Goal: Task Accomplishment & Management: Manage account settings

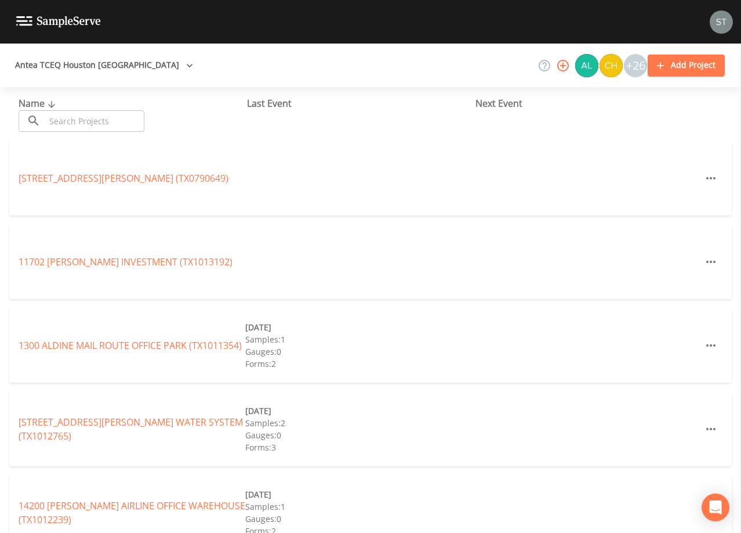
click at [132, 120] on input "text" at bounding box center [94, 120] width 99 height 21
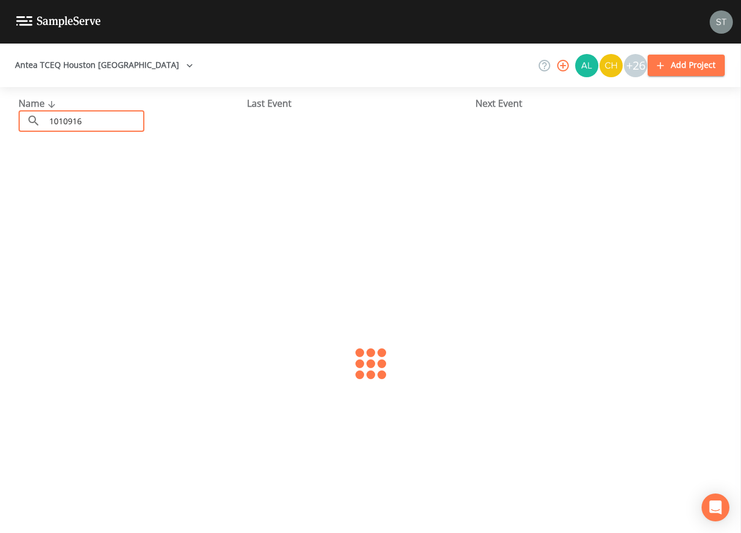
type input "1010916"
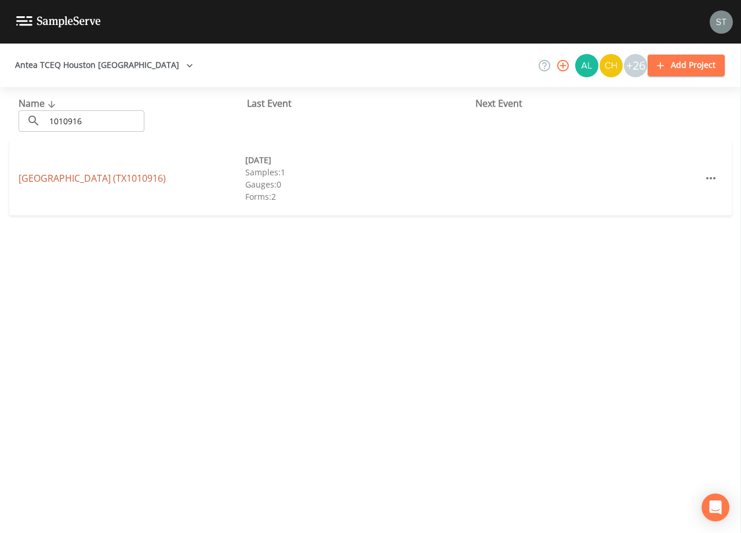
click at [111, 176] on link "[GEOGRAPHIC_DATA] (TX1010916)" at bounding box center [92, 178] width 147 height 13
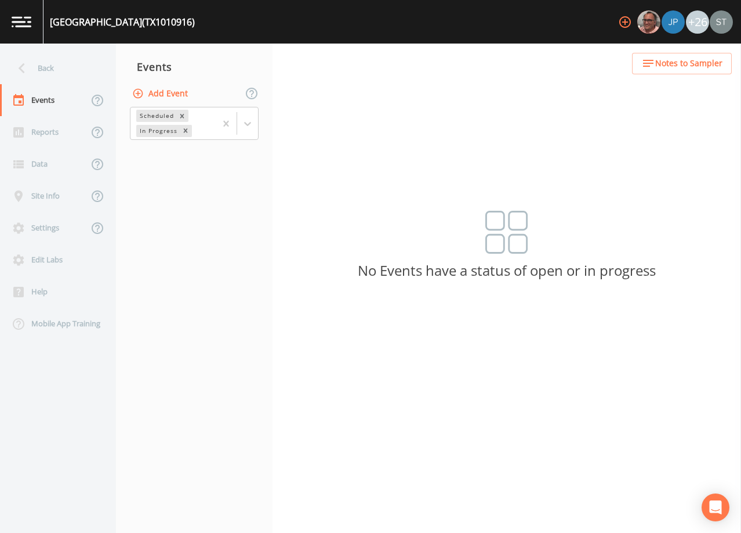
click at [175, 93] on button "Add Event" at bounding box center [161, 93] width 63 height 21
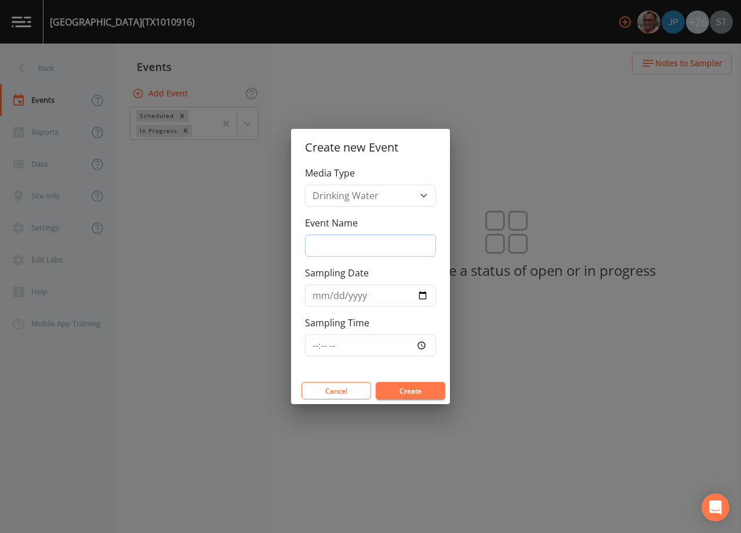
click at [381, 241] on input "Event Name" at bounding box center [370, 245] width 131 height 22
type input "3rd Qtr"
click at [417, 392] on button "Create" at bounding box center [411, 390] width 70 height 17
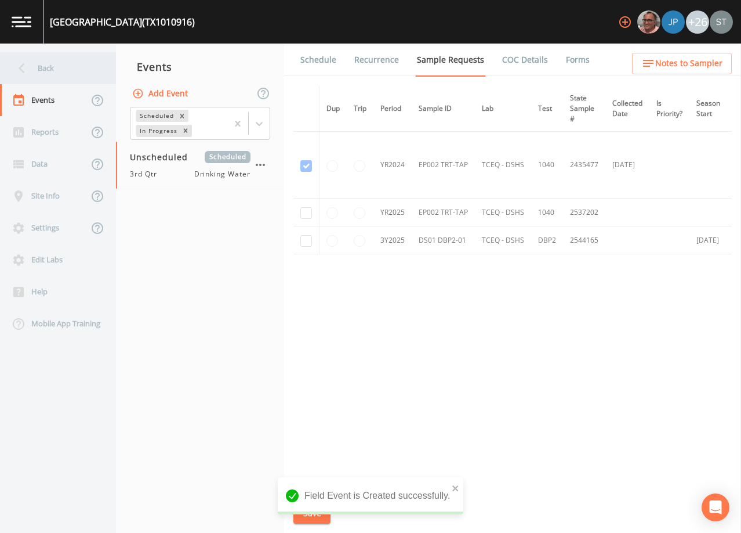
click at [38, 65] on div "Back" at bounding box center [52, 68] width 104 height 32
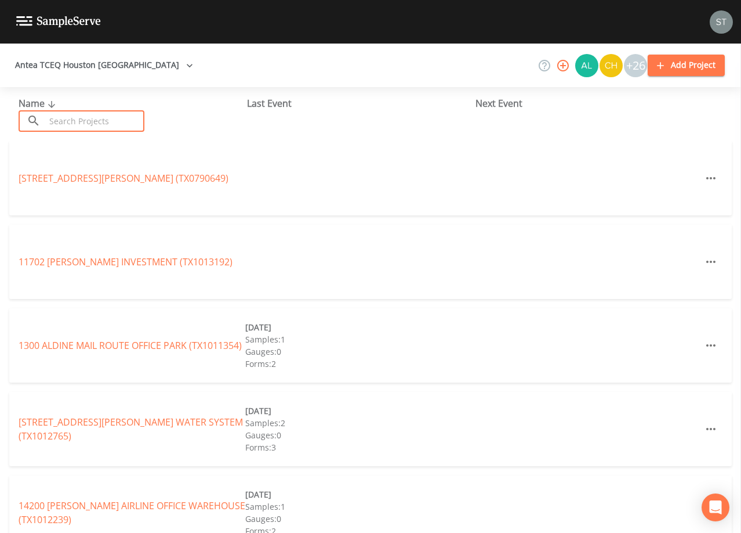
click at [122, 118] on input "text" at bounding box center [94, 120] width 99 height 21
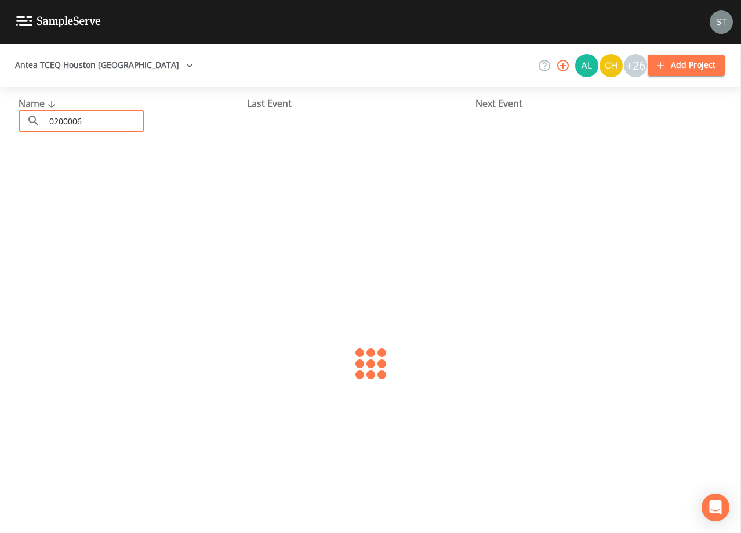
type input "0200006"
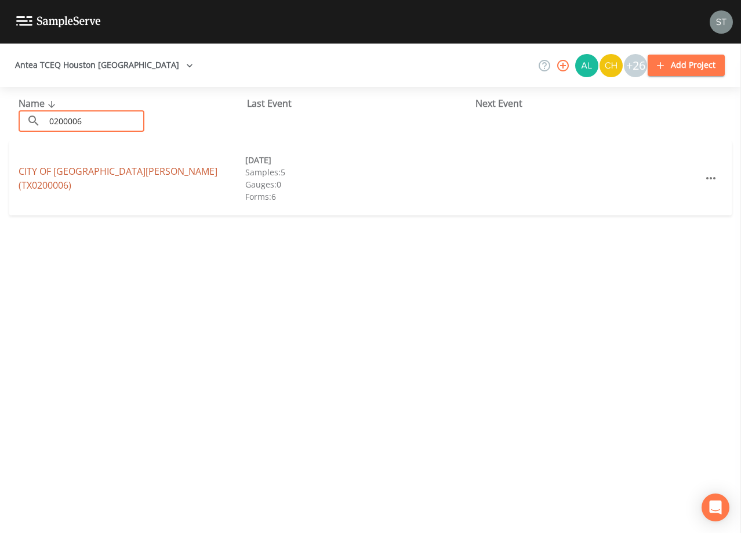
click at [147, 179] on link "CITY OF [GEOGRAPHIC_DATA][PERSON_NAME] (TX0200006)" at bounding box center [118, 178] width 199 height 27
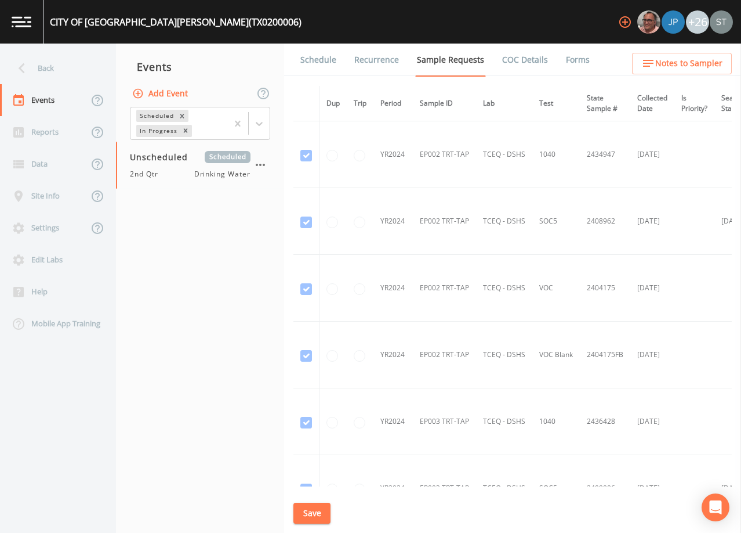
click at [317, 62] on link "Schedule" at bounding box center [318, 60] width 39 height 32
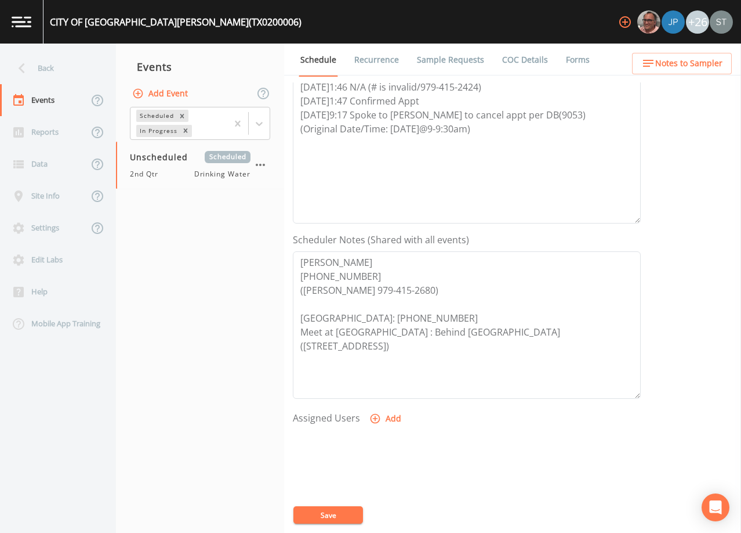
scroll to position [58, 0]
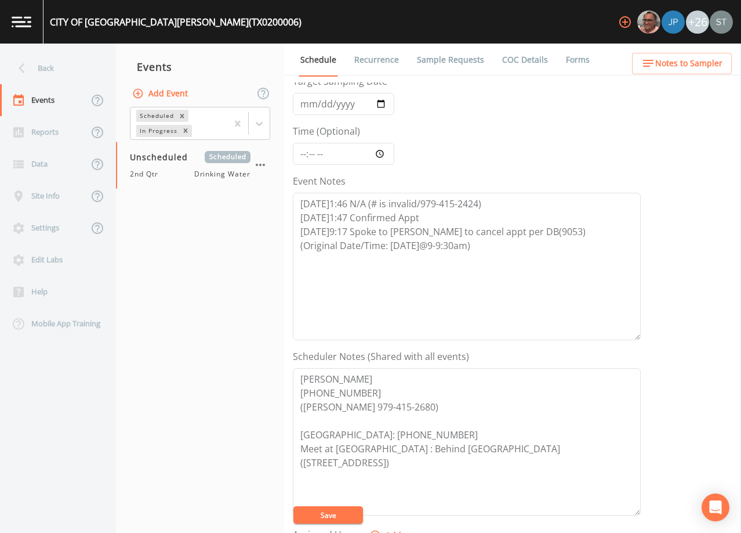
click at [160, 93] on button "Add Event" at bounding box center [161, 93] width 63 height 21
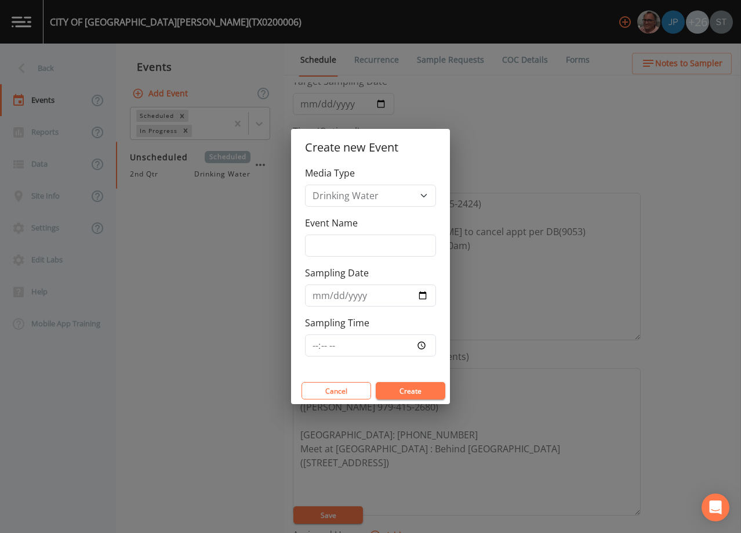
click at [561, 119] on div "Create new Event Media Type Drinking Water Event Name Sampling Date Sampling Ti…" at bounding box center [370, 266] width 741 height 533
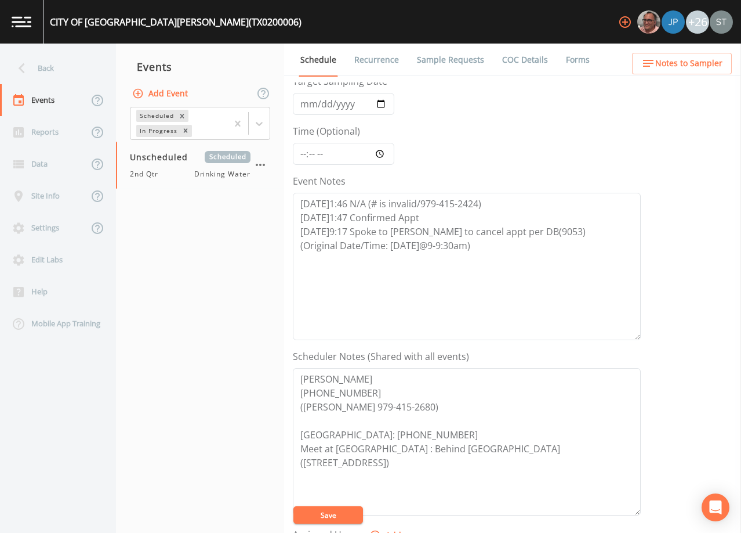
click at [451, 57] on link "Sample Requests" at bounding box center [450, 60] width 71 height 32
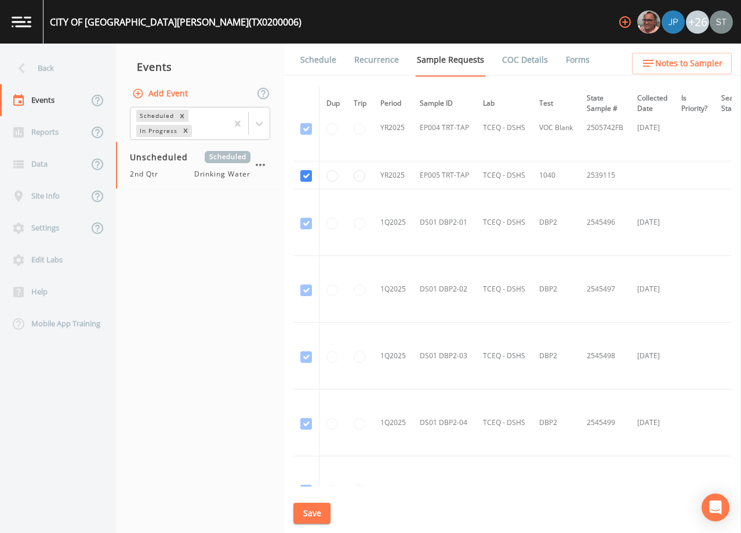
scroll to position [3276, 0]
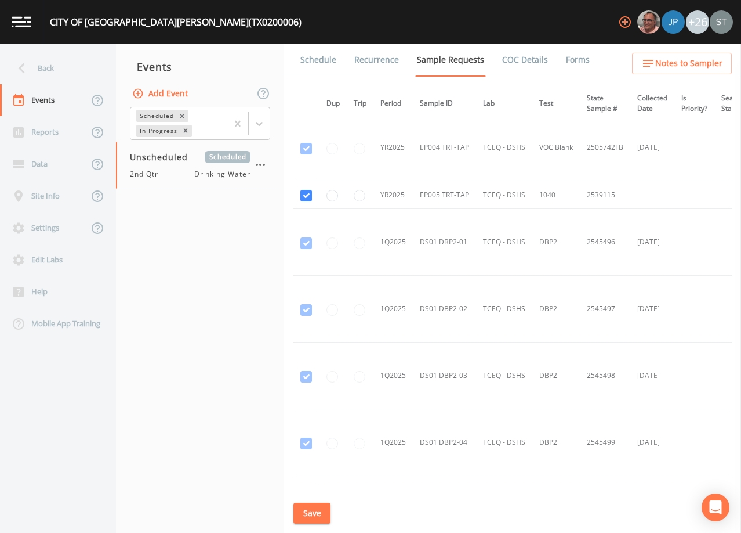
click at [576, 60] on link "Forms" at bounding box center [578, 60] width 27 height 32
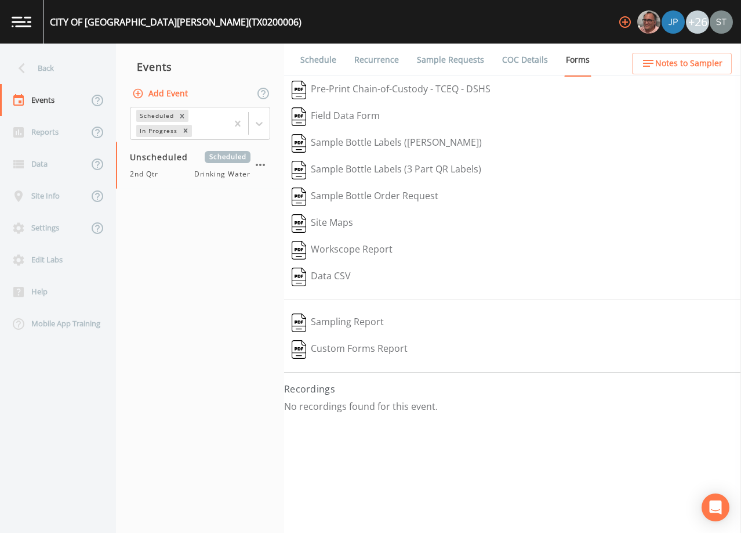
click at [451, 62] on link "Sample Requests" at bounding box center [450, 60] width 71 height 32
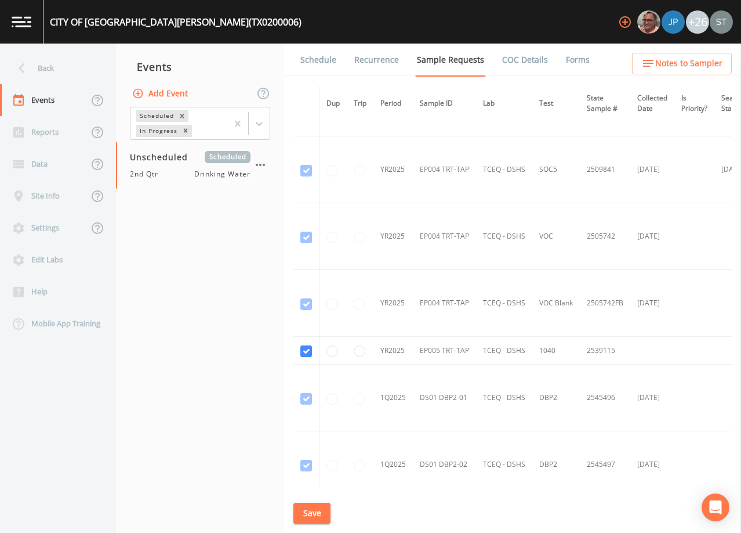
scroll to position [3134, 0]
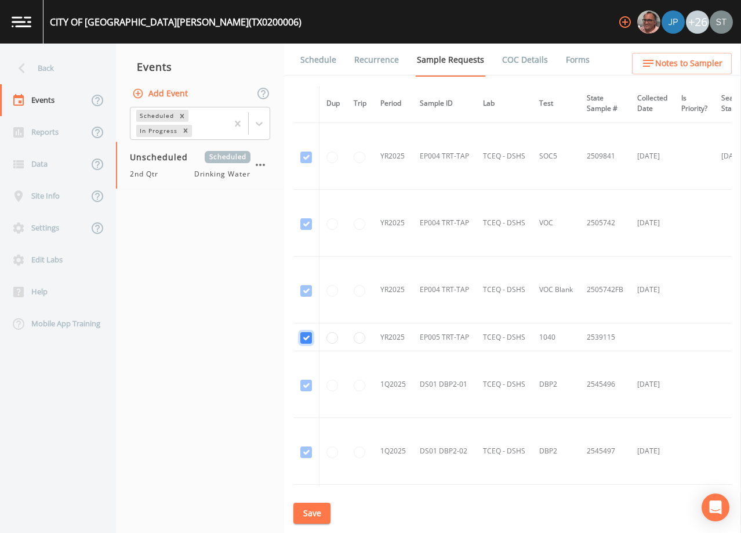
click at [305, 338] on input "checkbox" at bounding box center [307, 338] width 12 height 12
checkbox input "false"
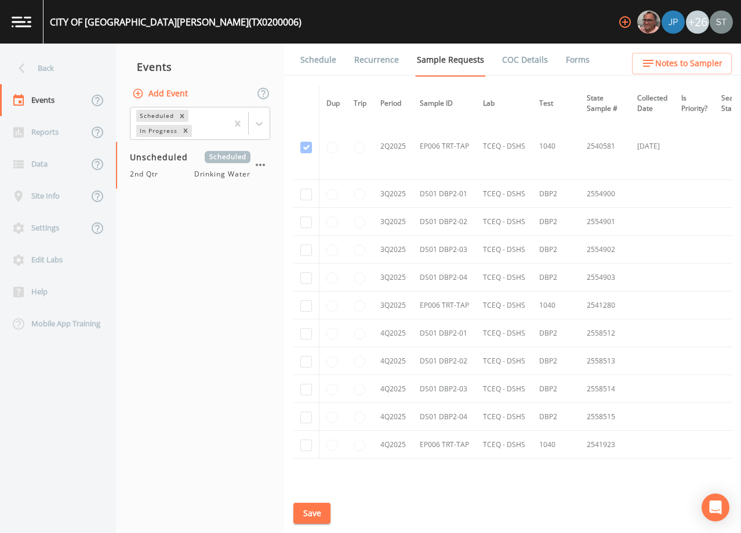
scroll to position [4040, 0]
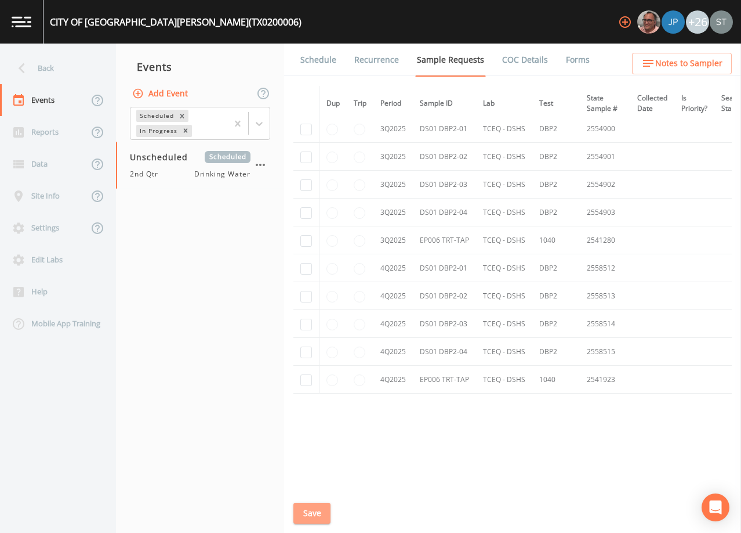
click at [315, 513] on button "Save" at bounding box center [312, 512] width 37 height 21
click at [150, 91] on button "Add Event" at bounding box center [161, 93] width 63 height 21
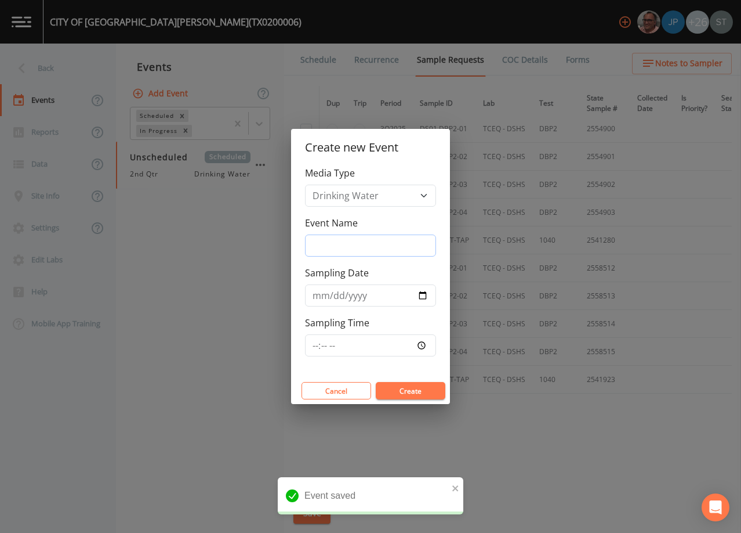
click at [360, 245] on input "Event Name" at bounding box center [370, 245] width 131 height 22
type input "3rd Qtr"
click at [319, 296] on input "Sampling Date" at bounding box center [370, 295] width 131 height 22
type input "[DATE]"
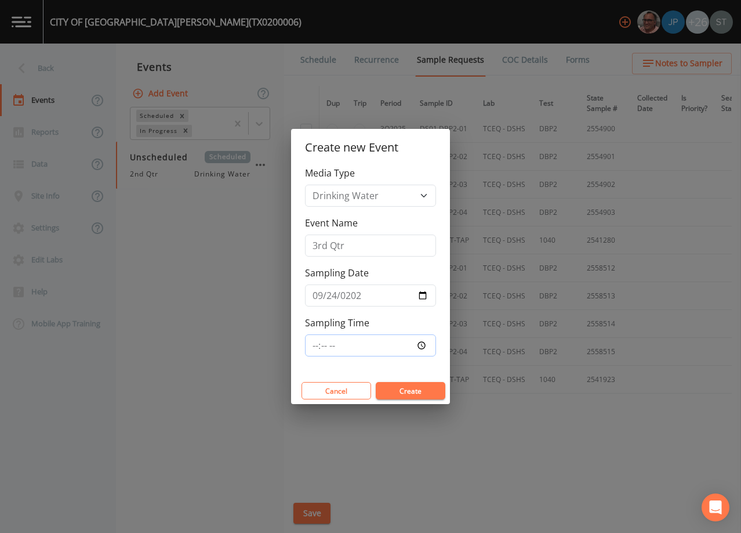
type input "08:00"
click at [422, 390] on button "Create" at bounding box center [411, 390] width 70 height 17
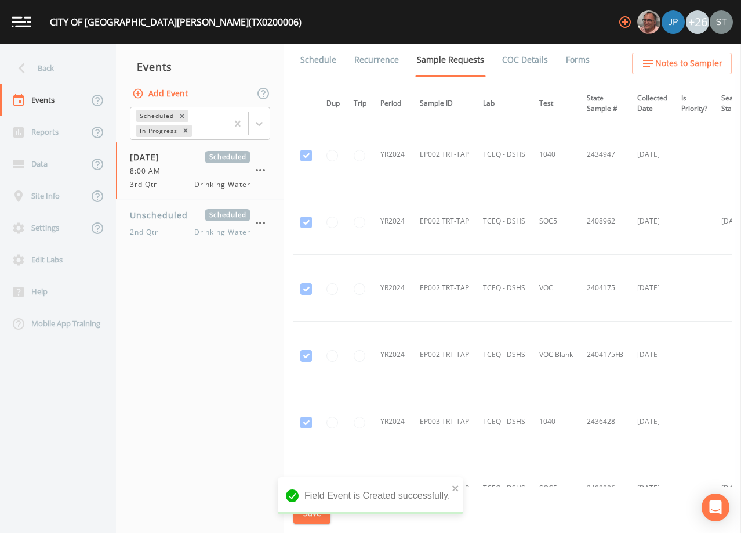
click at [321, 63] on link "Schedule" at bounding box center [318, 60] width 39 height 32
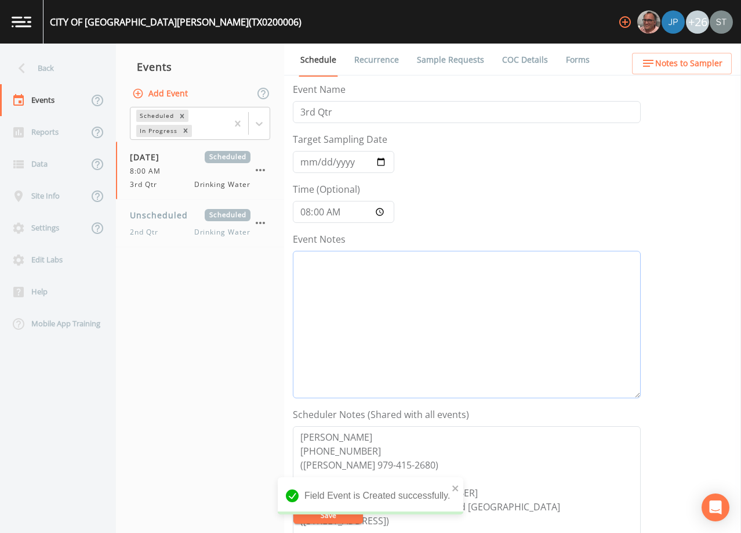
click at [432, 319] on textarea "Event Notes" at bounding box center [467, 324] width 348 height 147
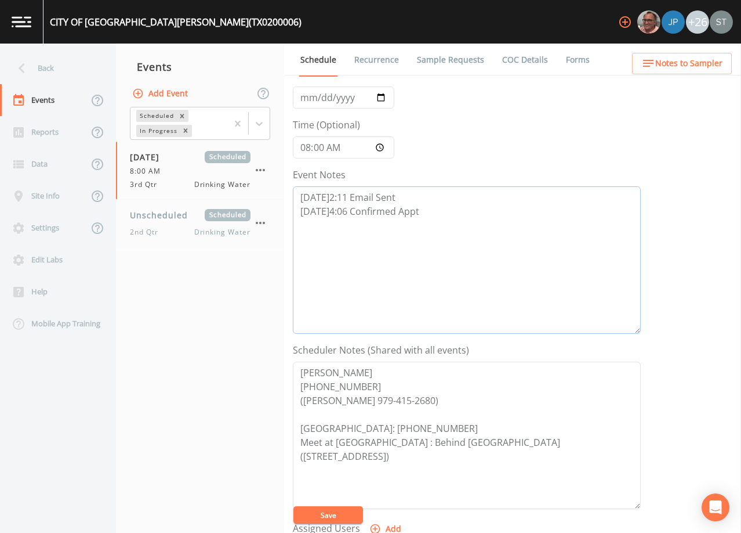
scroll to position [232, 0]
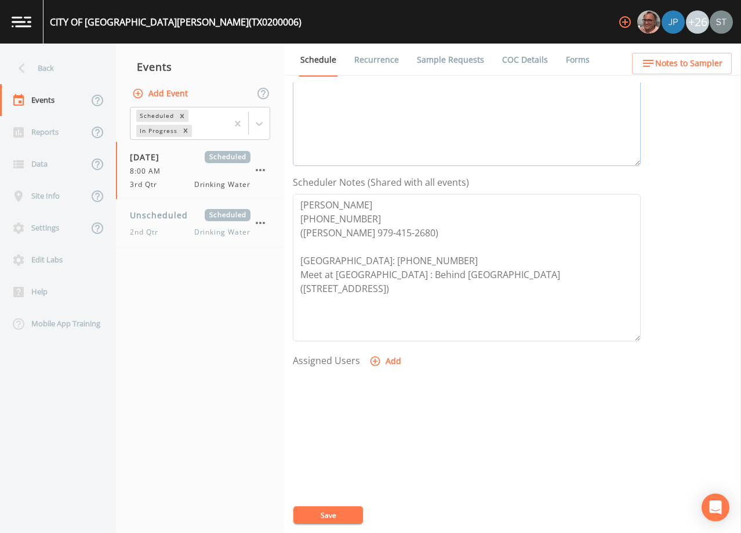
type textarea "[DATE]2:11 Email Sent [DATE]4:06 Confirmed Appt"
click at [381, 363] on button "Add" at bounding box center [386, 360] width 39 height 21
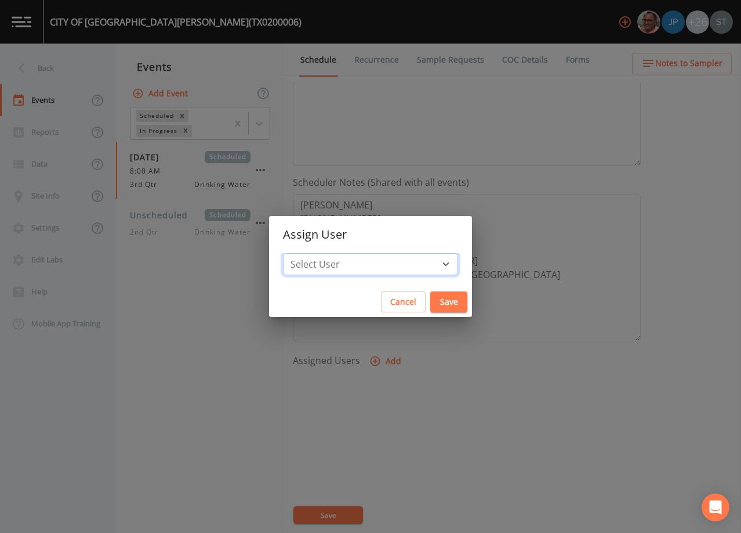
click at [361, 267] on select "Select User [PERSON_NAME] [PERSON_NAME] [PERSON_NAME] [PERSON_NAME] [PERSON_NAM…" at bounding box center [370, 264] width 175 height 22
select select "3585e269-5d1f-4d98-ab9d-4913da50343a"
click at [309, 253] on select "Select User [PERSON_NAME] [PERSON_NAME] [PERSON_NAME] [PERSON_NAME] [PERSON_NAM…" at bounding box center [370, 264] width 175 height 22
click at [431, 300] on button "Save" at bounding box center [449, 301] width 37 height 21
select select
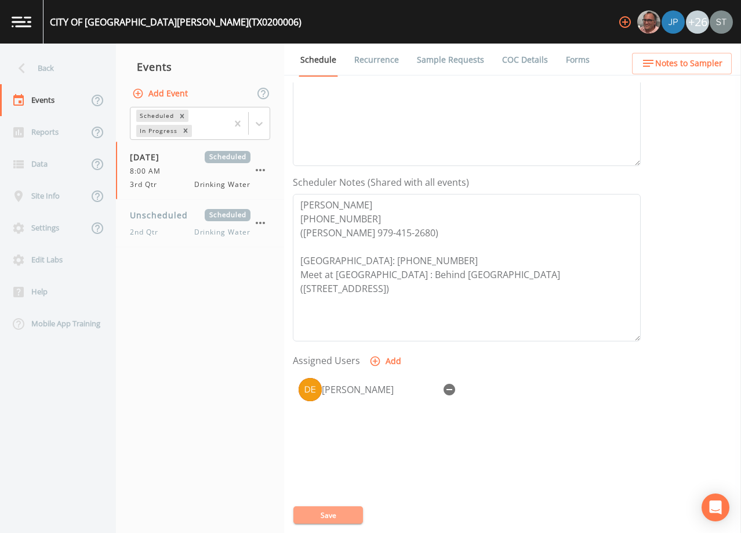
click at [334, 511] on button "Save" at bounding box center [329, 514] width 70 height 17
click at [702, 62] on span "Notes to Sampler" at bounding box center [689, 63] width 67 height 15
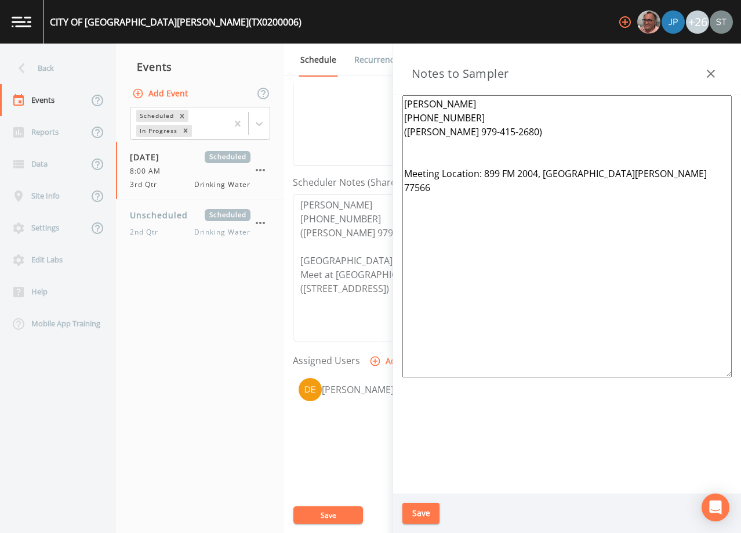
click at [710, 74] on icon "button" at bounding box center [711, 74] width 14 height 14
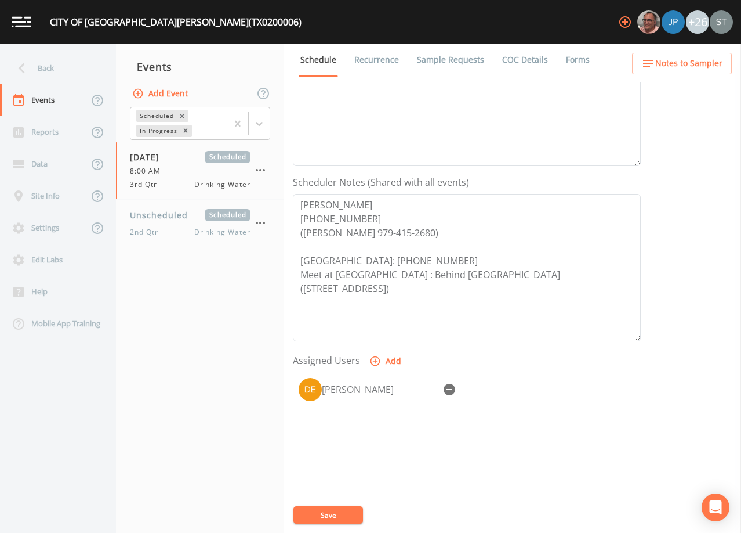
click at [437, 68] on link "Sample Requests" at bounding box center [450, 60] width 71 height 32
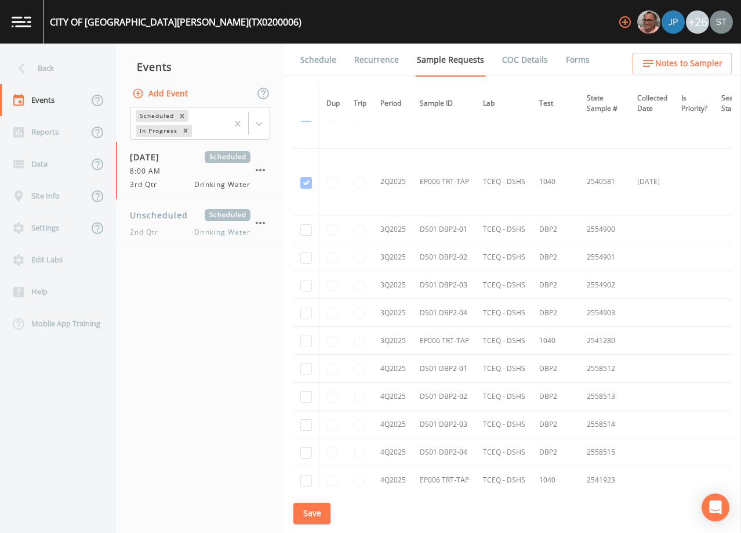
scroll to position [3950, 0]
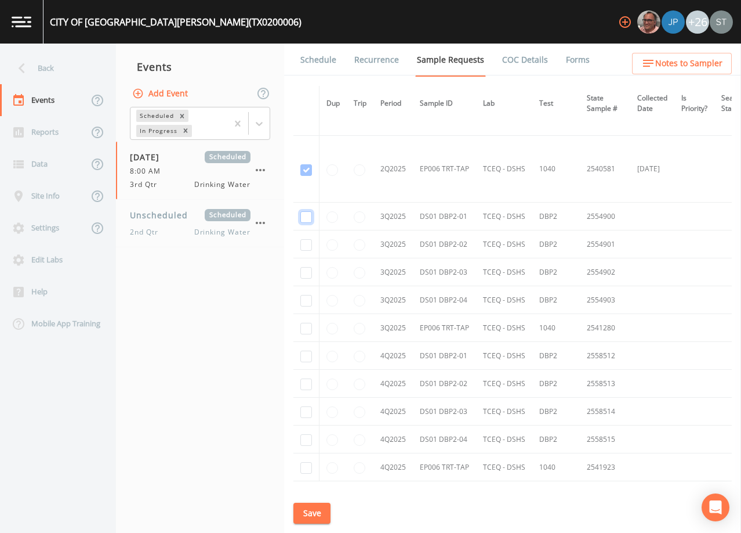
click at [305, 216] on input "checkbox" at bounding box center [307, 217] width 12 height 12
checkbox input "true"
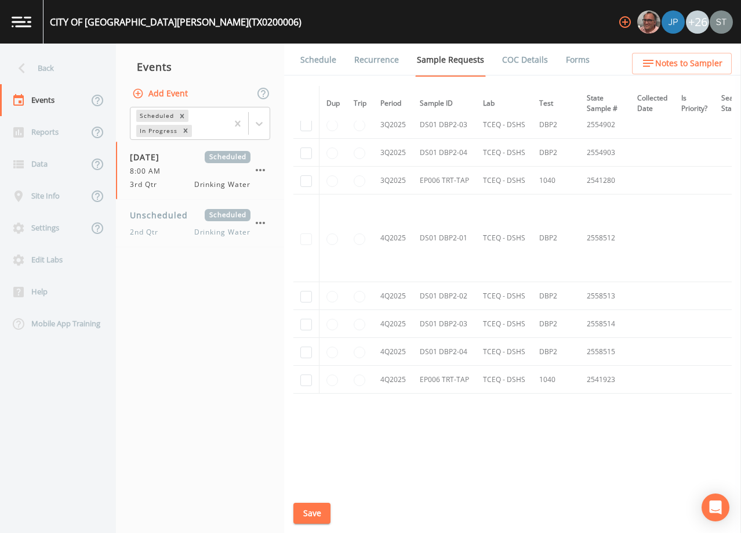
scroll to position [3339, 0]
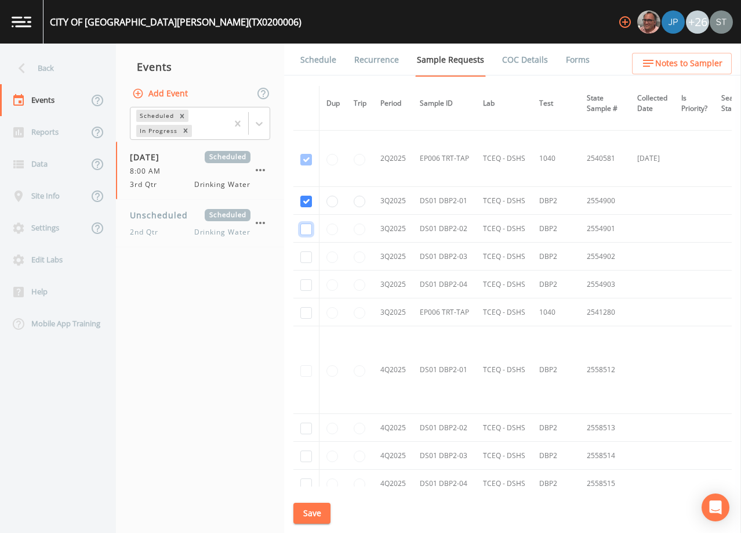
click at [306, 227] on input "checkbox" at bounding box center [307, 229] width 12 height 12
checkbox input "true"
click at [305, 258] on input "checkbox" at bounding box center [307, 257] width 12 height 12
checkbox input "true"
click at [306, 285] on input "checkbox" at bounding box center [307, 285] width 12 height 12
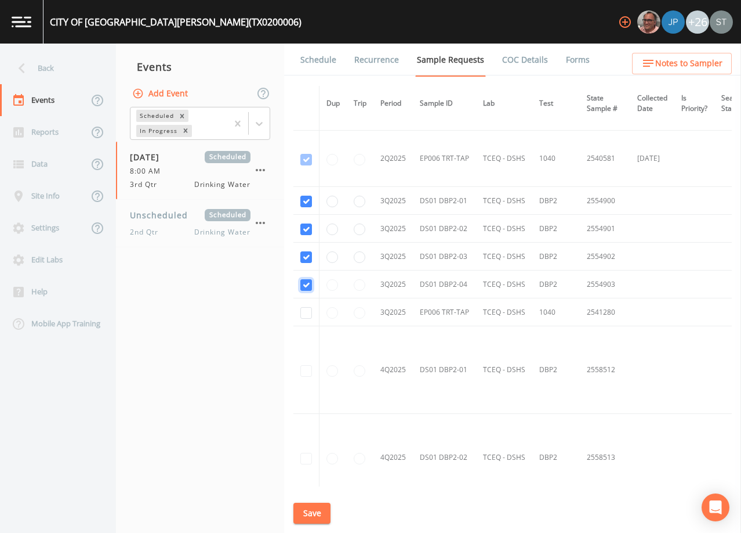
checkbox input "true"
click at [309, 314] on input "checkbox" at bounding box center [307, 313] width 12 height 12
checkbox input "true"
click at [314, 512] on button "Save" at bounding box center [312, 512] width 37 height 21
click at [312, 62] on link "Schedule" at bounding box center [318, 60] width 39 height 32
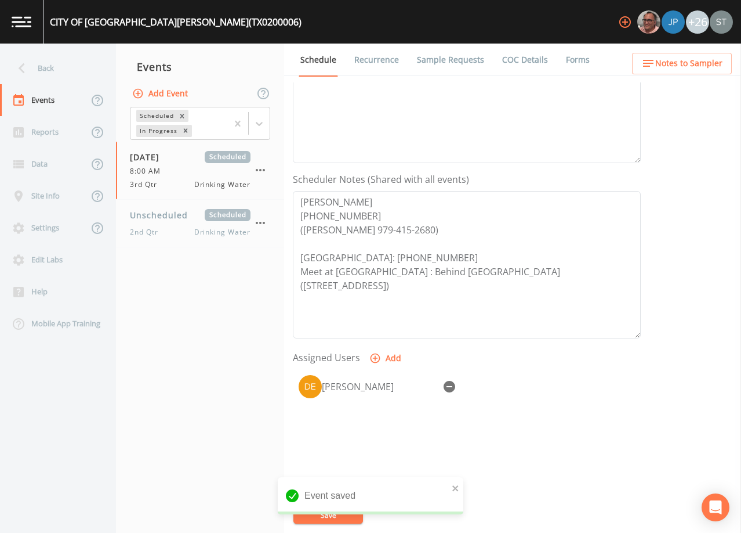
scroll to position [286, 0]
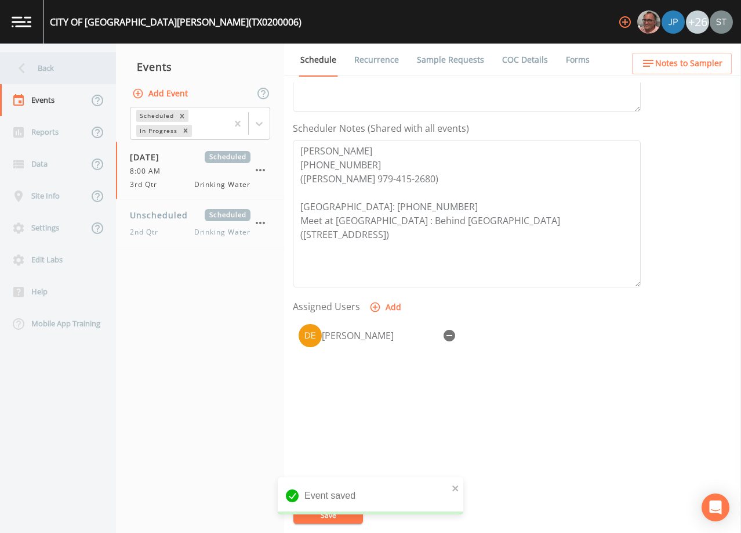
click at [39, 70] on div "Back" at bounding box center [52, 68] width 104 height 32
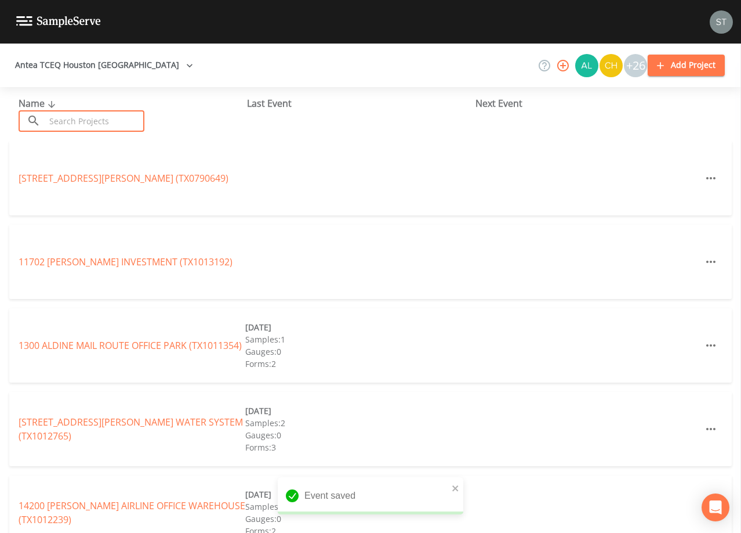
click at [75, 123] on input "text" at bounding box center [94, 120] width 99 height 21
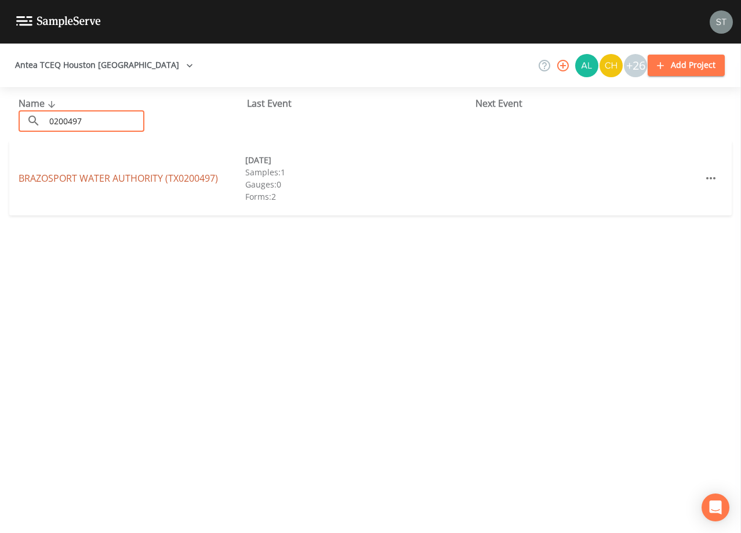
type input "0200497"
click at [140, 173] on link "BRAZOSPORT WATER AUTHORITY (TX0200497)" at bounding box center [119, 178] width 200 height 13
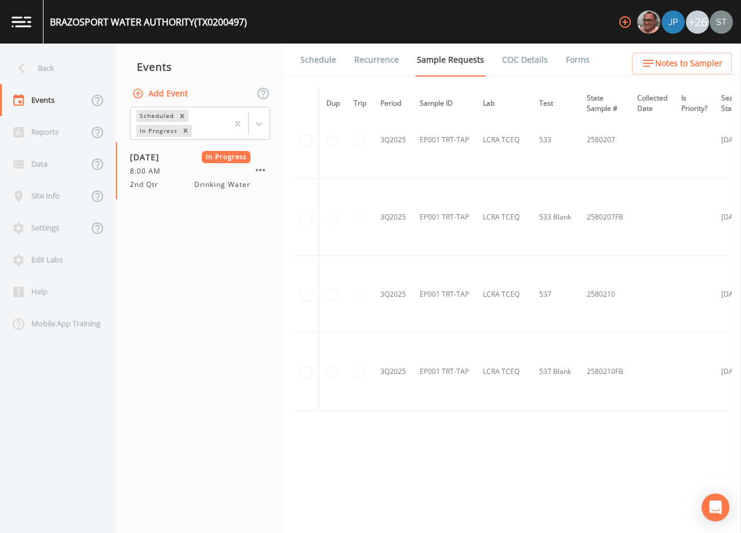
scroll to position [1740, 0]
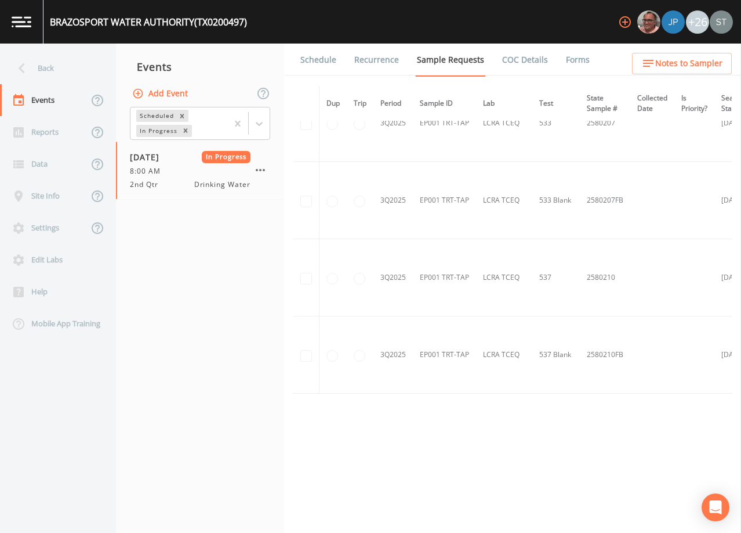
click at [155, 91] on button "Add Event" at bounding box center [161, 93] width 63 height 21
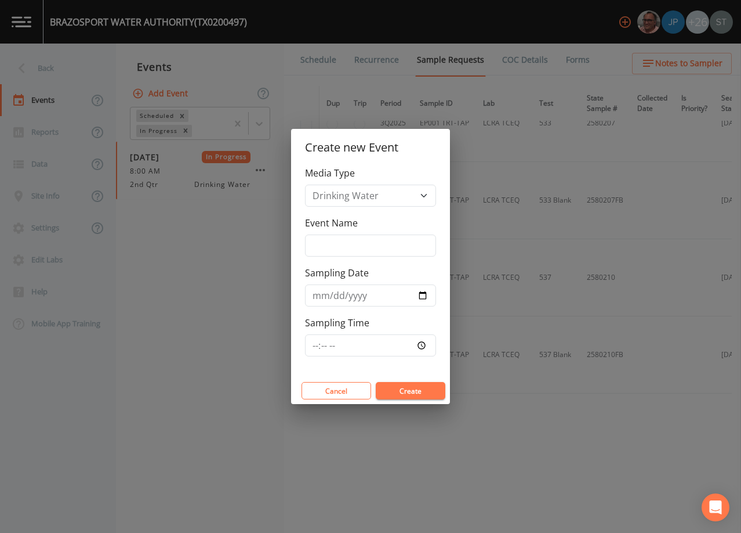
click at [359, 233] on div "Event Name" at bounding box center [370, 236] width 131 height 41
click at [370, 248] on input "Event Name" at bounding box center [370, 245] width 131 height 22
type input "3rd Qtr"
click at [319, 298] on input "Sampling Date" at bounding box center [370, 295] width 131 height 22
type input "[DATE]"
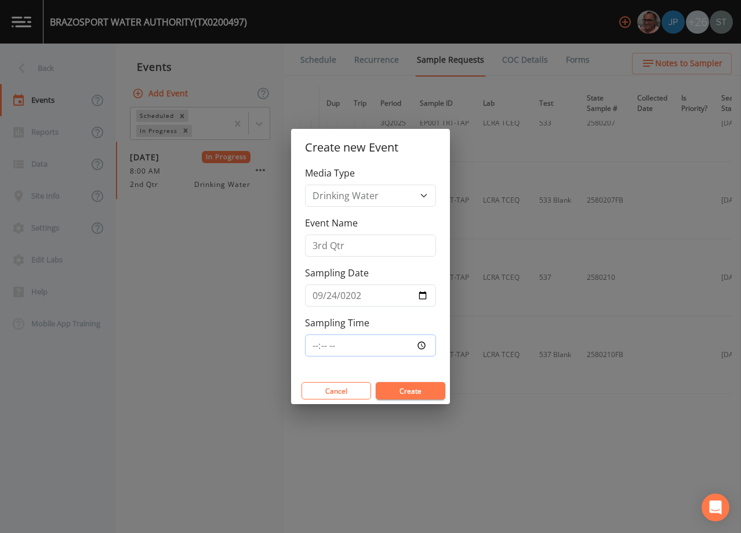
type input "09:30"
click at [402, 388] on button "Create" at bounding box center [411, 390] width 70 height 17
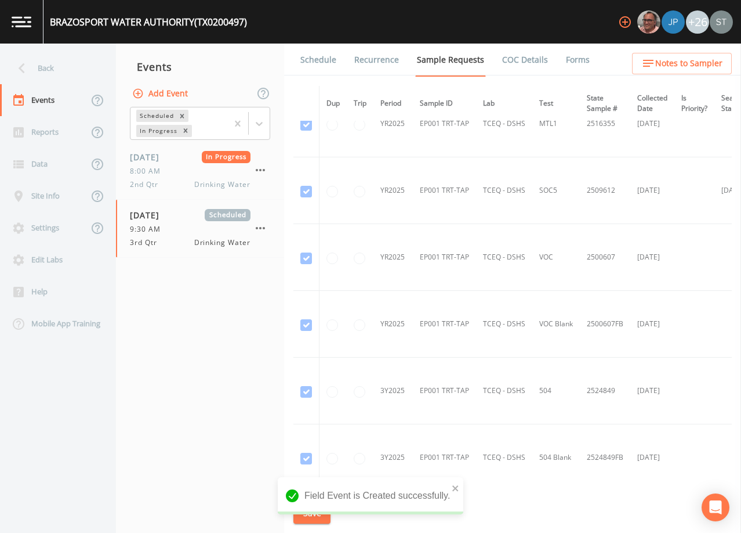
scroll to position [2106, 0]
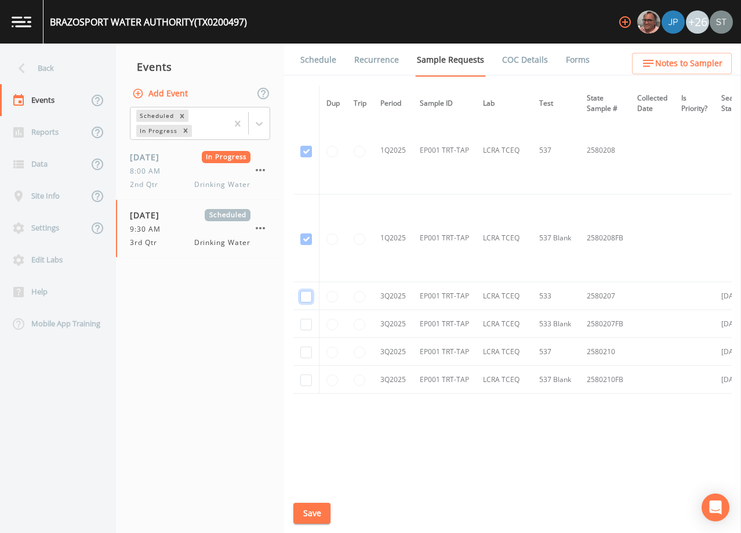
click at [309, 291] on input "checkbox" at bounding box center [307, 297] width 12 height 12
checkbox input "true"
click at [308, 320] on input "checkbox" at bounding box center [307, 325] width 12 height 12
checkbox input "true"
click at [305, 350] on input "checkbox" at bounding box center [307, 352] width 12 height 12
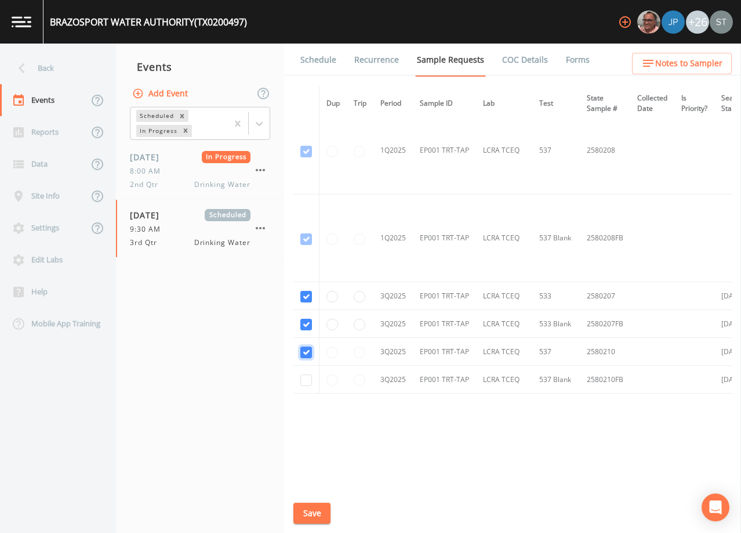
checkbox input "true"
click at [308, 379] on input "checkbox" at bounding box center [307, 380] width 12 height 12
checkbox input "true"
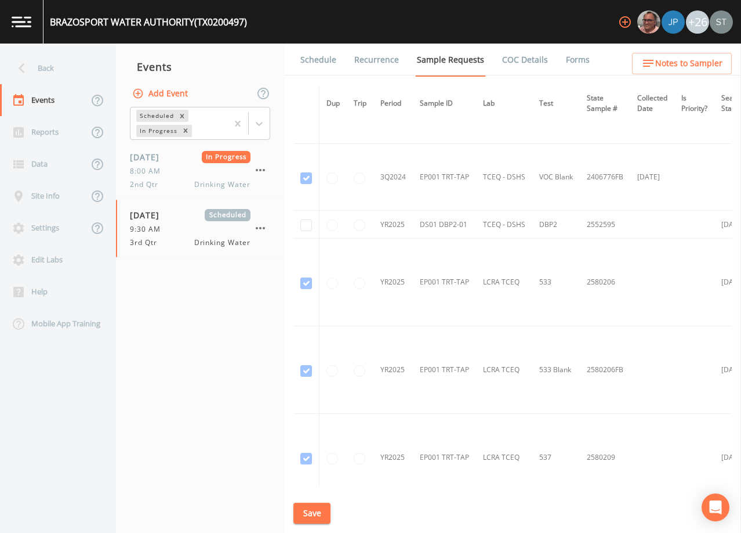
scroll to position [713, 0]
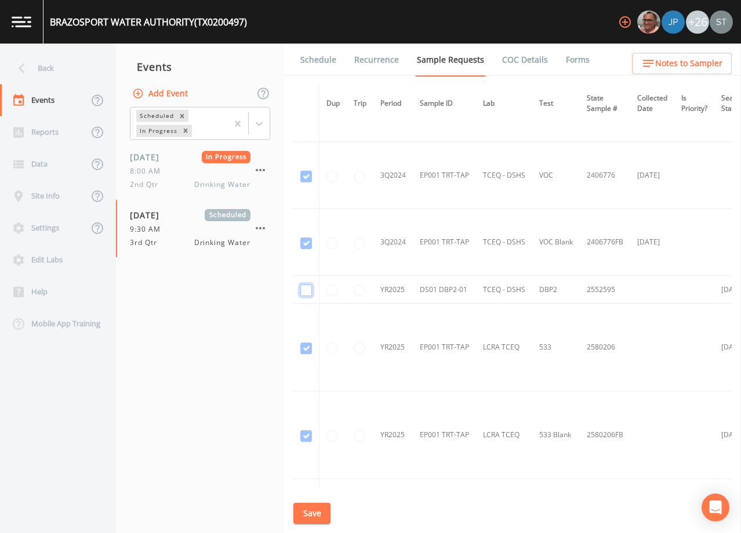
click at [302, 287] on input "checkbox" at bounding box center [307, 290] width 12 height 12
checkbox input "true"
click at [303, 510] on button "Save" at bounding box center [312, 512] width 37 height 21
click at [321, 62] on link "Schedule" at bounding box center [318, 60] width 39 height 32
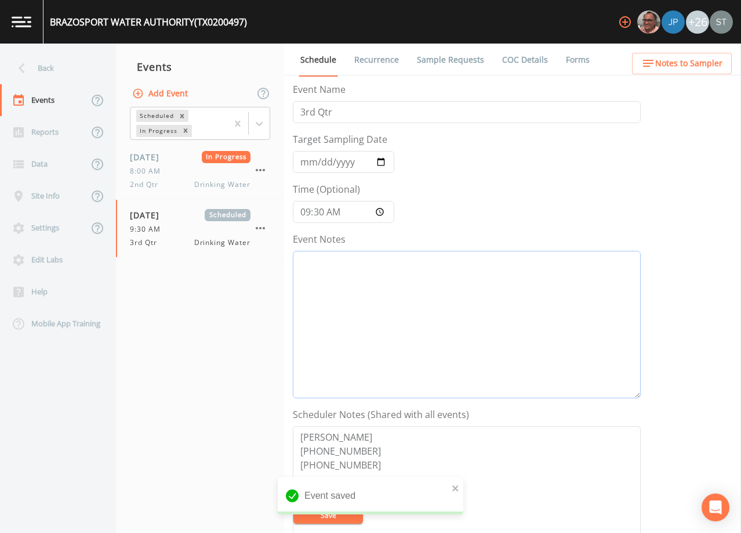
click at [443, 312] on textarea "Event Notes" at bounding box center [467, 324] width 348 height 147
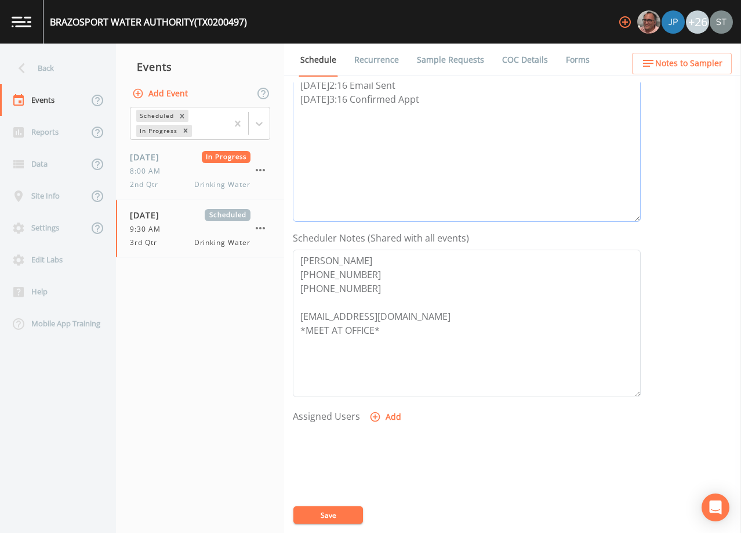
scroll to position [232, 0]
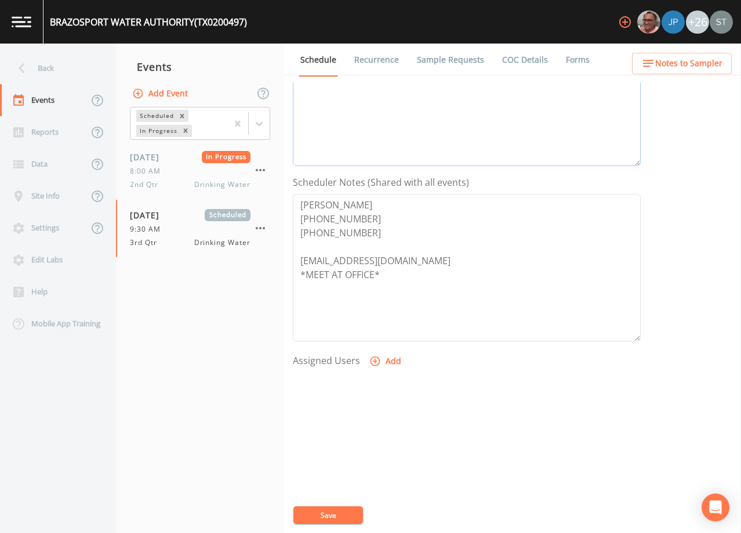
type textarea "[DATE]2:16 Email Sent [DATE]3:16 Confirmed Appt"
click at [386, 363] on button "Add" at bounding box center [386, 360] width 39 height 21
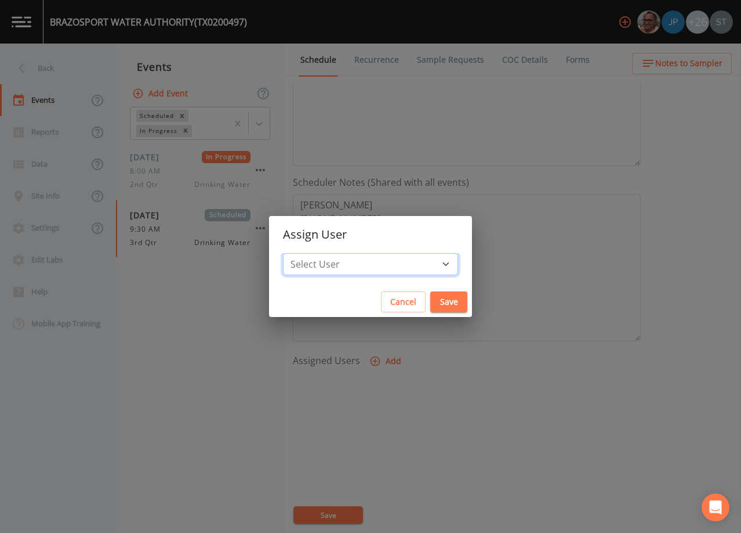
click at [374, 261] on select "Select User [PERSON_NAME] [PERSON_NAME] [PERSON_NAME] [PERSON_NAME] [PERSON_NAM…" at bounding box center [370, 264] width 175 height 22
select select "3585e269-5d1f-4d98-ab9d-4913da50343a"
click at [309, 253] on select "Select User [PERSON_NAME] [PERSON_NAME] [PERSON_NAME] [PERSON_NAME] [PERSON_NAM…" at bounding box center [370, 264] width 175 height 22
click at [431, 303] on button "Save" at bounding box center [449, 301] width 37 height 21
select select
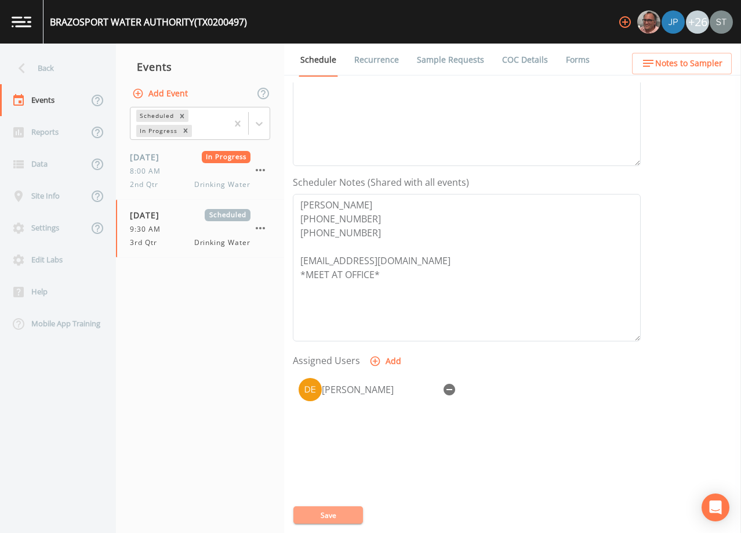
click at [348, 511] on button "Save" at bounding box center [329, 514] width 70 height 17
click at [448, 59] on link "Sample Requests" at bounding box center [450, 60] width 71 height 32
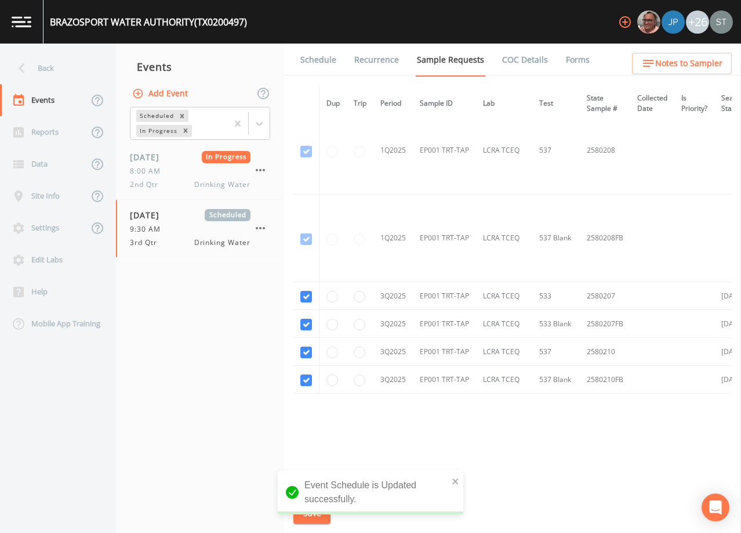
scroll to position [2106, 0]
click at [319, 66] on link "Schedule" at bounding box center [318, 60] width 39 height 32
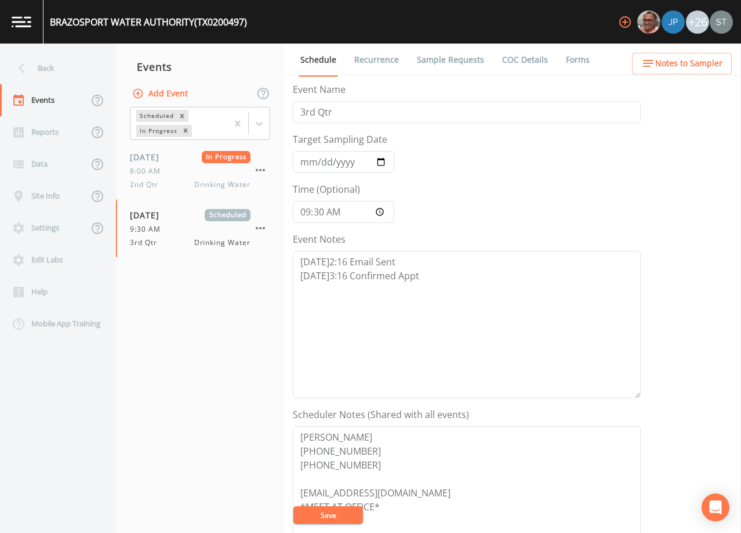
click at [699, 67] on span "Notes to Sampler" at bounding box center [689, 63] width 67 height 15
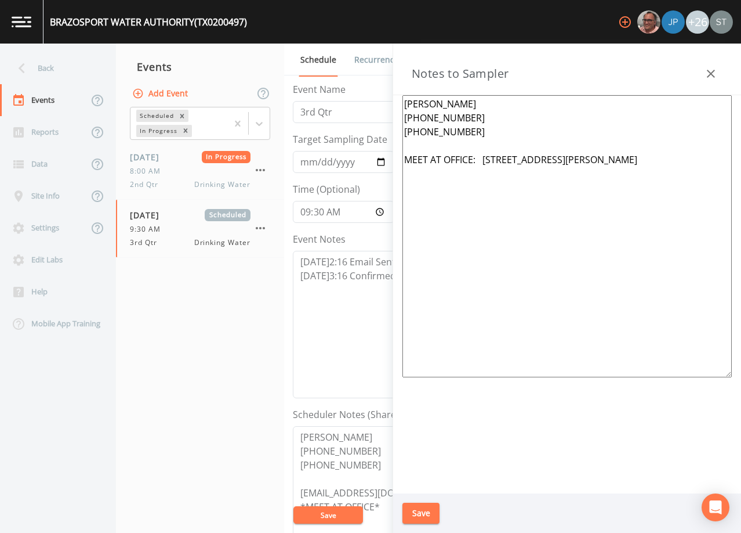
click at [706, 66] on button "button" at bounding box center [711, 73] width 23 height 23
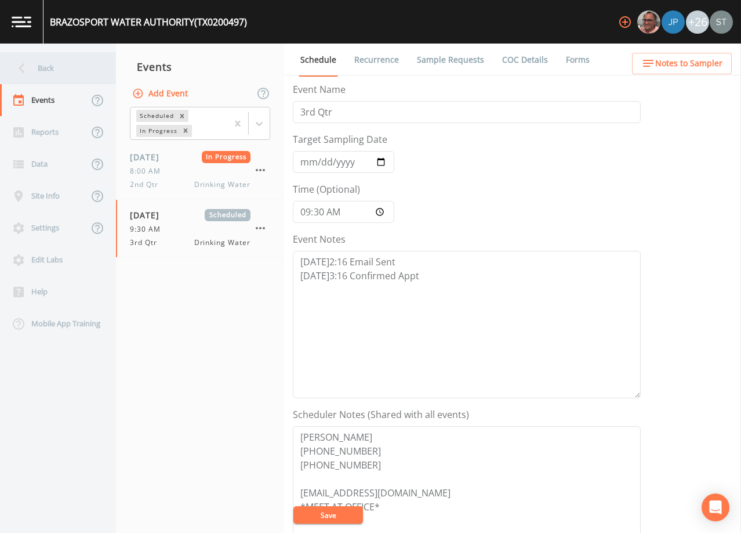
click at [65, 65] on div "Back" at bounding box center [52, 68] width 104 height 32
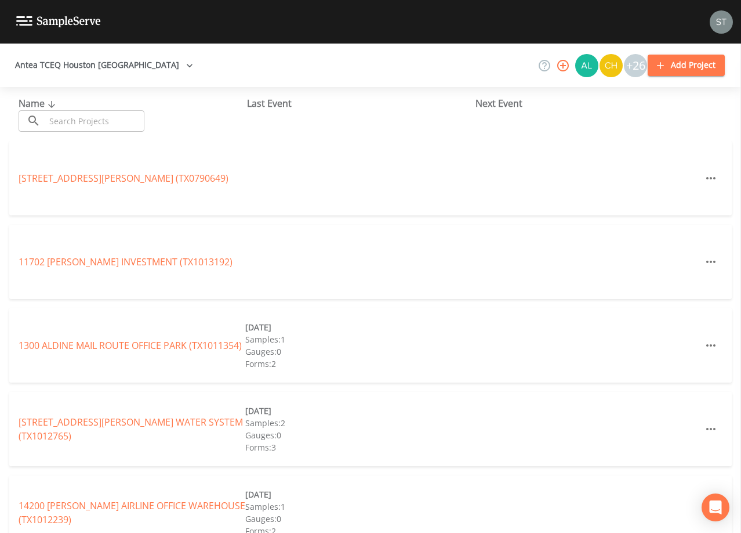
click at [121, 120] on input "text" at bounding box center [94, 120] width 99 height 21
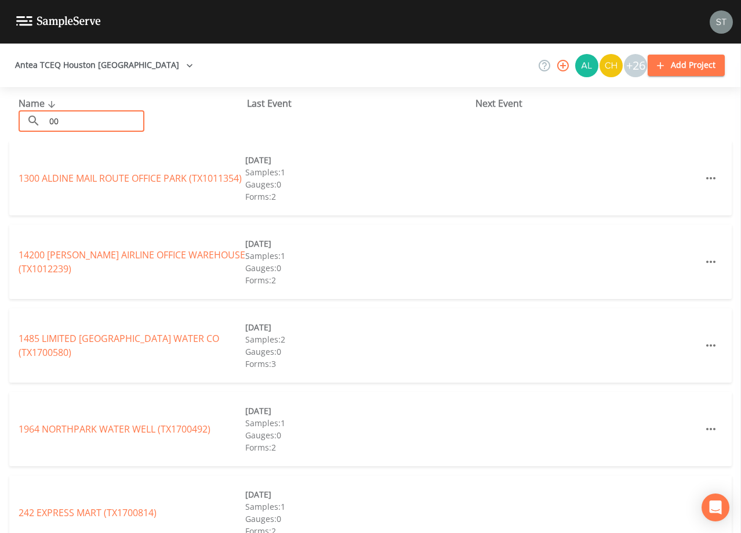
type input "0"
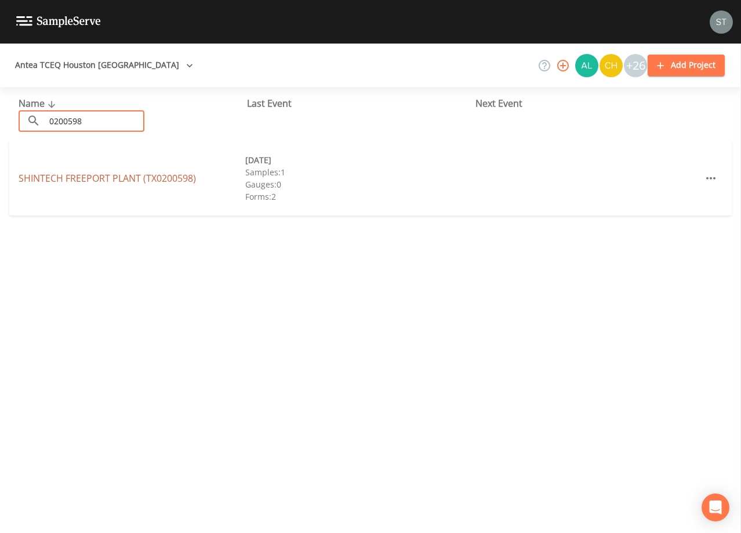
type input "0200598"
click at [164, 180] on link "[GEOGRAPHIC_DATA] PLANT (TX0200598)" at bounding box center [108, 178] width 178 height 13
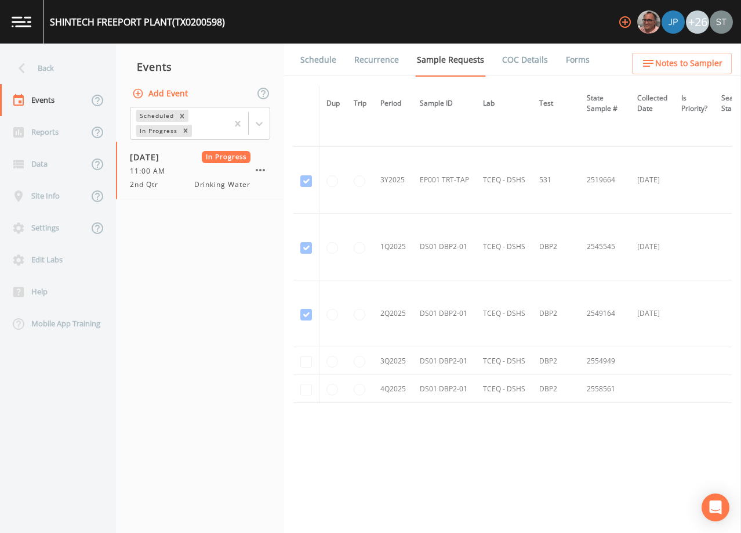
scroll to position [1099, 0]
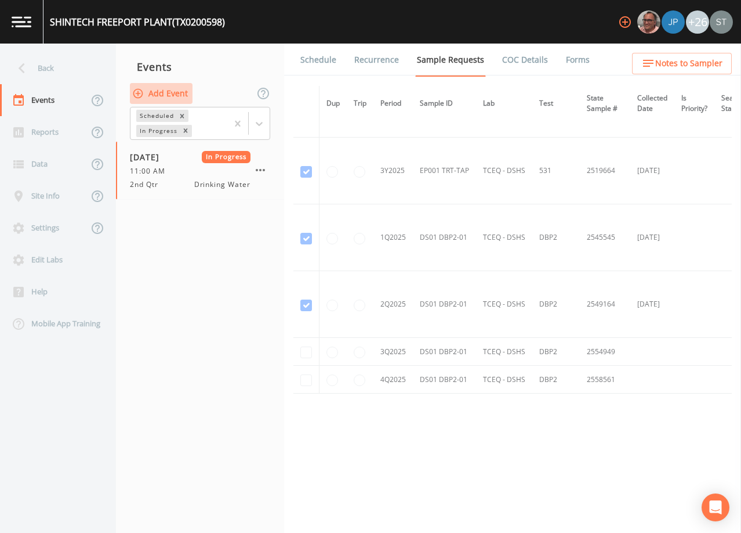
click at [164, 92] on button "Add Event" at bounding box center [161, 93] width 63 height 21
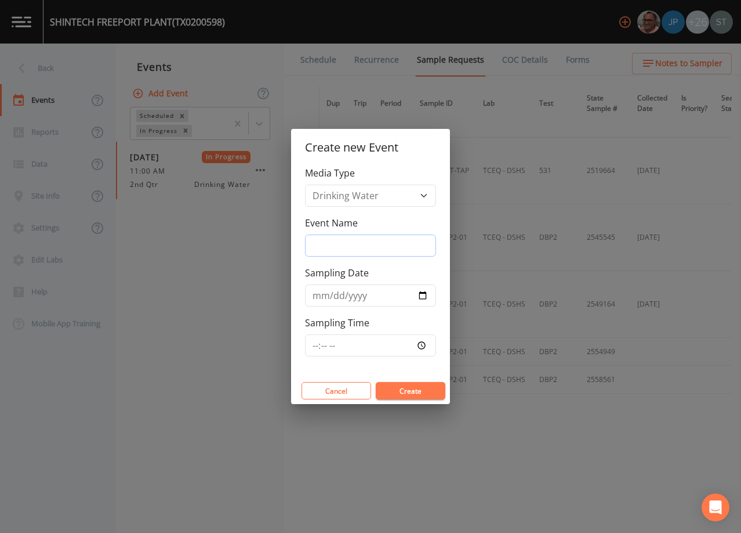
click at [353, 247] on input "Event Name" at bounding box center [370, 245] width 131 height 22
type input "3rd Qtr"
click at [311, 299] on input "Sampling Date" at bounding box center [370, 295] width 131 height 22
type input "[DATE]"
type input "11:00"
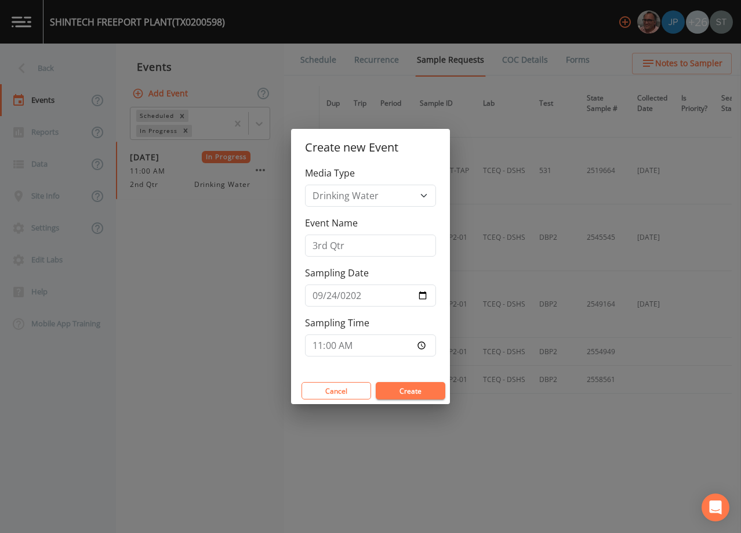
click at [420, 391] on button "Create" at bounding box center [411, 390] width 70 height 17
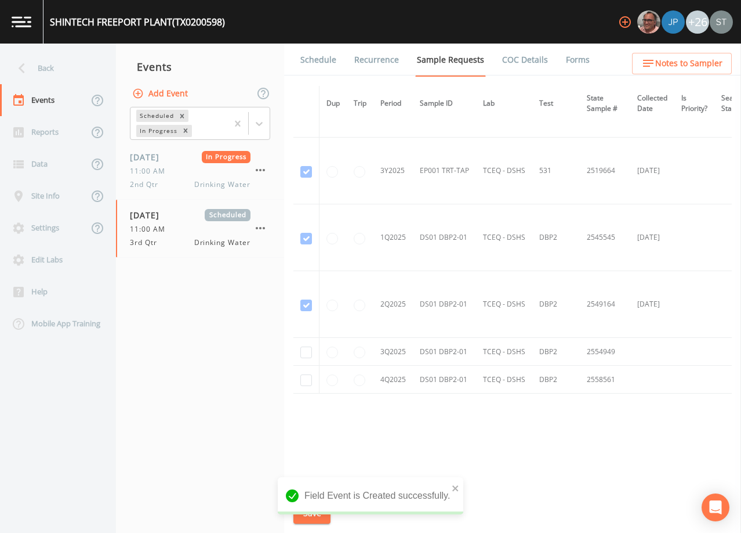
scroll to position [1338, 0]
click at [309, 348] on input "checkbox" at bounding box center [307, 352] width 12 height 12
checkbox input "true"
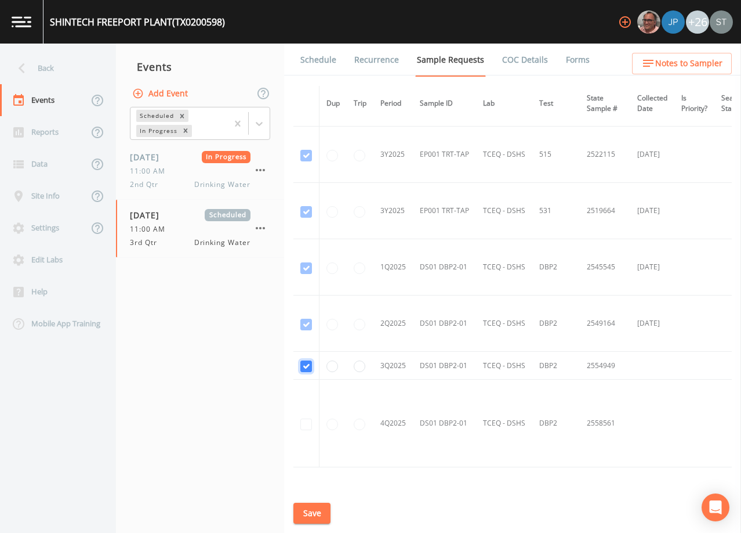
scroll to position [1168, 0]
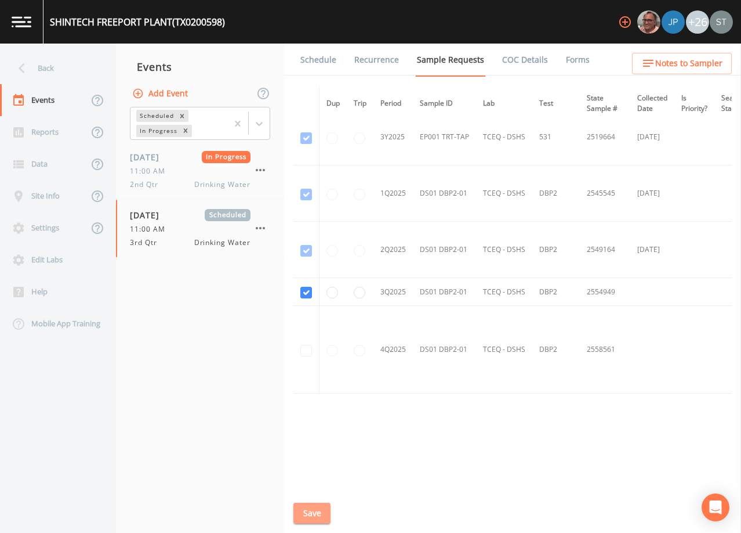
click at [316, 512] on button "Save" at bounding box center [312, 512] width 37 height 21
click at [310, 62] on link "Schedule" at bounding box center [318, 60] width 39 height 32
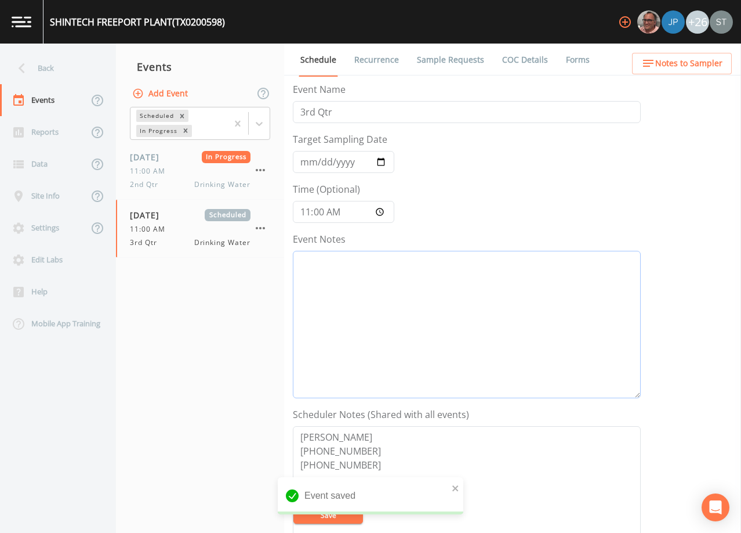
click at [468, 328] on textarea "Event Notes" at bounding box center [467, 324] width 348 height 147
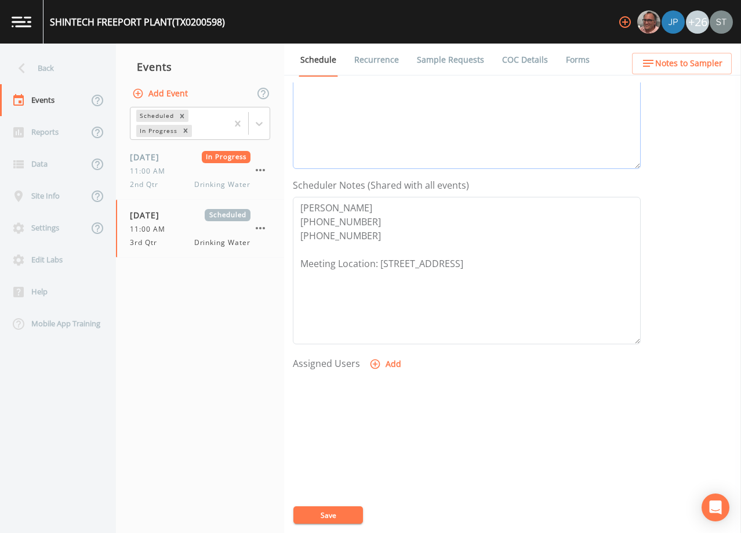
scroll to position [286, 0]
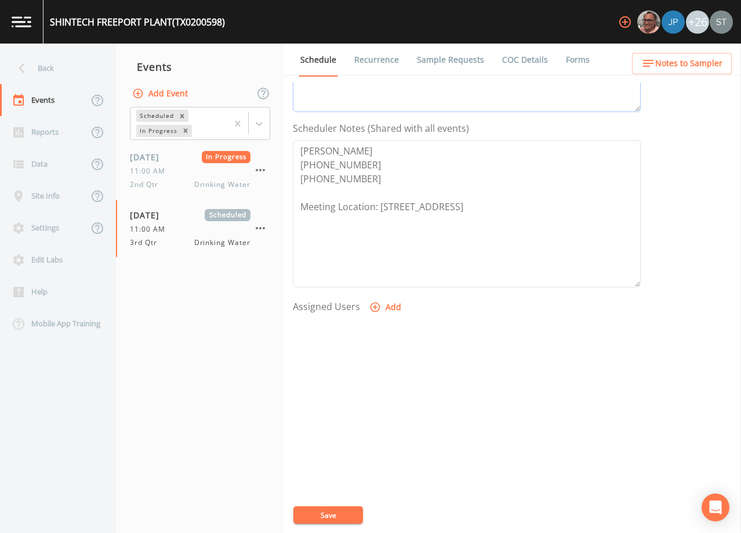
type textarea "[DATE]2:36 LVM (7861) [DATE]2:38 Confirmed Appt (4274)"
click at [385, 309] on button "Add" at bounding box center [386, 306] width 39 height 21
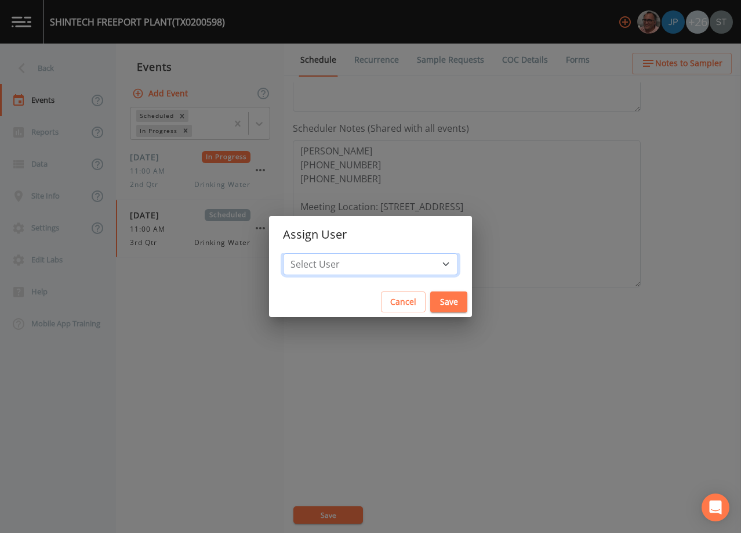
click at [382, 264] on select "Select User [PERSON_NAME] [PERSON_NAME] [PERSON_NAME] [PERSON_NAME] [PERSON_NAM…" at bounding box center [370, 264] width 175 height 22
select select "3585e269-5d1f-4d98-ab9d-4913da50343a"
click at [309, 253] on select "Select User [PERSON_NAME] [PERSON_NAME] [PERSON_NAME] [PERSON_NAME] [PERSON_NAM…" at bounding box center [370, 264] width 175 height 22
click at [431, 302] on button "Save" at bounding box center [449, 301] width 37 height 21
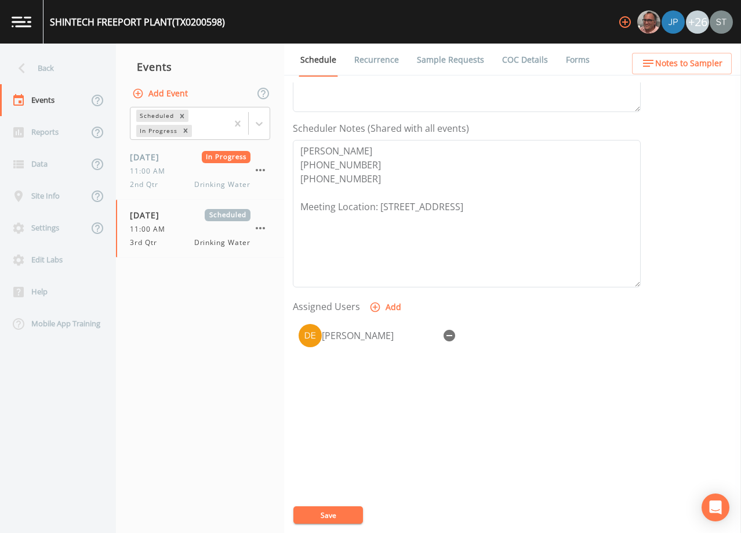
select select
click at [337, 511] on button "Save" at bounding box center [329, 514] width 70 height 17
click at [703, 68] on span "Notes to Sampler" at bounding box center [689, 63] width 67 height 15
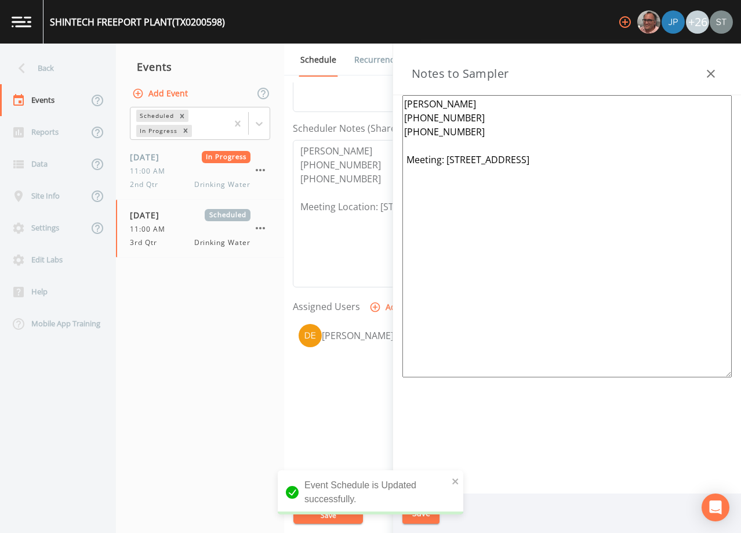
click at [441, 157] on textarea "[PERSON_NAME] [PHONE_NUMBER] [PHONE_NUMBER] Meeting: [STREET_ADDRESS]" at bounding box center [568, 236] width 330 height 282
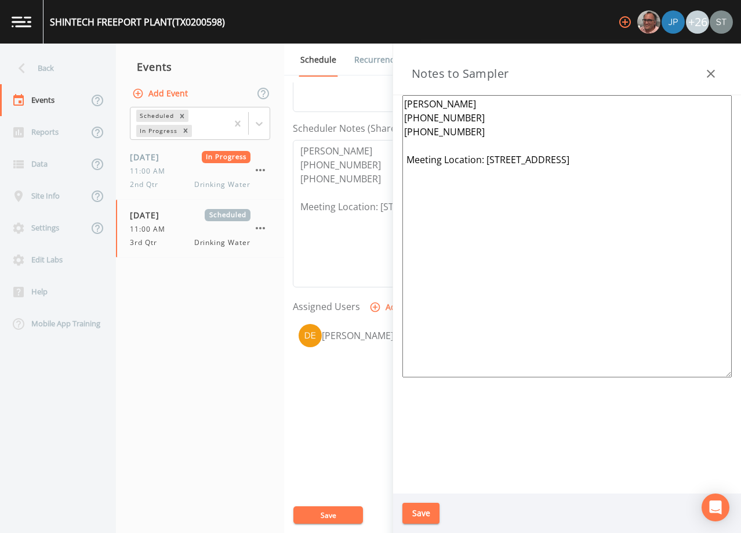
drag, startPoint x: 616, startPoint y: 161, endPoint x: 587, endPoint y: 158, distance: 29.2
click at [587, 158] on textarea "[PERSON_NAME] [PHONE_NUMBER] [PHONE_NUMBER] Meeting Location: [STREET_ADDRESS]" at bounding box center [568, 236] width 330 height 282
type textarea "[PERSON_NAME] [PHONE_NUMBER] [PHONE_NUMBER] Meeting Location: [STREET_ADDRESS]"
click at [419, 505] on button "Save" at bounding box center [421, 512] width 37 height 21
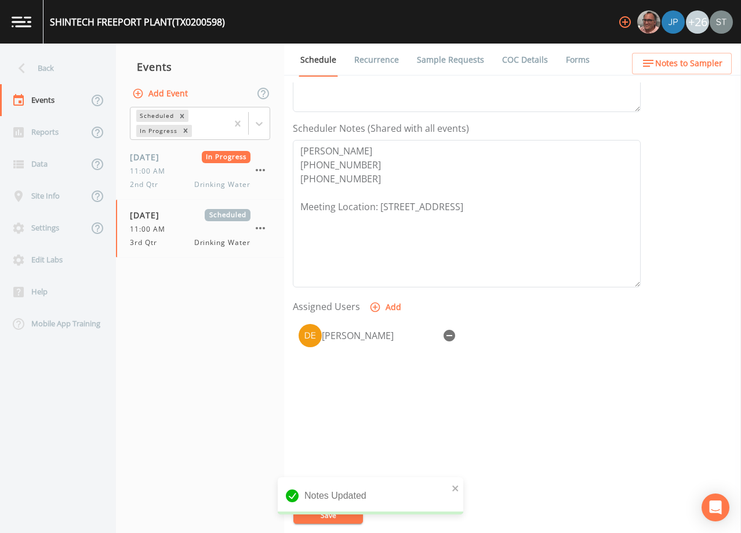
click at [708, 66] on span "Notes to Sampler" at bounding box center [689, 63] width 67 height 15
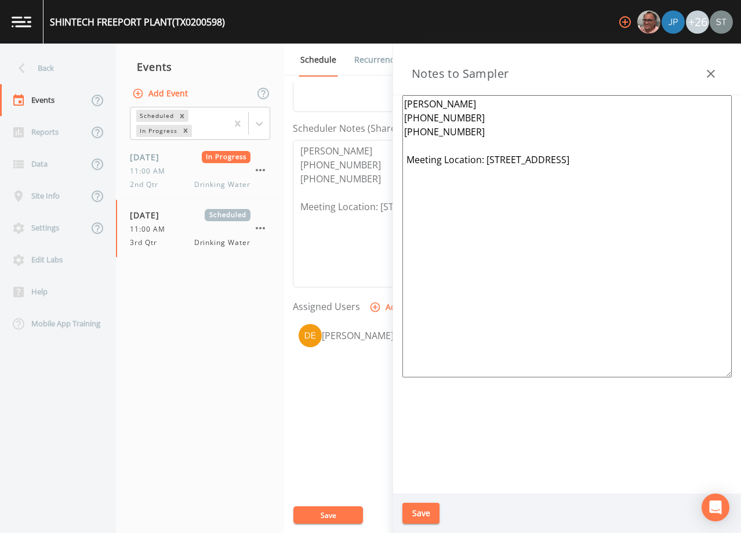
drag, startPoint x: 524, startPoint y: 159, endPoint x: 514, endPoint y: 158, distance: 9.9
click at [514, 158] on textarea "[PERSON_NAME] [PHONE_NUMBER] [PHONE_NUMBER] Meeting Location: [STREET_ADDRESS]" at bounding box center [568, 236] width 330 height 282
click at [716, 63] on button "button" at bounding box center [711, 73] width 23 height 23
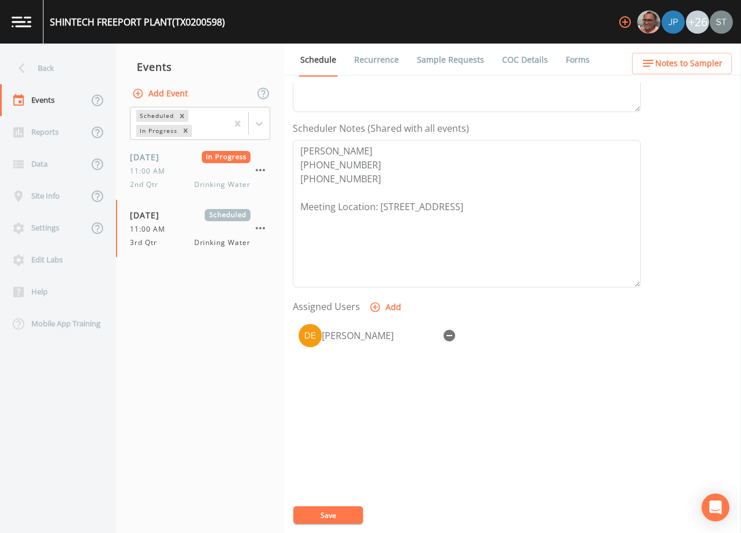
click at [450, 56] on link "Sample Requests" at bounding box center [450, 60] width 71 height 32
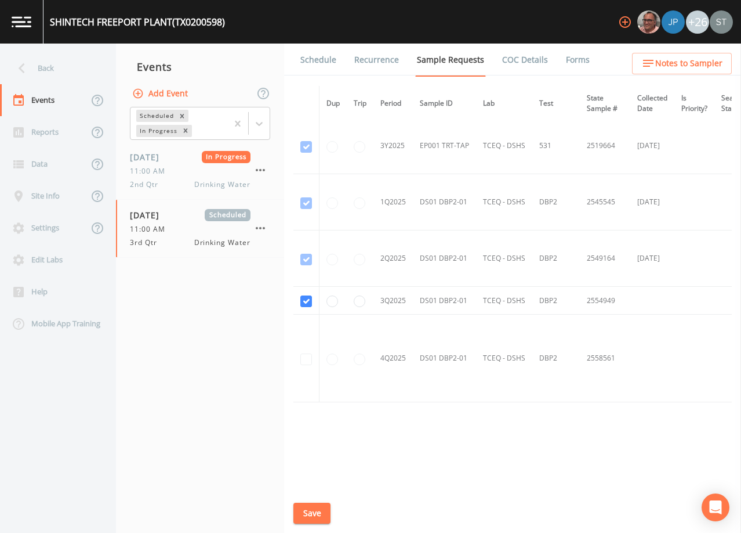
scroll to position [1168, 0]
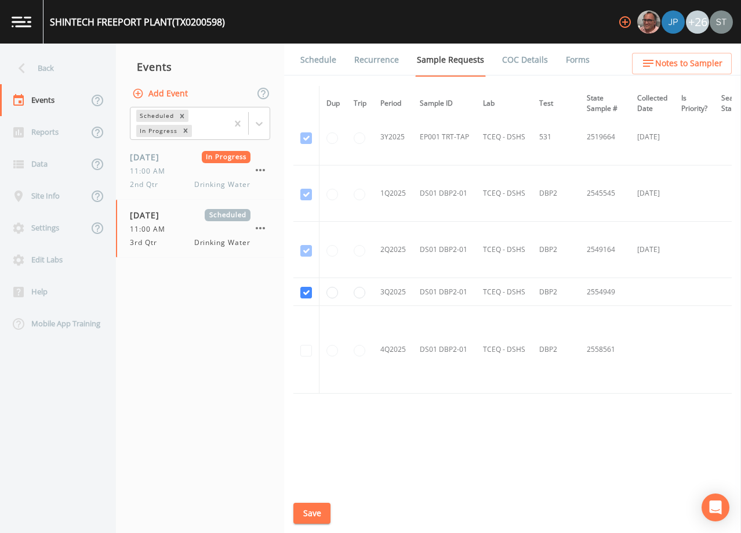
click at [320, 64] on link "Schedule" at bounding box center [318, 60] width 39 height 32
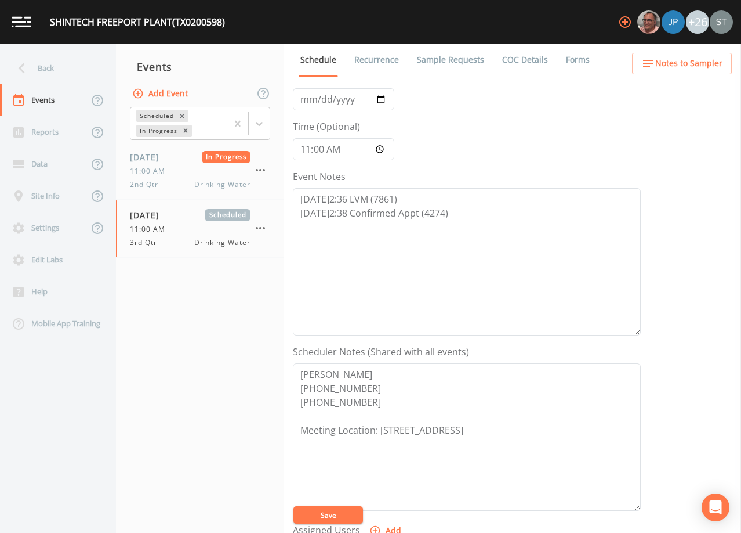
scroll to position [232, 0]
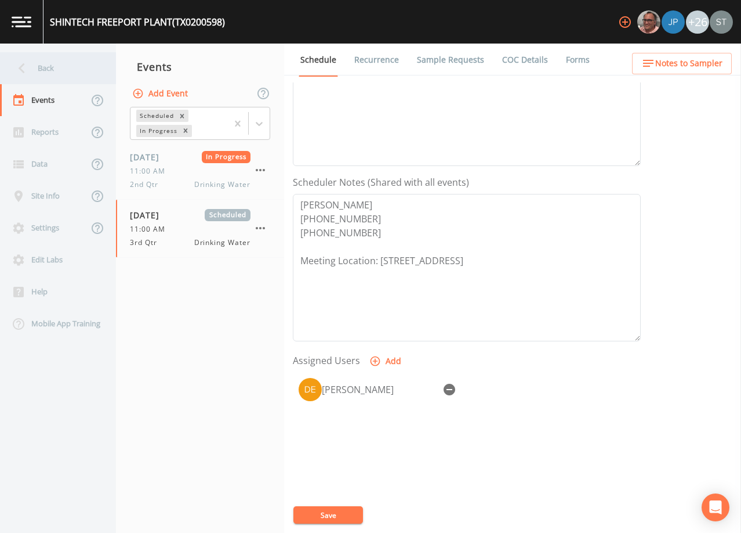
click at [62, 68] on div "Back" at bounding box center [52, 68] width 104 height 32
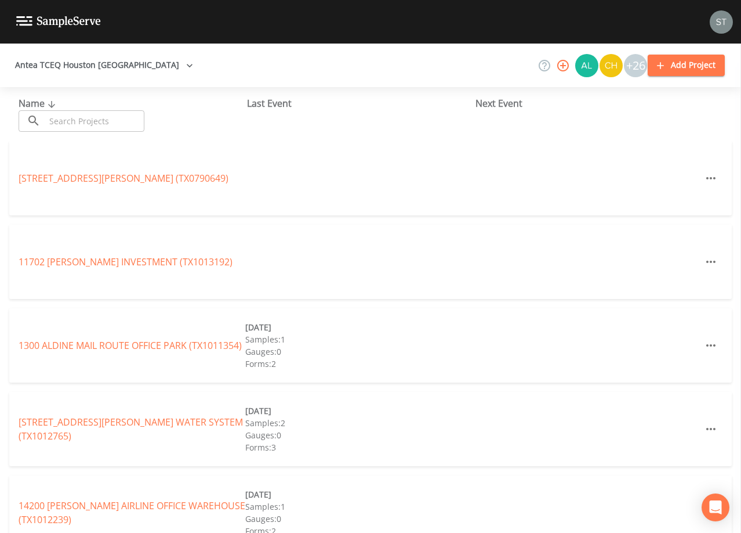
click at [101, 118] on input "text" at bounding box center [94, 120] width 99 height 21
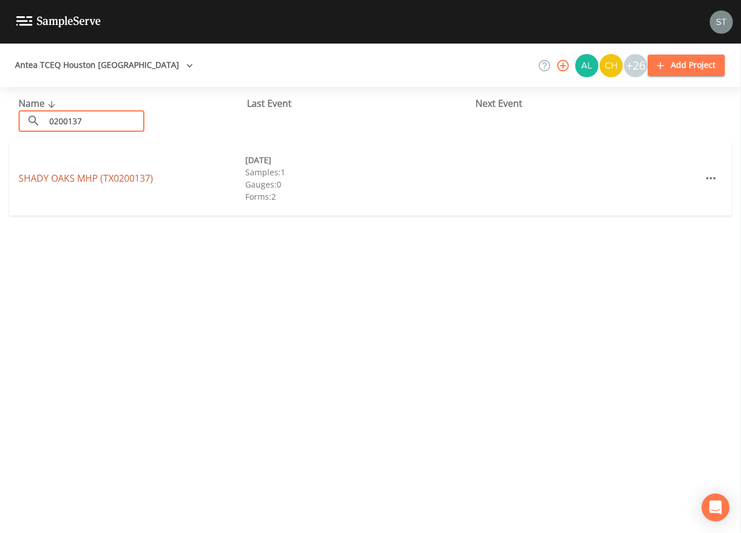
type input "0200137"
click at [120, 179] on link "[GEOGRAPHIC_DATA] (TX0200137)" at bounding box center [86, 178] width 135 height 13
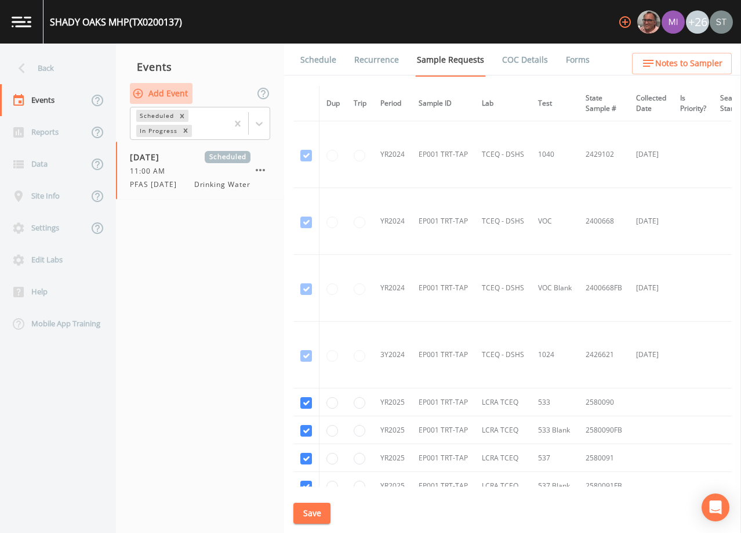
click at [162, 95] on button "Add Event" at bounding box center [161, 93] width 63 height 21
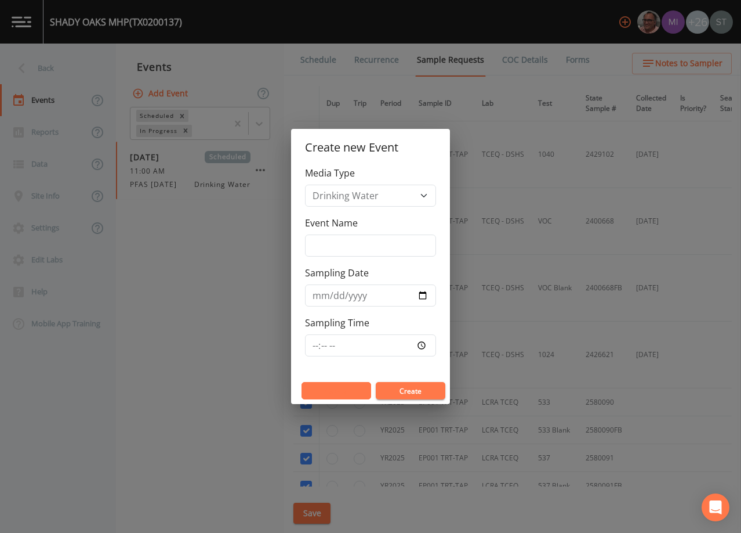
click at [330, 390] on button "Cancel" at bounding box center [337, 390] width 70 height 17
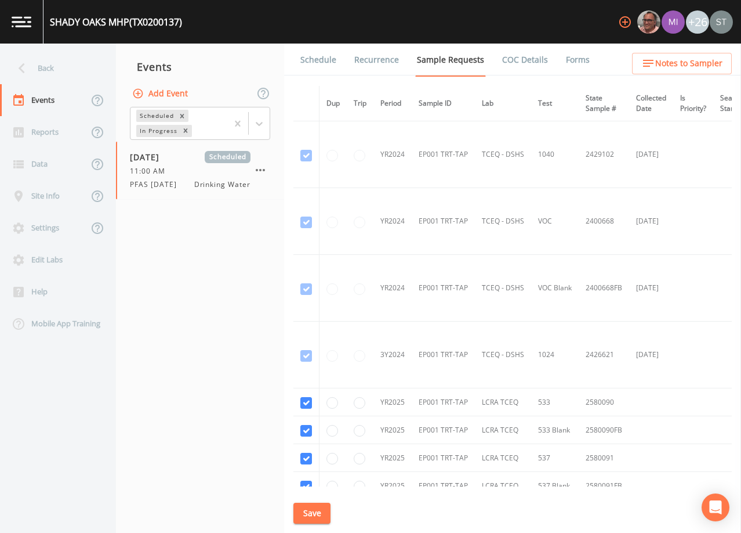
click at [307, 60] on link "Schedule" at bounding box center [318, 60] width 39 height 32
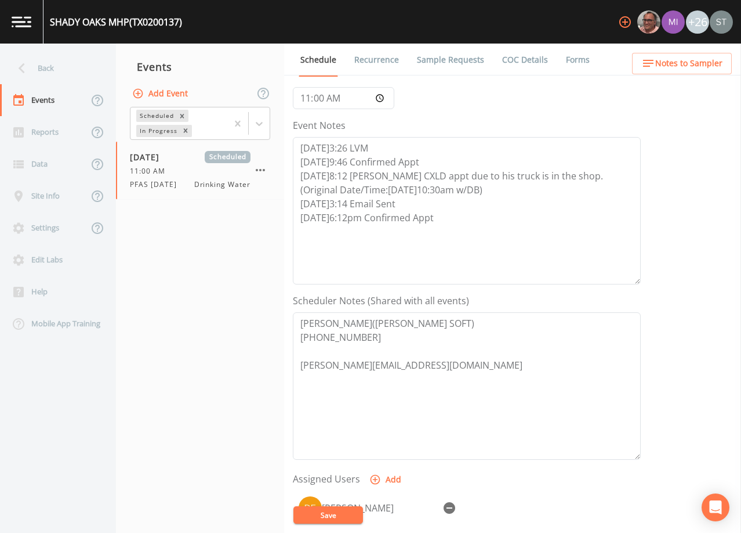
scroll to position [58, 0]
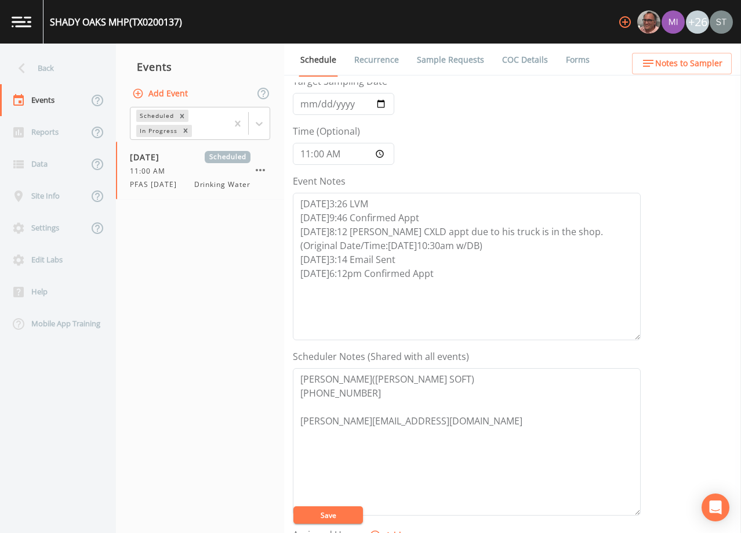
click at [444, 58] on link "Sample Requests" at bounding box center [450, 60] width 71 height 32
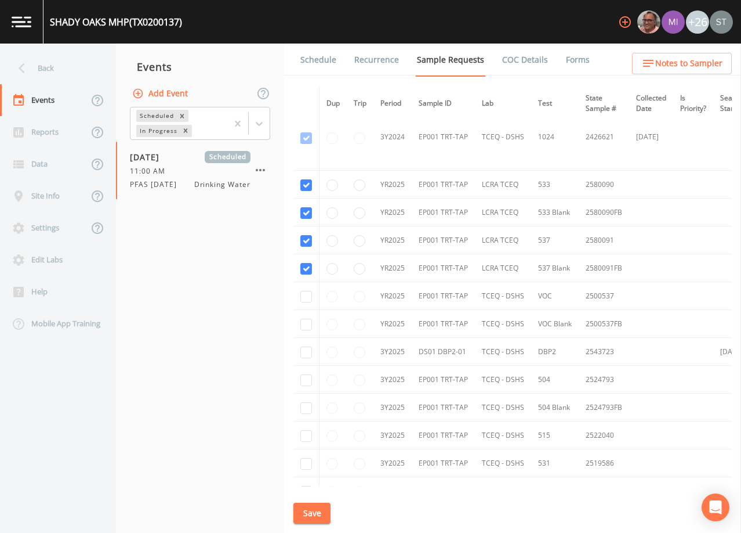
scroll to position [232, 0]
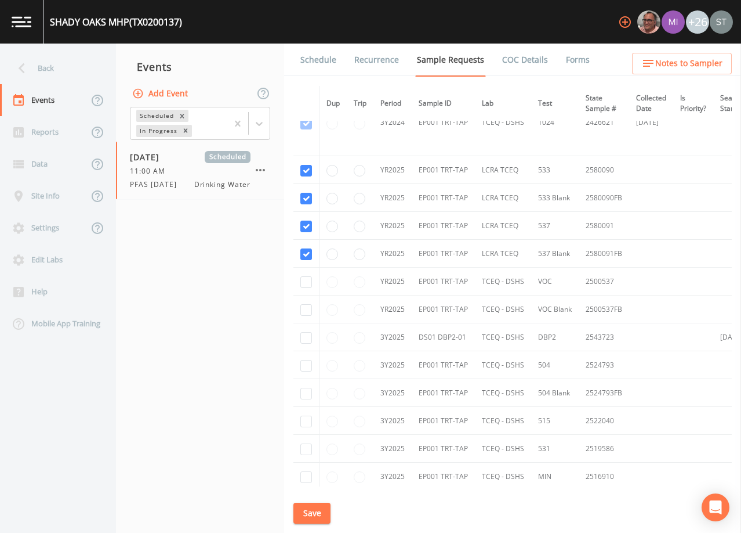
click at [571, 58] on link "Forms" at bounding box center [578, 60] width 27 height 32
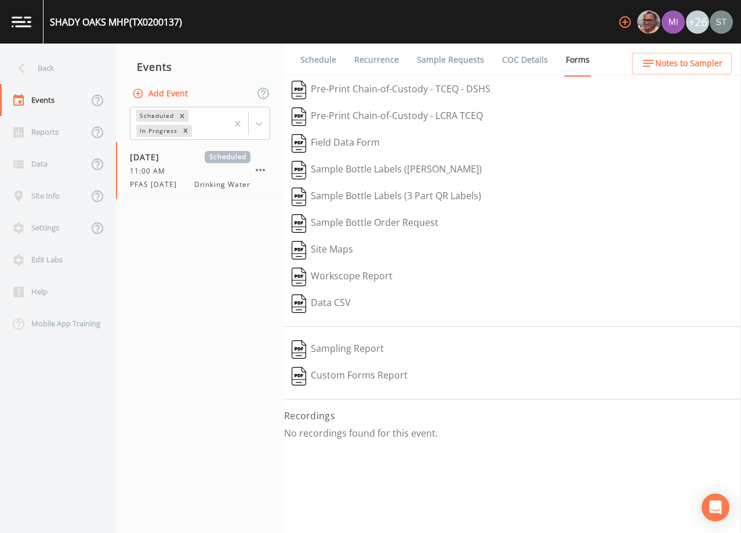
click at [444, 64] on link "Sample Requests" at bounding box center [450, 60] width 71 height 32
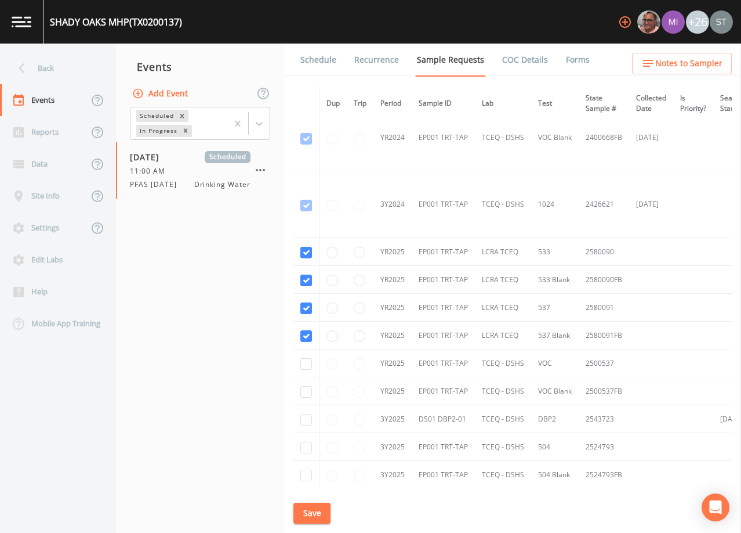
scroll to position [174, 0]
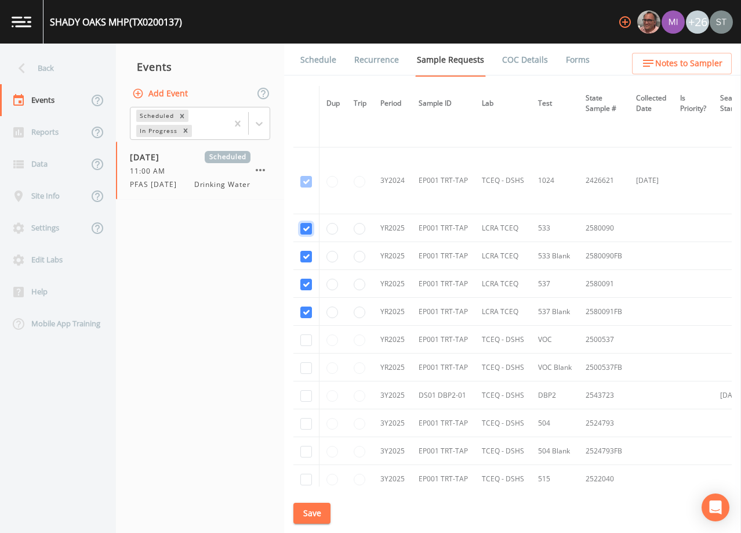
click at [306, 226] on input "checkbox" at bounding box center [307, 229] width 12 height 12
checkbox input "false"
click at [307, 261] on input "checkbox" at bounding box center [307, 257] width 12 height 12
checkbox input "false"
click at [303, 282] on input "checkbox" at bounding box center [307, 284] width 12 height 12
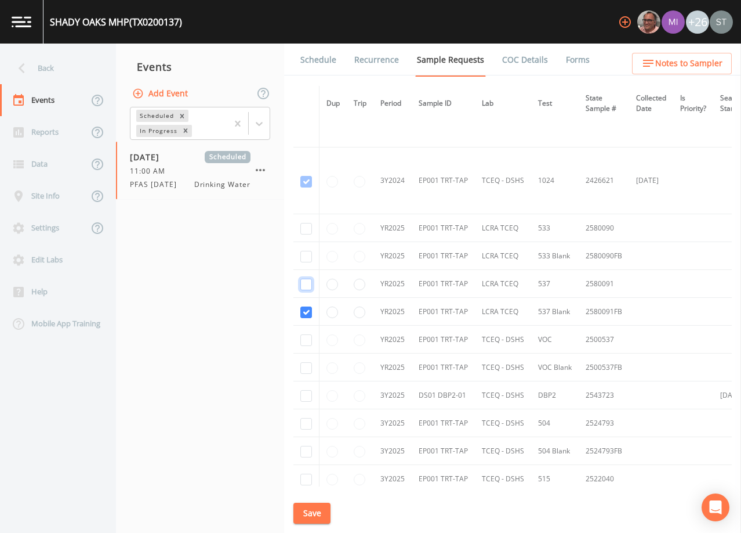
checkbox input "false"
click at [308, 311] on input "checkbox" at bounding box center [307, 312] width 12 height 12
checkbox input "false"
drag, startPoint x: 312, startPoint y: 520, endPoint x: 389, endPoint y: 410, distance: 134.6
click at [312, 519] on button "Save" at bounding box center [312, 512] width 37 height 21
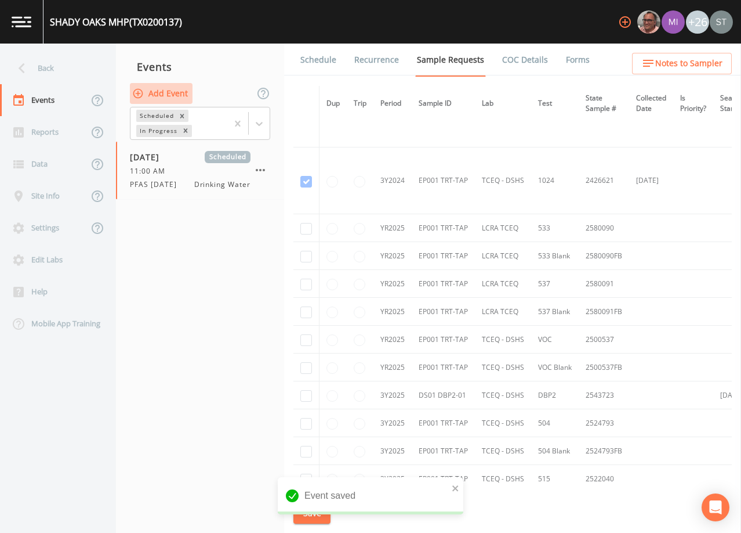
click at [167, 97] on button "Add Event" at bounding box center [161, 93] width 63 height 21
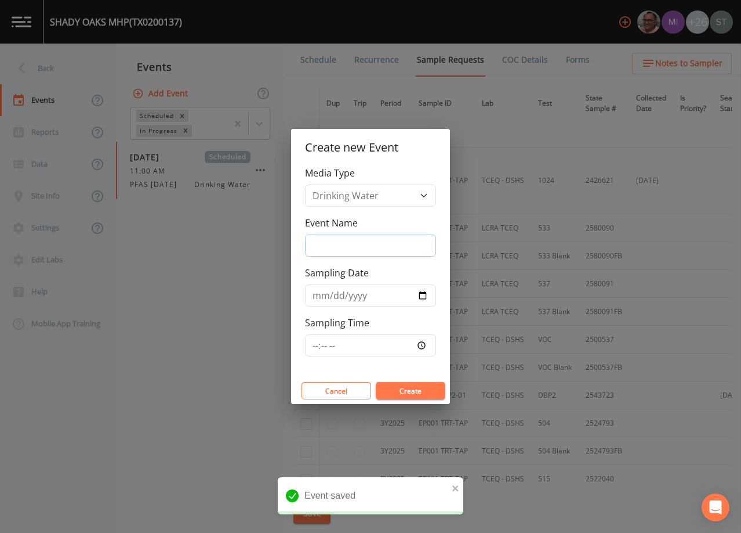
drag, startPoint x: 360, startPoint y: 241, endPoint x: 364, endPoint y: 246, distance: 6.3
click at [360, 241] on input "Event Name" at bounding box center [370, 245] width 131 height 22
type input "3rd Qtr"
click at [312, 298] on input "Sampling Date" at bounding box center [370, 295] width 131 height 22
type input "[DATE]"
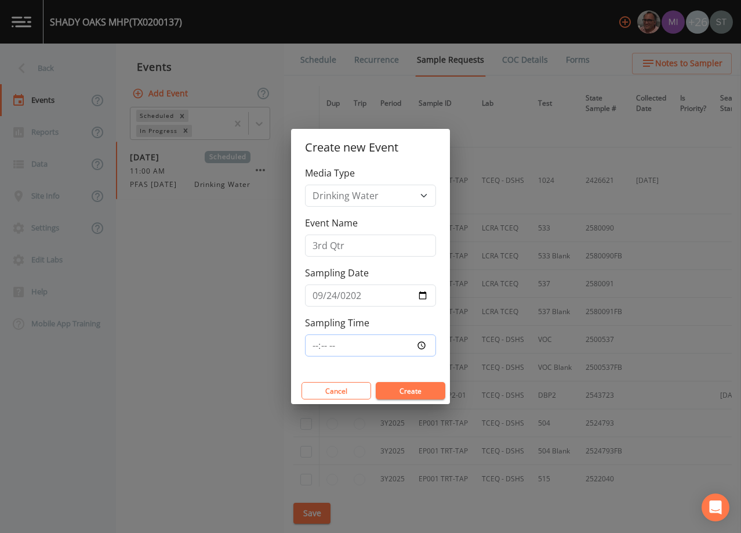
type input "11:30"
click at [413, 388] on button "Create" at bounding box center [411, 390] width 70 height 17
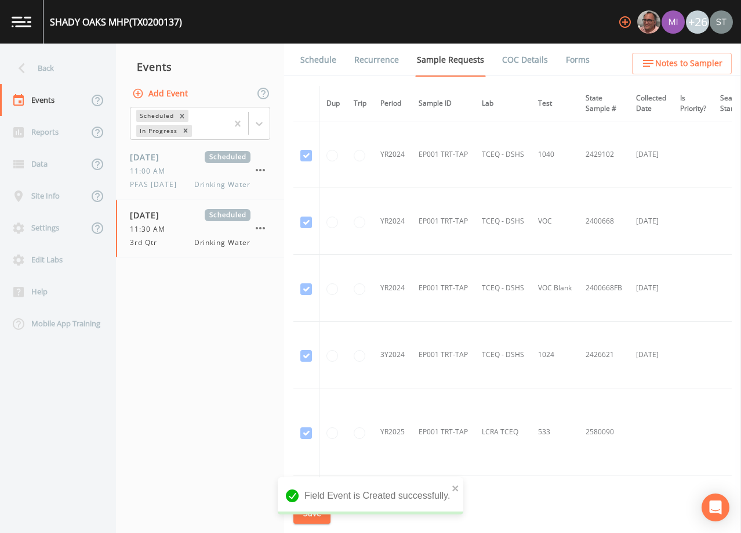
click at [323, 55] on link "Schedule" at bounding box center [318, 60] width 39 height 32
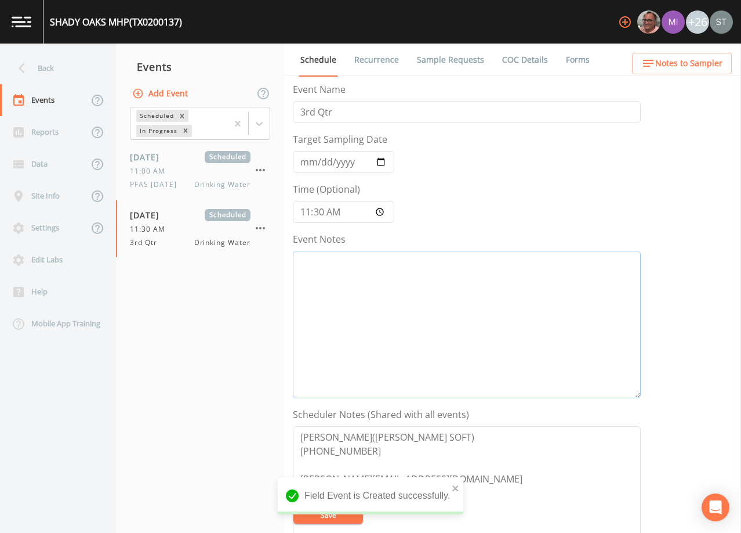
click at [411, 320] on textarea "Event Notes" at bounding box center [467, 324] width 348 height 147
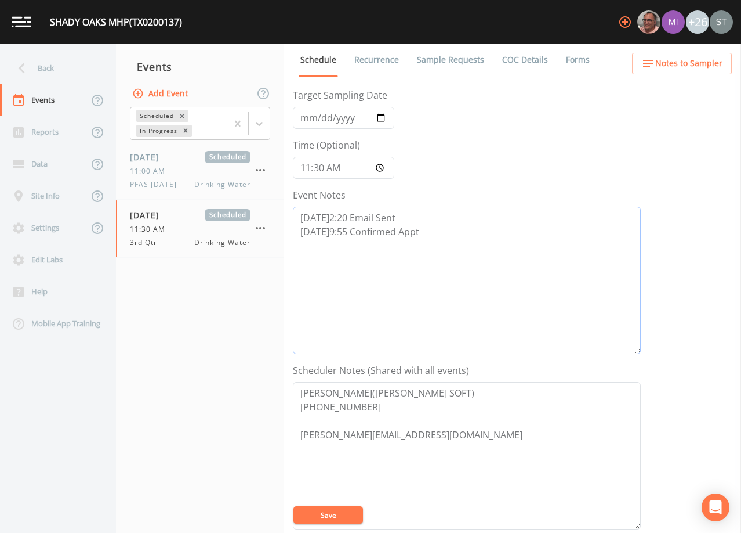
scroll to position [116, 0]
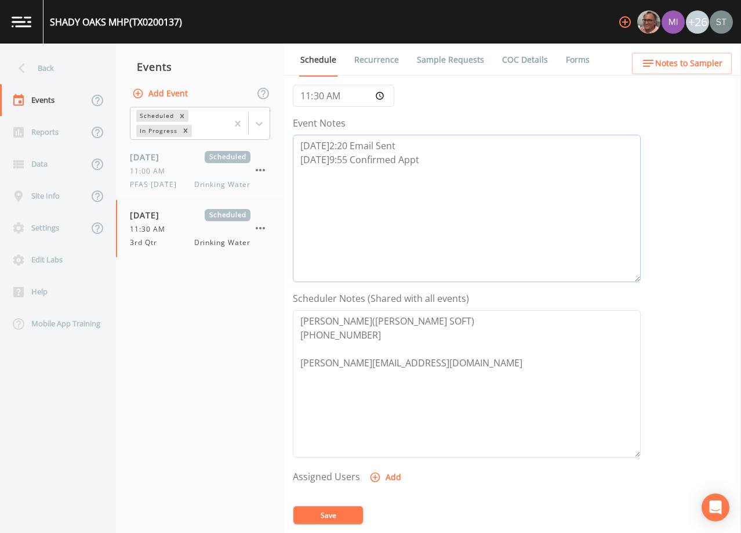
type textarea "[DATE]2:20 Email Sent [DATE]9:55 Confirmed Appt"
click at [393, 477] on button "Add" at bounding box center [386, 476] width 39 height 21
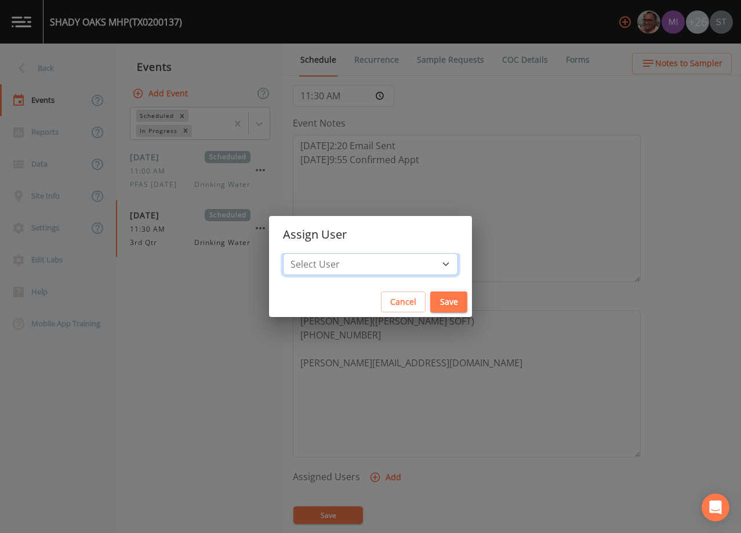
click at [377, 266] on select "Select User [PERSON_NAME] [PERSON_NAME] [PERSON_NAME] [PERSON_NAME] [PERSON_NAM…" at bounding box center [370, 264] width 175 height 22
click at [309, 253] on select "Select User [PERSON_NAME] [PERSON_NAME] [PERSON_NAME] [PERSON_NAME] [PERSON_NAM…" at bounding box center [370, 264] width 175 height 22
drag, startPoint x: 386, startPoint y: 268, endPoint x: 383, endPoint y: 254, distance: 14.2
click at [386, 268] on select "Select User [PERSON_NAME] [PERSON_NAME] [PERSON_NAME] [PERSON_NAME] [PERSON_NAM…" at bounding box center [370, 264] width 175 height 22
select select "3585e269-5d1f-4d98-ab9d-4913da50343a"
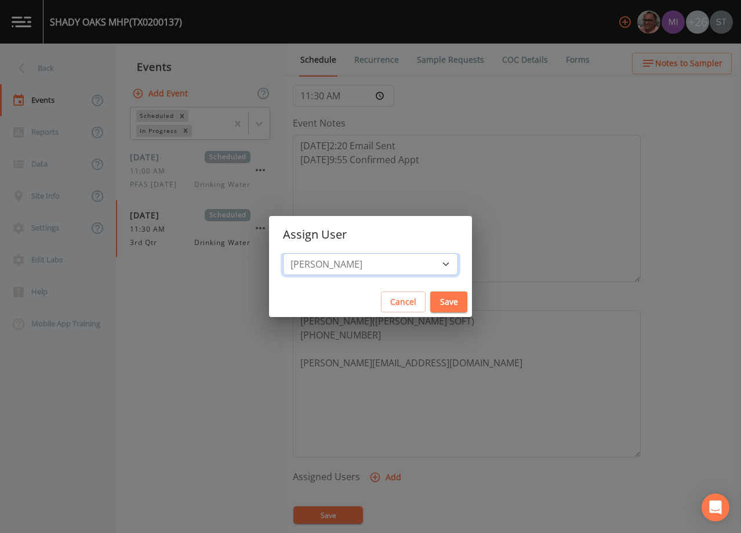
click at [309, 253] on select "Select User [PERSON_NAME] [PERSON_NAME] [PERSON_NAME] [PERSON_NAME] [PERSON_NAM…" at bounding box center [370, 264] width 175 height 22
click at [431, 291] on button "Save" at bounding box center [449, 301] width 37 height 21
select select
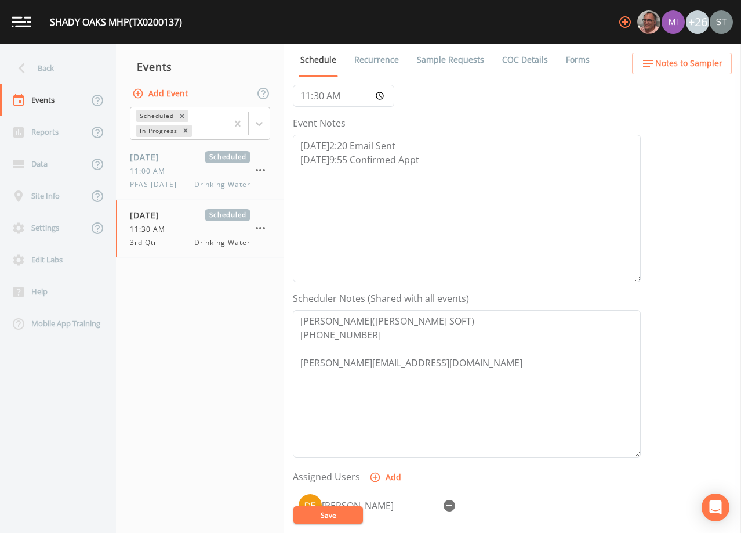
click at [338, 515] on button "Save" at bounding box center [329, 514] width 70 height 17
click at [452, 67] on link "Sample Requests" at bounding box center [450, 60] width 71 height 32
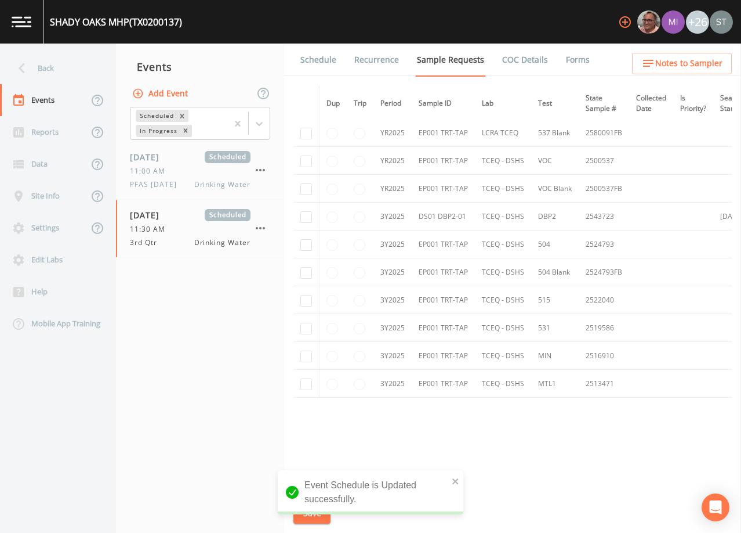
scroll to position [360, 0]
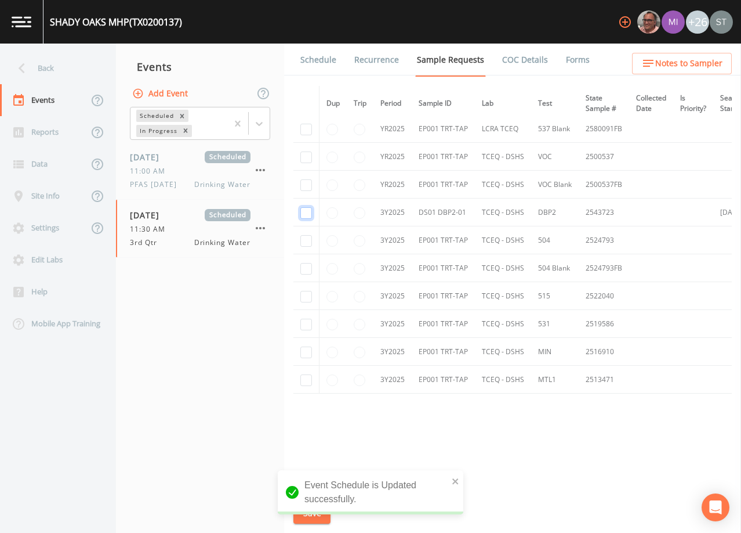
click at [308, 208] on input "checkbox" at bounding box center [307, 213] width 12 height 12
checkbox input "true"
click at [308, 514] on button "Save" at bounding box center [312, 512] width 37 height 21
click at [319, 60] on link "Schedule" at bounding box center [318, 60] width 39 height 32
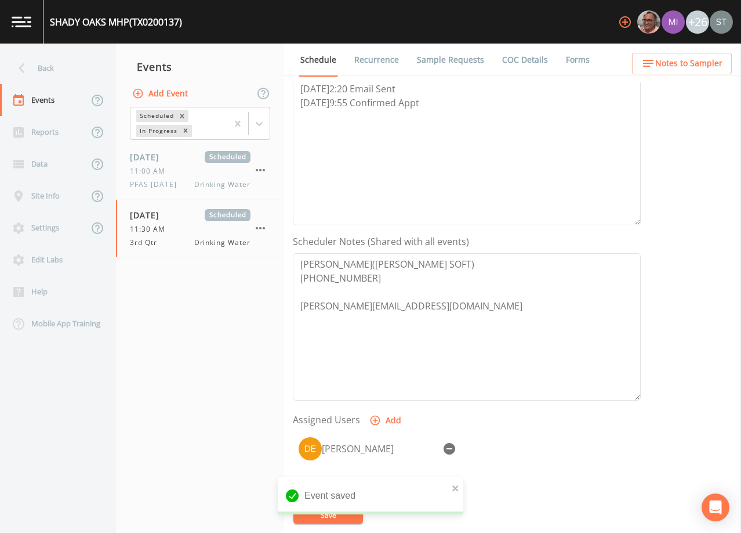
scroll to position [174, 0]
click at [711, 64] on span "Notes to Sampler" at bounding box center [689, 63] width 67 height 15
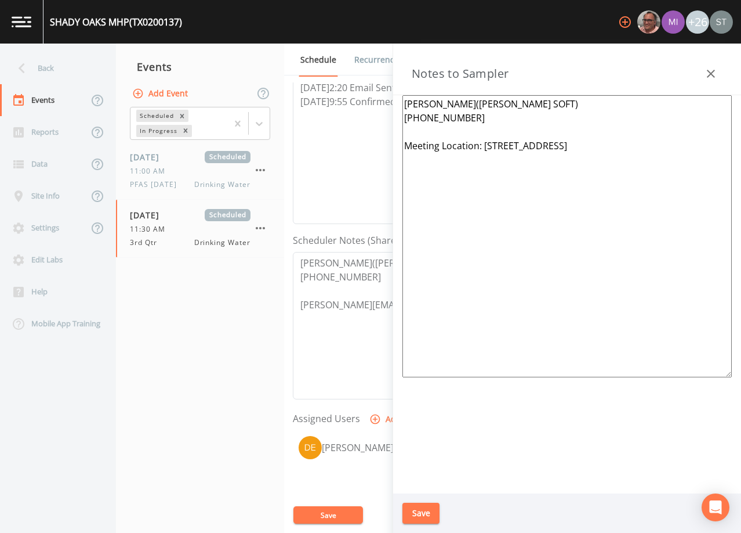
click at [507, 144] on textarea "[PERSON_NAME]([PERSON_NAME] SOFT) [PHONE_NUMBER] Meeting Location: [STREET_ADDR…" at bounding box center [568, 236] width 330 height 282
type textarea "[PERSON_NAME]([PERSON_NAME] SOFT) [PHONE_NUMBER] Meeting Location: [STREET_ADDR…"
click at [431, 507] on button "Save" at bounding box center [421, 512] width 37 height 21
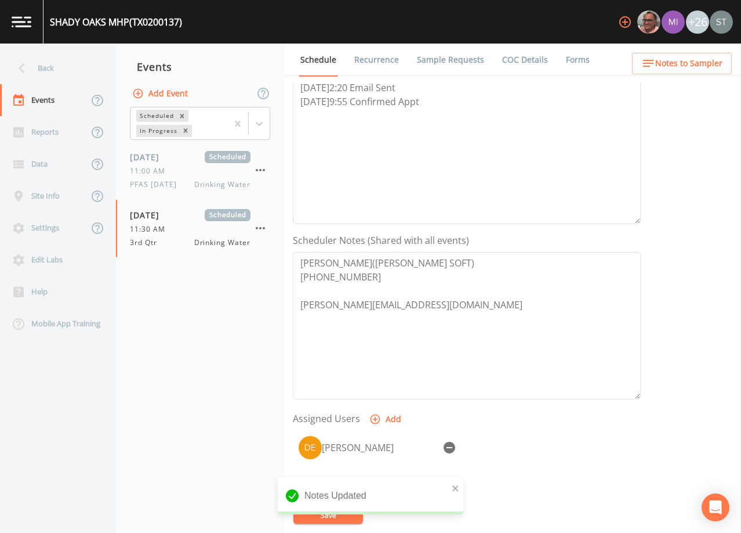
click at [710, 64] on span "Notes to Sampler" at bounding box center [689, 63] width 67 height 15
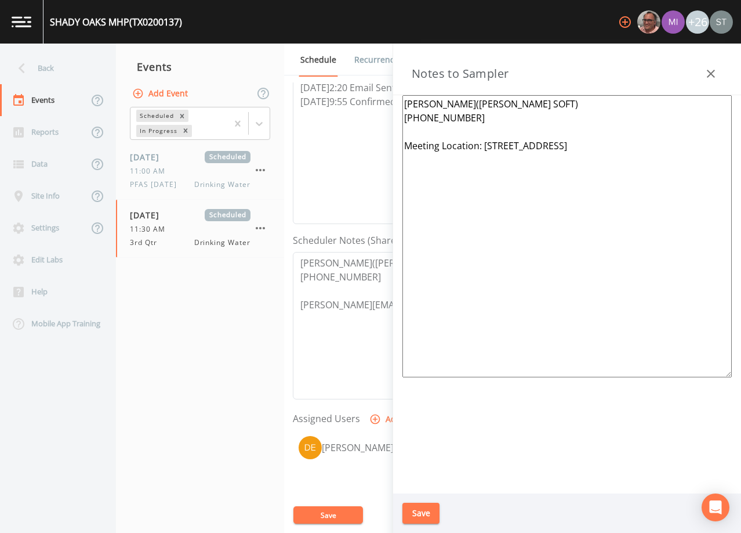
click at [718, 73] on icon "button" at bounding box center [711, 74] width 14 height 14
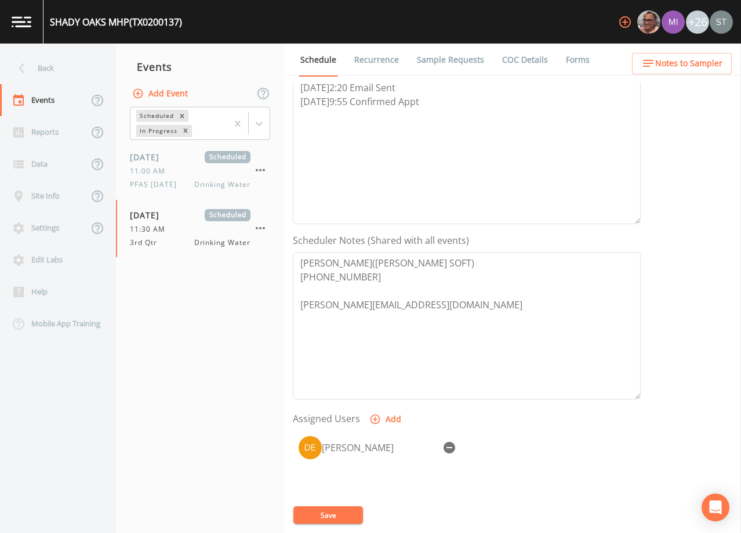
click at [720, 69] on span "Notes to Sampler" at bounding box center [689, 63] width 67 height 15
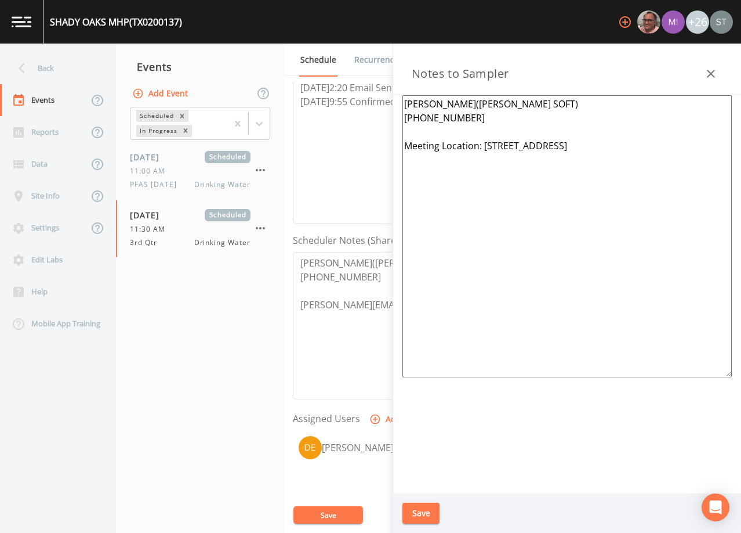
click at [720, 67] on button "button" at bounding box center [711, 73] width 23 height 23
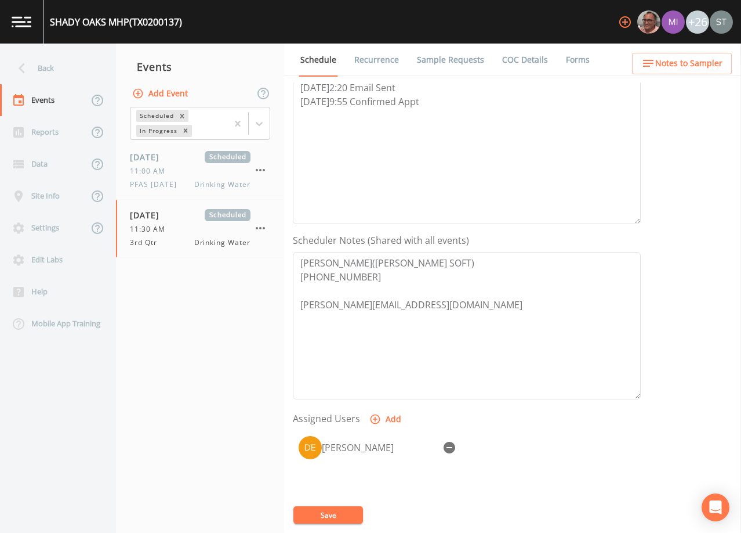
click at [468, 62] on link "Sample Requests" at bounding box center [450, 60] width 71 height 32
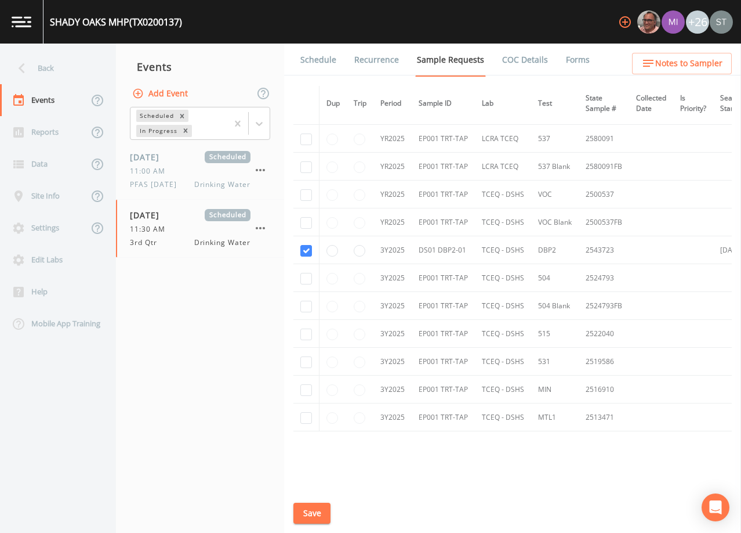
scroll to position [302, 0]
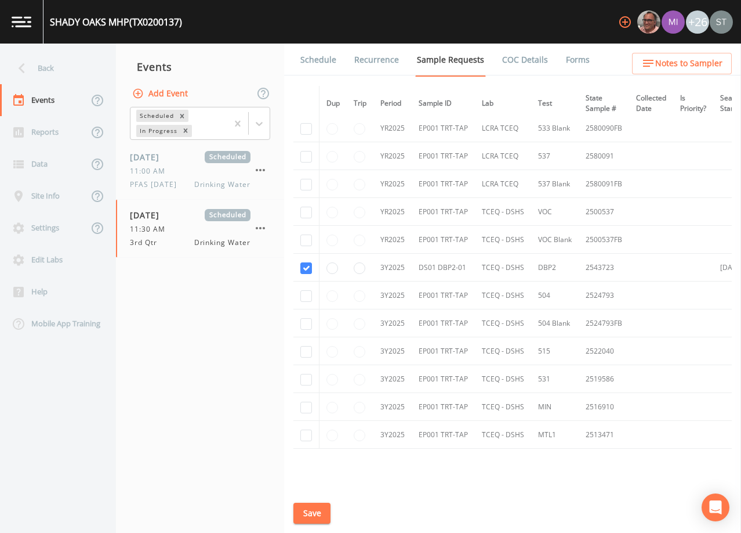
click at [308, 57] on link "Schedule" at bounding box center [318, 60] width 39 height 32
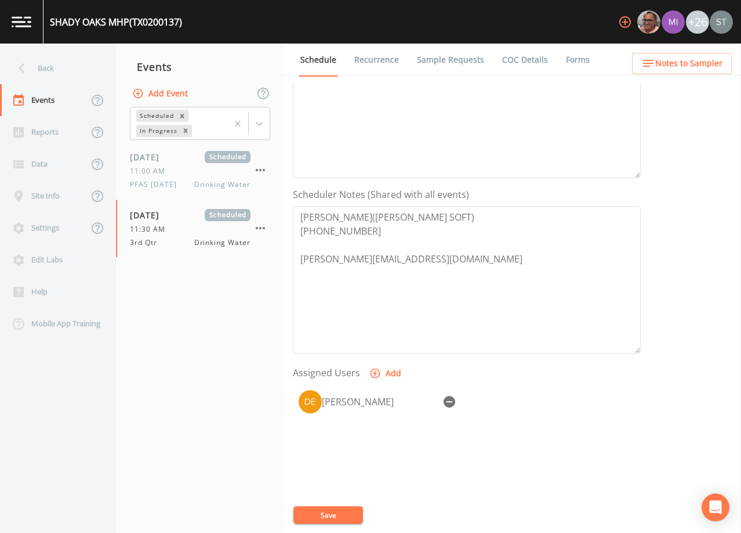
scroll to position [286, 0]
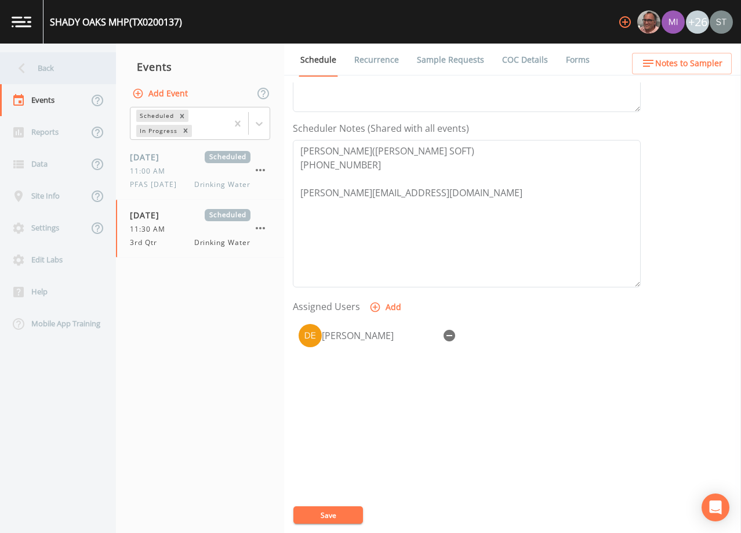
click at [68, 79] on div "Back" at bounding box center [52, 68] width 104 height 32
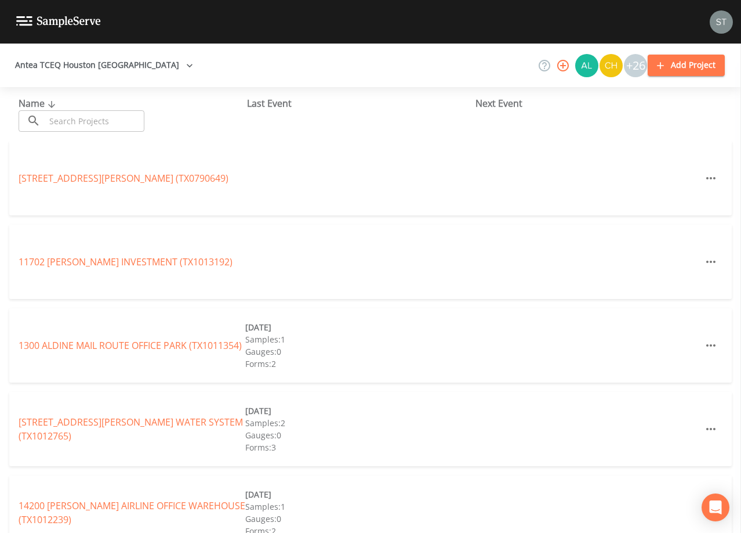
click at [92, 120] on input "text" at bounding box center [94, 120] width 99 height 21
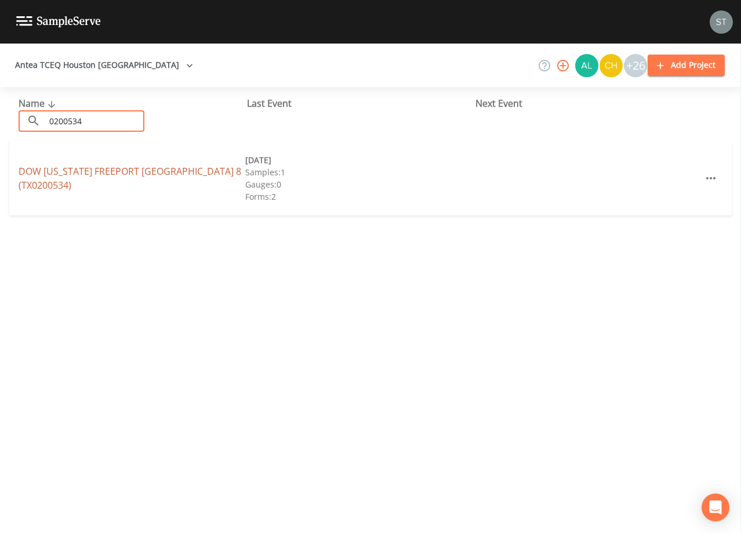
type input "0200534"
click at [125, 177] on link "DOW [US_STATE][GEOGRAPHIC_DATA] 8 (TX0200534)" at bounding box center [130, 178] width 223 height 27
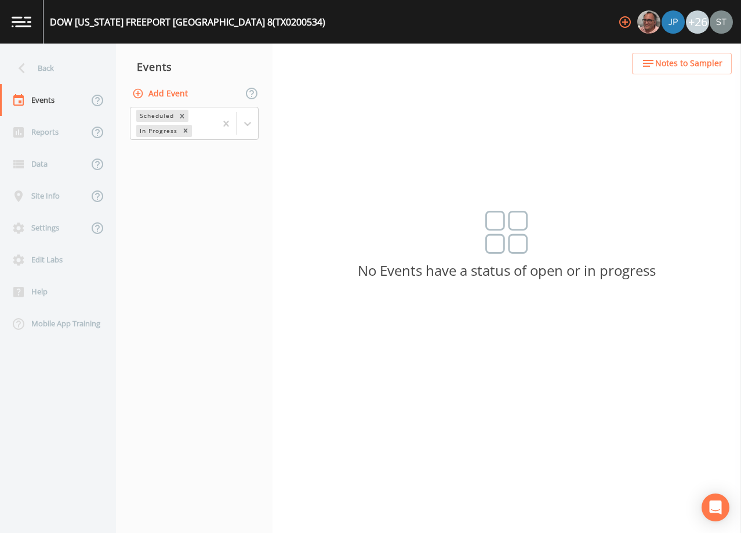
click at [172, 96] on button "Add Event" at bounding box center [161, 93] width 63 height 21
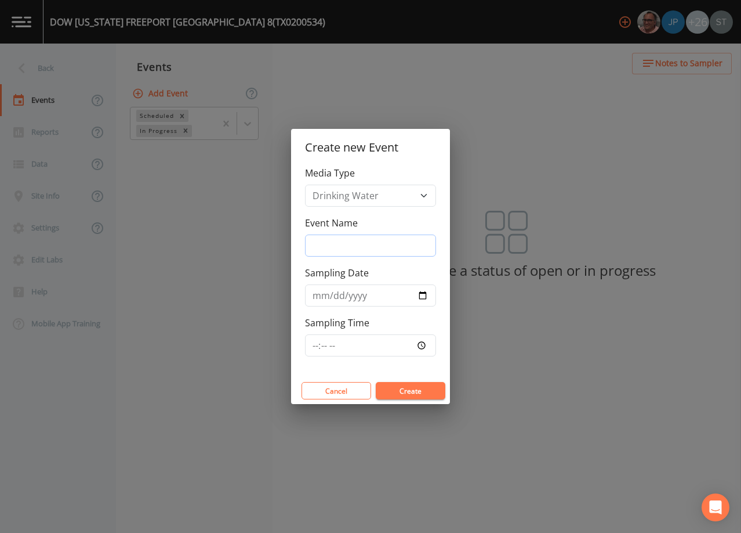
click at [349, 243] on input "Event Name" at bounding box center [370, 245] width 131 height 22
type input "3rd Qtr"
click at [313, 296] on input "Sampling Date" at bounding box center [370, 295] width 131 height 22
type input "[DATE]"
type input "12:30"
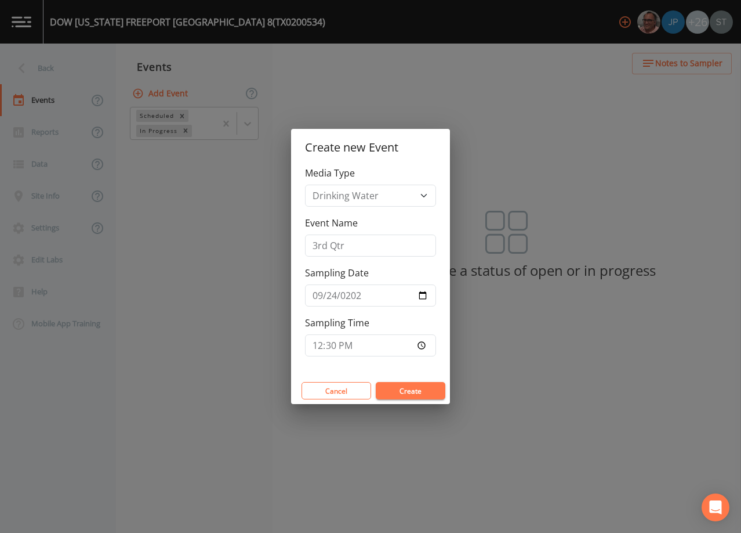
click at [399, 390] on button "Create" at bounding box center [411, 390] width 70 height 17
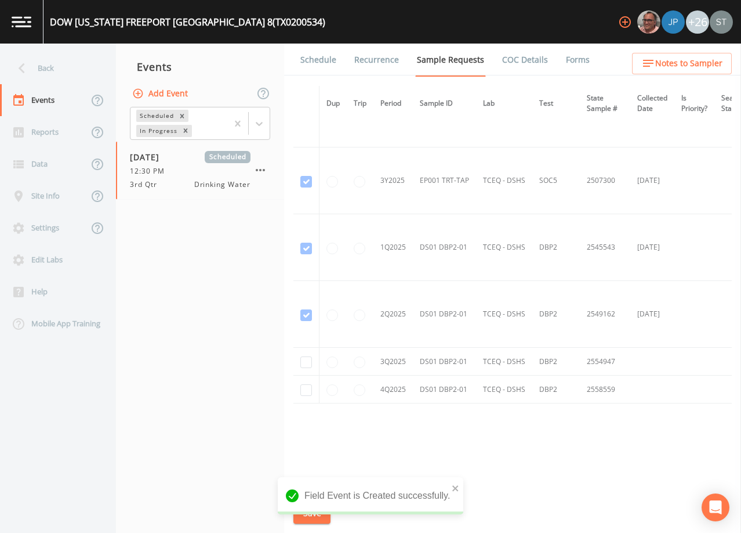
scroll to position [987, 0]
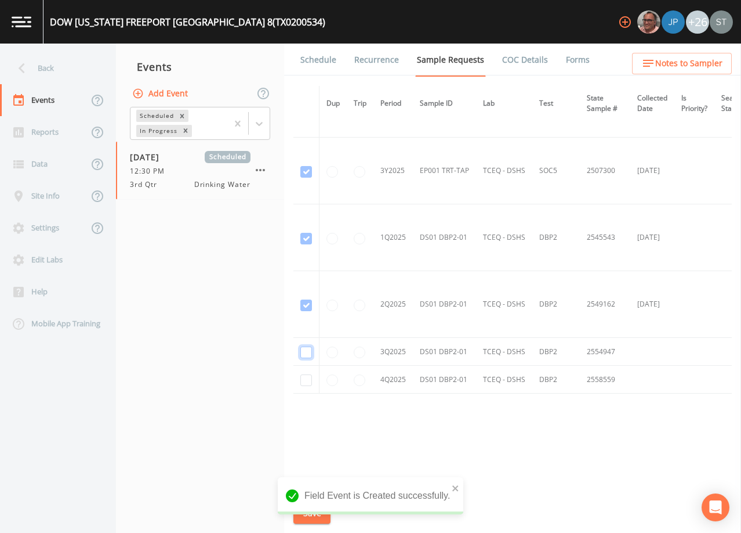
click at [306, 346] on input "checkbox" at bounding box center [307, 352] width 12 height 12
checkbox input "true"
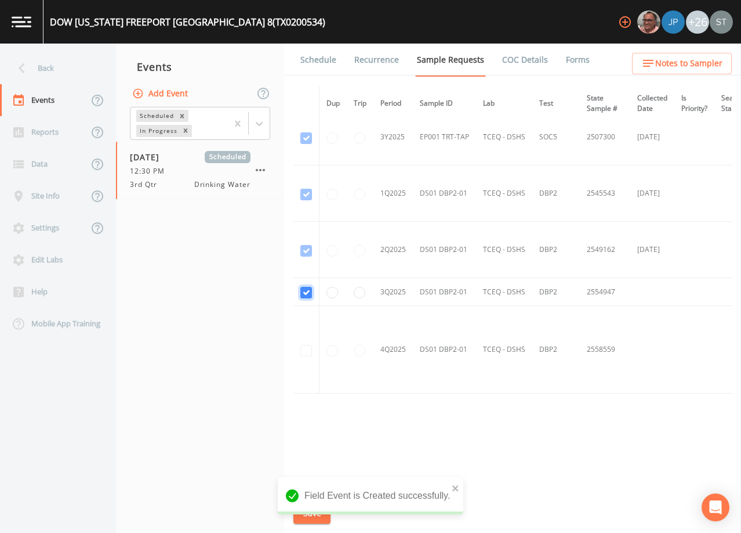
scroll to position [836, 0]
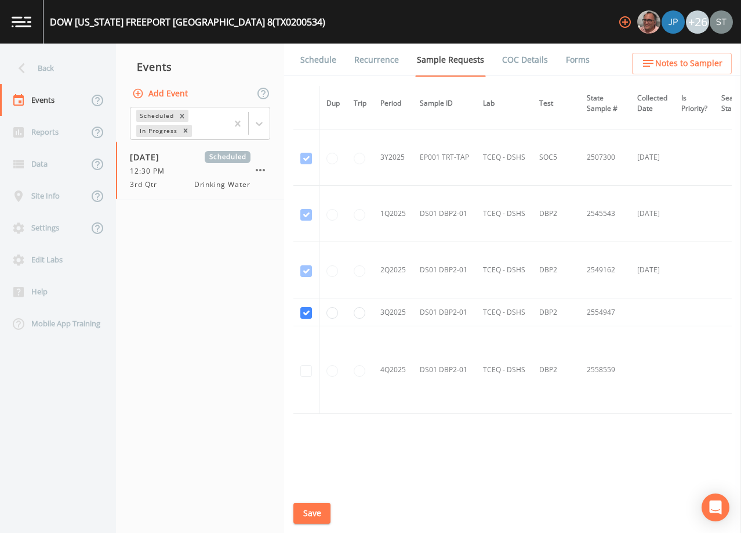
click at [305, 512] on button "Save" at bounding box center [312, 512] width 37 height 21
click at [319, 64] on link "Schedule" at bounding box center [318, 60] width 39 height 32
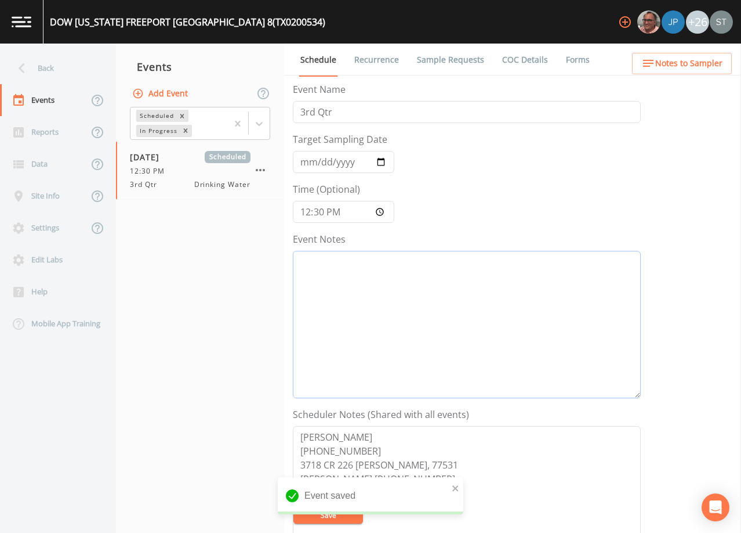
click at [415, 319] on textarea "Event Notes" at bounding box center [467, 324] width 348 height 147
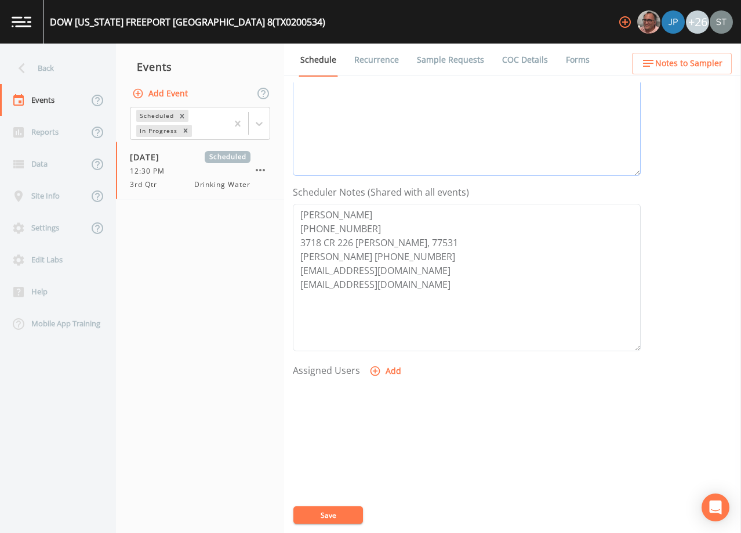
scroll to position [232, 0]
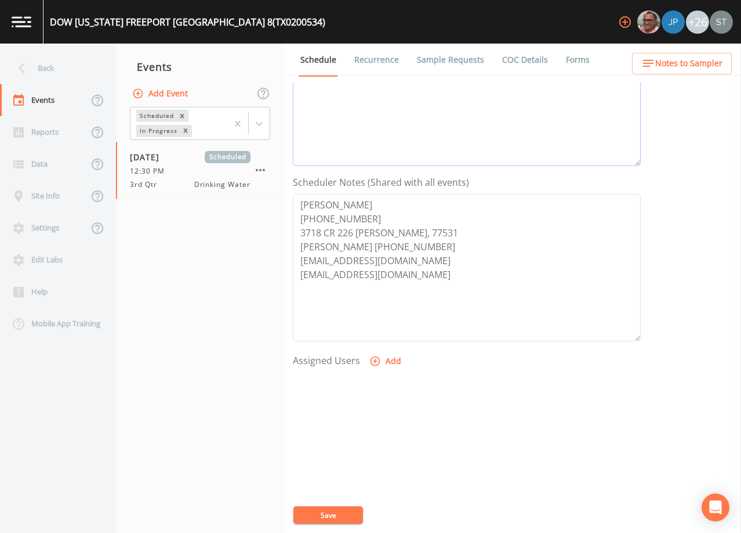
type textarea "[DATE]2:28 Email Sent [DATE]2:41 Confirmed Appt by [PERSON_NAME]"
click at [383, 360] on button "Add" at bounding box center [386, 360] width 39 height 21
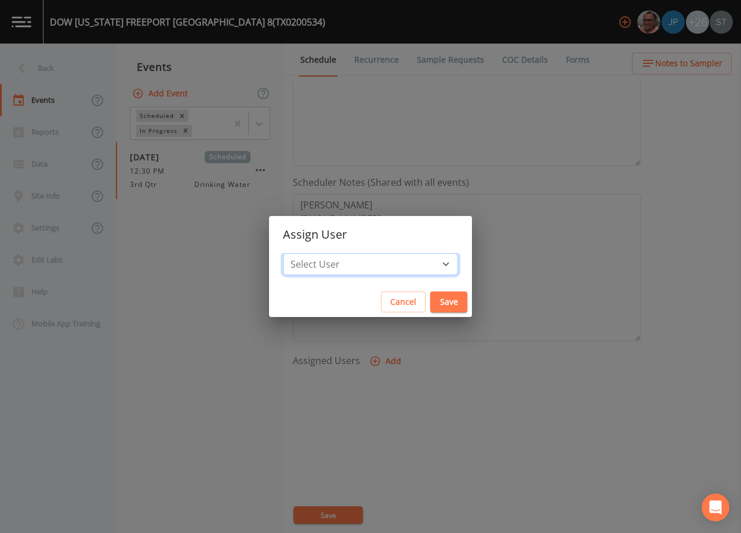
drag, startPoint x: 381, startPoint y: 264, endPoint x: 376, endPoint y: 256, distance: 9.2
click at [381, 263] on select "Select User [PERSON_NAME] [PERSON_NAME] [PERSON_NAME] [PERSON_NAME] [PERSON_NAM…" at bounding box center [370, 264] width 175 height 22
select select "3585e269-5d1f-4d98-ab9d-4913da50343a"
click at [309, 253] on select "Select User [PERSON_NAME] [PERSON_NAME] [PERSON_NAME] [PERSON_NAME] [PERSON_NAM…" at bounding box center [370, 264] width 175 height 22
click at [431, 301] on button "Save" at bounding box center [449, 301] width 37 height 21
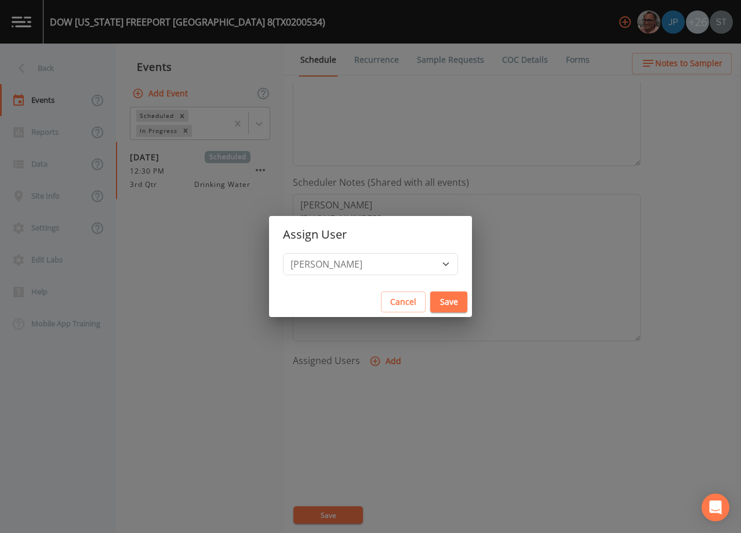
select select
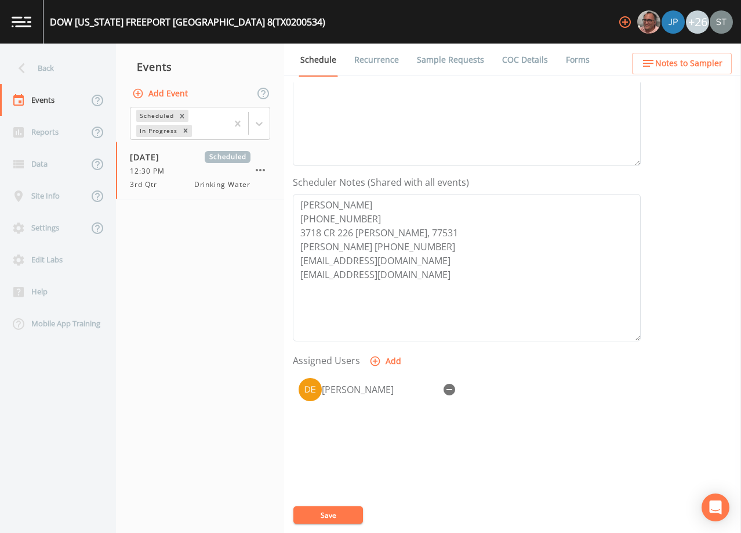
click at [341, 515] on button "Save" at bounding box center [329, 514] width 70 height 17
click at [451, 66] on link "Sample Requests" at bounding box center [450, 60] width 71 height 32
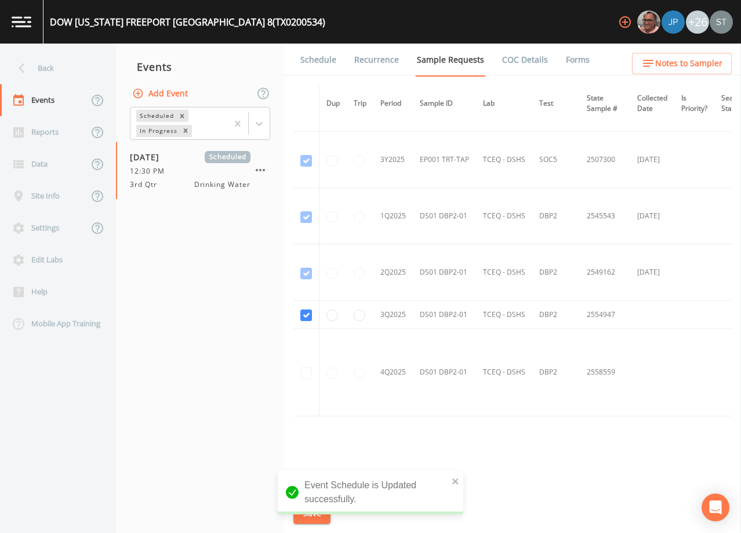
scroll to position [859, 0]
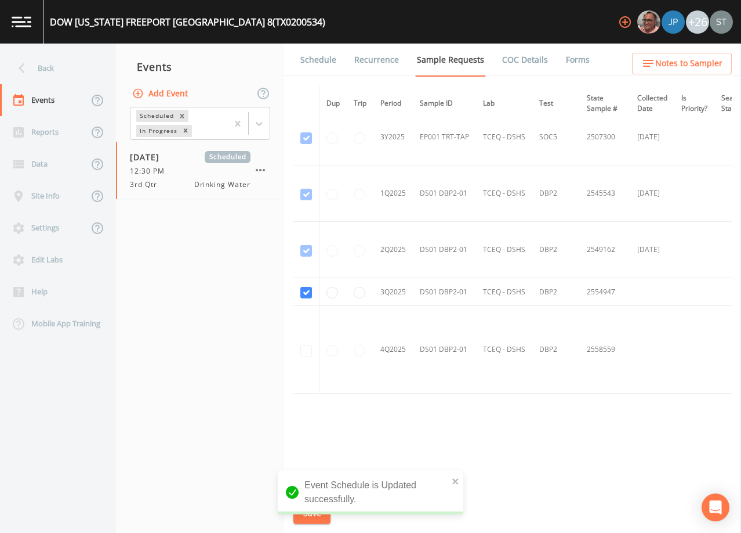
click at [317, 66] on link "Schedule" at bounding box center [318, 60] width 39 height 32
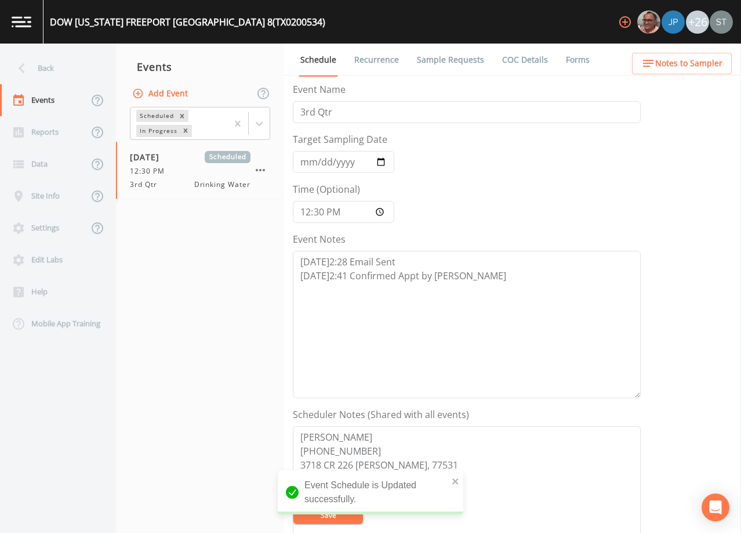
click at [693, 67] on span "Notes to Sampler" at bounding box center [689, 63] width 67 height 15
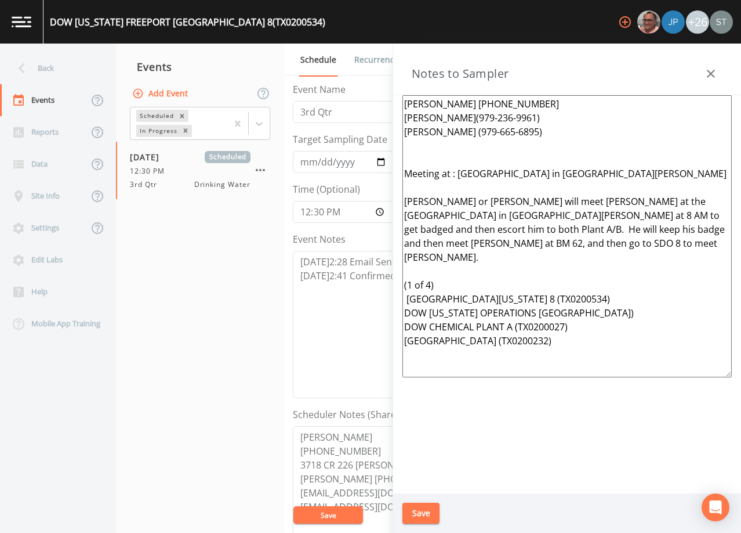
drag, startPoint x: 596, startPoint y: 336, endPoint x: 364, endPoint y: 200, distance: 268.9
click at [364, 200] on div "Back Events Reports Data Site Info Settings Edit Labs Help Mobile App Training …" at bounding box center [370, 288] width 741 height 489
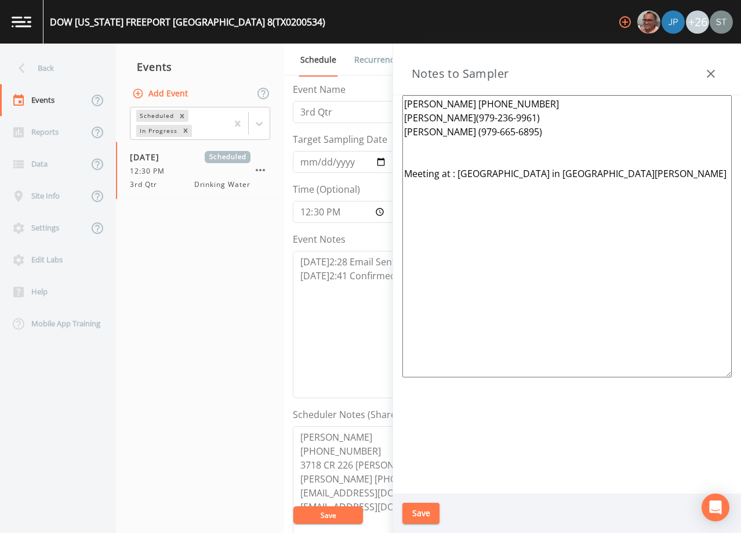
drag, startPoint x: 647, startPoint y: 175, endPoint x: 442, endPoint y: 170, distance: 205.4
click at [442, 170] on textarea "[PERSON_NAME] [PHONE_NUMBER] [PERSON_NAME](979-236-9961) [PERSON_NAME] (979-665…" at bounding box center [568, 236] width 330 height 282
type textarea "[PERSON_NAME] [PHONE_NUMBER] [PERSON_NAME](979-236-9961) [PERSON_NAME] (979-665…"
click at [422, 506] on button "Save" at bounding box center [421, 512] width 37 height 21
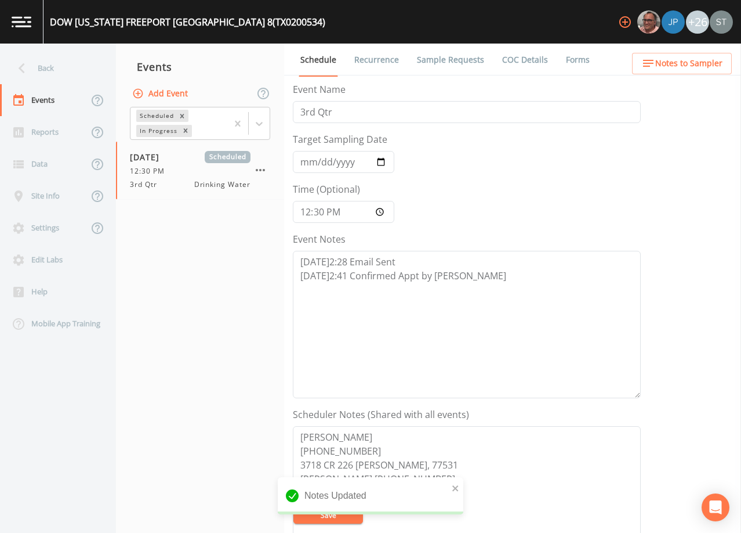
click at [699, 53] on button "Notes to Sampler" at bounding box center [682, 63] width 100 height 21
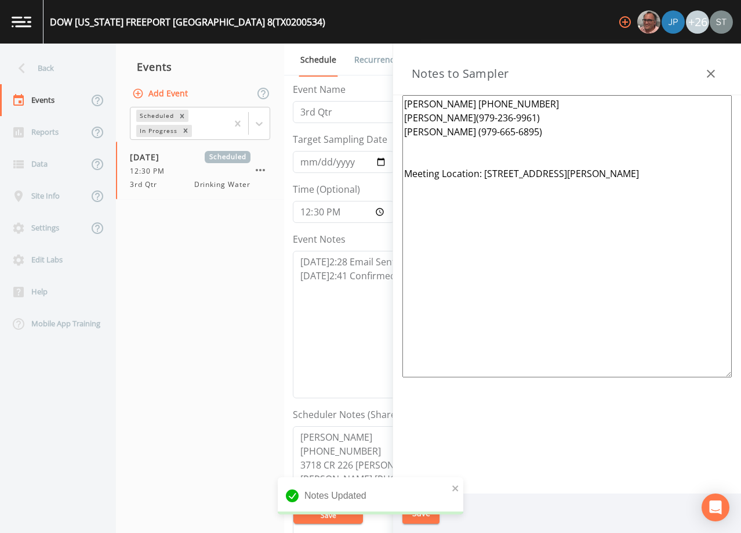
click at [712, 68] on icon "button" at bounding box center [711, 74] width 14 height 14
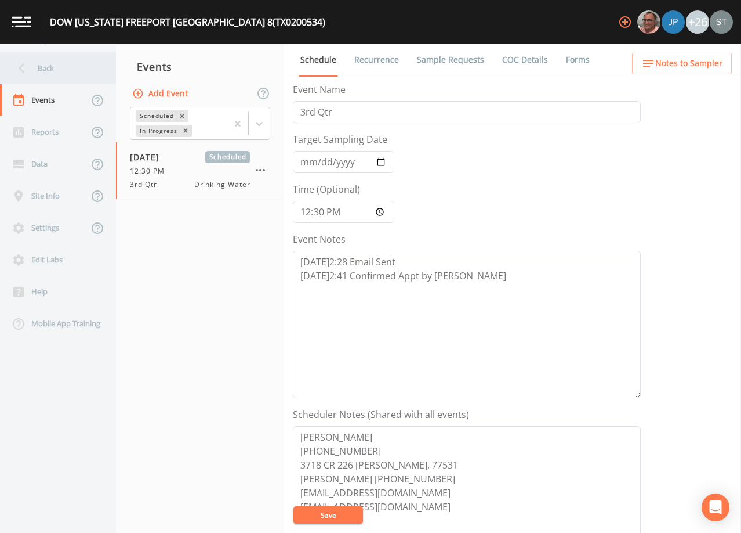
click at [69, 72] on div "Back" at bounding box center [52, 68] width 104 height 32
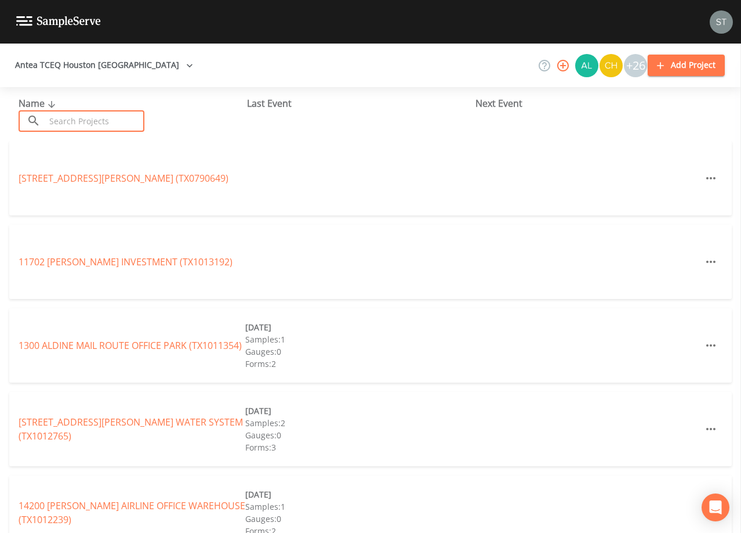
click at [124, 121] on input "text" at bounding box center [94, 120] width 99 height 21
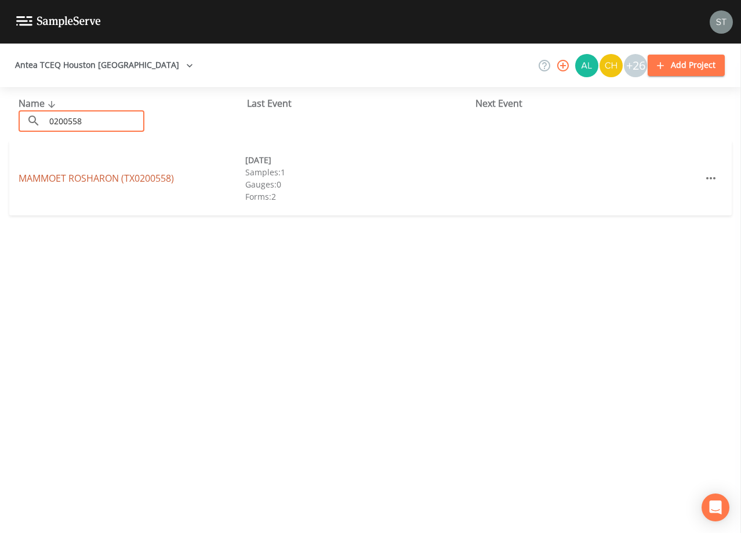
type input "0200558"
click at [134, 178] on link "MAMMOET ROSHARON (TX0200558)" at bounding box center [96, 178] width 155 height 13
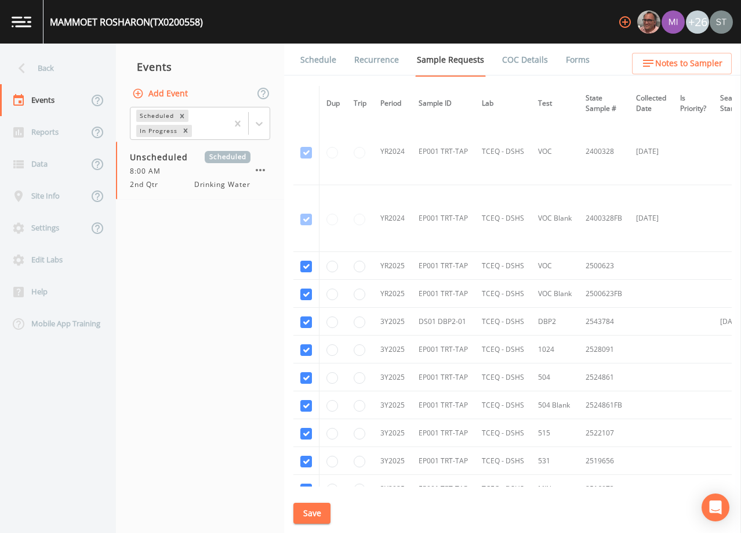
scroll to position [464, 0]
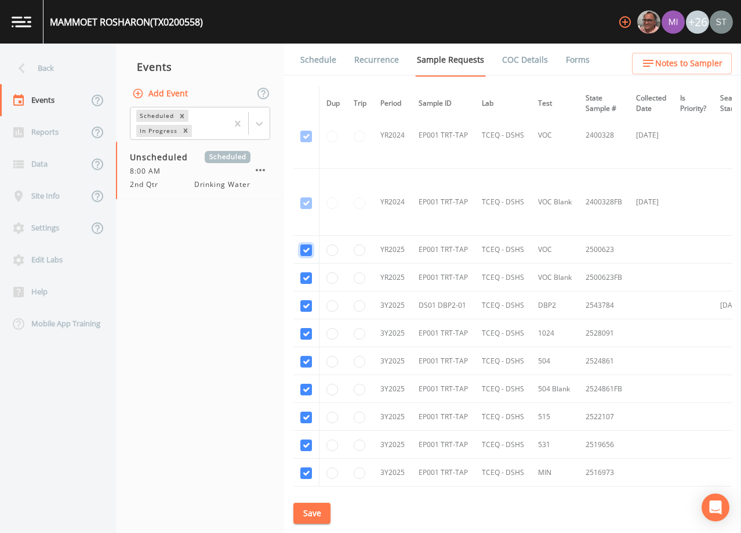
click at [306, 247] on input "checkbox" at bounding box center [307, 250] width 12 height 12
checkbox input "false"
click at [306, 280] on input "checkbox" at bounding box center [307, 278] width 12 height 12
checkbox input "false"
click at [306, 305] on input "checkbox" at bounding box center [307, 306] width 12 height 12
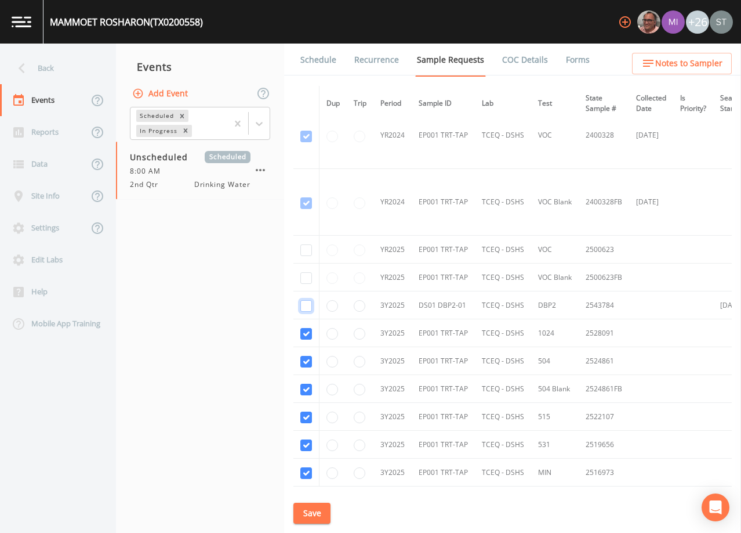
checkbox input "false"
click at [308, 334] on input "checkbox" at bounding box center [307, 334] width 12 height 12
checkbox input "false"
click at [307, 360] on input "checkbox" at bounding box center [307, 362] width 12 height 12
checkbox input "false"
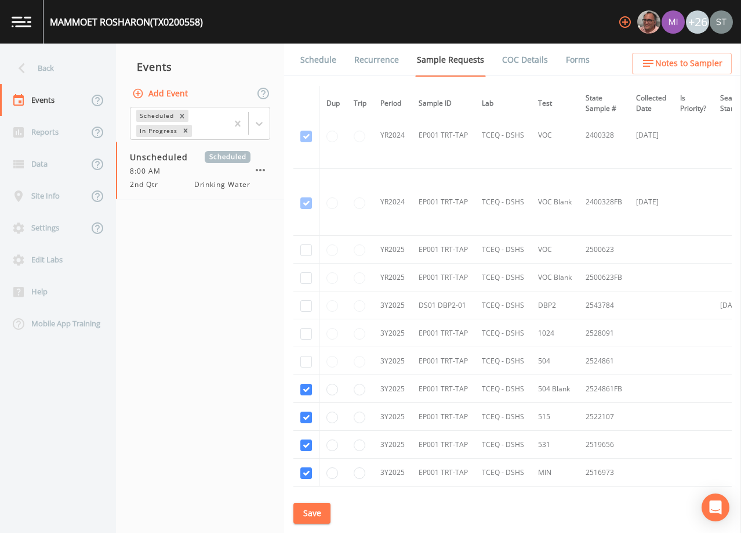
click at [299, 399] on td at bounding box center [307, 389] width 26 height 28
click at [307, 415] on input "checkbox" at bounding box center [307, 417] width 12 height 12
checkbox input "false"
click at [305, 388] on input "checkbox" at bounding box center [307, 390] width 12 height 12
checkbox input "false"
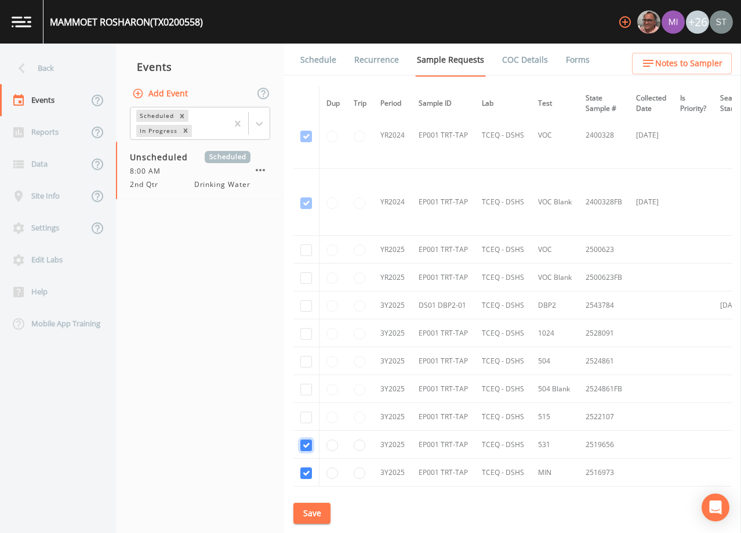
drag, startPoint x: 307, startPoint y: 439, endPoint x: 309, endPoint y: 464, distance: 24.4
click at [307, 440] on input "checkbox" at bounding box center [307, 445] width 12 height 12
checkbox input "false"
click at [307, 471] on input "checkbox" at bounding box center [307, 473] width 12 height 12
checkbox input "false"
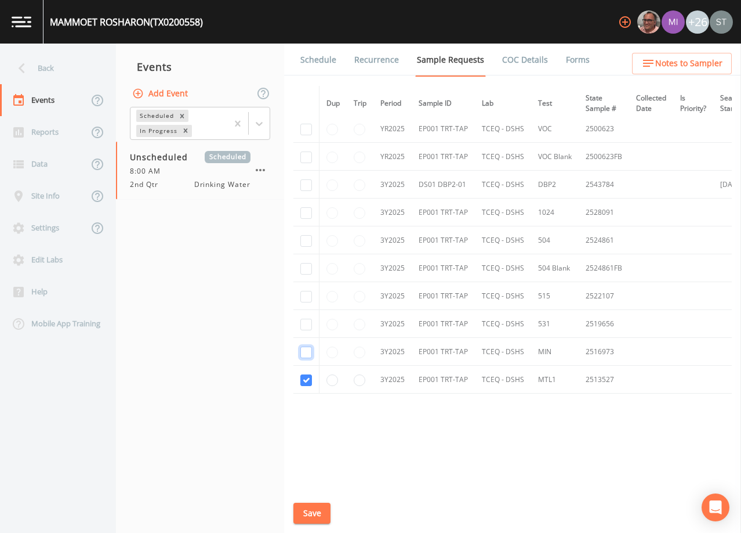
scroll to position [588, 0]
click at [305, 379] on input "checkbox" at bounding box center [307, 380] width 12 height 12
checkbox input "false"
click at [318, 515] on button "Save" at bounding box center [312, 512] width 37 height 21
click at [169, 95] on button "Add Event" at bounding box center [161, 93] width 63 height 21
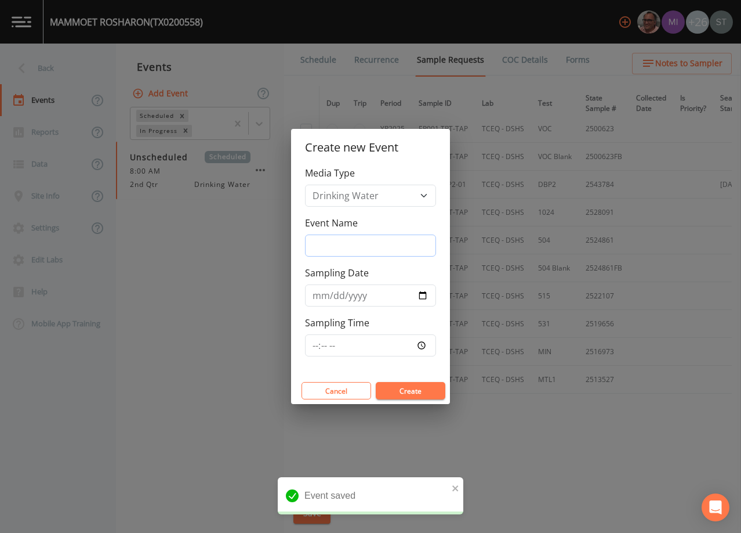
click at [345, 237] on input "Event Name" at bounding box center [370, 245] width 131 height 22
type input "3rd Qtr"
click at [321, 295] on input "Sampling Date" at bounding box center [370, 295] width 131 height 22
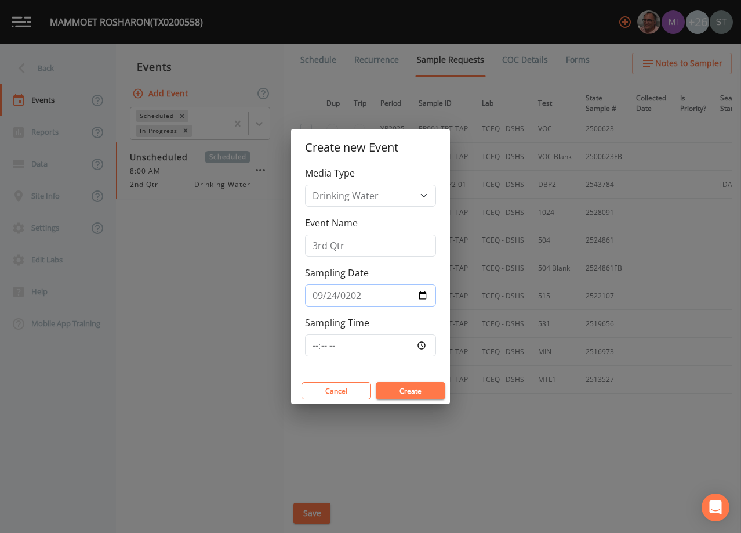
type input "[DATE]"
type input "13:30"
click at [410, 392] on button "Create" at bounding box center [411, 390] width 70 height 17
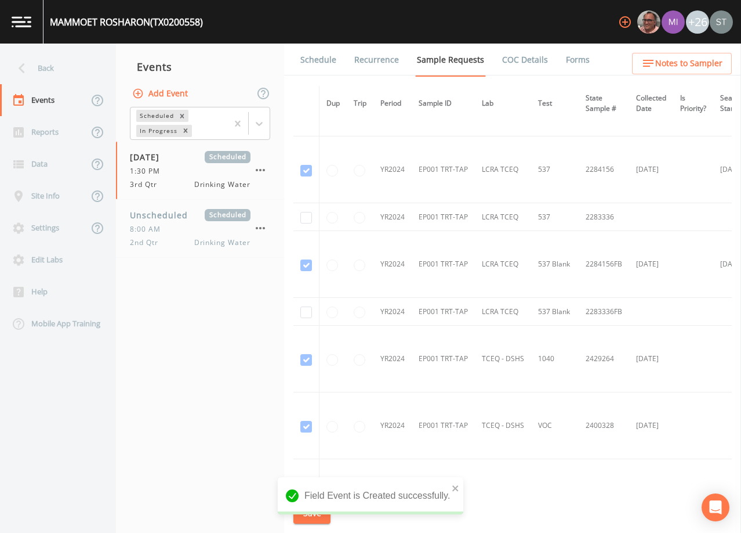
scroll to position [232, 0]
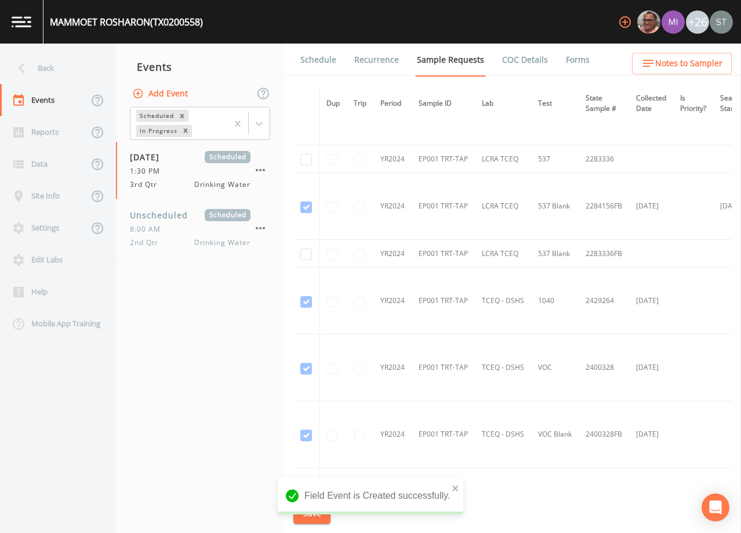
click at [325, 68] on link "Schedule" at bounding box center [318, 60] width 39 height 32
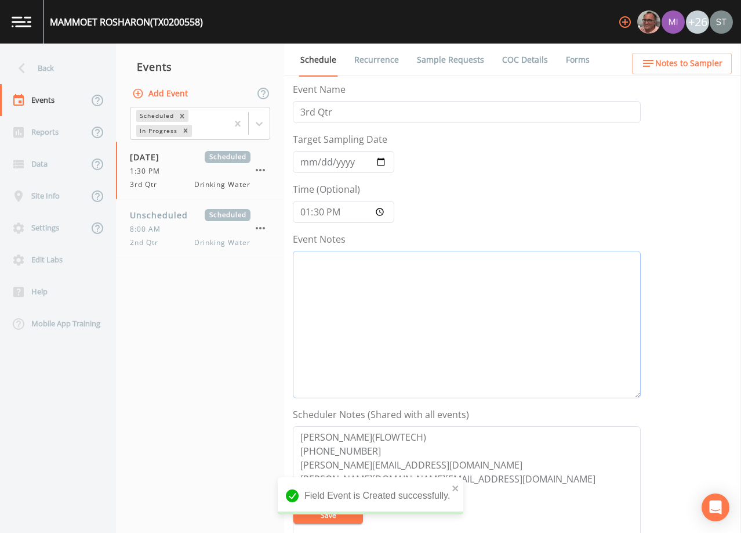
click at [387, 304] on textarea "Event Notes" at bounding box center [467, 324] width 348 height 147
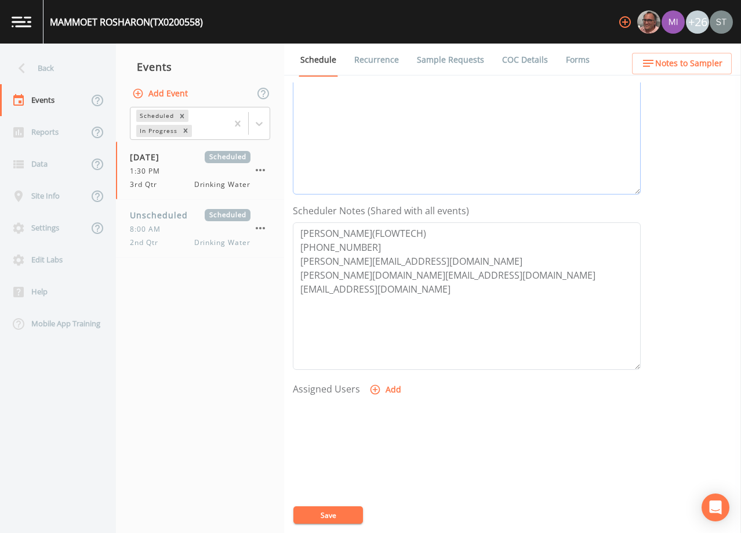
scroll to position [286, 0]
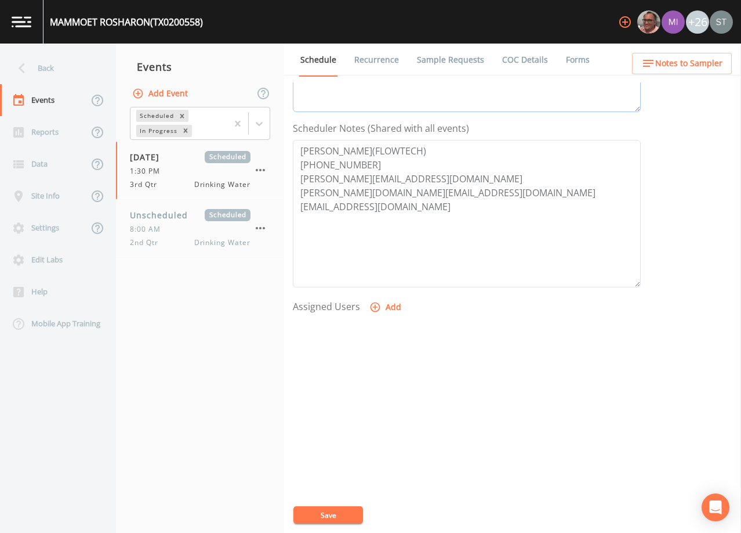
type textarea "[DATE]2:30 Email Sent [DATE]3:27 Confirmed Appt"
click at [387, 310] on button "Add" at bounding box center [386, 306] width 39 height 21
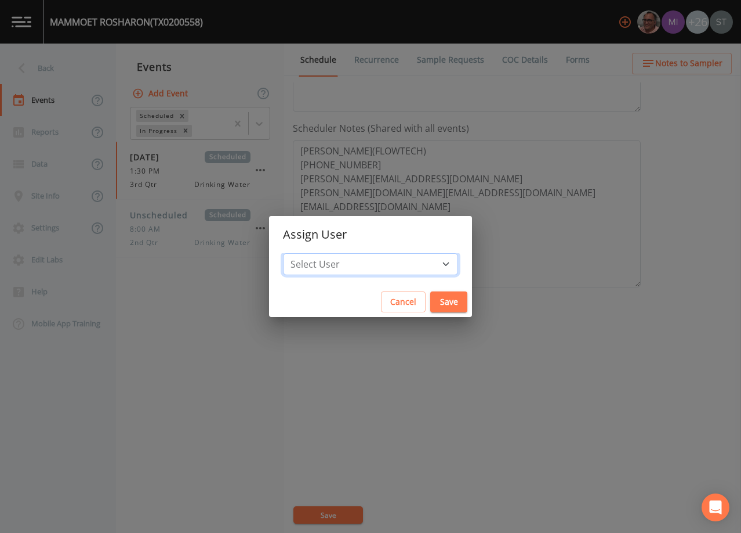
click at [372, 270] on select "Select User [PERSON_NAME] [PERSON_NAME] [PERSON_NAME] [PERSON_NAME] [PERSON_NAM…" at bounding box center [370, 264] width 175 height 22
select select "3585e269-5d1f-4d98-ab9d-4913da50343a"
click at [309, 253] on select "Select User [PERSON_NAME] [PERSON_NAME] [PERSON_NAME] [PERSON_NAME] [PERSON_NAM…" at bounding box center [370, 264] width 175 height 22
click at [431, 302] on button "Save" at bounding box center [449, 301] width 37 height 21
select select
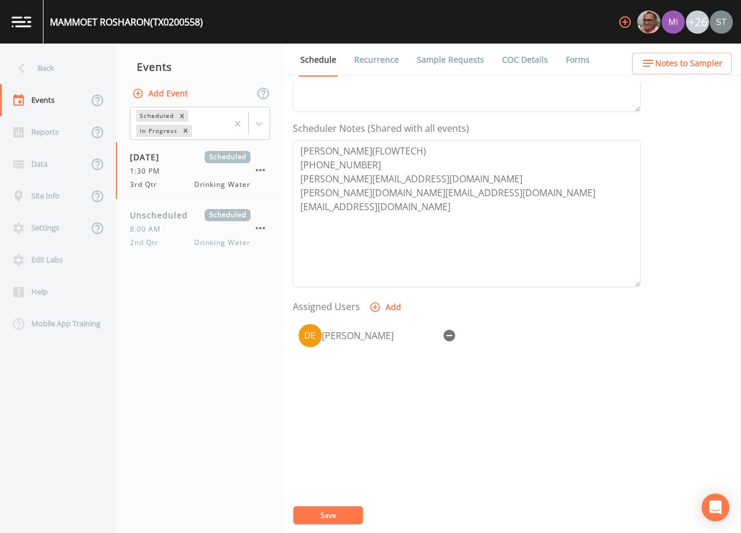
click at [344, 516] on button "Save" at bounding box center [329, 514] width 70 height 17
click at [444, 64] on link "Sample Requests" at bounding box center [450, 60] width 71 height 32
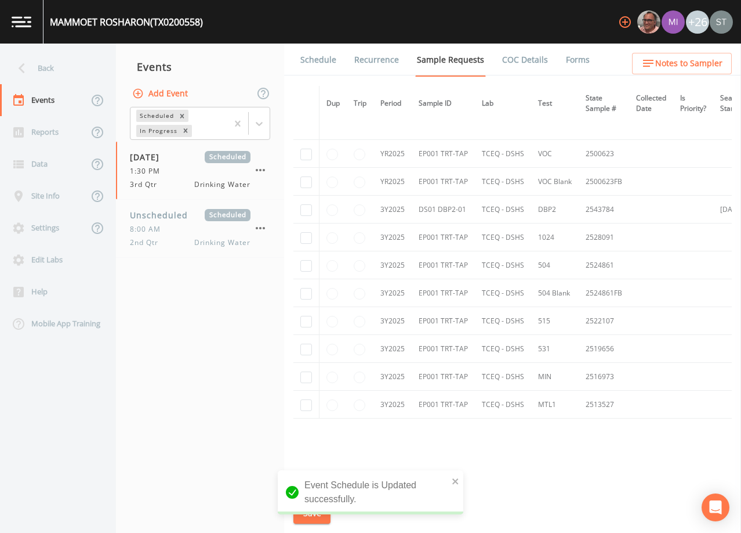
scroll to position [580, 0]
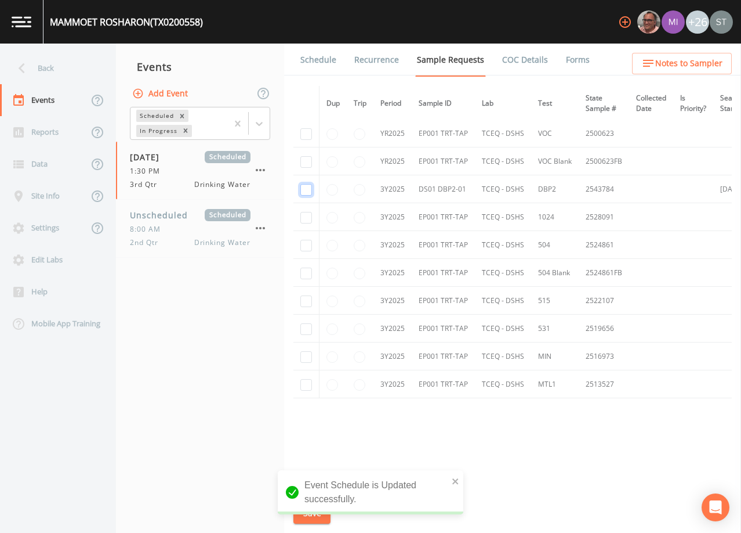
click at [308, 190] on input "checkbox" at bounding box center [307, 190] width 12 height 12
checkbox input "true"
click at [308, 513] on button "Save" at bounding box center [312, 512] width 37 height 21
click at [327, 66] on link "Schedule" at bounding box center [318, 60] width 39 height 32
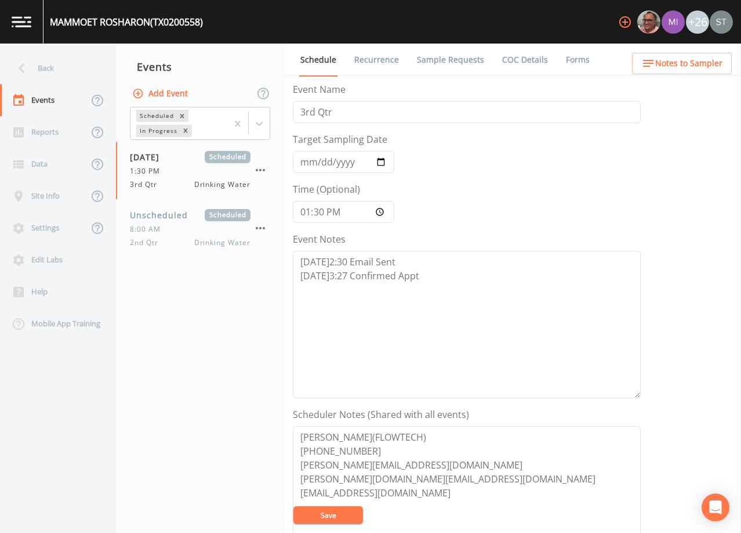
click at [689, 66] on span "Notes to Sampler" at bounding box center [689, 63] width 67 height 15
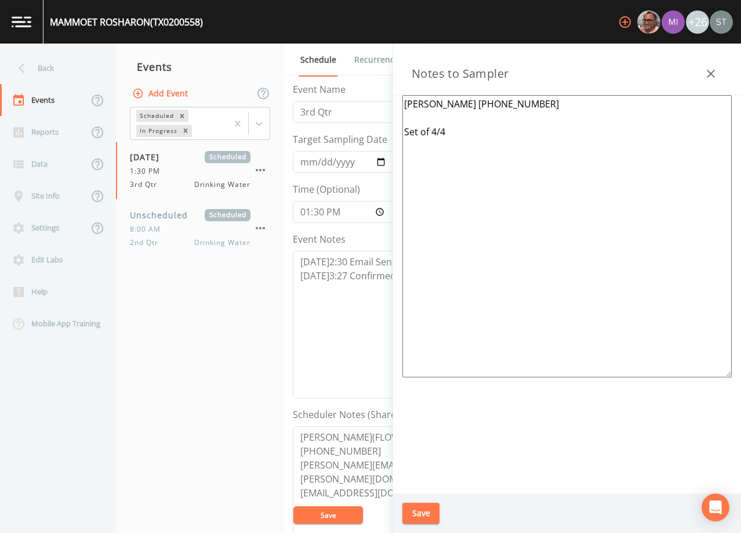
drag, startPoint x: 491, startPoint y: 150, endPoint x: 346, endPoint y: 74, distance: 164.3
click at [346, 74] on div "Back Events Reports Data Site Info Settings Edit Labs Help Mobile App Training …" at bounding box center [370, 288] width 741 height 489
drag, startPoint x: 367, startPoint y: 448, endPoint x: 284, endPoint y: 422, distance: 86.8
click at [284, 422] on div "Schedule Recurrence Sample Requests COC Details Forms Event Name 3rd Qtr Target…" at bounding box center [512, 288] width 457 height 489
click at [536, 220] on textarea at bounding box center [568, 236] width 330 height 282
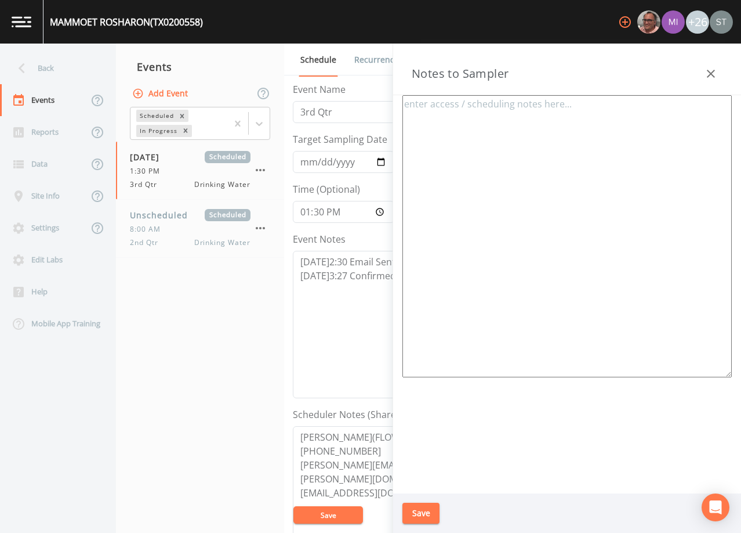
paste textarea "[PERSON_NAME](FLOWTECH) [PHONE_NUMBER]"
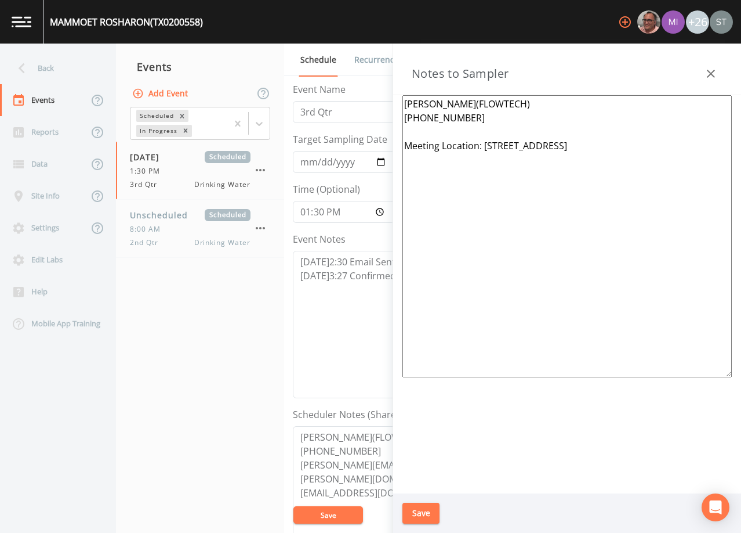
click at [495, 106] on textarea "[PERSON_NAME](FLOWTECH) [PHONE_NUMBER] Meeting Location: [STREET_ADDRESS]" at bounding box center [568, 236] width 330 height 282
type textarea "[PERSON_NAME] (FLOWTECH) [PHONE_NUMBER] Meeting Location: [STREET_ADDRESS]"
click at [430, 512] on button "Save" at bounding box center [421, 512] width 37 height 21
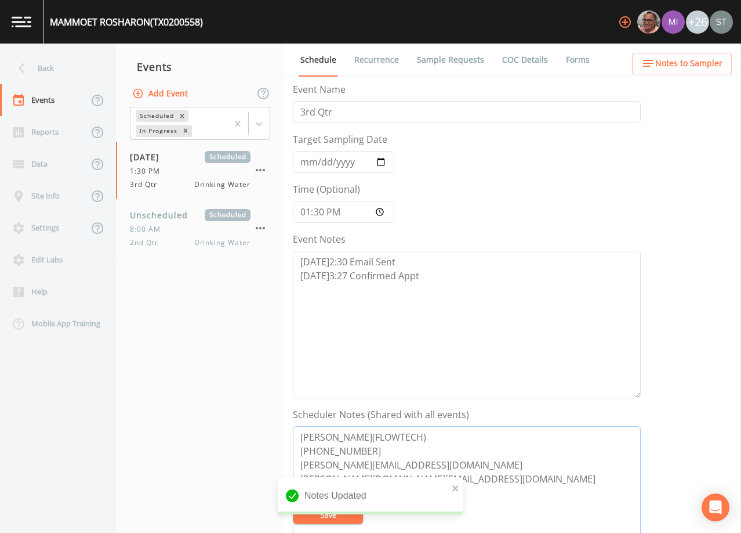
click at [391, 437] on textarea "[PERSON_NAME](FLOWTECH) [PHONE_NUMBER] [PERSON_NAME][EMAIL_ADDRESS][DOMAIN_NAME…" at bounding box center [467, 499] width 348 height 147
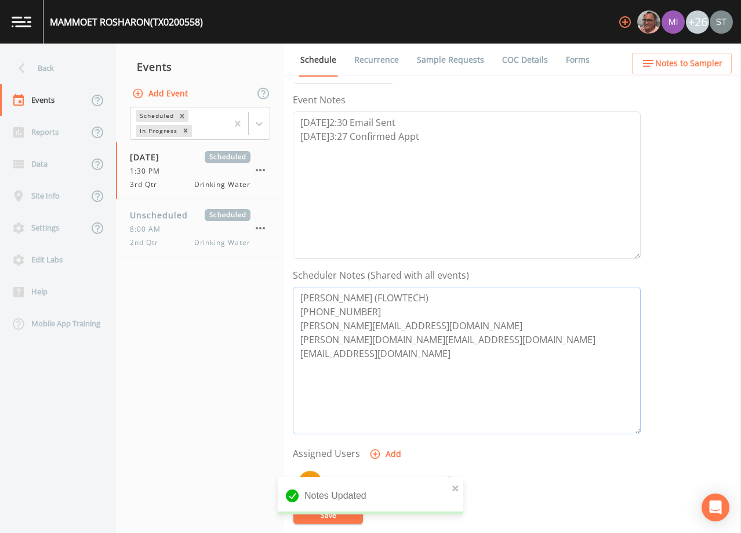
scroll to position [174, 0]
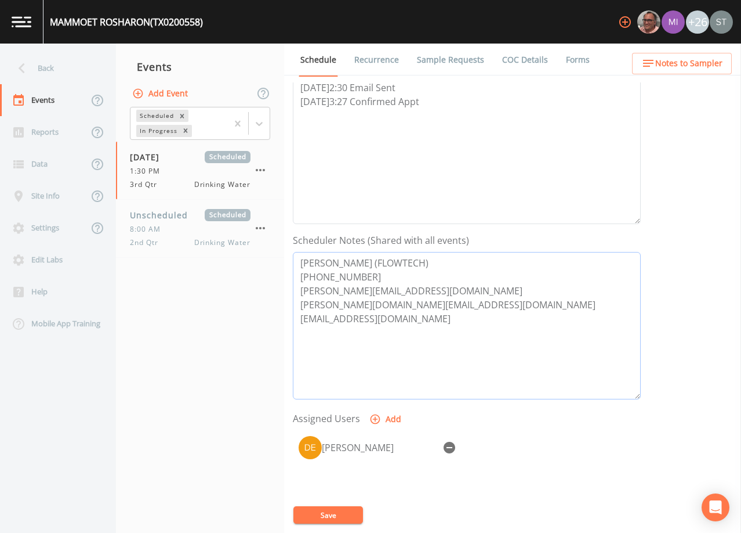
type textarea "[PERSON_NAME] (FLOWTECH) [PHONE_NUMBER] [PERSON_NAME][EMAIL_ADDRESS][DOMAIN_NAM…"
click at [350, 513] on button "Save" at bounding box center [329, 514] width 70 height 17
click at [713, 55] on button "Notes to Sampler" at bounding box center [682, 63] width 100 height 21
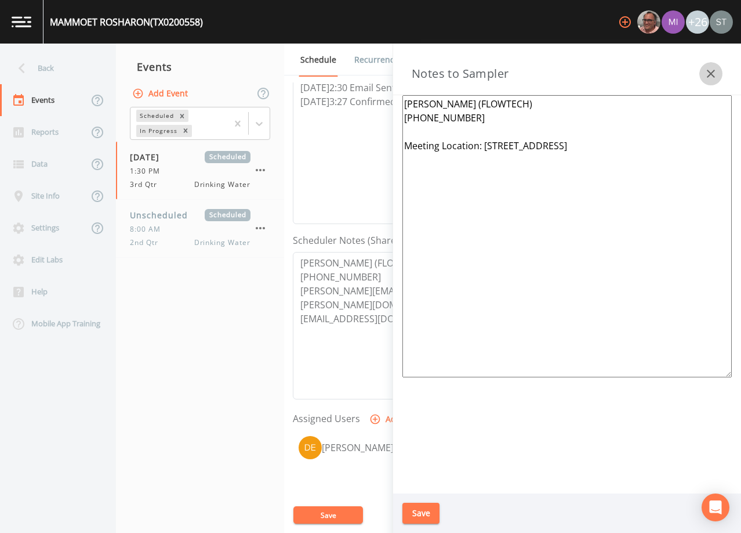
drag, startPoint x: 708, startPoint y: 68, endPoint x: 555, endPoint y: 53, distance: 154.0
click at [708, 68] on icon "button" at bounding box center [711, 74] width 14 height 14
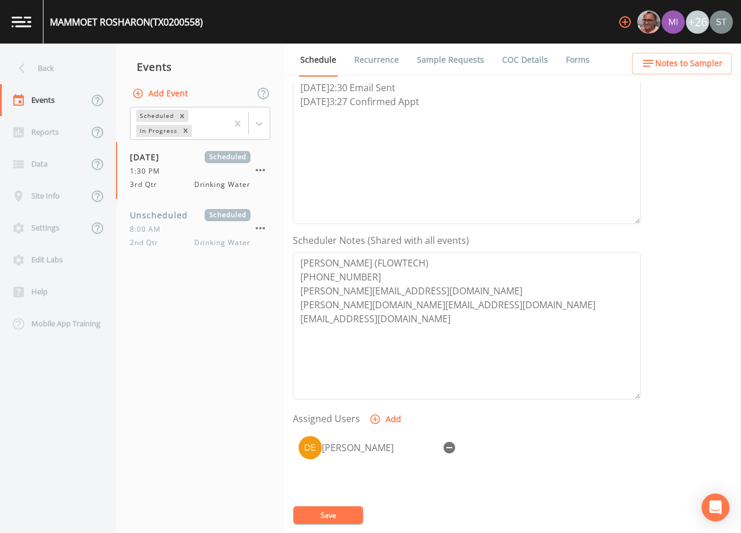
click at [326, 516] on button "Save" at bounding box center [329, 514] width 70 height 17
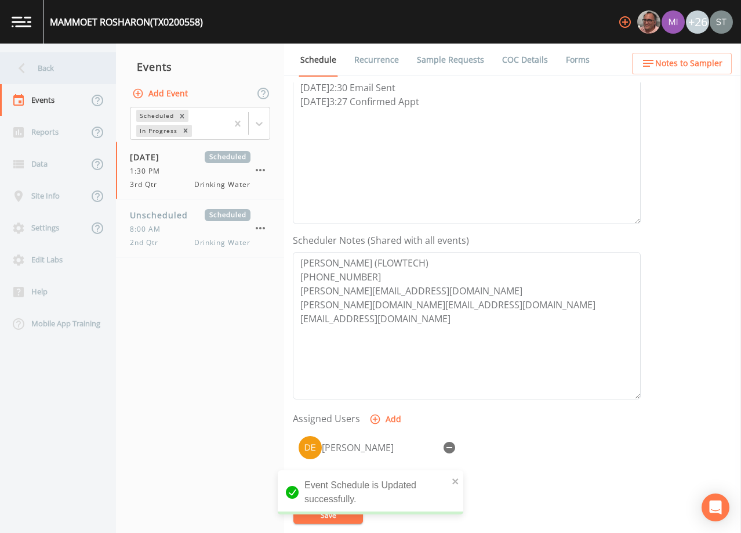
click at [61, 69] on div "Back" at bounding box center [52, 68] width 104 height 32
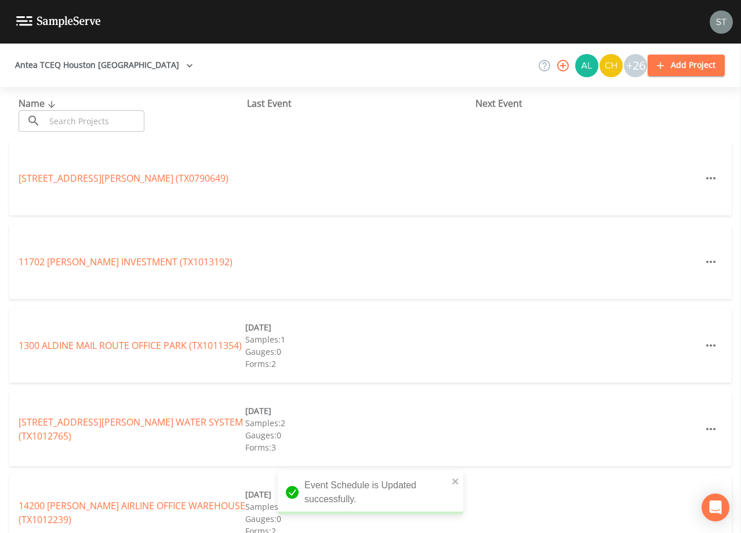
click at [115, 118] on input "text" at bounding box center [94, 120] width 99 height 21
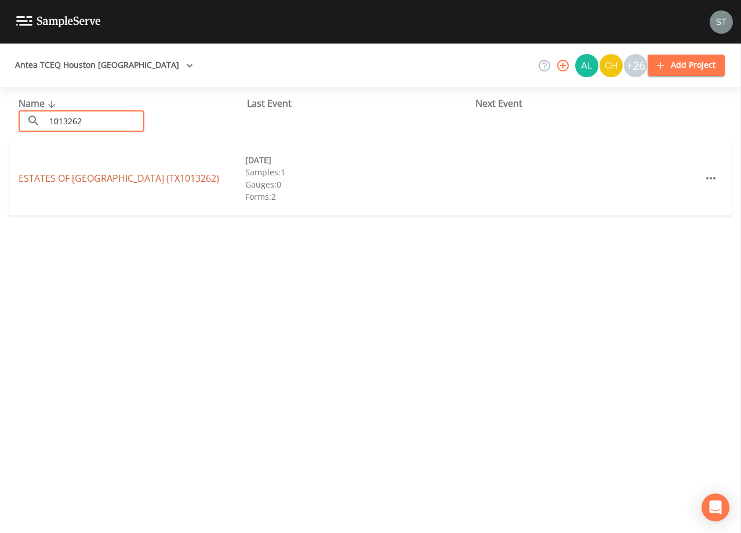
type input "1013262"
click at [163, 179] on link "ESTATES OF [GEOGRAPHIC_DATA] (TX1013262)" at bounding box center [119, 178] width 201 height 13
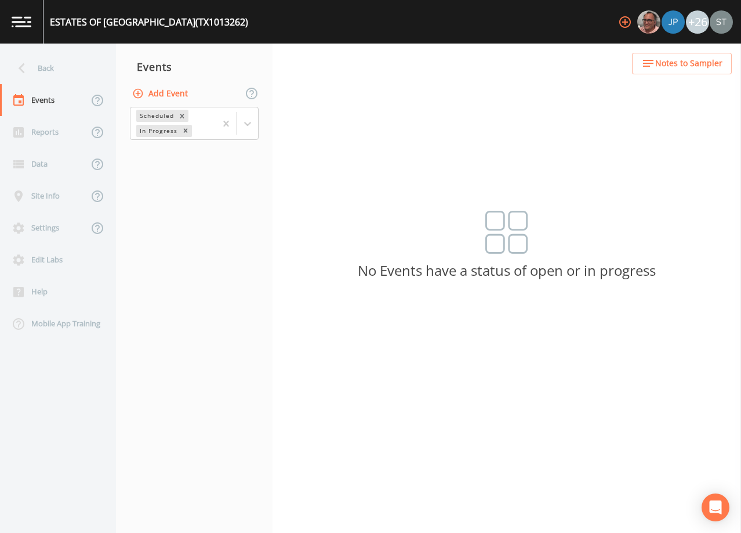
click at [168, 95] on button "Add Event" at bounding box center [161, 93] width 63 height 21
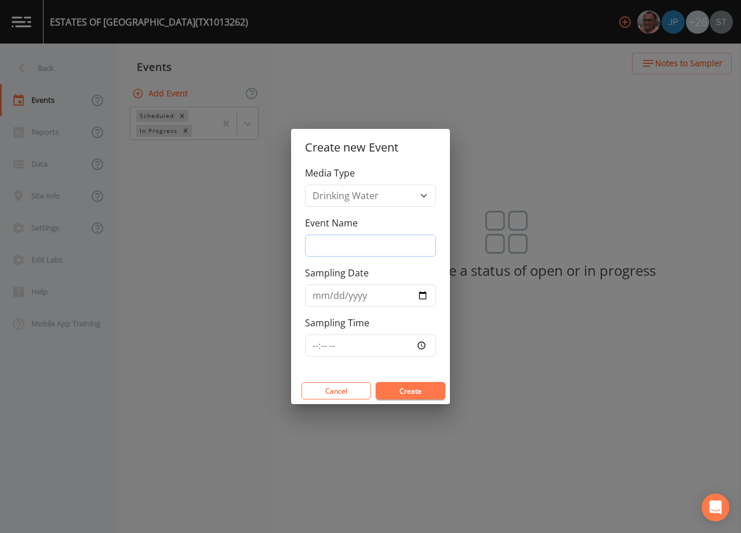
click at [361, 244] on input "Event Name" at bounding box center [370, 245] width 131 height 22
type input "3rd Qtr"
click at [318, 298] on input "Sampling Date" at bounding box center [370, 295] width 131 height 22
type input "[DATE]"
type input "08:30"
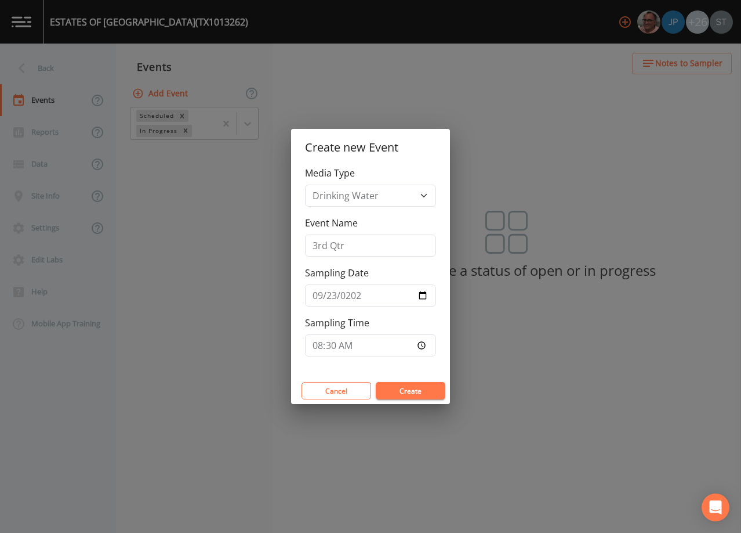
click at [416, 393] on button "Create" at bounding box center [411, 390] width 70 height 17
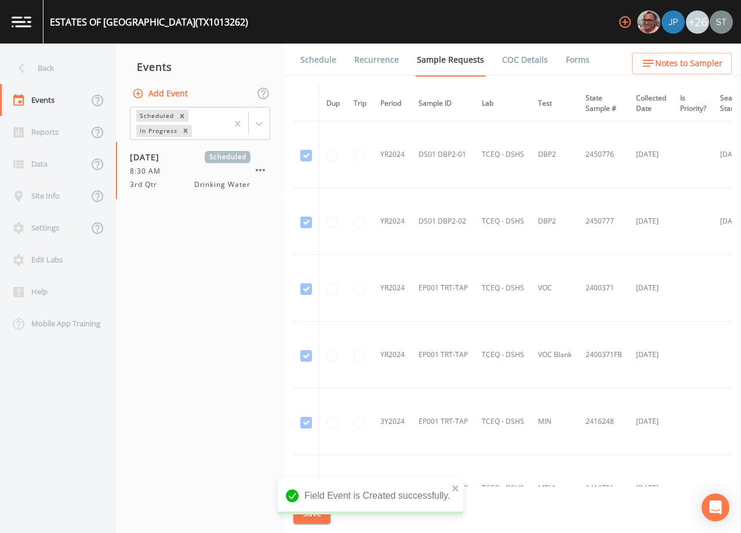
click at [328, 60] on link "Schedule" at bounding box center [318, 60] width 39 height 32
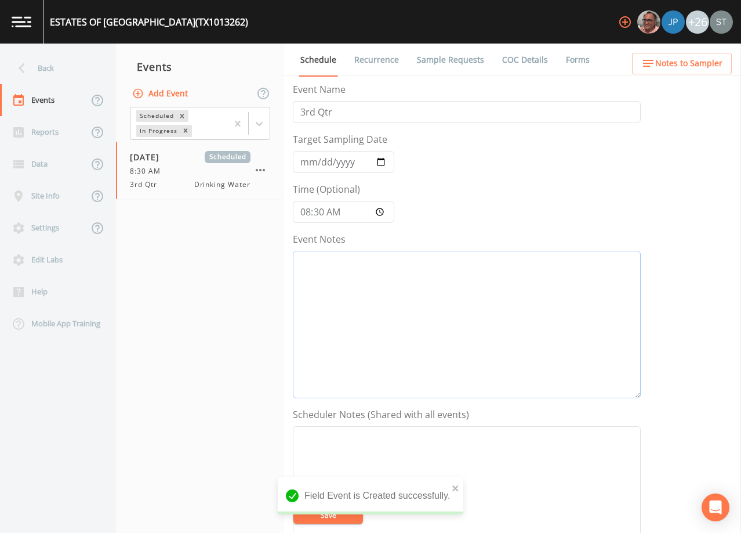
click at [410, 324] on textarea "Event Notes" at bounding box center [467, 324] width 348 height 147
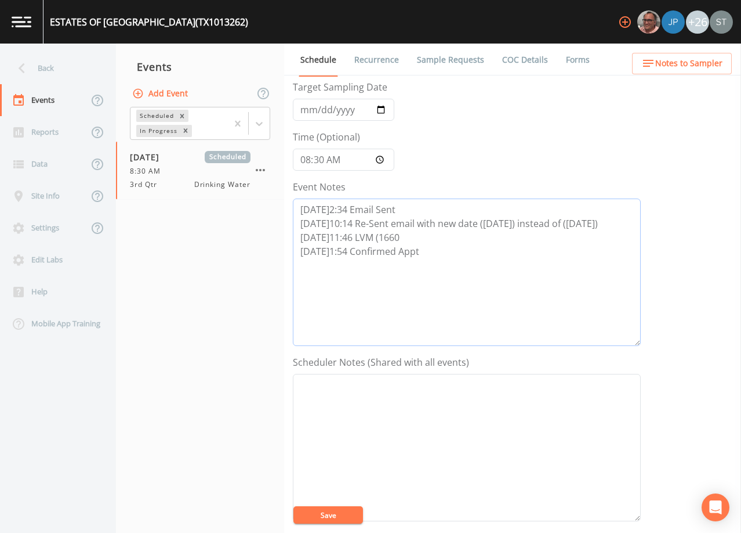
scroll to position [232, 0]
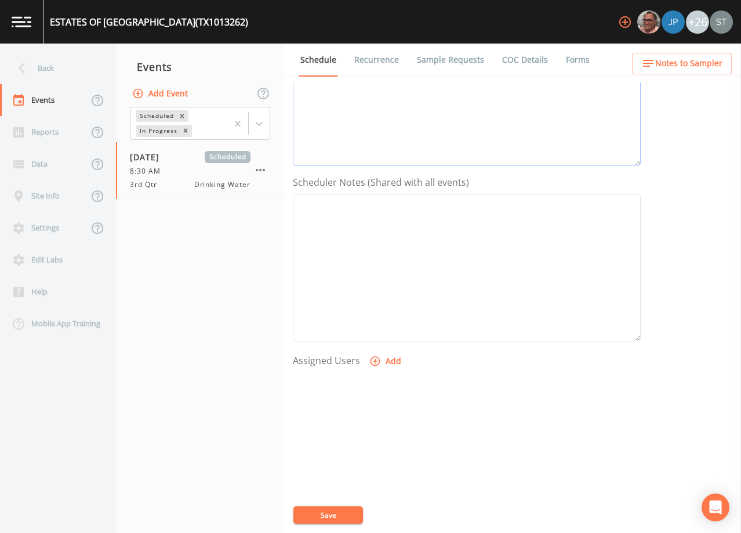
type textarea "[DATE]2:34 Email Sent [DATE]10:14 Re-Sent email with new date ([DATE]) instead …"
click at [407, 330] on textarea "Event Notes" at bounding box center [467, 267] width 348 height 147
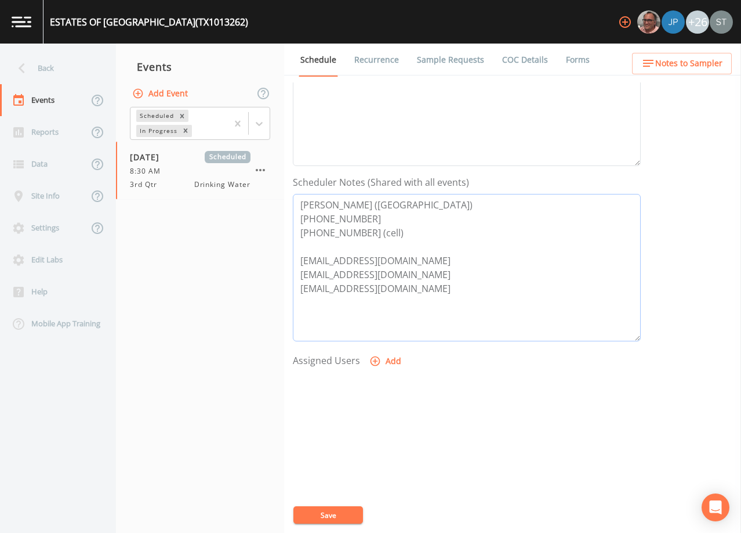
type textarea "[PERSON_NAME] ([GEOGRAPHIC_DATA]) [PHONE_NUMBER] [PHONE_NUMBER] (cell) [EMAIL_A…"
click at [391, 358] on button "Add" at bounding box center [386, 360] width 39 height 21
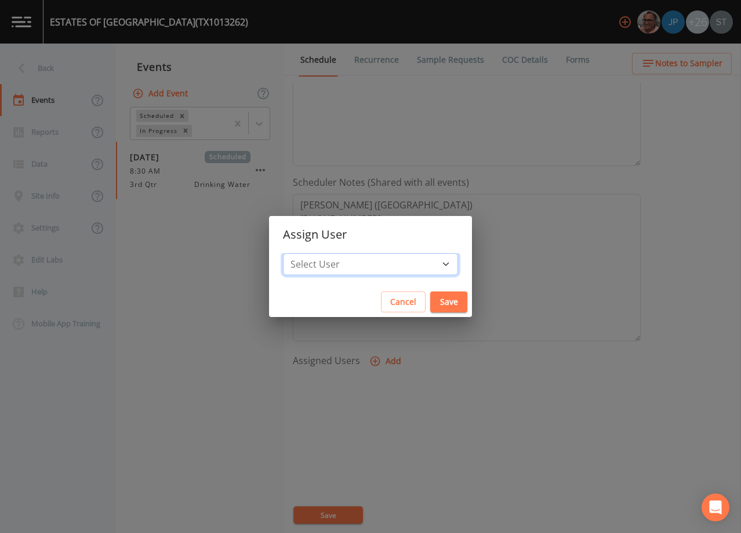
drag, startPoint x: 387, startPoint y: 262, endPoint x: 383, endPoint y: 254, distance: 8.6
click at [386, 262] on select "Select User [PERSON_NAME] [PERSON_NAME] [PERSON_NAME] [PERSON_NAME] [PERSON_NAM…" at bounding box center [370, 264] width 175 height 22
select select "9949071a-8de3-4d5f-82d7-f9272ed5f8d7"
click at [309, 253] on select "Select User [PERSON_NAME] [PERSON_NAME] [PERSON_NAME] [PERSON_NAME] [PERSON_NAM…" at bounding box center [370, 264] width 175 height 22
click at [431, 303] on button "Save" at bounding box center [449, 301] width 37 height 21
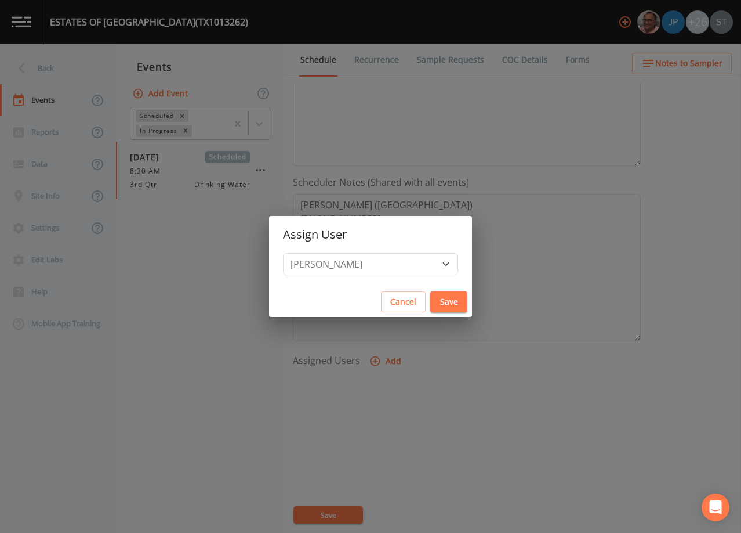
select select
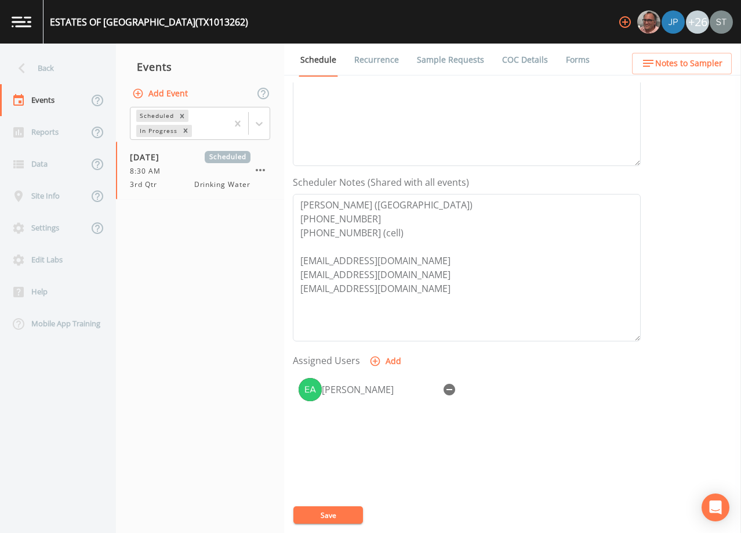
click at [335, 510] on button "Save" at bounding box center [329, 514] width 70 height 17
click at [576, 223] on textarea "[PERSON_NAME] ([GEOGRAPHIC_DATA]) [PHONE_NUMBER] [PHONE_NUMBER] (cell) [EMAIL_A…" at bounding box center [467, 267] width 348 height 147
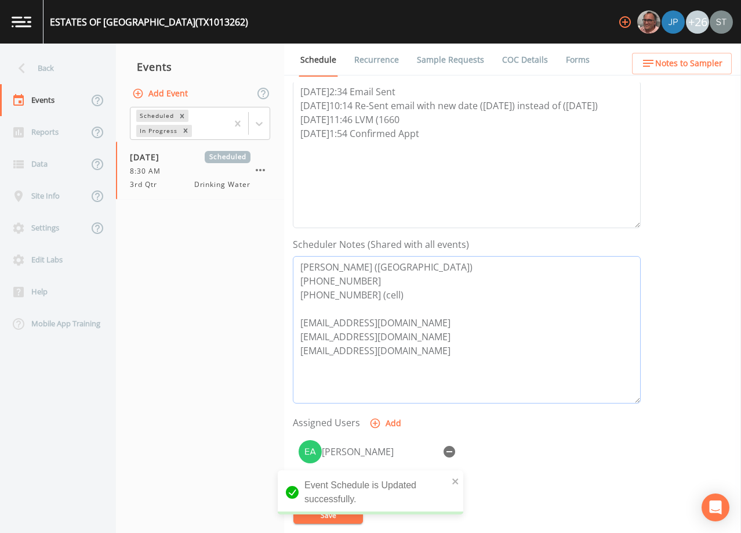
scroll to position [0, 0]
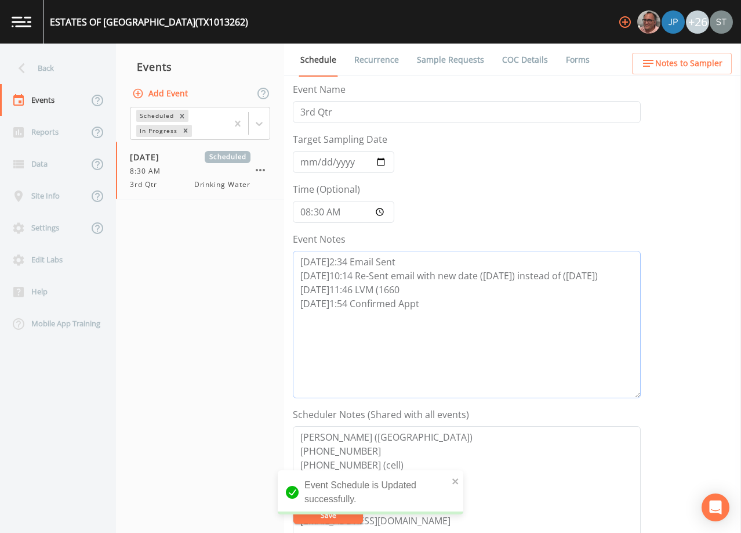
drag, startPoint x: 462, startPoint y: 306, endPoint x: 259, endPoint y: 249, distance: 210.3
click at [259, 249] on div "Back Events Reports Data Site Info Settings Edit Labs Help Mobile App Training …" at bounding box center [370, 288] width 741 height 489
click at [531, 453] on textarea "[PERSON_NAME] ([GEOGRAPHIC_DATA]) [PHONE_NUMBER] [PHONE_NUMBER] (cell) [EMAIL_A…" at bounding box center [467, 499] width 348 height 147
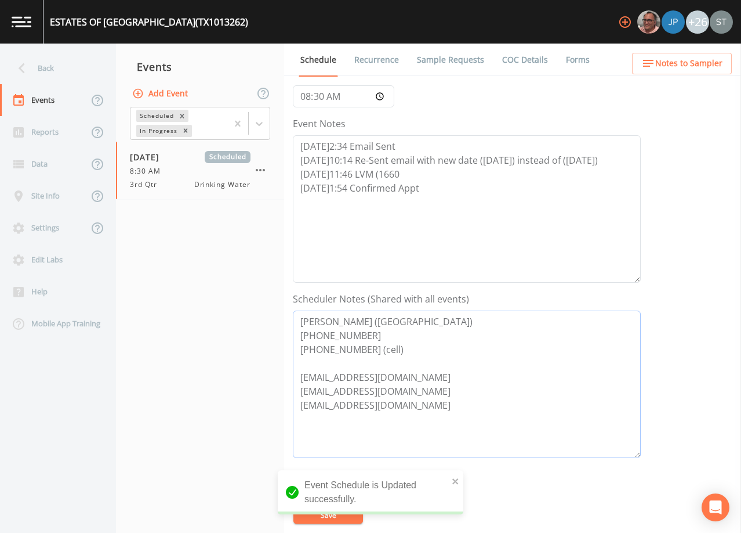
scroll to position [116, 0]
drag, startPoint x: 397, startPoint y: 410, endPoint x: 276, endPoint y: 321, distance: 150.3
click at [276, 321] on div "Back Events Reports Data Site Info Settings Edit Labs Help Mobile App Training …" at bounding box center [370, 288] width 741 height 489
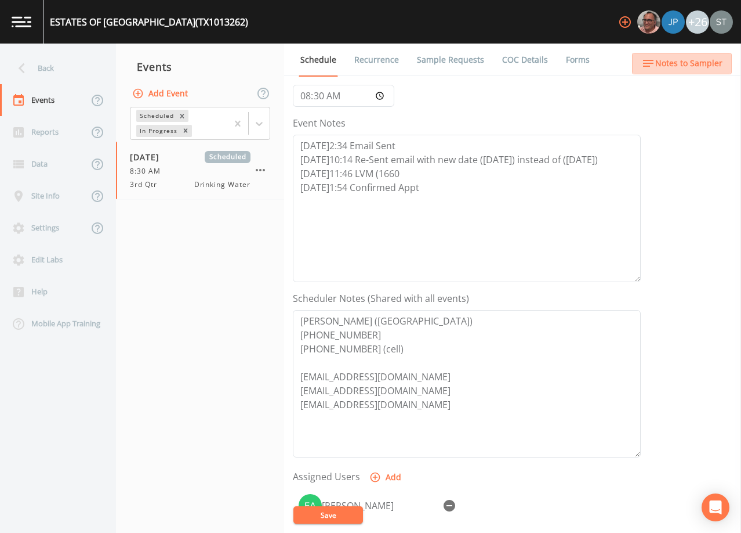
click at [691, 65] on span "Notes to Sampler" at bounding box center [689, 63] width 67 height 15
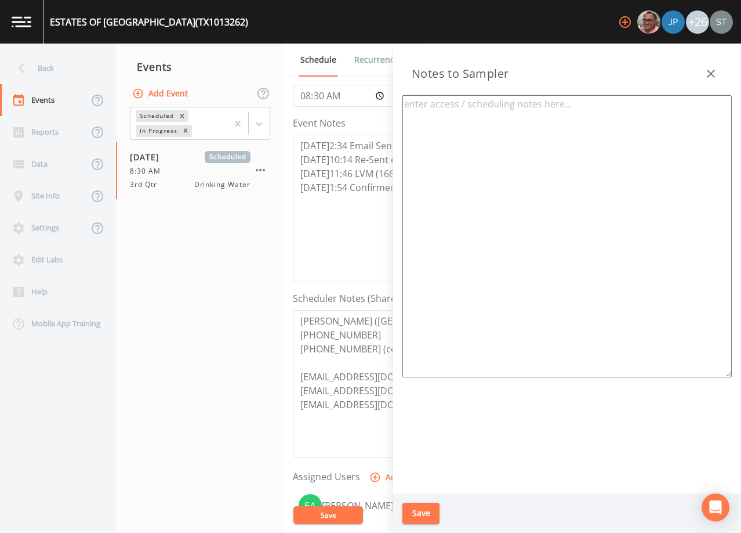
click at [570, 159] on textarea at bounding box center [568, 236] width 330 height 282
paste textarea "[PERSON_NAME] ([GEOGRAPHIC_DATA]) [PHONE_NUMBER] [PHONE_NUMBER] (cell)"
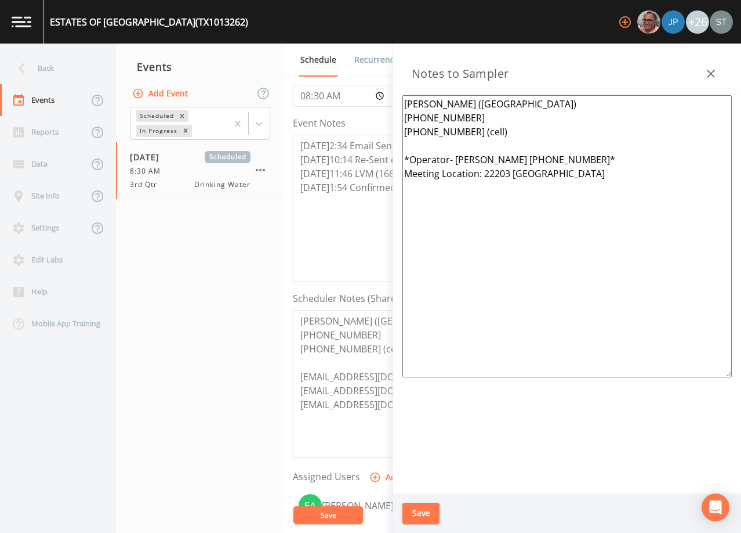
click at [665, 175] on textarea "[PERSON_NAME] ([GEOGRAPHIC_DATA]) [PHONE_NUMBER] [PHONE_NUMBER] (cell) *Operato…" at bounding box center [568, 236] width 330 height 282
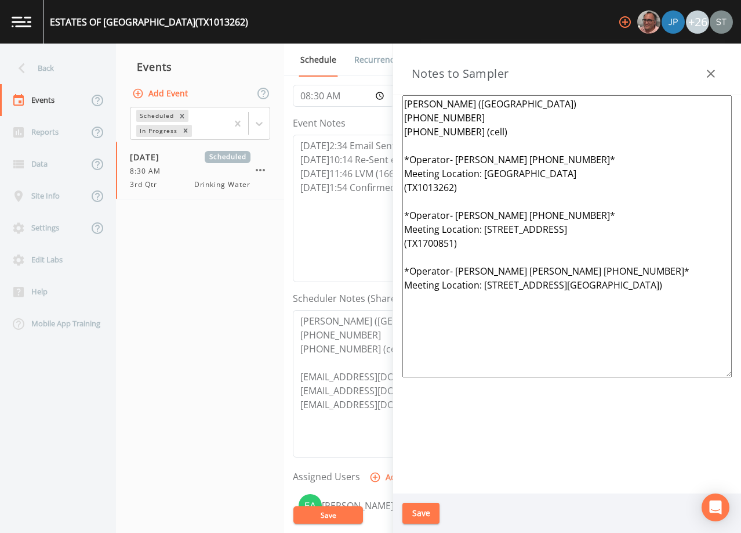
click at [625, 160] on textarea "[PERSON_NAME] ([GEOGRAPHIC_DATA]) [PHONE_NUMBER] [PHONE_NUMBER] (cell) *Operato…" at bounding box center [568, 236] width 330 height 282
click at [607, 212] on textarea "[PERSON_NAME] ([GEOGRAPHIC_DATA]) [PHONE_NUMBER] [PHONE_NUMBER] (cell) *Operato…" at bounding box center [568, 236] width 330 height 282
click at [622, 267] on textarea "[PERSON_NAME] ([GEOGRAPHIC_DATA]) [PHONE_NUMBER] [PHONE_NUMBER] (cell) *Operato…" at bounding box center [568, 236] width 330 height 282
type textarea "[PERSON_NAME] ([GEOGRAPHIC_DATA]) [PHONE_NUMBER] [PHONE_NUMBER] (cell) *Operato…"
click at [422, 515] on button "Save" at bounding box center [421, 512] width 37 height 21
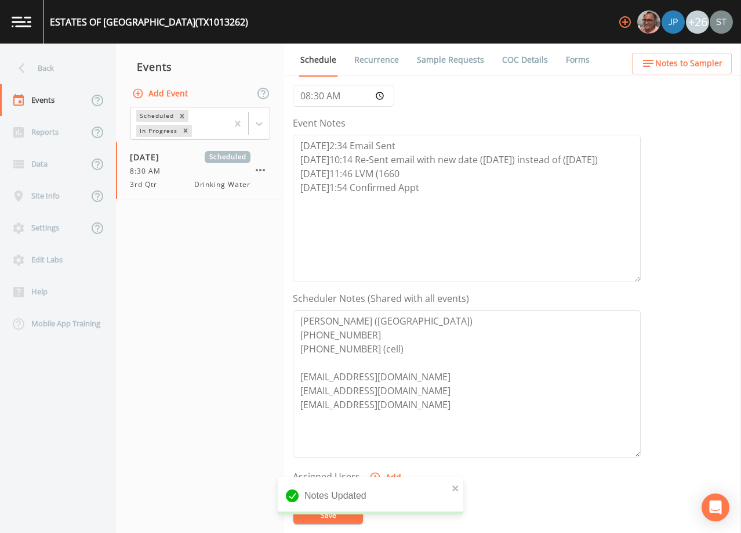
click at [700, 63] on span "Notes to Sampler" at bounding box center [689, 63] width 67 height 15
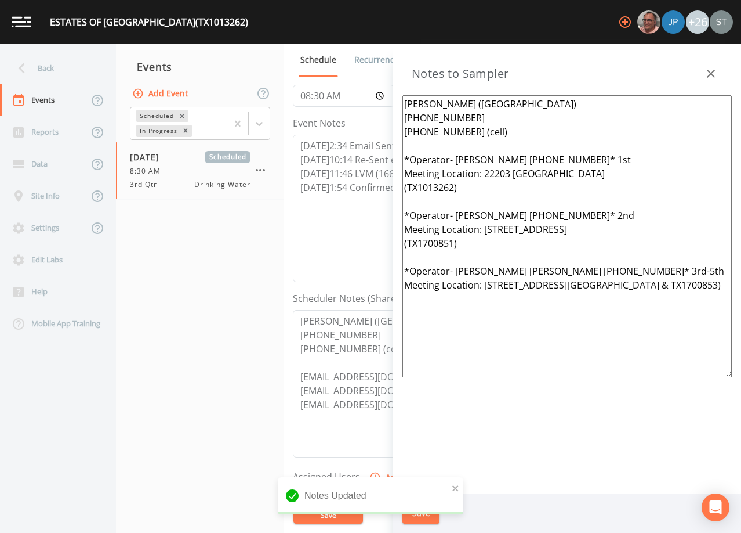
drag, startPoint x: 603, startPoint y: 314, endPoint x: 377, endPoint y: 155, distance: 277.3
click at [377, 155] on div "Back Events Reports Data Site Info Settings Edit Labs Help Mobile App Training …" at bounding box center [370, 288] width 741 height 489
click at [636, 328] on textarea "[PERSON_NAME] ([GEOGRAPHIC_DATA]) [PHONE_NUMBER] [PHONE_NUMBER] (cell) *Operato…" at bounding box center [568, 236] width 330 height 282
click at [705, 74] on button "button" at bounding box center [711, 73] width 23 height 23
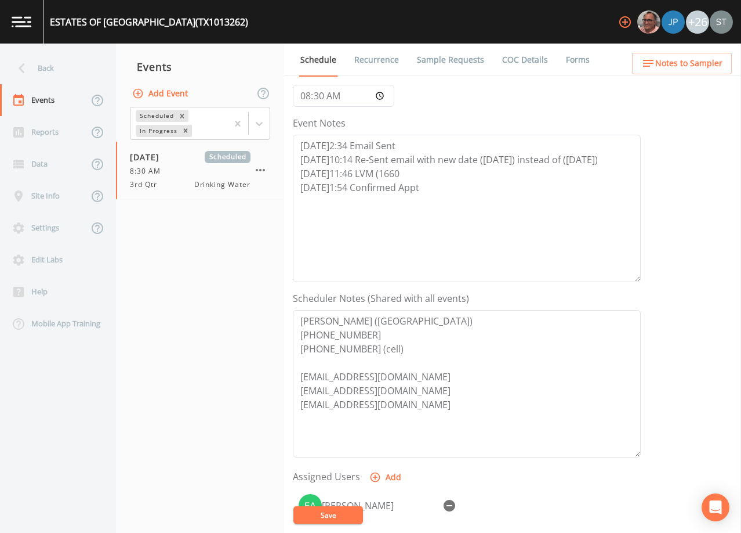
click at [340, 516] on button "Save" at bounding box center [329, 514] width 70 height 17
click at [458, 59] on link "Sample Requests" at bounding box center [450, 60] width 71 height 32
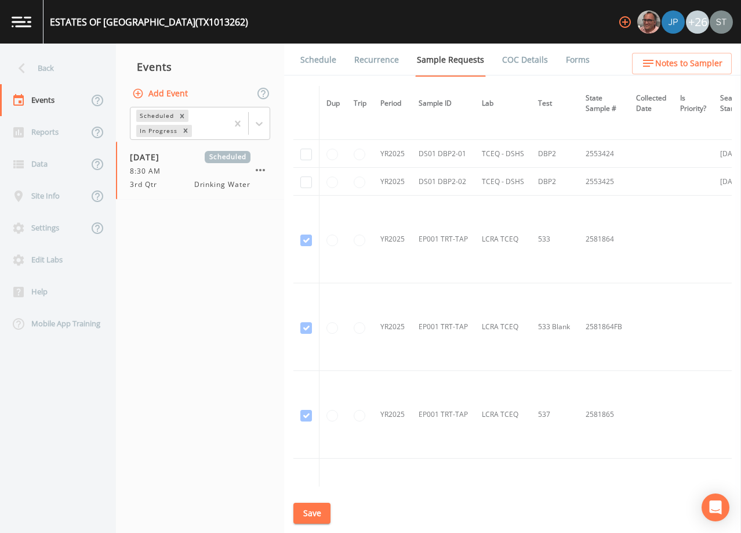
scroll to position [378, 0]
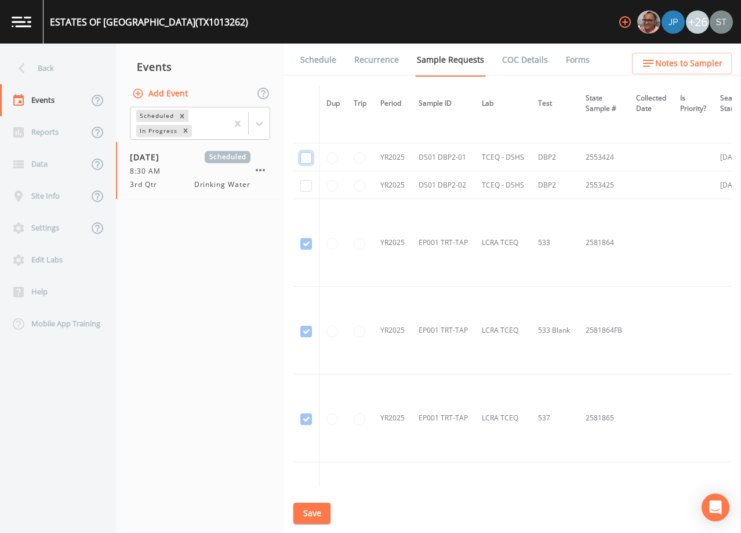
click at [308, 155] on input "checkbox" at bounding box center [307, 158] width 12 height 12
checkbox input "true"
click at [306, 185] on input "checkbox" at bounding box center [307, 186] width 12 height 12
checkbox input "true"
click at [306, 509] on button "Save" at bounding box center [312, 512] width 37 height 21
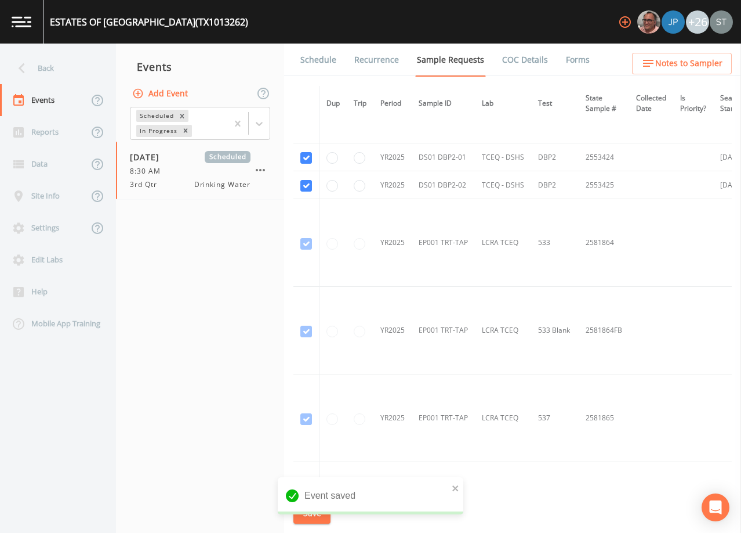
click at [317, 68] on link "Schedule" at bounding box center [318, 60] width 39 height 32
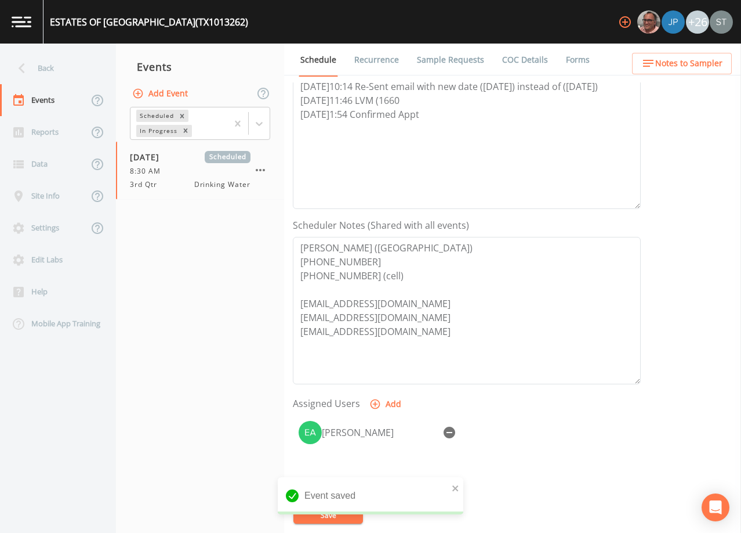
scroll to position [232, 0]
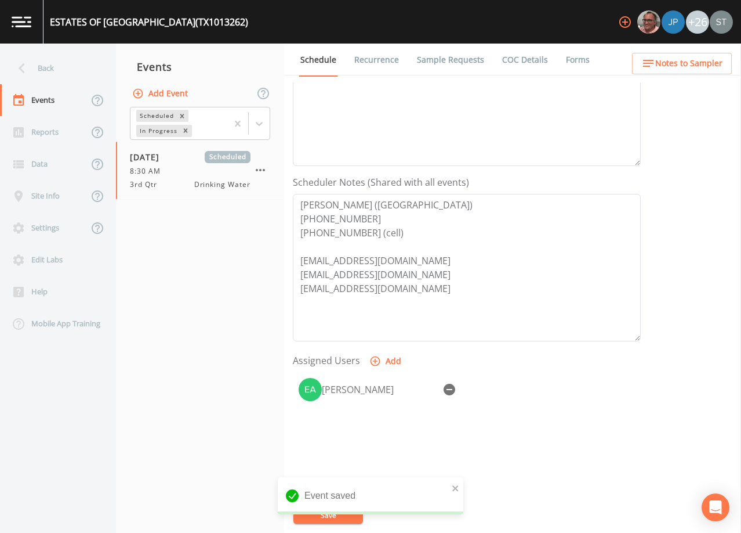
click at [451, 63] on link "Sample Requests" at bounding box center [450, 60] width 71 height 32
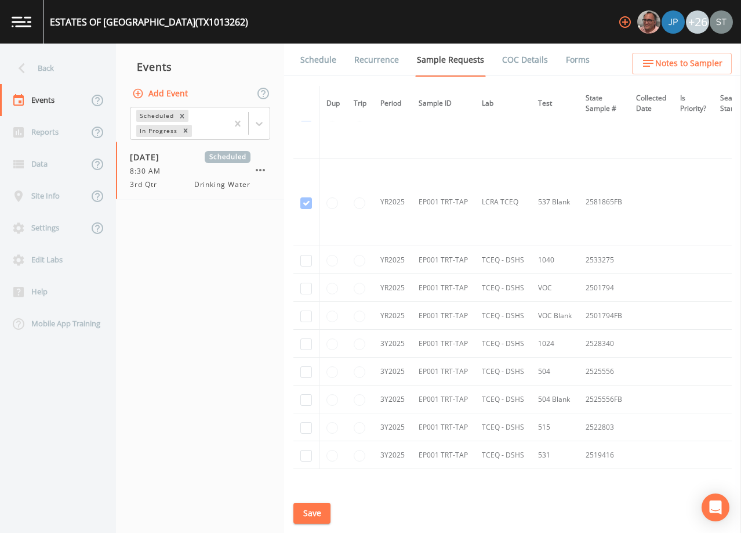
scroll to position [760, 0]
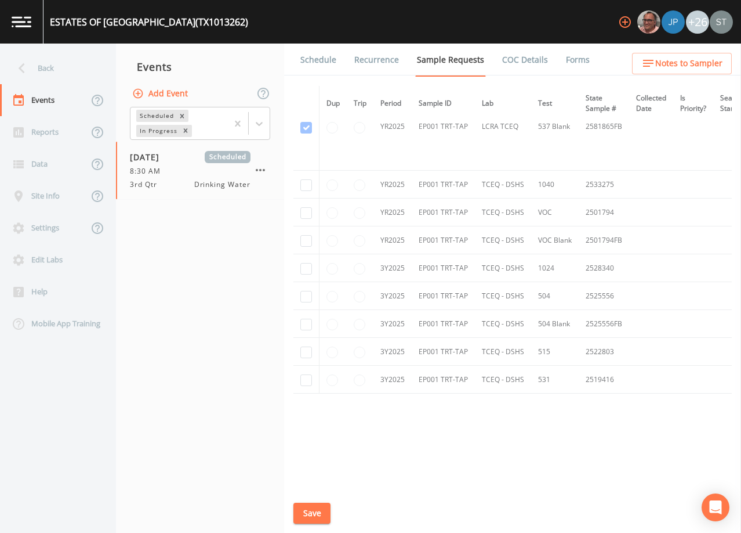
click at [310, 64] on link "Schedule" at bounding box center [318, 60] width 39 height 32
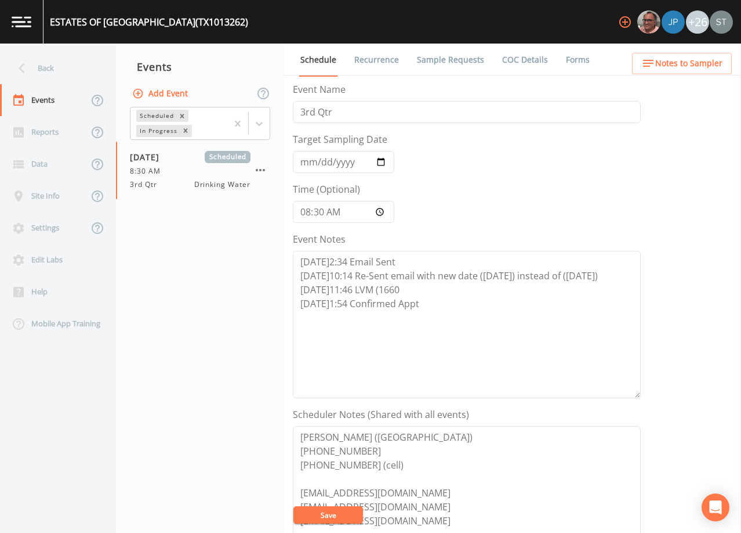
click at [701, 63] on span "Notes to Sampler" at bounding box center [689, 63] width 67 height 15
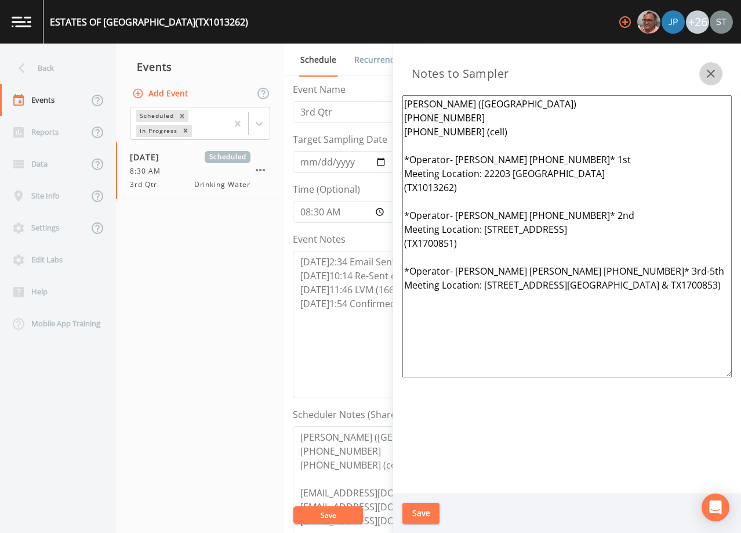
click at [709, 71] on icon "button" at bounding box center [711, 74] width 8 height 8
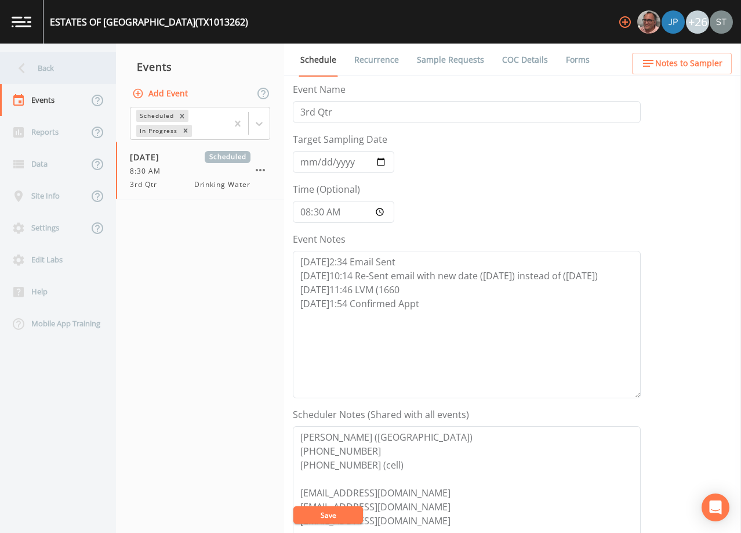
click at [60, 72] on div "Back" at bounding box center [52, 68] width 104 height 32
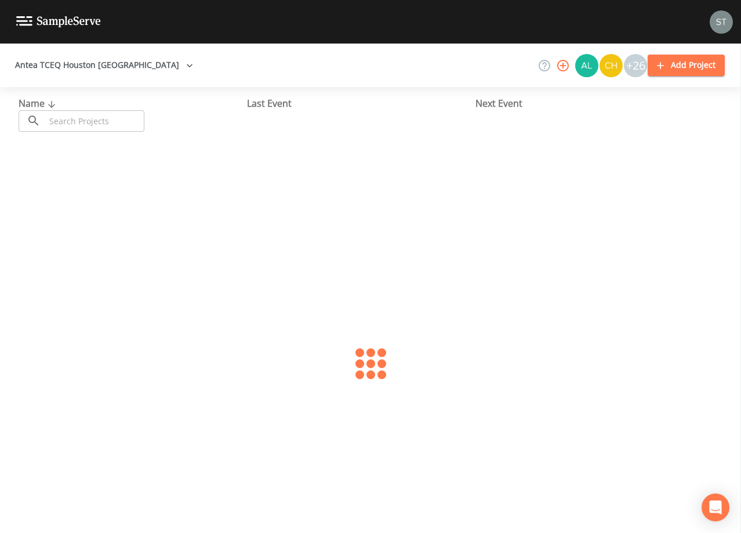
click at [105, 120] on input "text" at bounding box center [94, 120] width 99 height 21
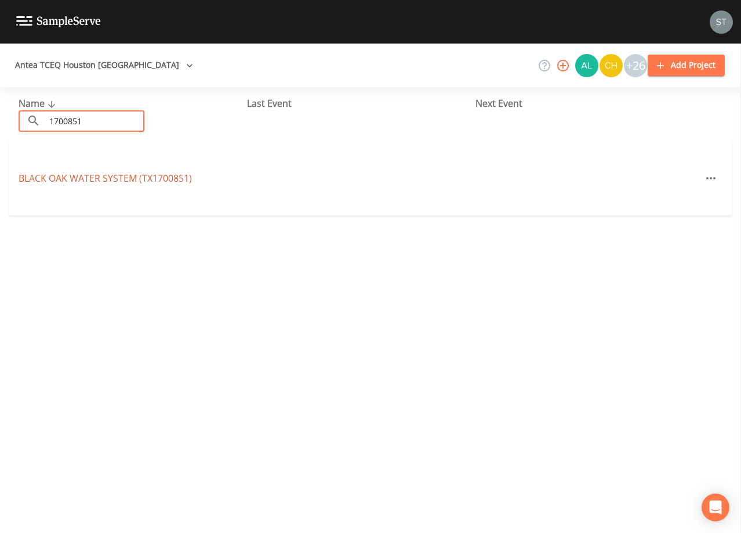
type input "1700851"
click at [139, 179] on link "BLACK OAK WATER SYSTEM (TX1700851)" at bounding box center [105, 178] width 173 height 13
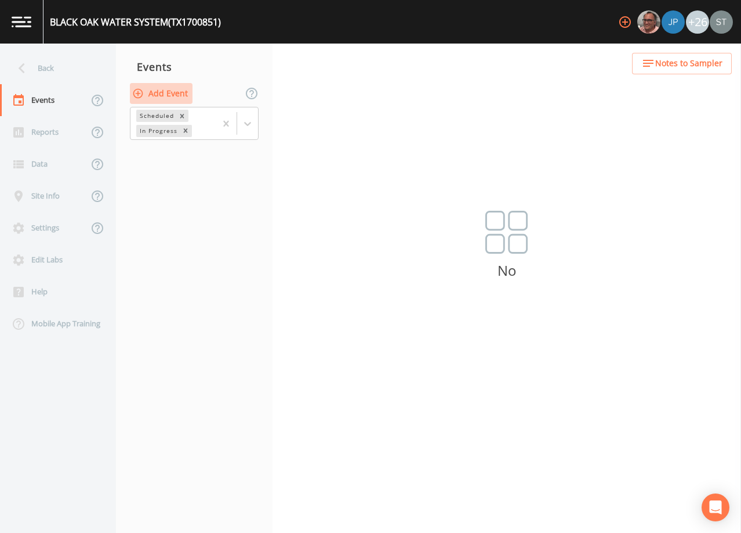
click at [161, 91] on button "Add Event" at bounding box center [161, 93] width 63 height 21
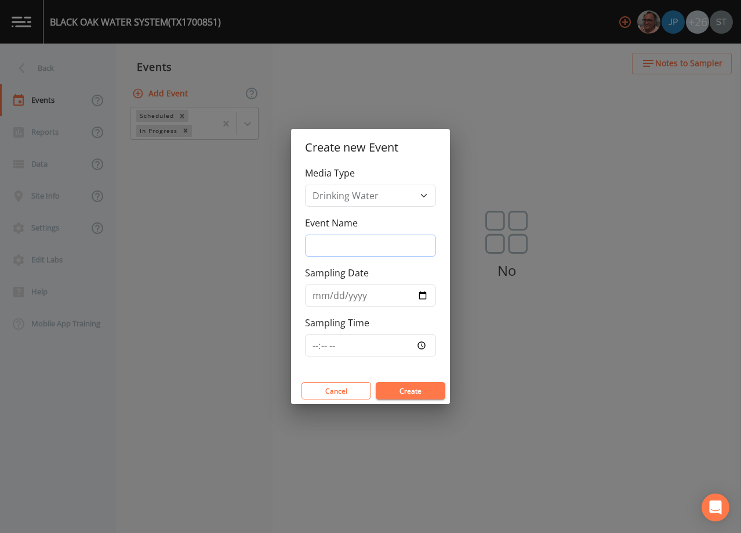
click at [363, 244] on input "Event Name" at bounding box center [370, 245] width 131 height 22
type input "3rd Qtr"
click at [319, 298] on input "Sampling Date" at bounding box center [370, 295] width 131 height 22
type input "[DATE]"
type input "08:30"
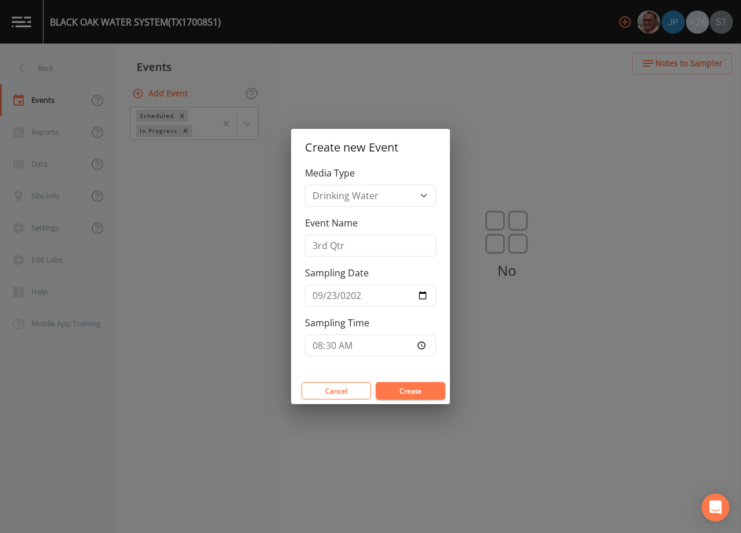
click at [422, 389] on button "Create" at bounding box center [411, 390] width 70 height 17
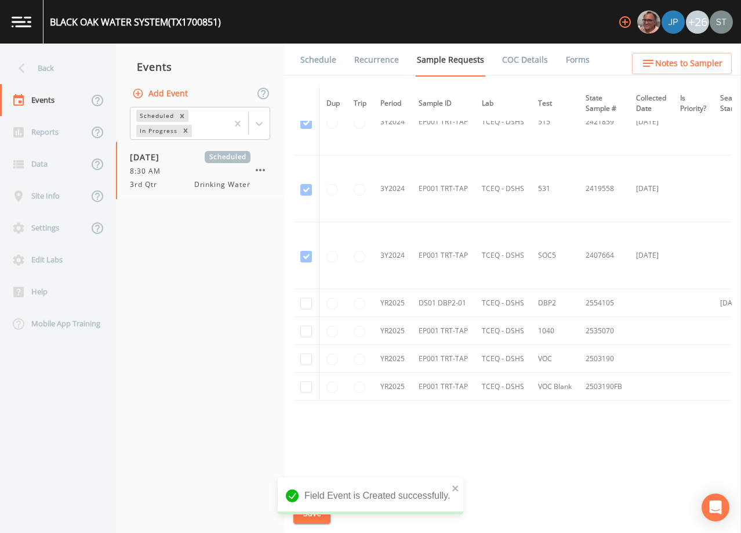
scroll to position [443, 0]
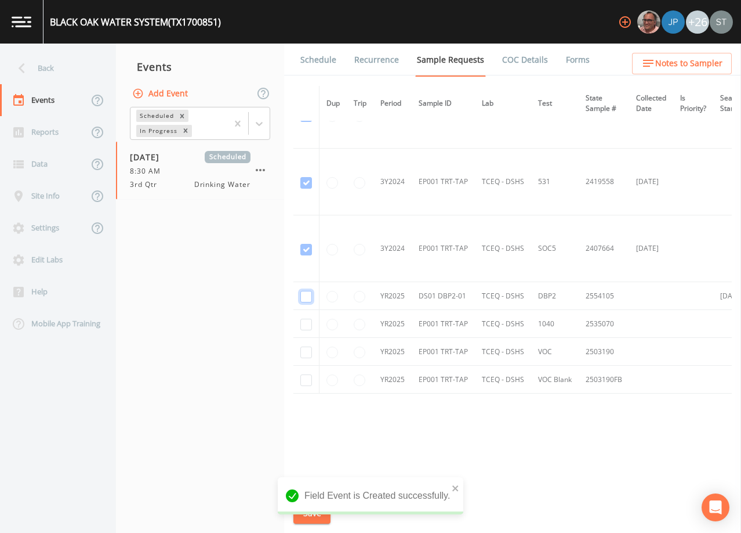
click at [306, 294] on input "checkbox" at bounding box center [307, 297] width 12 height 12
checkbox input "true"
click at [308, 515] on button "Save" at bounding box center [312, 512] width 37 height 21
click at [308, 62] on link "Schedule" at bounding box center [318, 60] width 39 height 32
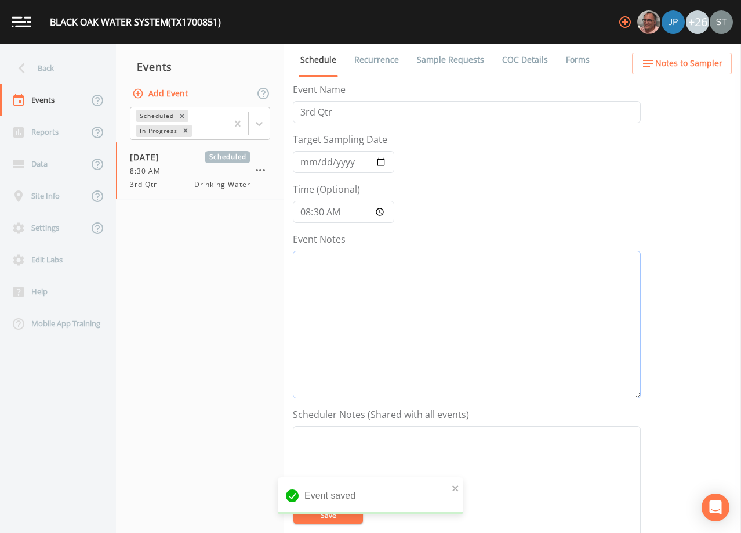
click at [455, 328] on textarea "Event Notes" at bounding box center [467, 324] width 348 height 147
click at [511, 301] on textarea "Event Notes" at bounding box center [467, 324] width 348 height 147
paste textarea "[DATE]2:34 Email Sent [DATE]10:14 Re-Sent email with new date ([DATE]) instead …"
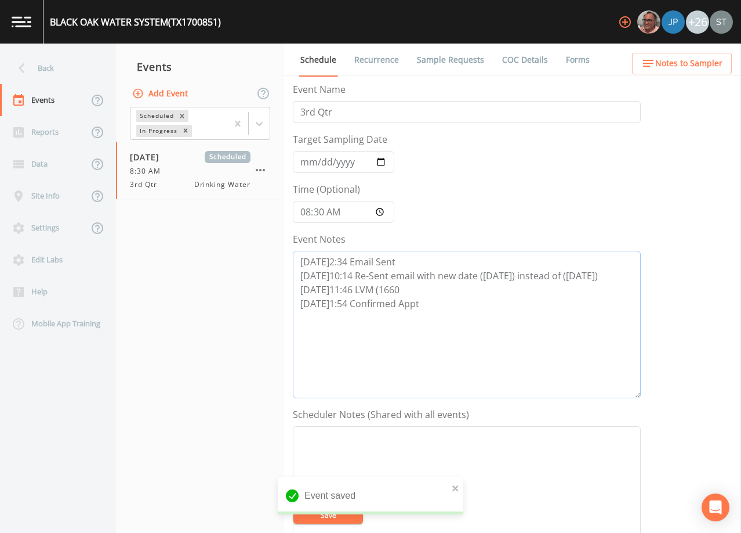
type textarea "[DATE]2:34 Email Sent [DATE]10:14 Re-Sent email with new date ([DATE]) instead …"
click at [547, 455] on textarea "Event Notes" at bounding box center [467, 499] width 348 height 147
click at [569, 461] on textarea "Event Notes" at bounding box center [467, 499] width 348 height 147
paste textarea "[PERSON_NAME] ([GEOGRAPHIC_DATA]) [PHONE_NUMBER] [PHONE_NUMBER] (cell) [EMAIL_A…"
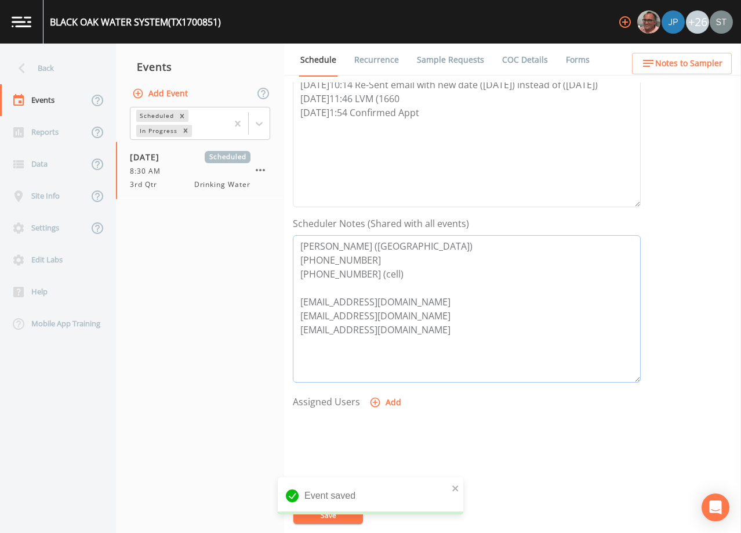
scroll to position [240, 0]
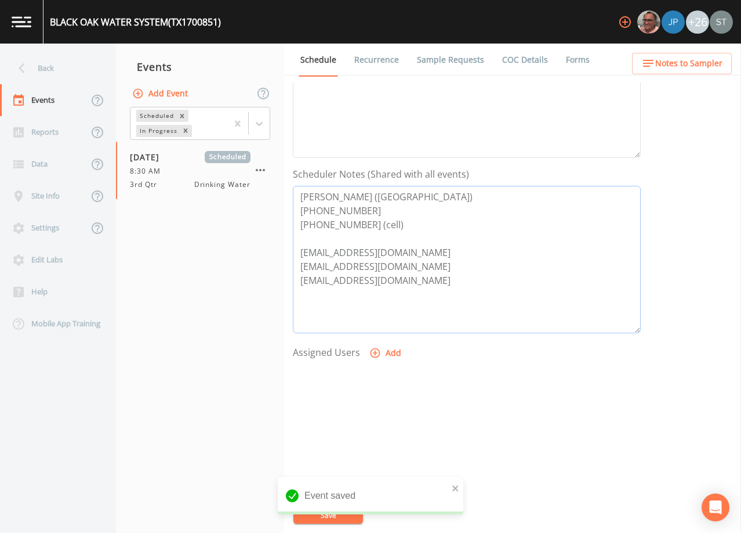
type textarea "[PERSON_NAME] ([GEOGRAPHIC_DATA]) [PHONE_NUMBER] [PHONE_NUMBER] (cell) [EMAIL_A…"
click at [379, 350] on icon "button" at bounding box center [376, 353] width 12 height 12
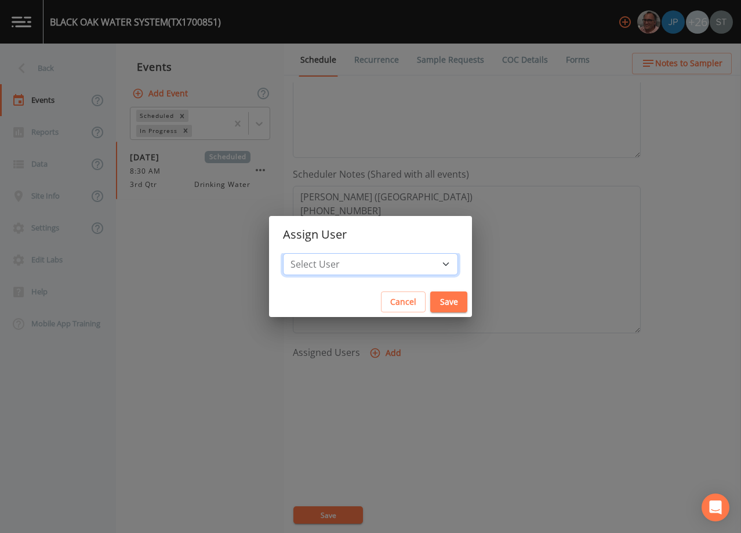
click at [369, 261] on select "Select User [PERSON_NAME] [PERSON_NAME] [PERSON_NAME] [PERSON_NAME] [PERSON_NAM…" at bounding box center [370, 264] width 175 height 22
select select "9949071a-8de3-4d5f-82d7-f9272ed5f8d7"
click at [309, 253] on select "Select User [PERSON_NAME] [PERSON_NAME] [PERSON_NAME] [PERSON_NAME] [PERSON_NAM…" at bounding box center [370, 264] width 175 height 22
click at [431, 307] on button "Save" at bounding box center [449, 301] width 37 height 21
select select
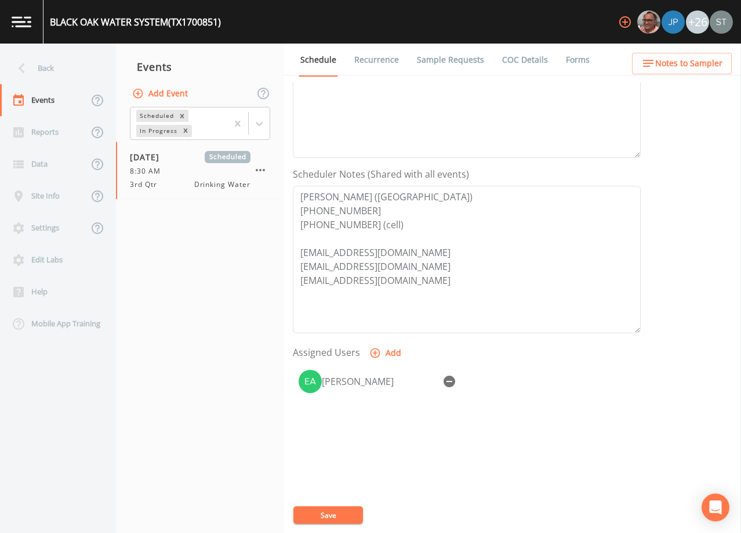
click at [338, 517] on button "Save" at bounding box center [329, 514] width 70 height 17
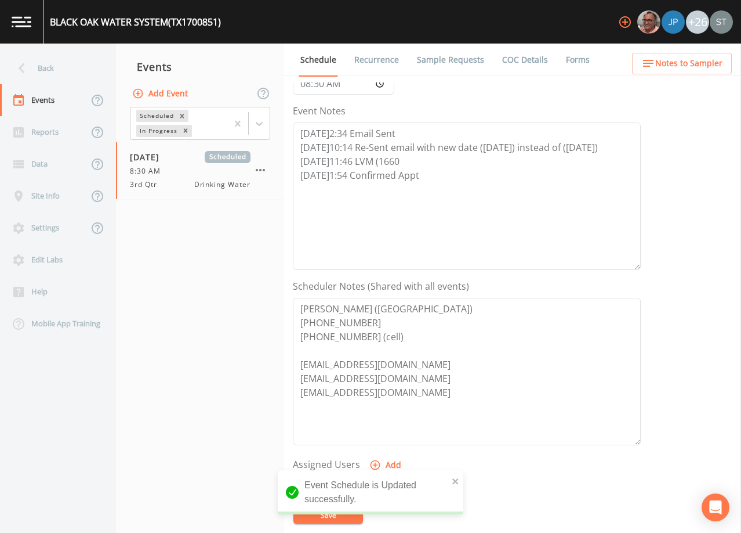
scroll to position [124, 0]
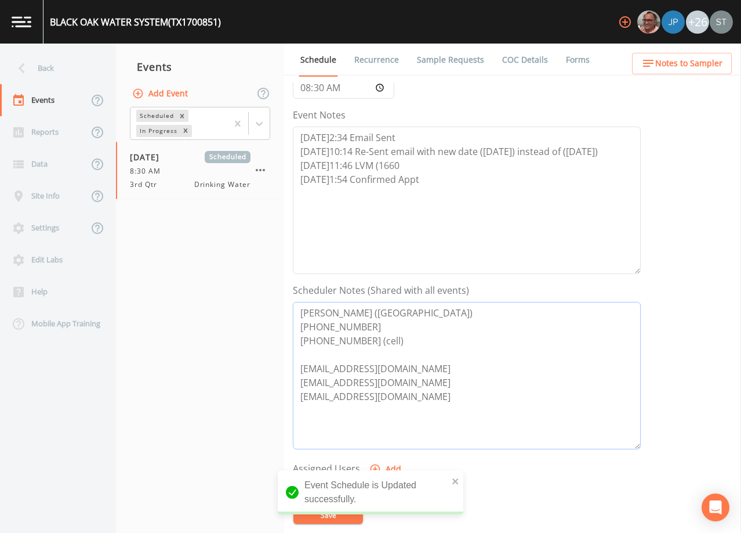
click at [409, 341] on textarea "[PERSON_NAME] ([GEOGRAPHIC_DATA]) [PHONE_NUMBER] [PHONE_NUMBER] (cell) [EMAIL_A…" at bounding box center [467, 375] width 348 height 147
click at [674, 63] on span "Notes to Sampler" at bounding box center [689, 63] width 67 height 15
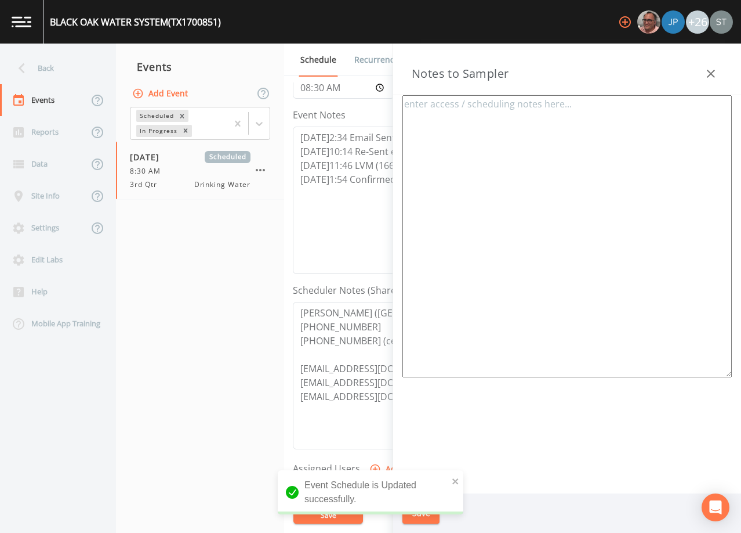
click at [682, 212] on textarea at bounding box center [568, 236] width 330 height 282
paste textarea "[PERSON_NAME] ([GEOGRAPHIC_DATA]) [PHONE_NUMBER] [PHONE_NUMBER] (cell)"
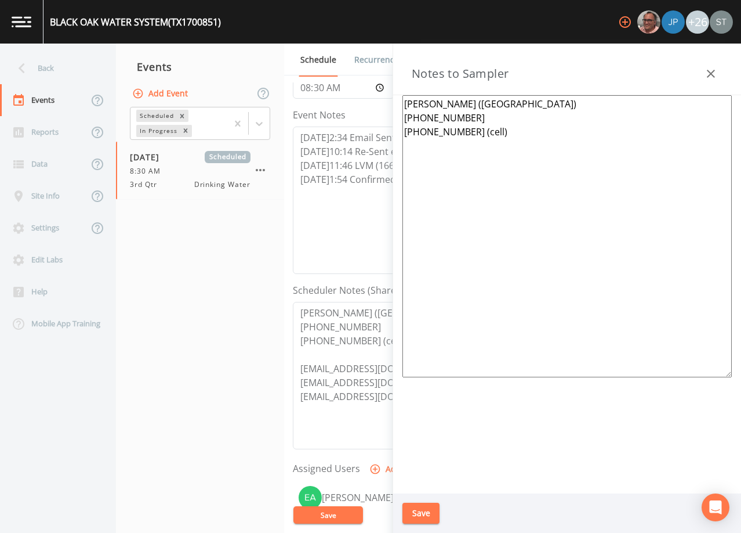
click at [422, 164] on textarea "[PERSON_NAME] ([GEOGRAPHIC_DATA]) [PHONE_NUMBER] [PHONE_NUMBER] (cell)" at bounding box center [568, 236] width 330 height 282
paste textarea "*Operator- [PERSON_NAME] [PHONE_NUMBER]* 1st Meeting Location: [GEOGRAPHIC_DATA…"
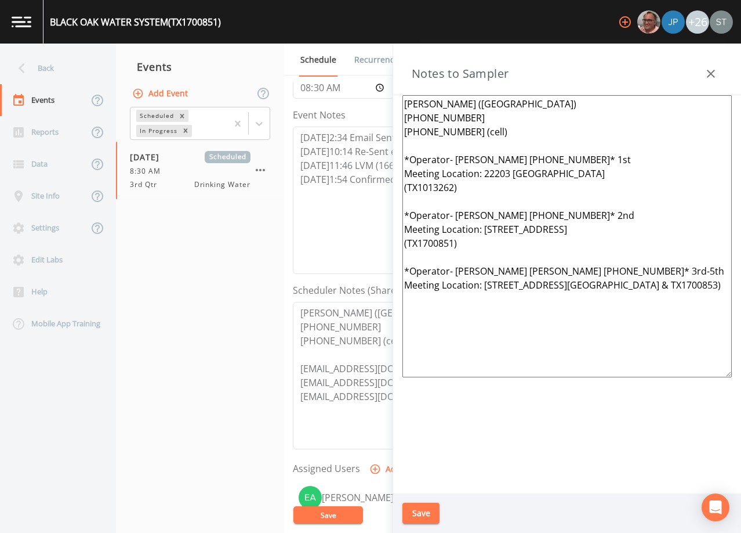
type textarea "[PERSON_NAME] ([GEOGRAPHIC_DATA]) [PHONE_NUMBER] [PHONE_NUMBER] (cell) *Operato…"
click at [418, 512] on button "Save" at bounding box center [421, 512] width 37 height 21
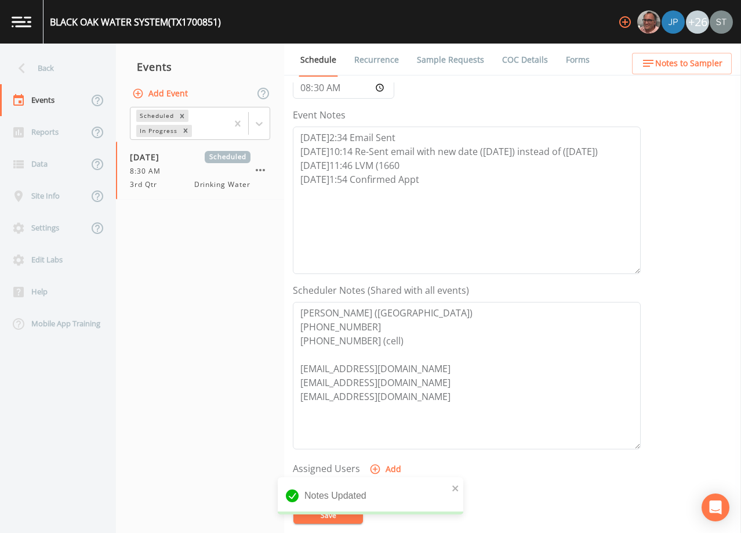
click at [683, 67] on span "Notes to Sampler" at bounding box center [689, 63] width 67 height 15
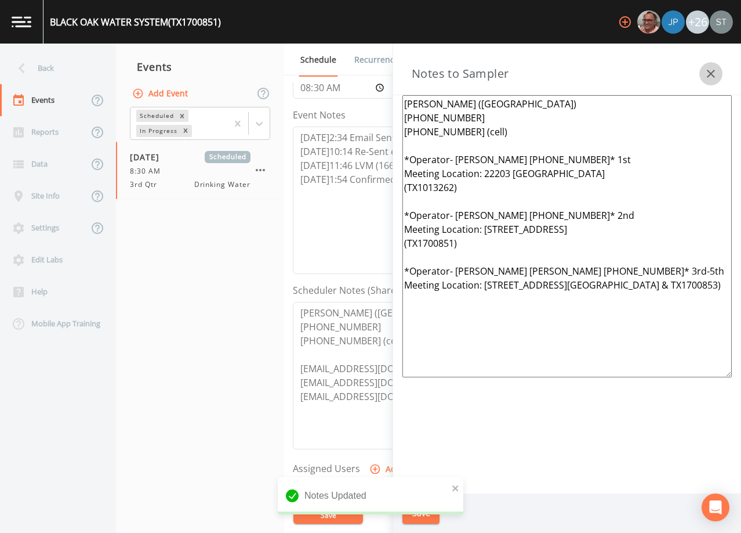
click at [708, 67] on icon "button" at bounding box center [711, 74] width 14 height 14
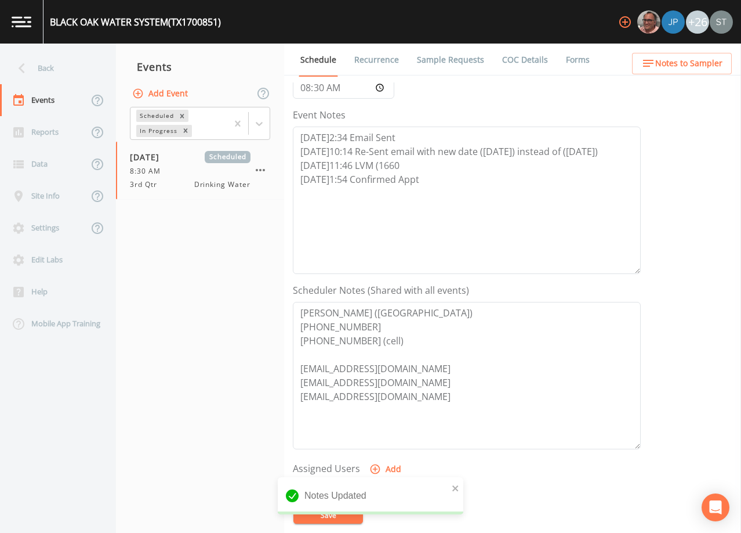
click at [443, 60] on link "Sample Requests" at bounding box center [450, 60] width 71 height 32
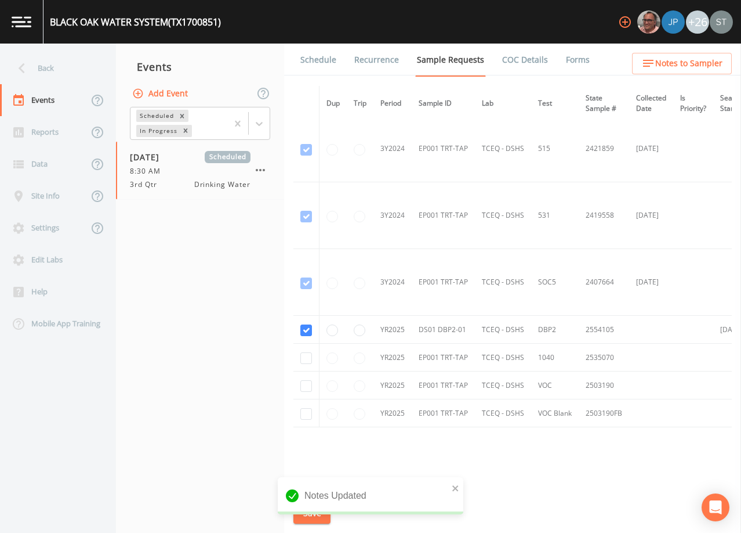
scroll to position [443, 0]
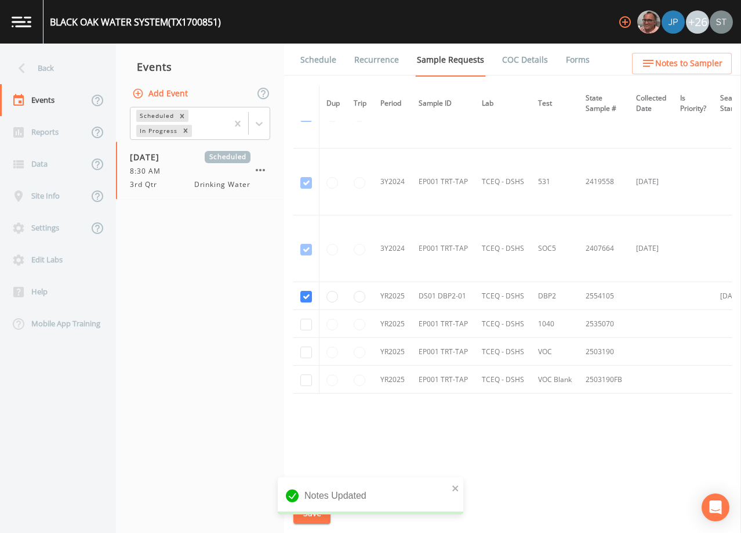
click at [319, 66] on link "Schedule" at bounding box center [318, 60] width 39 height 32
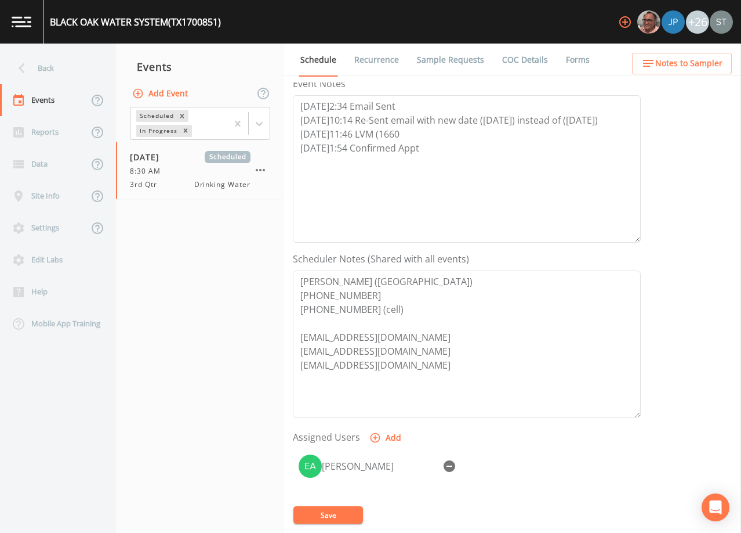
scroll to position [174, 0]
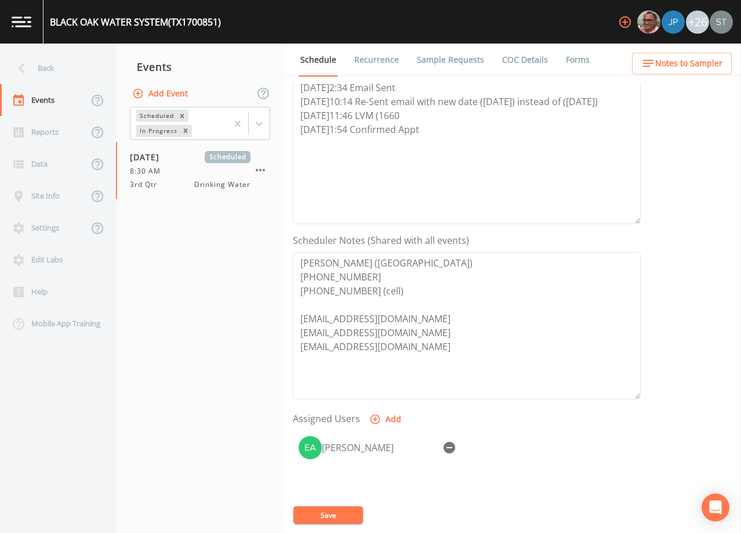
click at [715, 66] on span "Notes to Sampler" at bounding box center [689, 63] width 67 height 15
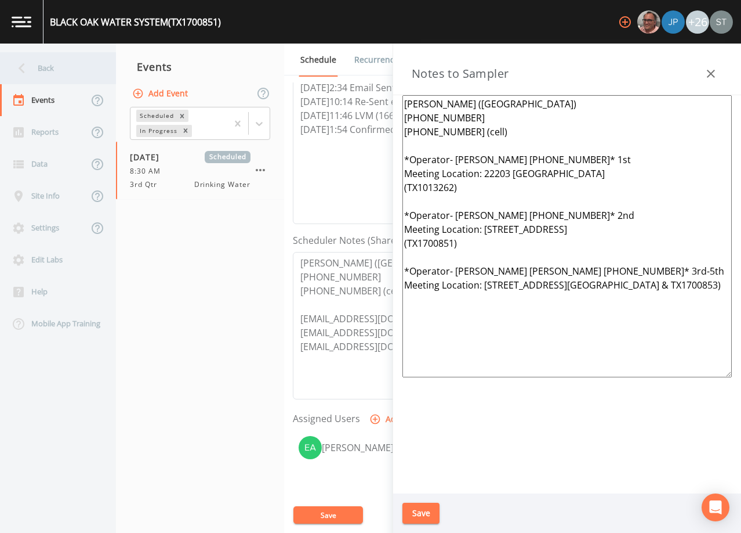
click at [55, 64] on div "Back" at bounding box center [52, 68] width 104 height 32
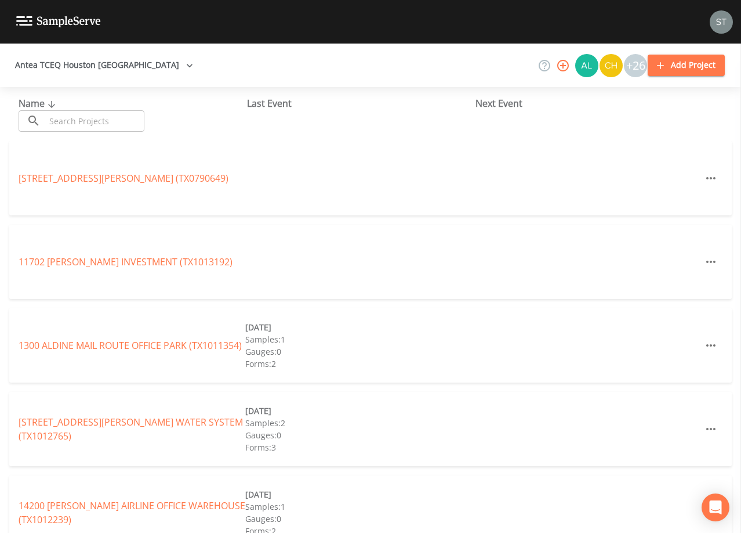
click at [95, 120] on input "text" at bounding box center [94, 120] width 99 height 21
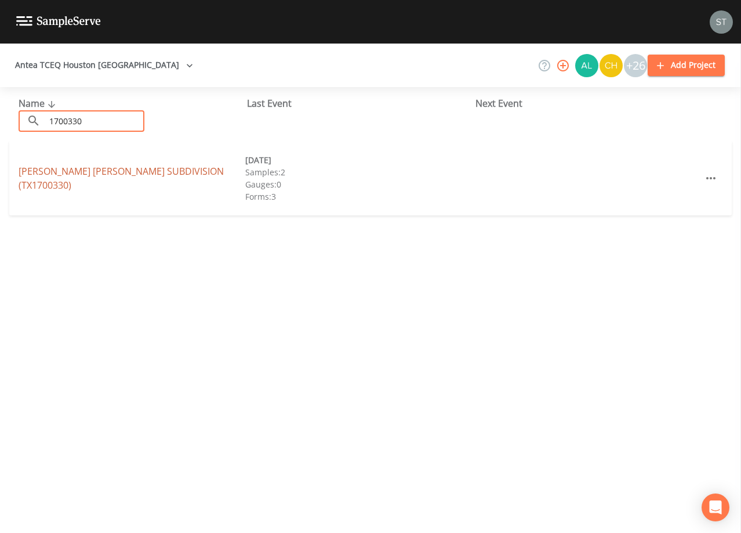
type input "1700330"
click at [179, 177] on link "[PERSON_NAME][GEOGRAPHIC_DATA][PERSON_NAME] (TX1700330)" at bounding box center [121, 178] width 205 height 27
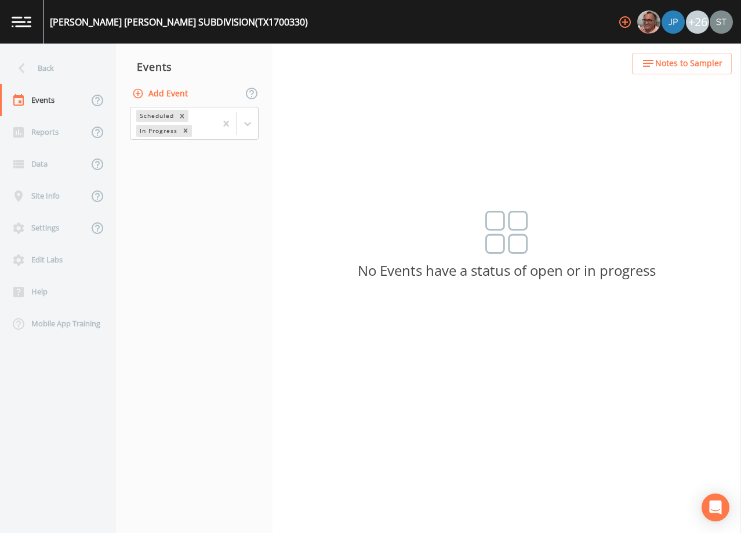
click at [173, 91] on button "Add Event" at bounding box center [161, 93] width 63 height 21
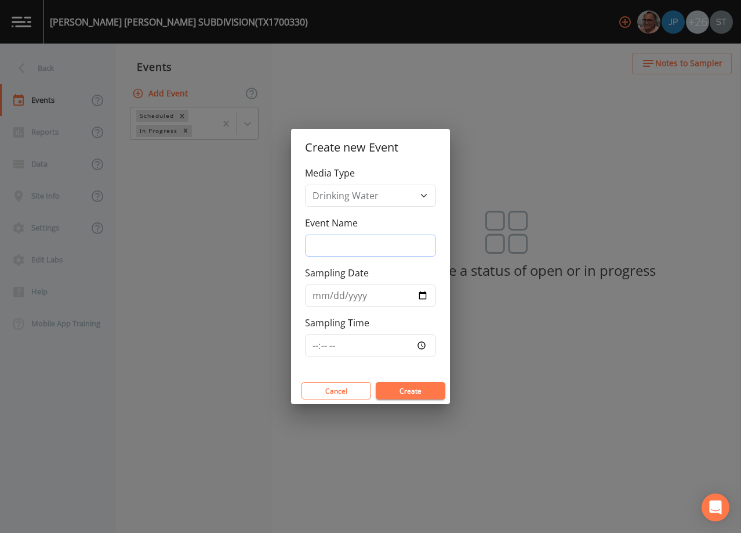
click at [341, 246] on input "Event Name" at bounding box center [370, 245] width 131 height 22
type input "3rd Qtr"
click at [318, 296] on input "Sampling Date" at bounding box center [370, 295] width 131 height 22
type input "[DATE]"
type input "08:30"
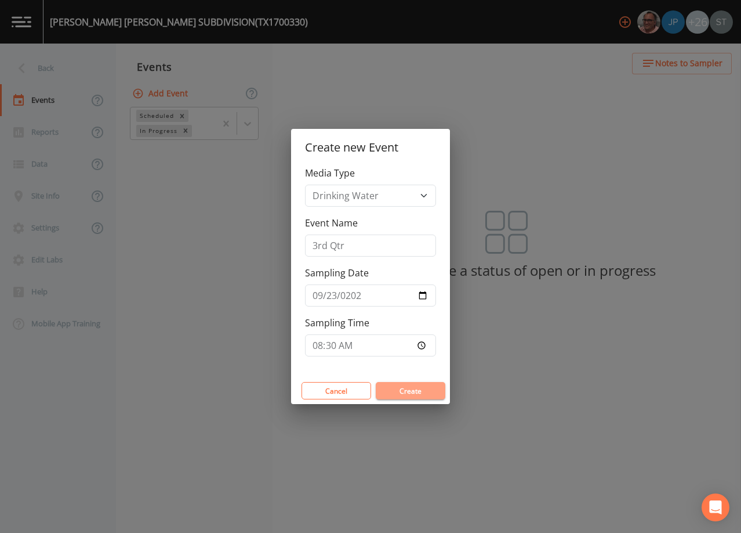
click at [426, 387] on button "Create" at bounding box center [411, 390] width 70 height 17
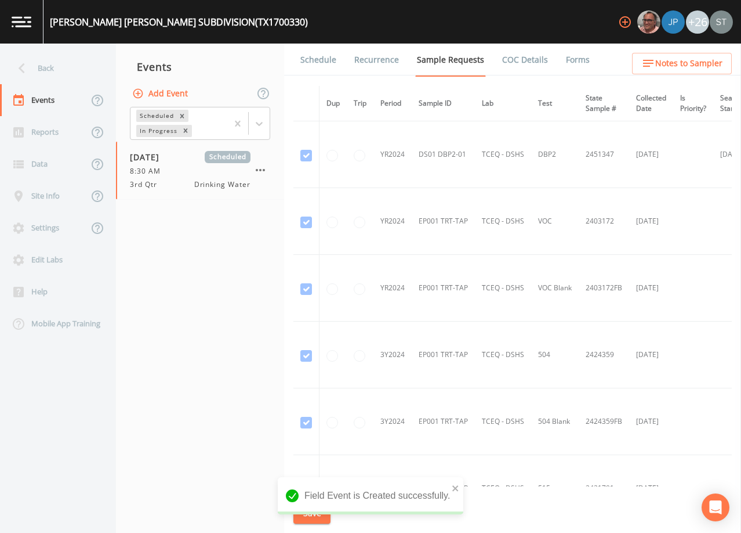
click at [697, 73] on button "Notes to Sampler" at bounding box center [682, 63] width 100 height 21
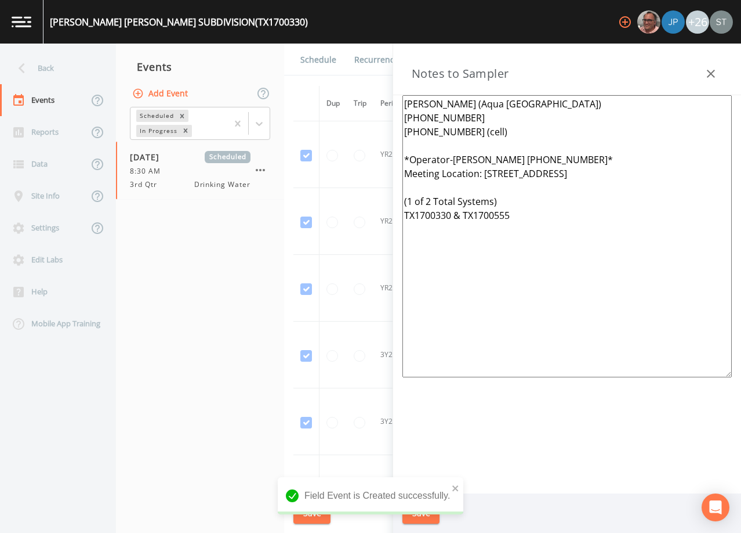
drag, startPoint x: 535, startPoint y: 236, endPoint x: 366, endPoint y: 161, distance: 184.4
click at [366, 161] on div "Back Events Reports Data Site Info Settings Edit Labs Help Mobile App Training …" at bounding box center [370, 288] width 741 height 489
paste textarea "[PERSON_NAME] [PHONE_NUMBER]* 1st Meeting Location: 22203 [GEOGRAPHIC_DATA] (TX…"
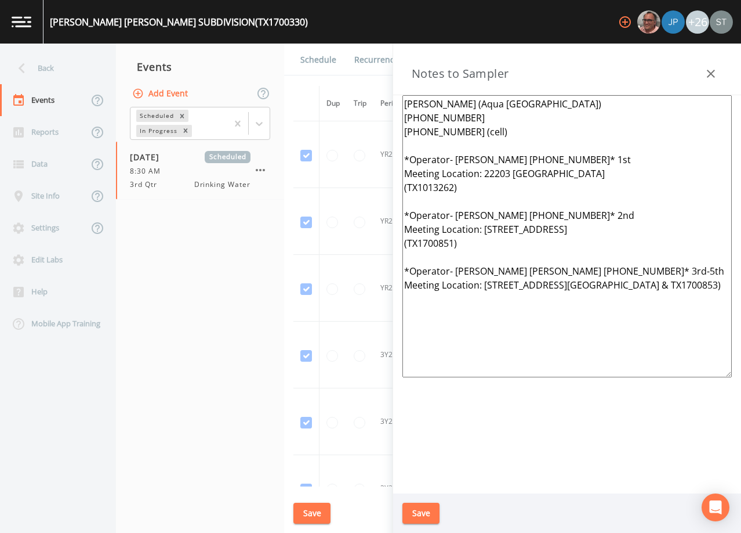
type textarea "[PERSON_NAME] (Aqua [GEOGRAPHIC_DATA]) [PHONE_NUMBER] [PHONE_NUMBER] (cell) *Op…"
click at [428, 517] on button "Save" at bounding box center [421, 512] width 37 height 21
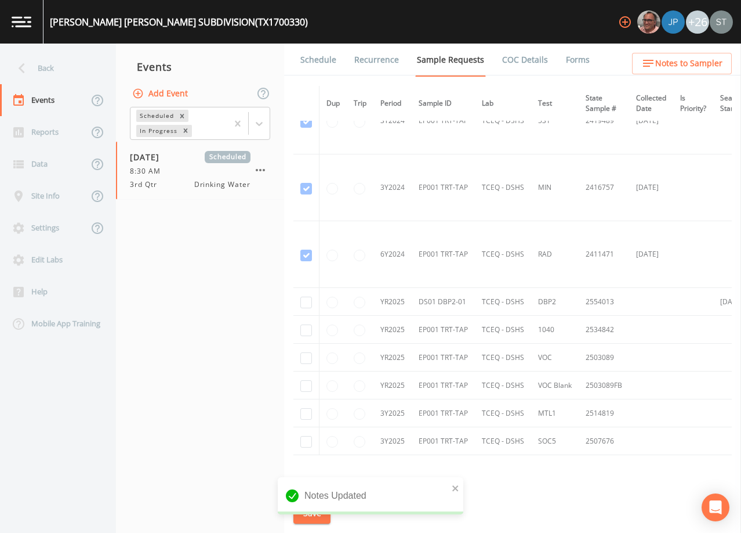
scroll to position [522, 0]
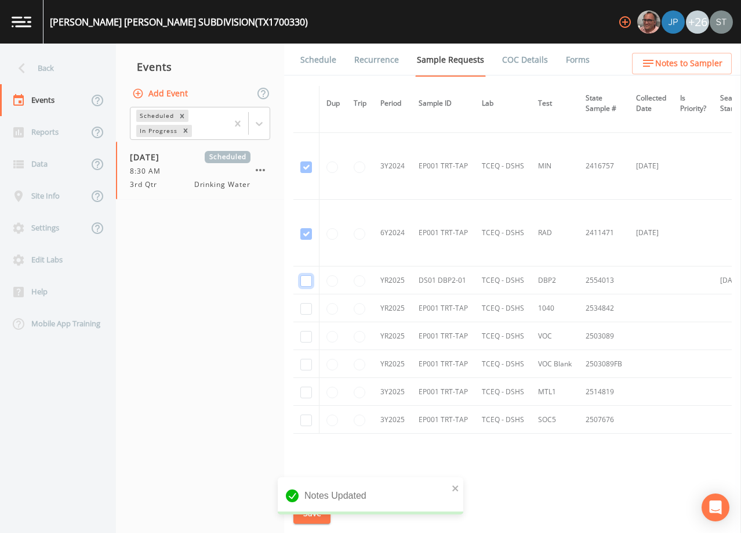
click at [308, 281] on input "checkbox" at bounding box center [307, 281] width 12 height 12
checkbox input "true"
click at [310, 512] on button "Save" at bounding box center [312, 512] width 37 height 21
click at [320, 67] on link "Schedule" at bounding box center [318, 60] width 39 height 32
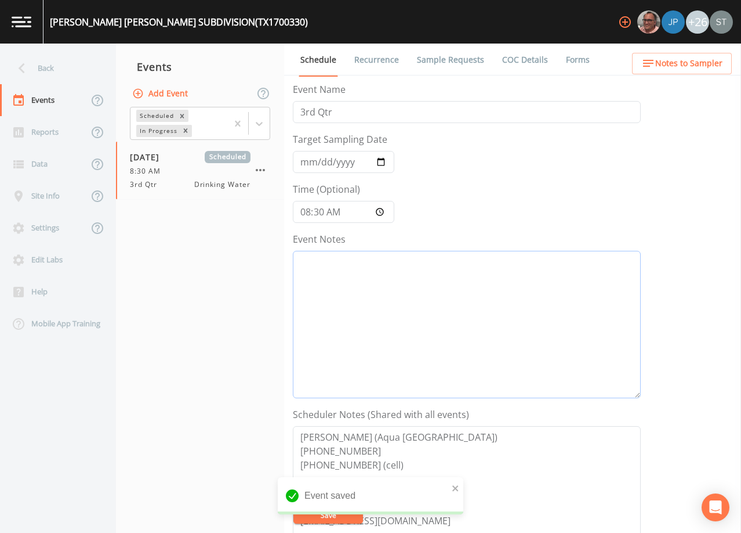
click at [477, 310] on textarea "Event Notes" at bounding box center [467, 324] width 348 height 147
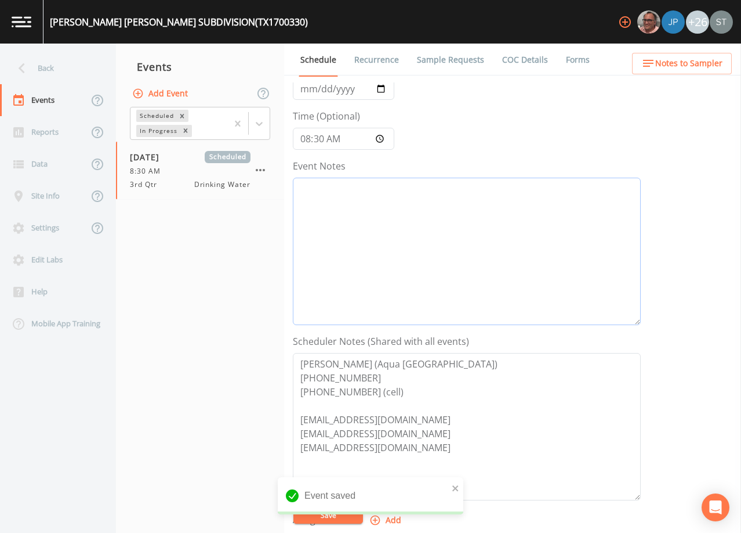
scroll to position [116, 0]
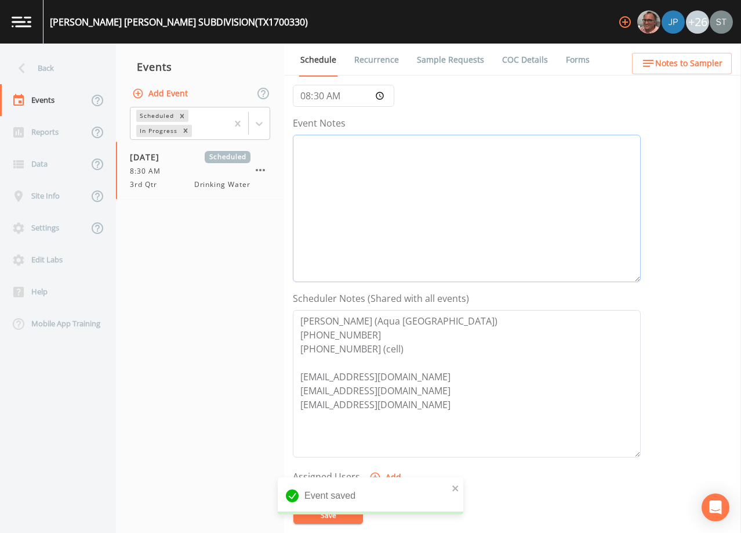
click at [495, 202] on textarea "Event Notes" at bounding box center [467, 208] width 348 height 147
paste textarea "[DATE]2:34 Email Sent [DATE]10:14 Re-Sent email with new date ([DATE]) instead …"
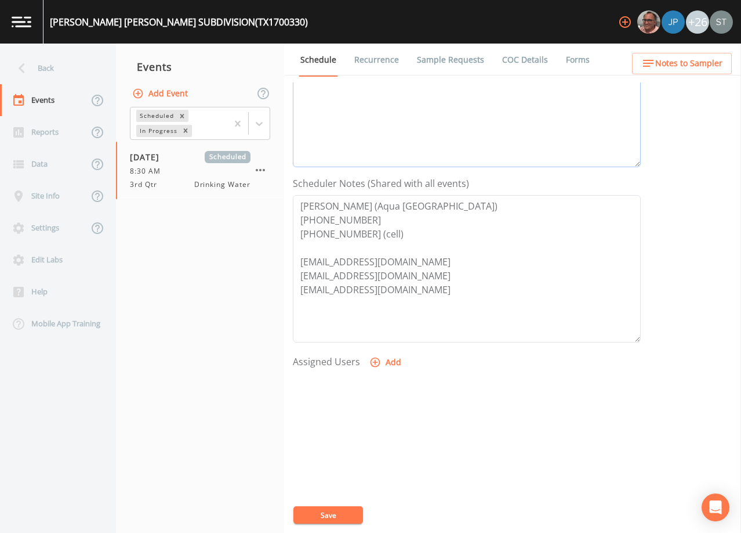
scroll to position [232, 0]
type textarea "[DATE]2:34 Email Sent [DATE]10:14 Re-Sent email with new date ([DATE]) instead …"
click at [392, 356] on button "Add" at bounding box center [386, 360] width 39 height 21
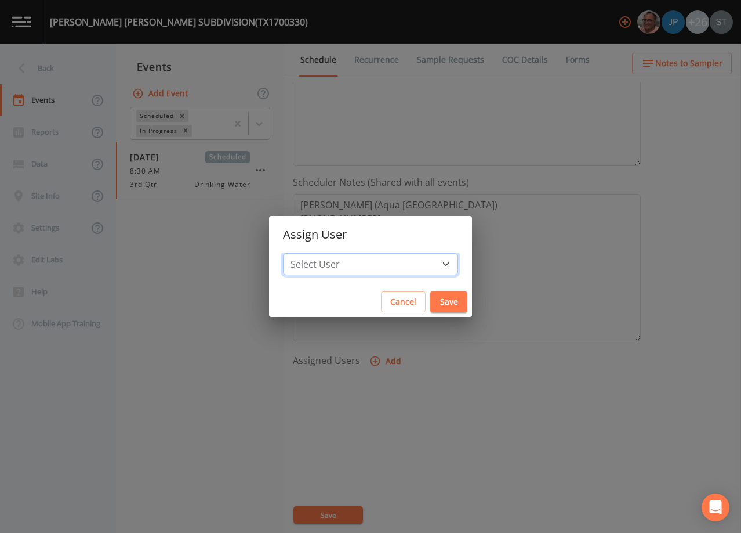
click at [394, 265] on select "Select User [PERSON_NAME] [PERSON_NAME] [PERSON_NAME] [PERSON_NAME] [PERSON_NAM…" at bounding box center [370, 264] width 175 height 22
select select "9949071a-8de3-4d5f-82d7-f9272ed5f8d7"
click at [392, 254] on select "Select User [PERSON_NAME] [PERSON_NAME] [PERSON_NAME] [PERSON_NAME] [PERSON_NAM…" at bounding box center [370, 264] width 175 height 22
click at [431, 302] on button "Save" at bounding box center [449, 301] width 37 height 21
select select
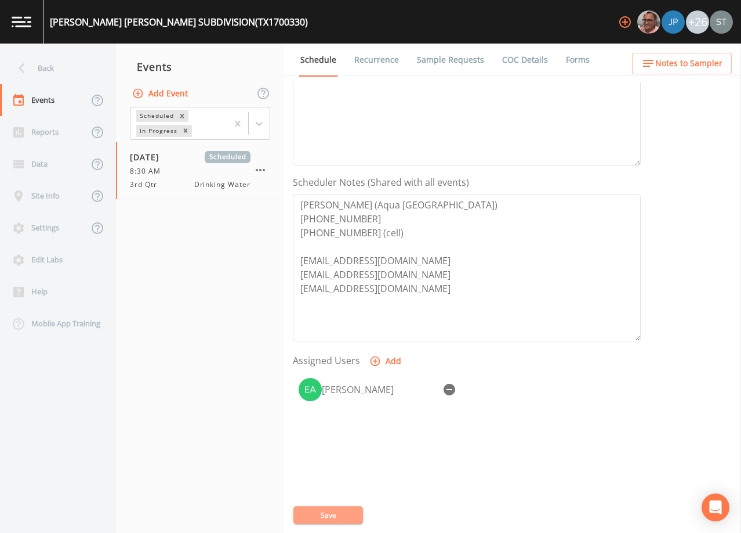
click at [340, 515] on button "Save" at bounding box center [329, 514] width 70 height 17
click at [698, 65] on span "Notes to Sampler" at bounding box center [689, 63] width 67 height 15
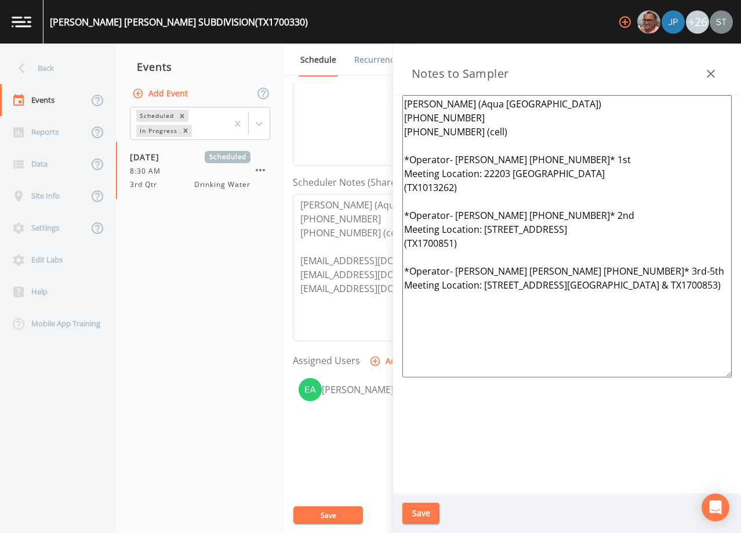
click at [712, 67] on icon "button" at bounding box center [711, 74] width 14 height 14
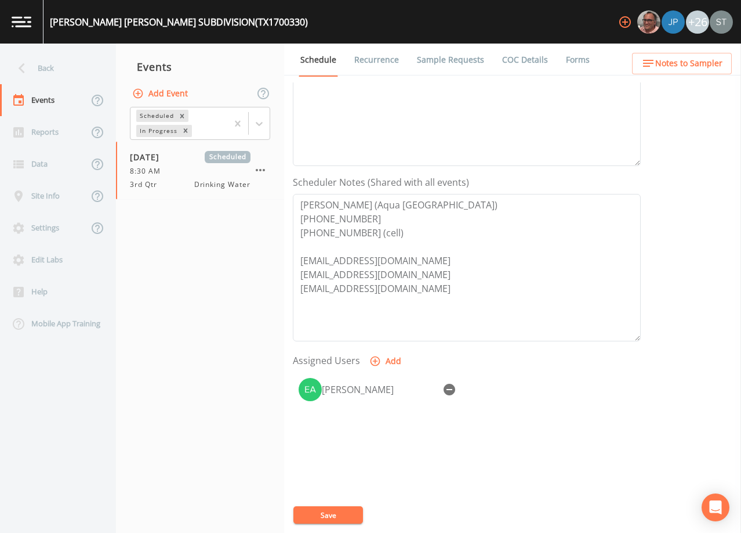
click at [443, 62] on link "Sample Requests" at bounding box center [450, 60] width 71 height 32
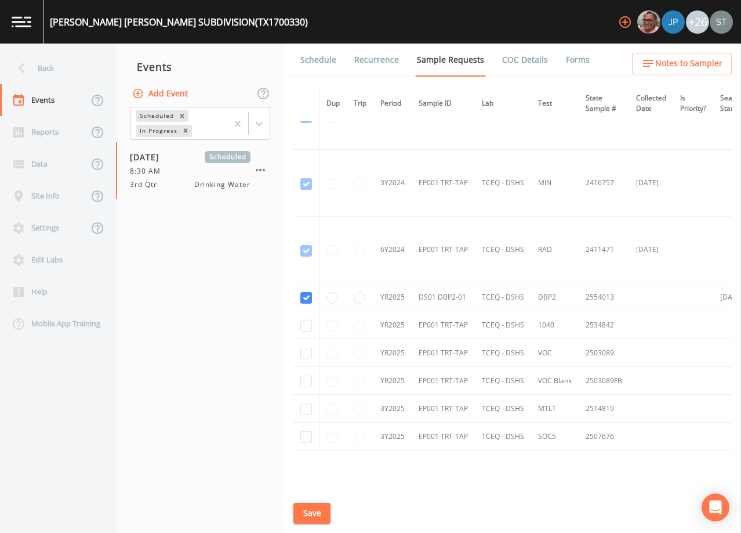
scroll to position [522, 0]
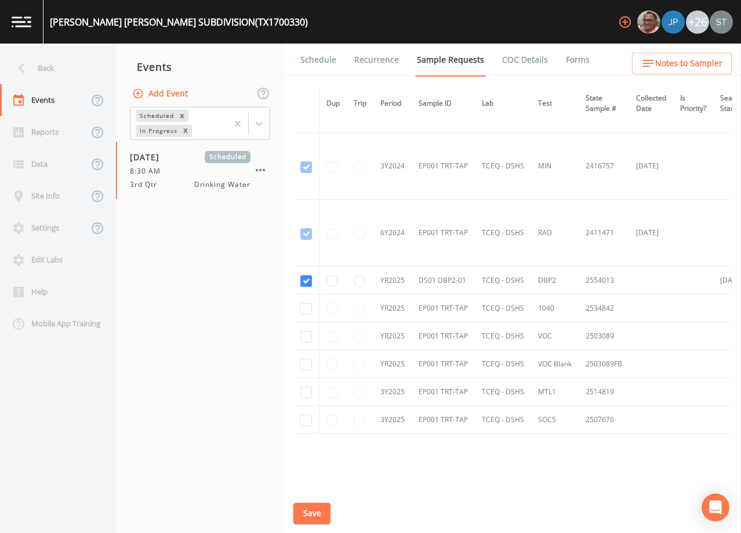
click at [310, 69] on link "Schedule" at bounding box center [318, 60] width 39 height 32
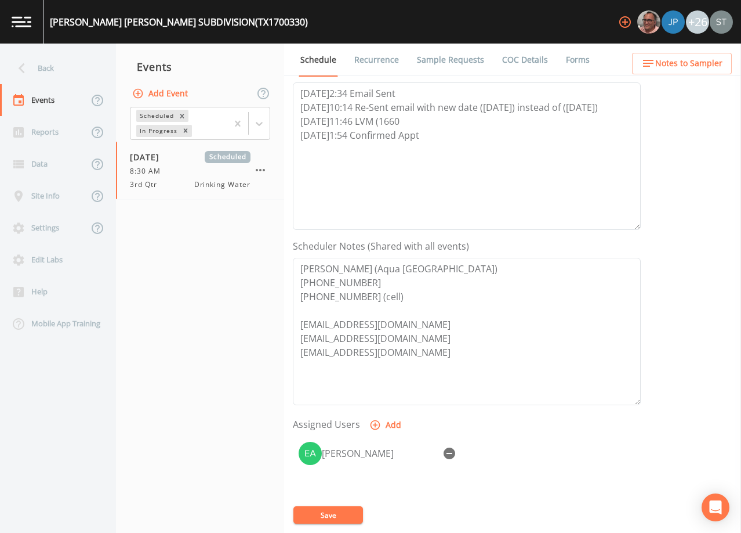
scroll to position [232, 0]
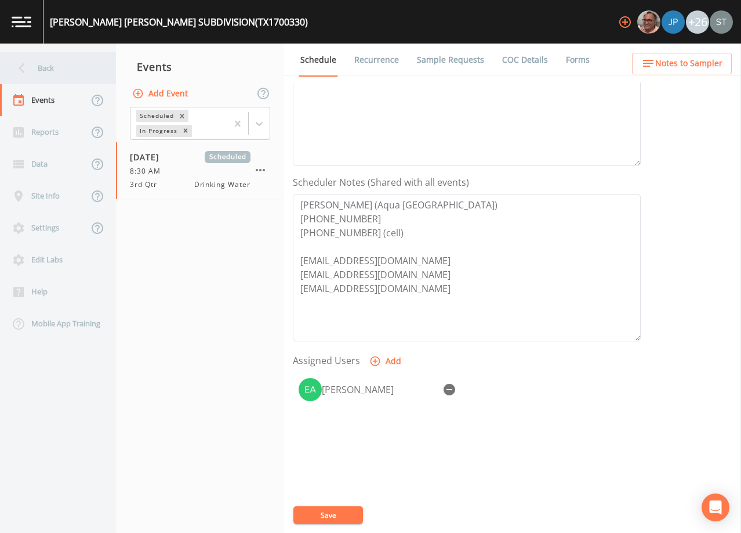
click at [46, 75] on div "Back" at bounding box center [52, 68] width 104 height 32
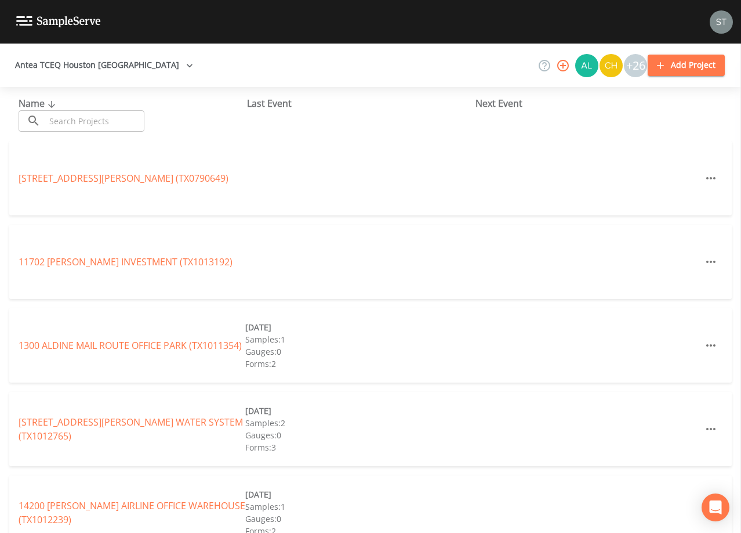
click at [85, 121] on input "text" at bounding box center [94, 120] width 99 height 21
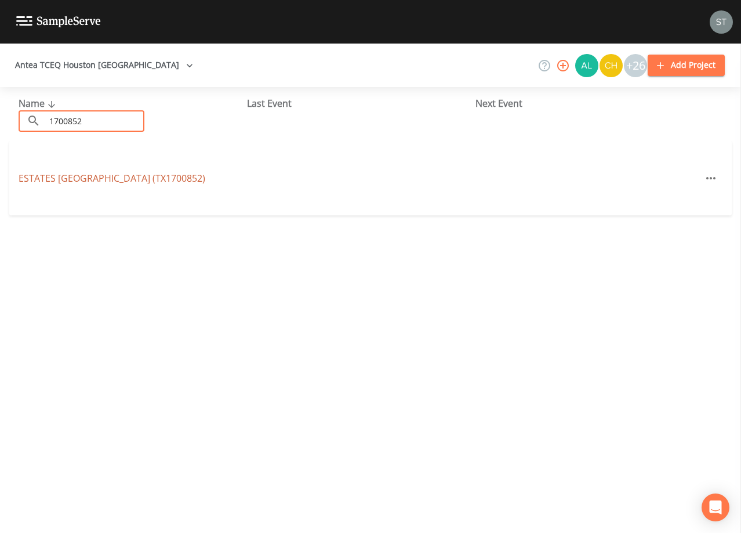
type input "1700852"
click at [140, 173] on link "ESTATES [GEOGRAPHIC_DATA] (TX1700852)" at bounding box center [112, 178] width 187 height 13
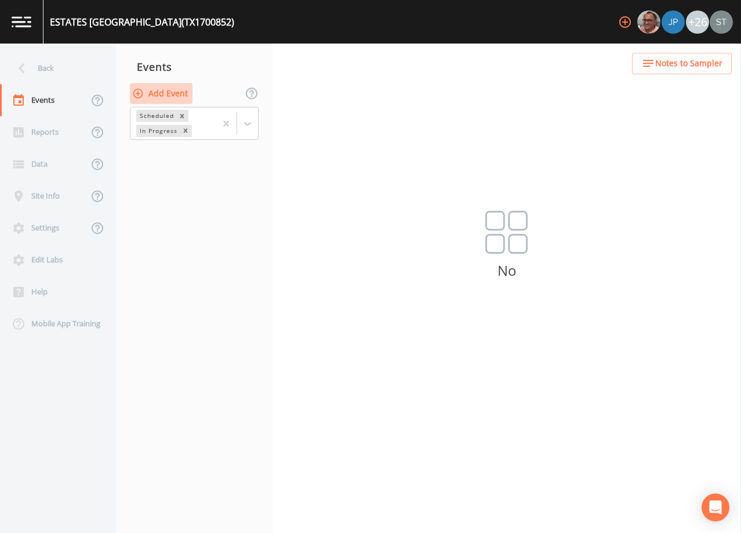
click at [163, 92] on button "Add Event" at bounding box center [161, 93] width 63 height 21
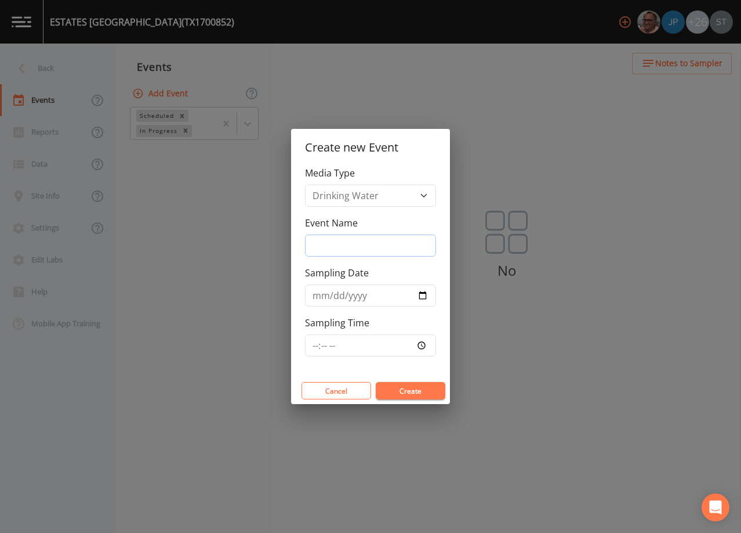
drag, startPoint x: 349, startPoint y: 245, endPoint x: 359, endPoint y: 249, distance: 10.1
click at [349, 245] on input "Event Name" at bounding box center [370, 245] width 131 height 22
type input "3rd Qtr"
click at [318, 297] on input "Sampling Date" at bounding box center [370, 295] width 131 height 22
type input "[DATE]"
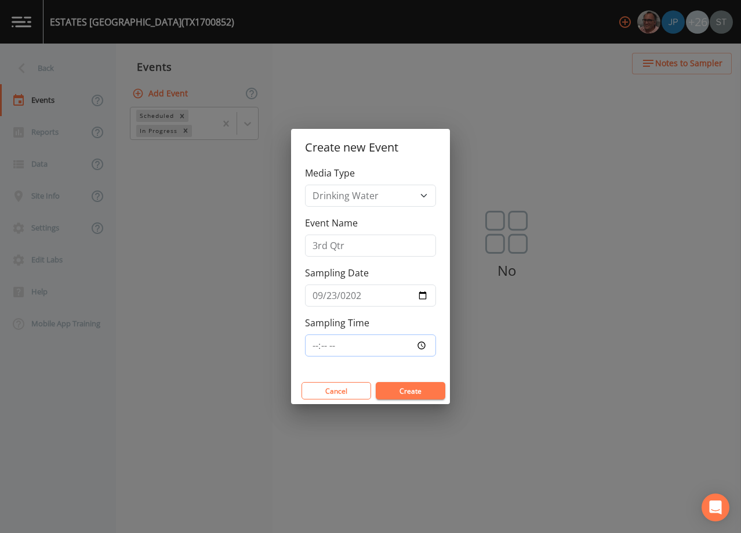
type input "08:30"
click at [421, 390] on button "Create" at bounding box center [411, 390] width 70 height 17
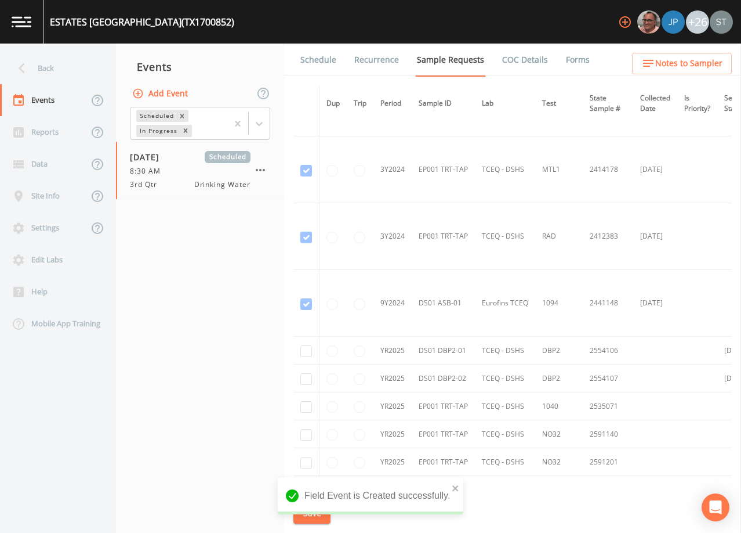
scroll to position [464, 0]
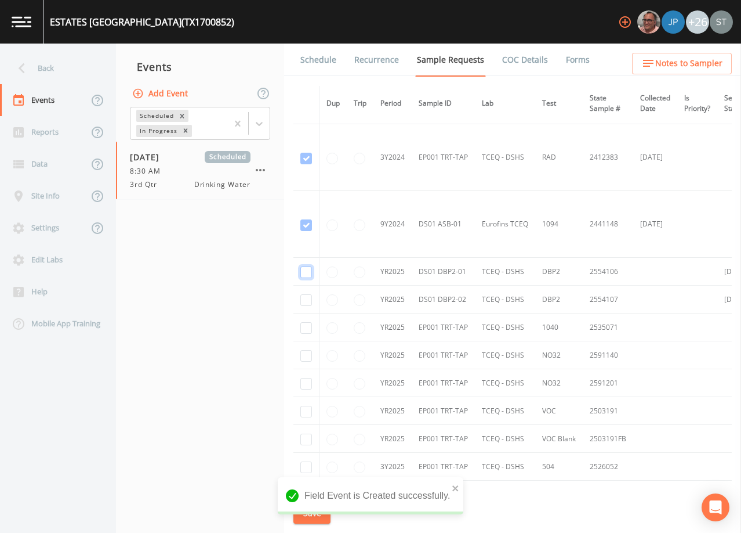
click at [305, 272] on input "checkbox" at bounding box center [307, 272] width 12 height 12
checkbox input "true"
click at [305, 298] on input "checkbox" at bounding box center [307, 300] width 12 height 12
checkbox input "true"
click at [309, 513] on button "Save" at bounding box center [312, 512] width 37 height 21
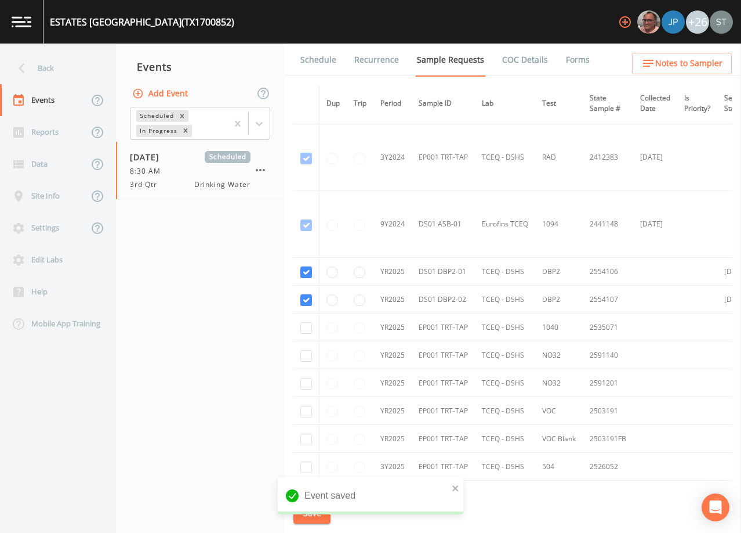
click at [315, 62] on link "Schedule" at bounding box center [318, 60] width 39 height 32
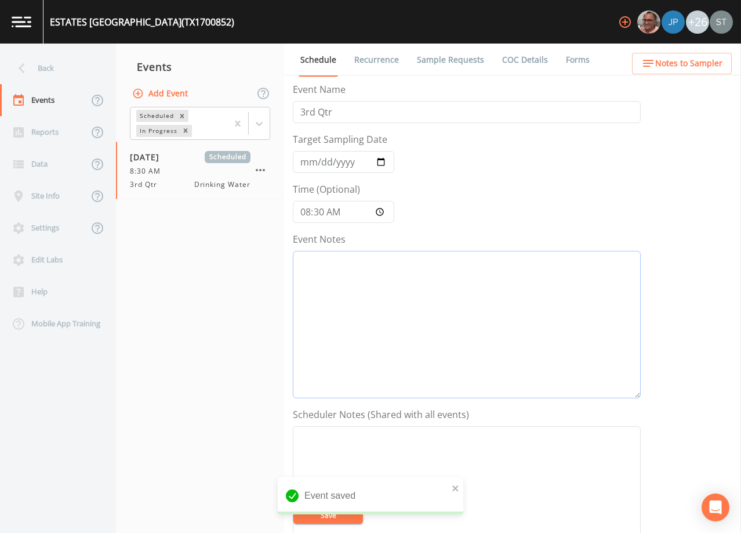
click at [424, 305] on textarea "Event Notes" at bounding box center [467, 324] width 348 height 147
paste textarea "[DATE]2:34 Email Sent [DATE]10:14 Re-Sent email with new date ([DATE]) instead …"
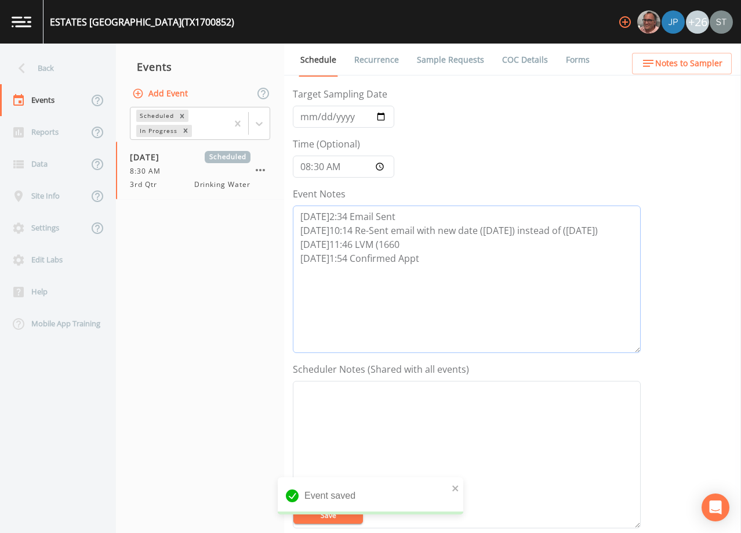
scroll to position [116, 0]
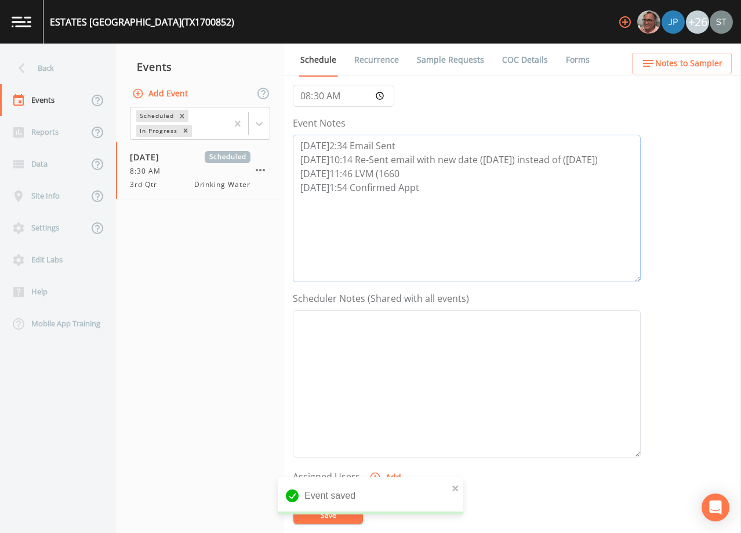
type textarea "[DATE]2:34 Email Sent [DATE]10:14 Re-Sent email with new date ([DATE]) instead …"
drag, startPoint x: 439, startPoint y: 368, endPoint x: 711, endPoint y: 313, distance: 277.8
click at [439, 367] on textarea "Event Notes" at bounding box center [467, 383] width 348 height 147
click at [519, 361] on textarea "Event Notes" at bounding box center [467, 383] width 348 height 147
paste textarea "[PERSON_NAME] ([GEOGRAPHIC_DATA]) [PHONE_NUMBER] [PHONE_NUMBER] (cell) [EMAIL_A…"
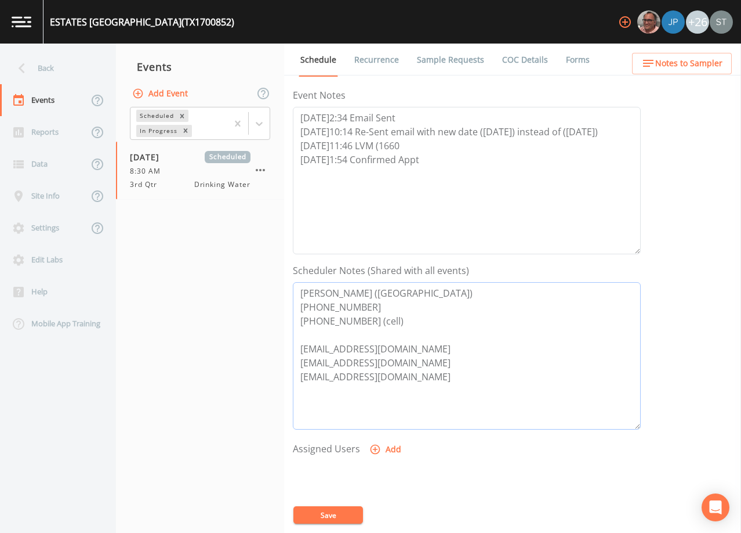
scroll to position [174, 0]
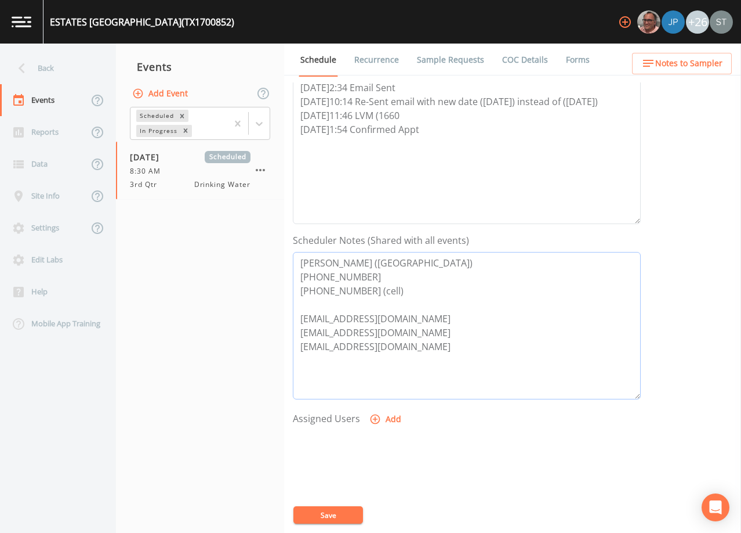
type textarea "[PERSON_NAME] ([GEOGRAPHIC_DATA]) [PHONE_NUMBER] [PHONE_NUMBER] (cell) [EMAIL_A…"
click at [385, 419] on button "Add" at bounding box center [386, 418] width 39 height 21
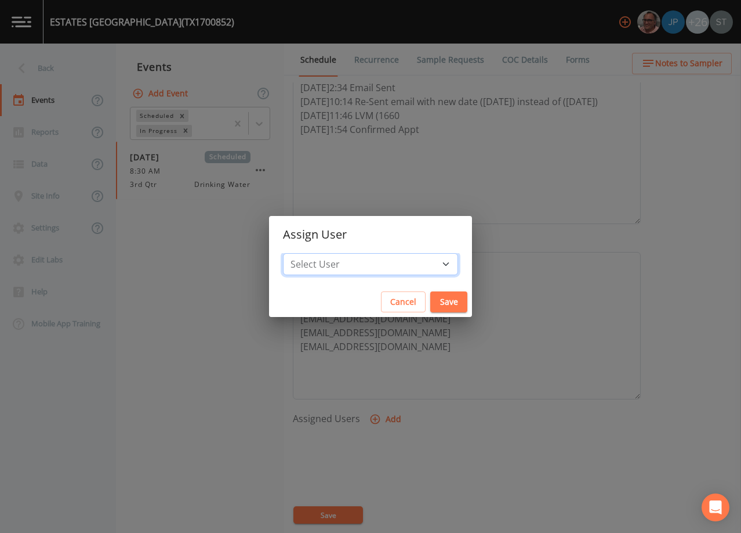
click at [378, 266] on select "Select User [PERSON_NAME] [PERSON_NAME] [PERSON_NAME] [PERSON_NAME] [PERSON_NAM…" at bounding box center [370, 264] width 175 height 22
select select "9949071a-8de3-4d5f-82d7-f9272ed5f8d7"
click at [309, 253] on select "Select User [PERSON_NAME] [PERSON_NAME] [PERSON_NAME] [PERSON_NAME] [PERSON_NAM…" at bounding box center [370, 264] width 175 height 22
click at [431, 299] on button "Save" at bounding box center [449, 301] width 37 height 21
select select
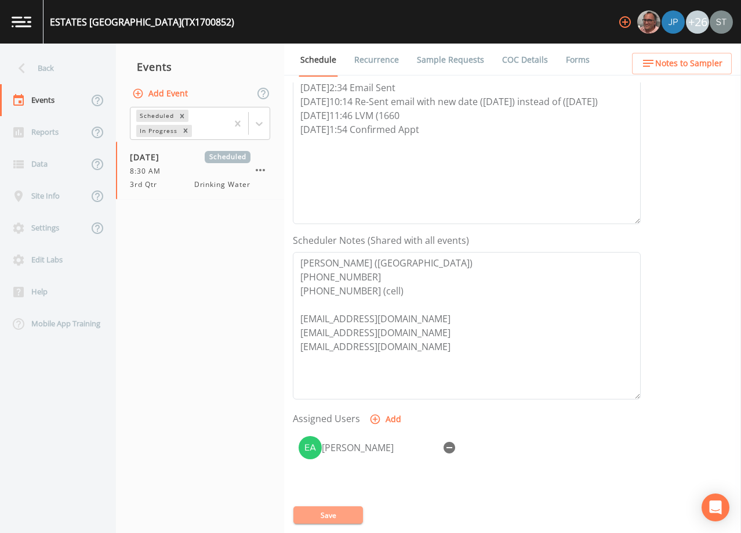
click at [338, 516] on button "Save" at bounding box center [329, 514] width 70 height 17
click at [707, 62] on span "Notes to Sampler" at bounding box center [689, 63] width 67 height 15
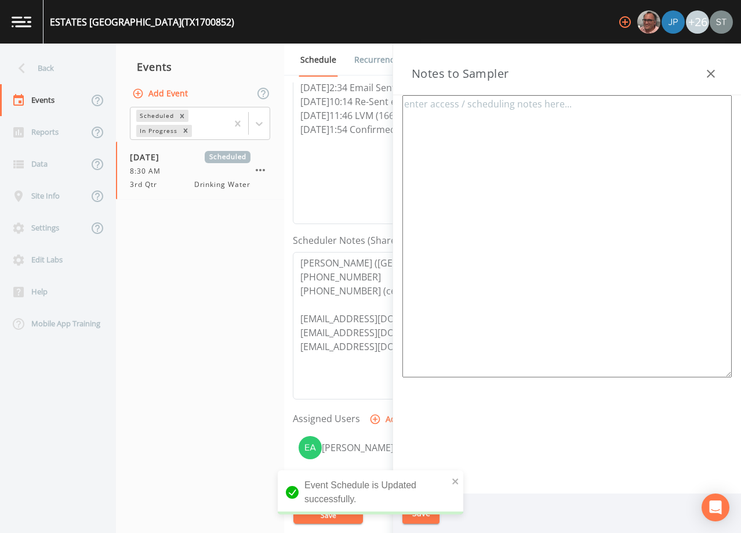
click at [613, 148] on textarea at bounding box center [568, 236] width 330 height 282
paste textarea "[PERSON_NAME] ([GEOGRAPHIC_DATA]) [PHONE_NUMBER] [PHONE_NUMBER] (cell)"
click at [618, 240] on textarea "[PERSON_NAME] ([GEOGRAPHIC_DATA]) [PHONE_NUMBER] [PHONE_NUMBER] (cell)" at bounding box center [568, 236] width 330 height 282
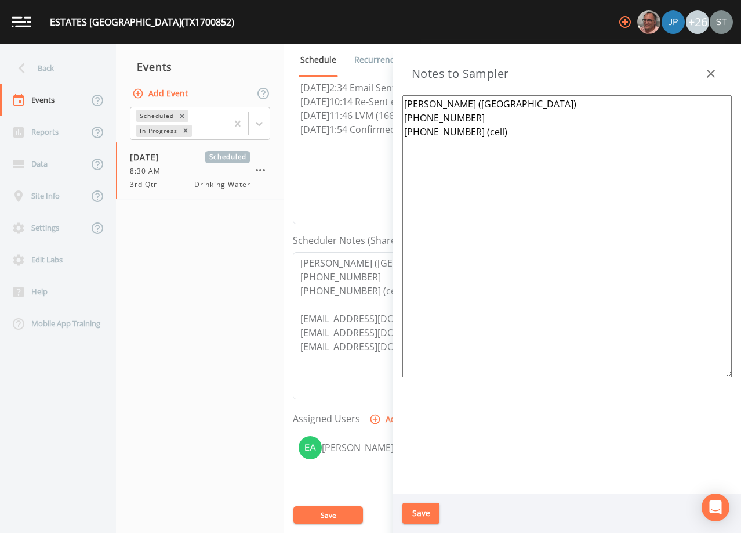
paste textarea "*Operator- [PERSON_NAME] [PHONE_NUMBER]* 1st Meeting Location: [GEOGRAPHIC_DATA…"
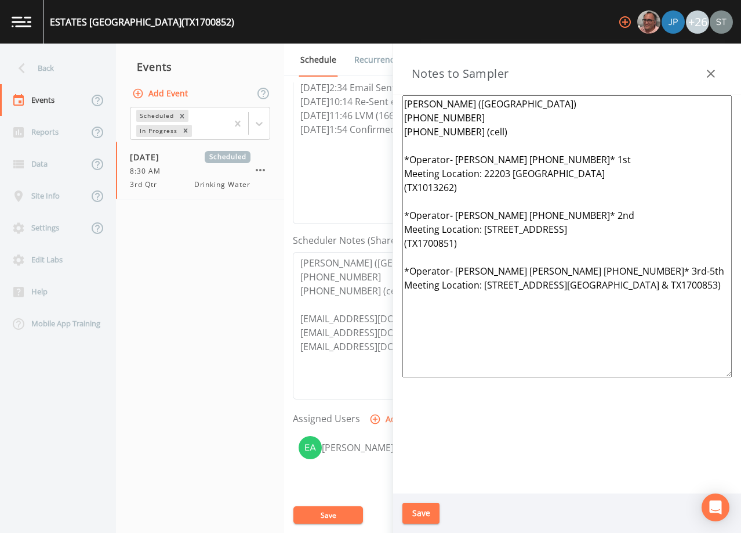
type textarea "[PERSON_NAME] ([GEOGRAPHIC_DATA]) [PHONE_NUMBER] [PHONE_NUMBER] (cell) *Operato…"
click at [425, 509] on button "Save" at bounding box center [421, 512] width 37 height 21
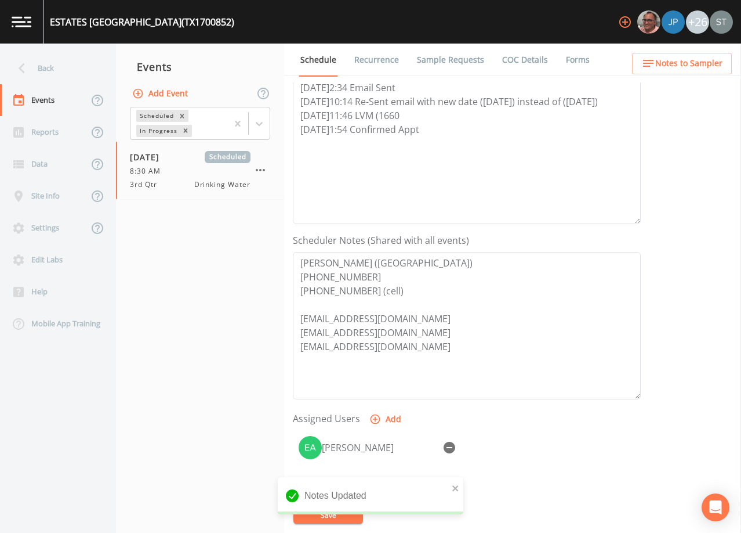
click at [696, 67] on span "Notes to Sampler" at bounding box center [689, 63] width 67 height 15
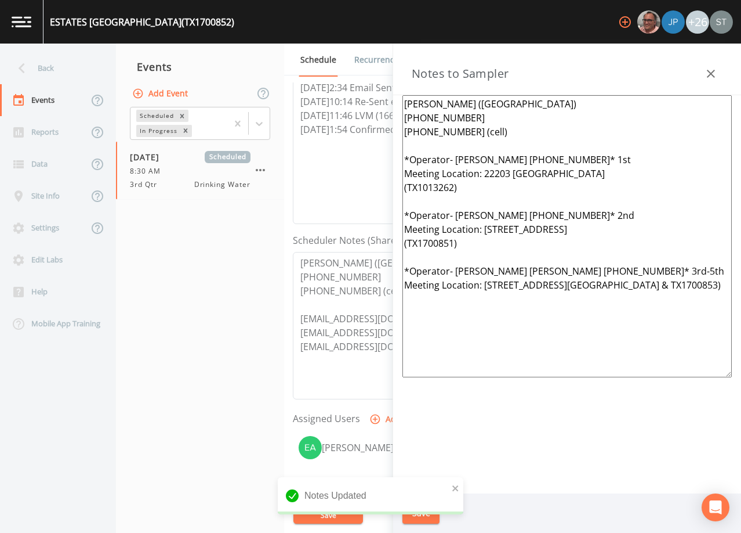
click at [709, 69] on icon "button" at bounding box center [711, 74] width 14 height 14
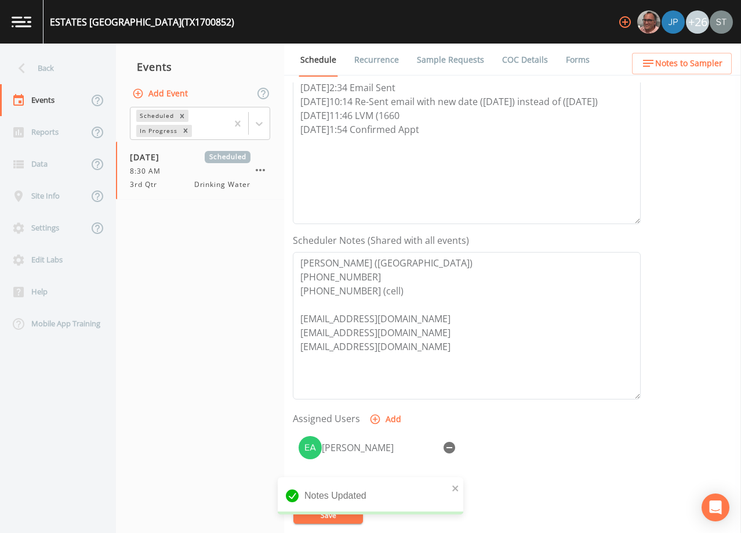
click at [440, 63] on link "Sample Requests" at bounding box center [450, 60] width 71 height 32
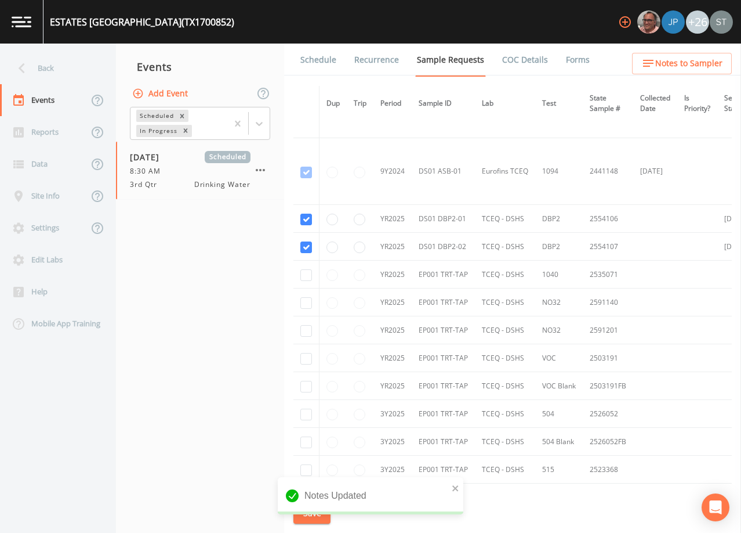
scroll to position [522, 0]
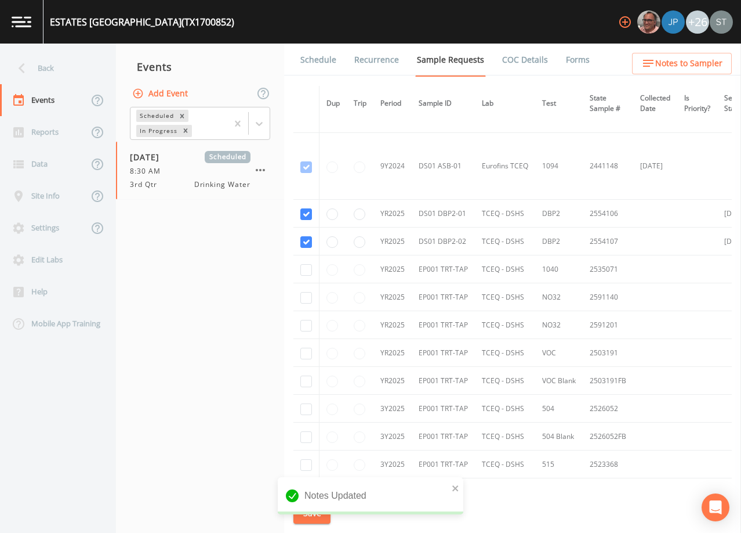
click at [315, 63] on link "Schedule" at bounding box center [318, 60] width 39 height 32
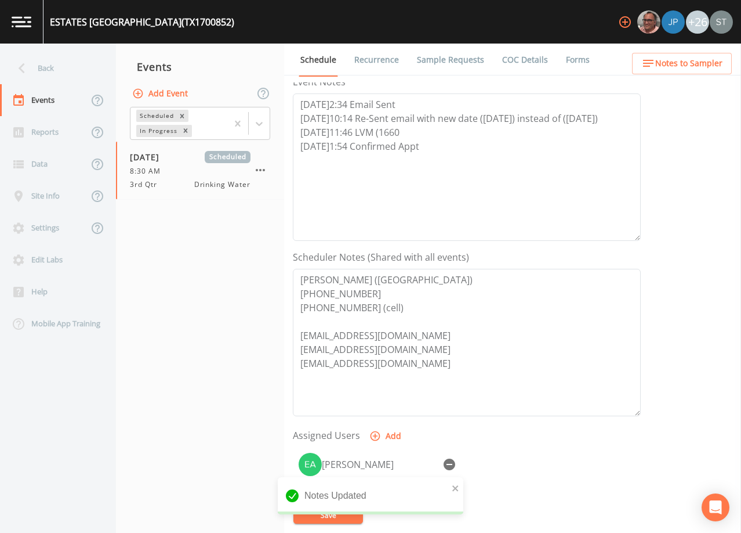
scroll to position [232, 0]
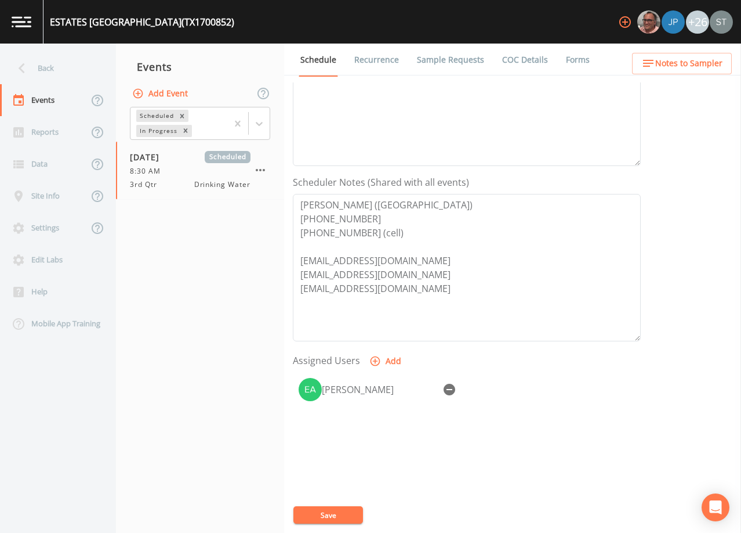
click at [694, 66] on span "Notes to Sampler" at bounding box center [689, 63] width 67 height 15
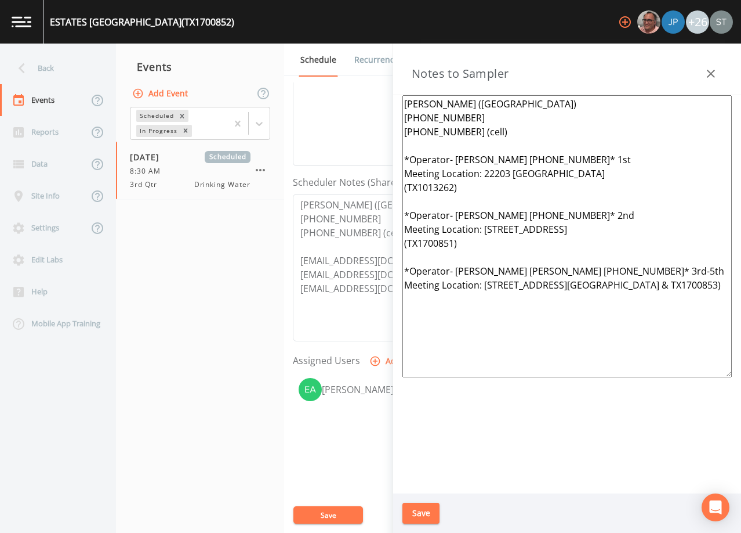
click at [711, 67] on icon "button" at bounding box center [711, 74] width 14 height 14
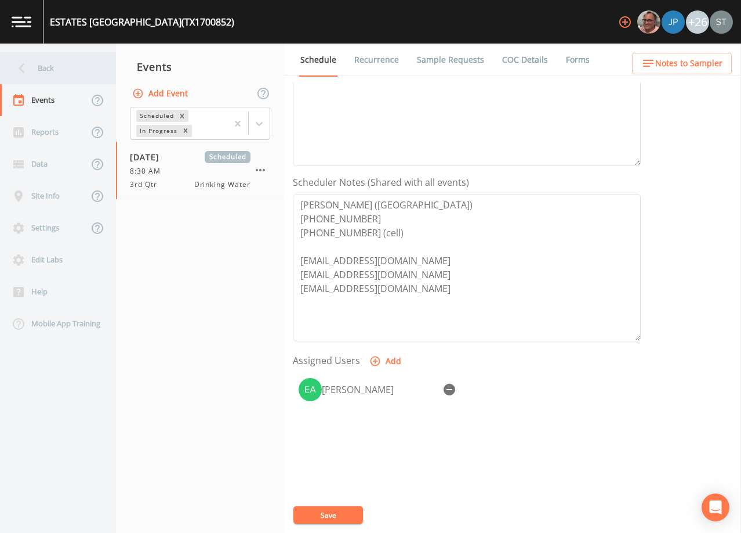
click at [68, 69] on div "Back" at bounding box center [52, 68] width 104 height 32
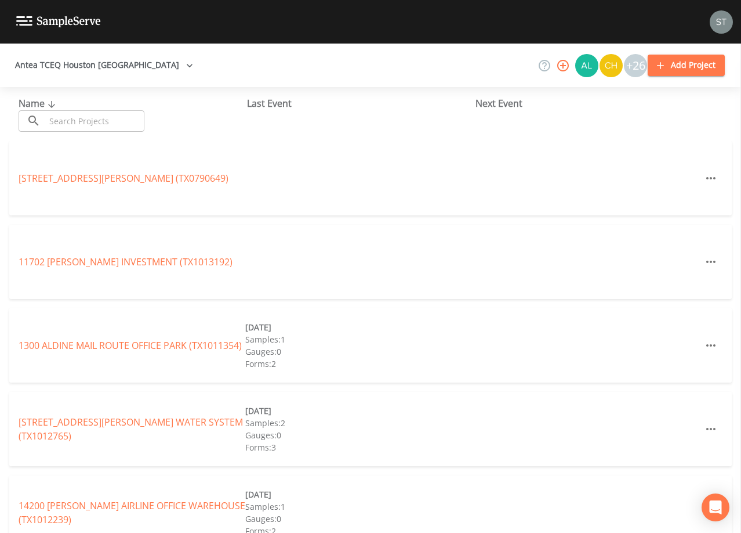
click at [88, 114] on input "text" at bounding box center [94, 120] width 99 height 21
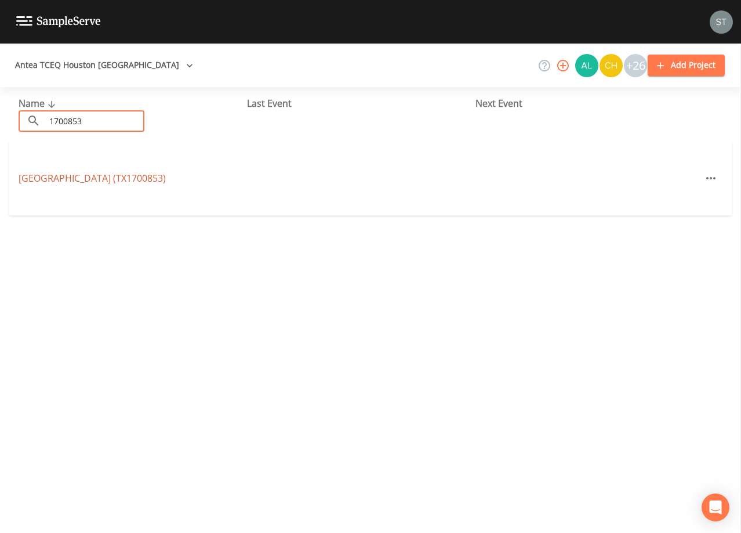
type input "1700853"
click at [129, 179] on link "[GEOGRAPHIC_DATA] (TX1700853)" at bounding box center [92, 178] width 147 height 13
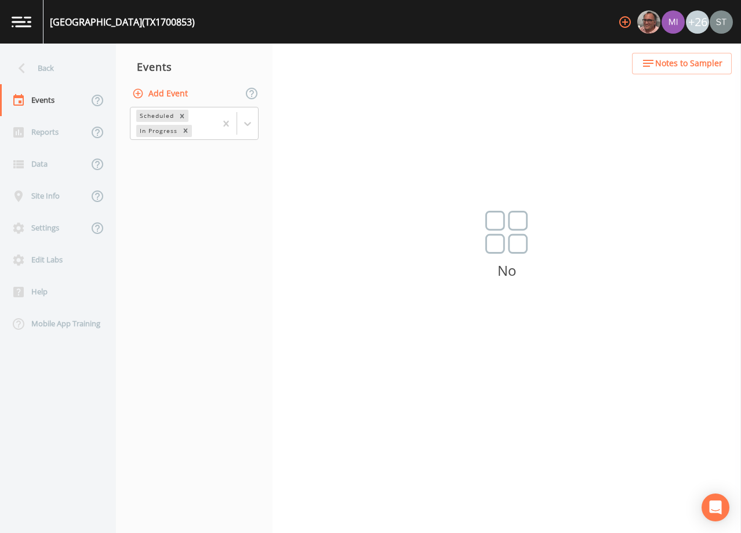
click at [165, 96] on button "Add Event" at bounding box center [161, 93] width 63 height 21
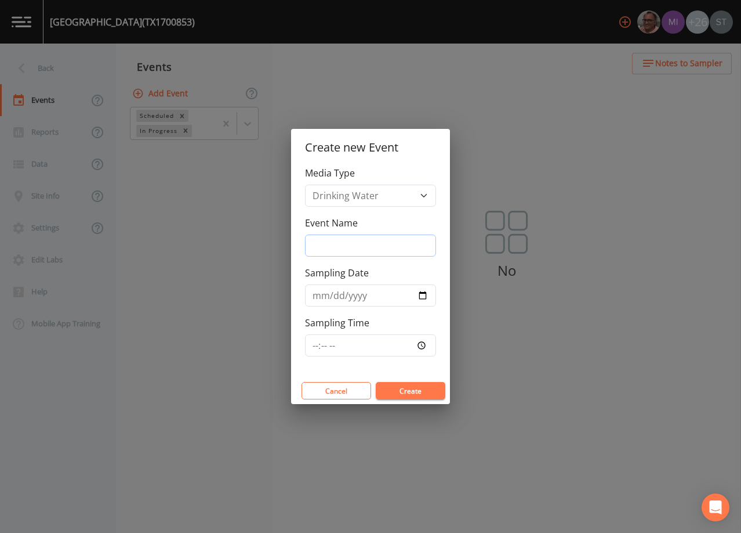
click at [344, 244] on input "Event Name" at bounding box center [370, 245] width 131 height 22
type input "3rd Qtr"
click at [319, 301] on input "Sampling Date" at bounding box center [370, 295] width 131 height 22
type input "[DATE]"
type input "08:30"
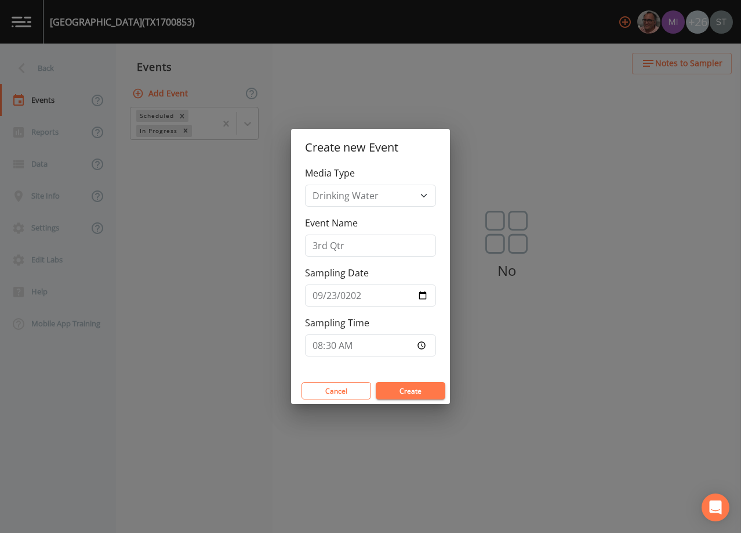
click at [409, 386] on button "Create" at bounding box center [411, 390] width 70 height 17
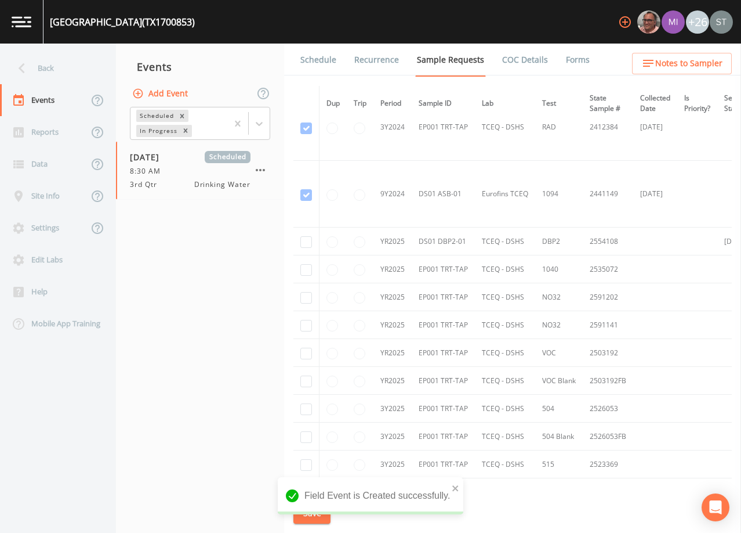
scroll to position [406, 0]
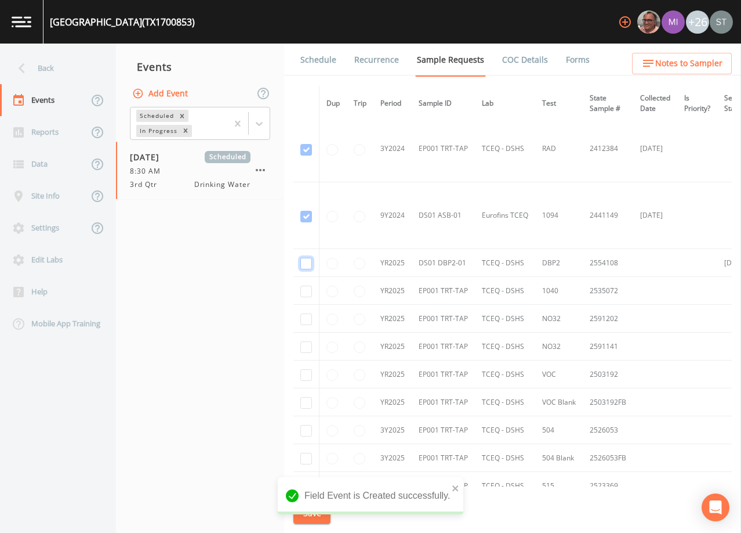
click at [306, 262] on input "checkbox" at bounding box center [307, 264] width 12 height 12
checkbox input "true"
click at [314, 512] on button "Save" at bounding box center [312, 512] width 37 height 21
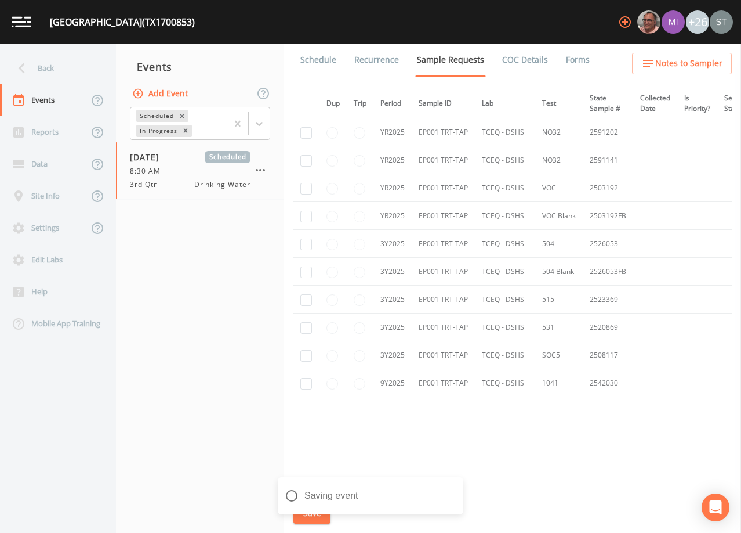
scroll to position [599, 0]
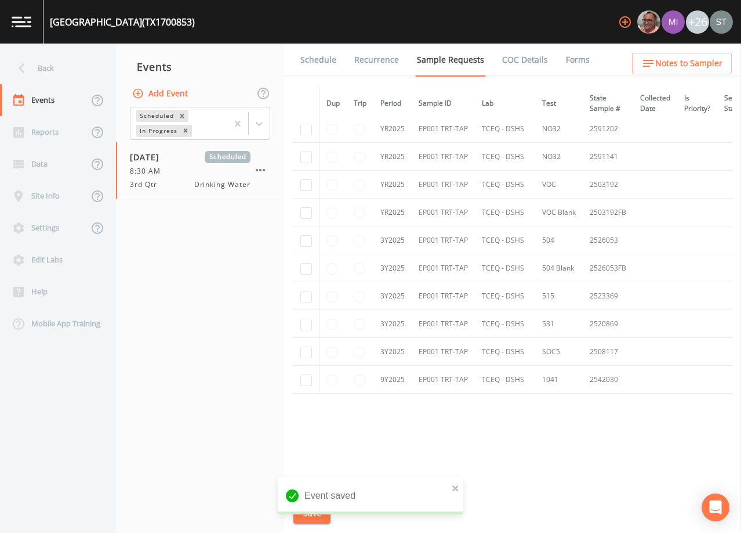
click at [310, 60] on link "Schedule" at bounding box center [318, 60] width 39 height 32
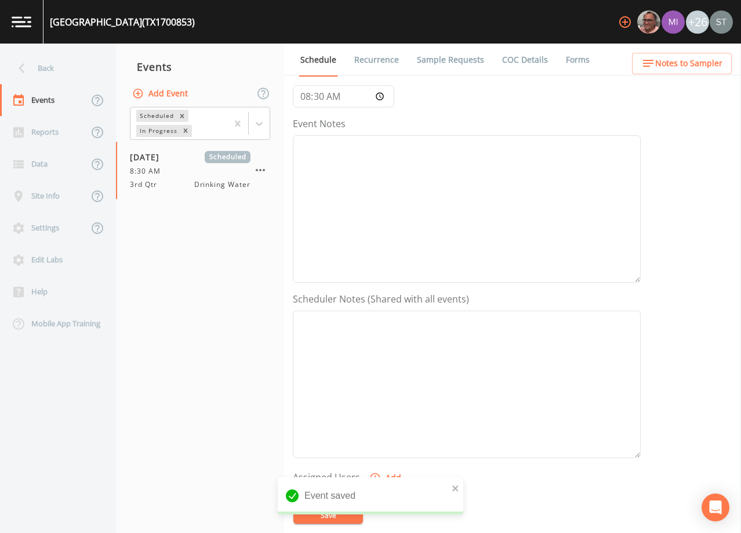
scroll to position [116, 0]
click at [702, 68] on span "Notes to Sampler" at bounding box center [689, 63] width 67 height 15
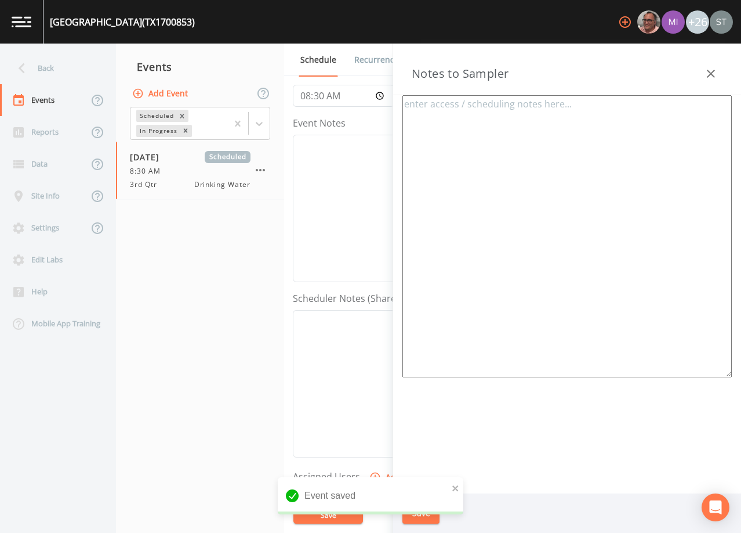
click at [553, 216] on textarea at bounding box center [568, 236] width 330 height 282
paste textarea "*Operator- [PERSON_NAME] [PHONE_NUMBER]* 1st Meeting Location: [GEOGRAPHIC_DATA…"
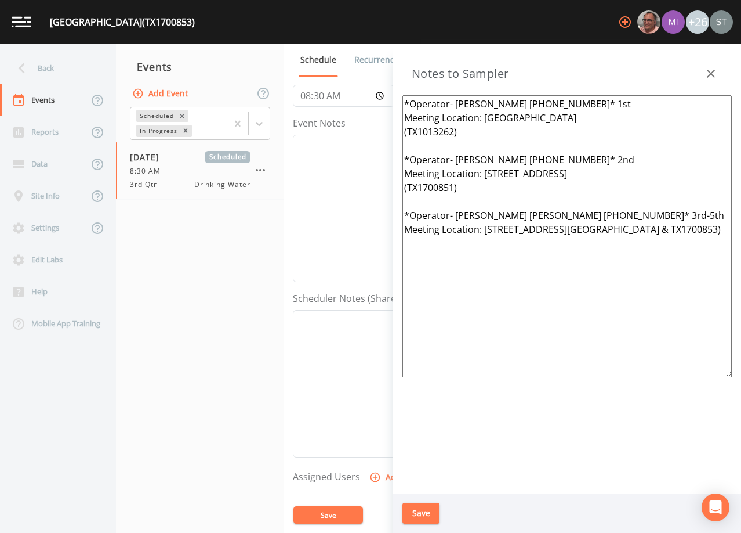
click at [424, 107] on textarea "*Operator- [PERSON_NAME] [PHONE_NUMBER]* 1st Meeting Location: [GEOGRAPHIC_DATA…" at bounding box center [568, 236] width 330 height 282
click at [490, 106] on textarea "*Operator- [PERSON_NAME] [PHONE_NUMBER]* 1st Meeting Location: [GEOGRAPHIC_DATA…" at bounding box center [568, 236] width 330 height 282
paste textarea "[PERSON_NAME] ([GEOGRAPHIC_DATA]) [PHONE_NUMBER] [PHONE_NUMBER] (cell)"
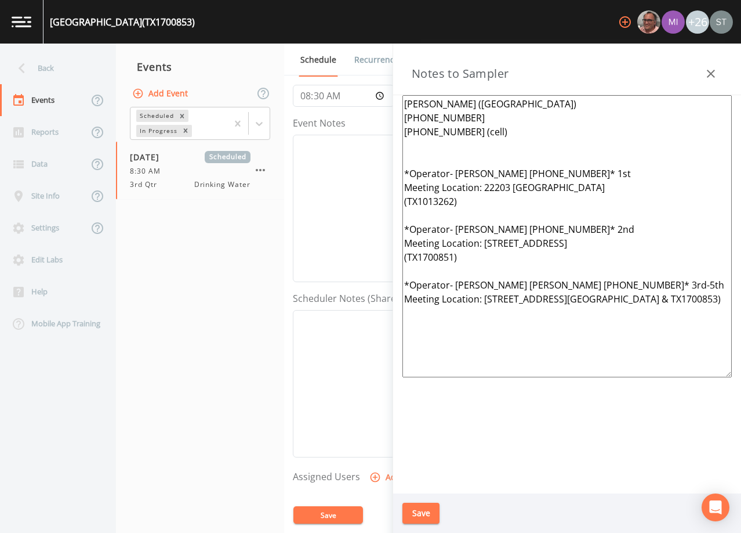
type textarea "[PERSON_NAME] ([GEOGRAPHIC_DATA]) [PHONE_NUMBER] [PHONE_NUMBER] (cell) *Operato…"
click at [426, 518] on button "Save" at bounding box center [421, 512] width 37 height 21
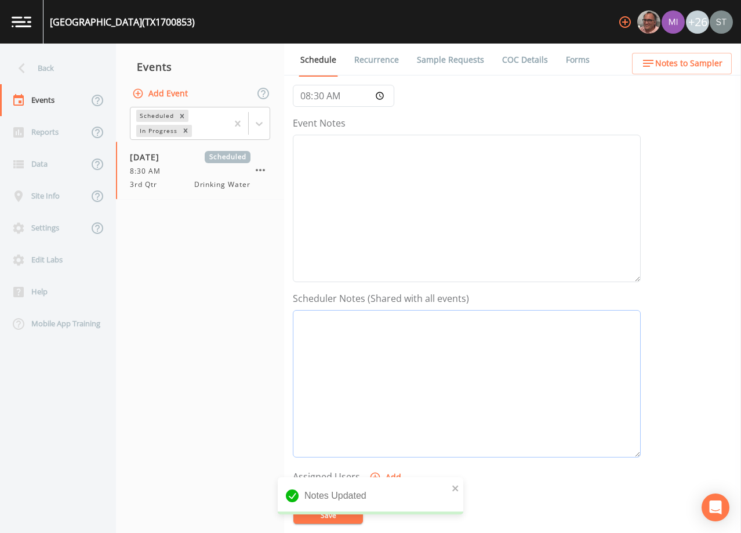
click at [477, 341] on textarea "Event Notes" at bounding box center [467, 383] width 348 height 147
paste textarea "[PERSON_NAME] ([GEOGRAPHIC_DATA]) [PHONE_NUMBER] [PHONE_NUMBER] (cell) [EMAIL_A…"
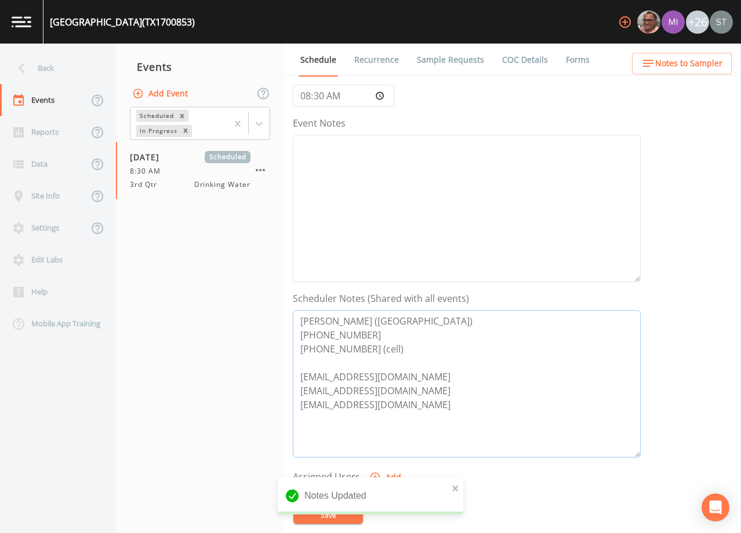
type textarea "[PERSON_NAME] ([GEOGRAPHIC_DATA]) [PHONE_NUMBER] [PHONE_NUMBER] (cell) [EMAIL_A…"
click at [481, 194] on textarea "Event Notes" at bounding box center [467, 208] width 348 height 147
paste textarea "[DATE]2:34 Email Sent [DATE]10:14 Re-Sent email with new date ([DATE]) instead …"
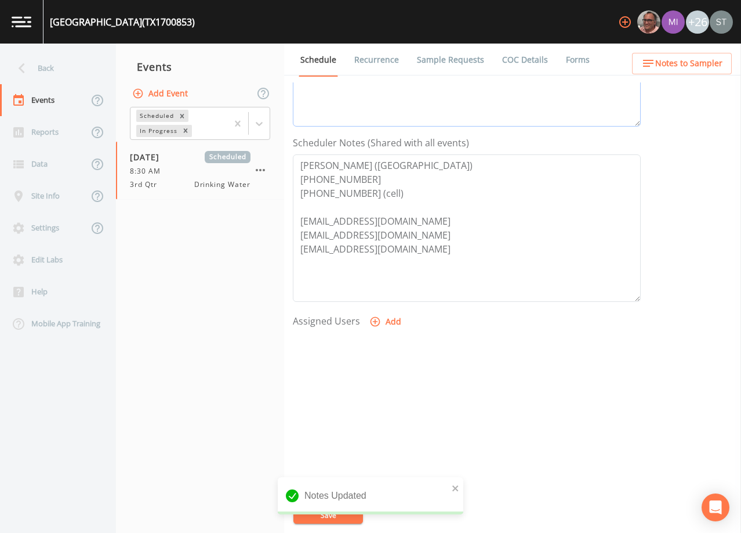
scroll to position [286, 0]
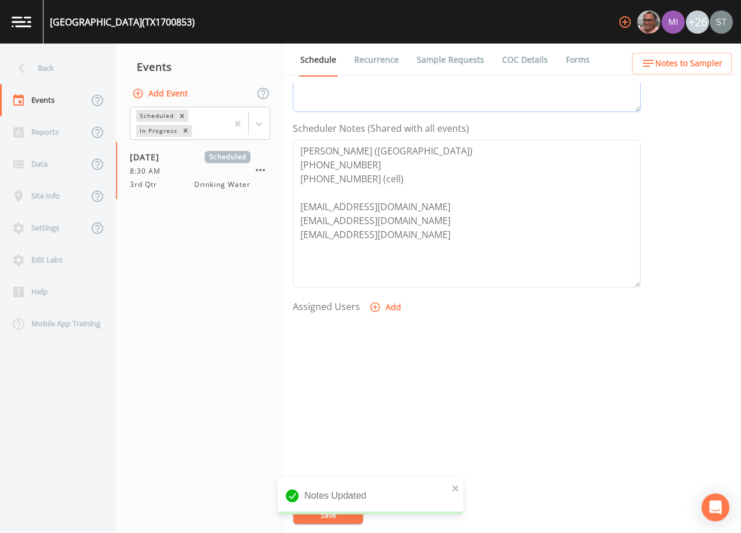
type textarea "[DATE]2:34 Email Sent [DATE]10:14 Re-Sent email with new date ([DATE]) instead …"
click at [388, 312] on button "Add" at bounding box center [386, 306] width 39 height 21
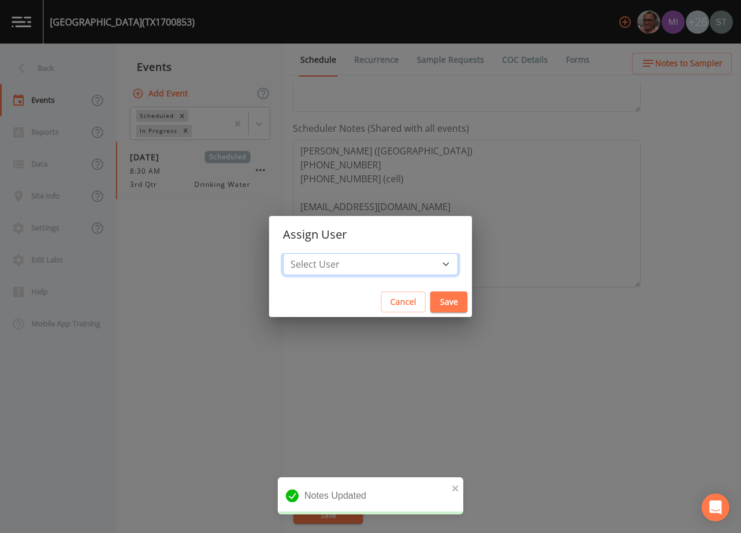
click at [361, 262] on select "Select User [PERSON_NAME] [PERSON_NAME] [PERSON_NAME] [PERSON_NAME] [PERSON_NAM…" at bounding box center [370, 264] width 175 height 22
select select "9949071a-8de3-4d5f-82d7-f9272ed5f8d7"
click at [309, 253] on select "Select User [PERSON_NAME] [PERSON_NAME] [PERSON_NAME] [PERSON_NAME] [PERSON_NAM…" at bounding box center [370, 264] width 175 height 22
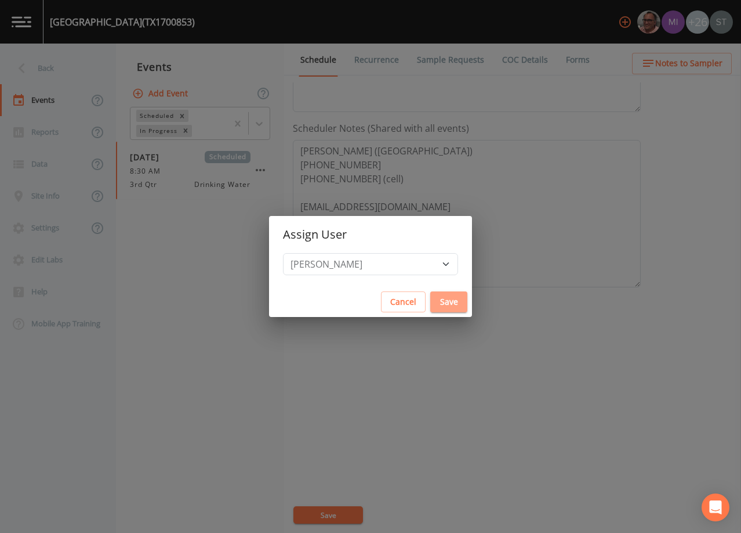
click at [431, 300] on button "Save" at bounding box center [449, 301] width 37 height 21
select select
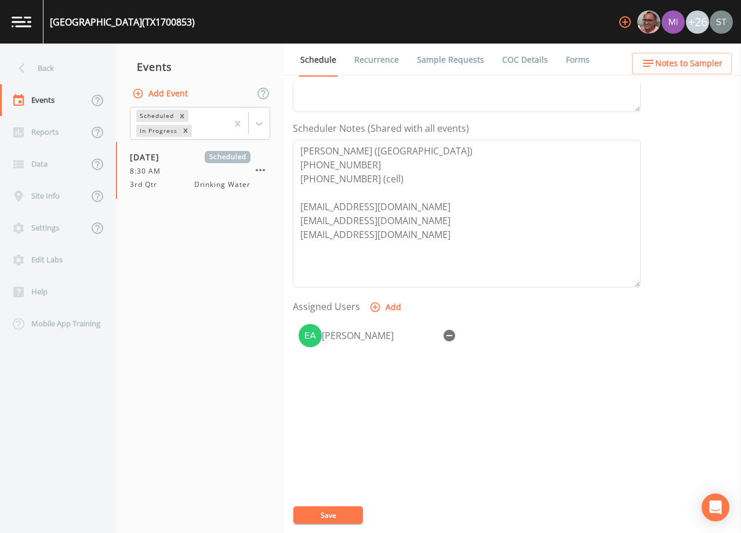
drag, startPoint x: 341, startPoint y: 516, endPoint x: 487, endPoint y: 403, distance: 184.5
click at [342, 515] on button "Save" at bounding box center [329, 514] width 70 height 17
click at [542, 173] on textarea "[PERSON_NAME] ([GEOGRAPHIC_DATA]) [PHONE_NUMBER] [PHONE_NUMBER] (cell) [EMAIL_A…" at bounding box center [467, 213] width 348 height 147
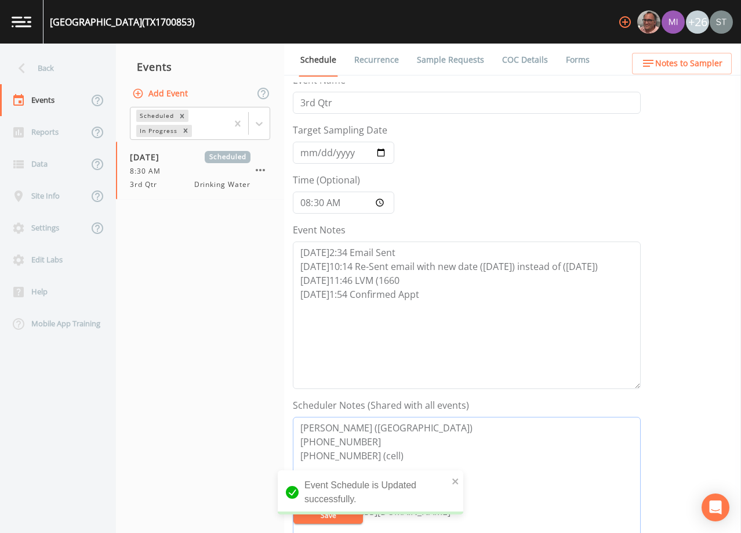
scroll to position [0, 0]
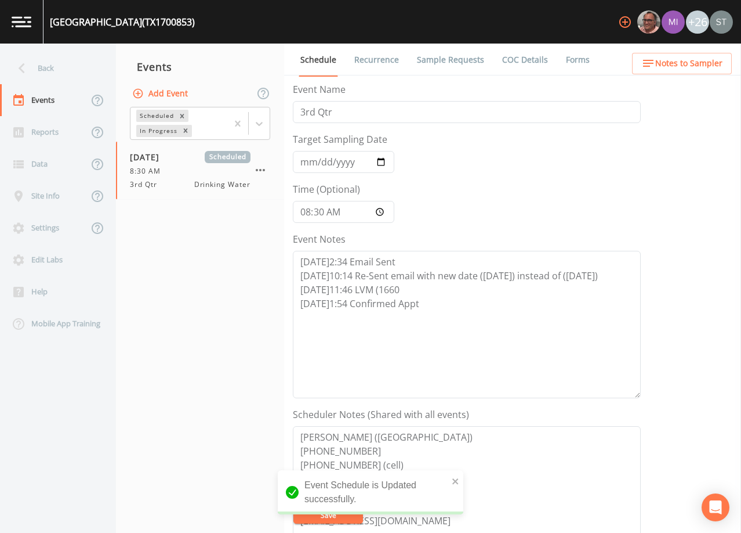
click at [445, 66] on link "Sample Requests" at bounding box center [450, 60] width 71 height 32
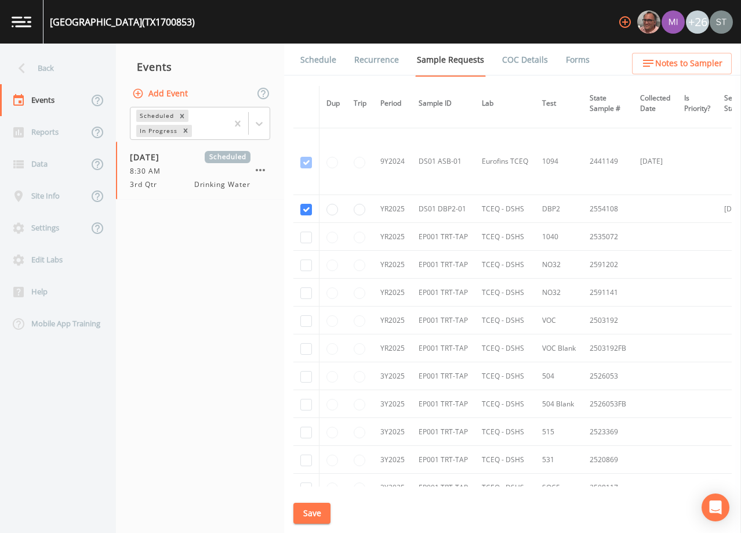
scroll to position [464, 0]
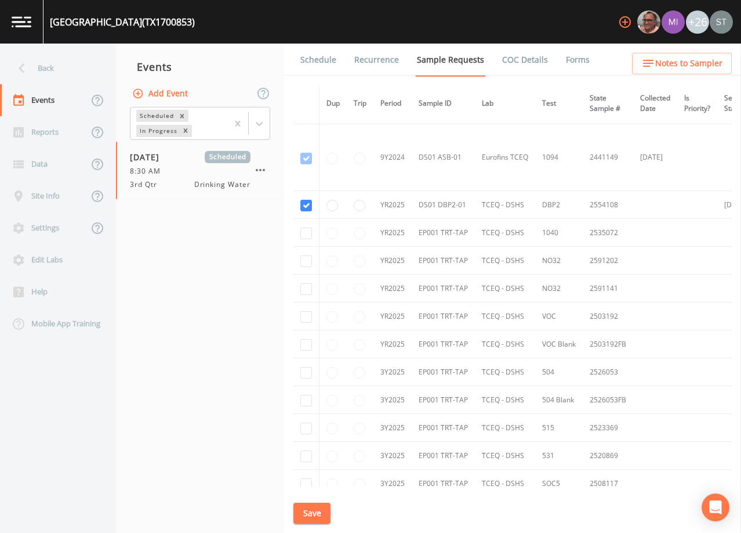
click at [317, 61] on link "Schedule" at bounding box center [318, 60] width 39 height 32
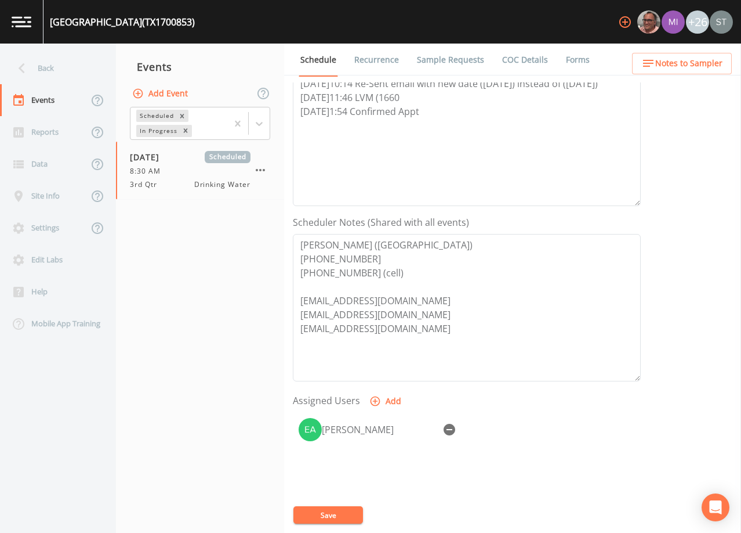
scroll to position [232, 0]
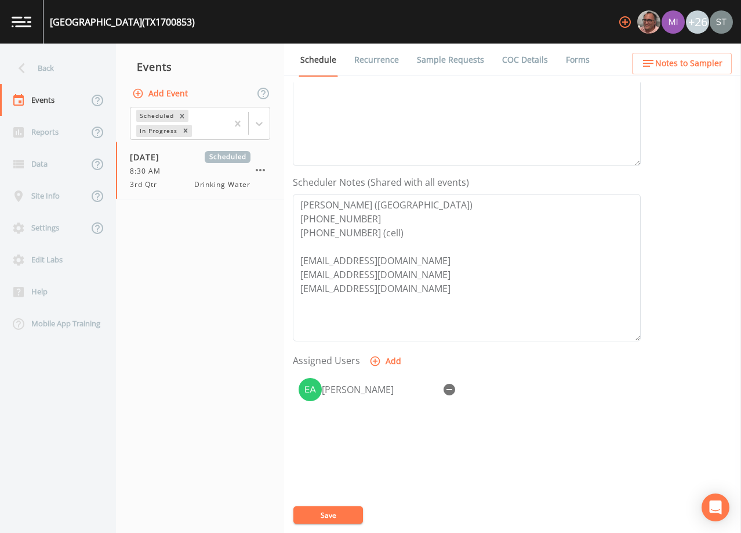
click at [704, 70] on span "Notes to Sampler" at bounding box center [689, 63] width 67 height 15
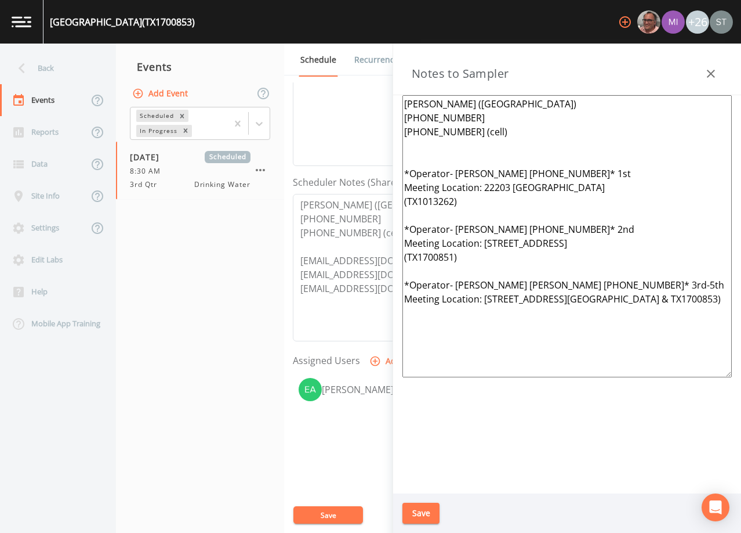
click at [704, 70] on icon "button" at bounding box center [711, 74] width 14 height 14
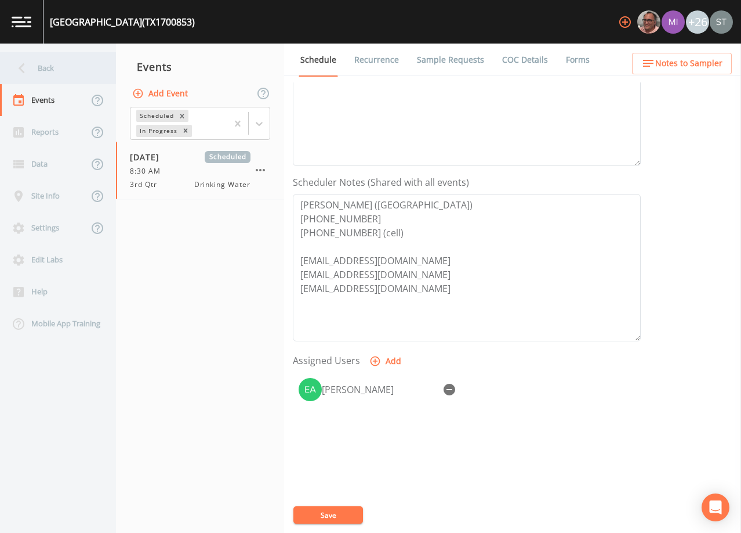
click at [53, 68] on div "Back" at bounding box center [52, 68] width 104 height 32
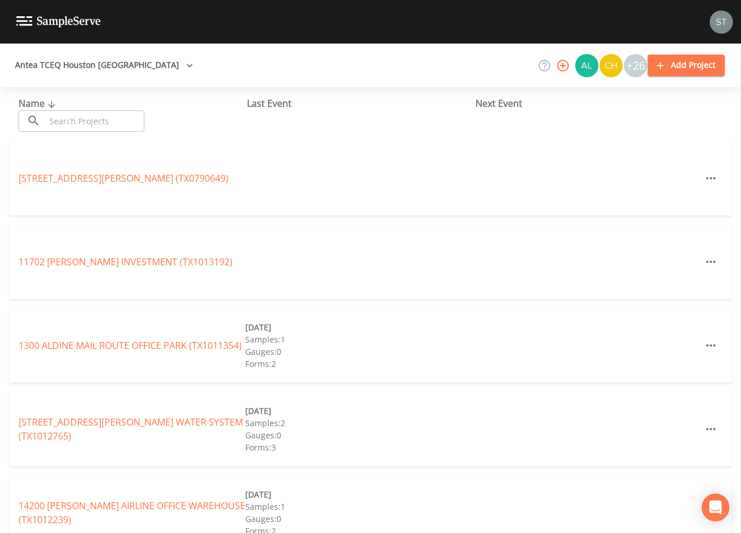
click at [91, 120] on input "text" at bounding box center [94, 120] width 99 height 21
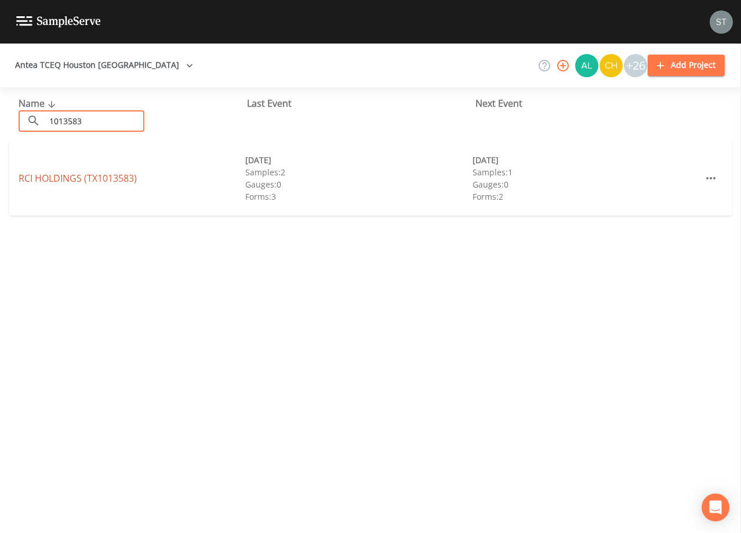
type input "1013583"
click at [88, 175] on link "RCI HOLDINGS (TX1013583)" at bounding box center [78, 178] width 118 height 13
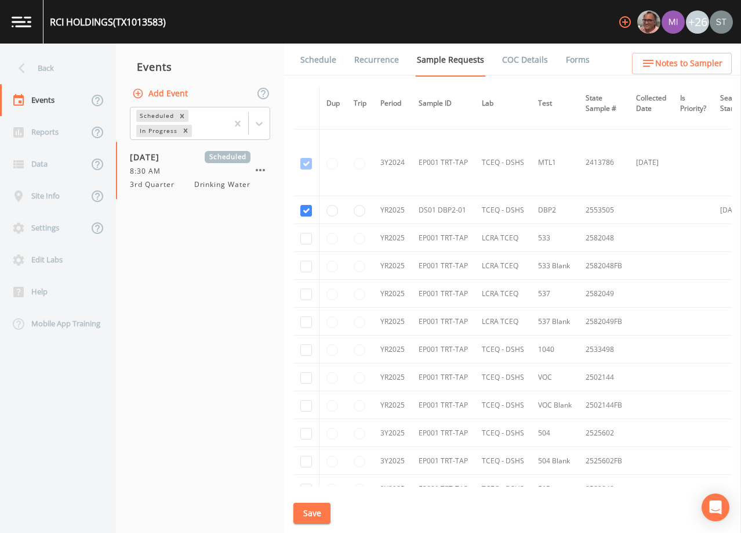
scroll to position [290, 0]
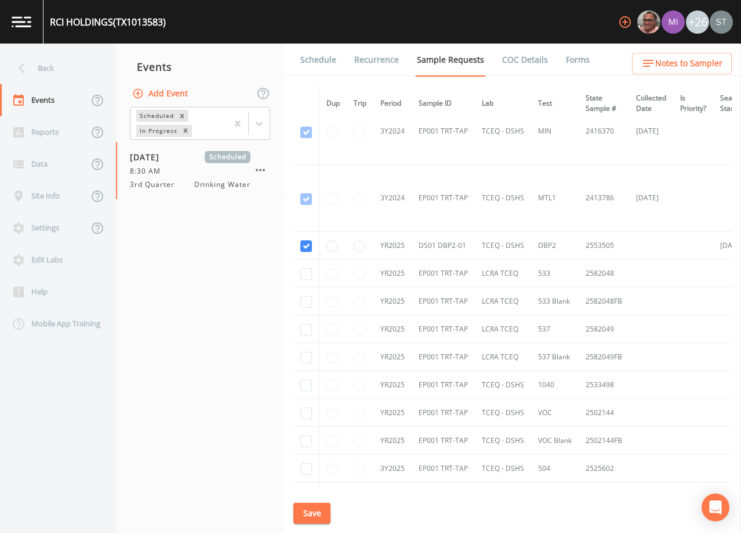
click at [314, 60] on link "Schedule" at bounding box center [318, 60] width 39 height 32
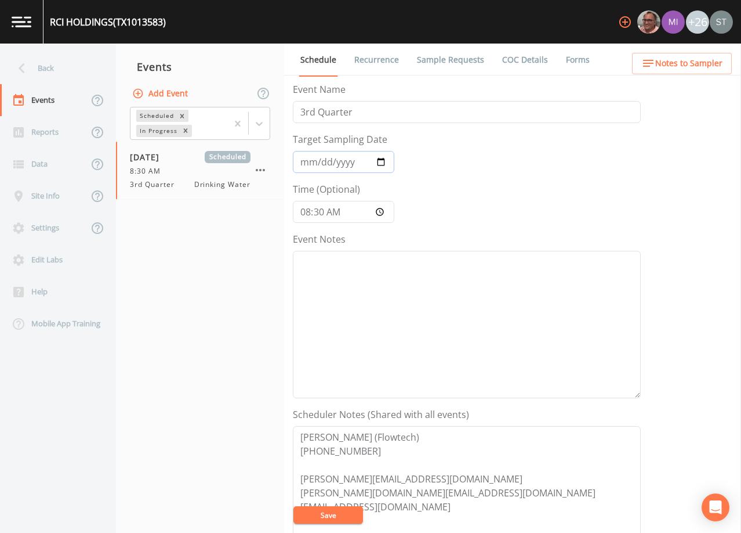
click at [323, 165] on input "[DATE]" at bounding box center [344, 162] width 102 height 22
type input "[DATE]"
type input "11:30"
click at [378, 305] on textarea "Event Notes" at bounding box center [467, 324] width 348 height 147
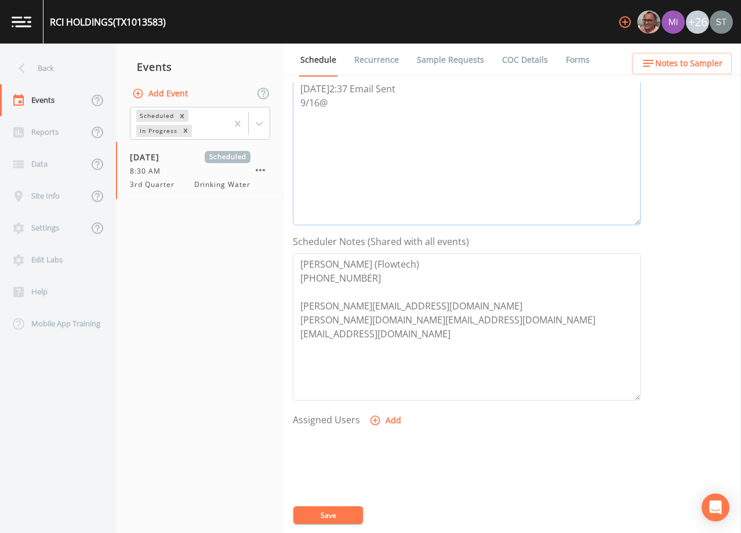
click at [356, 102] on textarea "[DATE]2:37 Email Sent 9/16@" at bounding box center [467, 151] width 348 height 147
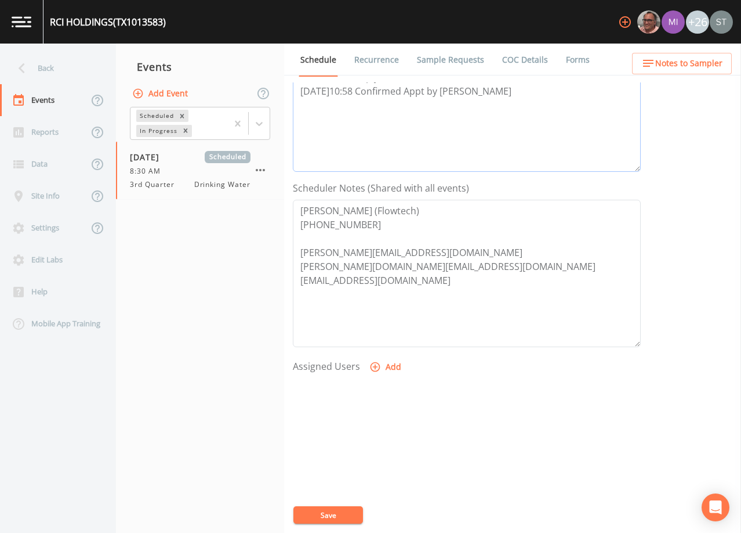
scroll to position [232, 0]
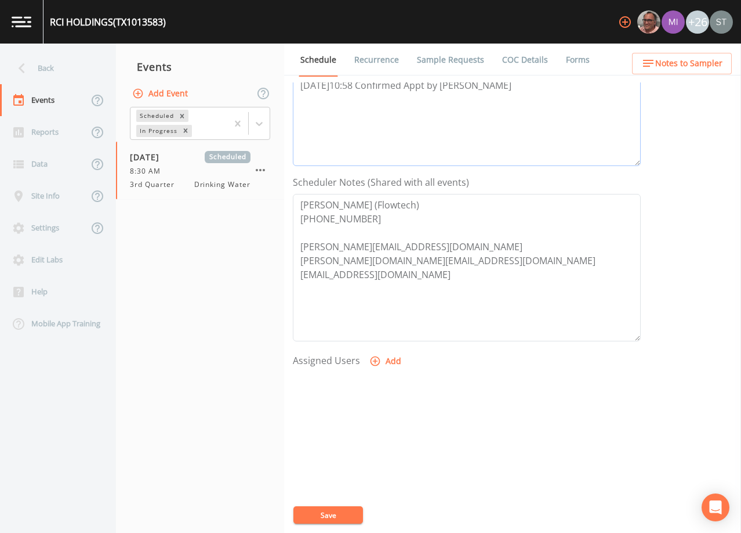
type textarea "[DATE]2:37 Email Sent [DATE]9:59 [PERSON_NAME]'s reply email "Could we sch for …"
click at [384, 366] on button "Add" at bounding box center [386, 360] width 39 height 21
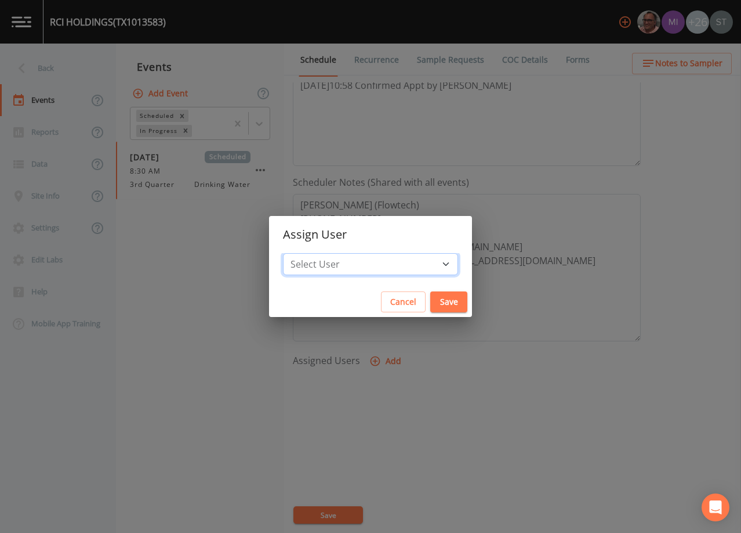
click at [377, 255] on select "Select User [PERSON_NAME] [PERSON_NAME] [PERSON_NAME] [PERSON_NAME] [PERSON_NAM…" at bounding box center [370, 264] width 175 height 22
select select "9949071a-8de3-4d5f-82d7-f9272ed5f8d7"
click at [309, 253] on select "Select User [PERSON_NAME] [PERSON_NAME] [PERSON_NAME] [PERSON_NAME] [PERSON_NAM…" at bounding box center [370, 264] width 175 height 22
click at [431, 292] on button "Save" at bounding box center [449, 301] width 37 height 21
select select
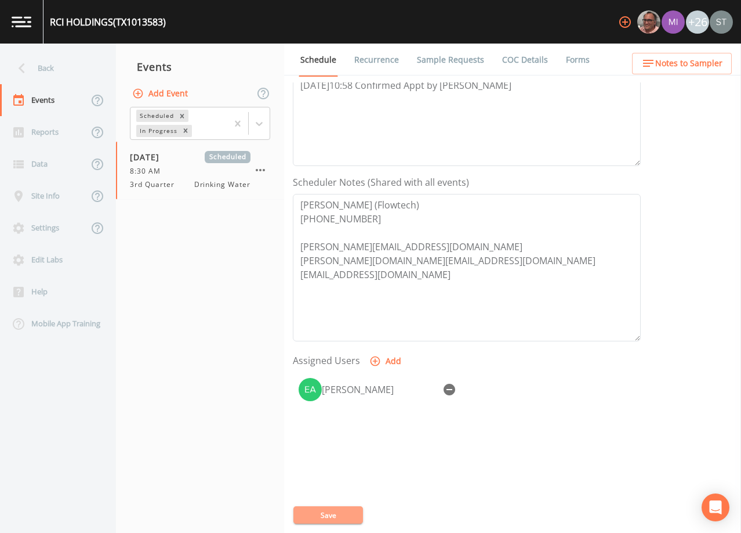
click at [339, 509] on button "Save" at bounding box center [329, 514] width 70 height 17
click at [455, 62] on link "Sample Requests" at bounding box center [450, 60] width 71 height 32
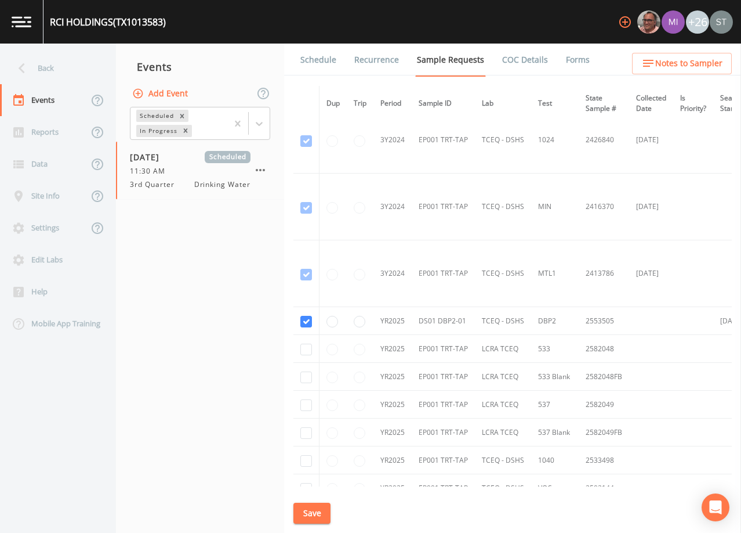
scroll to position [348, 0]
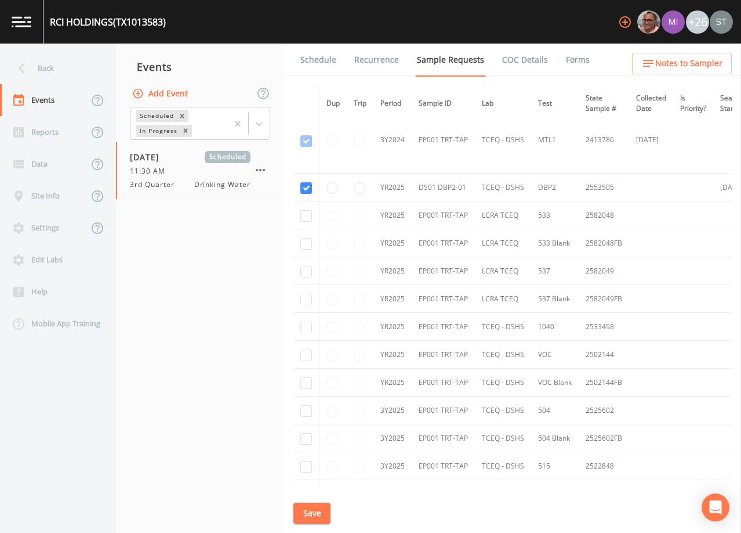
click at [315, 62] on link "Schedule" at bounding box center [318, 60] width 39 height 32
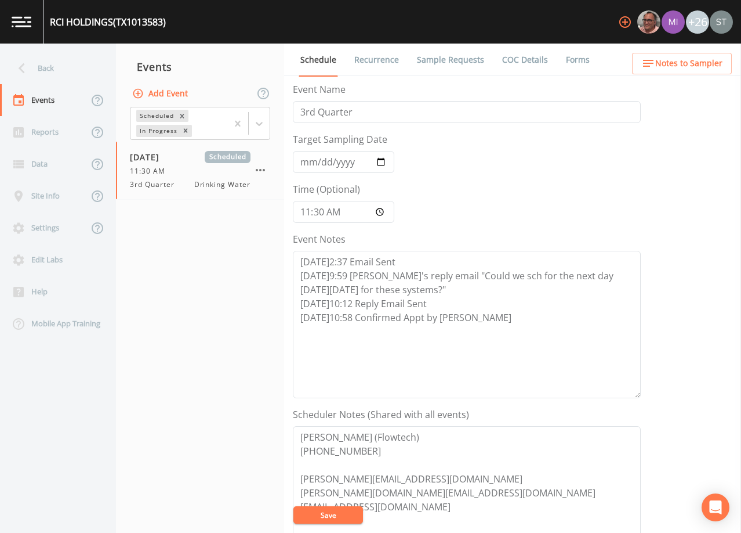
click at [673, 62] on span "Notes to Sampler" at bounding box center [689, 63] width 67 height 15
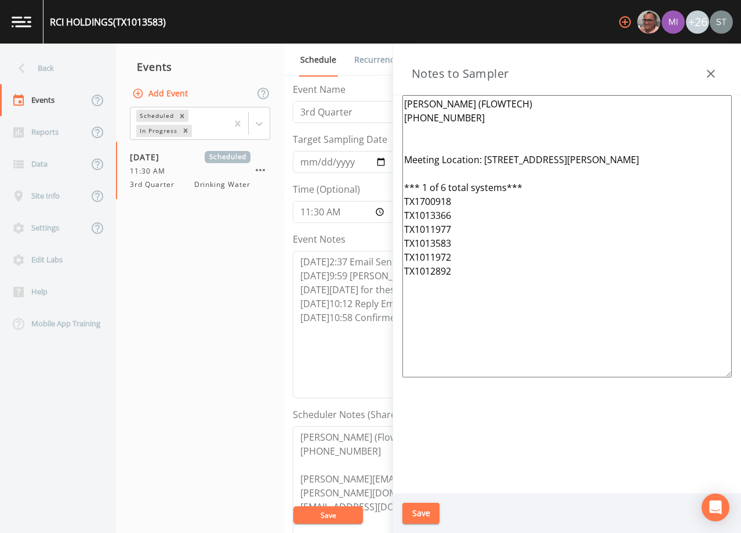
drag, startPoint x: 635, startPoint y: 163, endPoint x: 487, endPoint y: 159, distance: 148.0
click at [487, 159] on textarea "[PERSON_NAME] (FLOWTECH) [PHONE_NUMBER] Meeting Location: [STREET_ADDRESS][PERS…" at bounding box center [568, 236] width 330 height 282
drag, startPoint x: 520, startPoint y: 187, endPoint x: 396, endPoint y: 189, distance: 124.8
click at [396, 189] on div "[PERSON_NAME] (FLOWTECH) [PHONE_NUMBER] Meeting Location: [STREET_ADDRESS][PERS…" at bounding box center [567, 294] width 348 height 398
click at [419, 147] on textarea "[PERSON_NAME] (FLOWTECH) [PHONE_NUMBER] Meeting Location: [STREET_ADDRESS][PERS…" at bounding box center [568, 236] width 330 height 282
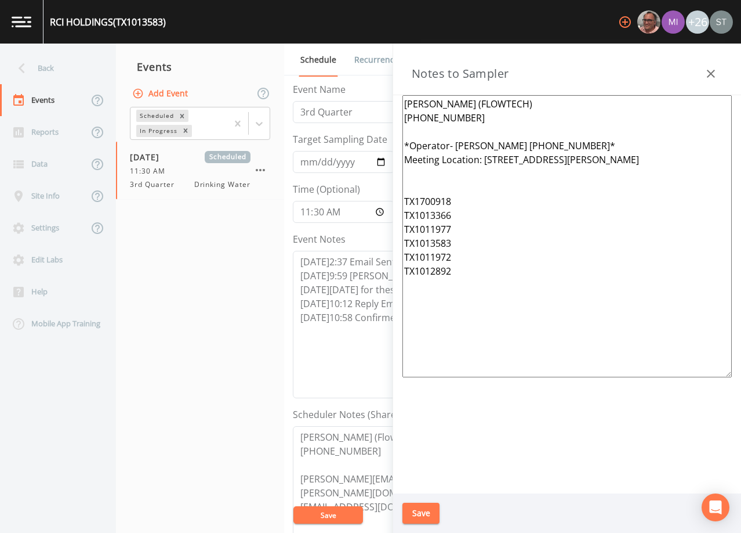
drag, startPoint x: 458, startPoint y: 243, endPoint x: 399, endPoint y: 241, distance: 59.2
click at [399, 241] on div "[PERSON_NAME] (FLOWTECH) [PHONE_NUMBER] *Operator- [PERSON_NAME] [PHONE_NUMBER]…" at bounding box center [567, 294] width 348 height 398
click at [426, 175] on textarea "[PERSON_NAME] (FLOWTECH) [PHONE_NUMBER] *Operator- [PERSON_NAME] [PHONE_NUMBER]…" at bounding box center [568, 236] width 330 height 282
paste textarea "TX1013583"
drag, startPoint x: 463, startPoint y: 243, endPoint x: 395, endPoint y: 242, distance: 67.9
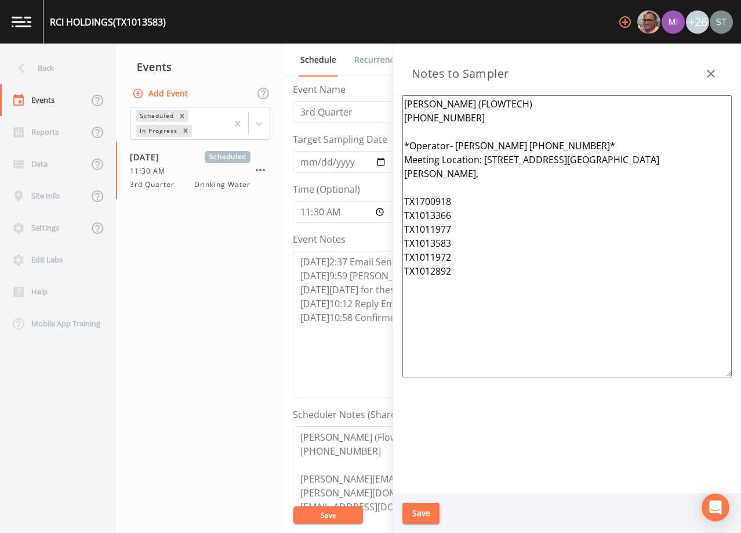
click at [395, 242] on div "[PERSON_NAME] (FLOWTECH) [PHONE_NUMBER] *Operator- [PERSON_NAME] [PHONE_NUMBER]…" at bounding box center [567, 294] width 348 height 398
click at [461, 233] on textarea "[PERSON_NAME] (FLOWTECH) [PHONE_NUMBER] *Operator- [PERSON_NAME] [PHONE_NUMBER]…" at bounding box center [568, 236] width 330 height 282
drag, startPoint x: 455, startPoint y: 259, endPoint x: 400, endPoint y: 257, distance: 55.7
click at [400, 257] on div "[PERSON_NAME] (FLOWTECH) [PHONE_NUMBER] *Operator- [PERSON_NAME] [PHONE_NUMBER]…" at bounding box center [567, 294] width 348 height 398
click at [468, 178] on textarea "[PERSON_NAME] (FLOWTECH) [PHONE_NUMBER] *Operator- [PERSON_NAME] [PHONE_NUMBER]…" at bounding box center [568, 236] width 330 height 282
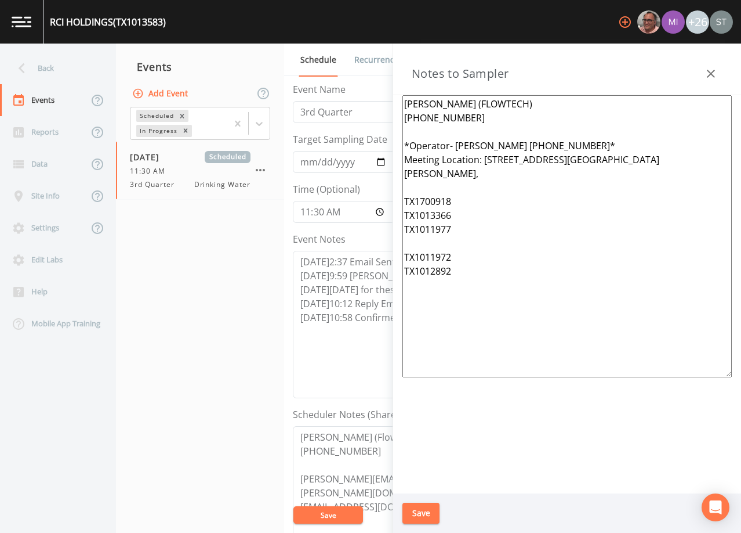
paste textarea "TX1011972"
drag, startPoint x: 467, startPoint y: 261, endPoint x: 400, endPoint y: 257, distance: 67.4
click at [400, 257] on div "[PERSON_NAME] (FLOWTECH) [PHONE_NUMBER] *Operator- [PERSON_NAME] [PHONE_NUMBER]…" at bounding box center [567, 294] width 348 height 398
drag, startPoint x: 462, startPoint y: 273, endPoint x: 391, endPoint y: 269, distance: 71.5
click at [391, 269] on div "Back Events Reports Data Site Info Settings Edit Labs Help Mobile App Training …" at bounding box center [370, 288] width 741 height 489
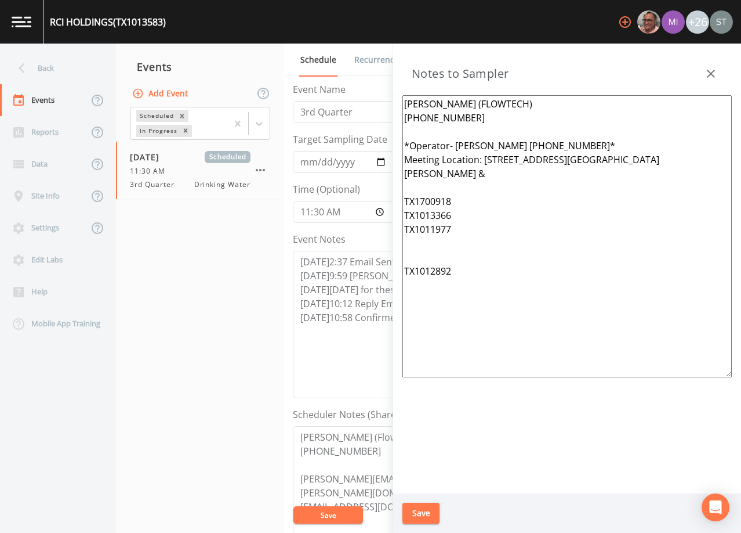
click at [530, 171] on textarea "[PERSON_NAME] (FLOWTECH) [PHONE_NUMBER] *Operator- [PERSON_NAME] [PHONE_NUMBER]…" at bounding box center [568, 236] width 330 height 282
paste textarea "TX1012892"
drag, startPoint x: 464, startPoint y: 276, endPoint x: 375, endPoint y: 270, distance: 88.4
click at [375, 270] on div "Back Events Reports Data Site Info Settings Edit Labs Help Mobile App Training …" at bounding box center [370, 288] width 741 height 489
click at [430, 189] on textarea "[PERSON_NAME] (FLOWTECH) [PHONE_NUMBER] *Operator- [PERSON_NAME] [PHONE_NUMBER]…" at bounding box center [568, 236] width 330 height 282
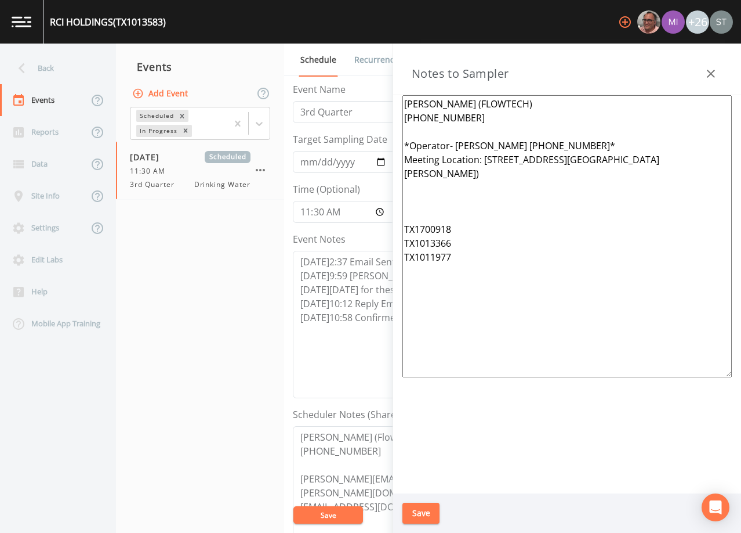
click at [454, 229] on textarea "[PERSON_NAME] (FLOWTECH) [PHONE_NUMBER] *Operator- [PERSON_NAME] [PHONE_NUMBER]…" at bounding box center [568, 236] width 330 height 282
click at [410, 202] on textarea "[PERSON_NAME] (FLOWTECH) [PHONE_NUMBER] *Operator- [PERSON_NAME] [PHONE_NUMBER]…" at bounding box center [568, 236] width 330 height 282
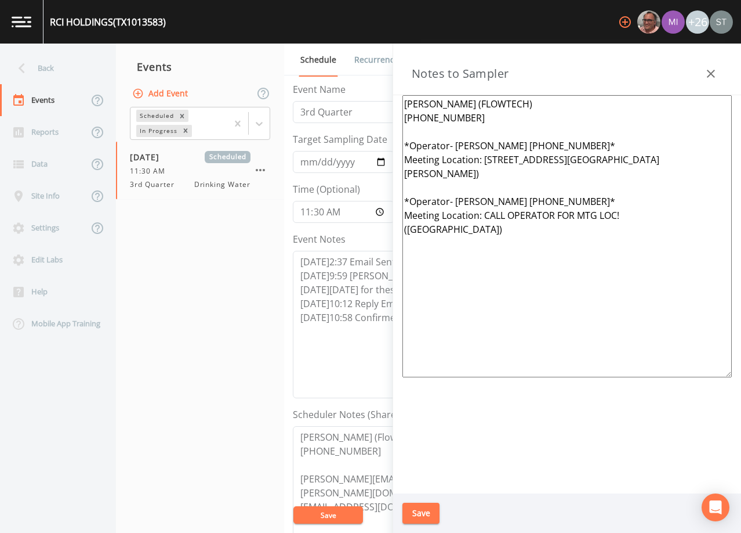
type textarea "[PERSON_NAME] (FLOWTECH) [PHONE_NUMBER] *Operator- [PERSON_NAME] [PHONE_NUMBER]…"
click at [428, 510] on button "Save" at bounding box center [421, 512] width 37 height 21
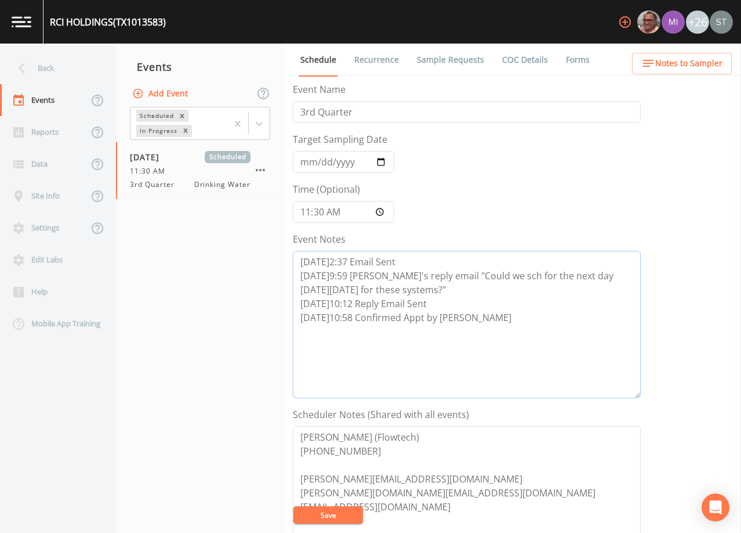
drag, startPoint x: 544, startPoint y: 327, endPoint x: 272, endPoint y: 258, distance: 281.4
click at [272, 258] on div "Back Events Reports Data Site Info Settings Edit Labs Help Mobile App Training …" at bounding box center [370, 288] width 741 height 489
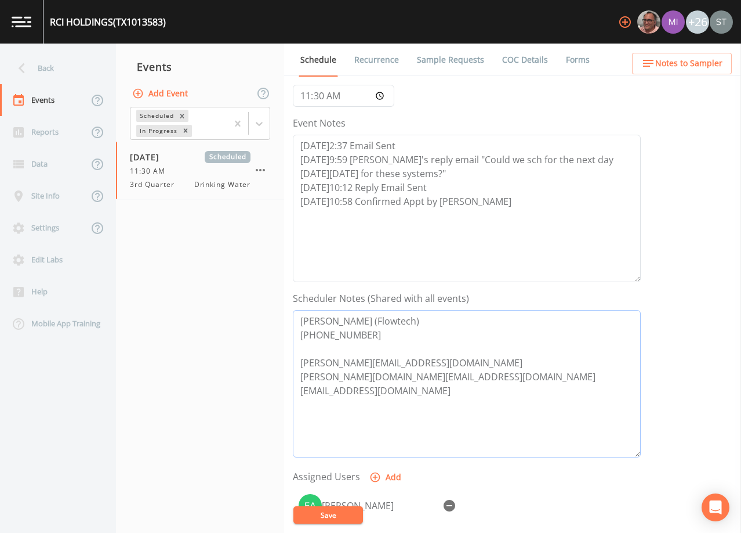
drag, startPoint x: 419, startPoint y: 399, endPoint x: 271, endPoint y: 312, distance: 171.4
click at [271, 312] on div "Back Events Reports Data Site Info Settings Edit Labs Help Mobile App Training …" at bounding box center [370, 288] width 741 height 489
click at [704, 70] on span "Notes to Sampler" at bounding box center [689, 63] width 67 height 15
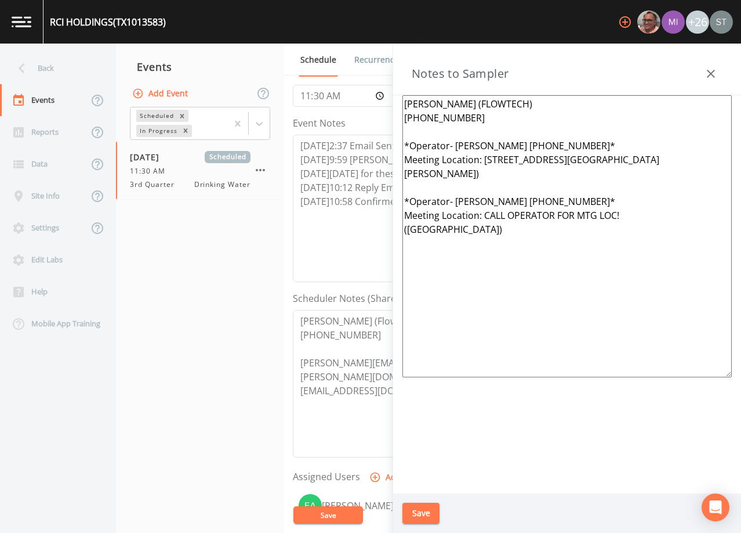
drag, startPoint x: 588, startPoint y: 239, endPoint x: 384, endPoint y: 146, distance: 224.9
click at [384, 146] on div "Back Events Reports Data Site Info Settings Edit Labs Help Mobile App Training …" at bounding box center [370, 288] width 741 height 489
click at [714, 72] on icon "button" at bounding box center [711, 74] width 14 height 14
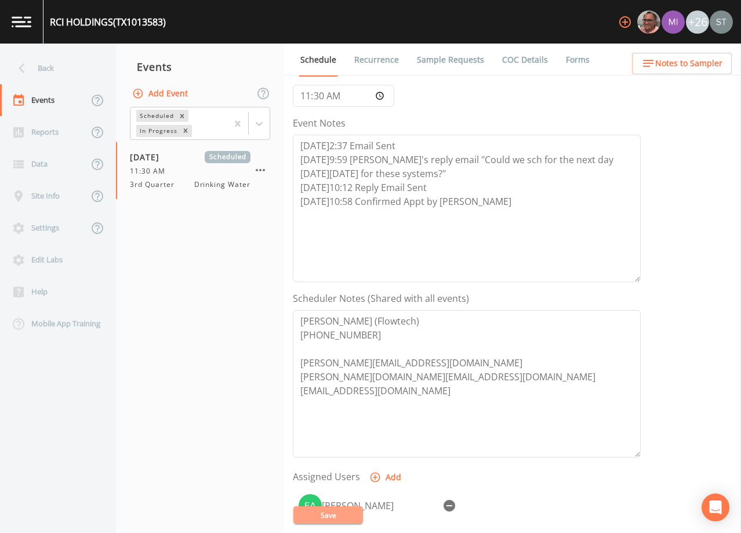
drag, startPoint x: 342, startPoint y: 512, endPoint x: 420, endPoint y: 338, distance: 191.4
click at [341, 512] on button "Save" at bounding box center [329, 514] width 70 height 17
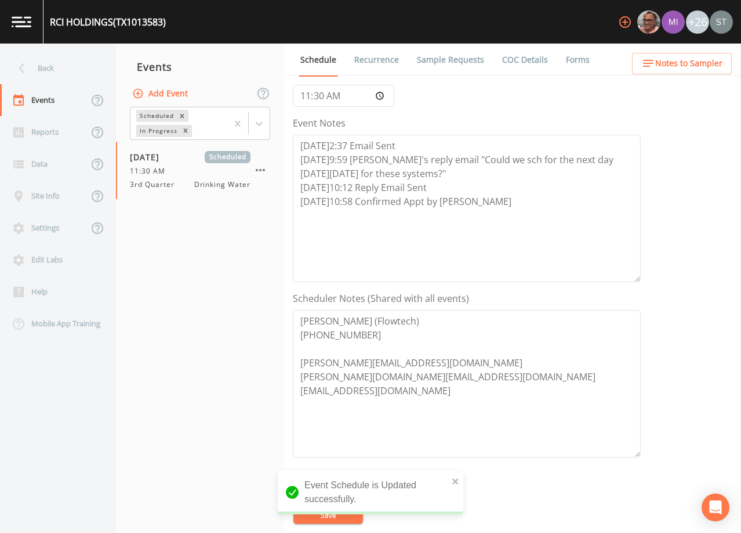
click at [437, 63] on link "Sample Requests" at bounding box center [450, 60] width 71 height 32
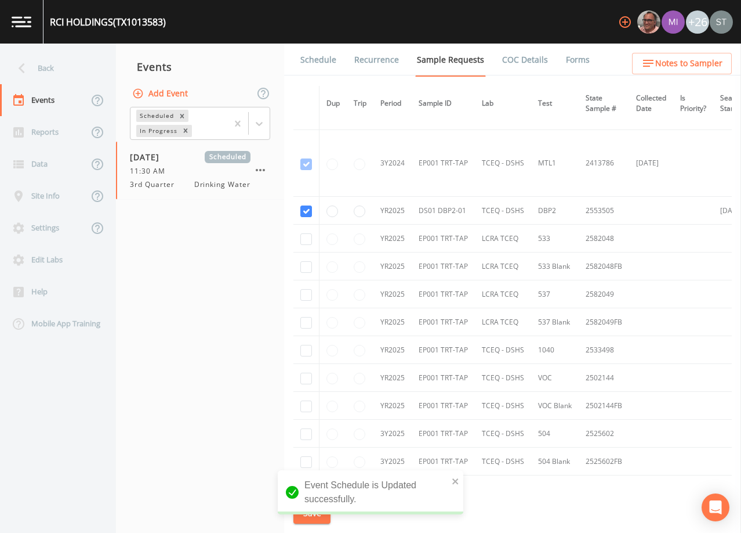
scroll to position [348, 0]
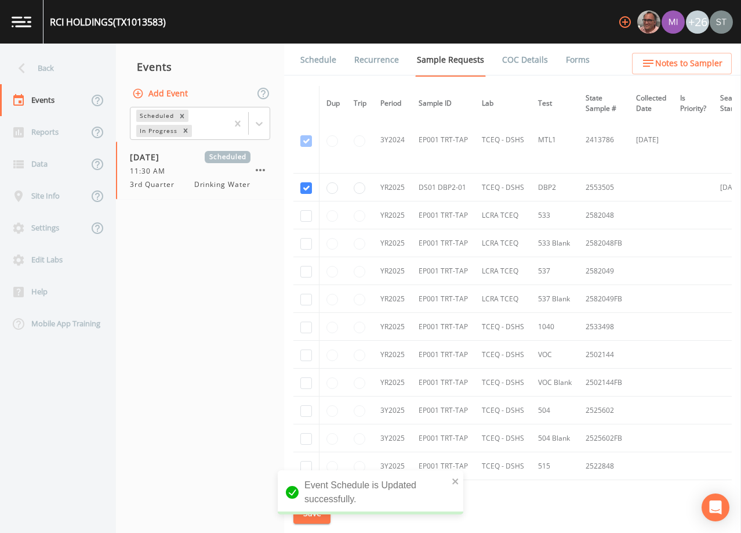
click at [316, 64] on link "Schedule" at bounding box center [318, 60] width 39 height 32
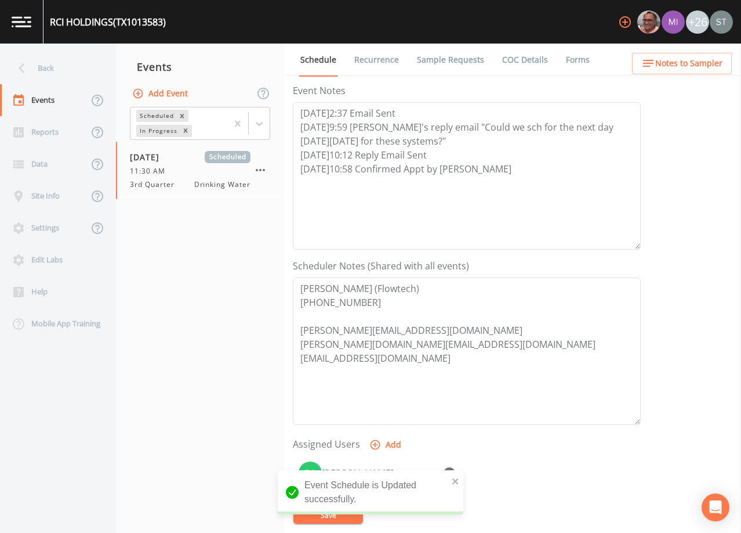
scroll to position [174, 0]
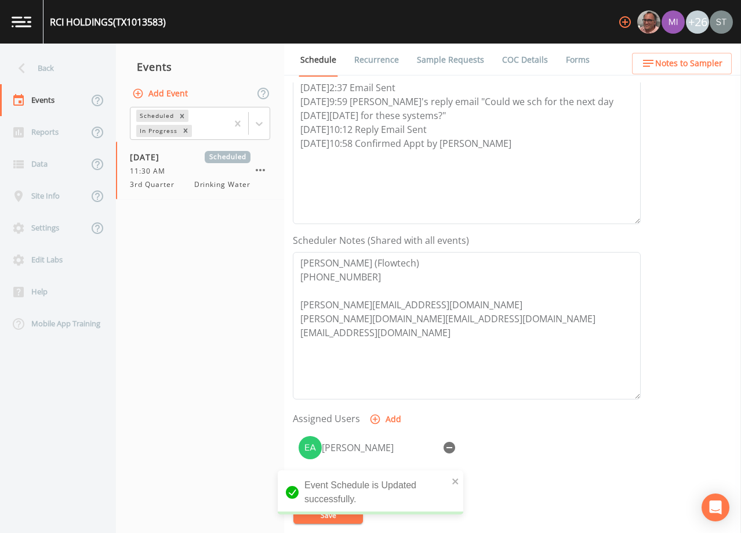
click at [699, 70] on span "Notes to Sampler" at bounding box center [689, 63] width 67 height 15
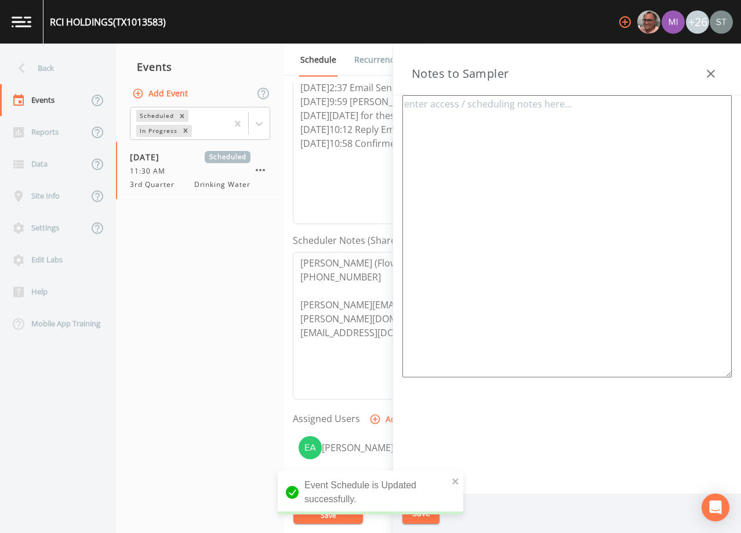
type textarea "[PERSON_NAME] (FLOWTECH) [PHONE_NUMBER] *Operator- [PERSON_NAME] [PHONE_NUMBER]…"
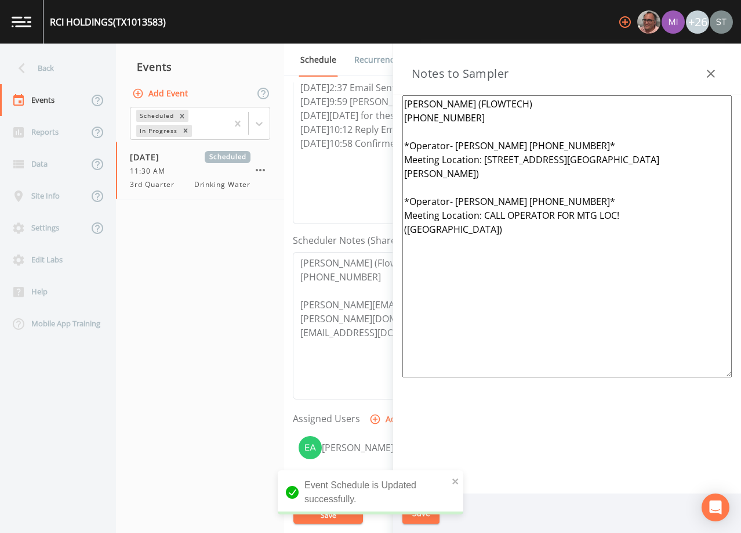
click at [714, 75] on icon "button" at bounding box center [711, 74] width 14 height 14
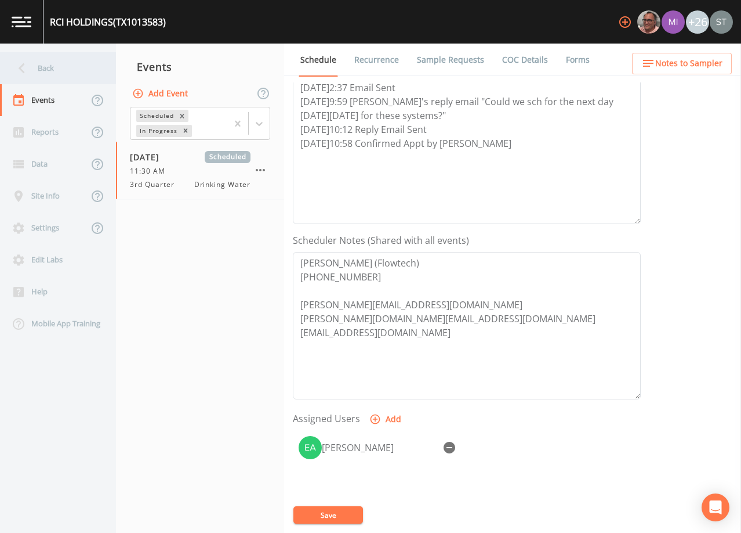
click at [57, 71] on div "Back" at bounding box center [52, 68] width 104 height 32
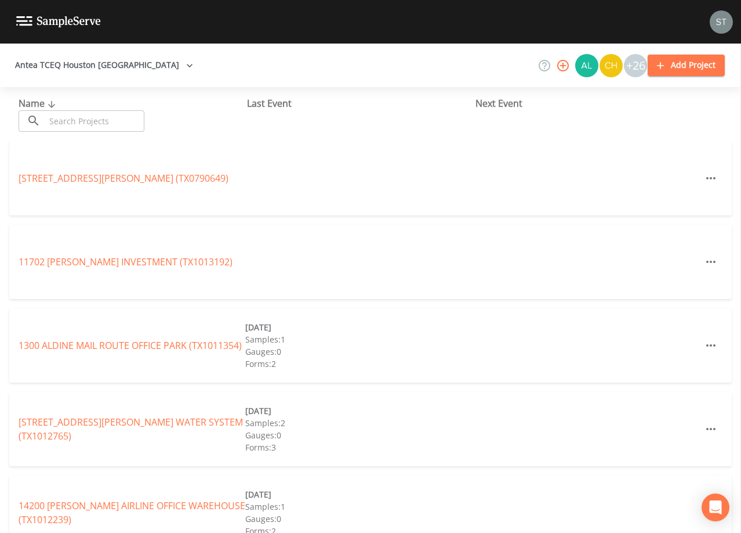
click at [88, 120] on input "text" at bounding box center [94, 120] width 99 height 21
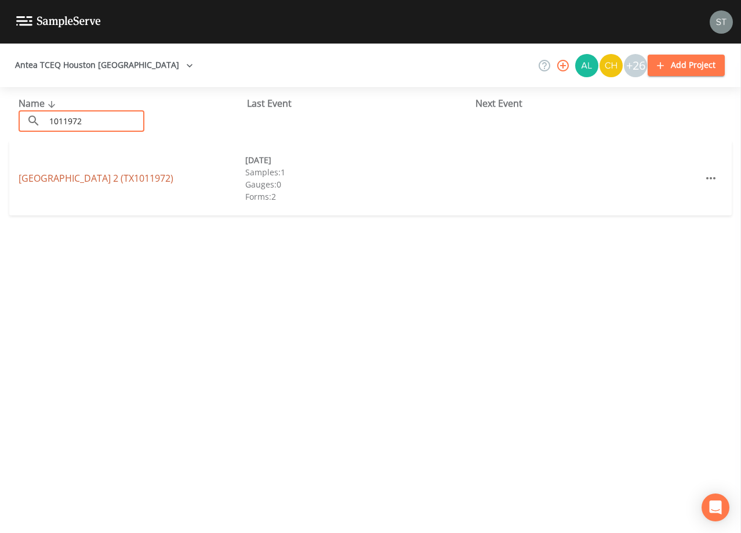
type input "1011972"
click at [157, 179] on link "[GEOGRAPHIC_DATA] 2 (TX1011972)" at bounding box center [96, 178] width 155 height 13
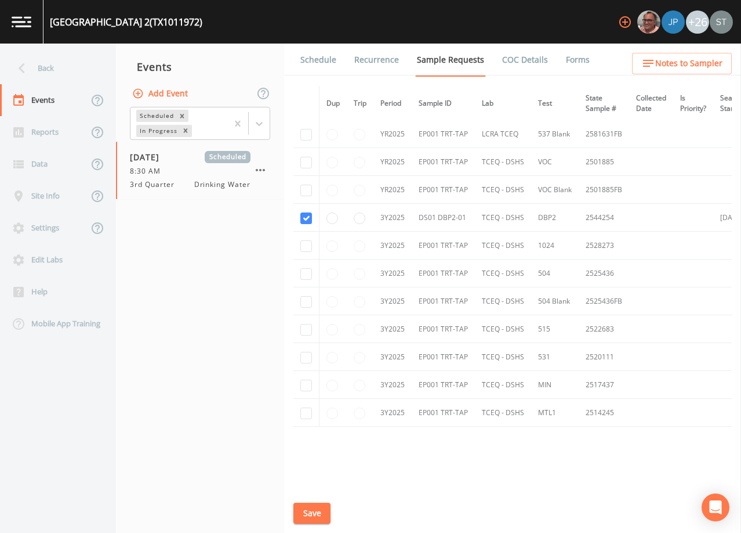
scroll to position [290, 0]
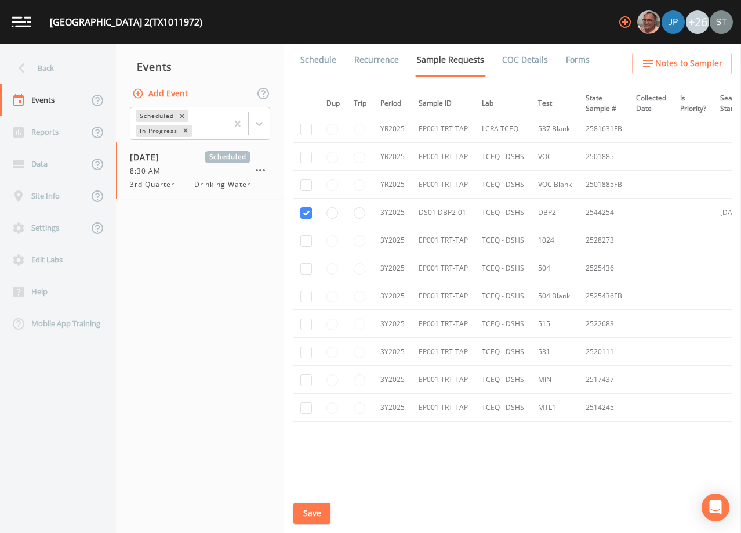
click at [318, 60] on link "Schedule" at bounding box center [318, 60] width 39 height 32
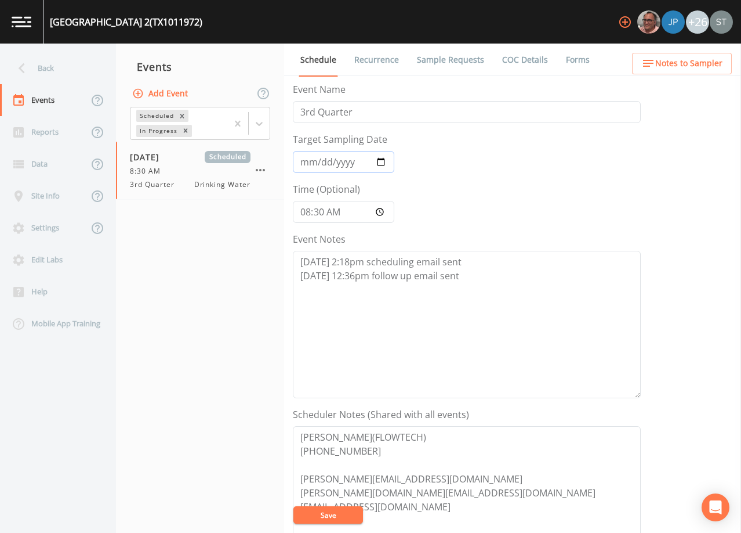
click at [304, 161] on input "[DATE]" at bounding box center [344, 162] width 102 height 22
type input "[DATE]"
type input "11:30"
click at [473, 277] on textarea "[DATE] 2:18pm scheduling email sent [DATE] 12:36pm follow up email sent" at bounding box center [467, 324] width 348 height 147
click at [440, 299] on textarea "[DATE] 2:18pm scheduling email sent [DATE] 12:36pm follow up email sent" at bounding box center [467, 324] width 348 height 147
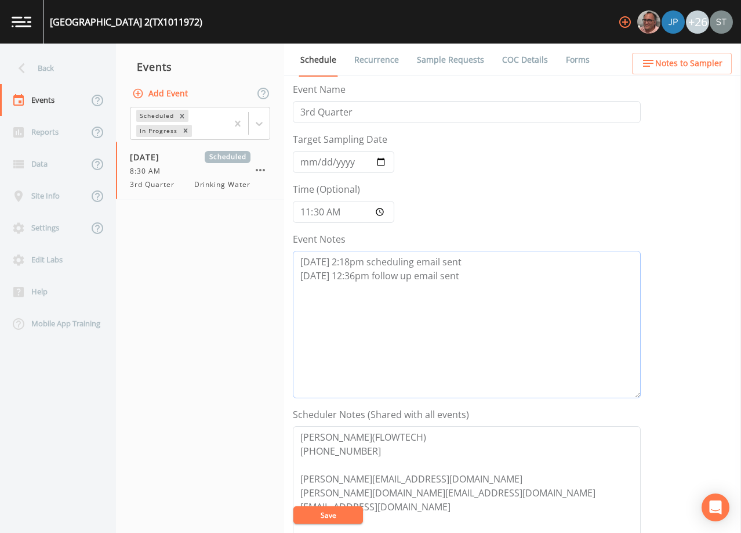
paste textarea "[DATE]2:37 Email Sent [DATE]9:59 [PERSON_NAME]'s reply email "Could we sch for …"
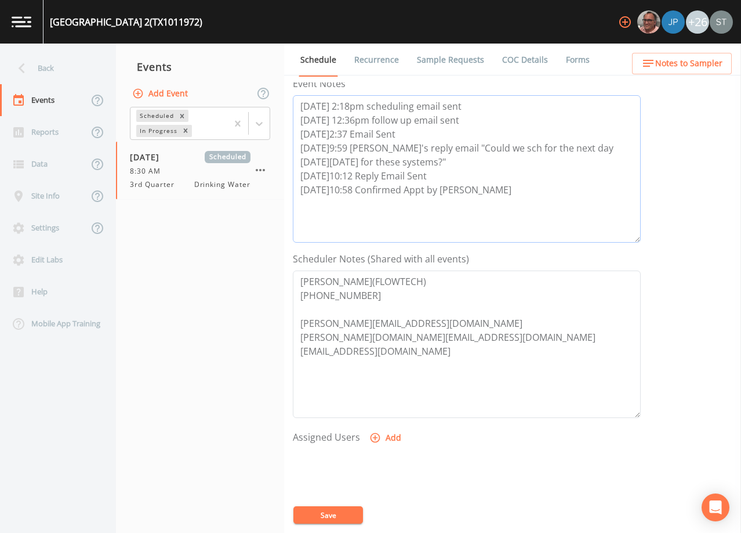
scroll to position [174, 0]
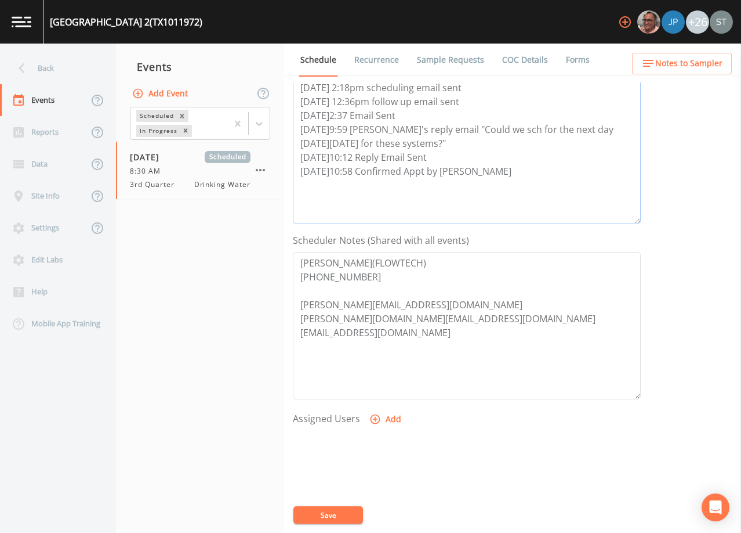
type textarea "[DATE] 2:18pm scheduling email sent [DATE] 12:36pm follow up email sent [DATE]2…"
click at [388, 416] on button "Add" at bounding box center [386, 418] width 39 height 21
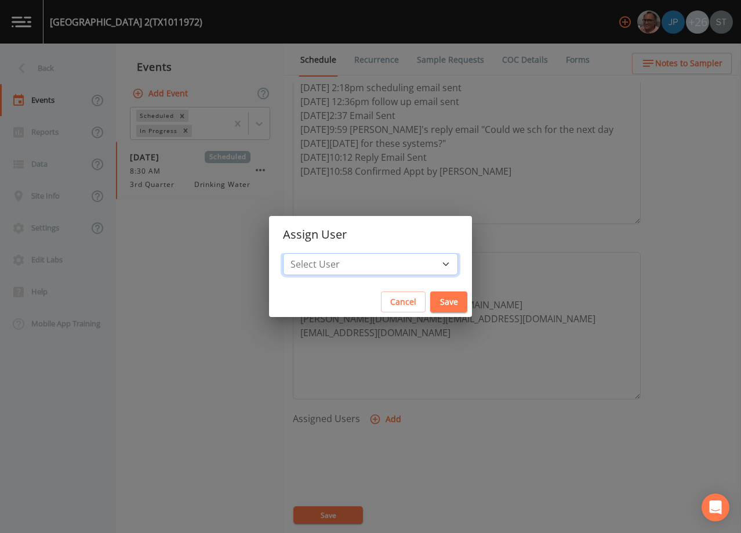
click at [386, 256] on select "Select User [PERSON_NAME] [PERSON_NAME] [PERSON_NAME] [PERSON_NAME] [PERSON_NAM…" at bounding box center [370, 264] width 175 height 22
select select "9949071a-8de3-4d5f-82d7-f9272ed5f8d7"
click at [309, 253] on select "Select User [PERSON_NAME] [PERSON_NAME] [PERSON_NAME] [PERSON_NAME] [PERSON_NAM…" at bounding box center [370, 264] width 175 height 22
click at [431, 302] on button "Save" at bounding box center [449, 301] width 37 height 21
select select
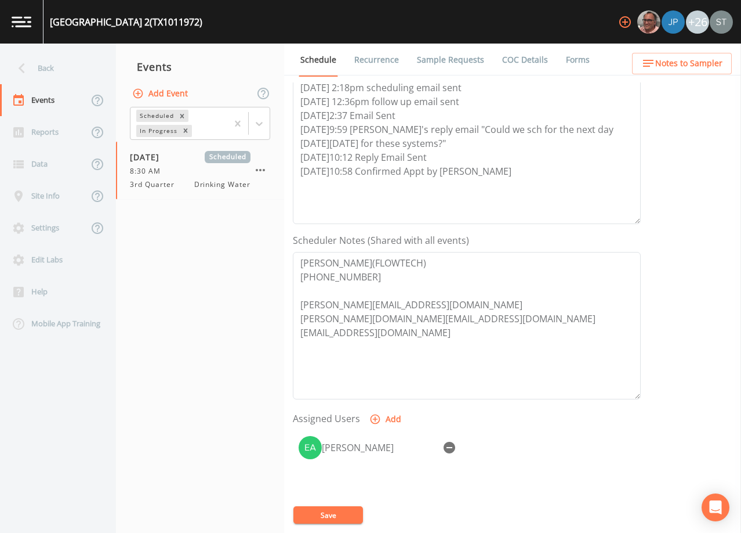
click at [339, 516] on button "Save" at bounding box center [329, 514] width 70 height 17
click at [450, 64] on link "Sample Requests" at bounding box center [450, 60] width 71 height 32
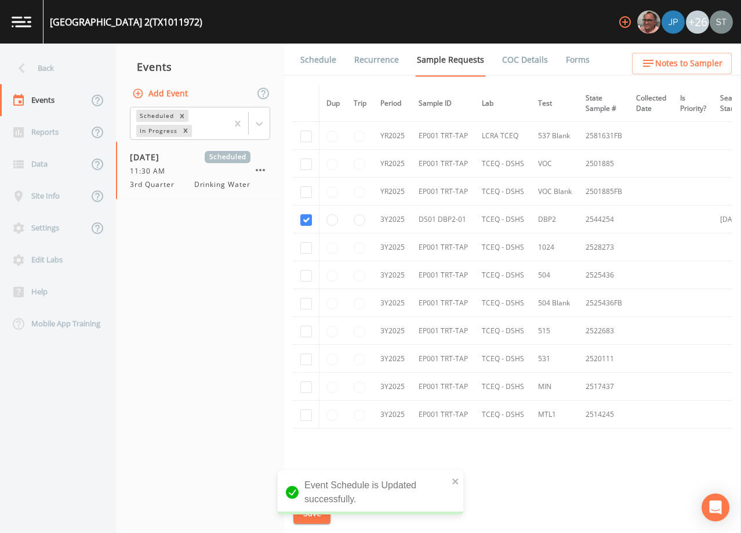
scroll to position [290, 0]
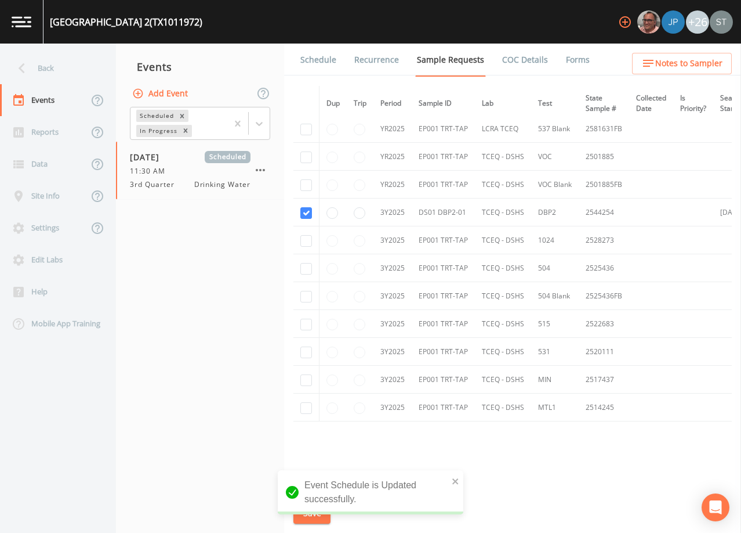
click at [317, 60] on link "Schedule" at bounding box center [318, 60] width 39 height 32
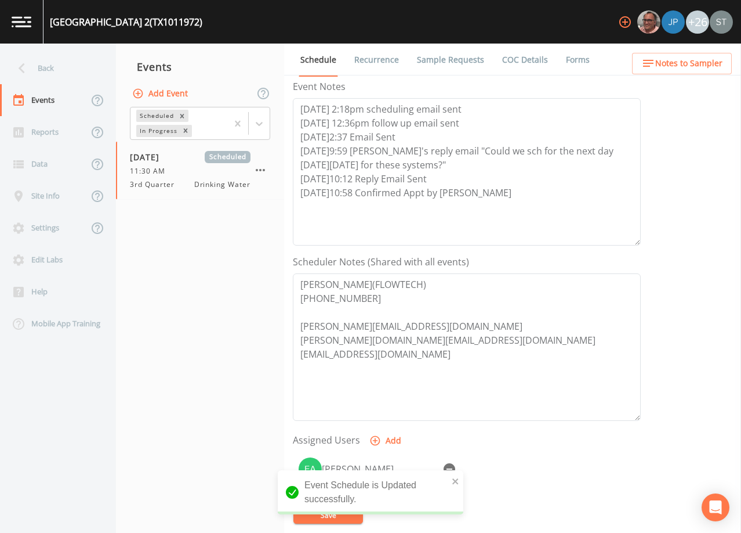
scroll to position [174, 0]
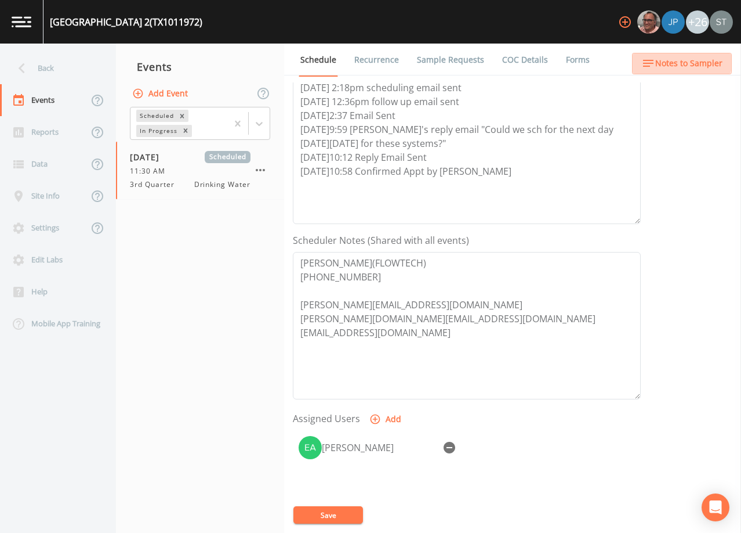
click at [683, 60] on span "Notes to Sampler" at bounding box center [689, 63] width 67 height 15
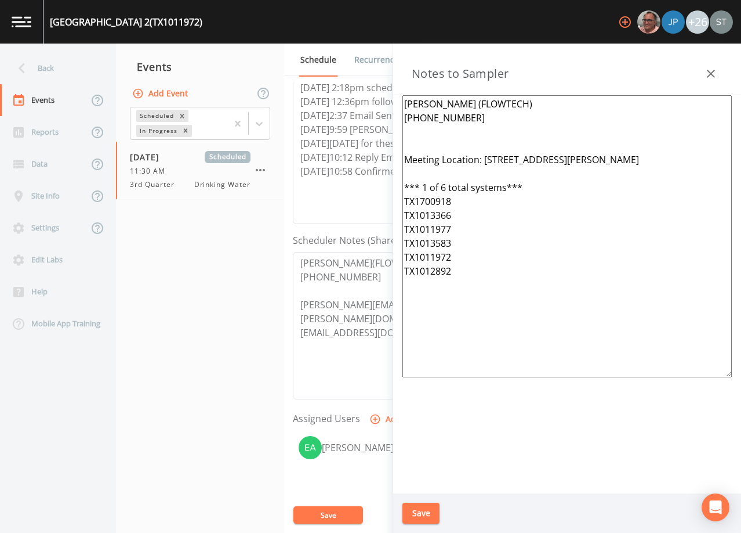
drag, startPoint x: 504, startPoint y: 285, endPoint x: 349, endPoint y: 148, distance: 207.6
click at [349, 148] on div "Back Events Reports Data Site Info Settings Edit Labs Help Mobile App Training …" at bounding box center [370, 288] width 741 height 489
paste textarea "*Operator- [PERSON_NAME] [PHONE_NUMBER]* Meeting Location: [STREET_ADDRESS][GEO…"
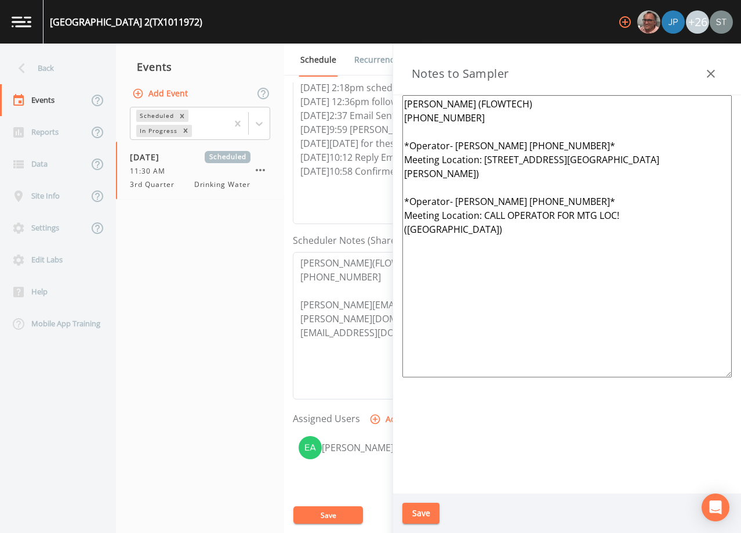
type textarea "[PERSON_NAME] (FLOWTECH) [PHONE_NUMBER] *Operator- [PERSON_NAME] [PHONE_NUMBER]…"
click at [417, 517] on button "Save" at bounding box center [421, 512] width 37 height 21
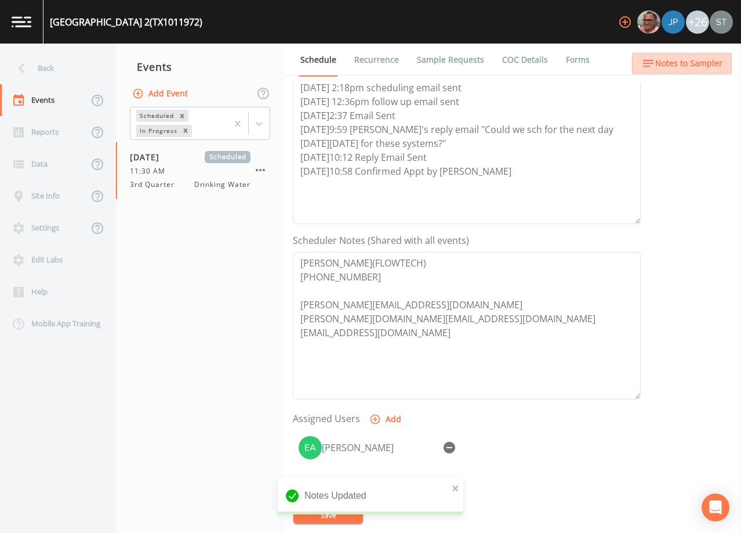
click at [696, 70] on span "Notes to Sampler" at bounding box center [689, 63] width 67 height 15
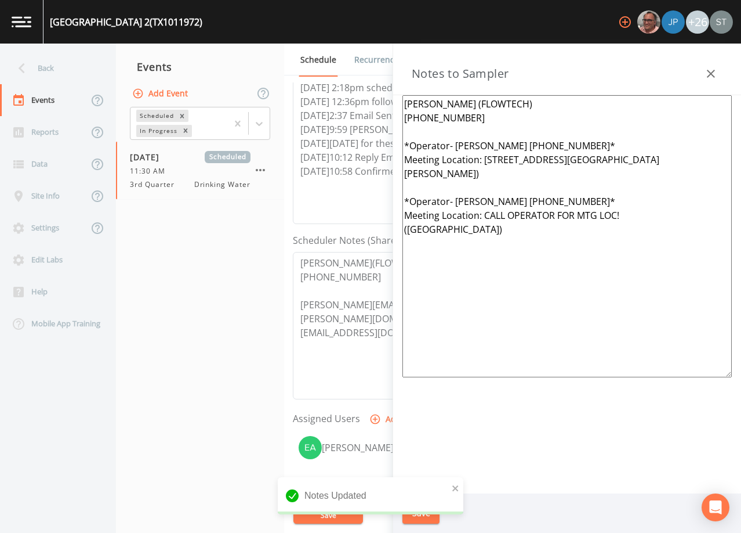
click at [711, 73] on icon "button" at bounding box center [711, 74] width 14 height 14
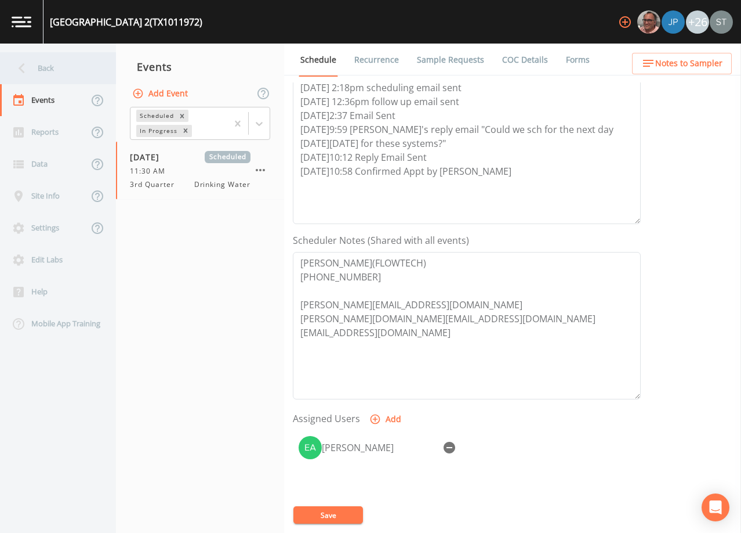
click at [44, 66] on div "Back" at bounding box center [52, 68] width 104 height 32
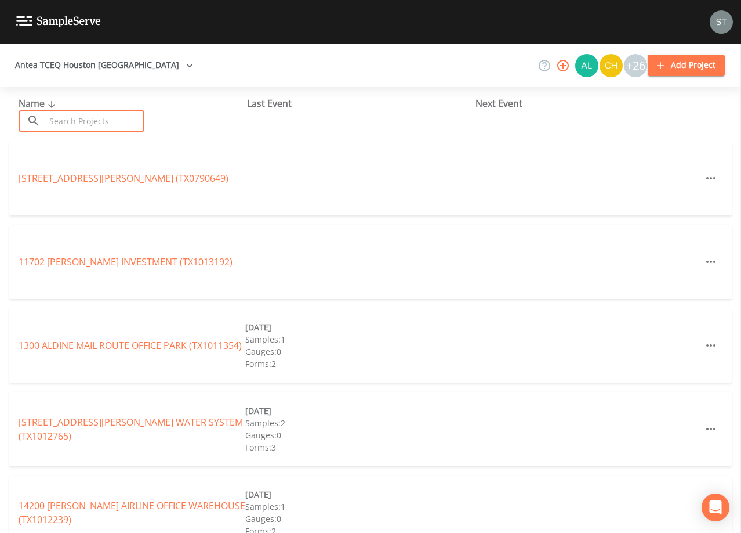
click at [106, 118] on input "text" at bounding box center [94, 120] width 99 height 21
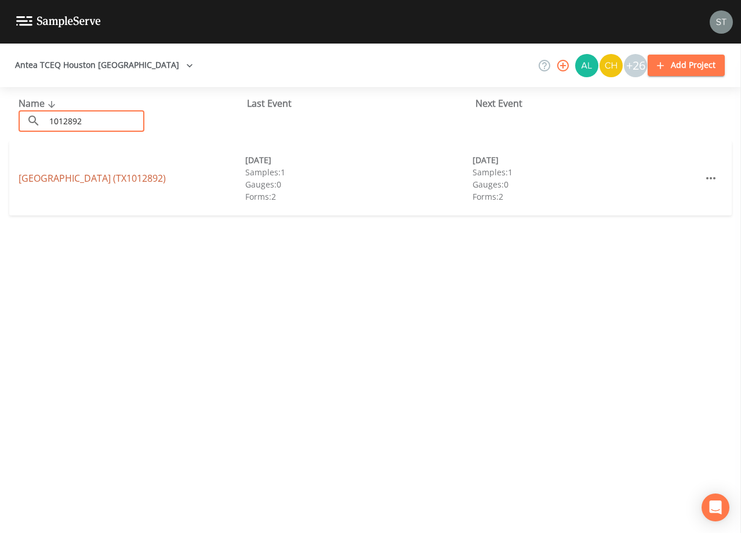
type input "1012892"
click at [142, 175] on link "[GEOGRAPHIC_DATA] (TX1012892)" at bounding box center [92, 178] width 147 height 13
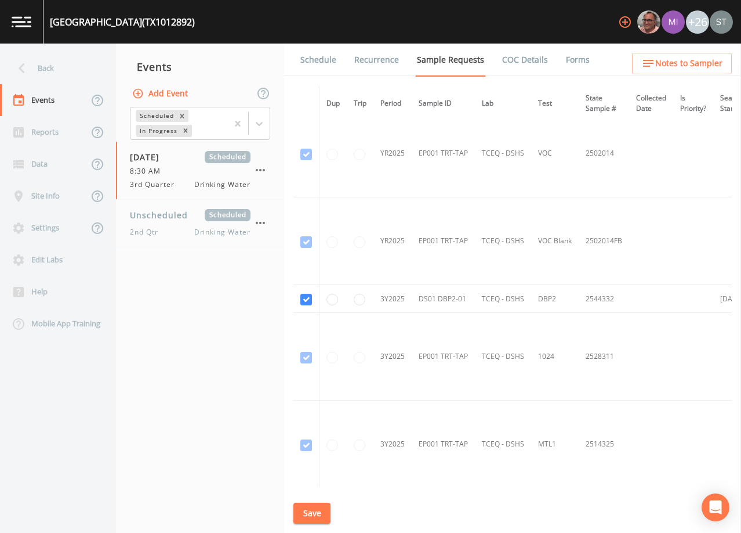
scroll to position [986, 0]
click at [316, 63] on link "Schedule" at bounding box center [318, 60] width 39 height 32
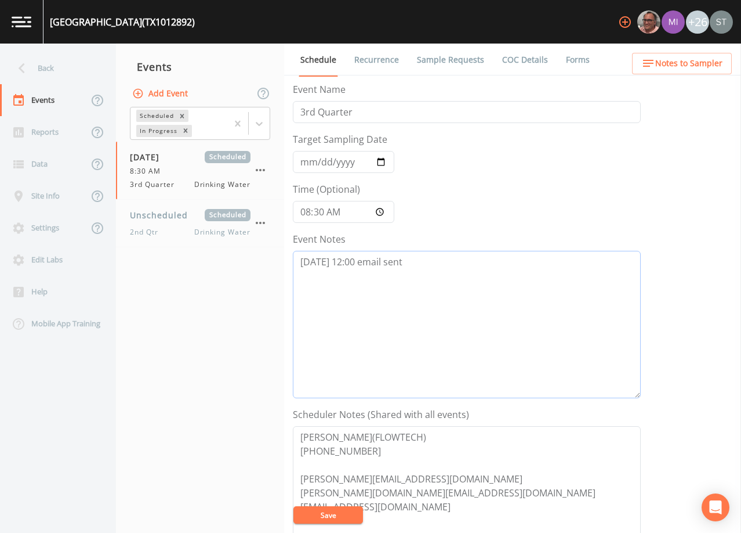
click at [513, 285] on textarea "[DATE] 12:00 email sent" at bounding box center [467, 324] width 348 height 147
click at [320, 163] on input "[DATE]" at bounding box center [344, 162] width 102 height 22
type input "[DATE]"
type input "11:30"
click at [424, 255] on textarea "[DATE] 12:00 email sent" at bounding box center [467, 324] width 348 height 147
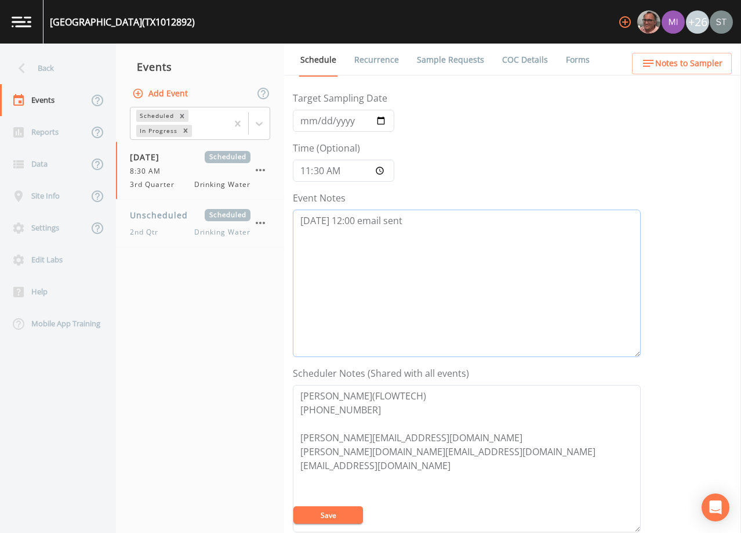
scroll to position [58, 0]
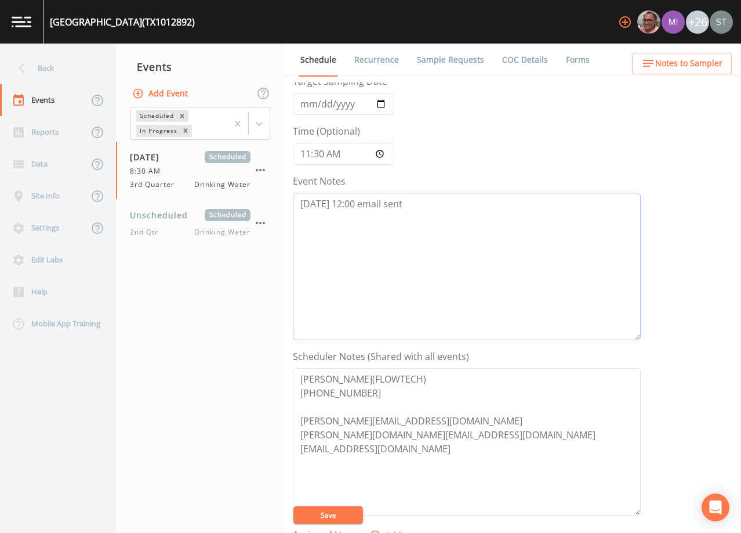
drag, startPoint x: 464, startPoint y: 208, endPoint x: 285, endPoint y: 204, distance: 178.2
click at [285, 204] on div "Schedule Recurrence Sample Requests COC Details Forms Event Name 3rd Quarter Ta…" at bounding box center [512, 288] width 457 height 489
paste textarea "5@2:37 Email Sent [DATE]9:59 [PERSON_NAME]'s reply email "Could we sch for the …"
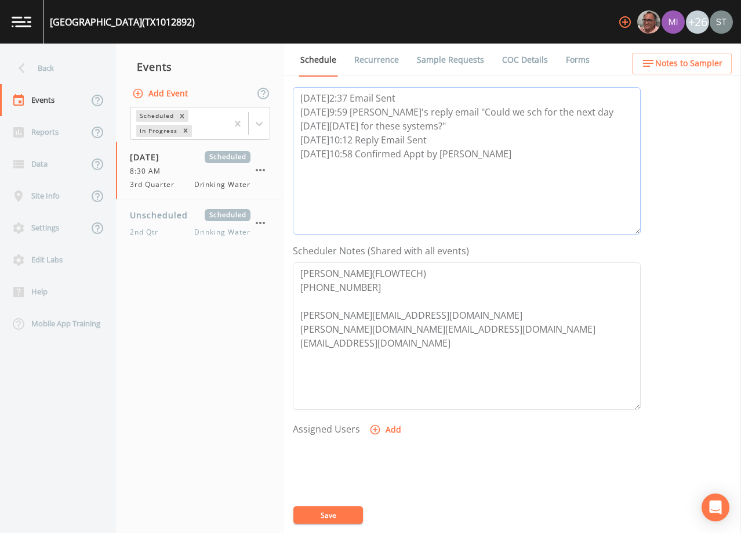
scroll to position [174, 0]
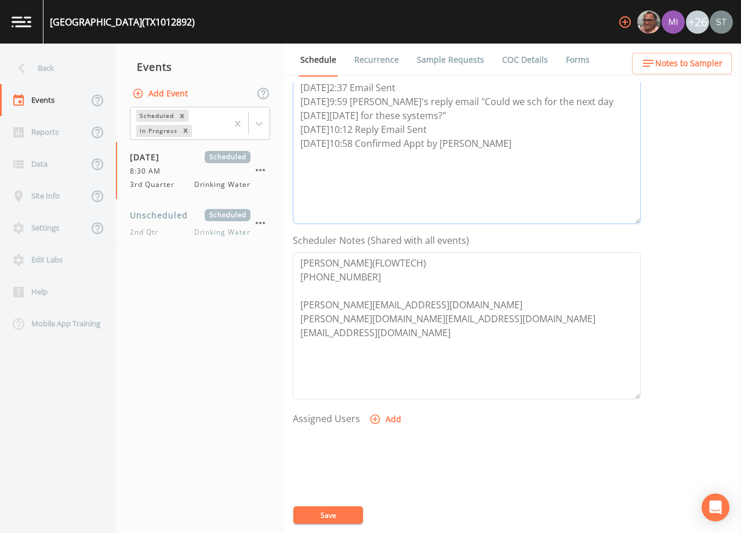
type textarea "[DATE]2:37 Email Sent [DATE]9:59 [PERSON_NAME]'s reply email "Could we sch for …"
click at [387, 422] on button "Add" at bounding box center [386, 418] width 39 height 21
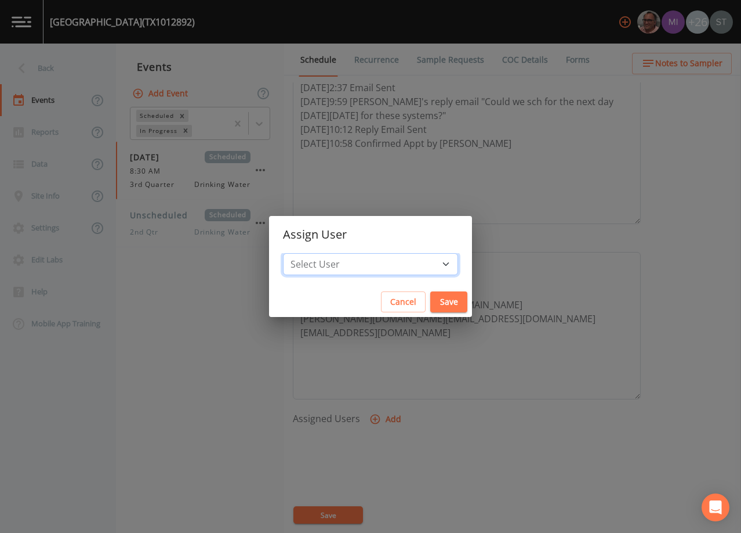
click at [390, 263] on select "Select User [PERSON_NAME] [PERSON_NAME] [PERSON_NAME] [PERSON_NAME] [PERSON_NAM…" at bounding box center [370, 264] width 175 height 22
select select "9949071a-8de3-4d5f-82d7-f9272ed5f8d7"
click at [309, 253] on select "Select User [PERSON_NAME] [PERSON_NAME] [PERSON_NAME] [PERSON_NAME] [PERSON_NAM…" at bounding box center [370, 264] width 175 height 22
click at [431, 296] on button "Save" at bounding box center [449, 301] width 37 height 21
select select
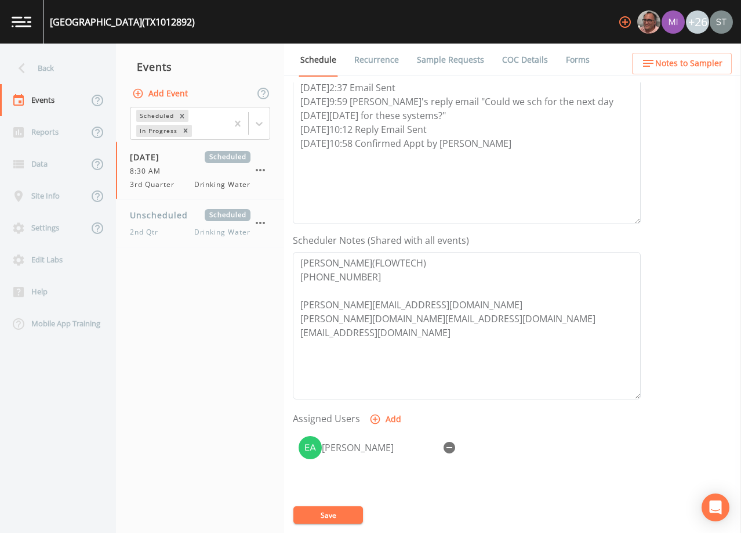
click at [337, 511] on button "Save" at bounding box center [329, 514] width 70 height 17
click at [690, 64] on span "Notes to Sampler" at bounding box center [689, 63] width 67 height 15
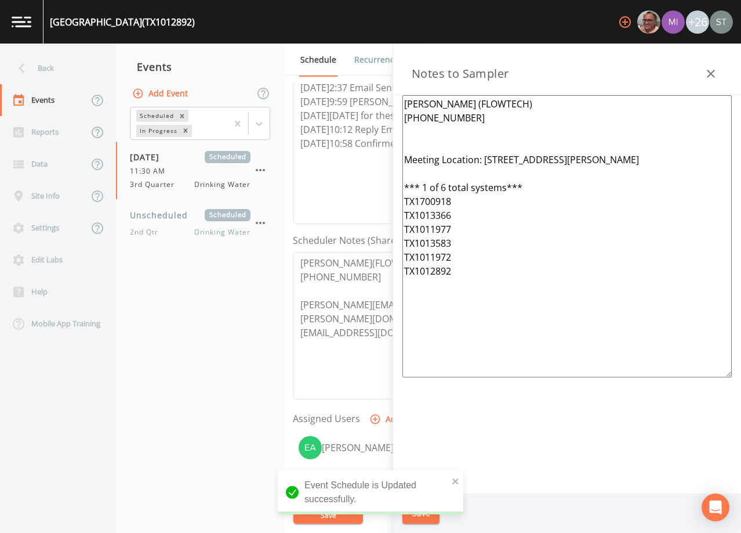
drag, startPoint x: 473, startPoint y: 277, endPoint x: 356, endPoint y: 142, distance: 178.9
click at [356, 142] on div "Back Events Reports Data Site Info Settings Edit Labs Help Mobile App Training …" at bounding box center [370, 288] width 741 height 489
paste textarea "*Operator- [PERSON_NAME] [PHONE_NUMBER]* Meeting Location: [STREET_ADDRESS][GEO…"
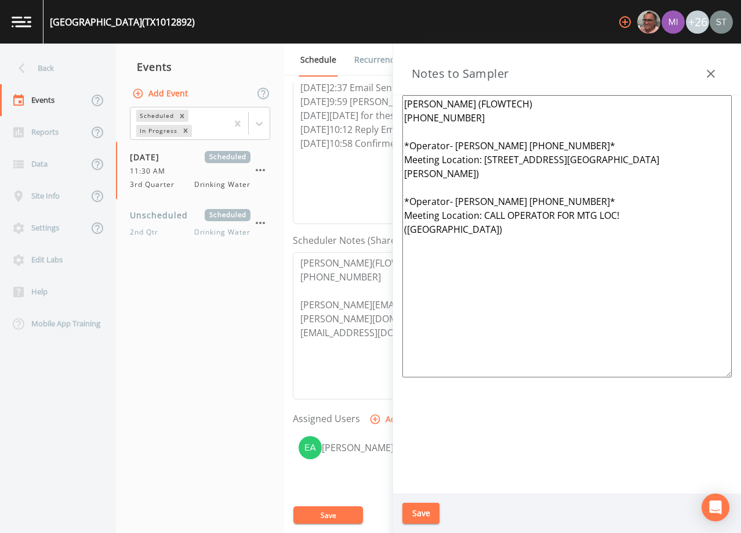
click at [486, 337] on textarea "[PERSON_NAME] (FLOWTECH) [PHONE_NUMBER] *Operator- [PERSON_NAME] [PHONE_NUMBER]…" at bounding box center [568, 236] width 330 height 282
type textarea "[PERSON_NAME] (FLOWTECH) [PHONE_NUMBER] *Operator- [PERSON_NAME] [PHONE_NUMBER]…"
click at [426, 515] on button "Save" at bounding box center [421, 512] width 37 height 21
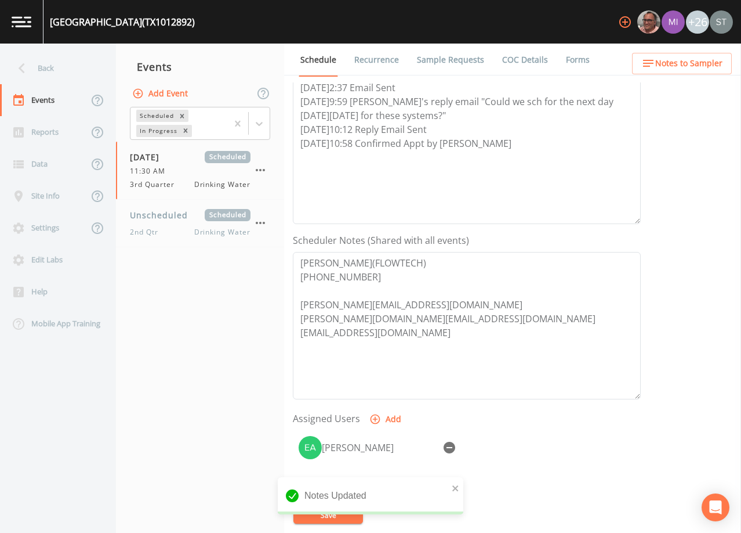
click at [712, 64] on span "Notes to Sampler" at bounding box center [689, 63] width 67 height 15
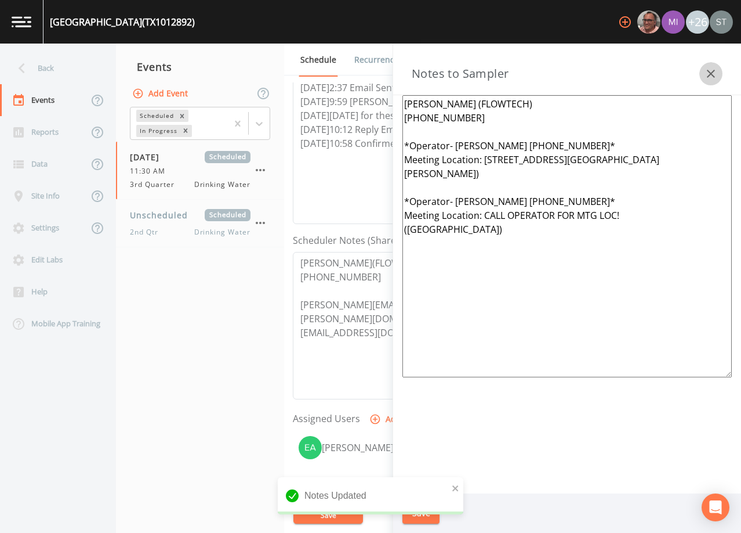
click at [714, 67] on icon "button" at bounding box center [711, 74] width 14 height 14
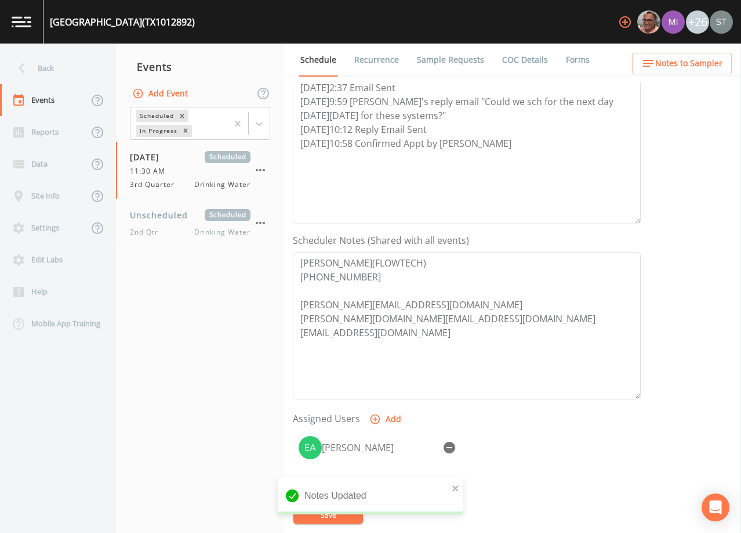
click at [455, 62] on link "Sample Requests" at bounding box center [450, 60] width 71 height 32
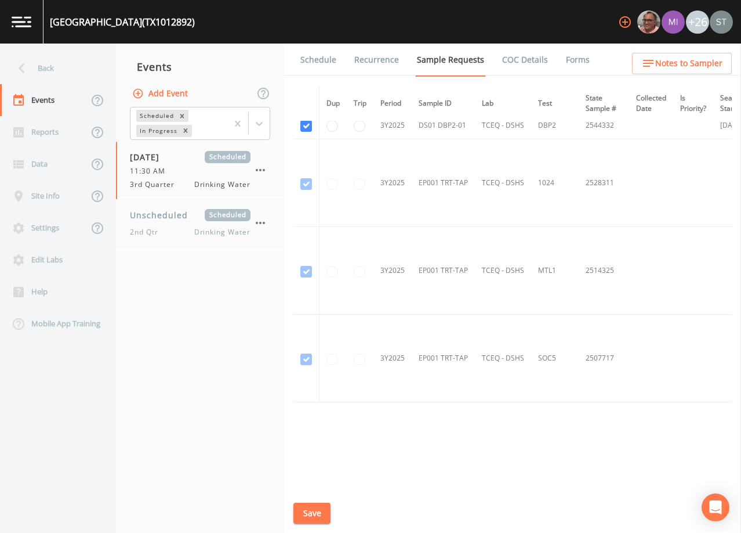
scroll to position [1169, 0]
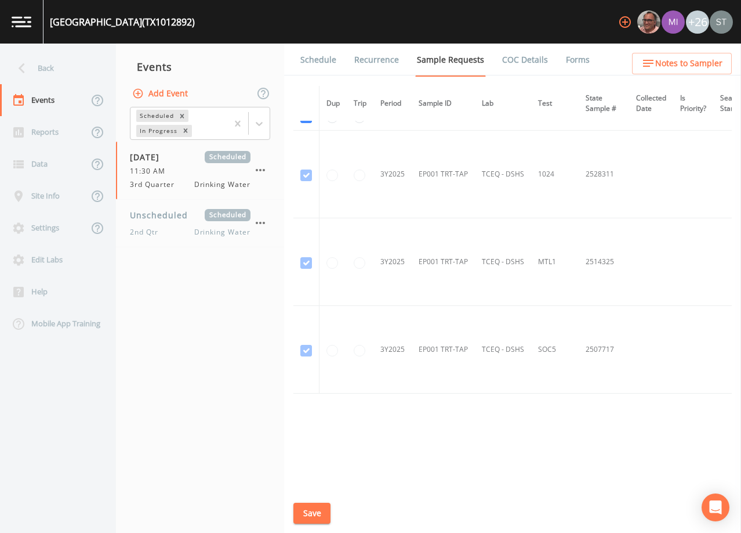
click at [326, 61] on link "Schedule" at bounding box center [318, 60] width 39 height 32
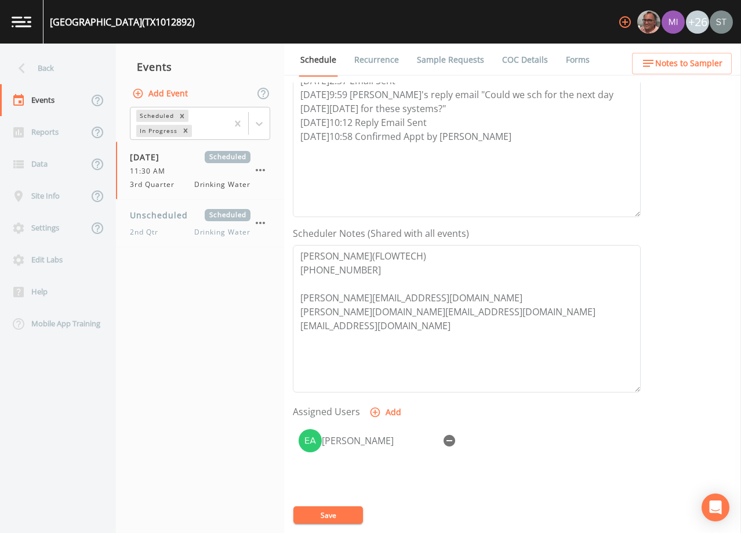
scroll to position [232, 0]
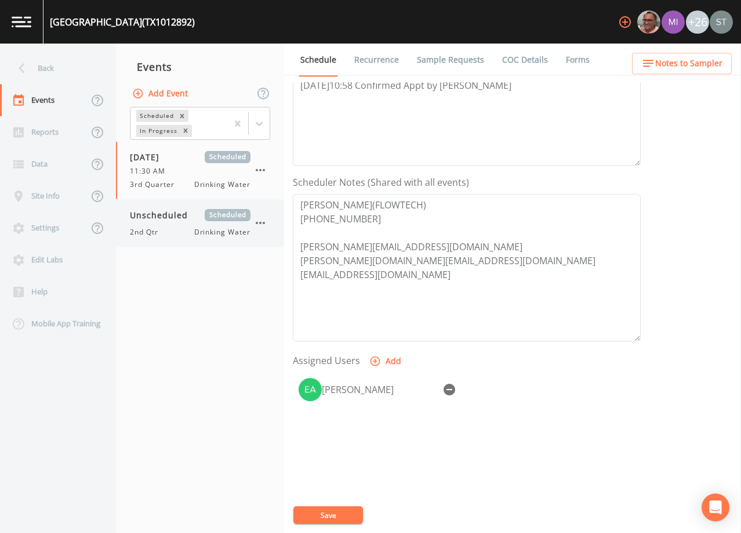
click at [161, 225] on div "Unscheduled Scheduled 2nd Qtr Drinking Water" at bounding box center [190, 223] width 121 height 28
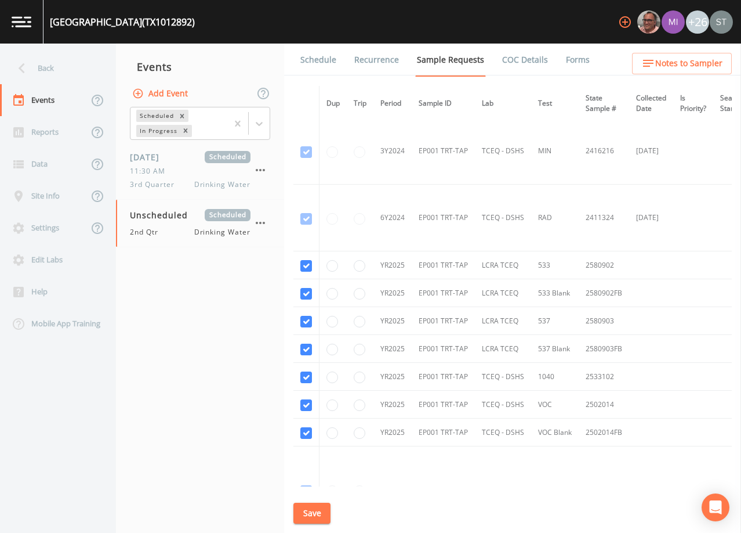
scroll to position [406, 0]
click at [304, 260] on input "checkbox" at bounding box center [307, 264] width 12 height 12
checkbox input "false"
click at [306, 291] on input "checkbox" at bounding box center [307, 291] width 12 height 12
checkbox input "false"
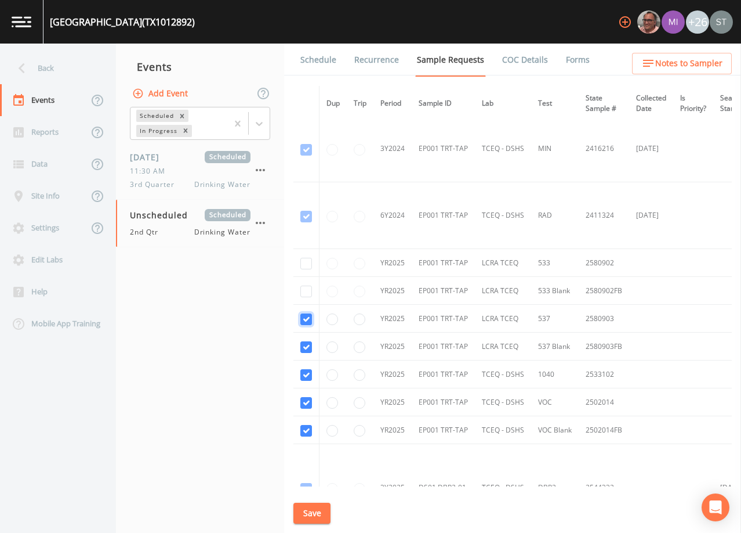
click at [309, 314] on input "checkbox" at bounding box center [307, 319] width 12 height 12
checkbox input "false"
click at [308, 346] on input "checkbox" at bounding box center [307, 347] width 12 height 12
checkbox input "false"
click at [305, 374] on input "checkbox" at bounding box center [307, 375] width 12 height 12
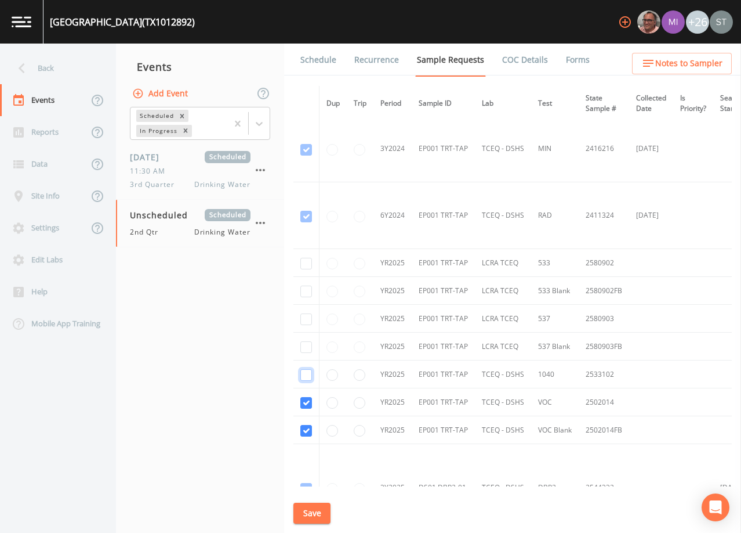
checkbox input "false"
click at [307, 401] on input "checkbox" at bounding box center [307, 403] width 12 height 12
checkbox input "false"
click at [305, 429] on input "checkbox" at bounding box center [307, 431] width 12 height 12
checkbox input "false"
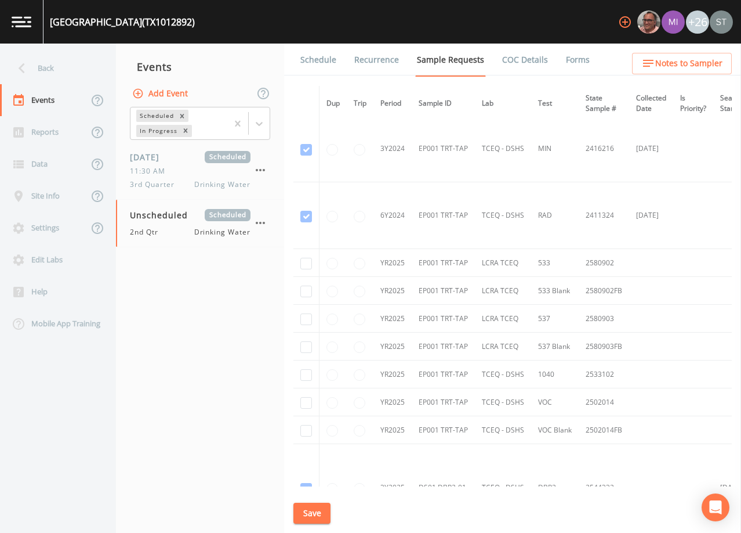
click at [315, 517] on button "Save" at bounding box center [312, 512] width 37 height 21
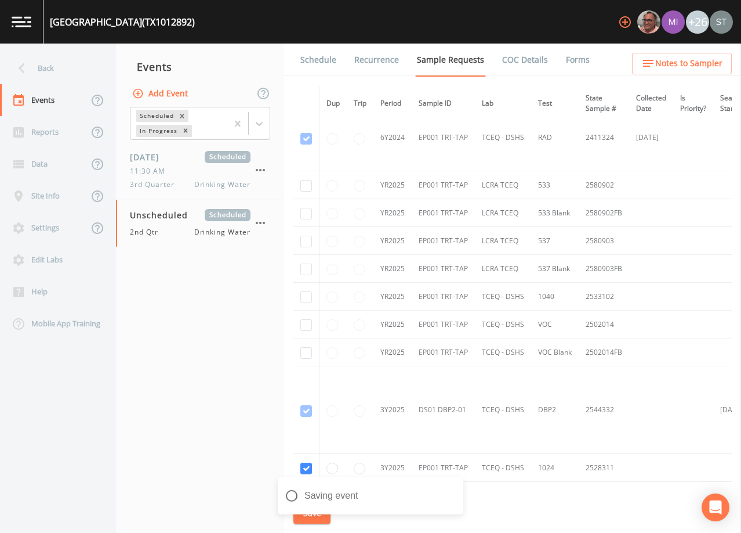
scroll to position [631, 0]
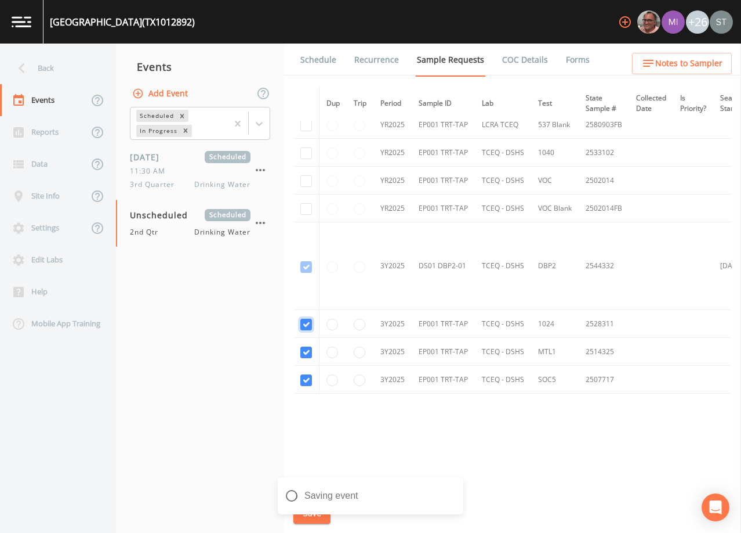
click at [308, 325] on input "checkbox" at bounding box center [307, 325] width 12 height 12
checkbox input "false"
click at [307, 350] on input "checkbox" at bounding box center [307, 352] width 12 height 12
checkbox input "false"
click at [454, 487] on icon "close" at bounding box center [456, 487] width 8 height 9
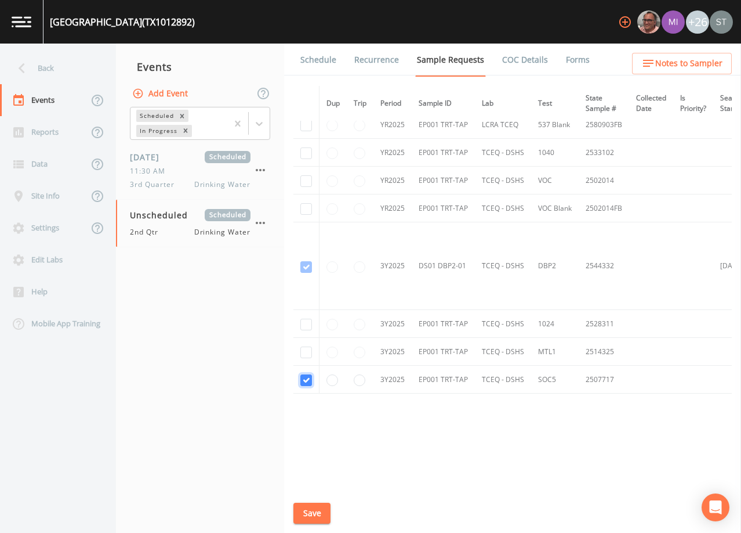
click at [308, 376] on input "checkbox" at bounding box center [307, 380] width 12 height 12
checkbox input "false"
click at [317, 513] on button "Save" at bounding box center [312, 512] width 37 height 21
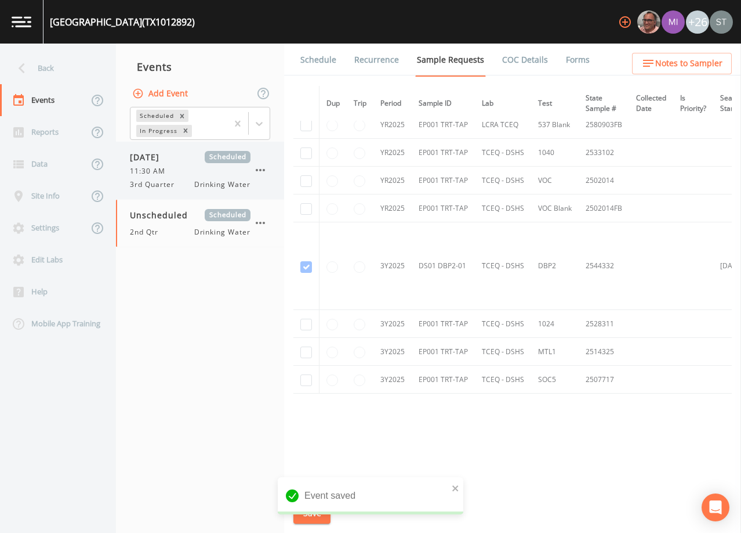
click at [167, 162] on span "[DATE]" at bounding box center [149, 157] width 38 height 12
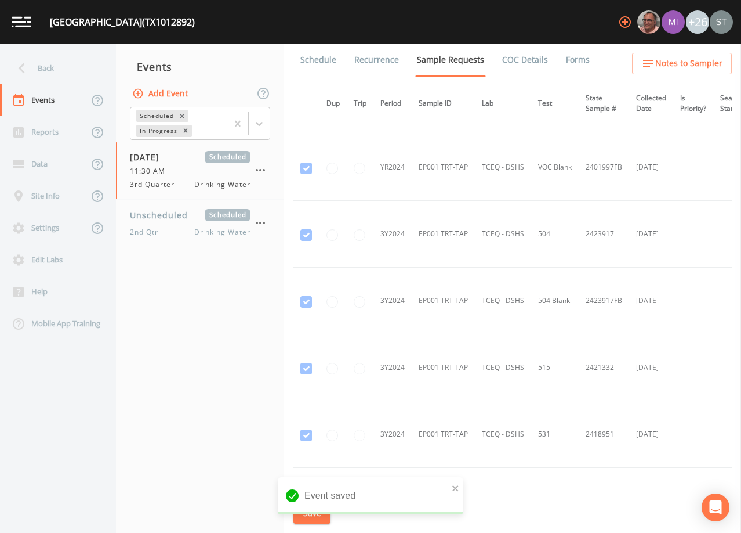
scroll to position [116, 0]
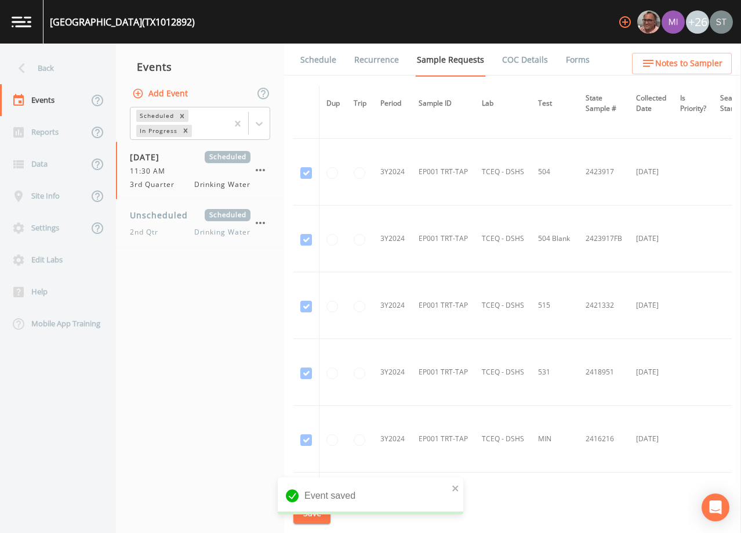
click at [307, 60] on link "Schedule" at bounding box center [318, 60] width 39 height 32
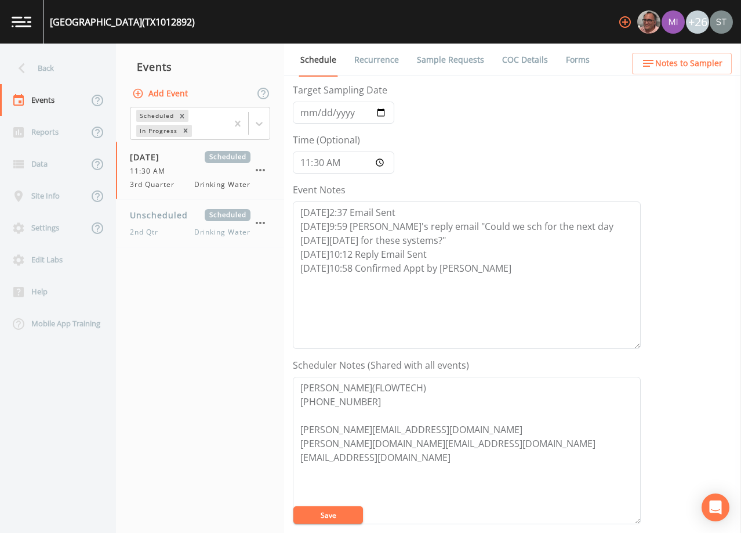
scroll to position [116, 0]
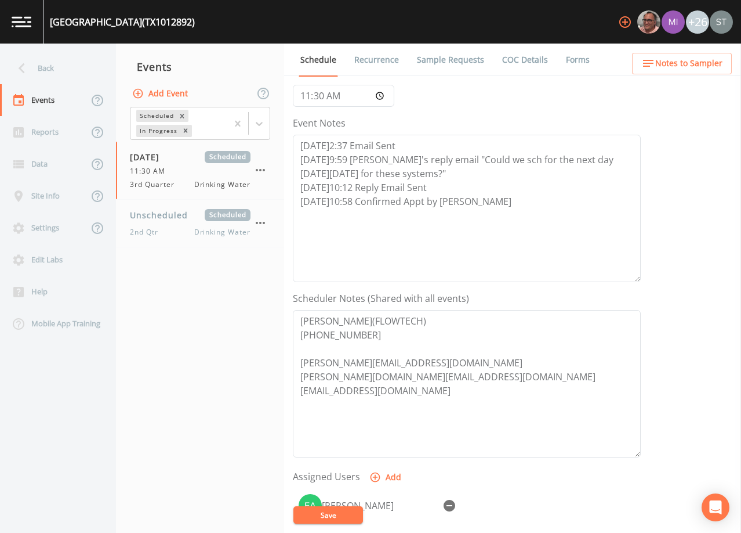
click at [696, 64] on span "Notes to Sampler" at bounding box center [689, 63] width 67 height 15
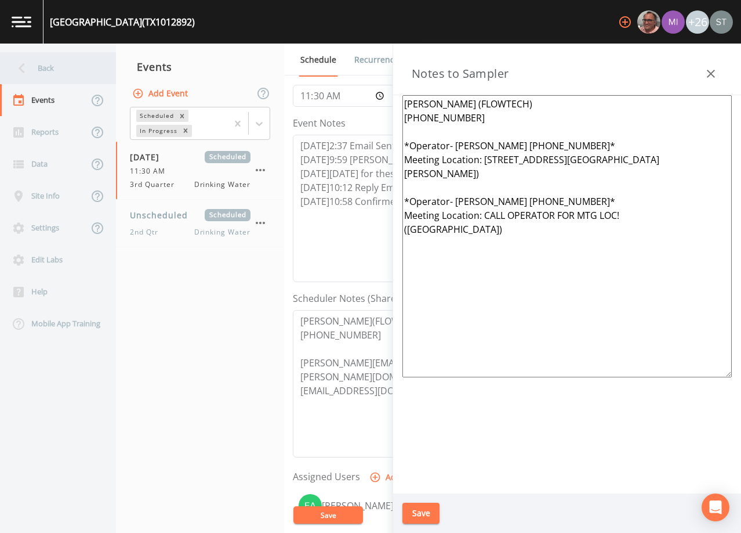
click at [63, 71] on div "Back" at bounding box center [52, 68] width 104 height 32
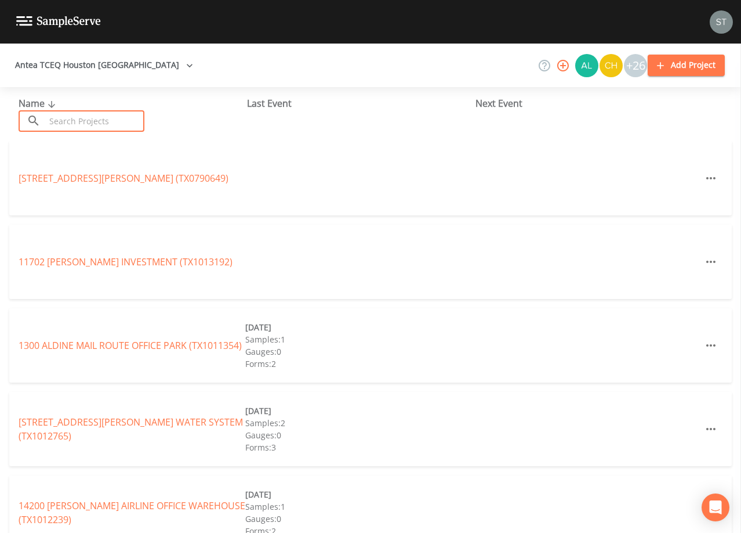
click at [92, 118] on input "text" at bounding box center [94, 120] width 99 height 21
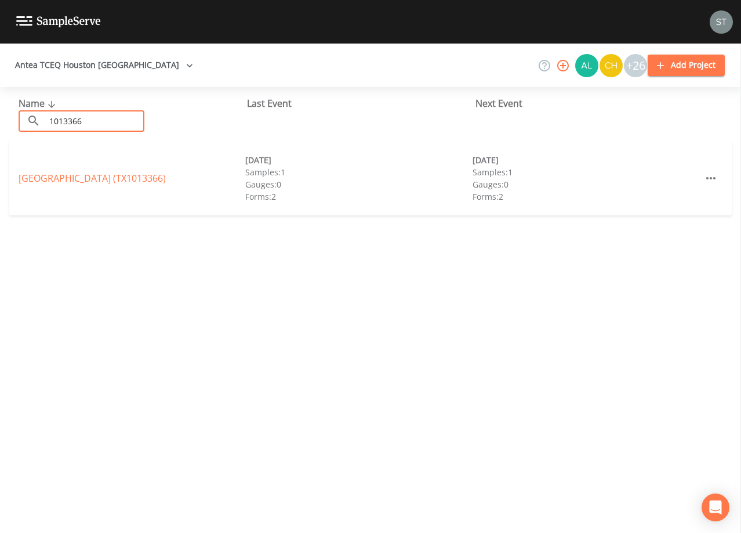
type input "1013366"
click at [97, 170] on div "[GEOGRAPHIC_DATA] (TX1013366) [DATE] Samples: 1 Gauges: 0 Forms: 2 [DATE] Sampl…" at bounding box center [370, 178] width 723 height 74
click at [105, 181] on link "[GEOGRAPHIC_DATA] (TX1013366)" at bounding box center [92, 178] width 147 height 13
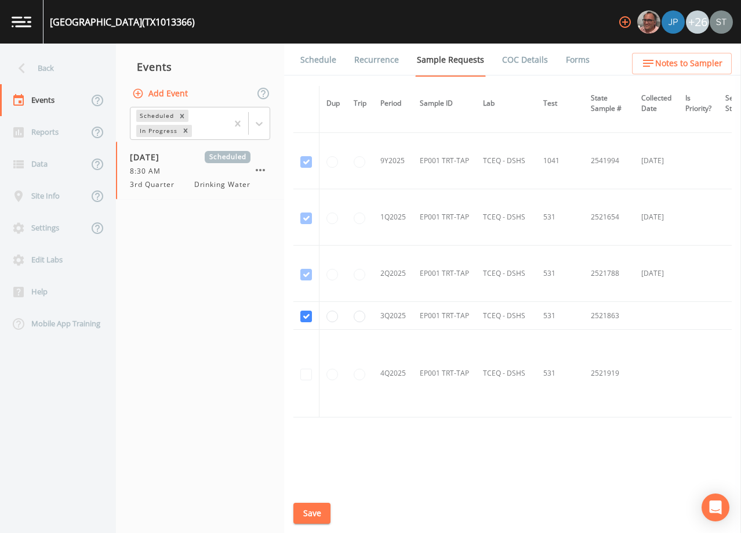
scroll to position [1168, 0]
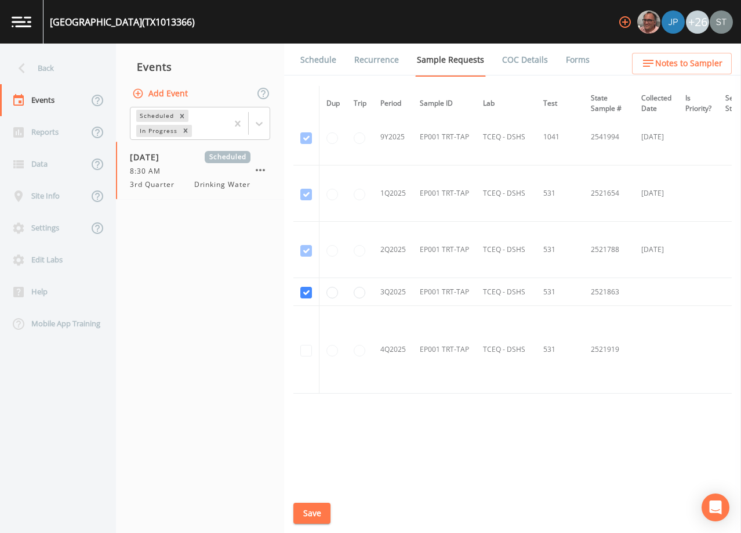
click at [315, 62] on link "Schedule" at bounding box center [318, 60] width 39 height 32
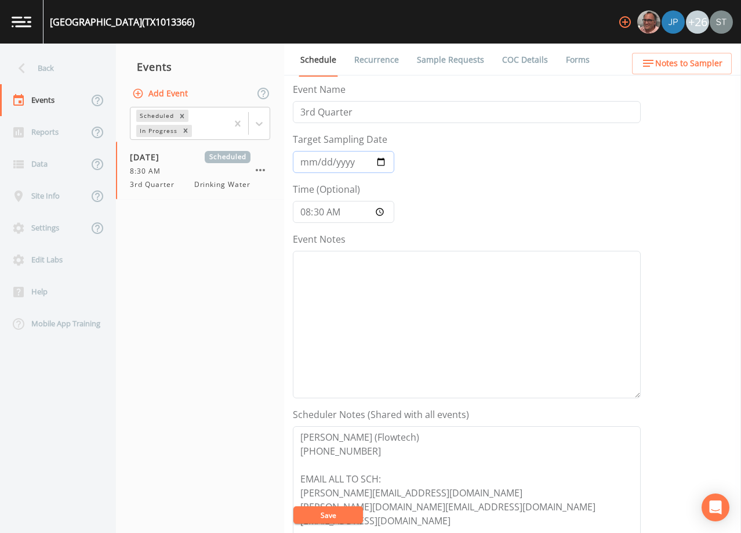
click at [320, 164] on input "[DATE]" at bounding box center [344, 162] width 102 height 22
type input "[DATE]"
type input "11:30"
click at [425, 301] on textarea "Event Notes" at bounding box center [467, 324] width 348 height 147
click at [698, 66] on span "Notes to Sampler" at bounding box center [689, 63] width 67 height 15
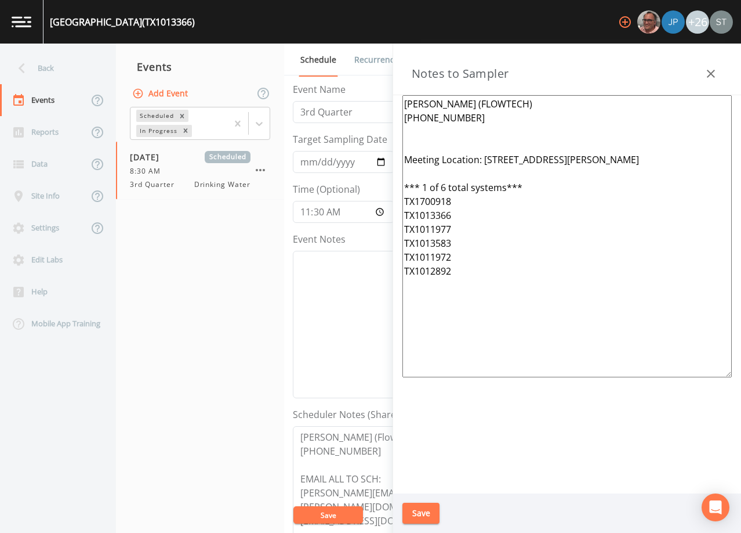
drag, startPoint x: 466, startPoint y: 293, endPoint x: 370, endPoint y: 149, distance: 174.0
click at [370, 149] on div "Back Events Reports Data Site Info Settings Edit Labs Help Mobile App Training …" at bounding box center [370, 288] width 741 height 489
paste textarea "*Operator- [PERSON_NAME] [PHONE_NUMBER]* Meeting Location: [STREET_ADDRESS][GEO…"
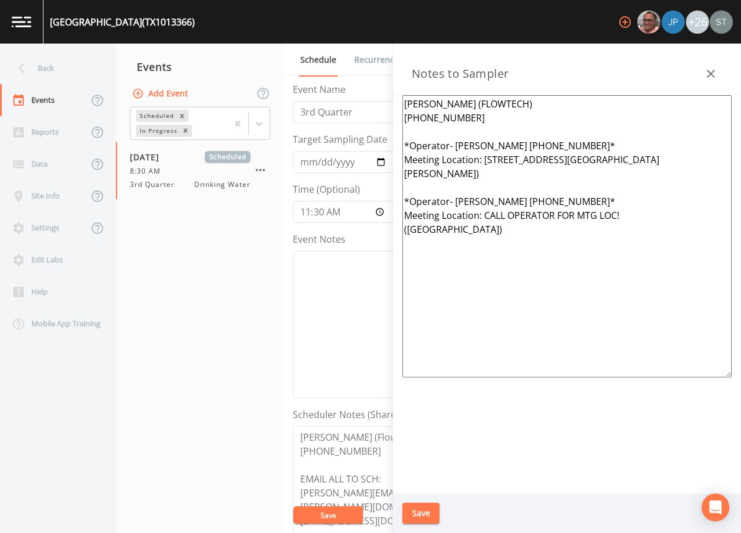
type textarea "[PERSON_NAME] (FLOWTECH) [PHONE_NUMBER] *Operator- [PERSON_NAME] [PHONE_NUMBER]…"
drag, startPoint x: 426, startPoint y: 516, endPoint x: 738, endPoint y: 348, distance: 354.3
click at [428, 513] on button "Save" at bounding box center [421, 512] width 37 height 21
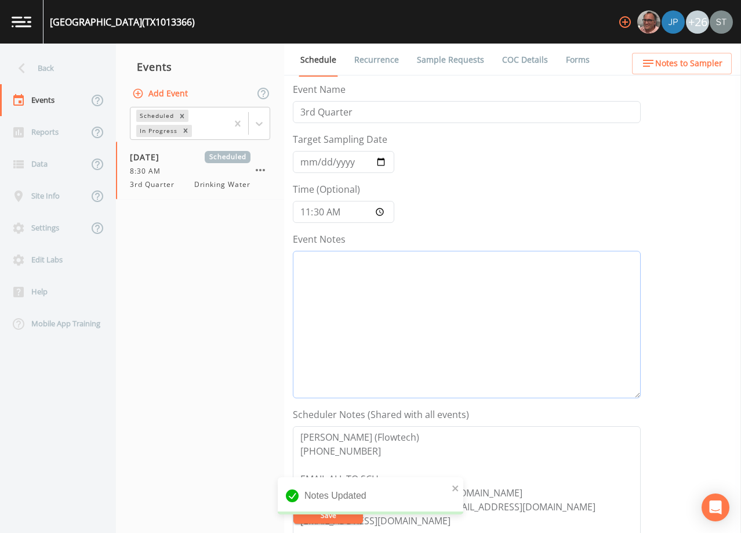
click at [538, 294] on textarea "Event Notes" at bounding box center [467, 324] width 348 height 147
paste textarea "[DATE]2:37 Email Sent [DATE]9:59 [PERSON_NAME]'s reply email "Could we sch for …"
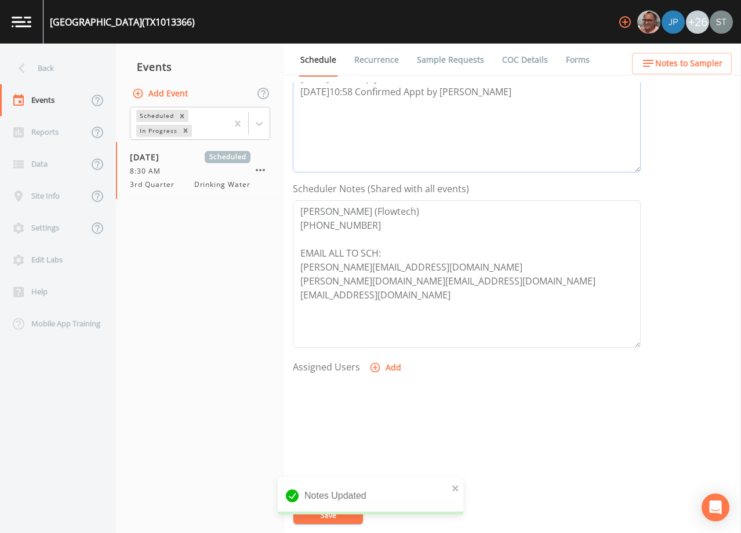
scroll to position [232, 0]
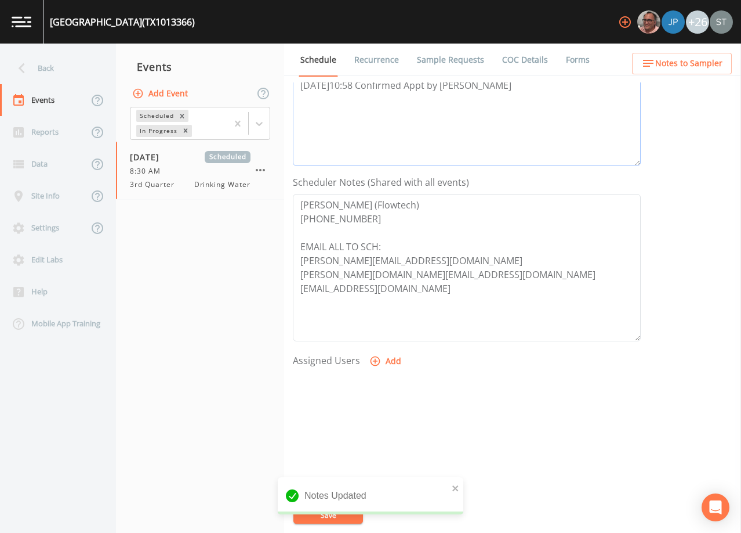
type textarea "[DATE]2:37 Email Sent [DATE]9:59 [PERSON_NAME]'s reply email "Could we sch for …"
click at [391, 360] on button "Add" at bounding box center [386, 360] width 39 height 21
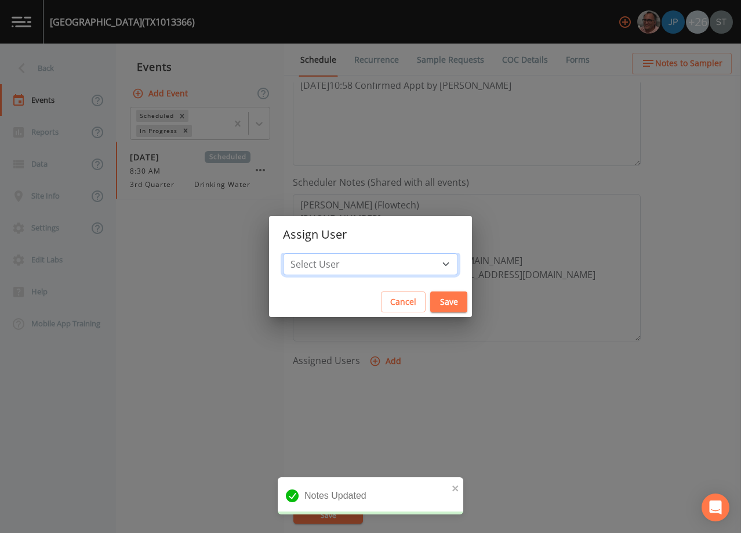
click at [368, 269] on select "Select User [PERSON_NAME] [PERSON_NAME] [PERSON_NAME] [PERSON_NAME] [PERSON_NAM…" at bounding box center [370, 264] width 175 height 22
select select "9949071a-8de3-4d5f-82d7-f9272ed5f8d7"
click at [309, 253] on select "Select User [PERSON_NAME] [PERSON_NAME] [PERSON_NAME] [PERSON_NAME] [PERSON_NAM…" at bounding box center [370, 264] width 175 height 22
click at [431, 296] on button "Save" at bounding box center [449, 301] width 37 height 21
select select
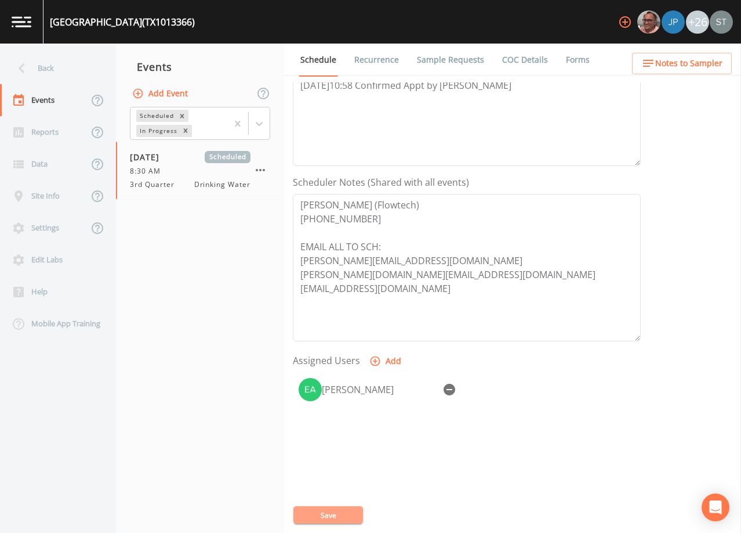
click at [329, 515] on button "Save" at bounding box center [329, 514] width 70 height 17
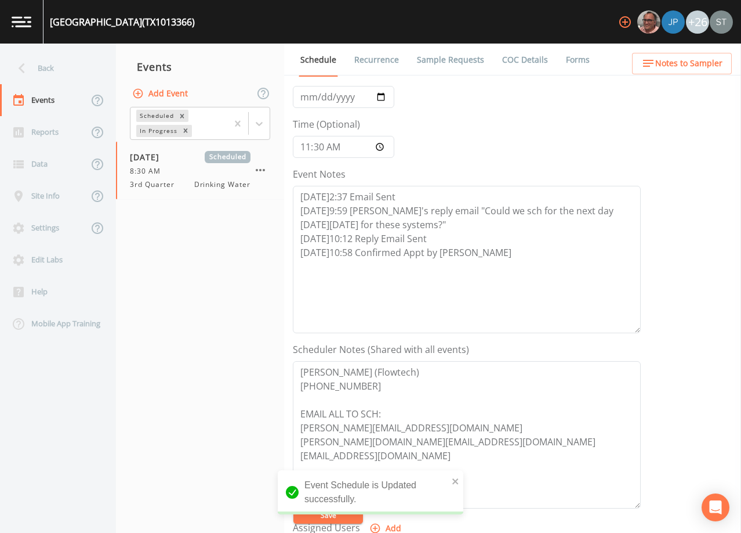
scroll to position [58, 0]
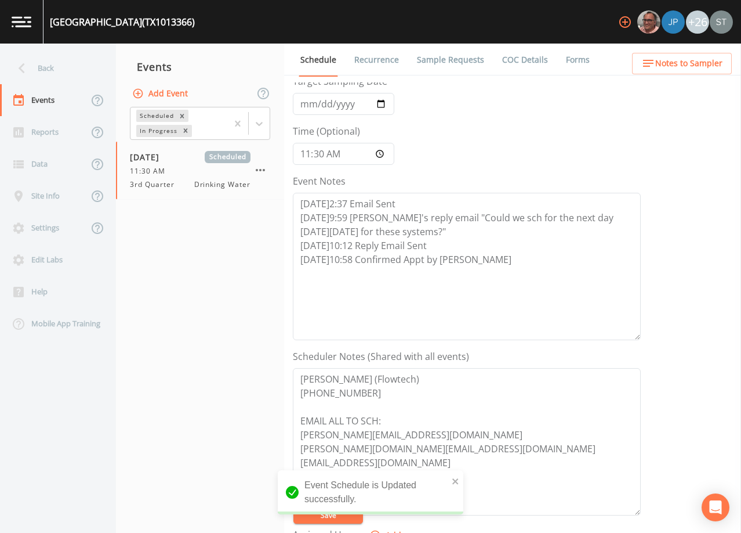
click at [711, 64] on span "Notes to Sampler" at bounding box center [689, 63] width 67 height 15
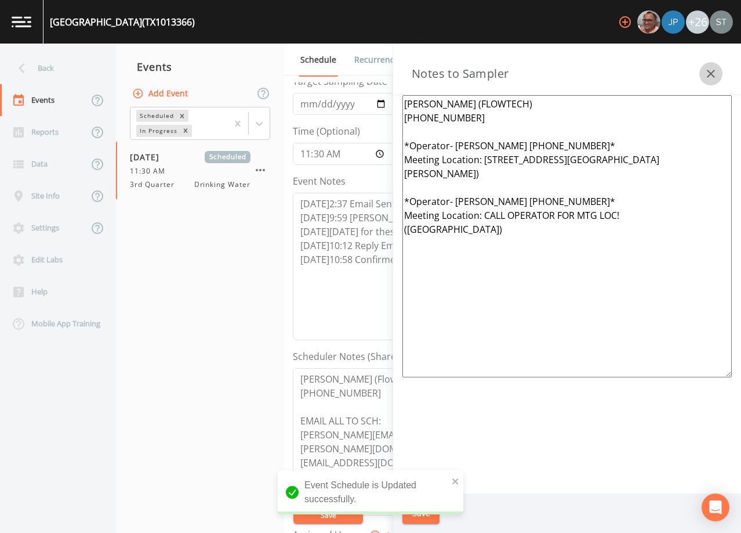
click at [712, 70] on icon "button" at bounding box center [711, 74] width 14 height 14
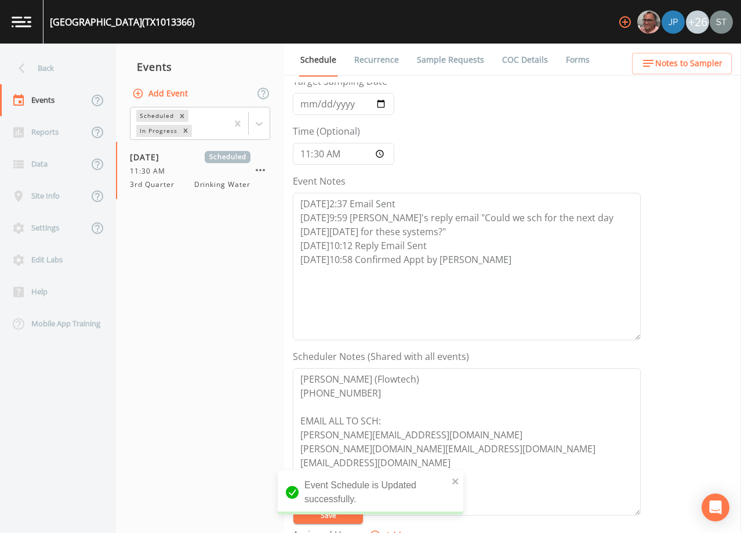
click at [445, 63] on link "Sample Requests" at bounding box center [450, 60] width 71 height 32
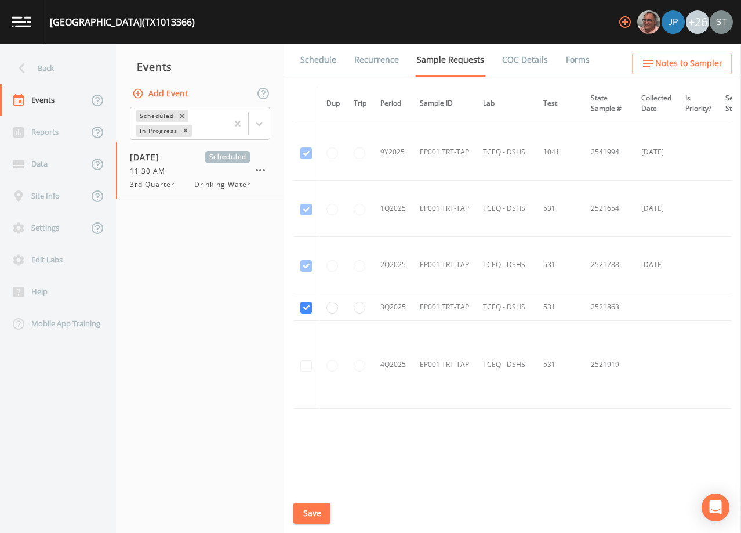
scroll to position [1168, 0]
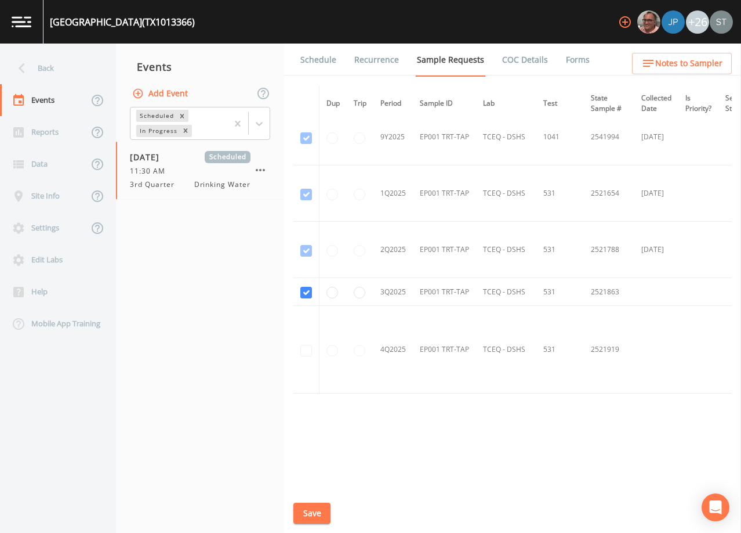
click at [318, 62] on link "Schedule" at bounding box center [318, 60] width 39 height 32
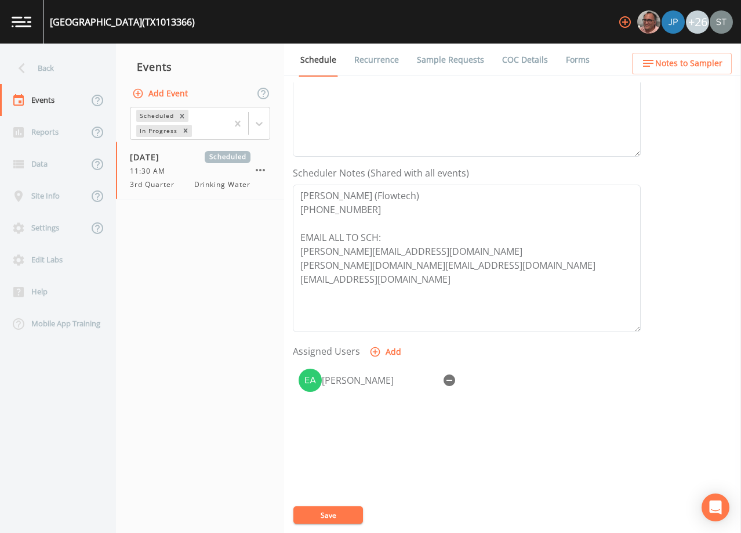
scroll to position [286, 0]
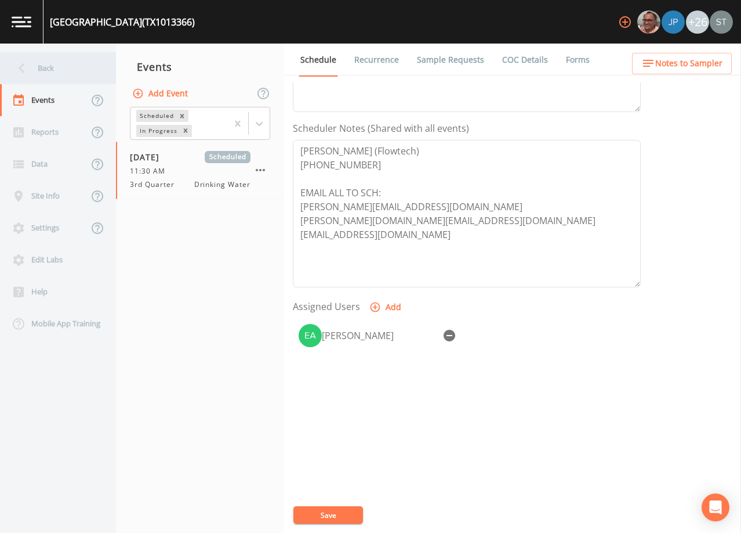
click at [60, 71] on div "Back" at bounding box center [52, 68] width 104 height 32
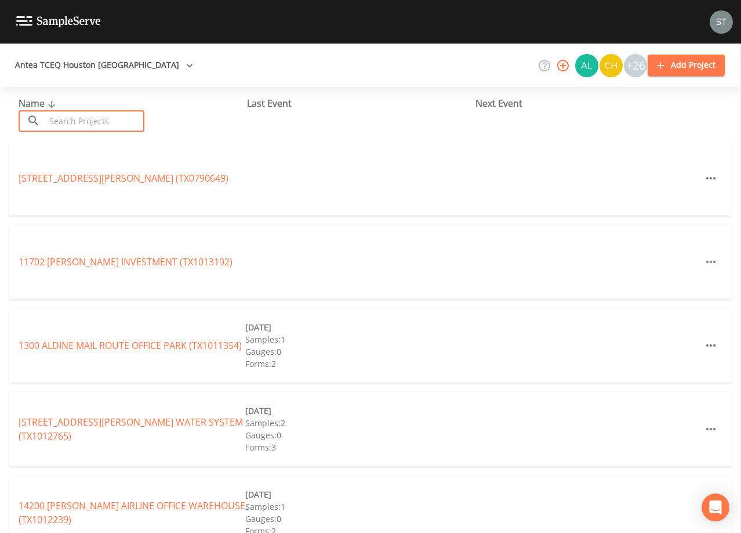
click at [102, 115] on input "text" at bounding box center [94, 120] width 99 height 21
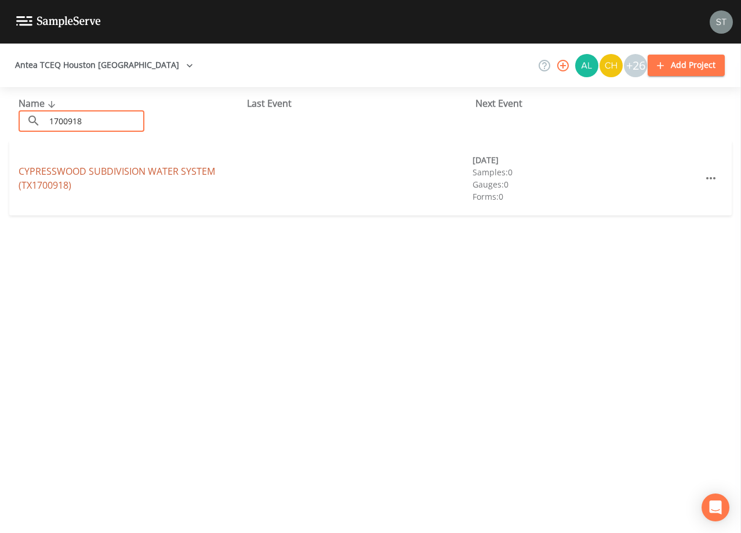
type input "1700918"
click at [144, 169] on link "CYPRESSWOOD SUBDIVISION WATER SYSTEM (TX1700918)" at bounding box center [117, 178] width 197 height 27
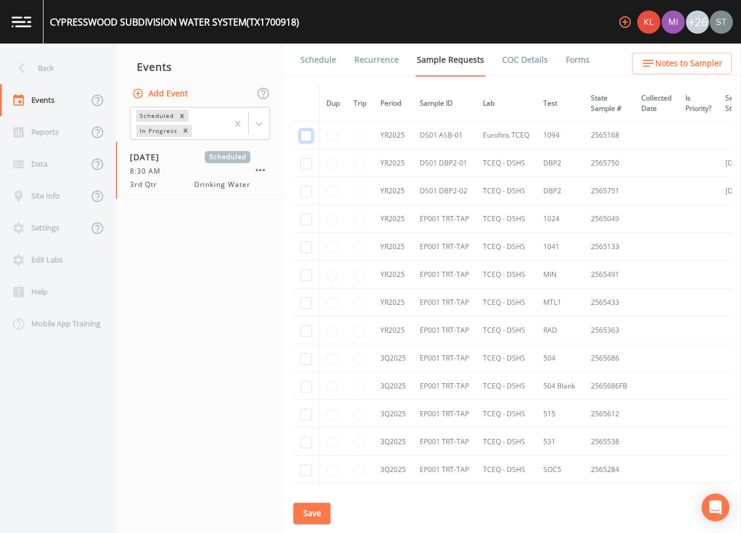
click at [305, 136] on input "checkbox" at bounding box center [307, 136] width 12 height 12
checkbox input "true"
click at [305, 166] on input "checkbox" at bounding box center [307, 164] width 12 height 12
checkbox input "true"
click at [303, 190] on input "checkbox" at bounding box center [307, 192] width 12 height 12
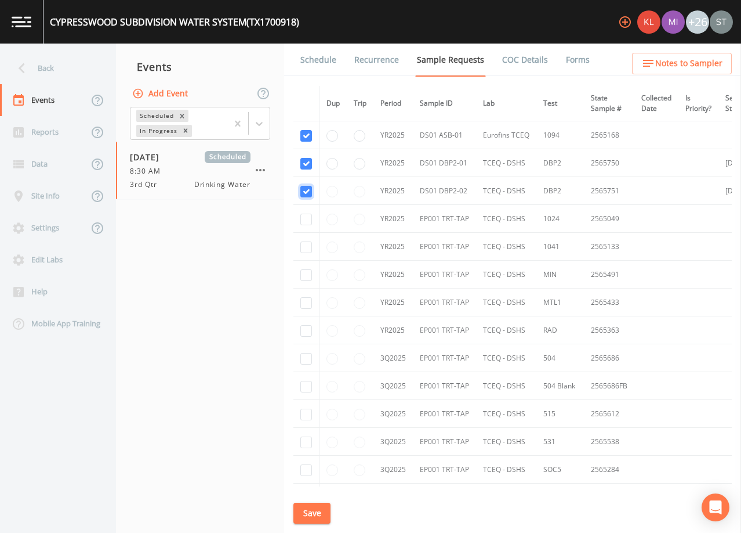
checkbox input "true"
click at [308, 219] on input "checkbox" at bounding box center [307, 220] width 12 height 12
checkbox input "true"
click at [305, 247] on input "checkbox" at bounding box center [307, 247] width 12 height 12
checkbox input "true"
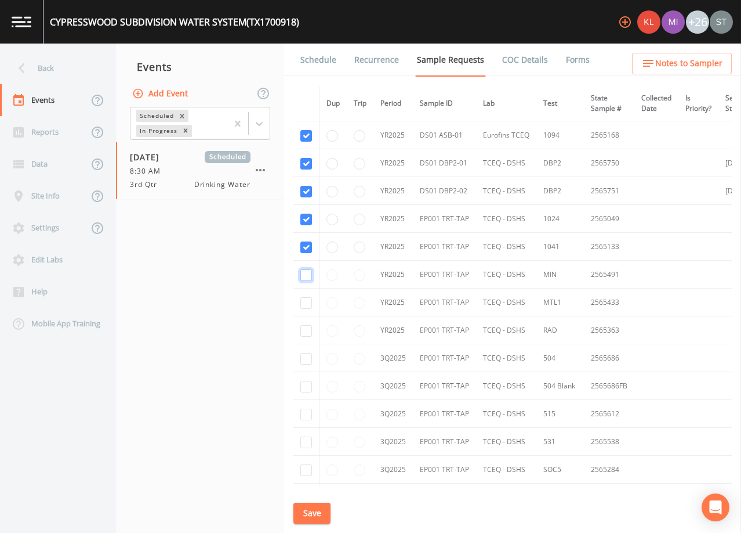
click at [308, 271] on input "checkbox" at bounding box center [307, 275] width 12 height 12
checkbox input "true"
click at [308, 302] on input "checkbox" at bounding box center [307, 303] width 12 height 12
checkbox input "true"
click at [305, 333] on input "checkbox" at bounding box center [307, 331] width 12 height 12
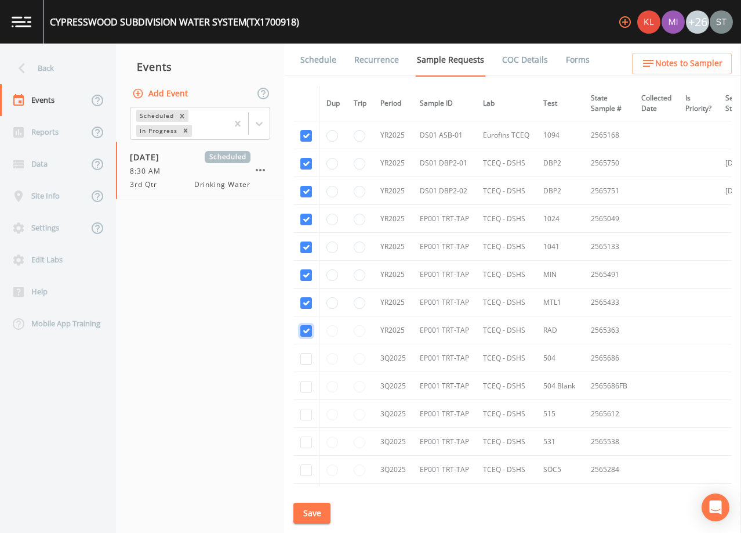
checkbox input "true"
click at [307, 361] on input "checkbox" at bounding box center [307, 359] width 12 height 12
checkbox input "true"
click at [306, 386] on input "checkbox" at bounding box center [307, 387] width 12 height 12
checkbox input "true"
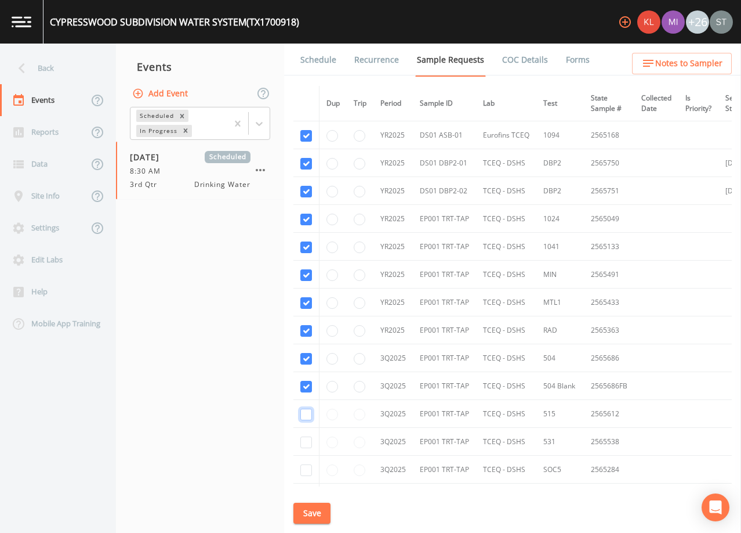
click at [305, 413] on input "checkbox" at bounding box center [307, 414] width 12 height 12
checkbox input "true"
drag, startPoint x: 308, startPoint y: 440, endPoint x: 307, endPoint y: 455, distance: 15.1
click at [308, 440] on input "checkbox" at bounding box center [307, 442] width 12 height 12
checkbox input "true"
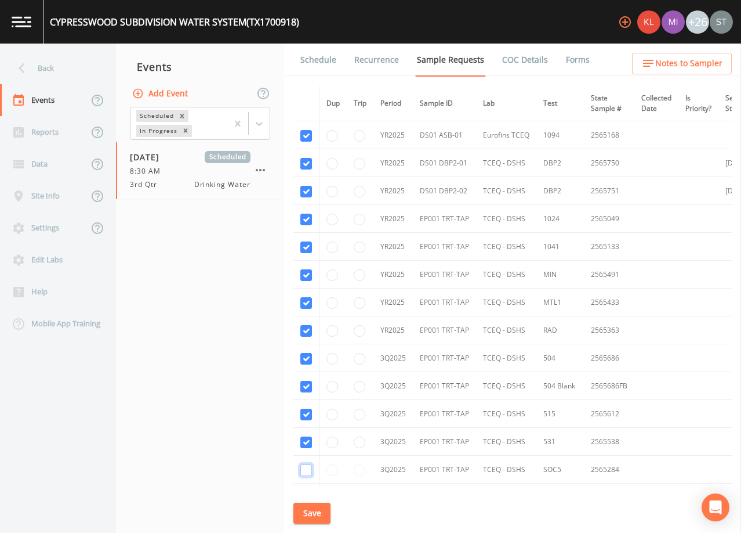
click at [305, 472] on input "checkbox" at bounding box center [307, 470] width 12 height 12
checkbox input "true"
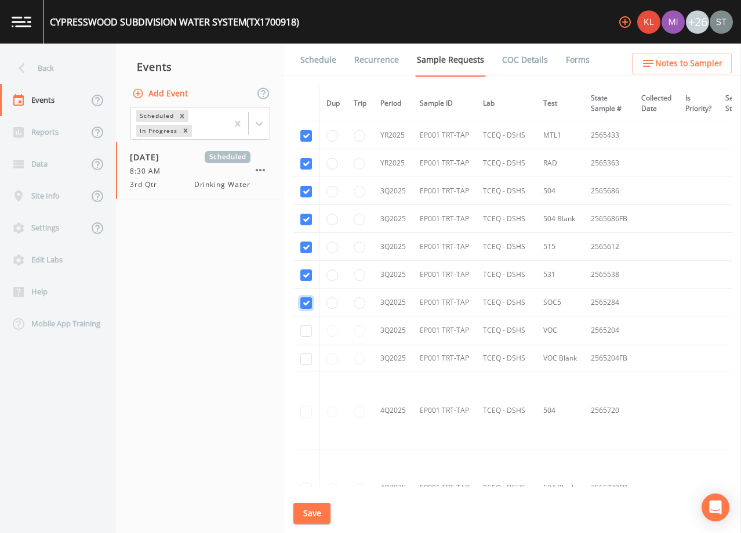
scroll to position [232, 0]
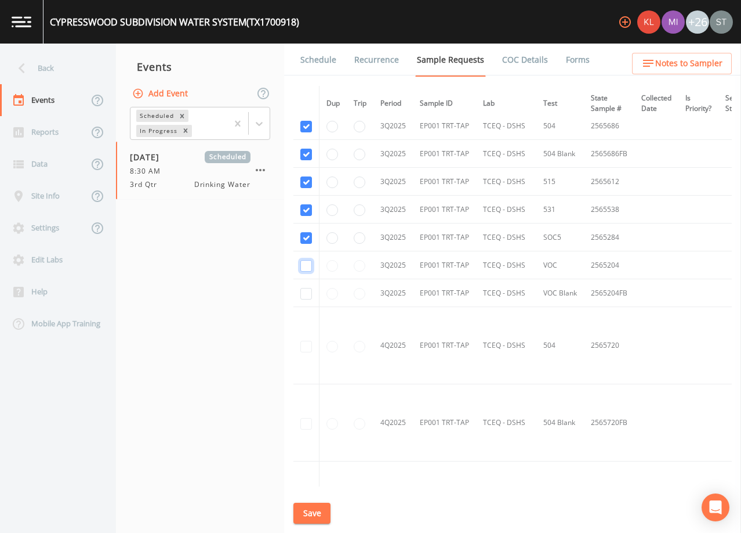
click at [302, 267] on input "checkbox" at bounding box center [307, 266] width 12 height 12
checkbox input "true"
click at [302, 295] on input "checkbox" at bounding box center [307, 294] width 12 height 12
checkbox input "true"
click at [309, 513] on button "Save" at bounding box center [312, 512] width 37 height 21
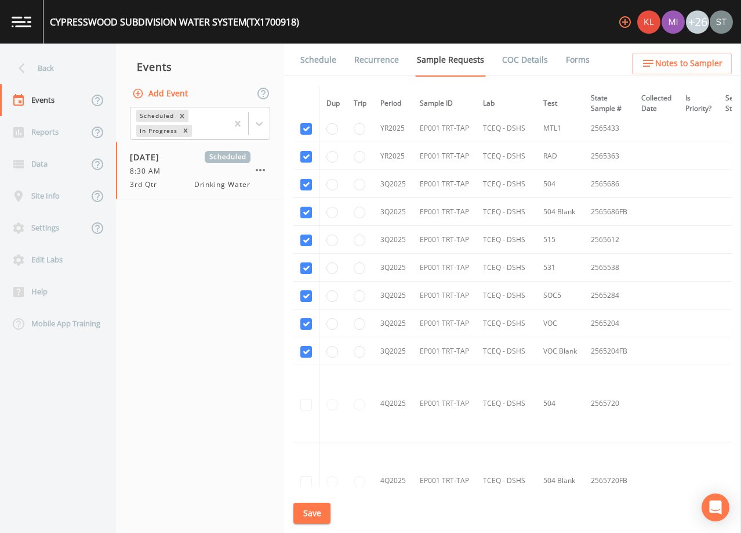
scroll to position [0, 0]
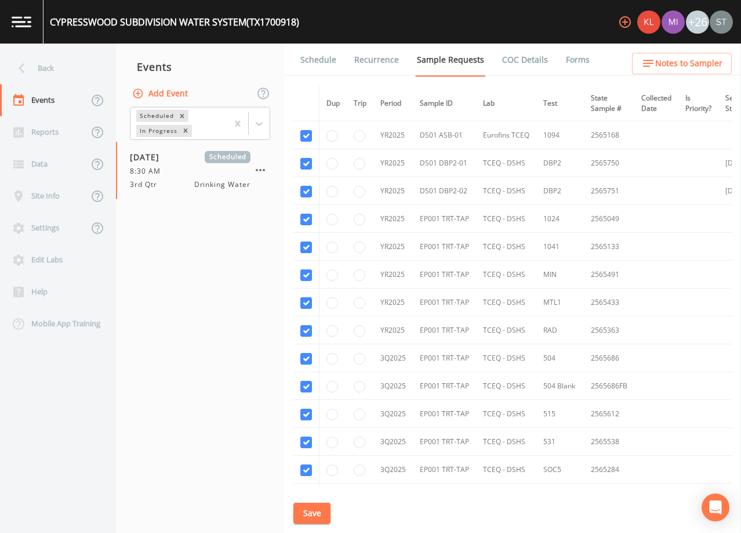
click at [317, 59] on link "Schedule" at bounding box center [318, 60] width 39 height 32
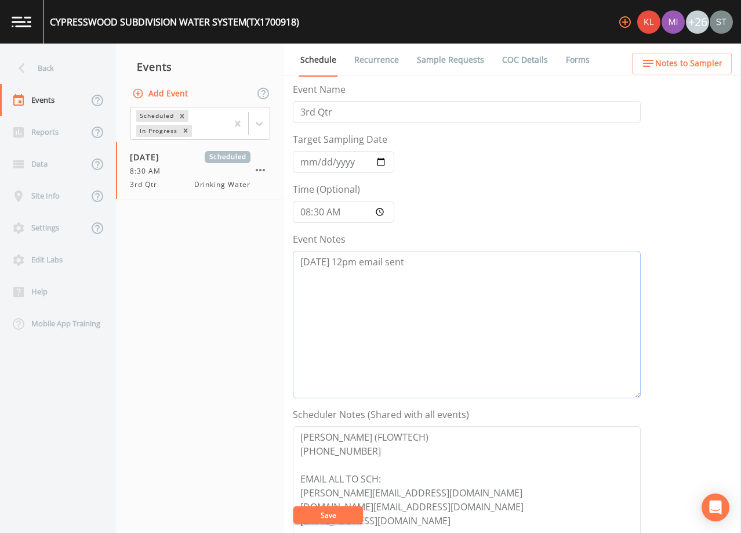
click at [397, 292] on textarea "[DATE] 12pm email sent" at bounding box center [467, 324] width 348 height 147
drag, startPoint x: 510, startPoint y: 275, endPoint x: 240, endPoint y: 269, distance: 269.9
click at [240, 269] on div "Back Events Reports Data Site Info Settings Edit Labs Help Mobile App Training …" at bounding box center [370, 288] width 741 height 489
paste textarea "5@2:37 Email Sent [DATE]9:59 [PERSON_NAME]'s reply email "Could we sch for the …"
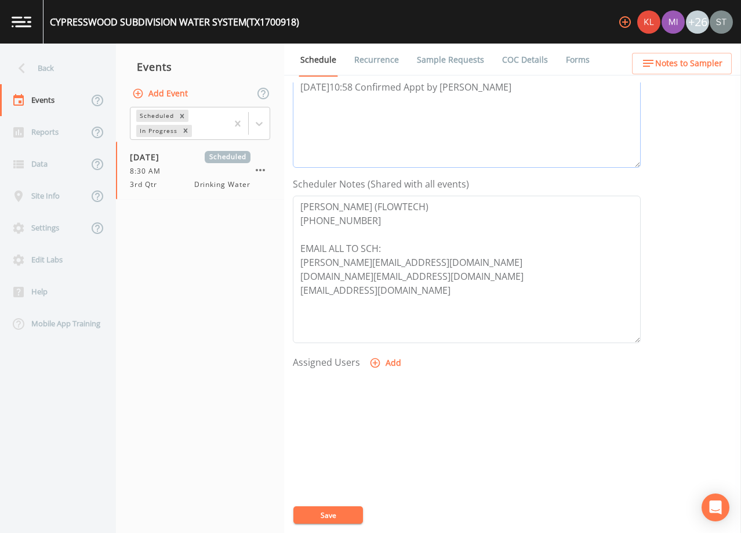
scroll to position [232, 0]
type textarea "[DATE]2:37 Email Sent [DATE]9:59 [PERSON_NAME]'s reply email "Could we sch for …"
click at [389, 359] on button "Add" at bounding box center [386, 360] width 39 height 21
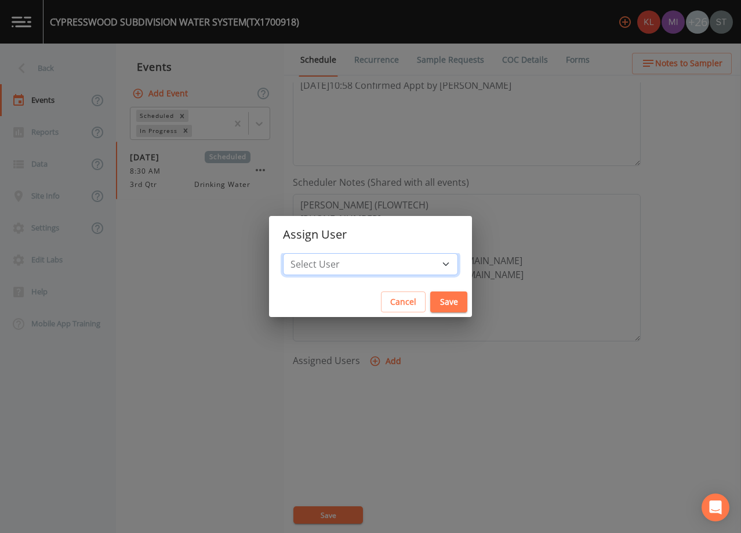
click at [370, 265] on select "Select User [PERSON_NAME] [PERSON_NAME] [PERSON_NAME] [PERSON_NAME] [PERSON_NAM…" at bounding box center [370, 264] width 175 height 22
select select "9949071a-8de3-4d5f-82d7-f9272ed5f8d7"
click at [309, 253] on select "Select User [PERSON_NAME] [PERSON_NAME] [PERSON_NAME] [PERSON_NAME] [PERSON_NAM…" at bounding box center [370, 264] width 175 height 22
click at [431, 301] on button "Save" at bounding box center [449, 301] width 37 height 21
select select
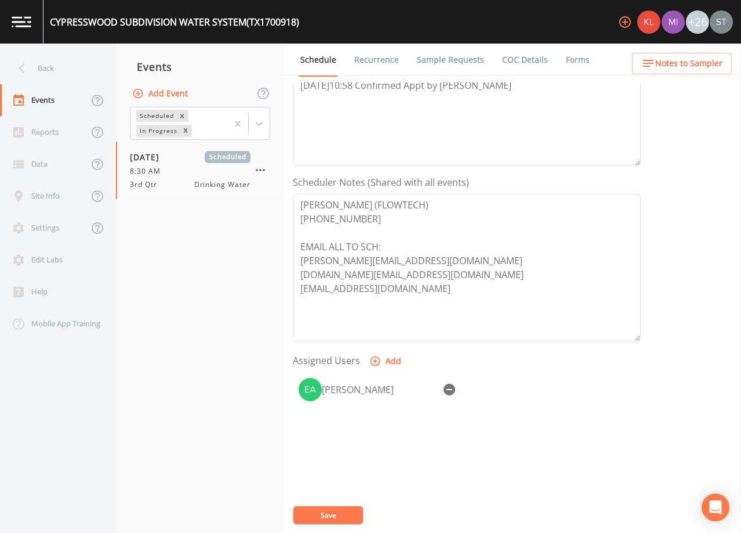
click at [343, 510] on button "Save" at bounding box center [329, 514] width 70 height 17
click at [696, 68] on span "Notes to Sampler" at bounding box center [689, 63] width 67 height 15
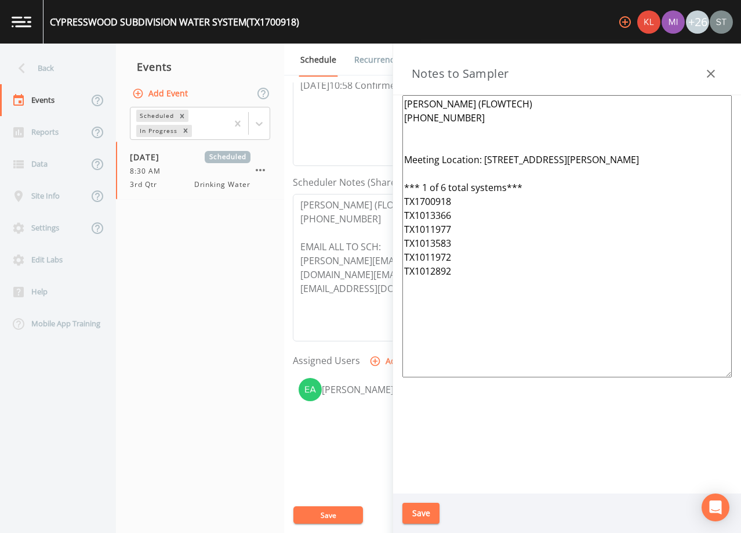
drag, startPoint x: 497, startPoint y: 283, endPoint x: 371, endPoint y: 146, distance: 186.0
click at [371, 146] on div "Back Events Reports Data Site Info Settings Edit Labs Help Mobile App Training …" at bounding box center [370, 288] width 741 height 489
paste textarea "*Operator- [PERSON_NAME] [PHONE_NUMBER]* Meeting Location: [STREET_ADDRESS][GEO…"
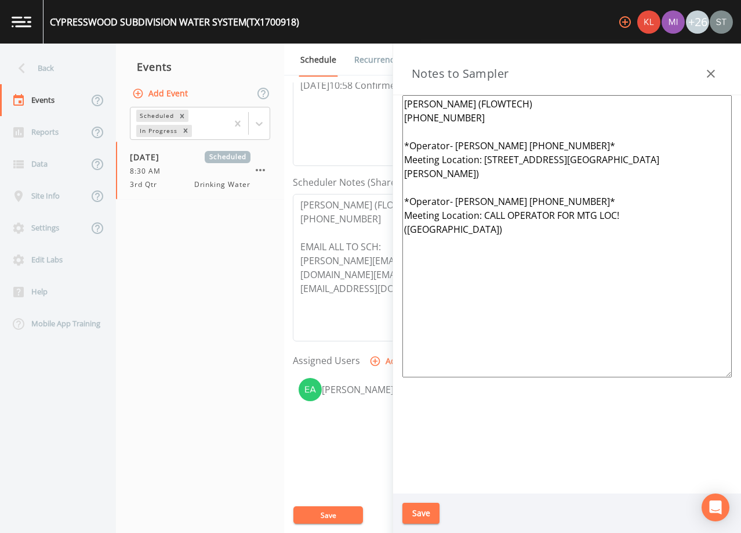
type textarea "[PERSON_NAME] (FLOWTECH) [PHONE_NUMBER] *Operator- [PERSON_NAME] [PHONE_NUMBER]…"
click at [425, 511] on button "Save" at bounding box center [421, 512] width 37 height 21
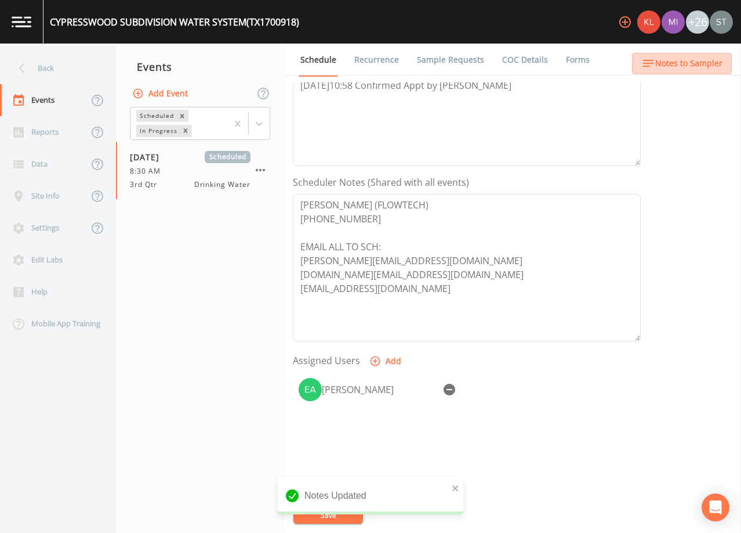
click at [711, 63] on span "Notes to Sampler" at bounding box center [689, 63] width 67 height 15
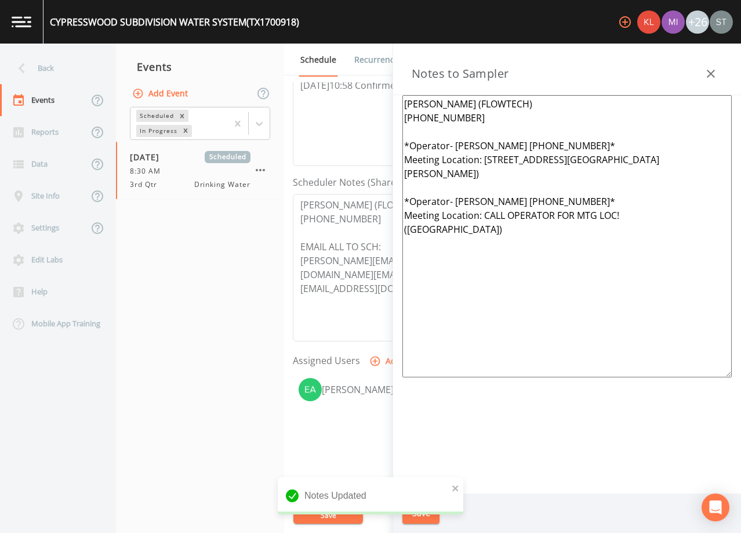
click at [712, 74] on icon "button" at bounding box center [711, 74] width 8 height 8
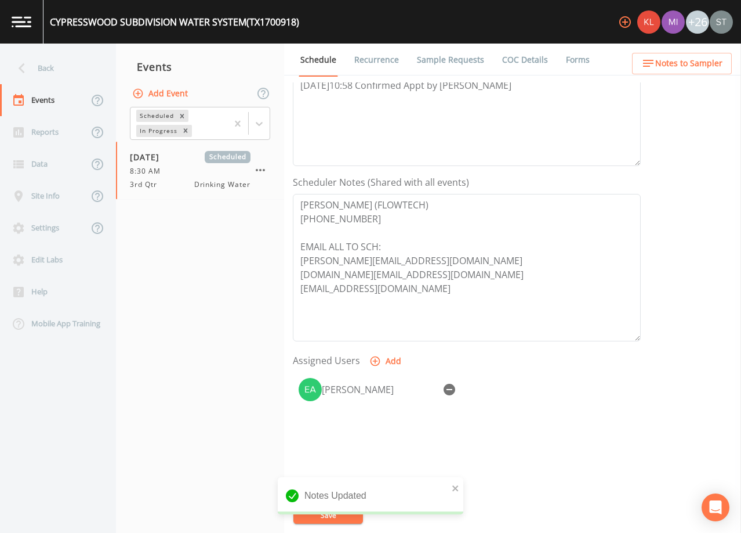
click at [436, 60] on link "Sample Requests" at bounding box center [450, 60] width 71 height 32
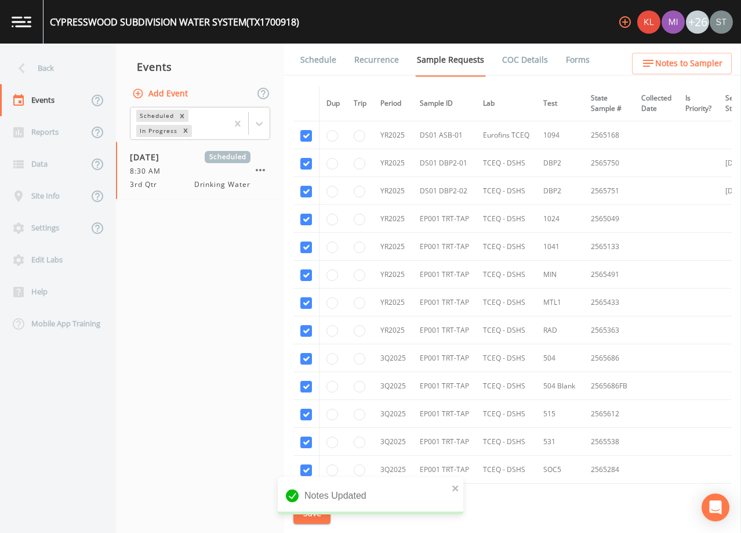
click at [321, 58] on link "Schedule" at bounding box center [318, 60] width 39 height 32
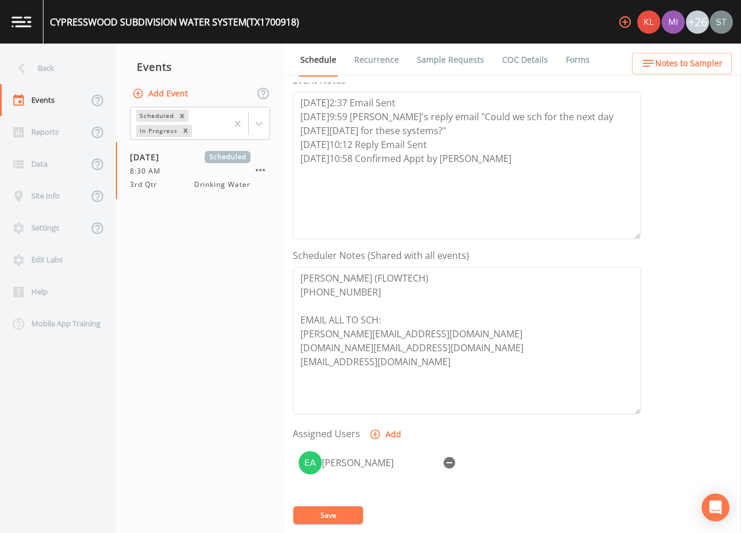
scroll to position [174, 0]
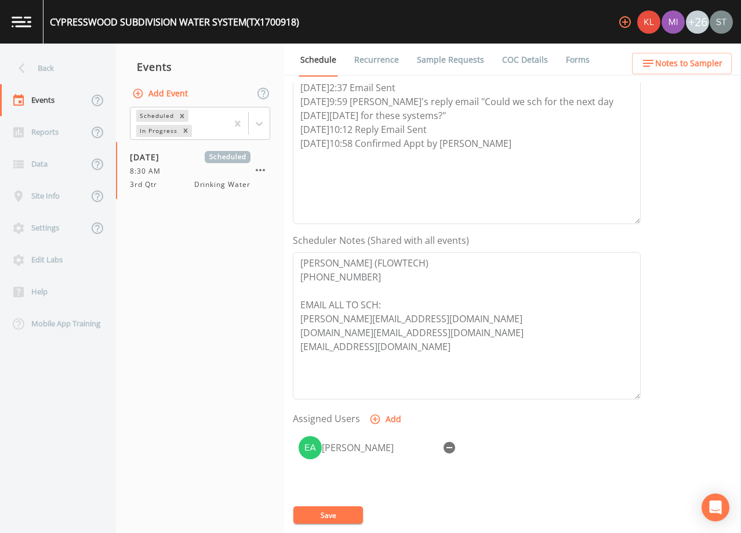
click at [68, 66] on div "Back" at bounding box center [52, 68] width 104 height 32
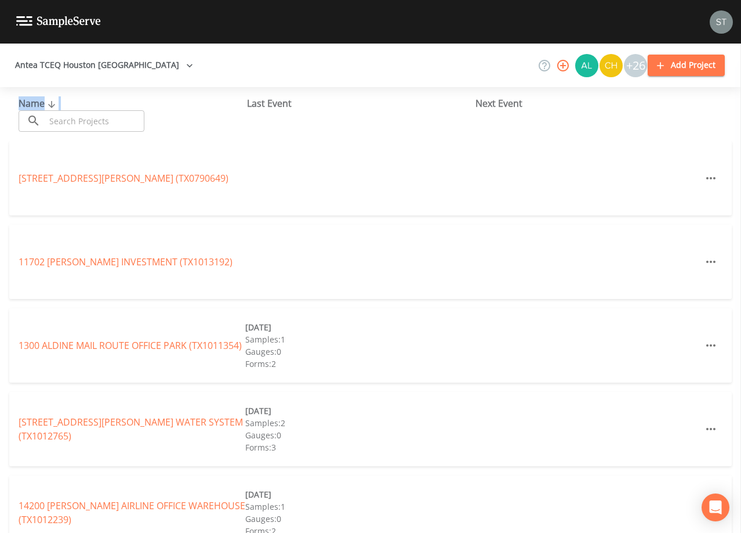
drag, startPoint x: 95, startPoint y: 115, endPoint x: 92, endPoint y: 122, distance: 7.3
click at [93, 121] on div "Name ​ ​" at bounding box center [133, 113] width 229 height 35
click at [106, 125] on input "text" at bounding box center [94, 120] width 99 height 21
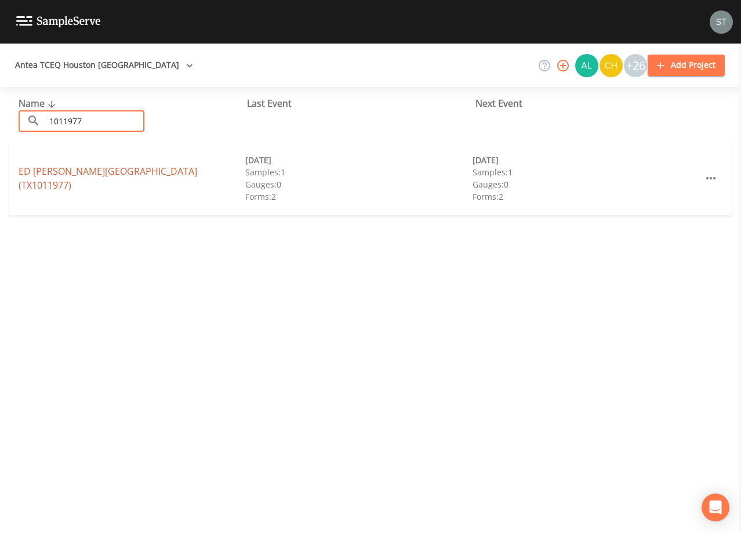
type input "1011977"
click at [167, 181] on link "ED [PERSON_NAME][GEOGRAPHIC_DATA] (TX1011977)" at bounding box center [108, 178] width 179 height 27
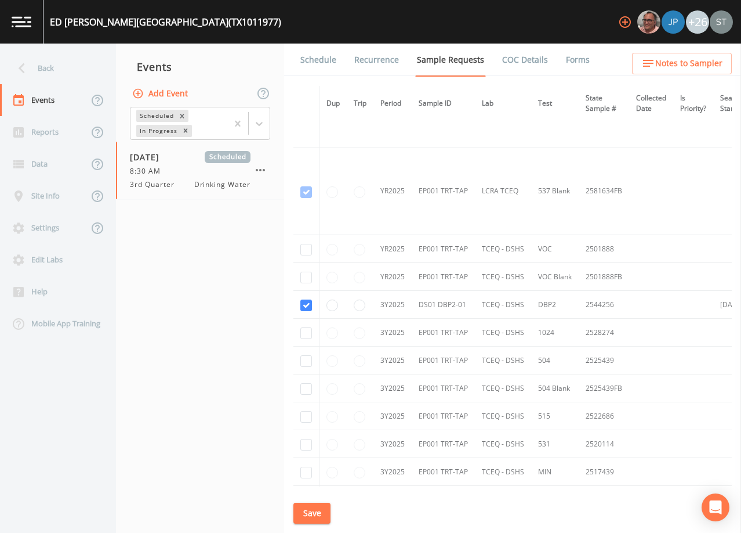
scroll to position [522, 0]
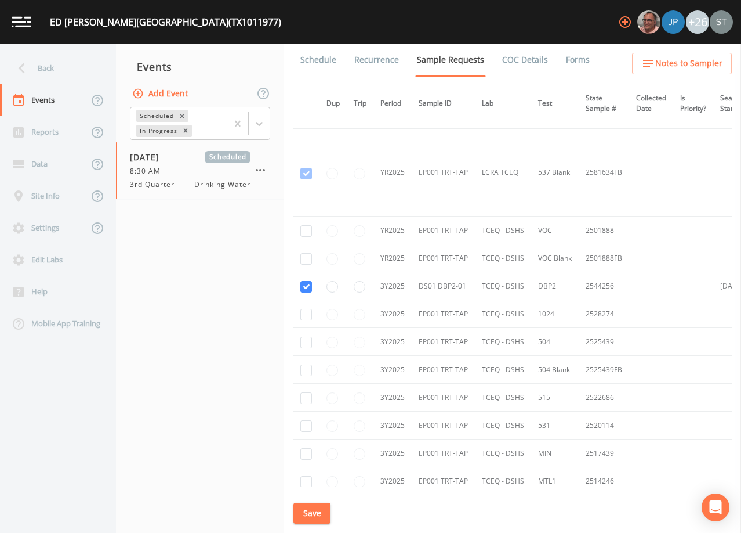
click at [319, 57] on link "Schedule" at bounding box center [318, 60] width 39 height 32
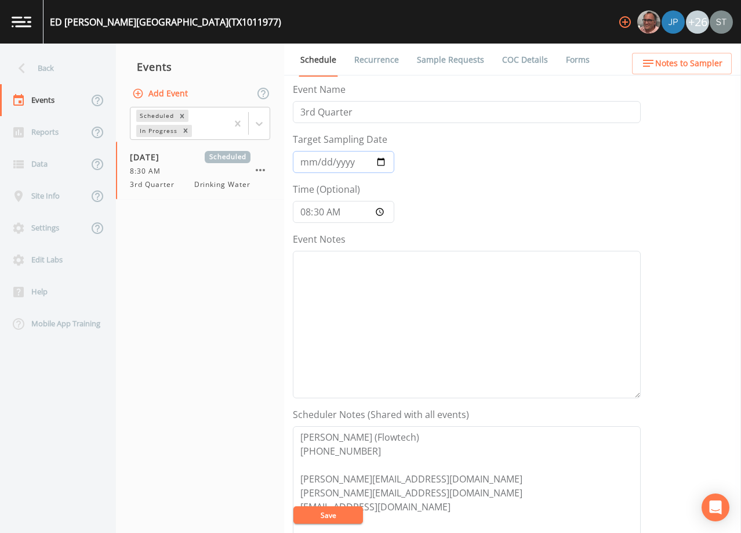
click at [321, 163] on input "[DATE]" at bounding box center [344, 162] width 102 height 22
type input "[DATE]"
type input "11:30"
click at [380, 295] on textarea "Event Notes" at bounding box center [467, 324] width 348 height 147
click at [699, 64] on span "Notes to Sampler" at bounding box center [689, 63] width 67 height 15
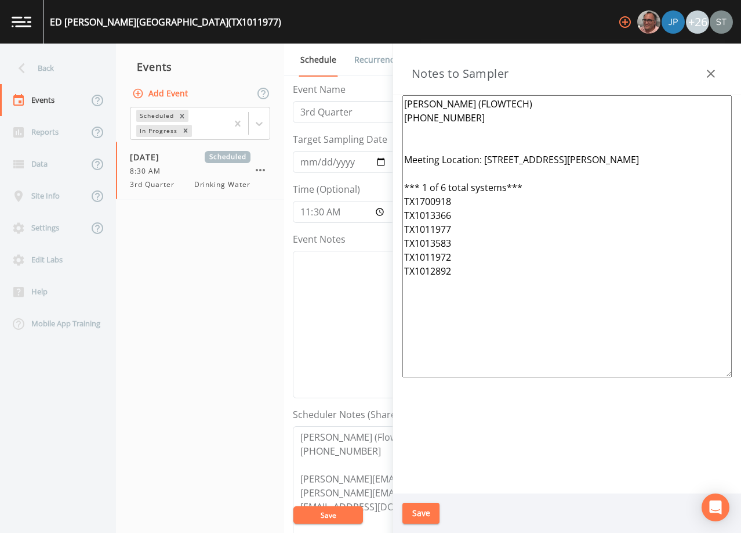
drag, startPoint x: 470, startPoint y: 294, endPoint x: 392, endPoint y: 149, distance: 164.8
click at [392, 149] on div "Back Events Reports Data Site Info Settings Edit Labs Help Mobile App Training …" at bounding box center [370, 288] width 741 height 489
paste textarea "*Operator- [PERSON_NAME] [PHONE_NUMBER]* Meeting Location: [STREET_ADDRESS][GEO…"
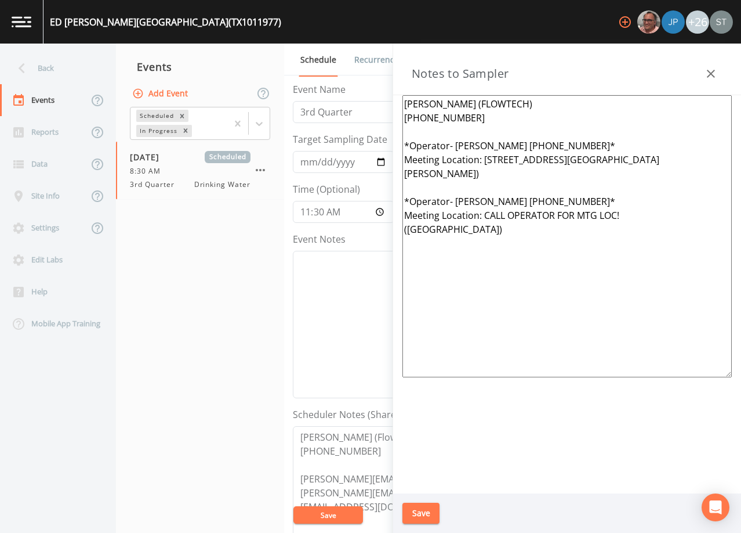
type textarea "[PERSON_NAME] (FLOWTECH) [PHONE_NUMBER] *Operator- [PERSON_NAME] [PHONE_NUMBER]…"
click at [423, 506] on button "Save" at bounding box center [421, 512] width 37 height 21
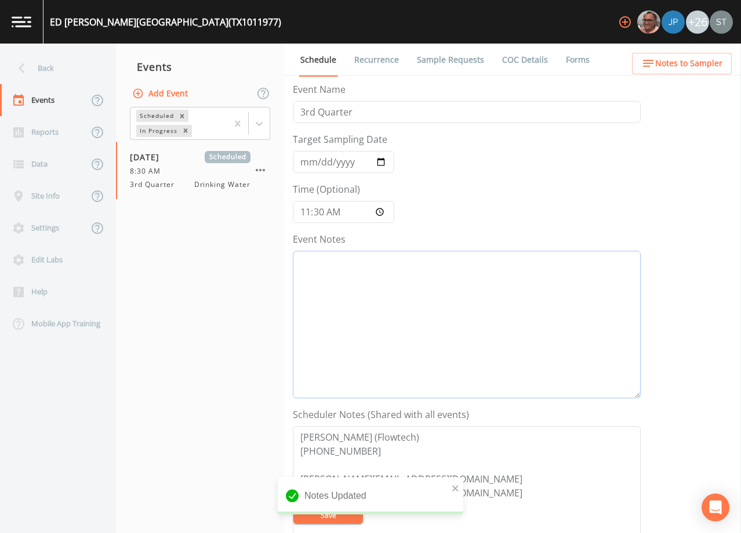
click at [528, 306] on textarea "Event Notes" at bounding box center [467, 324] width 348 height 147
paste textarea "[DATE]2:37 Email Sent [DATE]9:59 [PERSON_NAME]'s reply email "Could we sch for …"
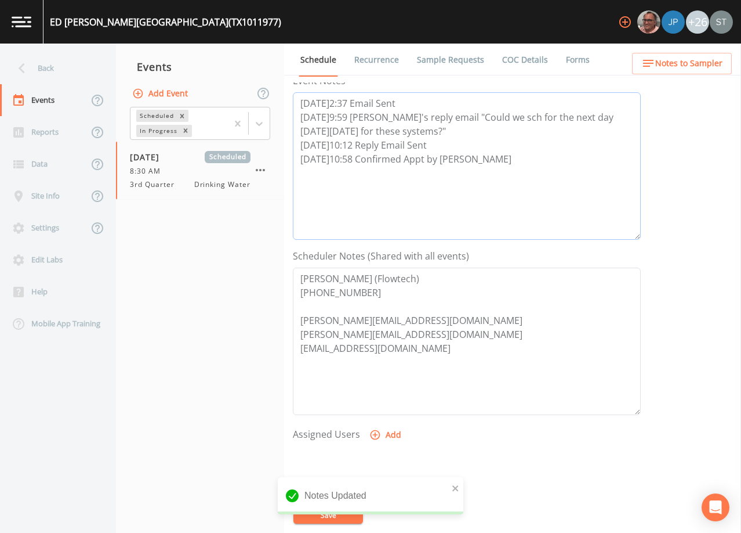
scroll to position [174, 0]
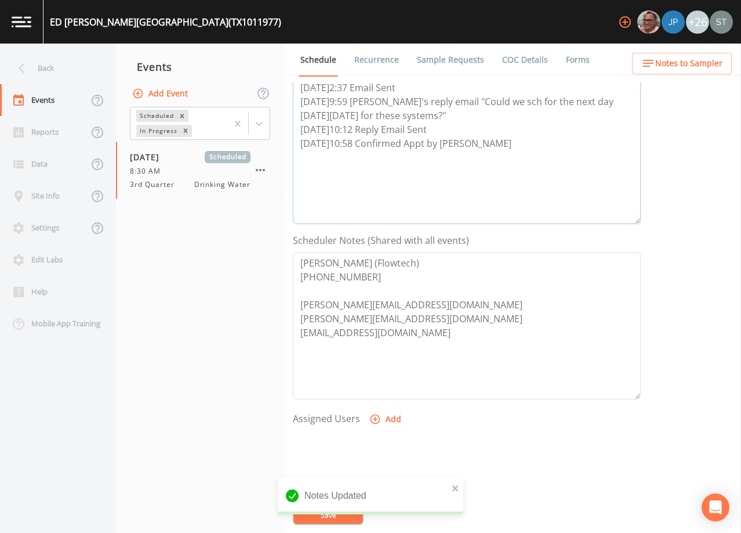
type textarea "[DATE]2:37 Email Sent [DATE]9:59 [PERSON_NAME]'s reply email "Could we sch for …"
click at [386, 417] on button "Add" at bounding box center [386, 418] width 39 height 21
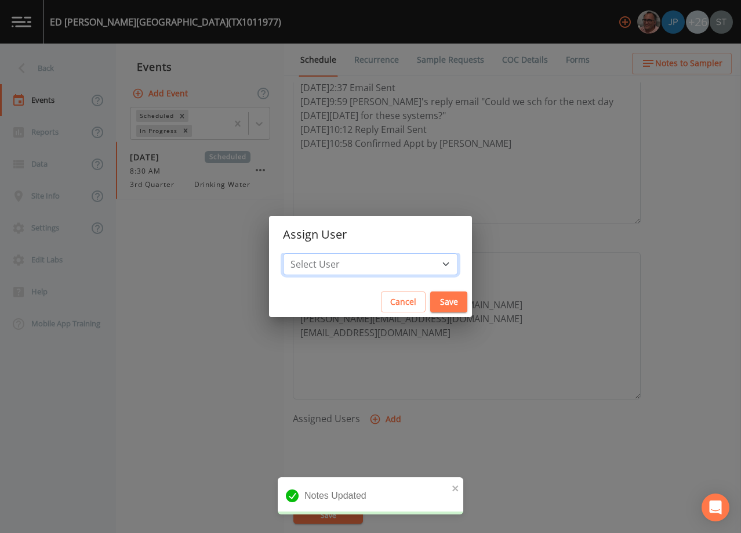
click at [375, 266] on select "Select User [PERSON_NAME] [PERSON_NAME] [PERSON_NAME] [PERSON_NAME] [PERSON_NAM…" at bounding box center [370, 264] width 175 height 22
select select "9949071a-8de3-4d5f-82d7-f9272ed5f8d7"
click at [309, 253] on select "Select User [PERSON_NAME] [PERSON_NAME] [PERSON_NAME] [PERSON_NAME] [PERSON_NAM…" at bounding box center [370, 264] width 175 height 22
click at [431, 301] on button "Save" at bounding box center [449, 301] width 37 height 21
select select
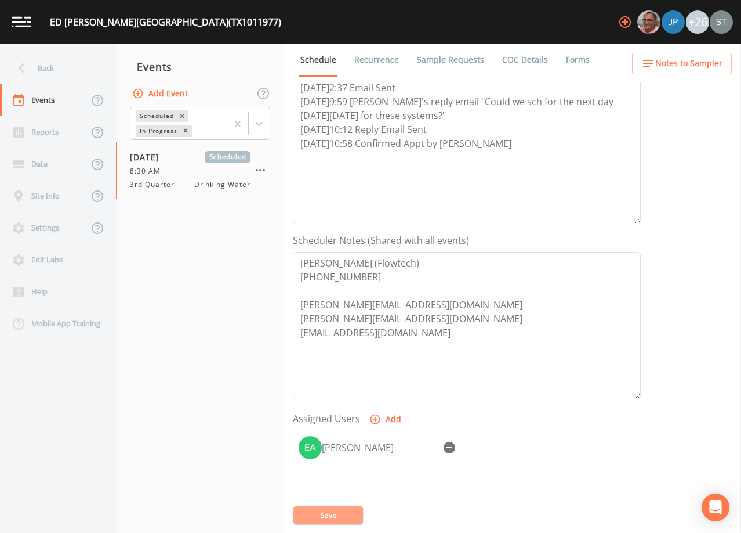
click at [332, 516] on button "Save" at bounding box center [329, 514] width 70 height 17
click at [695, 71] on button "Notes to Sampler" at bounding box center [682, 63] width 100 height 21
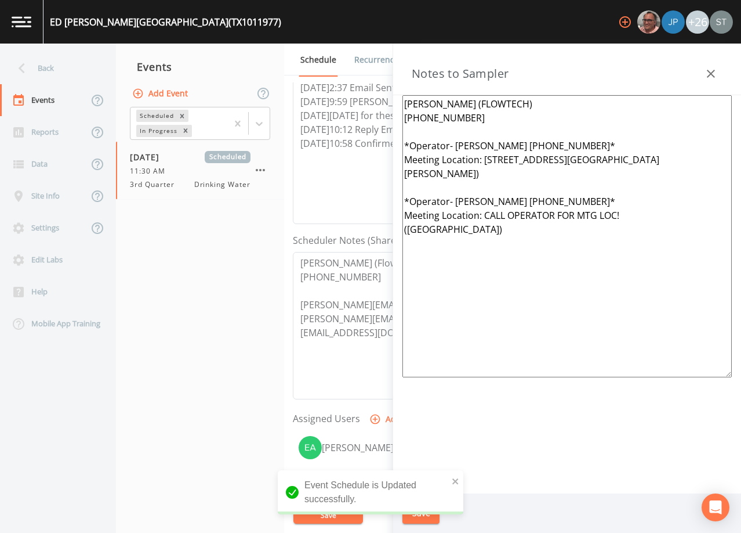
click at [711, 67] on icon "button" at bounding box center [711, 74] width 14 height 14
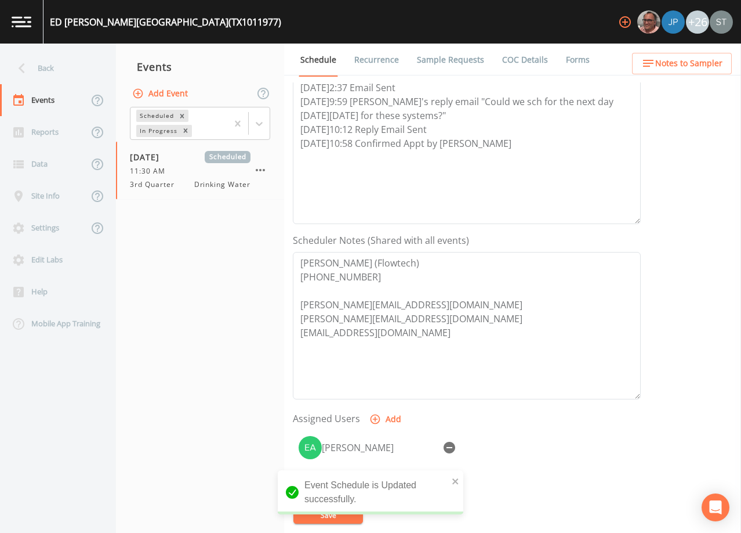
click at [469, 61] on link "Sample Requests" at bounding box center [450, 60] width 71 height 32
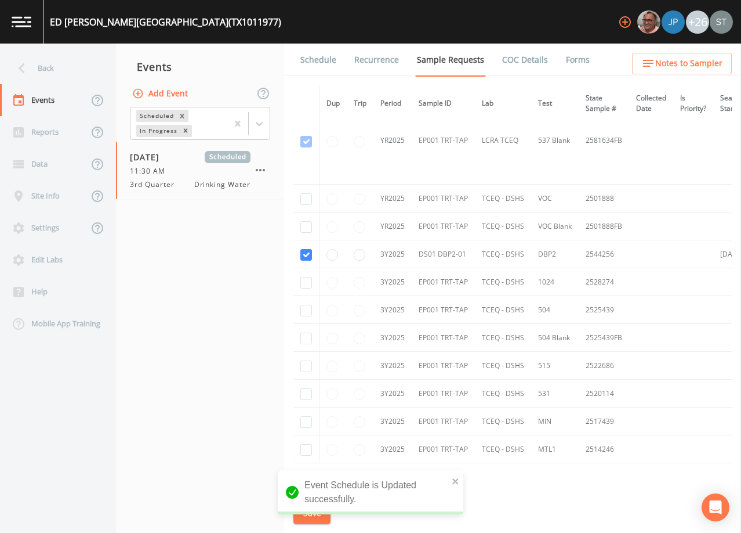
scroll to position [627, 0]
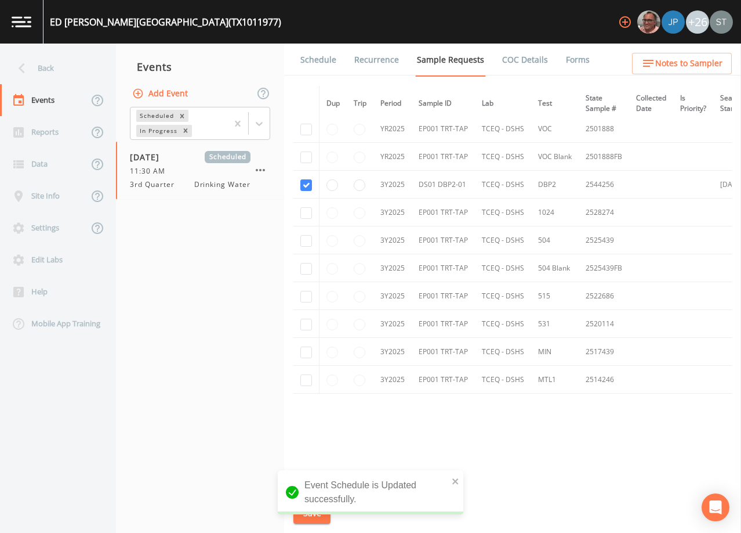
click at [309, 65] on link "Schedule" at bounding box center [318, 60] width 39 height 32
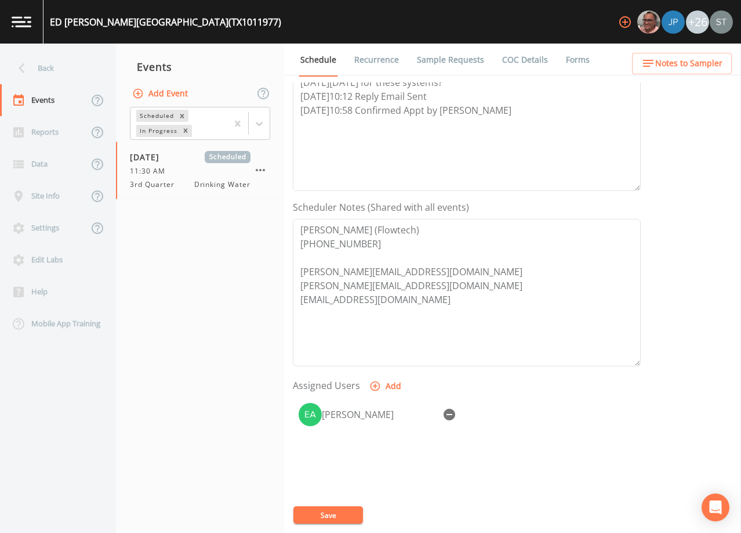
scroll to position [232, 0]
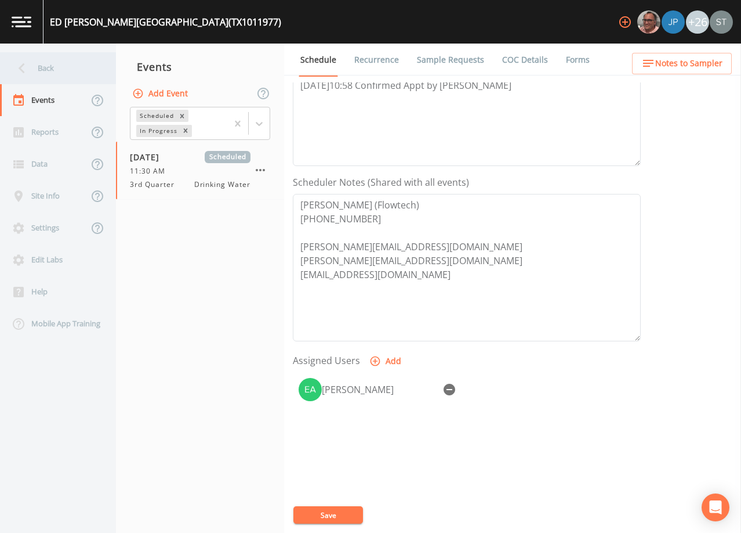
click at [67, 70] on div "Back" at bounding box center [52, 68] width 104 height 32
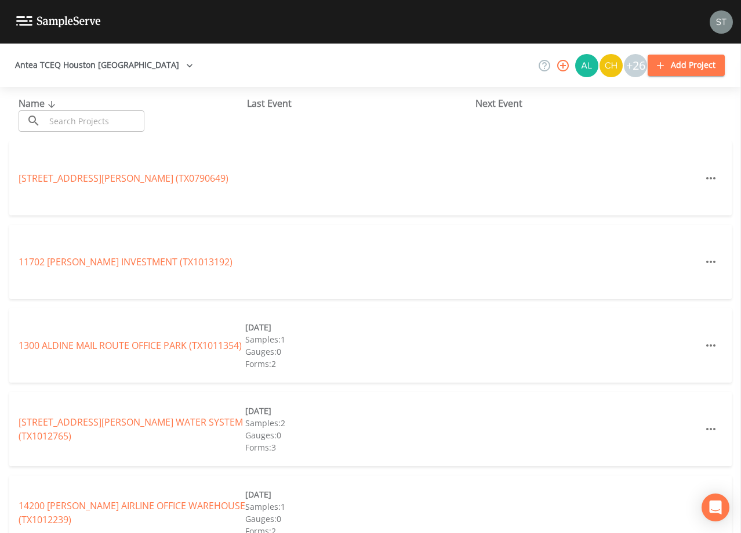
click at [93, 121] on input "text" at bounding box center [94, 120] width 99 height 21
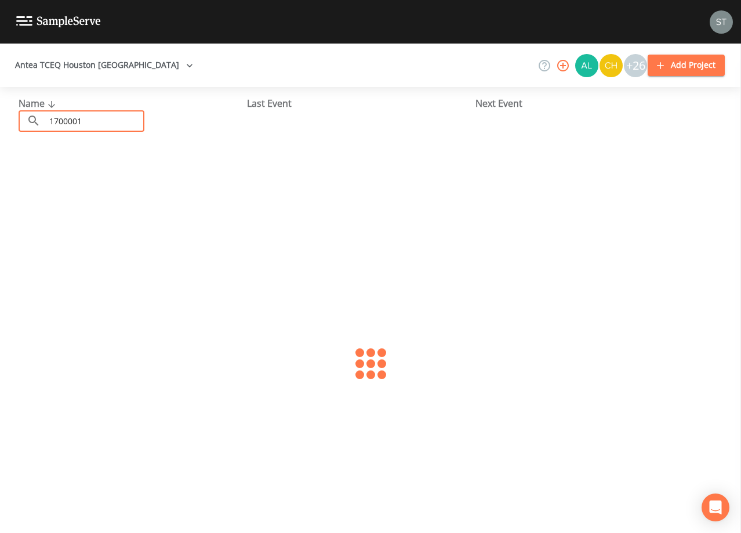
type input "1700001"
click at [116, 178] on link "CITY OF CONROE (TX1700001)" at bounding box center [83, 178] width 128 height 13
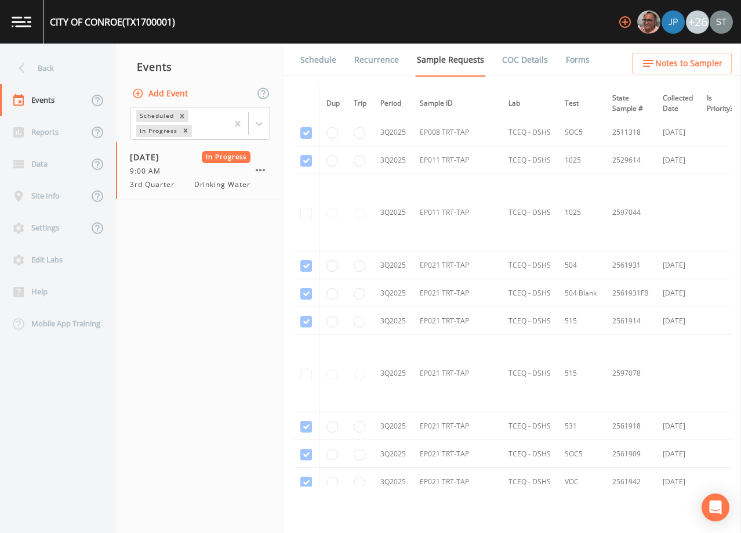
scroll to position [10398, 0]
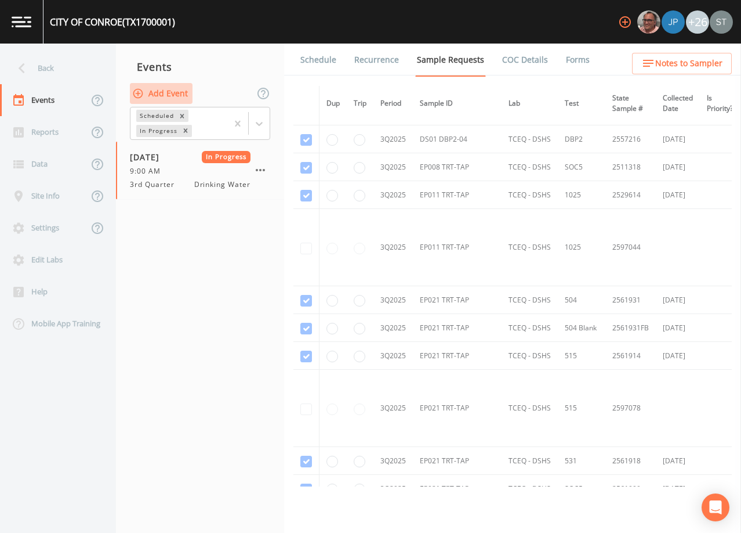
click at [169, 93] on button "Add Event" at bounding box center [161, 93] width 63 height 21
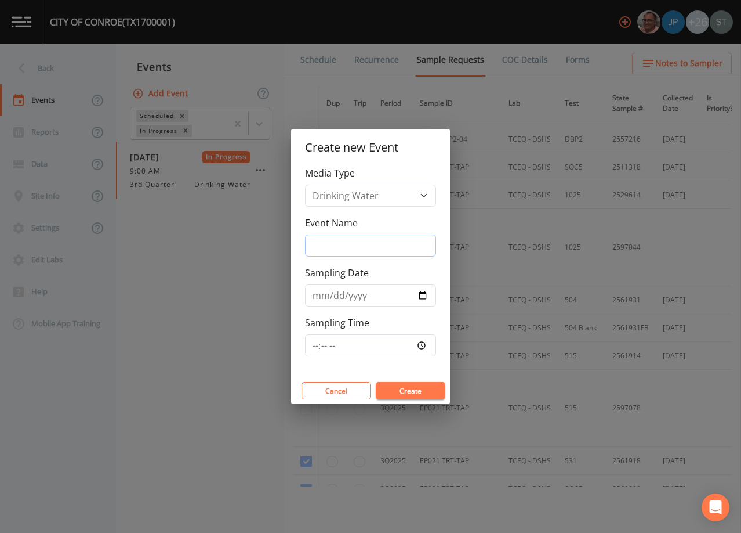
click at [385, 244] on input "Event Name" at bounding box center [370, 245] width 131 height 22
type input "3rd Qtr"
click at [312, 295] on input "Sampling Date" at bounding box center [370, 295] width 131 height 22
type input "[DATE]"
type input "08:30"
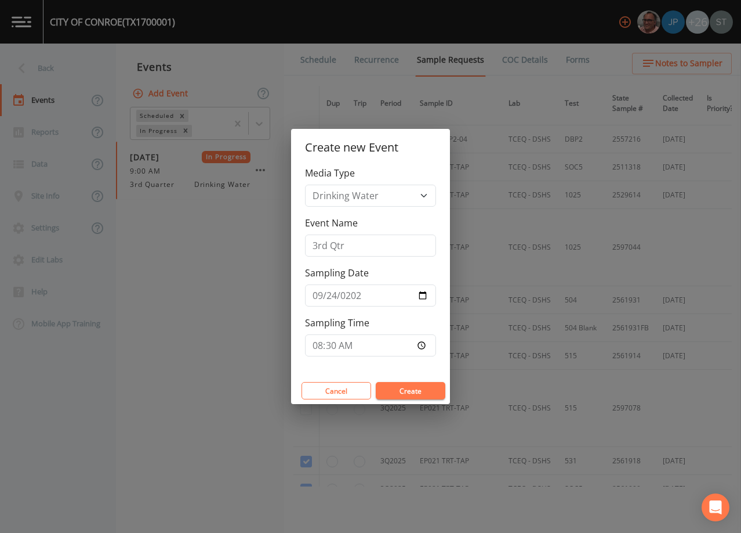
click at [404, 389] on button "Create" at bounding box center [411, 390] width 70 height 17
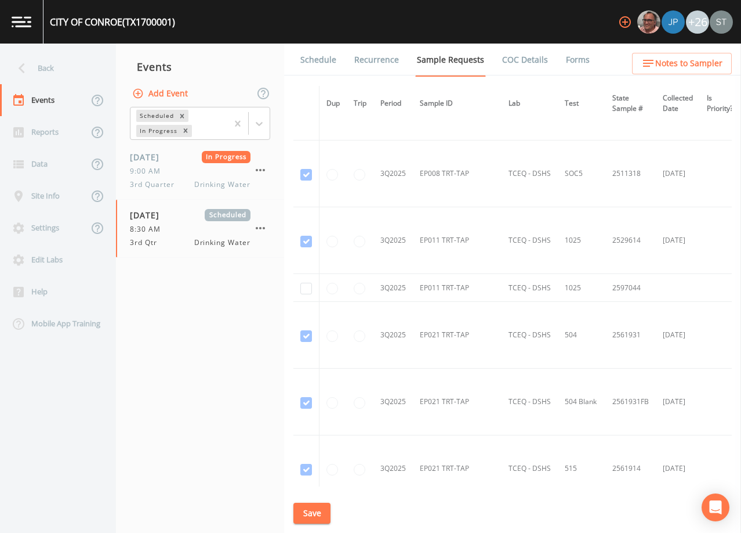
scroll to position [12351, 0]
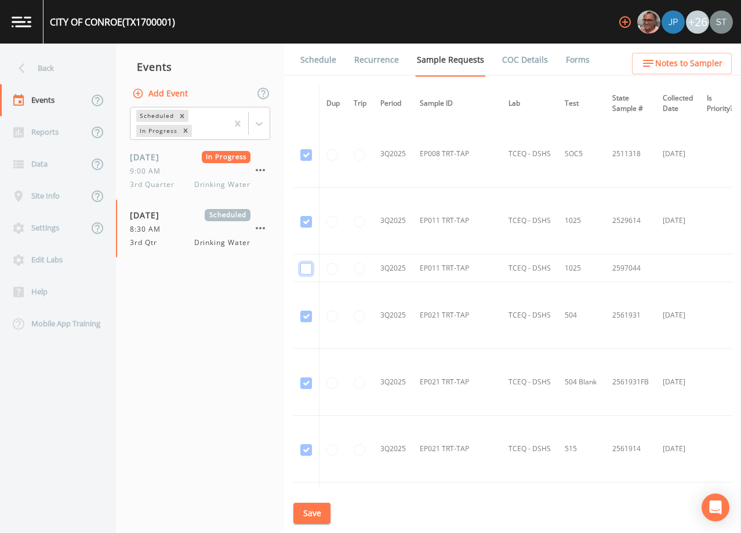
click at [306, 268] on input "checkbox" at bounding box center [307, 269] width 12 height 12
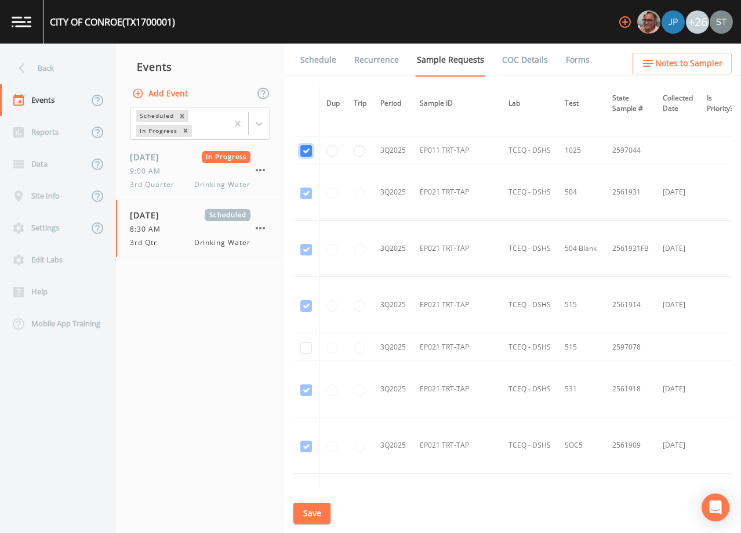
scroll to position [10666, 0]
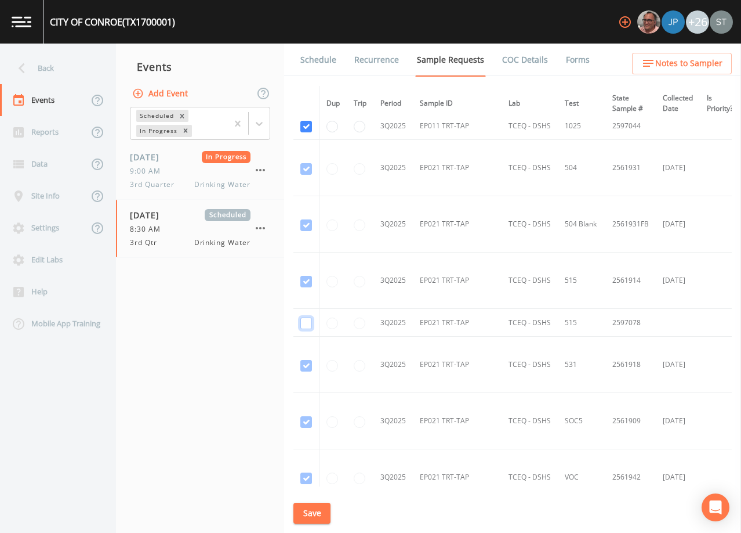
click at [305, 324] on input "checkbox" at bounding box center [307, 323] width 12 height 12
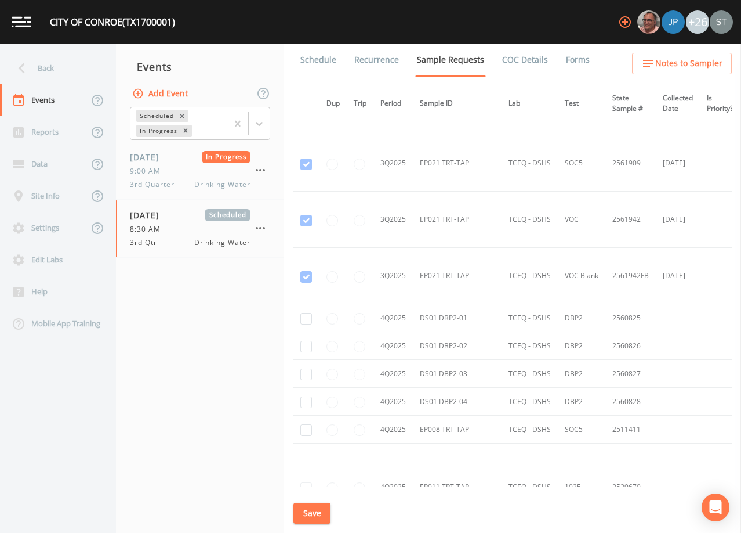
scroll to position [10956, 0]
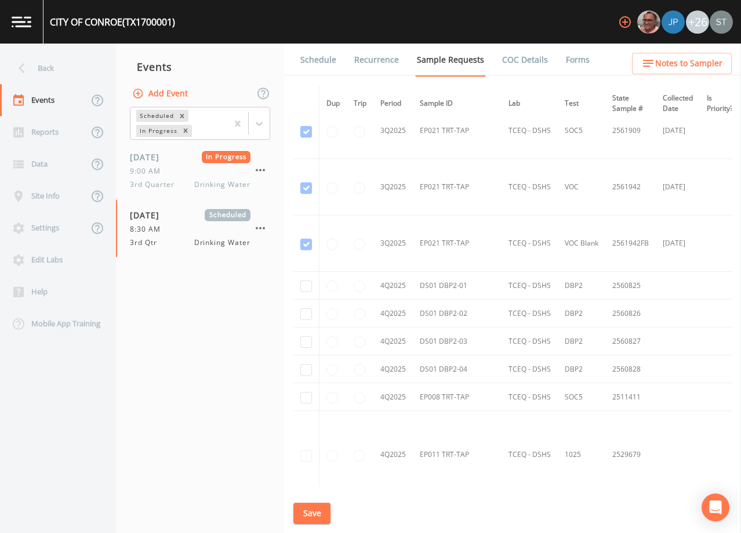
click at [319, 511] on button "Save" at bounding box center [312, 512] width 37 height 21
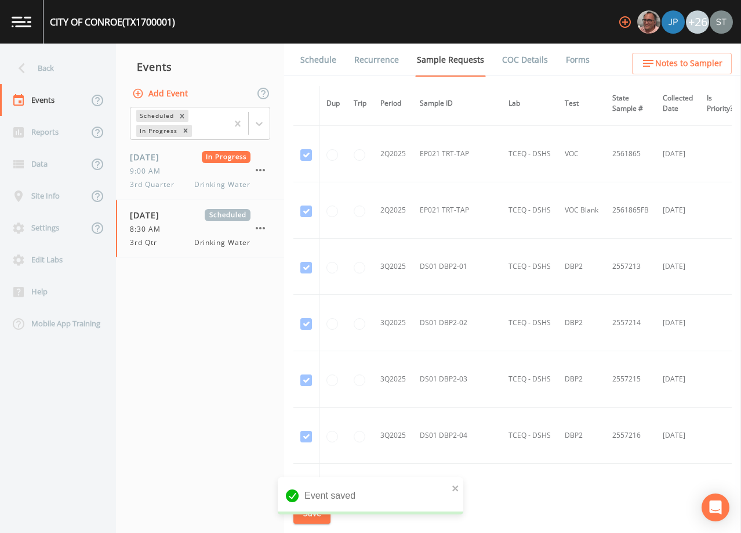
scroll to position [10144, 0]
click at [321, 60] on link "Schedule" at bounding box center [318, 60] width 39 height 32
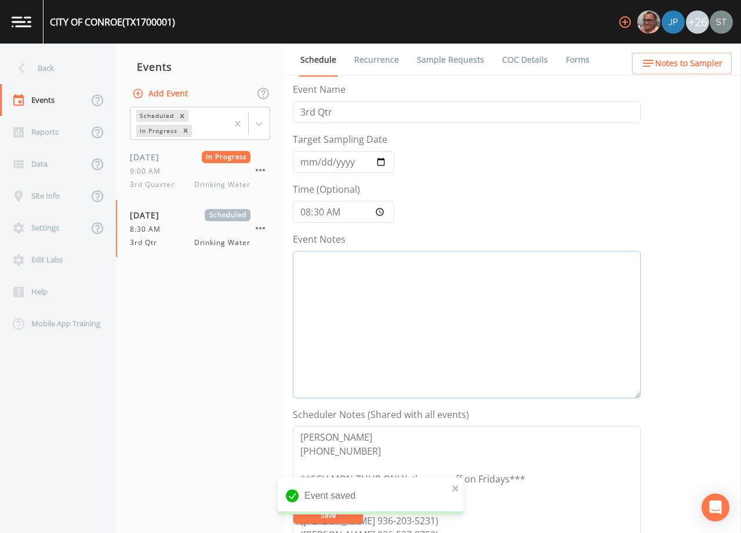
click at [419, 312] on textarea "Event Notes" at bounding box center [467, 324] width 348 height 147
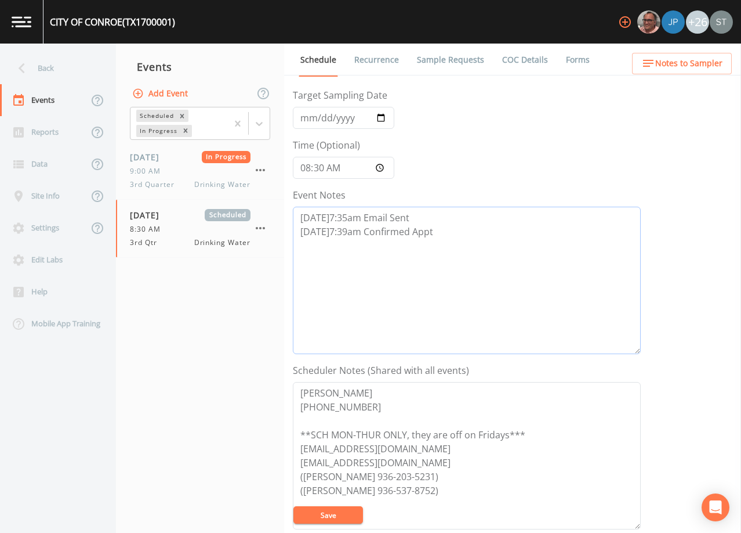
scroll to position [232, 0]
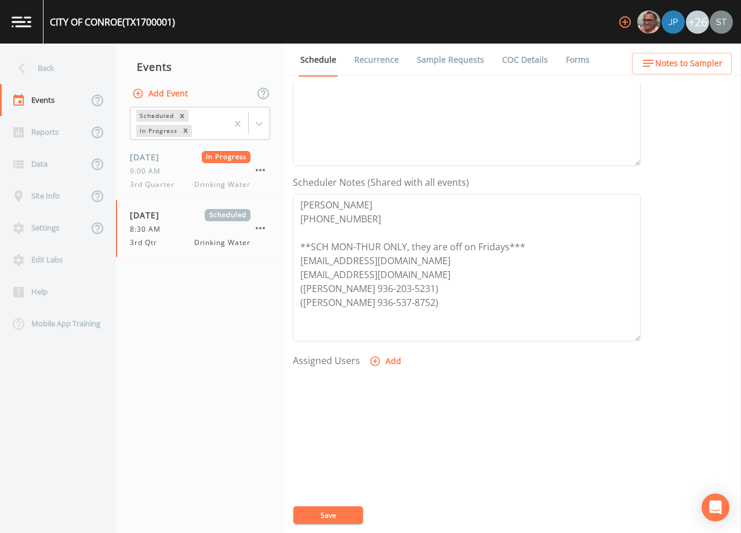
click at [381, 360] on button "Add" at bounding box center [386, 360] width 39 height 21
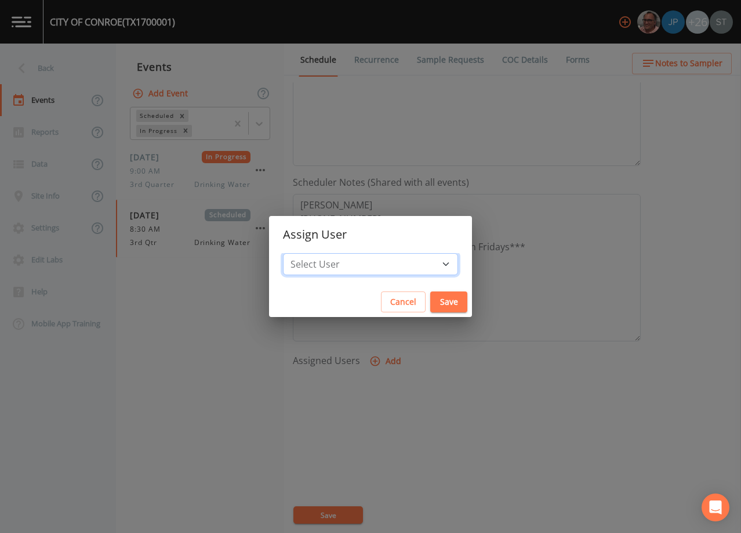
click at [392, 266] on select "Select User [PERSON_NAME] [PERSON_NAME] [PERSON_NAME] [PERSON_NAME] [PERSON_NAM…" at bounding box center [370, 264] width 175 height 22
click at [309, 253] on select "Select User [PERSON_NAME] [PERSON_NAME] [PERSON_NAME] [PERSON_NAME] [PERSON_NAM…" at bounding box center [370, 264] width 175 height 22
click at [431, 302] on button "Save" at bounding box center [449, 301] width 37 height 21
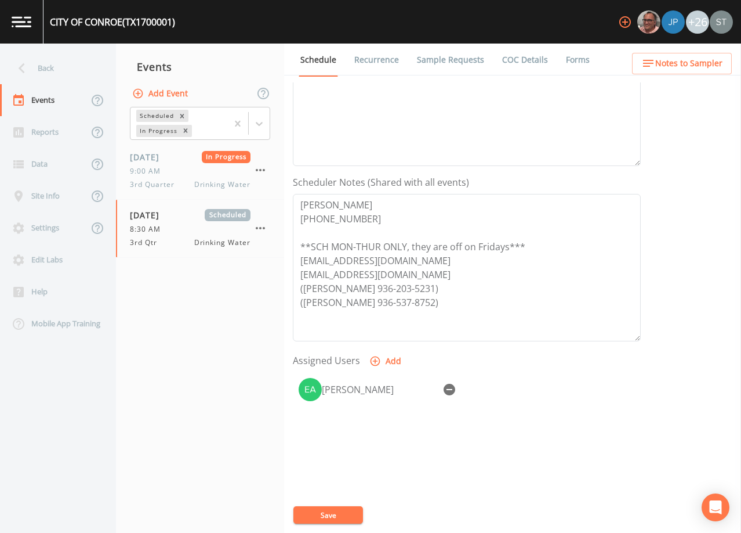
click at [341, 513] on button "Save" at bounding box center [329, 514] width 70 height 17
click at [712, 66] on span "Notes to Sampler" at bounding box center [689, 63] width 67 height 15
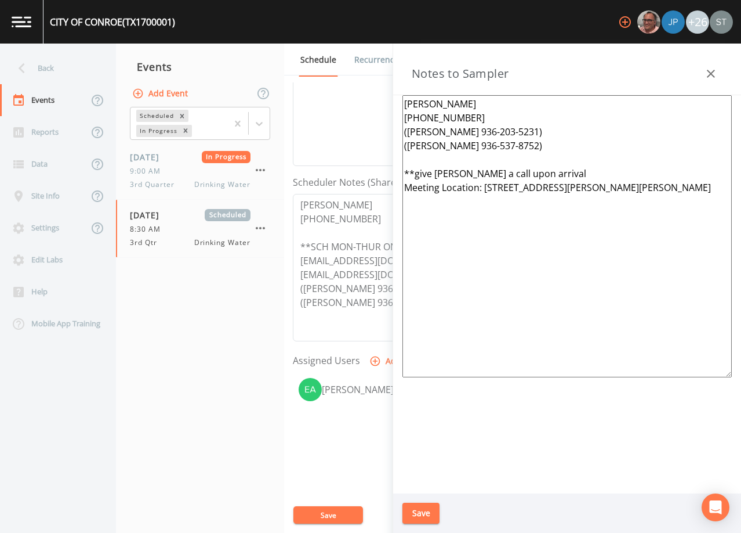
drag, startPoint x: 567, startPoint y: 172, endPoint x: 377, endPoint y: 164, distance: 189.9
click at [377, 164] on div "Back Events Reports Data Site Info Settings Edit Labs Help Mobile App Training …" at bounding box center [370, 288] width 741 height 489
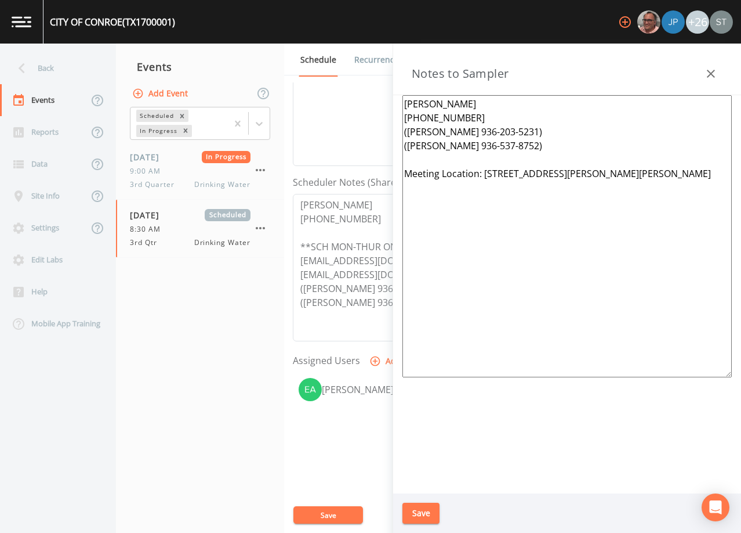
click at [638, 177] on textarea "[PERSON_NAME] [PHONE_NUMBER] ([PERSON_NAME] 936-203-5231) ([PERSON_NAME] 936-53…" at bounding box center [568, 236] width 330 height 282
click at [426, 512] on button "Save" at bounding box center [421, 512] width 37 height 21
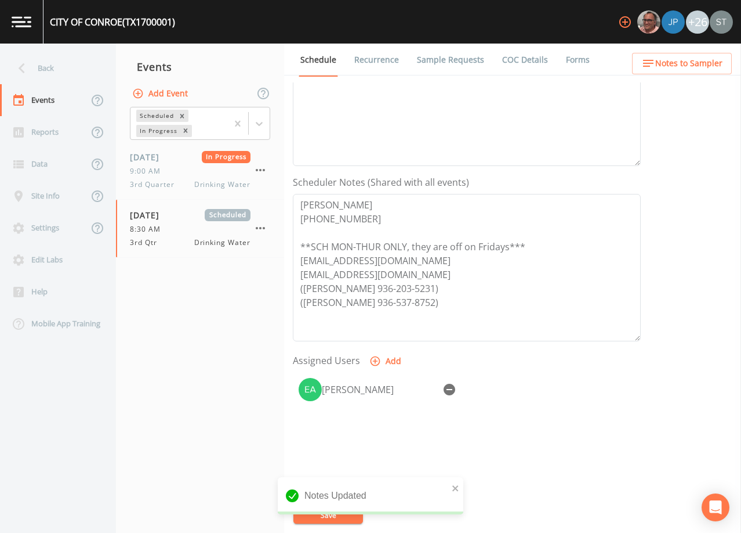
click at [709, 64] on span "Notes to Sampler" at bounding box center [689, 63] width 67 height 15
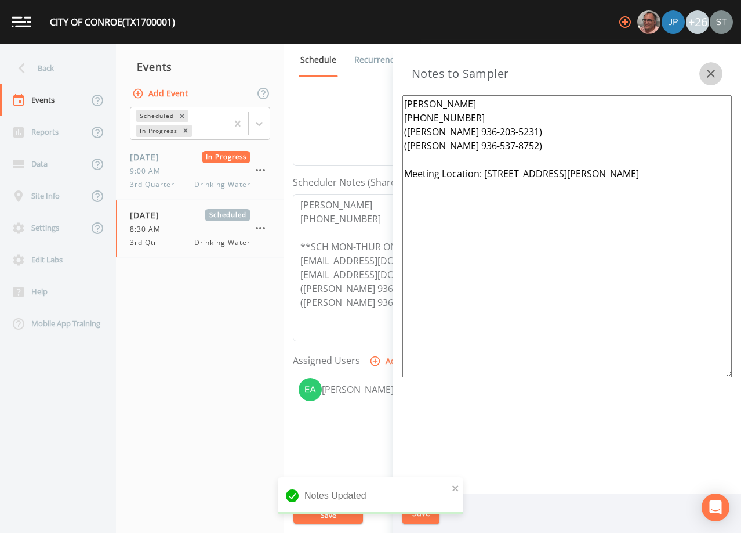
click at [708, 70] on icon "button" at bounding box center [711, 74] width 8 height 8
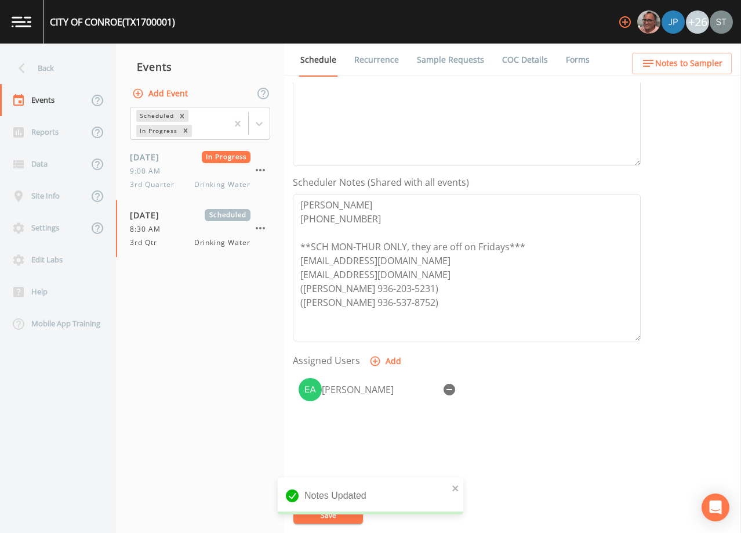
click at [385, 62] on link "Recurrence" at bounding box center [377, 60] width 48 height 32
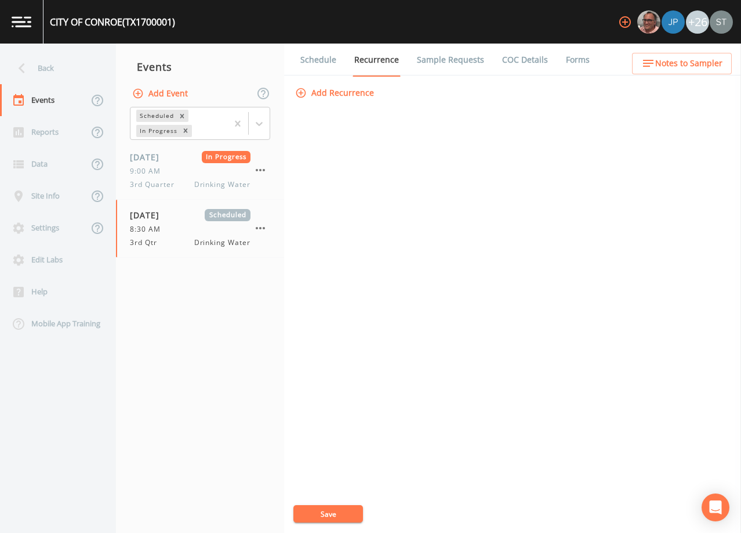
click at [317, 63] on link "Schedule" at bounding box center [318, 60] width 39 height 32
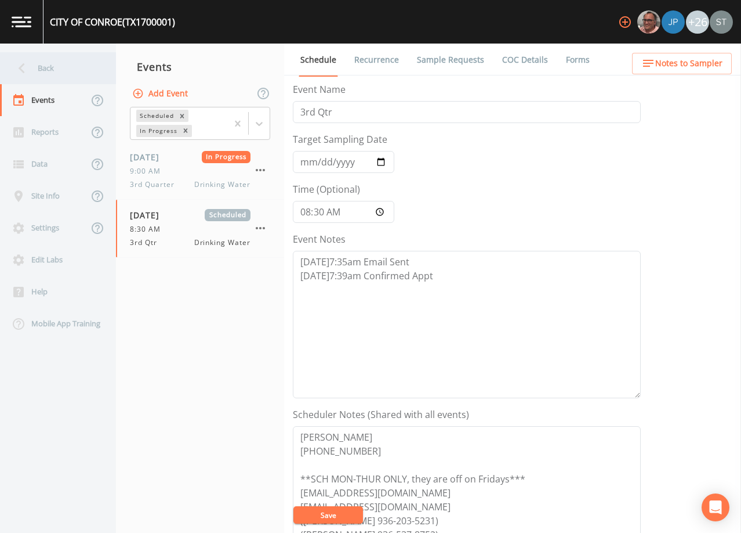
click at [56, 70] on div "Back" at bounding box center [52, 68] width 104 height 32
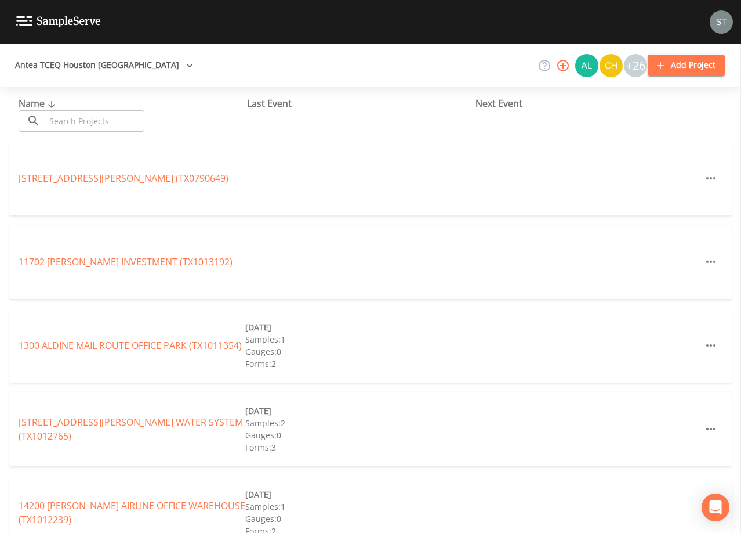
click at [108, 118] on input "text" at bounding box center [94, 120] width 99 height 21
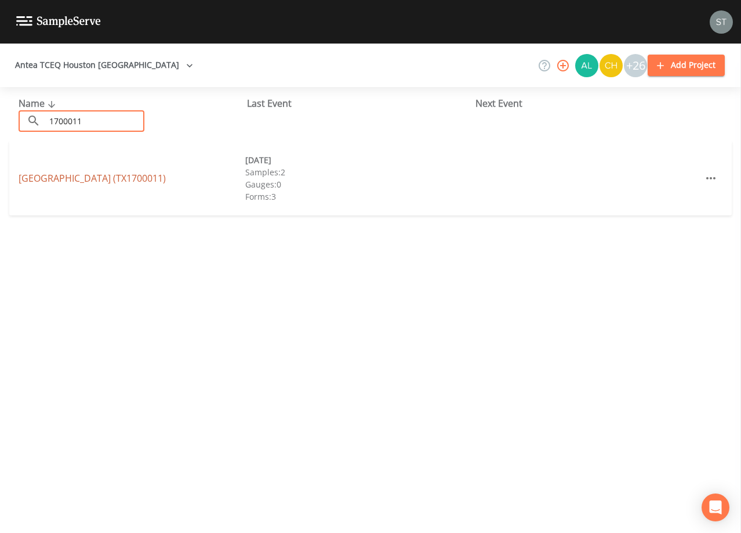
click at [166, 173] on link "[GEOGRAPHIC_DATA] (TX1700011)" at bounding box center [92, 178] width 147 height 13
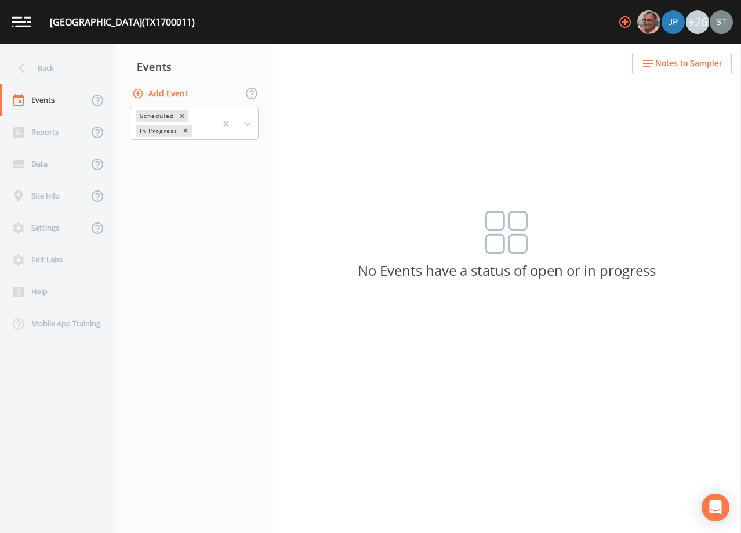
click at [178, 95] on button "Add Event" at bounding box center [161, 93] width 63 height 21
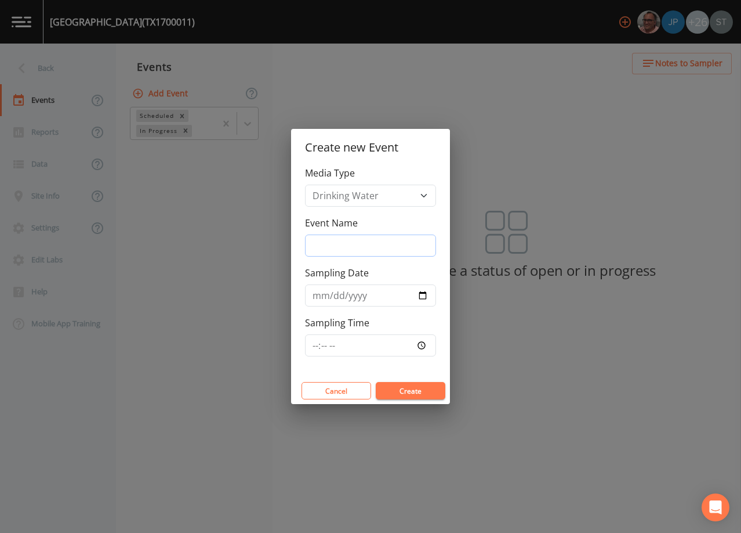
click at [368, 246] on input "Event Name" at bounding box center [370, 245] width 131 height 22
click at [319, 301] on input "Sampling Date" at bounding box center [370, 295] width 131 height 22
click at [415, 384] on button "Create" at bounding box center [411, 390] width 70 height 17
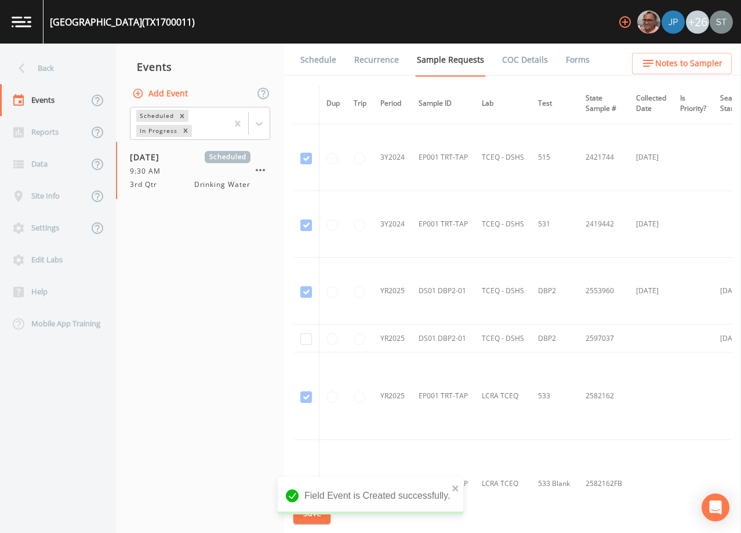
scroll to position [522, 0]
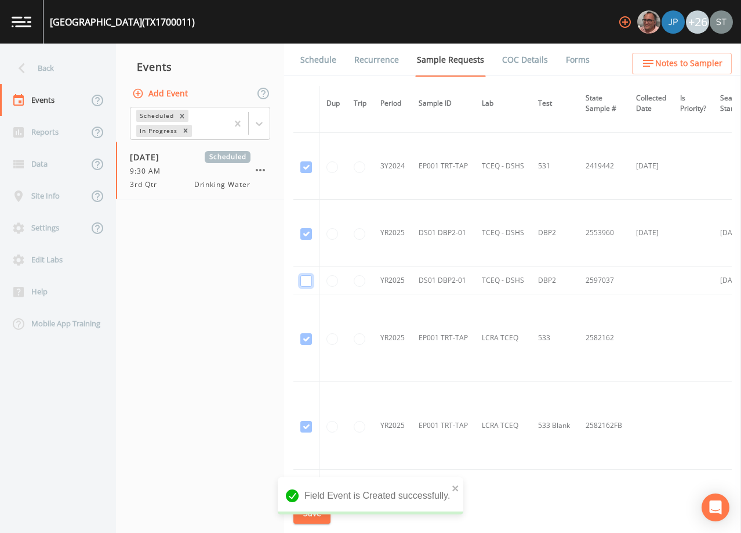
click at [306, 280] on input "checkbox" at bounding box center [307, 281] width 12 height 12
click at [315, 513] on button "Save" at bounding box center [312, 512] width 37 height 21
click at [320, 63] on link "Schedule" at bounding box center [318, 60] width 39 height 32
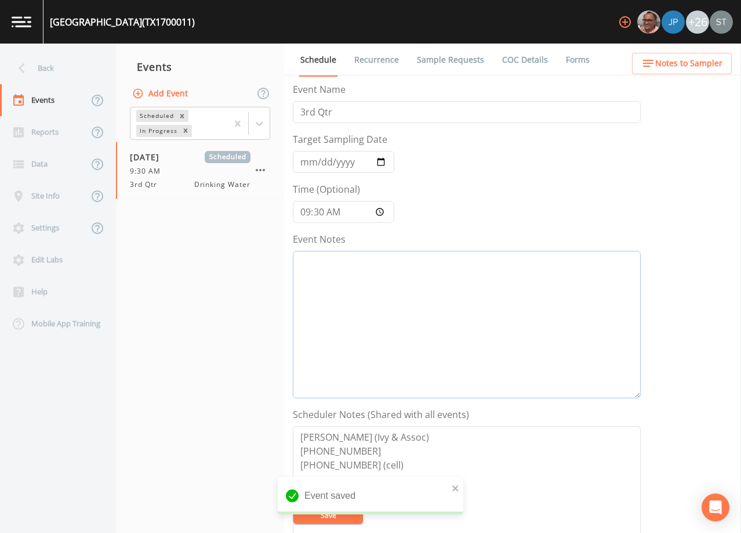
click at [378, 297] on textarea "Event Notes" at bounding box center [467, 324] width 348 height 147
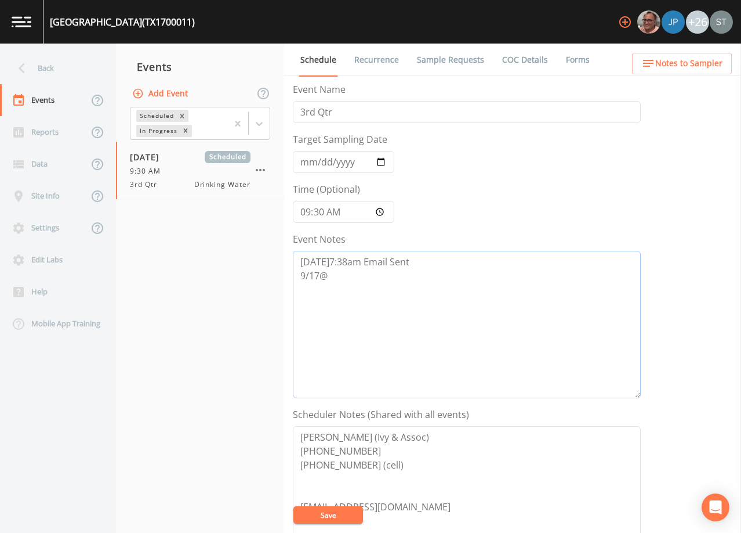
scroll to position [173, 0]
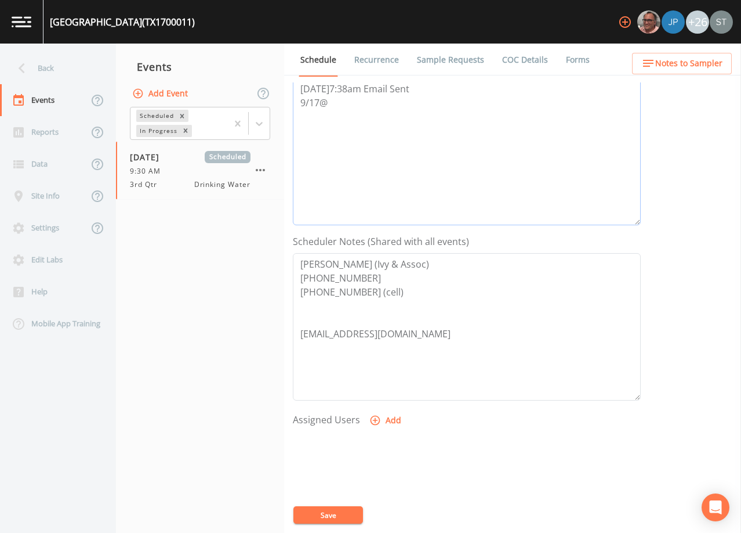
click at [354, 110] on textarea "[DATE]7:38am Email Sent 9/17@" at bounding box center [467, 151] width 348 height 147
click at [385, 422] on button "Add" at bounding box center [386, 420] width 39 height 21
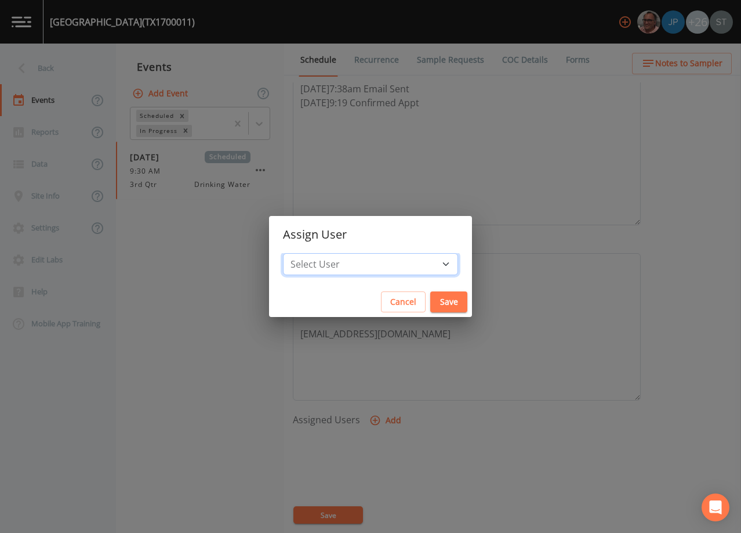
click at [389, 262] on select "Select User [PERSON_NAME] [PERSON_NAME] [PERSON_NAME] [PERSON_NAME] [PERSON_NAM…" at bounding box center [370, 264] width 175 height 22
click at [309, 253] on select "Select User [PERSON_NAME] [PERSON_NAME] [PERSON_NAME] [PERSON_NAME] [PERSON_NAM…" at bounding box center [370, 264] width 175 height 22
click at [431, 301] on button "Save" at bounding box center [449, 301] width 37 height 21
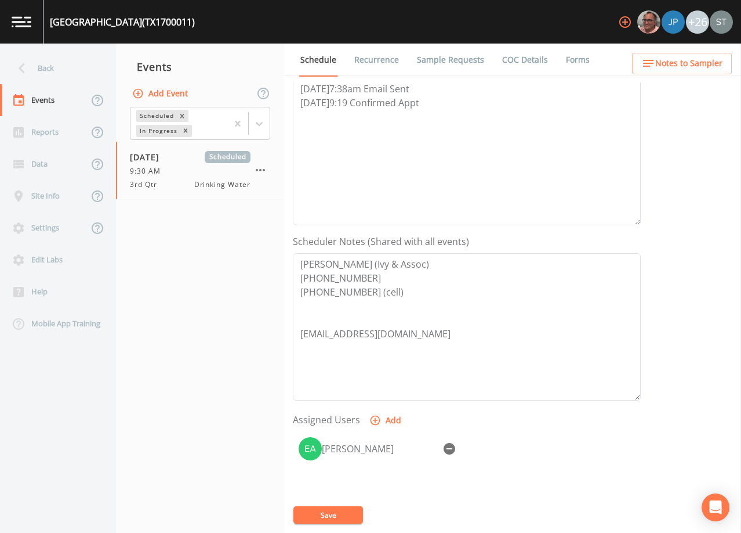
click at [341, 516] on button "Save" at bounding box center [329, 514] width 70 height 17
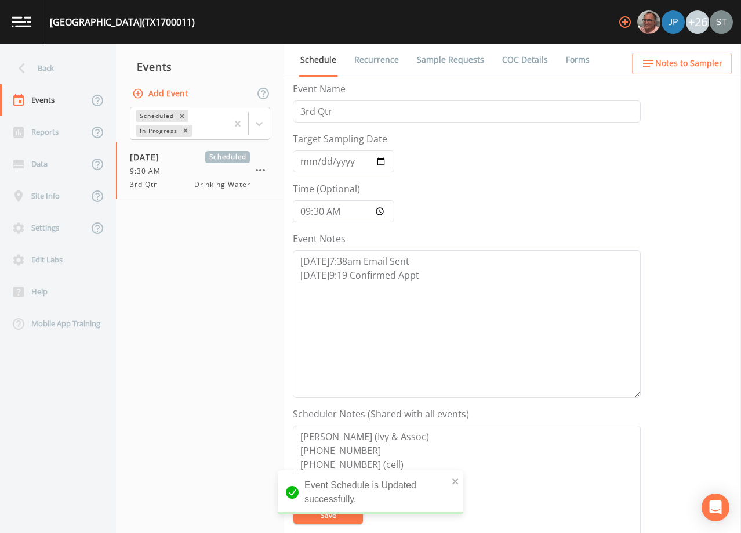
scroll to position [0, 0]
click at [454, 62] on link "Sample Requests" at bounding box center [450, 60] width 71 height 32
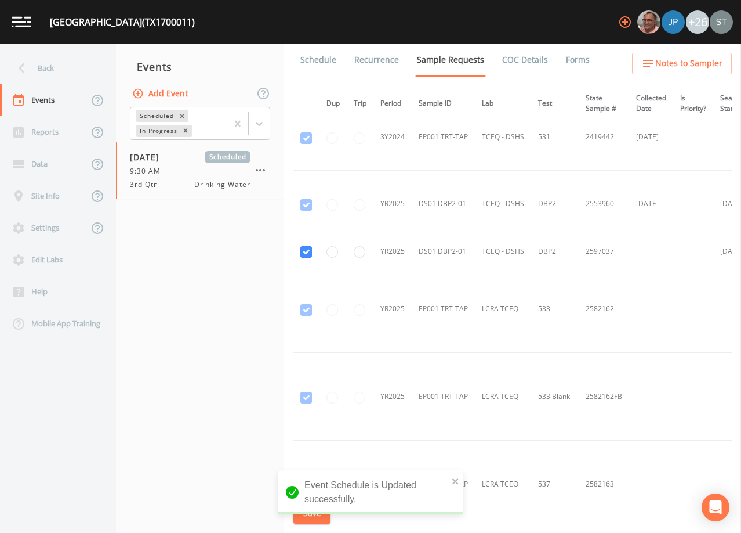
scroll to position [580, 0]
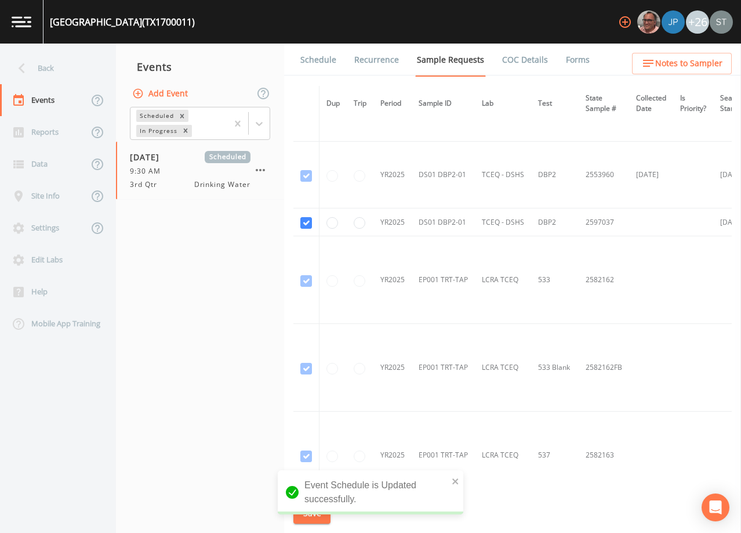
click at [302, 55] on link "Schedule" at bounding box center [318, 60] width 39 height 32
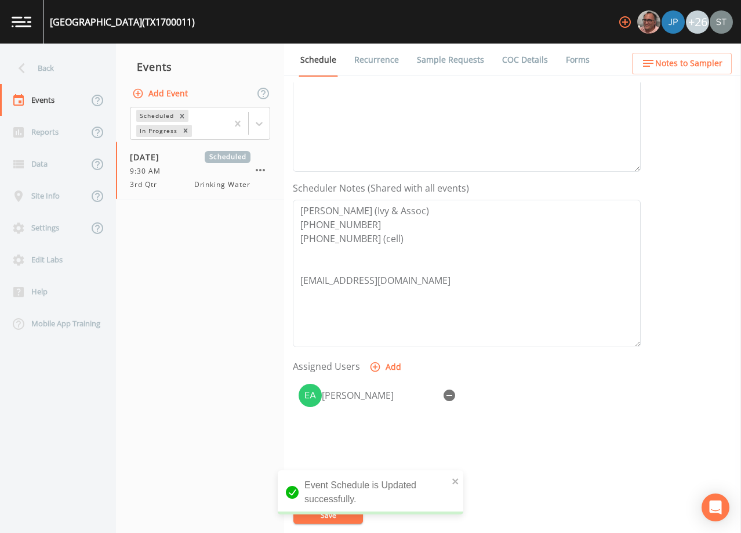
scroll to position [232, 0]
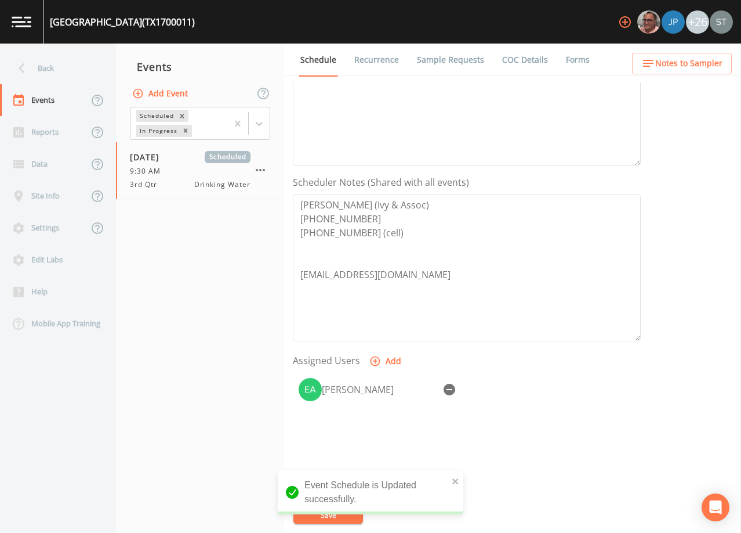
click at [692, 65] on span "Notes to Sampler" at bounding box center [689, 63] width 67 height 15
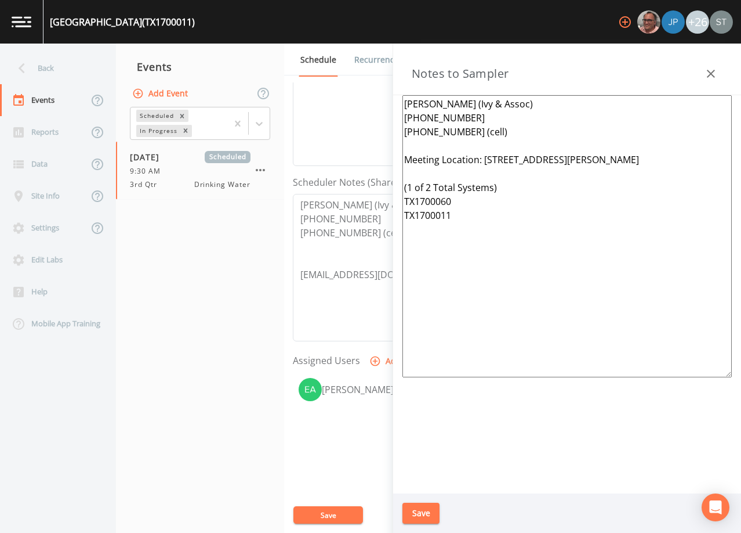
drag, startPoint x: 504, startPoint y: 233, endPoint x: 348, endPoint y: 187, distance: 162.3
click at [348, 187] on div "Back Events Reports Data Site Info Settings Edit Labs Help Mobile App Training …" at bounding box center [370, 288] width 741 height 489
drag, startPoint x: 486, startPoint y: 158, endPoint x: 584, endPoint y: 158, distance: 97.5
click at [584, 158] on textarea "[PERSON_NAME] (Ivy & Assoc) [PHONE_NUMBER] [PHONE_NUMBER] (cell) Meeting Locati…" at bounding box center [568, 236] width 330 height 282
click at [428, 508] on button "Save" at bounding box center [421, 512] width 37 height 21
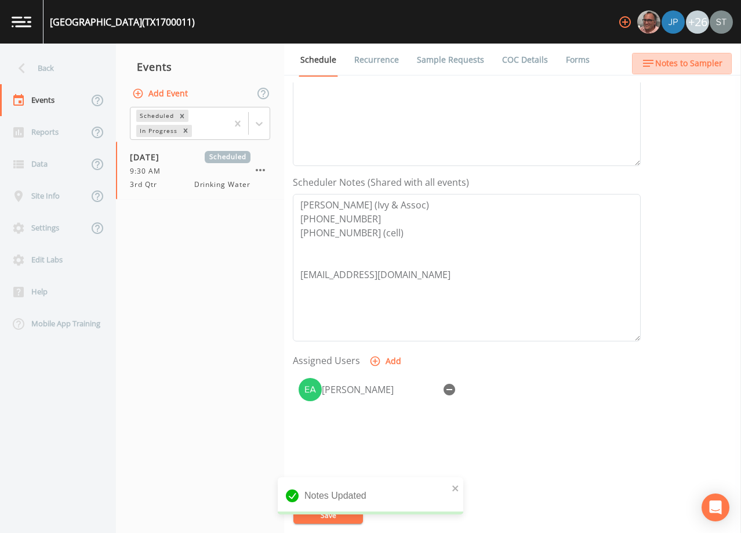
click at [721, 61] on span "Notes to Sampler" at bounding box center [689, 63] width 67 height 15
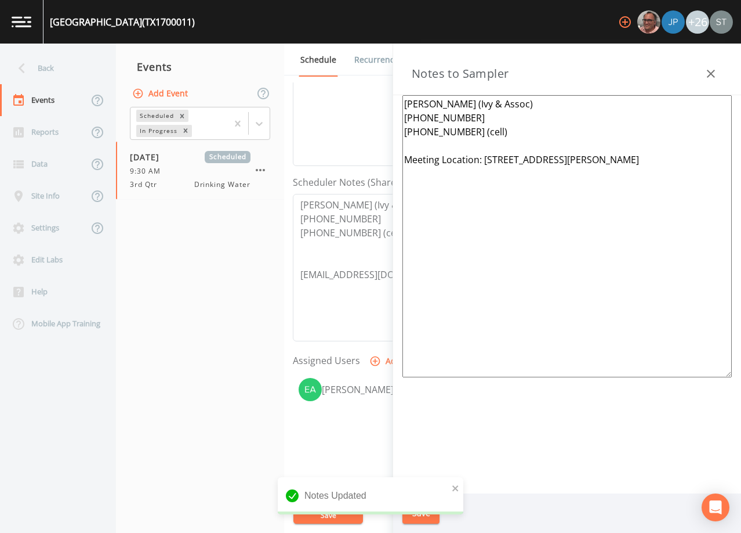
click at [718, 69] on icon "button" at bounding box center [711, 74] width 14 height 14
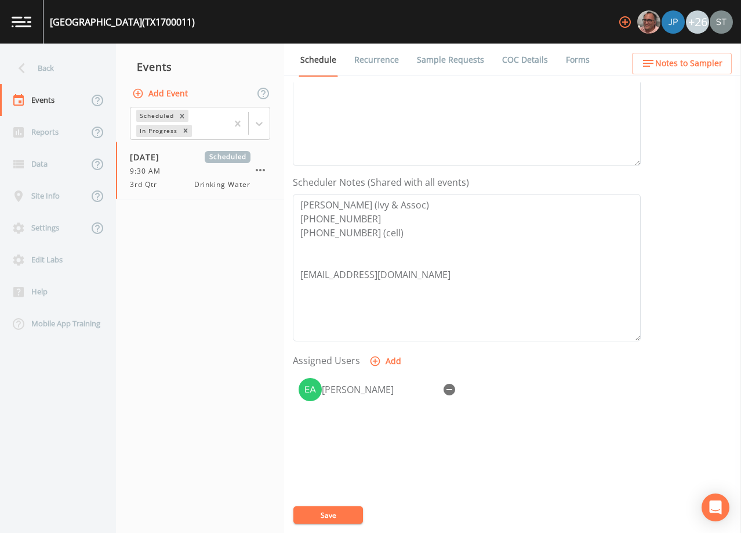
click at [379, 55] on link "Recurrence" at bounding box center [377, 60] width 48 height 32
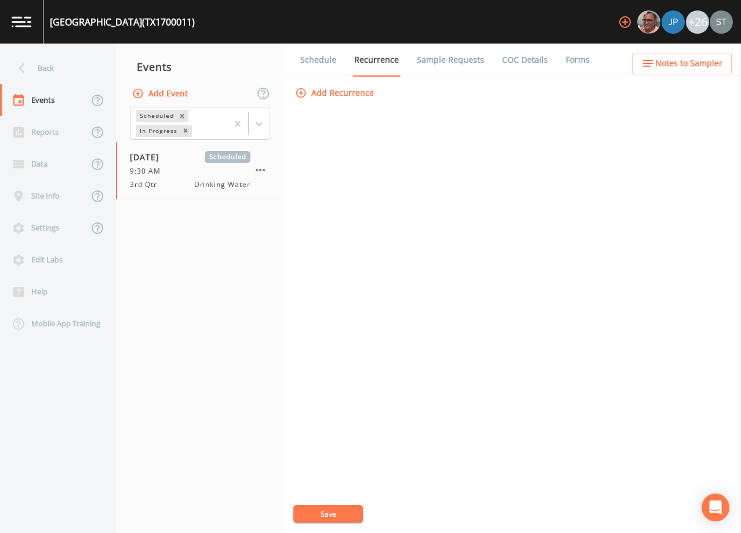
click at [313, 60] on link "Schedule" at bounding box center [318, 60] width 39 height 32
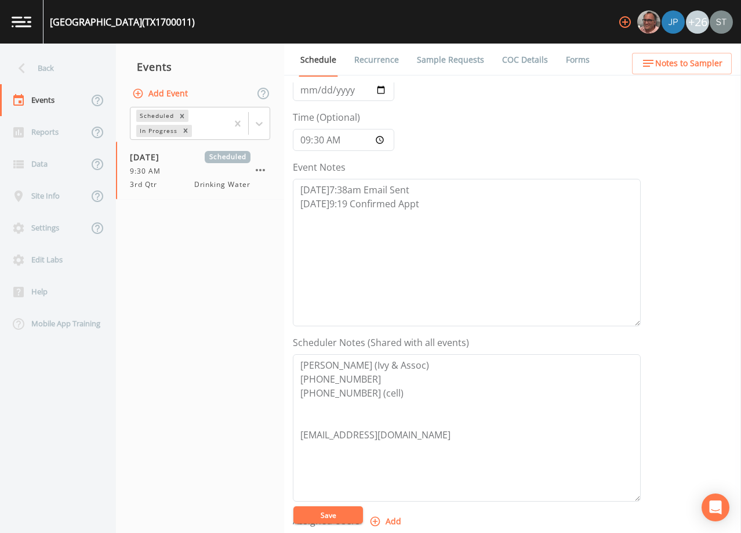
scroll to position [174, 0]
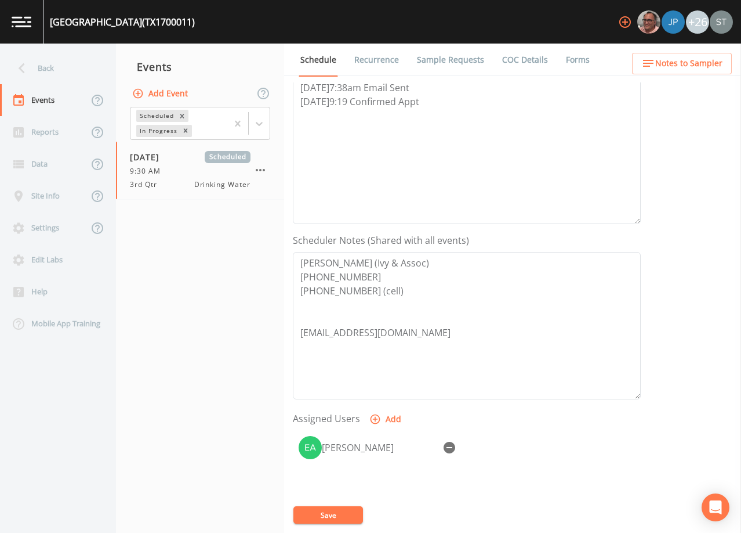
click at [440, 65] on link "Sample Requests" at bounding box center [450, 60] width 71 height 32
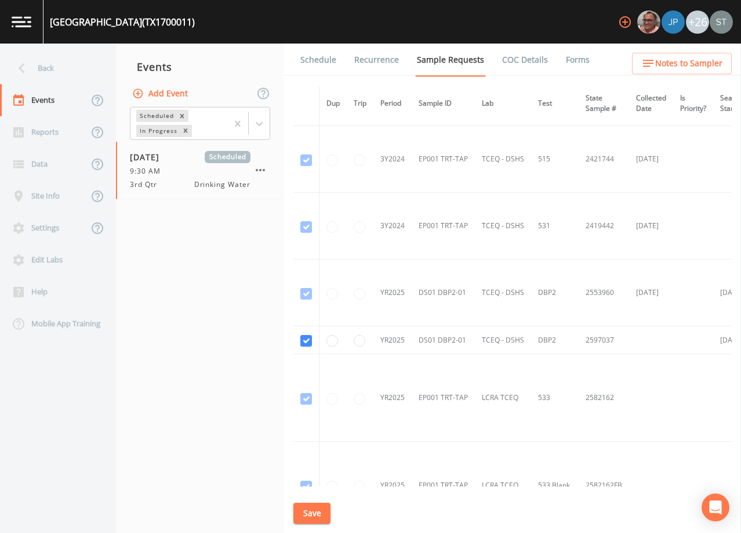
scroll to position [464, 0]
click at [70, 73] on div "Back" at bounding box center [52, 68] width 104 height 32
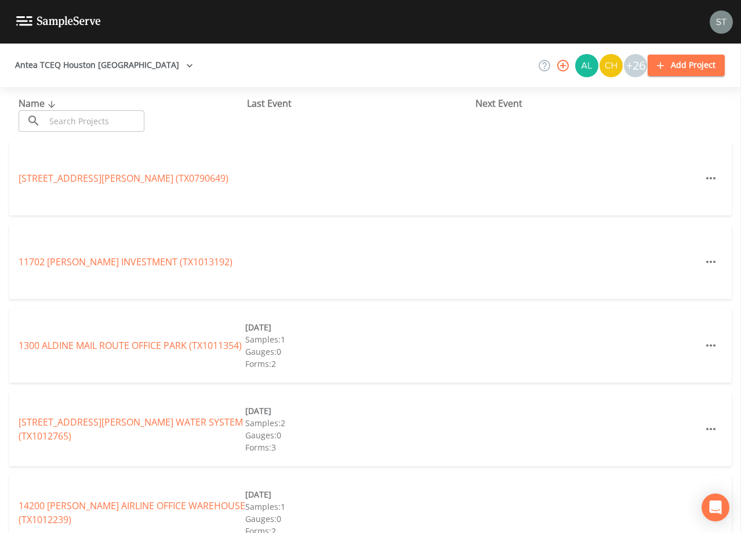
click at [86, 117] on input "text" at bounding box center [94, 120] width 99 height 21
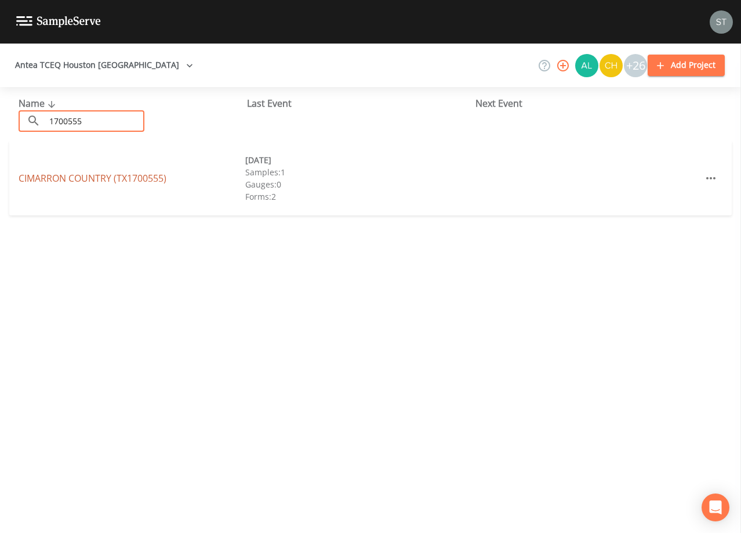
click at [164, 180] on link "CIMARRON COUNTRY (TX1700555)" at bounding box center [93, 178] width 148 height 13
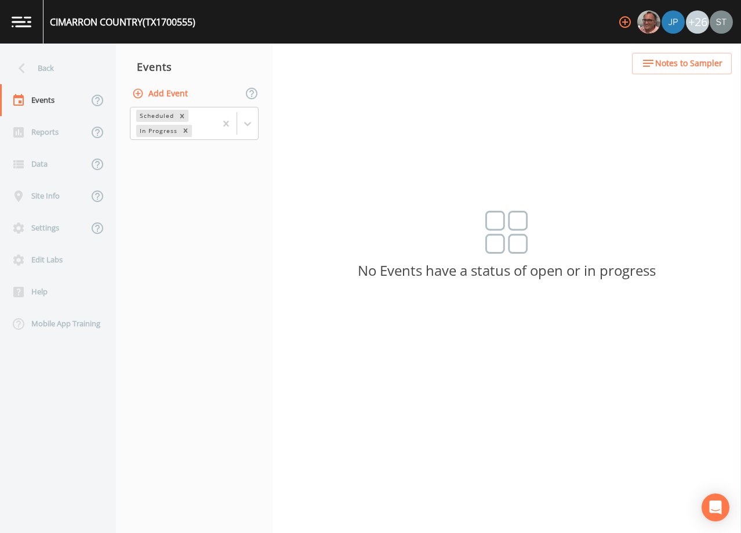
click at [171, 91] on button "Add Event" at bounding box center [161, 93] width 63 height 21
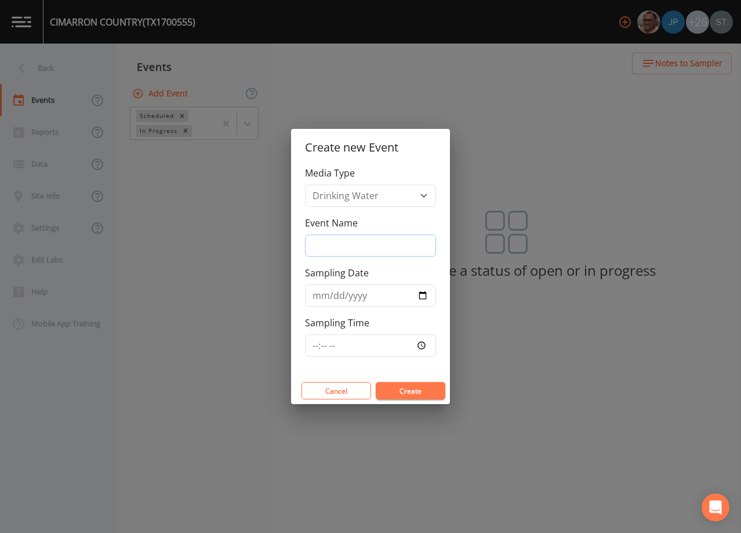
click at [360, 240] on input "Event Name" at bounding box center [370, 245] width 131 height 22
click at [317, 296] on input "Sampling Date" at bounding box center [370, 295] width 131 height 22
drag, startPoint x: 414, startPoint y: 388, endPoint x: 406, endPoint y: 380, distance: 11.5
click at [413, 388] on button "Create" at bounding box center [411, 390] width 70 height 17
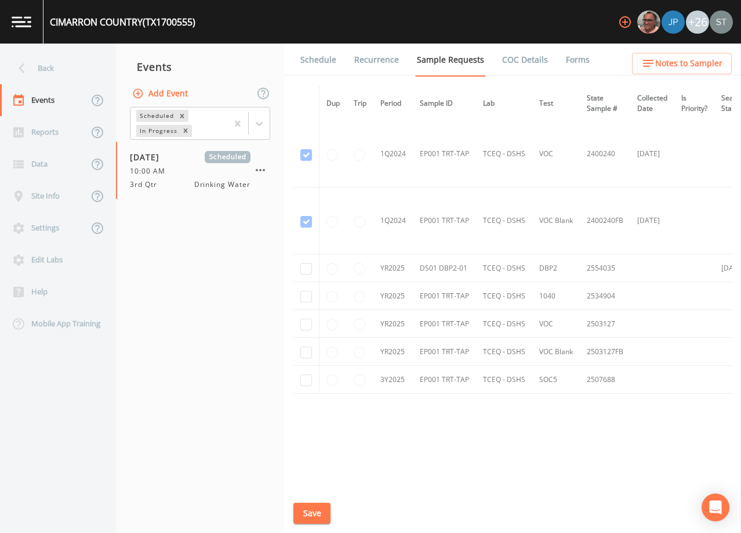
scroll to position [537, 0]
click at [307, 265] on input "checkbox" at bounding box center [307, 269] width 12 height 12
click at [309, 292] on input "checkbox" at bounding box center [307, 297] width 12 height 12
click at [306, 319] on input "checkbox" at bounding box center [307, 325] width 12 height 12
click at [306, 350] on input "checkbox" at bounding box center [307, 352] width 12 height 12
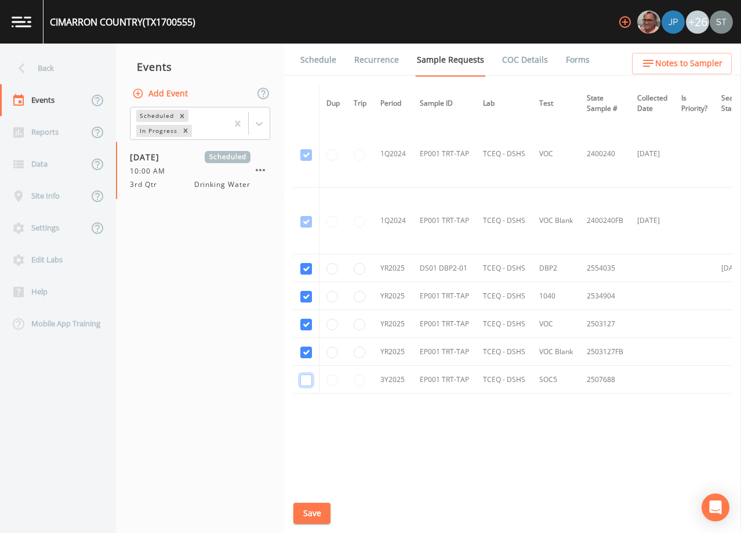
click at [302, 378] on input "checkbox" at bounding box center [307, 380] width 12 height 12
click at [314, 514] on button "Save" at bounding box center [312, 512] width 37 height 21
click at [312, 62] on link "Schedule" at bounding box center [318, 60] width 39 height 32
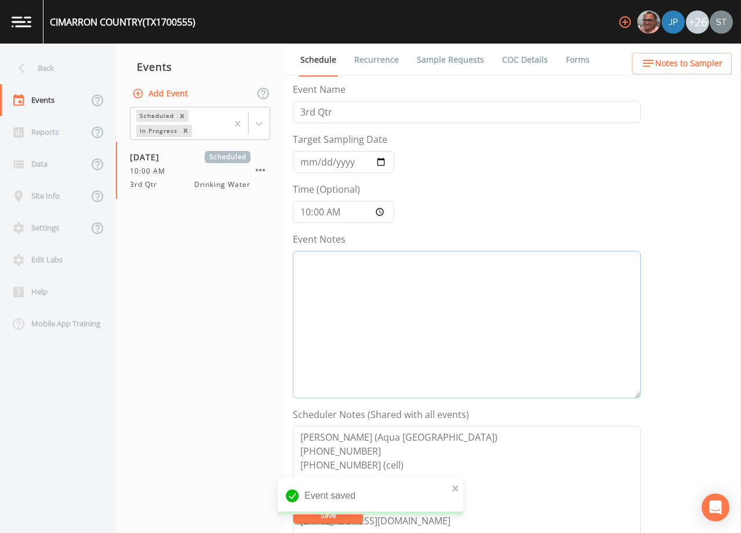
click at [423, 300] on textarea "Event Notes" at bounding box center [467, 324] width 348 height 147
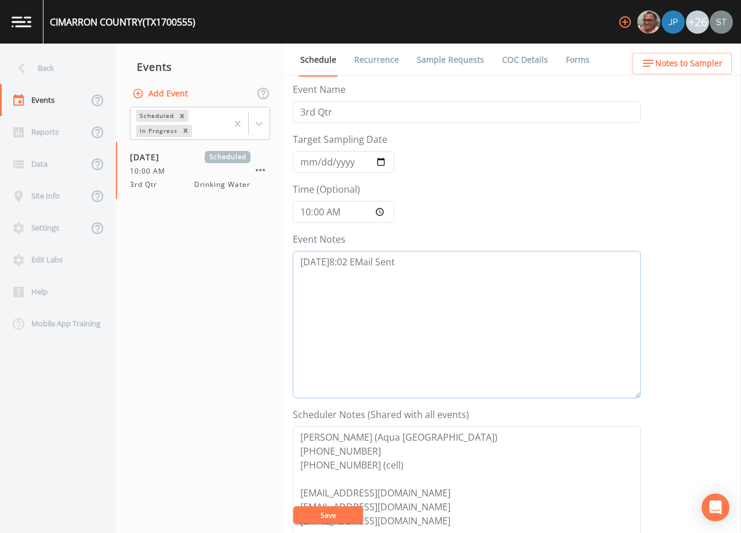
click at [362, 259] on textarea "[DATE]8:02 EMail Sent" at bounding box center [467, 324] width 348 height 147
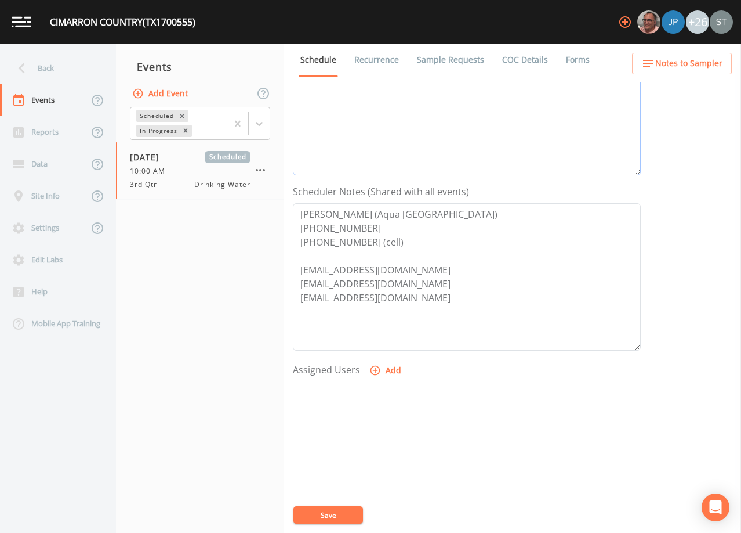
scroll to position [286, 0]
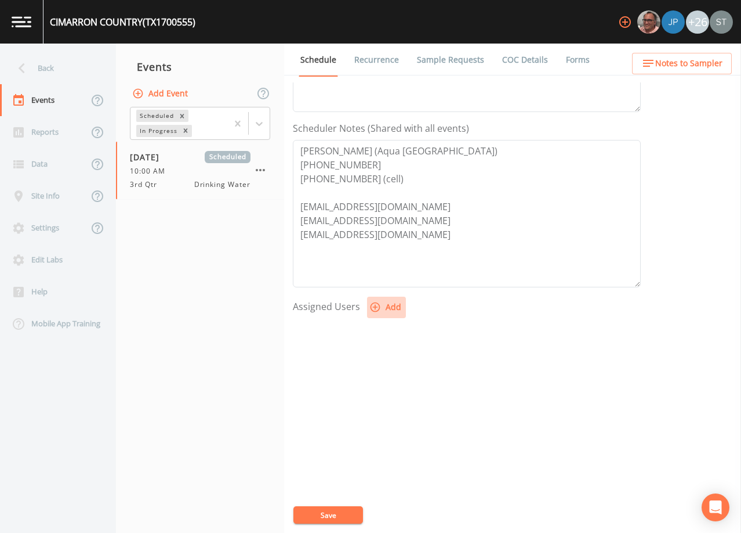
click at [388, 307] on button "Add" at bounding box center [386, 306] width 39 height 21
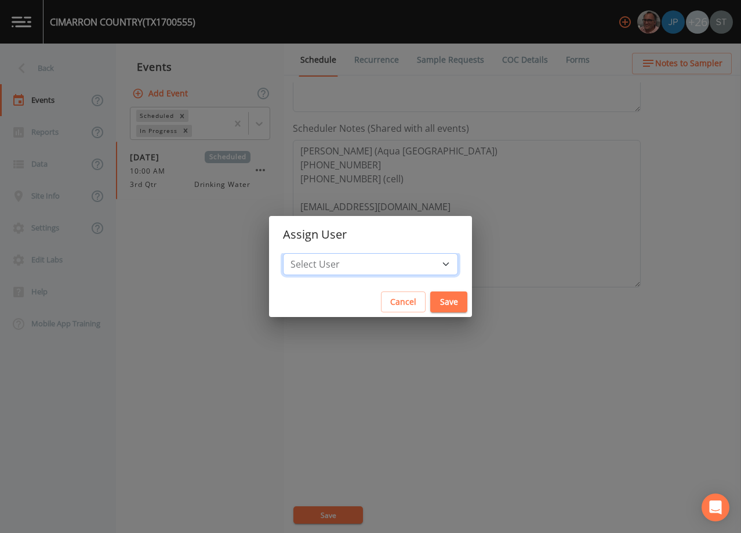
click at [384, 259] on select "Select User [PERSON_NAME] [PERSON_NAME] [PERSON_NAME] [PERSON_NAME] [PERSON_NAM…" at bounding box center [370, 264] width 175 height 22
click at [309, 253] on select "Select User [PERSON_NAME] [PERSON_NAME] [PERSON_NAME] [PERSON_NAME] [PERSON_NAM…" at bounding box center [370, 264] width 175 height 22
click at [431, 300] on button "Save" at bounding box center [449, 301] width 37 height 21
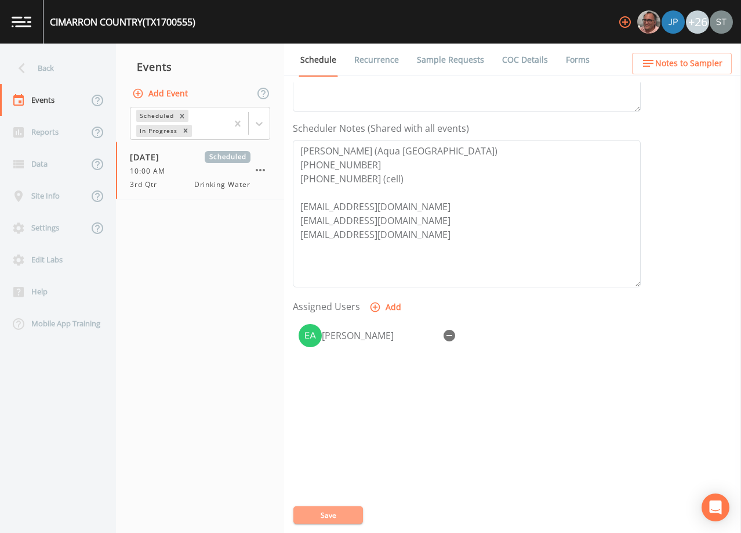
click at [342, 515] on button "Save" at bounding box center [329, 514] width 70 height 17
click at [696, 71] on button "Notes to Sampler" at bounding box center [682, 63] width 100 height 21
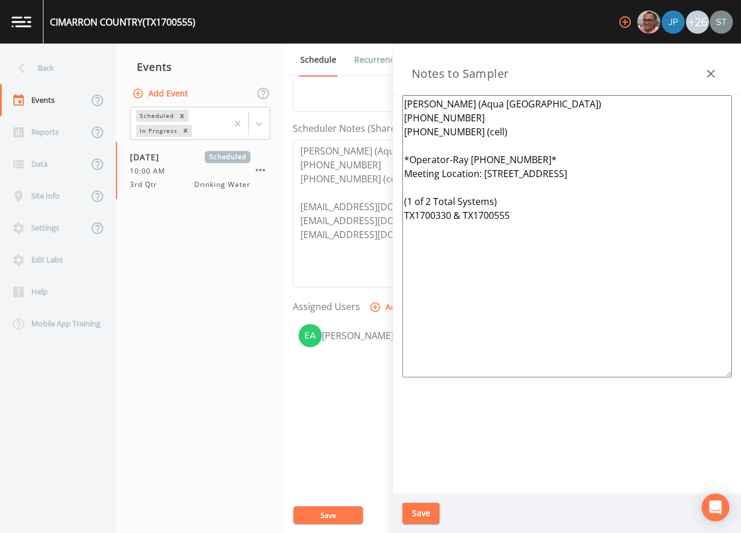
drag, startPoint x: 490, startPoint y: 229, endPoint x: 399, endPoint y: 196, distance: 96.7
click at [399, 196] on div "[PERSON_NAME] (Aqua [GEOGRAPHIC_DATA]) [PHONE_NUMBER] [PHONE_NUMBER] (cell) *Op…" at bounding box center [567, 294] width 348 height 398
drag, startPoint x: 486, startPoint y: 173, endPoint x: 575, endPoint y: 173, distance: 88.8
click at [575, 173] on textarea "[PERSON_NAME] (Aqua [GEOGRAPHIC_DATA]) [PHONE_NUMBER] [PHONE_NUMBER] (cell) *Op…" at bounding box center [568, 236] width 330 height 282
click at [502, 173] on textarea "[PERSON_NAME] (Aqua [GEOGRAPHIC_DATA]) [PHONE_NUMBER] [PHONE_NUMBER] (cell) *Op…" at bounding box center [568, 236] width 330 height 282
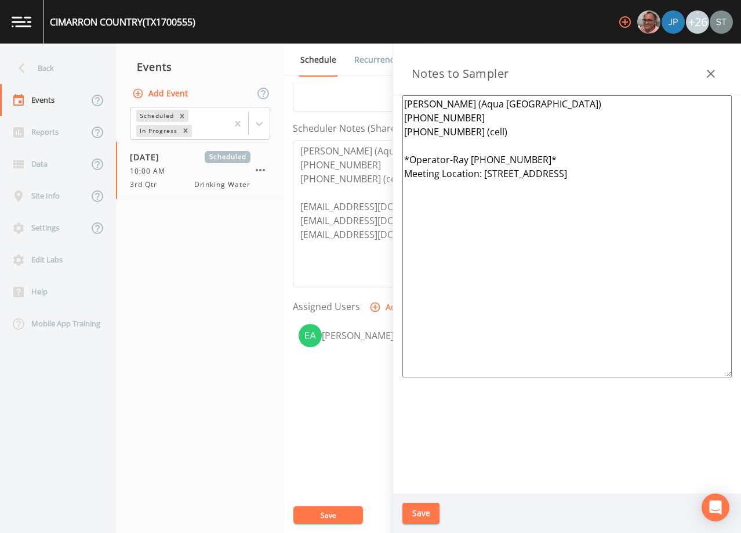
click at [508, 172] on textarea "[PERSON_NAME] (Aqua [GEOGRAPHIC_DATA]) [PHONE_NUMBER] [PHONE_NUMBER] (cell) *Op…" at bounding box center [568, 236] width 330 height 282
click at [471, 157] on textarea "[PERSON_NAME] (Aqua [GEOGRAPHIC_DATA]) [PHONE_NUMBER] [PHONE_NUMBER] (cell) *Op…" at bounding box center [568, 236] width 330 height 282
click at [426, 513] on button "Save" at bounding box center [421, 512] width 37 height 21
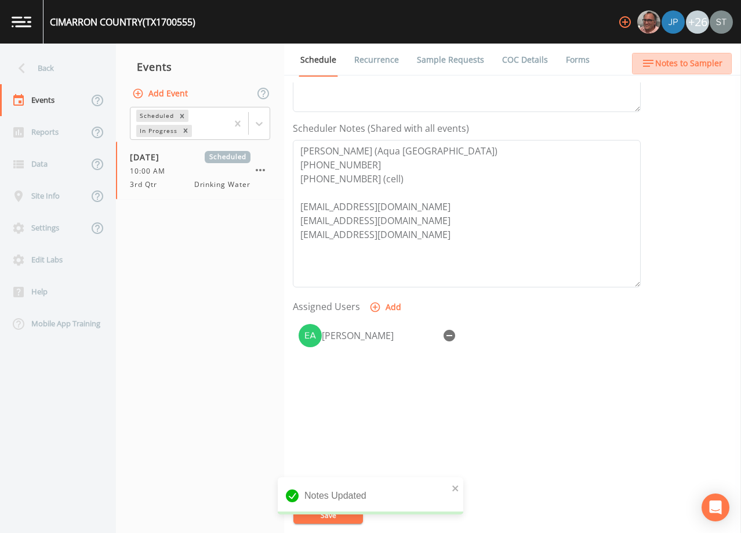
click at [716, 66] on span "Notes to Sampler" at bounding box center [689, 63] width 67 height 15
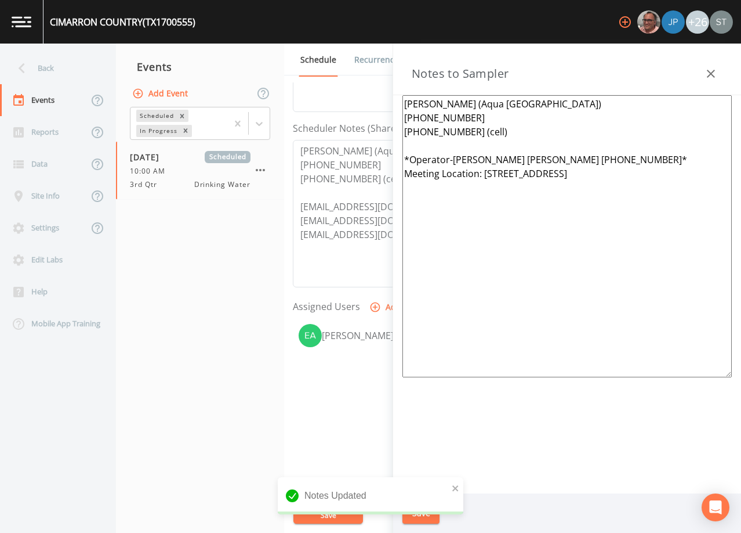
click at [714, 71] on icon "button" at bounding box center [711, 74] width 8 height 8
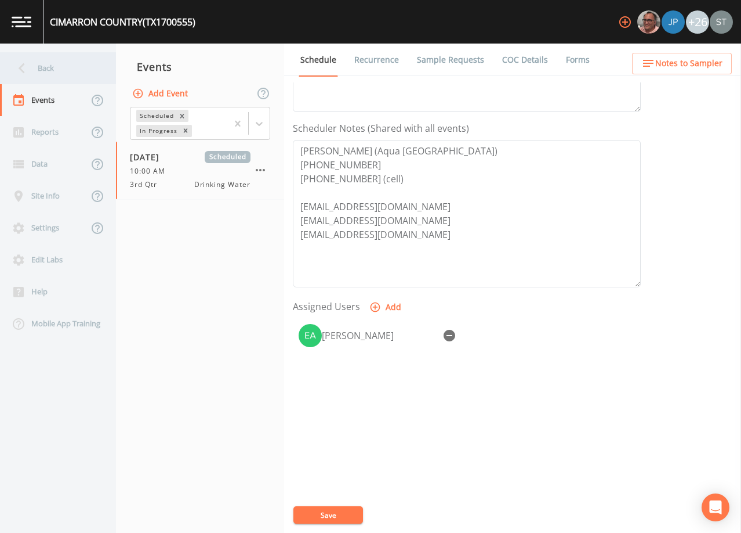
click at [49, 65] on div "Back" at bounding box center [52, 68] width 104 height 32
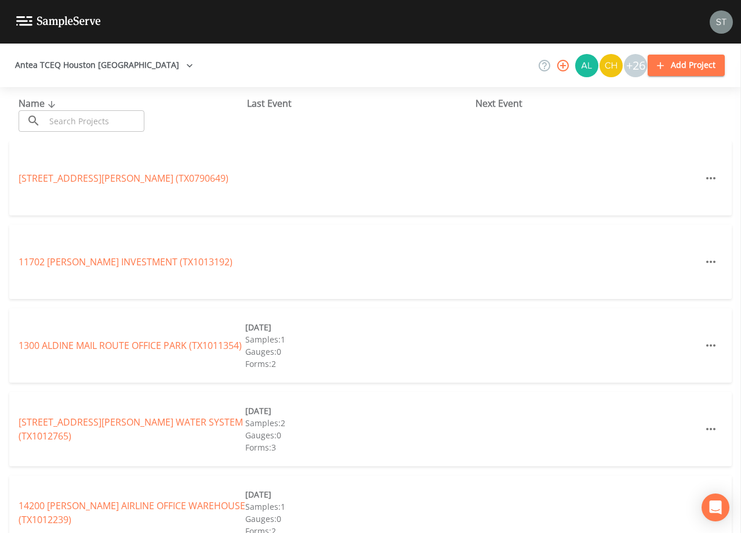
click at [100, 117] on input "text" at bounding box center [94, 120] width 99 height 21
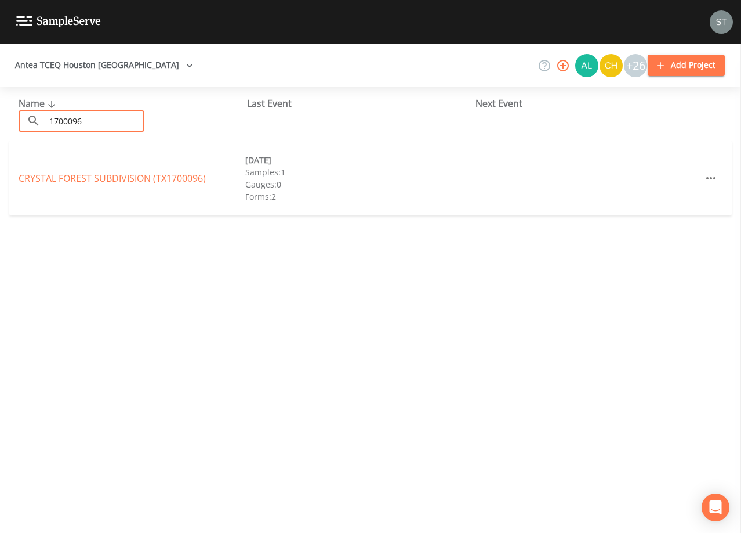
click at [167, 178] on link "[GEOGRAPHIC_DATA] (TX1700096)" at bounding box center [112, 178] width 187 height 13
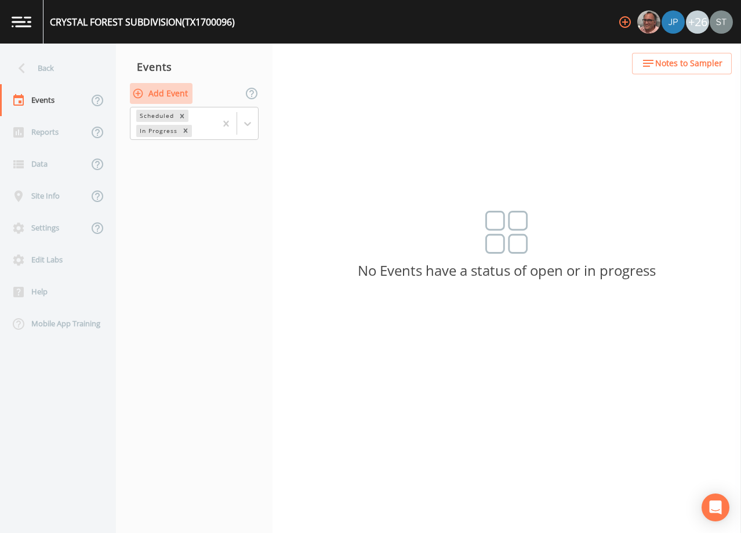
click at [165, 88] on button "Add Event" at bounding box center [161, 93] width 63 height 21
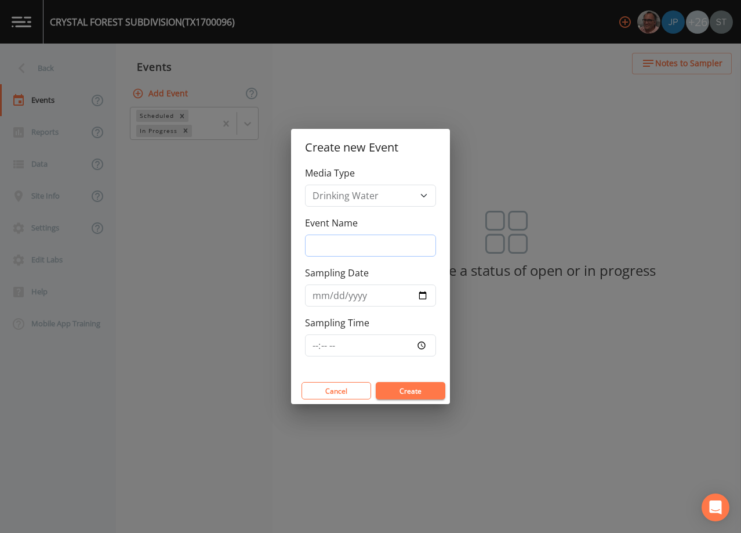
click at [371, 238] on input "Event Name" at bounding box center [370, 245] width 131 height 22
click at [320, 295] on input "Sampling Date" at bounding box center [370, 295] width 131 height 22
click at [403, 390] on button "Create" at bounding box center [411, 390] width 70 height 17
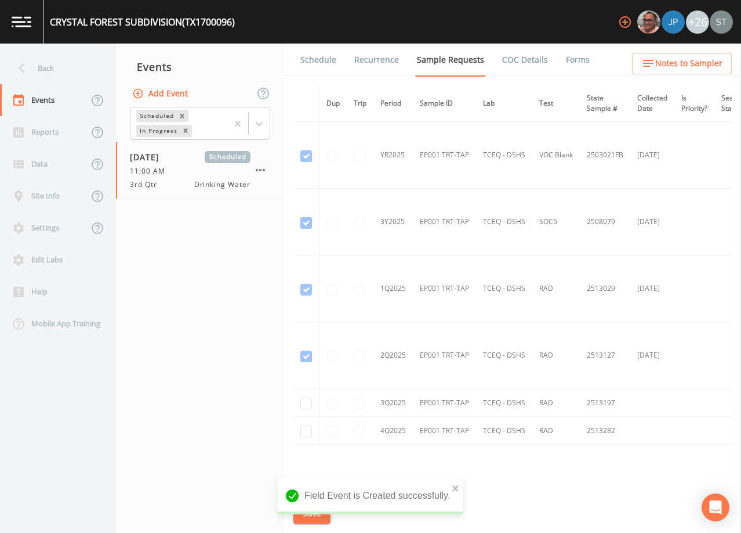
scroll to position [1405, 0]
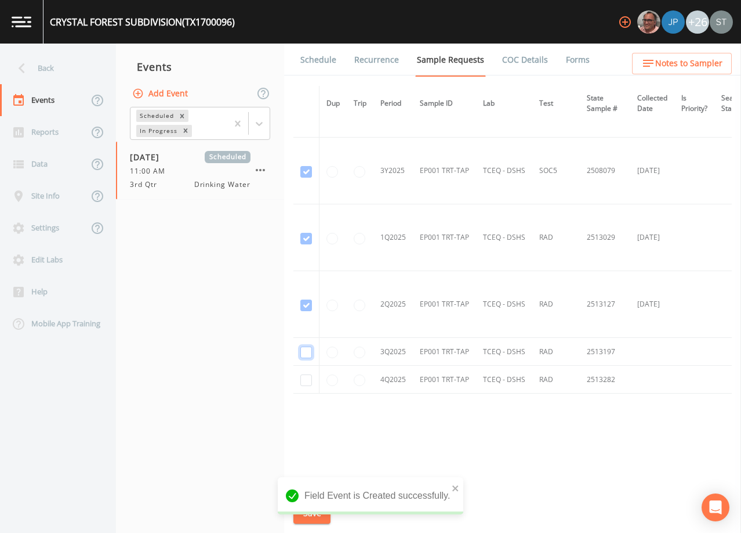
click at [308, 349] on input "checkbox" at bounding box center [307, 352] width 12 height 12
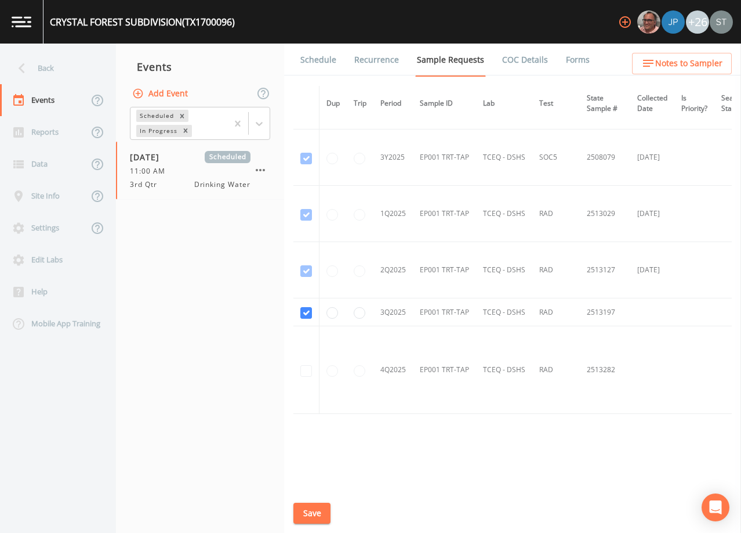
click at [317, 511] on button "Save" at bounding box center [312, 512] width 37 height 21
click at [320, 59] on link "Schedule" at bounding box center [318, 60] width 39 height 32
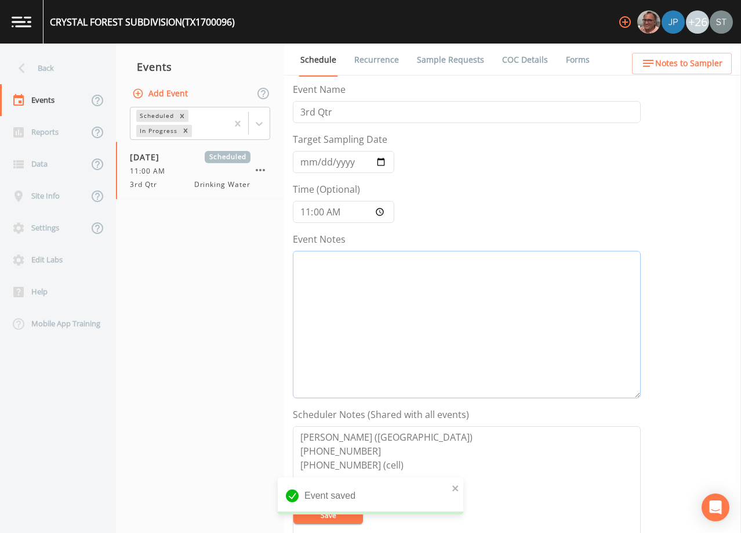
click at [389, 284] on textarea "Event Notes" at bounding box center [467, 324] width 348 height 147
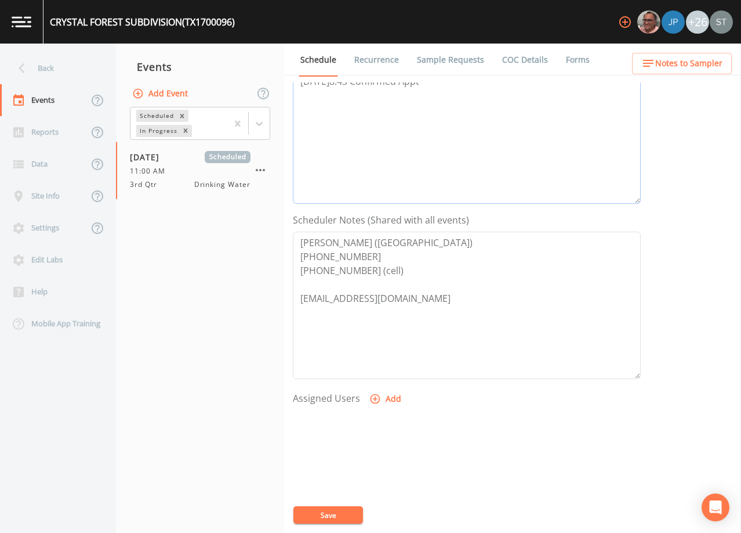
scroll to position [232, 0]
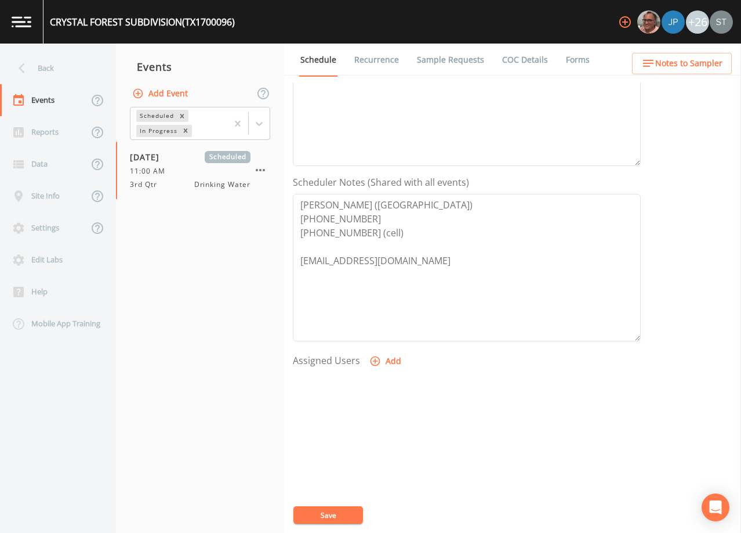
click at [384, 363] on button "Add" at bounding box center [386, 360] width 39 height 21
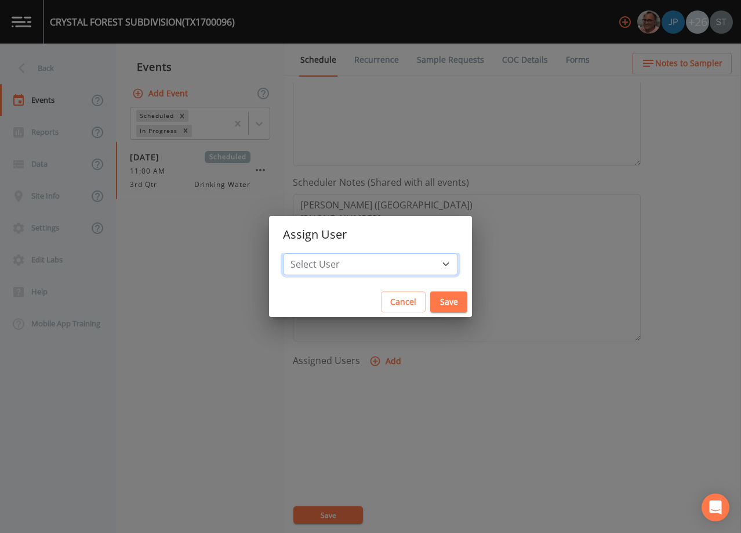
click at [375, 264] on select "Select User [PERSON_NAME] [PERSON_NAME] [PERSON_NAME] [PERSON_NAME] [PERSON_NAM…" at bounding box center [370, 264] width 175 height 22
click at [309, 253] on select "Select User [PERSON_NAME] [PERSON_NAME] [PERSON_NAME] [PERSON_NAME] [PERSON_NAM…" at bounding box center [370, 264] width 175 height 22
click at [431, 302] on button "Save" at bounding box center [449, 301] width 37 height 21
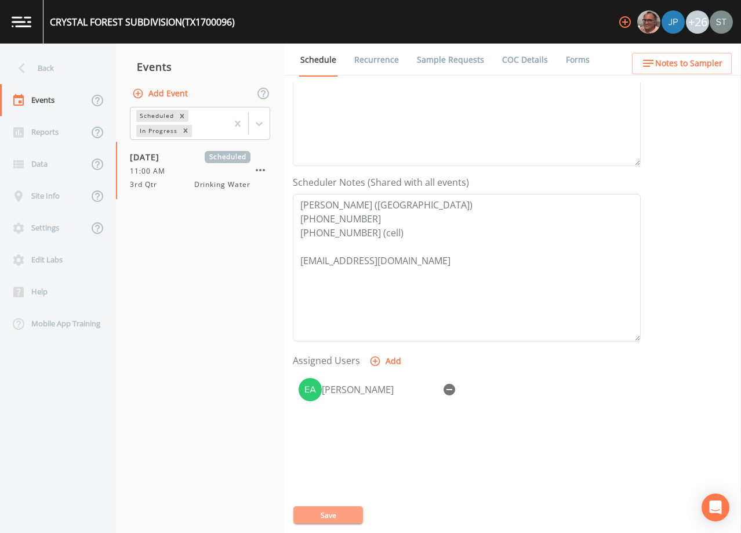
click at [338, 515] on button "Save" at bounding box center [329, 514] width 70 height 17
click at [682, 68] on span "Notes to Sampler" at bounding box center [689, 63] width 67 height 15
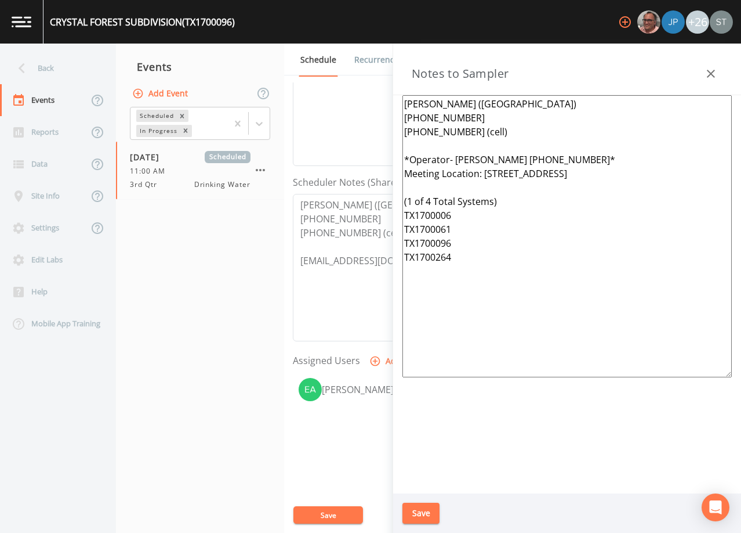
drag, startPoint x: 619, startPoint y: 173, endPoint x: 585, endPoint y: 174, distance: 33.7
click at [585, 174] on textarea "[PERSON_NAME] ([GEOGRAPHIC_DATA]) [PHONE_NUMBER] [PHONE_NUMBER] (cell) *Operato…" at bounding box center [568, 236] width 330 height 282
click at [606, 171] on textarea "[PERSON_NAME] ([GEOGRAPHIC_DATA]) [PHONE_NUMBER] [PHONE_NUMBER] (cell) *Operato…" at bounding box center [568, 236] width 330 height 282
click at [544, 175] on textarea "[PERSON_NAME] ([GEOGRAPHIC_DATA]) [PHONE_NUMBER] [PHONE_NUMBER] (cell) *Operato…" at bounding box center [568, 236] width 330 height 282
drag, startPoint x: 480, startPoint y: 265, endPoint x: 407, endPoint y: 250, distance: 74.5
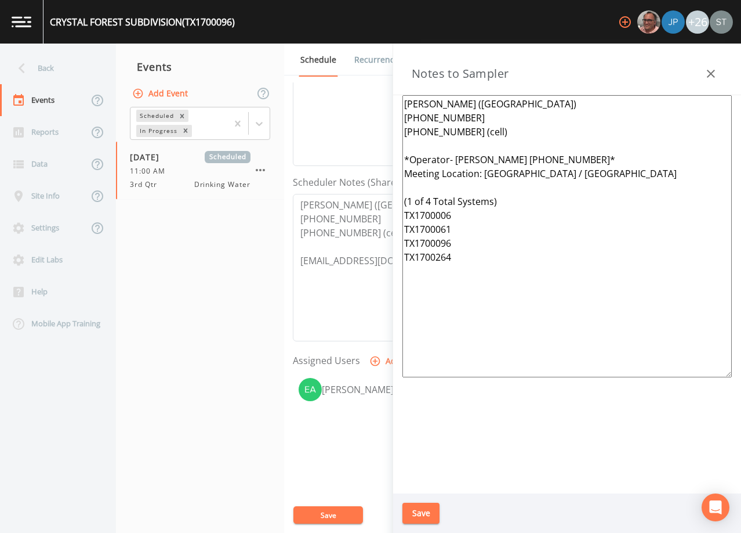
click at [407, 250] on textarea "[PERSON_NAME] ([GEOGRAPHIC_DATA]) [PHONE_NUMBER] [PHONE_NUMBER] (cell) *Operato…" at bounding box center [568, 236] width 330 height 282
drag, startPoint x: 458, startPoint y: 231, endPoint x: 394, endPoint y: 222, distance: 65.1
click at [394, 222] on div "[PERSON_NAME] ([GEOGRAPHIC_DATA]) [PHONE_NUMBER] [PHONE_NUMBER] (cell) *Operato…" at bounding box center [567, 294] width 348 height 398
drag, startPoint x: 458, startPoint y: 230, endPoint x: 439, endPoint y: 227, distance: 19.9
click at [439, 227] on textarea "[PERSON_NAME] ([GEOGRAPHIC_DATA]) [PHONE_NUMBER] [PHONE_NUMBER] (cell) *Operato…" at bounding box center [568, 236] width 330 height 282
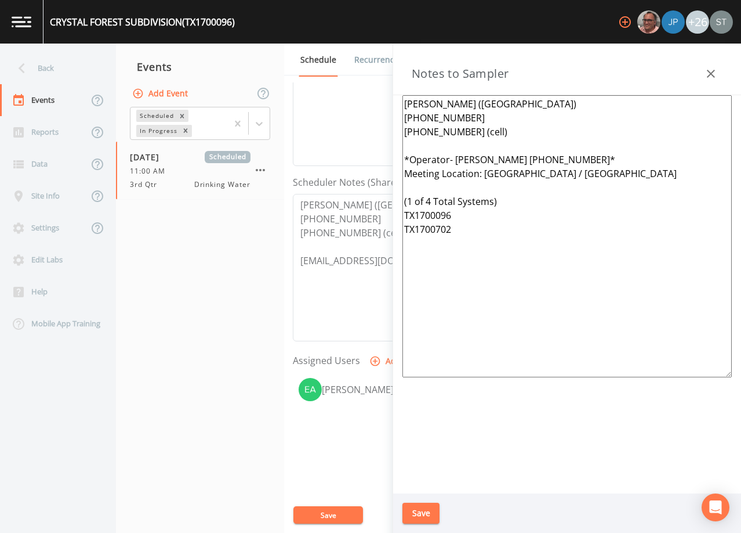
click at [430, 201] on textarea "[PERSON_NAME] ([GEOGRAPHIC_DATA]) [PHONE_NUMBER] [PHONE_NUMBER] (cell) *Operato…" at bounding box center [568, 236] width 330 height 282
click at [429, 516] on button "Save" at bounding box center [421, 512] width 37 height 21
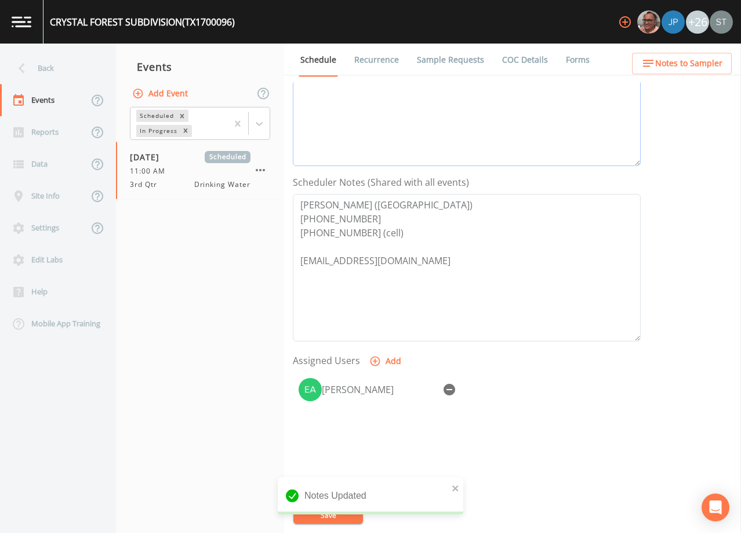
click at [583, 114] on textarea "[DATE]8:05 Email Sent [DATE]8:43 Confirmed Appt" at bounding box center [467, 92] width 348 height 147
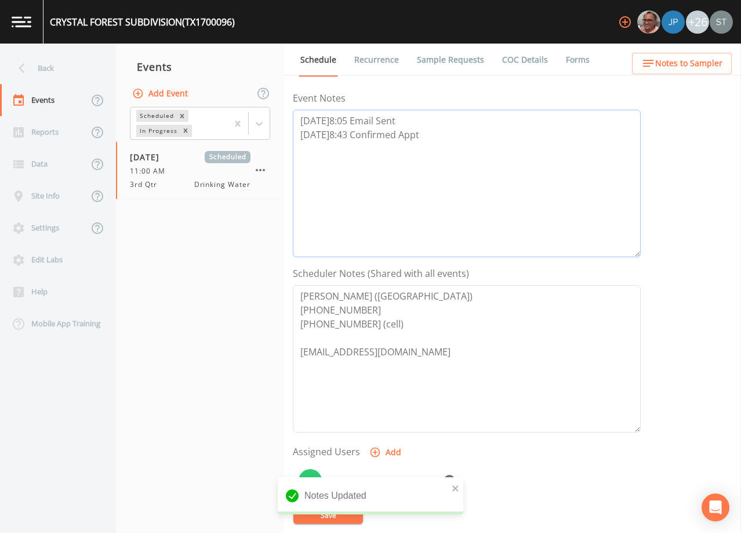
scroll to position [0, 0]
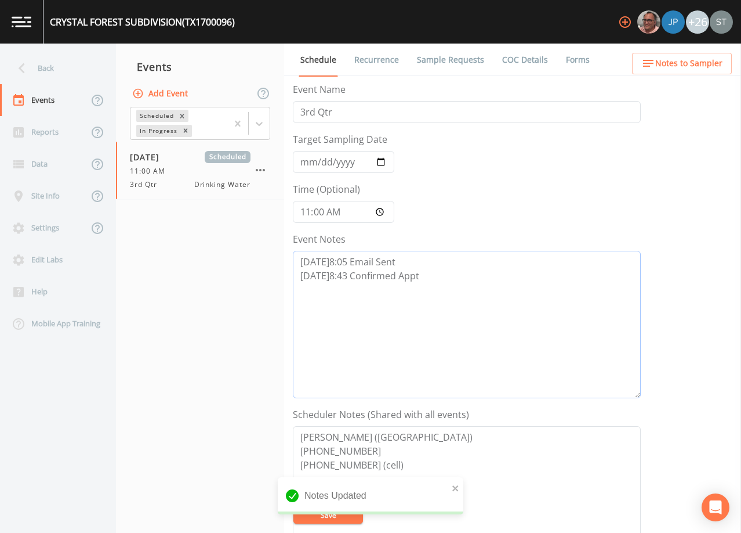
drag, startPoint x: 475, startPoint y: 280, endPoint x: 248, endPoint y: 237, distance: 231.3
click at [248, 237] on div "Back Events Reports Data Site Info Settings Edit Labs Help Mobile App Training …" at bounding box center [370, 288] width 741 height 489
click at [721, 66] on span "Notes to Sampler" at bounding box center [689, 63] width 67 height 15
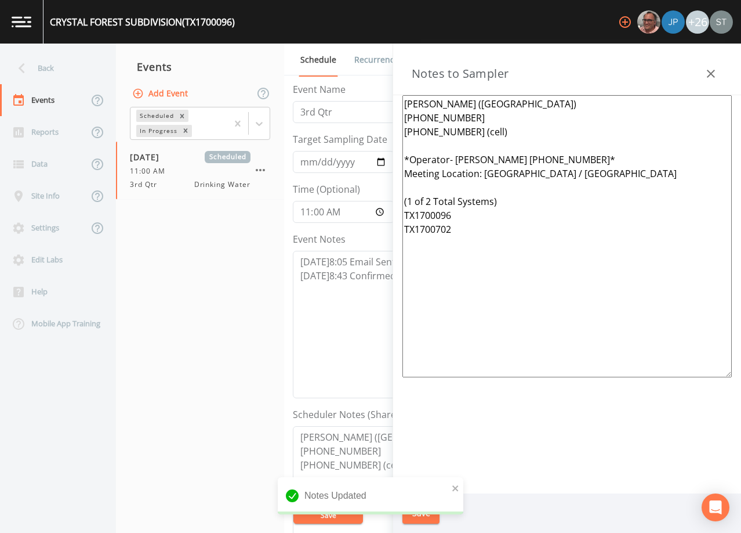
drag, startPoint x: 512, startPoint y: 248, endPoint x: 381, endPoint y: 158, distance: 158.5
click at [381, 158] on div "Back Events Reports Data Site Info Settings Edit Labs Help Mobile App Training …" at bounding box center [370, 288] width 741 height 489
drag, startPoint x: 714, startPoint y: 73, endPoint x: 674, endPoint y: 67, distance: 39.8
click at [714, 73] on icon "button" at bounding box center [711, 74] width 14 height 14
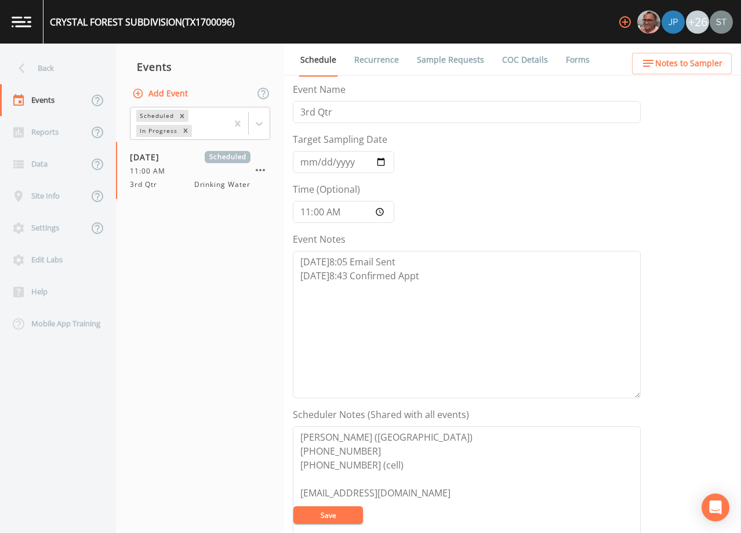
click at [432, 63] on link "Sample Requests" at bounding box center [450, 60] width 71 height 32
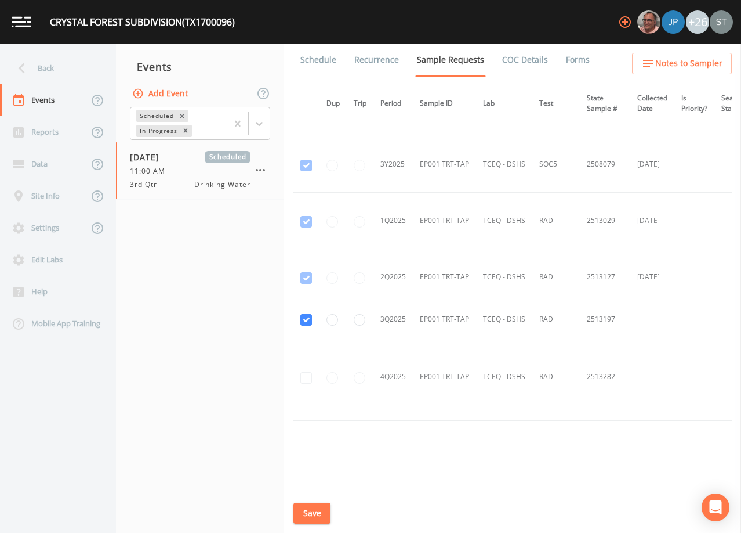
scroll to position [1218, 0]
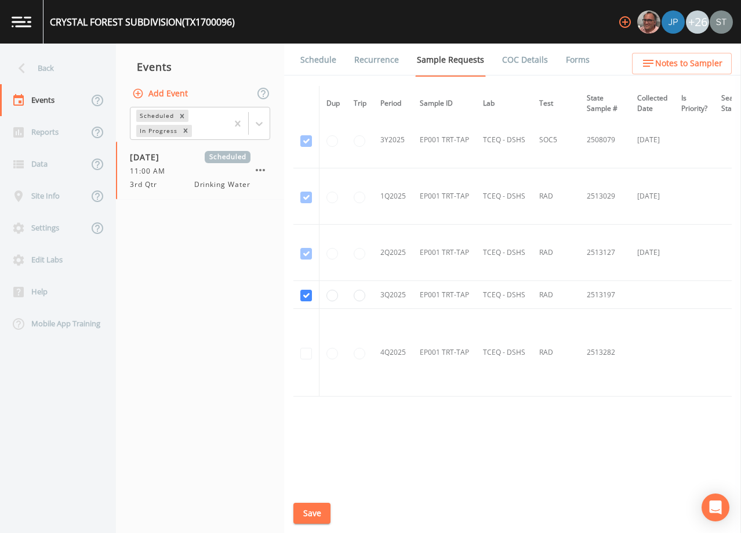
click at [318, 65] on link "Schedule" at bounding box center [318, 60] width 39 height 32
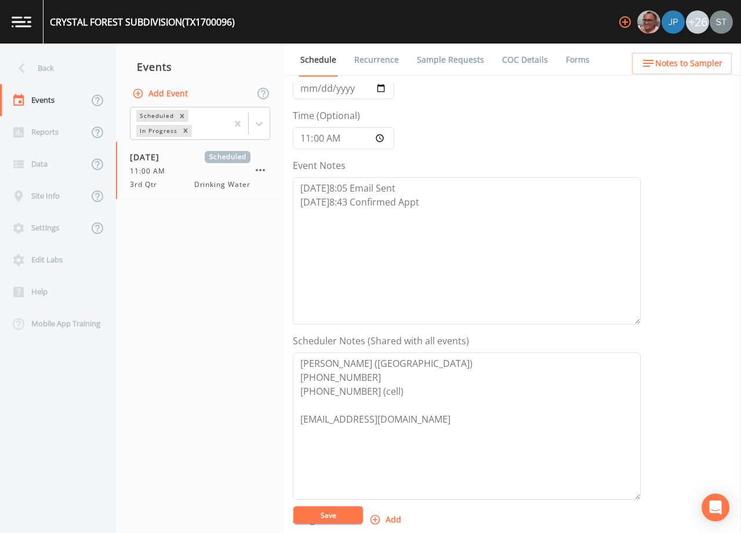
scroll to position [232, 0]
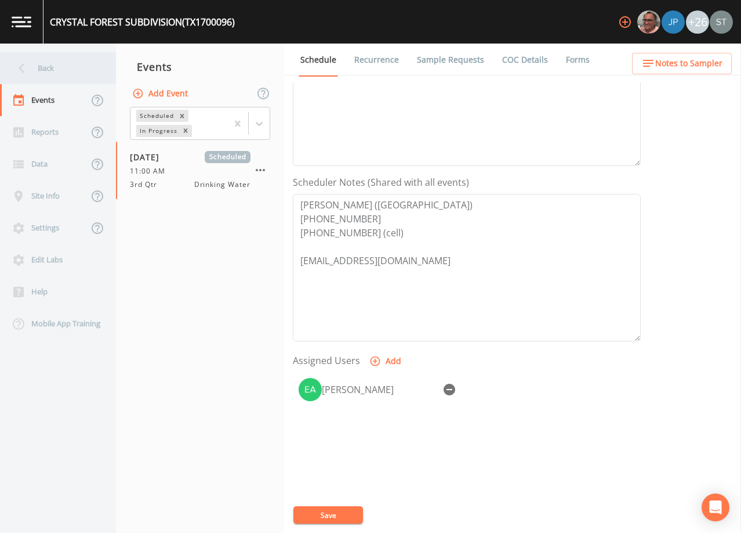
click at [54, 72] on div "Back" at bounding box center [52, 68] width 104 height 32
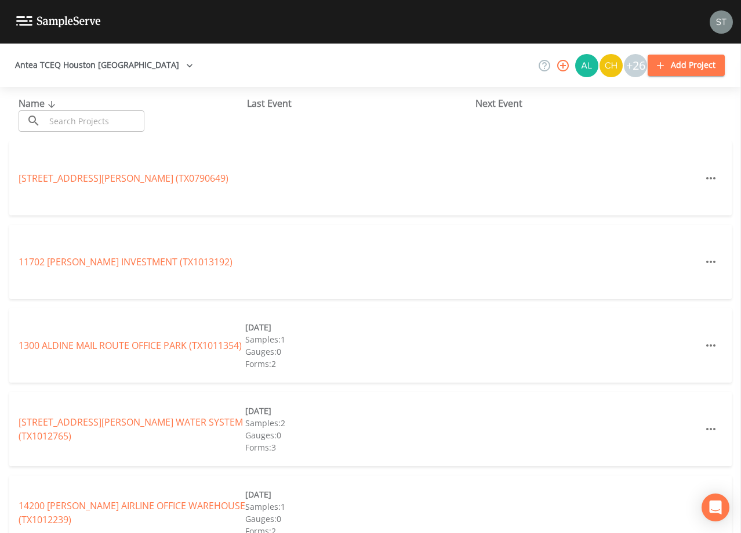
click at [84, 118] on input "text" at bounding box center [94, 120] width 99 height 21
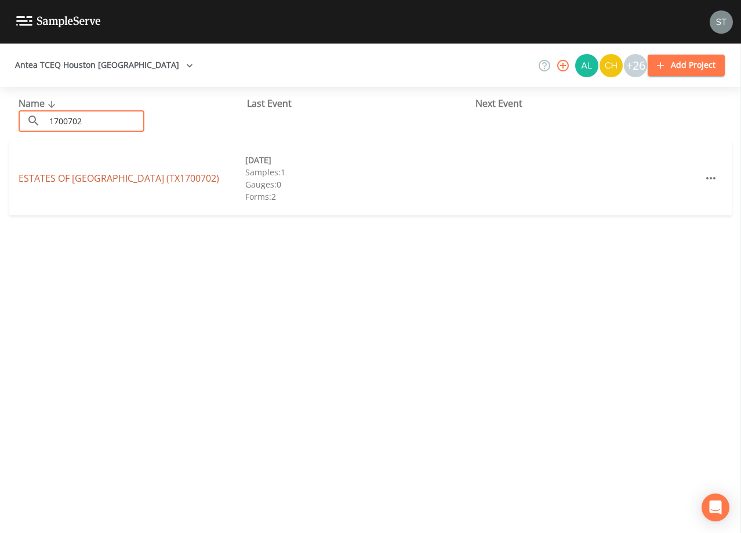
click at [164, 176] on link "ESTATES OF [GEOGRAPHIC_DATA] (TX1700702)" at bounding box center [119, 178] width 201 height 13
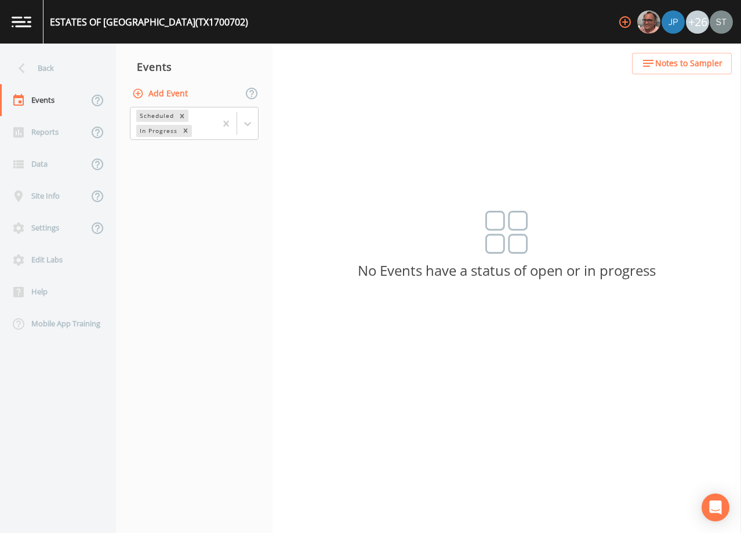
click at [174, 94] on button "Add Event" at bounding box center [161, 93] width 63 height 21
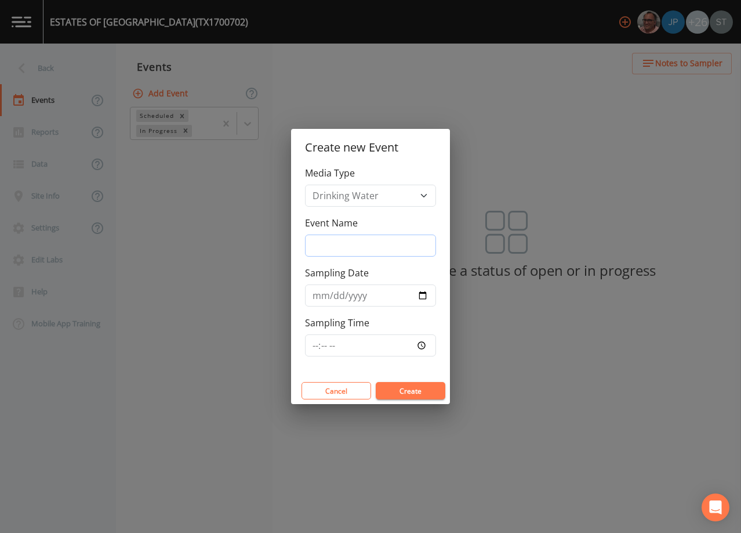
click at [357, 240] on input "Event Name" at bounding box center [370, 245] width 131 height 22
click at [321, 295] on input "Sampling Date" at bounding box center [370, 295] width 131 height 22
click at [407, 390] on button "Create" at bounding box center [411, 390] width 70 height 17
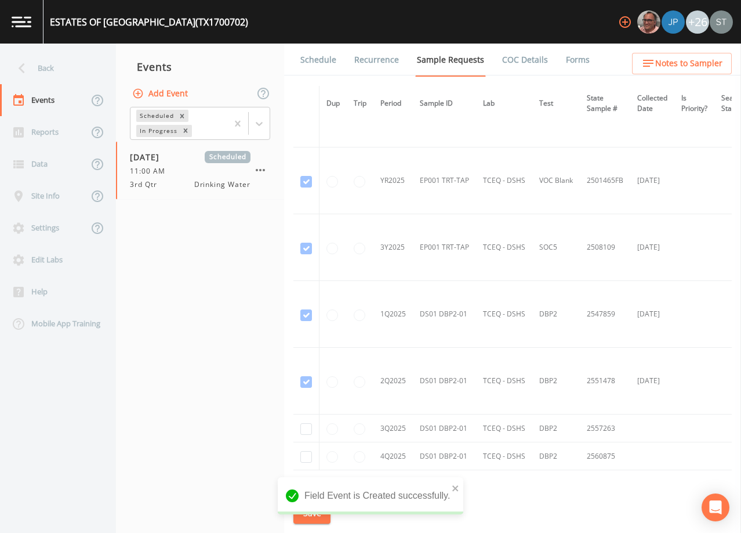
scroll to position [921, 0]
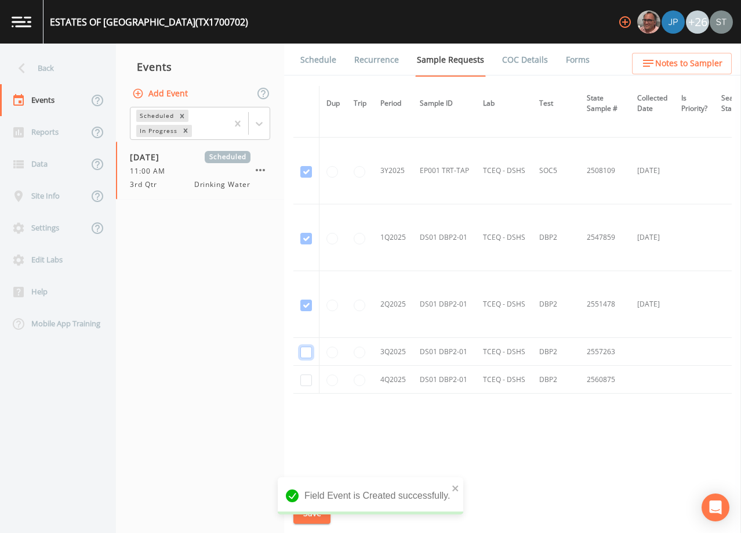
click at [309, 348] on input "checkbox" at bounding box center [307, 352] width 12 height 12
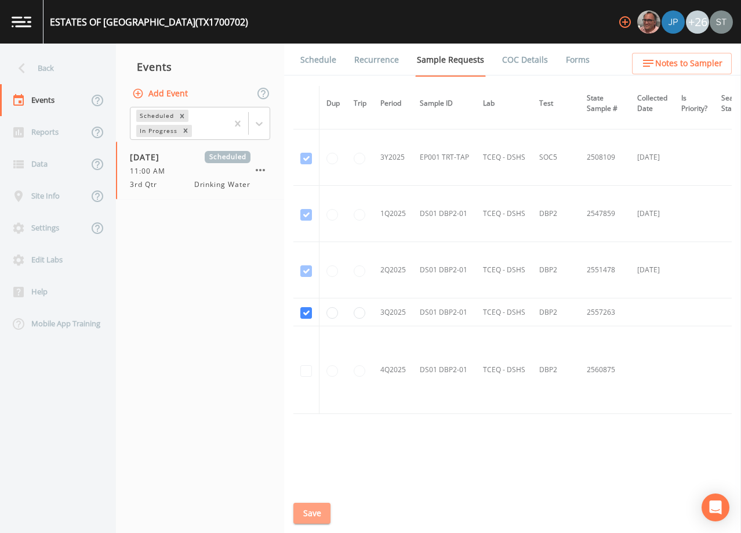
click at [317, 509] on button "Save" at bounding box center [312, 512] width 37 height 21
click at [322, 67] on link "Schedule" at bounding box center [318, 60] width 39 height 32
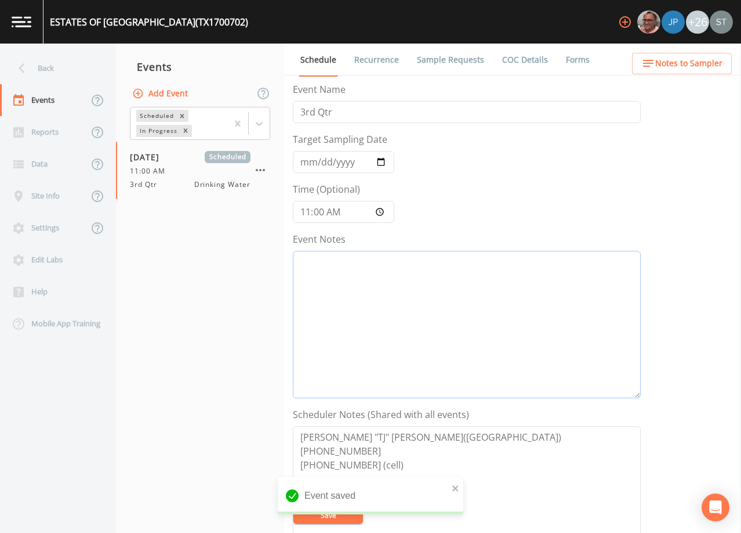
click at [516, 317] on textarea "Event Notes" at bounding box center [467, 324] width 348 height 147
paste textarea "[DATE]8:05 Email Sent [DATE]8:43 Confirmed Appt"
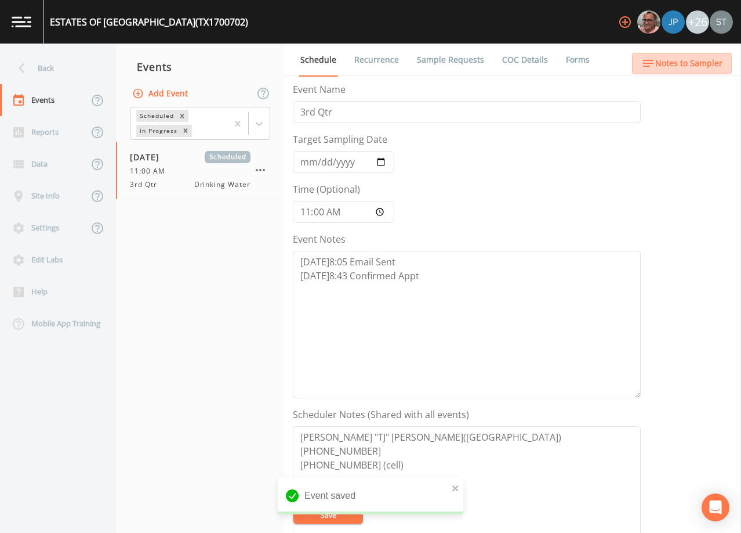
click at [694, 67] on span "Notes to Sampler" at bounding box center [689, 63] width 67 height 15
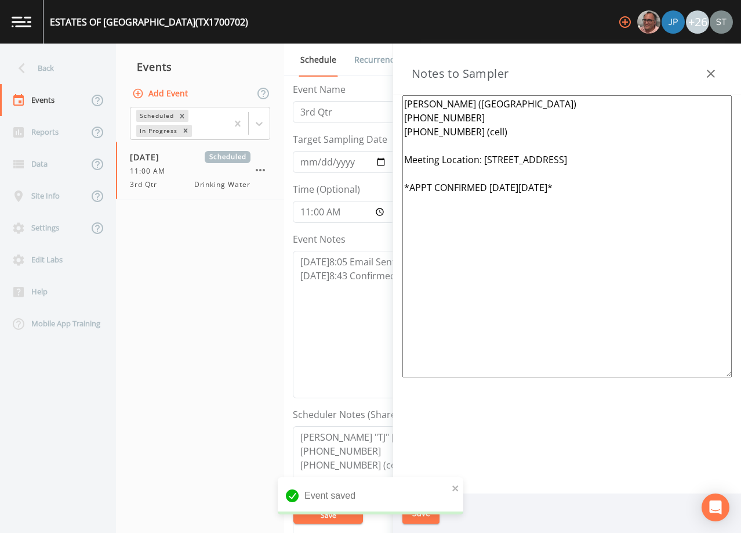
drag, startPoint x: 594, startPoint y: 201, endPoint x: 367, endPoint y: 160, distance: 229.9
click at [367, 160] on div "Back Events Reports Data Site Info Settings Edit Labs Help Mobile App Training …" at bounding box center [370, 288] width 741 height 489
paste textarea "*Operator- [PERSON_NAME] [PHONE_NUMBER]* Meeting Location: [GEOGRAPHIC_DATA] / …"
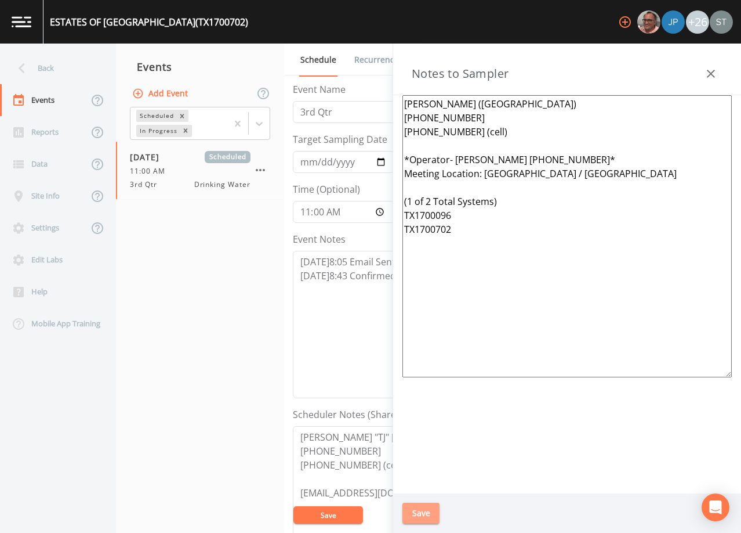
click at [419, 511] on button "Save" at bounding box center [421, 512] width 37 height 21
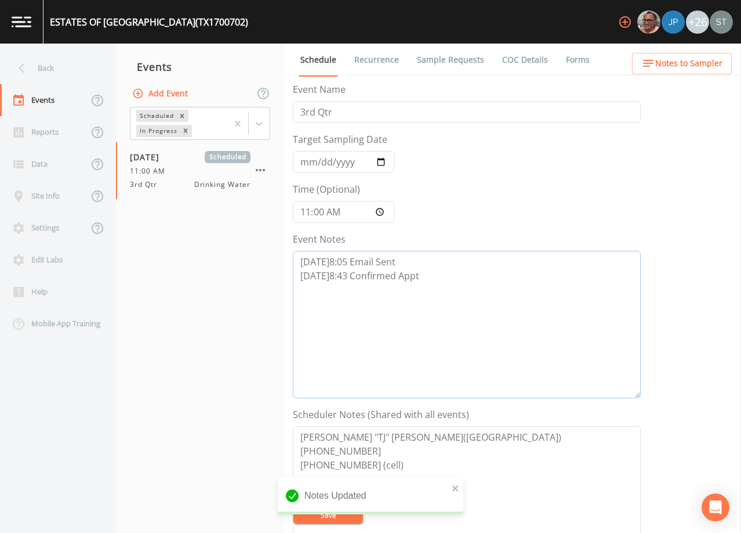
click at [502, 316] on textarea "[DATE]8:05 Email Sent [DATE]8:43 Confirmed Appt" at bounding box center [467, 324] width 348 height 147
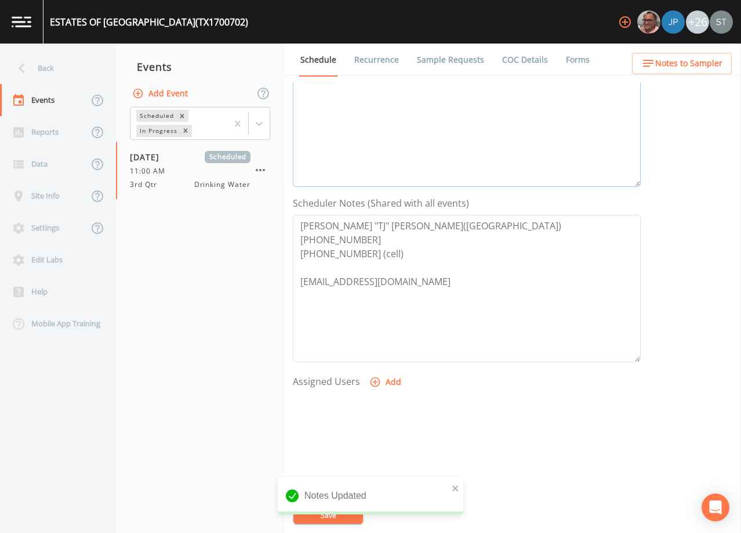
scroll to position [232, 0]
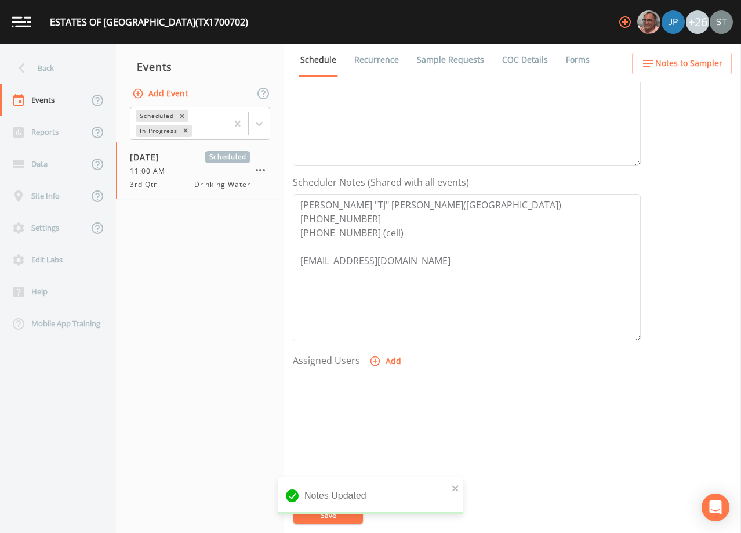
click at [388, 362] on button "Add" at bounding box center [386, 360] width 39 height 21
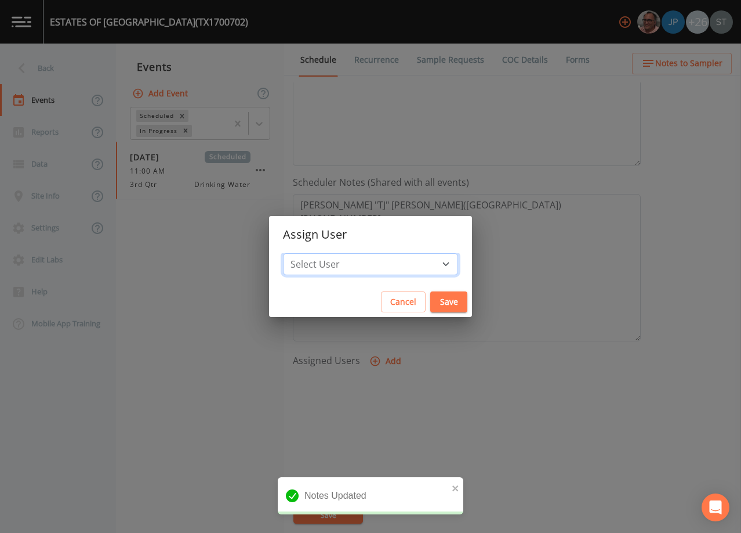
click at [377, 270] on select "Select User [PERSON_NAME] [PERSON_NAME] [PERSON_NAME] [PERSON_NAME] [PERSON_NAM…" at bounding box center [370, 264] width 175 height 22
click at [309, 253] on select "Select User [PERSON_NAME] [PERSON_NAME] [PERSON_NAME] [PERSON_NAME] [PERSON_NAM…" at bounding box center [370, 264] width 175 height 22
click at [431, 302] on button "Save" at bounding box center [449, 301] width 37 height 21
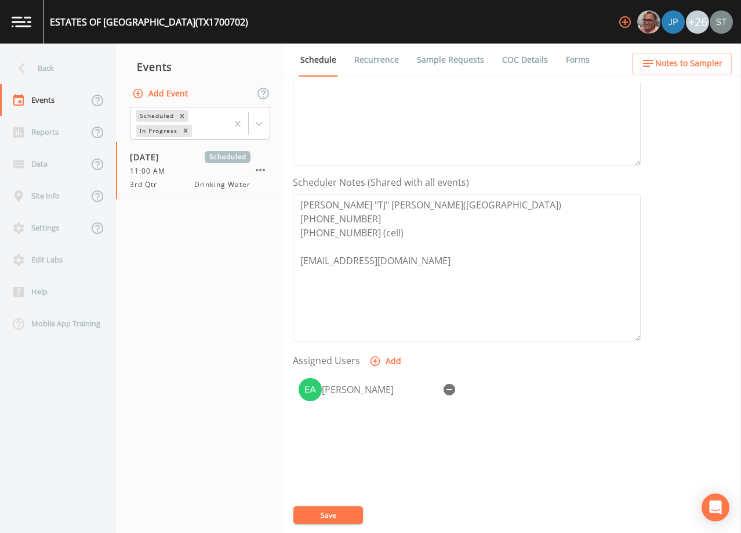
click at [335, 515] on button "Save" at bounding box center [329, 514] width 70 height 17
click at [706, 60] on span "Notes to Sampler" at bounding box center [689, 63] width 67 height 15
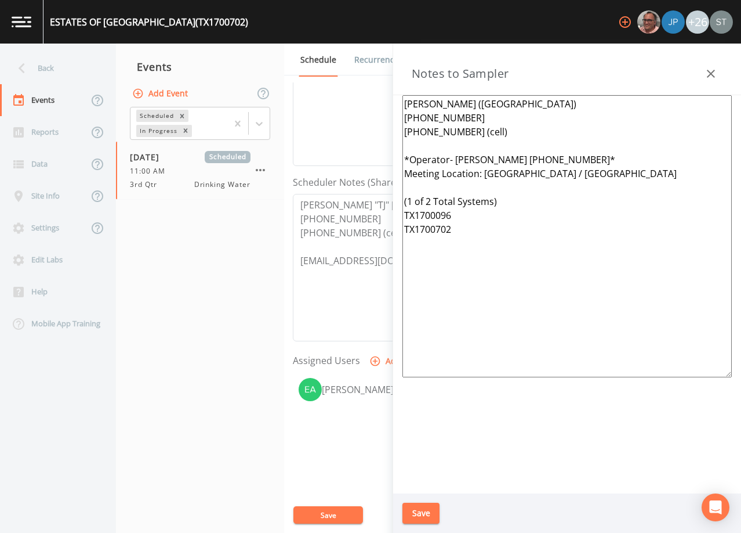
click at [714, 70] on icon "button" at bounding box center [711, 74] width 14 height 14
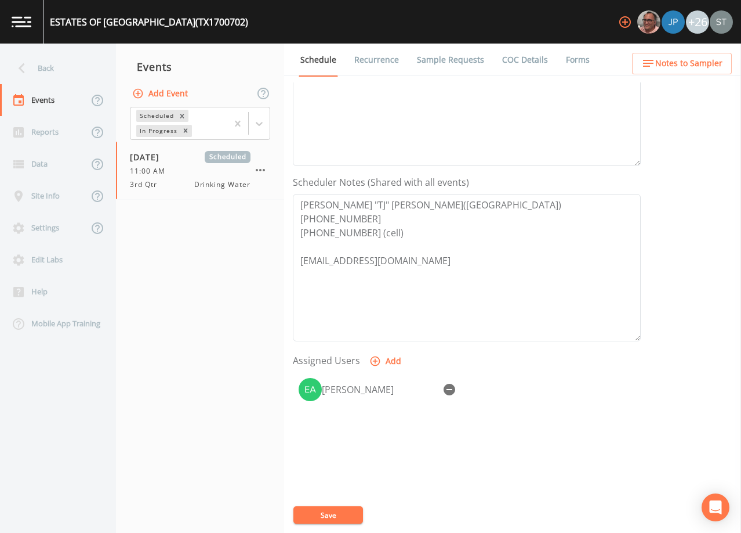
click at [457, 61] on link "Sample Requests" at bounding box center [450, 60] width 71 height 32
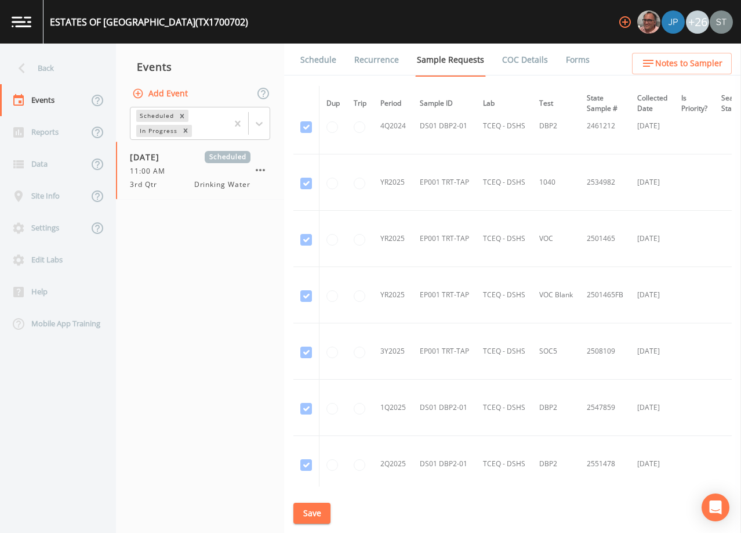
scroll to position [803, 0]
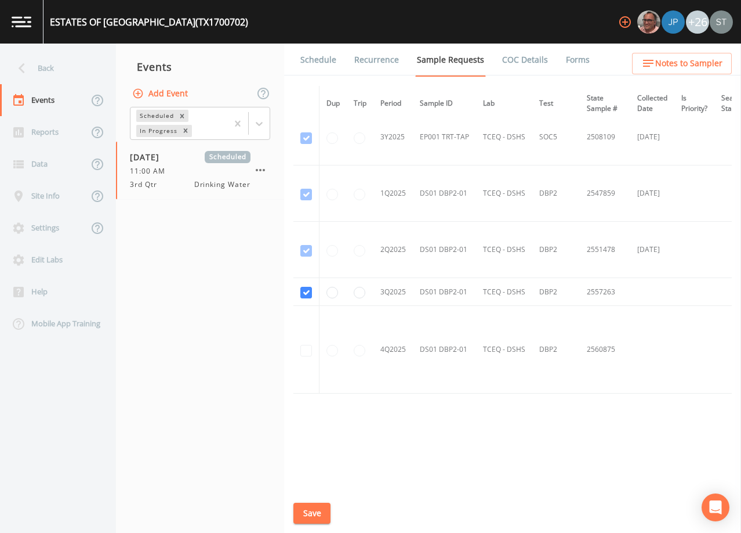
click at [321, 63] on link "Schedule" at bounding box center [318, 60] width 39 height 32
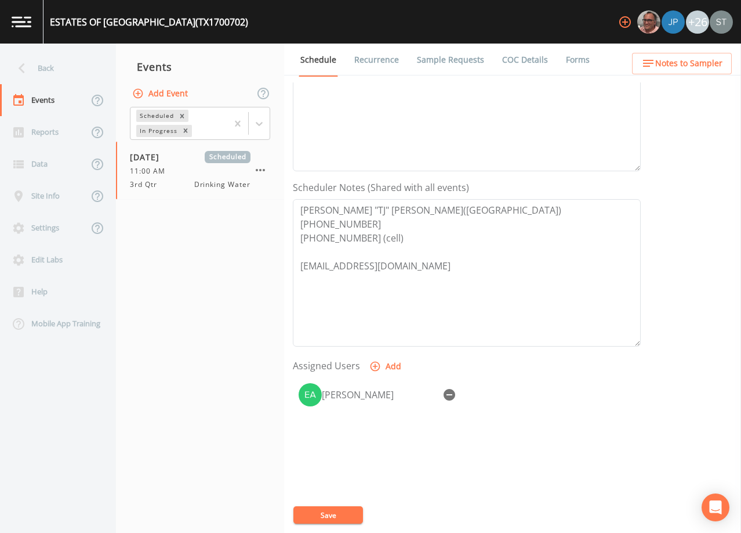
scroll to position [232, 0]
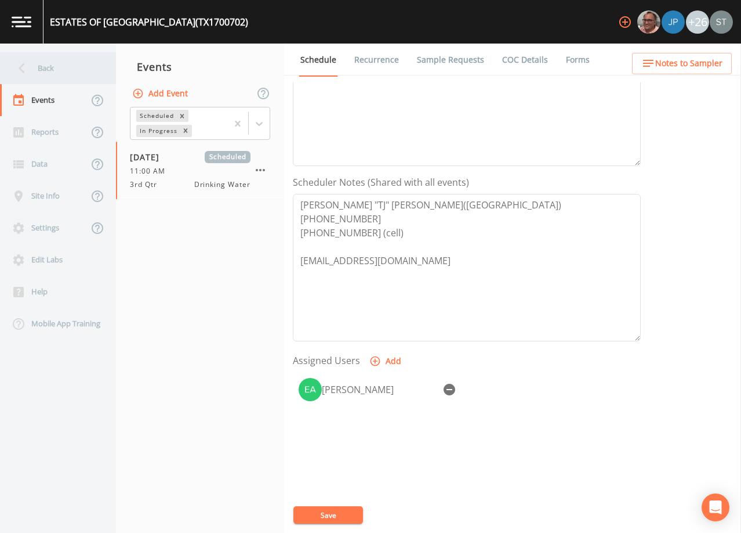
click at [62, 68] on div "Back" at bounding box center [52, 68] width 104 height 32
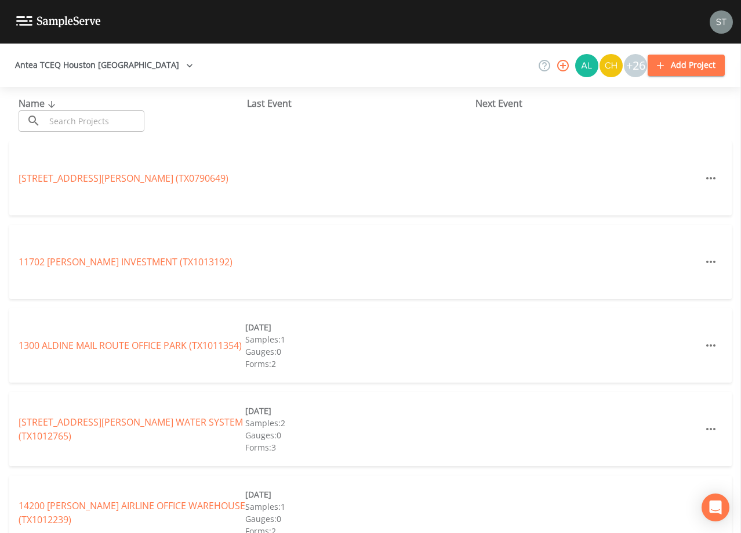
click at [97, 123] on input "text" at bounding box center [94, 120] width 99 height 21
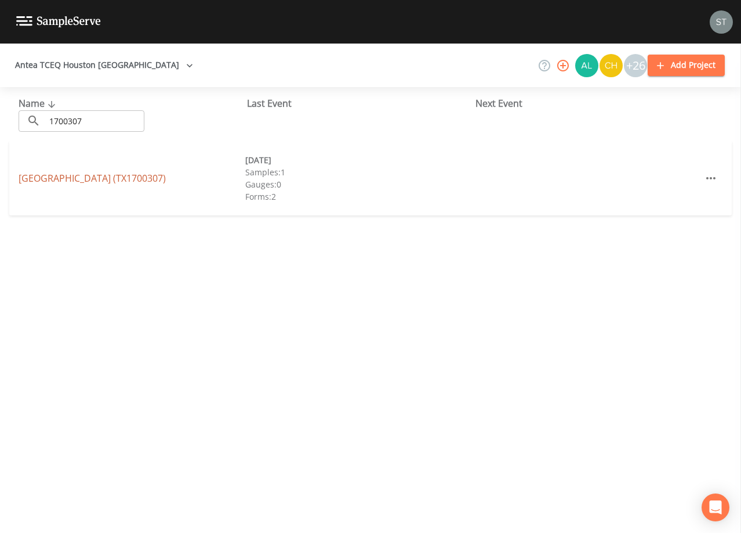
click at [104, 178] on link "[GEOGRAPHIC_DATA] (TX1700307)" at bounding box center [92, 178] width 147 height 13
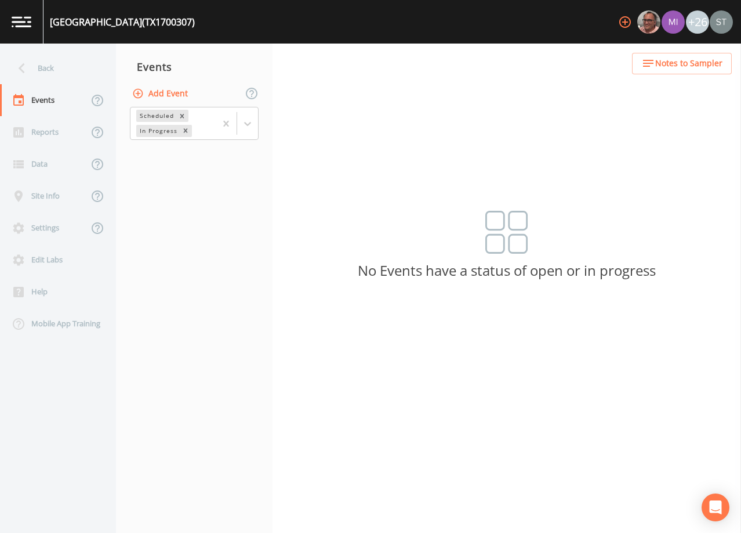
click at [170, 93] on button "Add Event" at bounding box center [161, 93] width 63 height 21
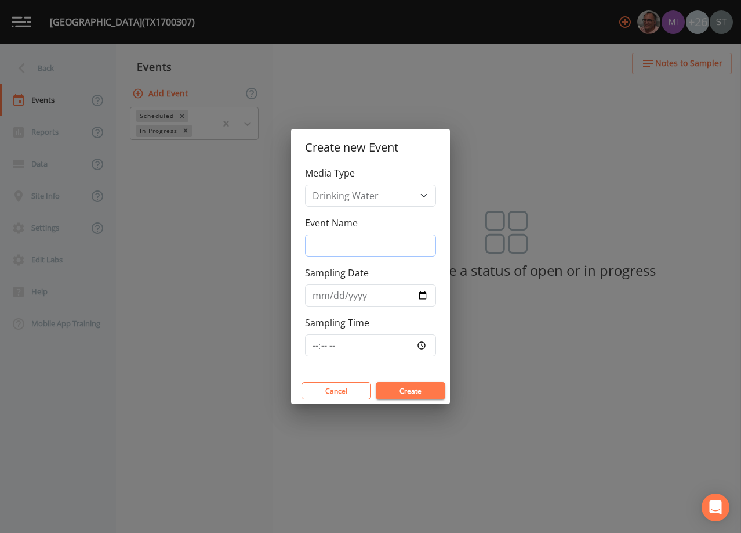
drag, startPoint x: 334, startPoint y: 238, endPoint x: 347, endPoint y: 254, distance: 20.1
click at [334, 239] on input "Event Name" at bounding box center [370, 245] width 131 height 22
click at [317, 293] on input "Sampling Date" at bounding box center [370, 295] width 131 height 22
click at [407, 389] on button "Create" at bounding box center [411, 390] width 70 height 17
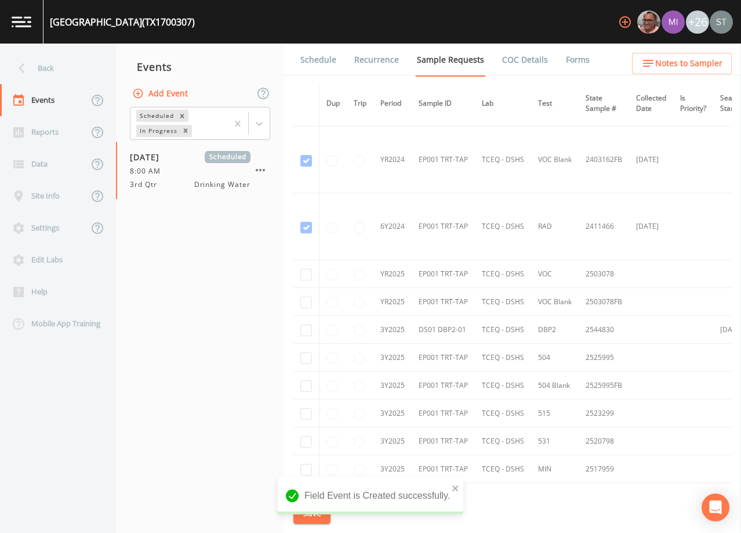
scroll to position [232, 0]
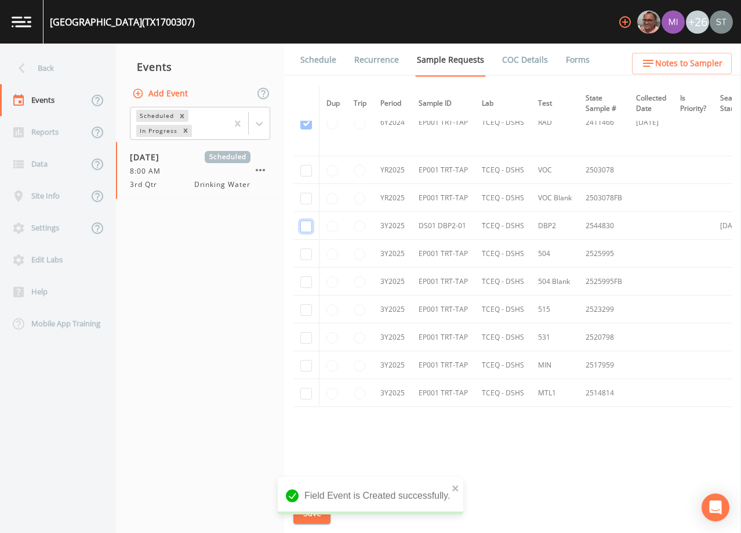
click at [306, 227] on input "checkbox" at bounding box center [307, 226] width 12 height 12
click at [312, 513] on button "Save" at bounding box center [312, 512] width 37 height 21
click at [318, 64] on link "Schedule" at bounding box center [318, 60] width 39 height 32
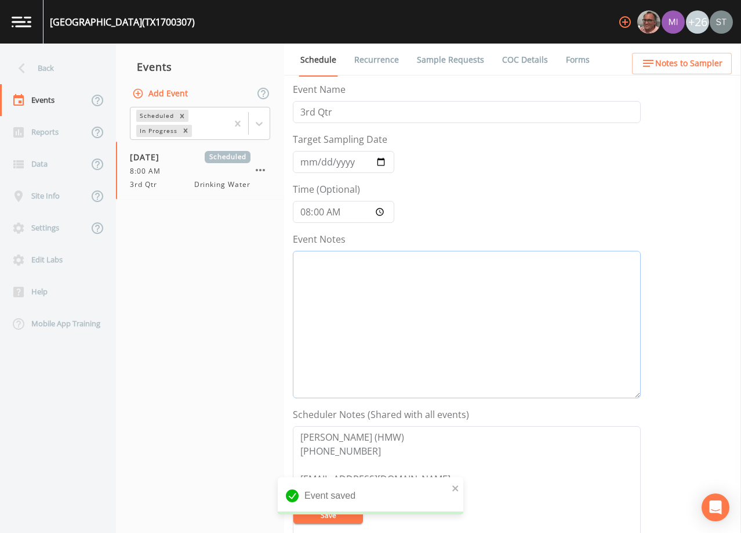
click at [419, 300] on textarea "Event Notes" at bounding box center [467, 324] width 348 height 147
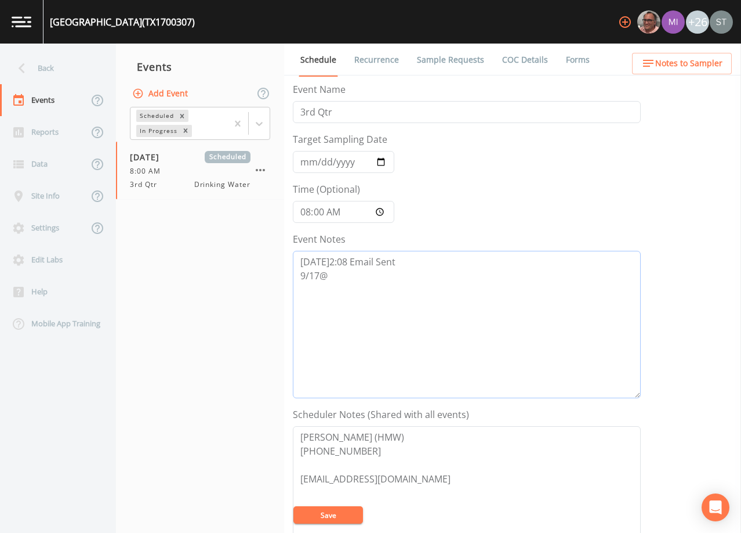
scroll to position [173, 0]
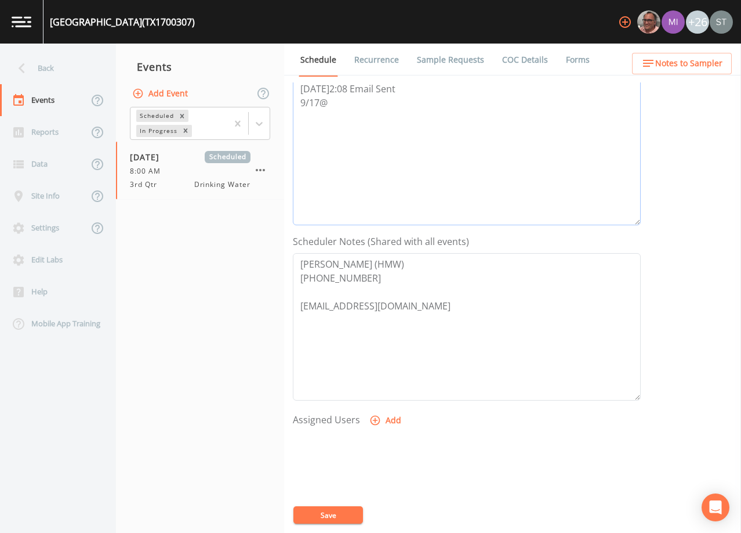
click at [349, 108] on textarea "[DATE]2:08 Email Sent 9/17@" at bounding box center [467, 151] width 348 height 147
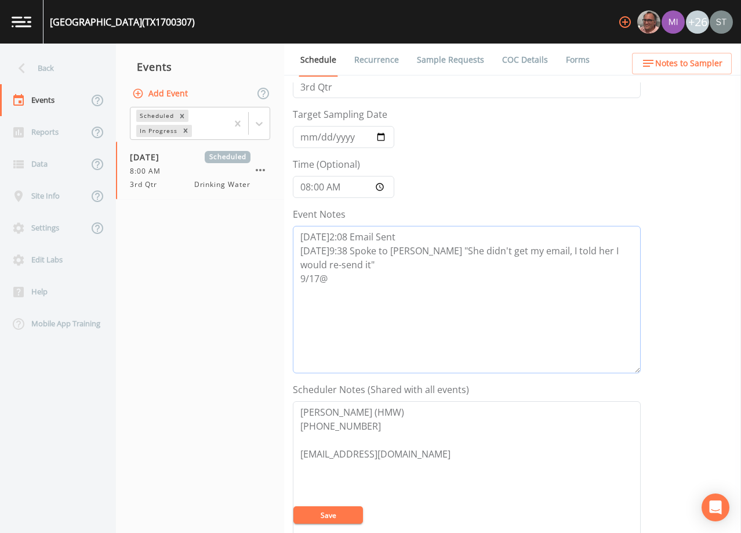
scroll to position [0, 0]
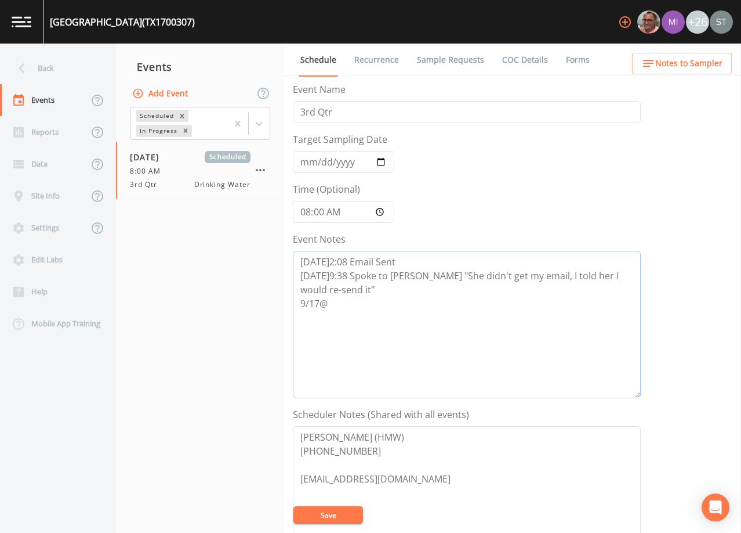
click at [351, 306] on textarea "[DATE]2:08 Email Sent [DATE]9:38 Spoke to [PERSON_NAME] "She didn't get my emai…" at bounding box center [467, 324] width 348 height 147
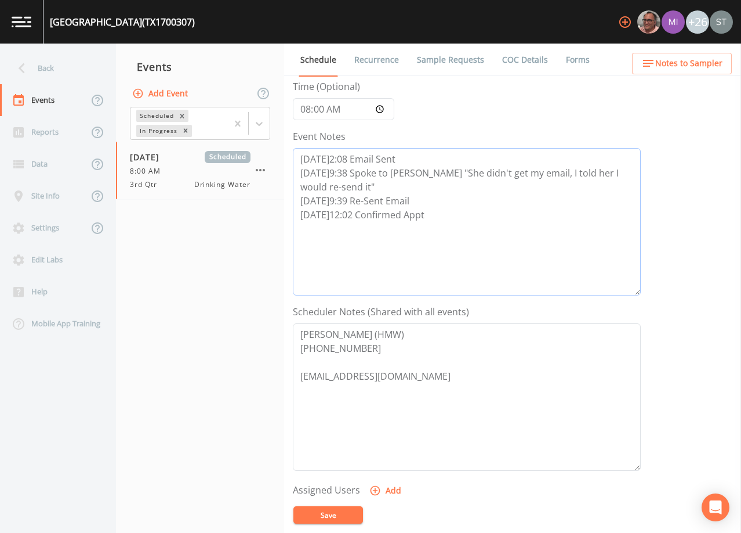
scroll to position [174, 0]
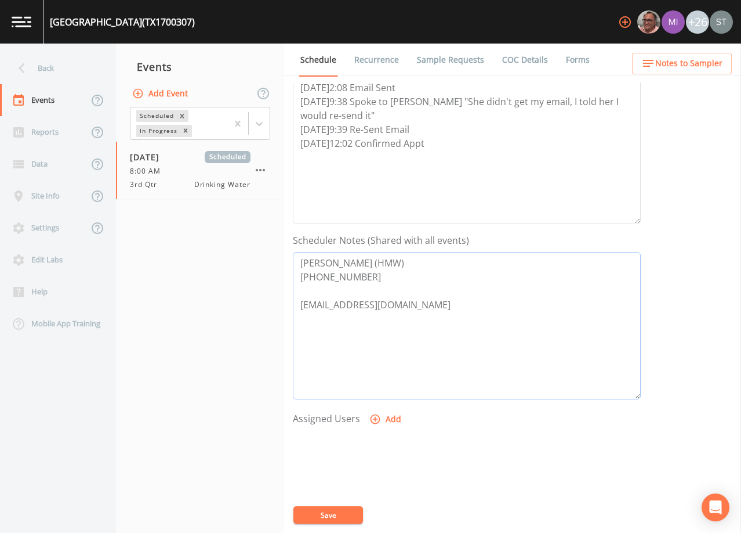
click at [337, 320] on textarea "[PERSON_NAME] (HMW) [PHONE_NUMBER] [EMAIL_ADDRESS][DOMAIN_NAME]" at bounding box center [467, 325] width 348 height 147
click at [391, 419] on button "Add" at bounding box center [386, 418] width 39 height 21
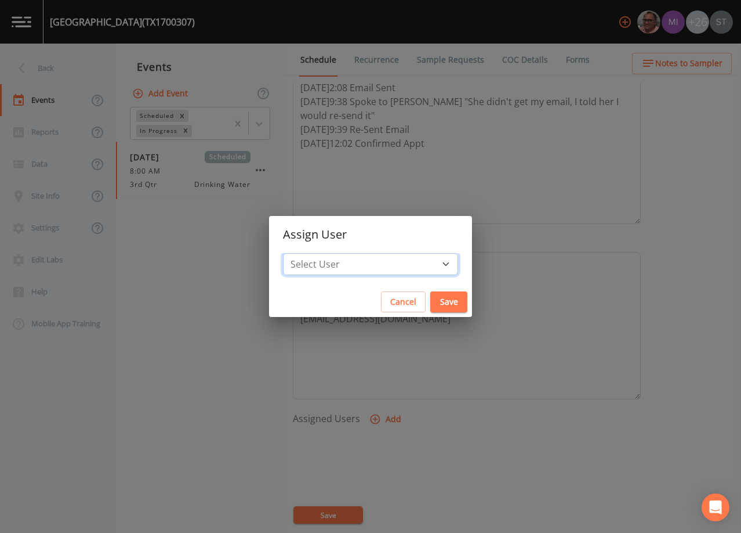
click at [407, 262] on select "Select User [PERSON_NAME] [PERSON_NAME] [PERSON_NAME] [PERSON_NAME] [PERSON_NAM…" at bounding box center [370, 264] width 175 height 22
click at [309, 253] on select "Select User [PERSON_NAME] [PERSON_NAME] [PERSON_NAME] [PERSON_NAME] [PERSON_NAM…" at bounding box center [370, 264] width 175 height 22
drag, startPoint x: 426, startPoint y: 300, endPoint x: 390, endPoint y: 360, distance: 70.2
click at [431, 300] on button "Save" at bounding box center [449, 301] width 37 height 21
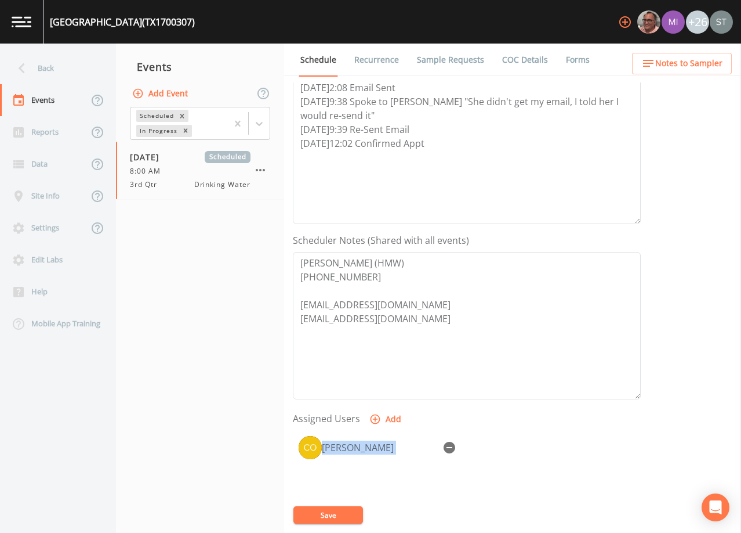
click at [340, 506] on form "Event Name 3rd Qtr Target Sampling Date [DATE] Time (Optional) 08:00:00 Event N…" at bounding box center [467, 229] width 348 height 643
click at [343, 513] on button "Save" at bounding box center [329, 514] width 70 height 17
click at [432, 132] on textarea "[DATE]2:08 Email Sent [DATE]9:38 Spoke to [PERSON_NAME] "She didn't get my emai…" at bounding box center [467, 150] width 348 height 147
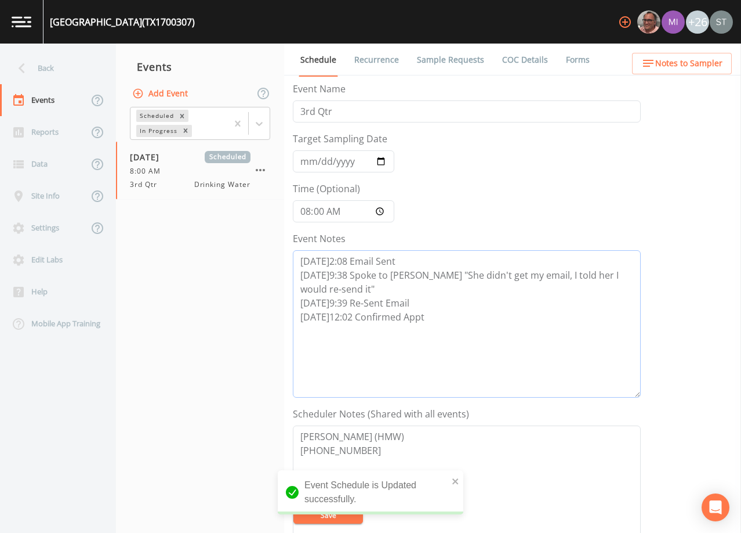
scroll to position [0, 0]
drag, startPoint x: 461, startPoint y: 325, endPoint x: 265, endPoint y: 244, distance: 212.5
click at [265, 244] on div "Back Events Reports Data Site Info Settings Edit Labs Help Mobile App Training …" at bounding box center [370, 288] width 741 height 489
click at [547, 335] on textarea "[DATE]2:08 Email Sent [DATE]9:38 Spoke to [PERSON_NAME] "She didn't get my emai…" at bounding box center [467, 324] width 348 height 147
click at [704, 60] on span "Notes to Sampler" at bounding box center [689, 63] width 67 height 15
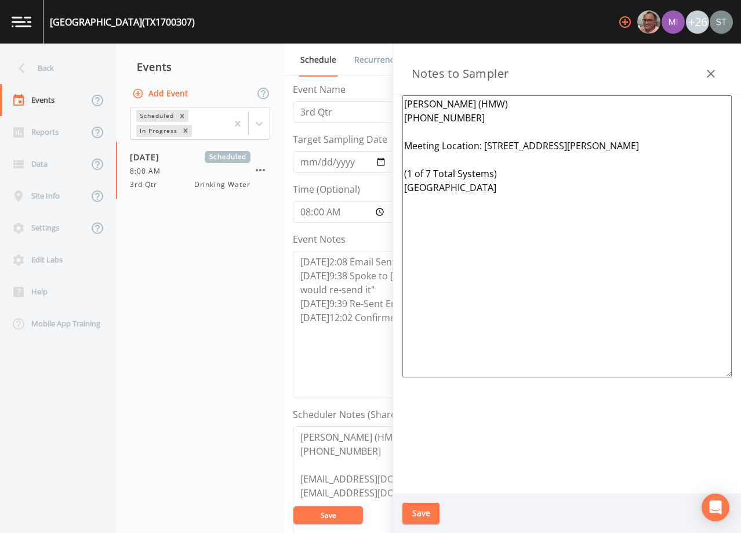
drag, startPoint x: 661, startPoint y: 186, endPoint x: 614, endPoint y: 183, distance: 47.1
click at [614, 183] on textarea "[PERSON_NAME] (HMW) [PHONE_NUMBER] Meeting Location: [STREET_ADDRESS][PERSON_NA…" at bounding box center [568, 236] width 330 height 282
click at [569, 186] on textarea "[PERSON_NAME] (HMW) [PHONE_NUMBER] Meeting Location: [STREET_ADDRESS][PERSON_NA…" at bounding box center [568, 236] width 330 height 282
click at [564, 190] on textarea "[PERSON_NAME] (HMW) [PHONE_NUMBER] Meeting Location: [STREET_ADDRESS][PERSON_NA…" at bounding box center [568, 236] width 330 height 282
click at [444, 209] on textarea "[PERSON_NAME] (HMW) [PHONE_NUMBER] Meeting Location: [STREET_ADDRESS][PERSON_NA…" at bounding box center [568, 236] width 330 height 282
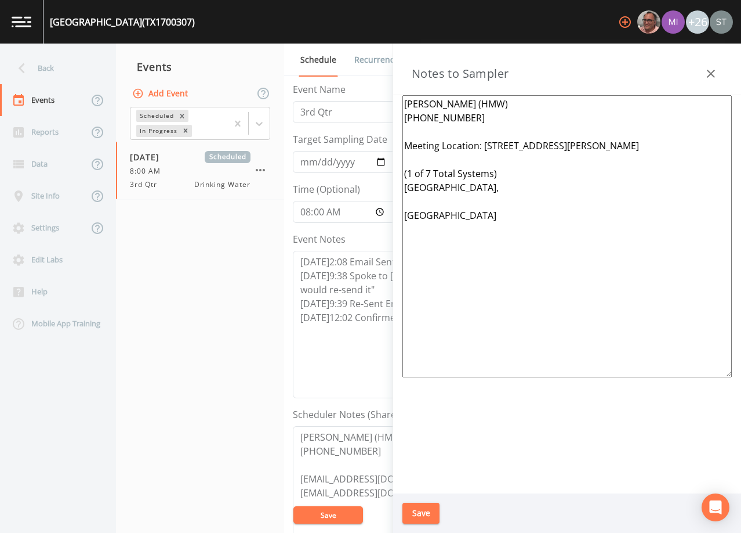
drag, startPoint x: 504, startPoint y: 186, endPoint x: 458, endPoint y: 187, distance: 45.8
click at [458, 187] on textarea "[PERSON_NAME] (HMW) [PHONE_NUMBER] Meeting Location: [STREET_ADDRESS][PERSON_NA…" at bounding box center [568, 236] width 330 height 282
click at [449, 203] on textarea "[PERSON_NAME] (HMW) [PHONE_NUMBER] Meeting Location: [STREET_ADDRESS][PERSON_NA…" at bounding box center [568, 236] width 330 height 282
paste textarea "TX1700156"
drag, startPoint x: 504, startPoint y: 185, endPoint x: 458, endPoint y: 185, distance: 45.8
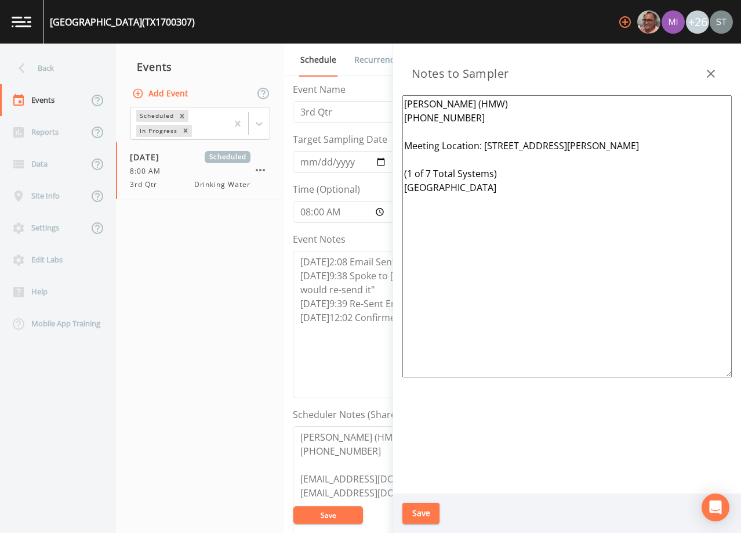
click at [458, 185] on textarea "[PERSON_NAME] (HMW) [PHONE_NUMBER] Meeting Location: [STREET_ADDRESS][PERSON_NA…" at bounding box center [568, 236] width 330 height 282
click at [461, 200] on textarea "[PERSON_NAME] (HMW) [PHONE_NUMBER] Meeting Location: [STREET_ADDRESS][PERSON_NA…" at bounding box center [568, 236] width 330 height 282
drag, startPoint x: 514, startPoint y: 187, endPoint x: 491, endPoint y: 185, distance: 23.3
click at [491, 185] on textarea "[PERSON_NAME] (HMW) [PHONE_NUMBER] Meeting Location: [STREET_ADDRESS][PERSON_NA…" at bounding box center [568, 236] width 330 height 282
click at [513, 185] on textarea "[PERSON_NAME] (HMW) [PHONE_NUMBER] Meeting Location: [STREET_ADDRESS][PERSON_NA…" at bounding box center [568, 236] width 330 height 282
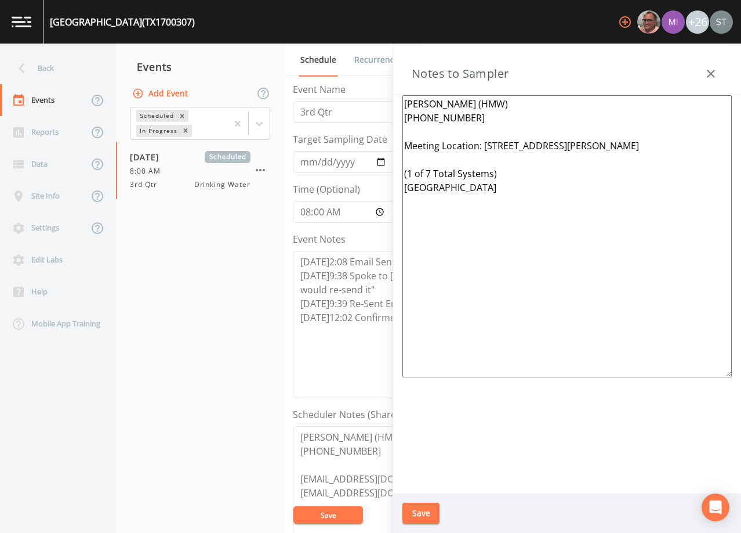
click at [460, 183] on textarea "[PERSON_NAME] (HMW) [PHONE_NUMBER] Meeting Location: [STREET_ADDRESS][PERSON_NA…" at bounding box center [568, 236] width 330 height 282
drag, startPoint x: 462, startPoint y: 202, endPoint x: 453, endPoint y: 200, distance: 8.9
click at [453, 200] on textarea "[PERSON_NAME] (HMW) [PHONE_NUMBER] Meeting Location: [STREET_ADDRESS][PERSON_NA…" at bounding box center [568, 236] width 330 height 282
click at [515, 201] on textarea "[PERSON_NAME] (HMW) [PHONE_NUMBER] Meeting Location: [STREET_ADDRESS][PERSON_NA…" at bounding box center [568, 236] width 330 height 282
drag, startPoint x: 429, startPoint y: 174, endPoint x: 439, endPoint y: 173, distance: 9.9
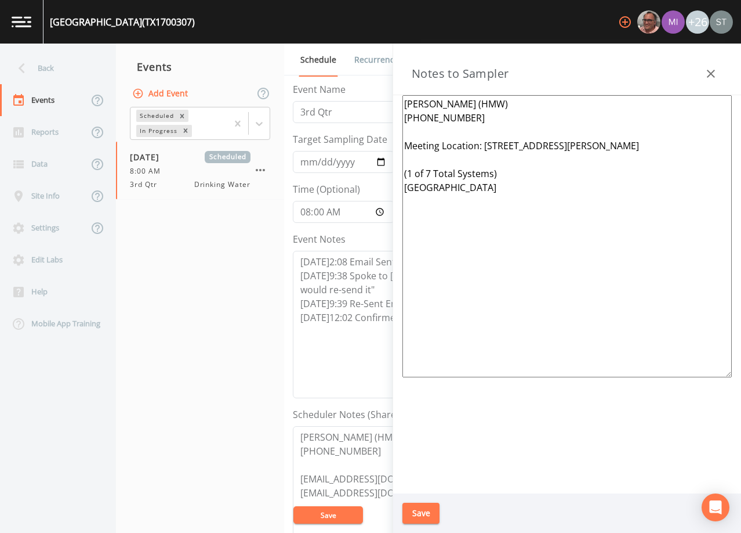
click at [429, 174] on textarea "[PERSON_NAME] (HMW) [PHONE_NUMBER] Meeting Location: [STREET_ADDRESS][PERSON_NA…" at bounding box center [568, 236] width 330 height 282
click at [430, 517] on button "Save" at bounding box center [421, 512] width 37 height 21
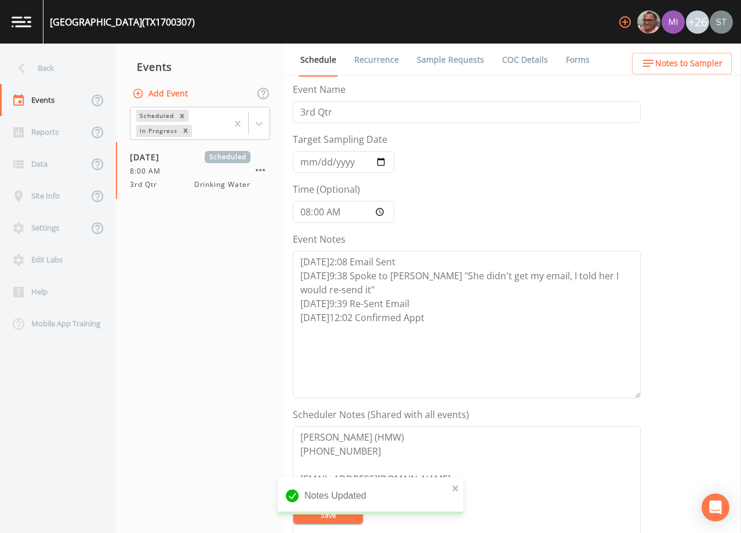
click at [716, 66] on span "Notes to Sampler" at bounding box center [689, 63] width 67 height 15
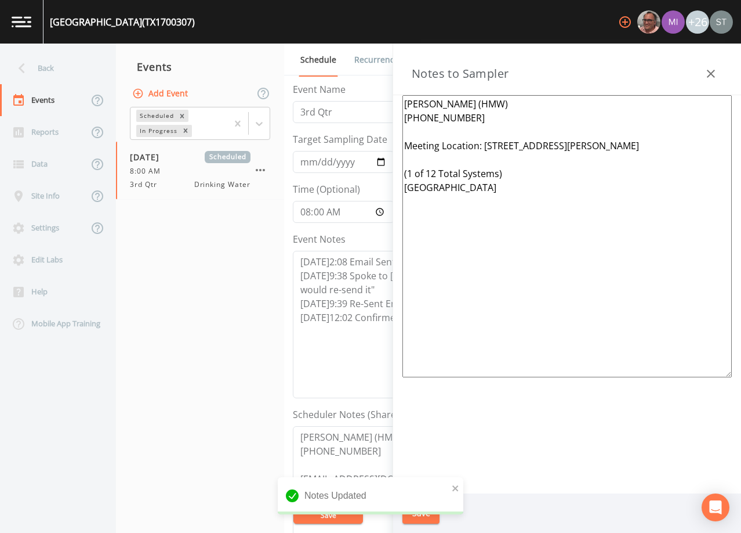
drag, startPoint x: 725, startPoint y: 203, endPoint x: 403, endPoint y: 173, distance: 324.0
click at [403, 173] on textarea "[PERSON_NAME] (HMW) [PHONE_NUMBER] Meeting Location: [STREET_ADDRESS][PERSON_NA…" at bounding box center [568, 236] width 330 height 282
click at [465, 126] on textarea "[PERSON_NAME] (HMW) [PHONE_NUMBER] Meeting Location: [STREET_ADDRESS][PERSON_NA…" at bounding box center [568, 236] width 330 height 282
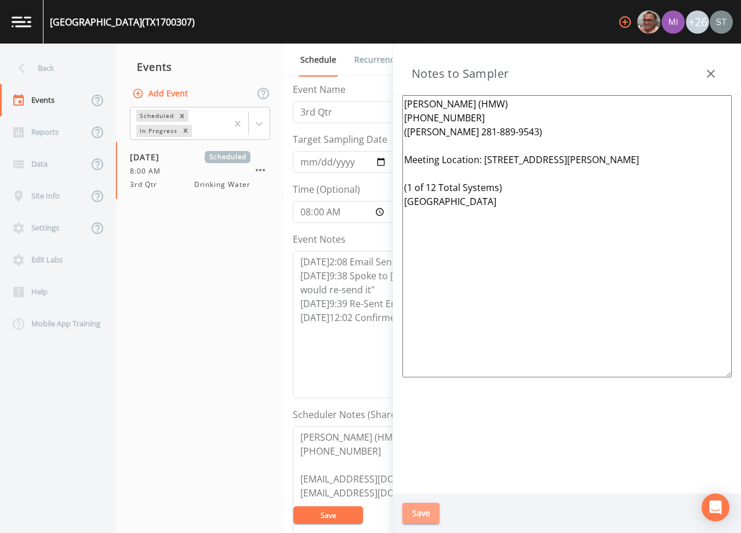
click at [424, 512] on button "Save" at bounding box center [421, 512] width 37 height 21
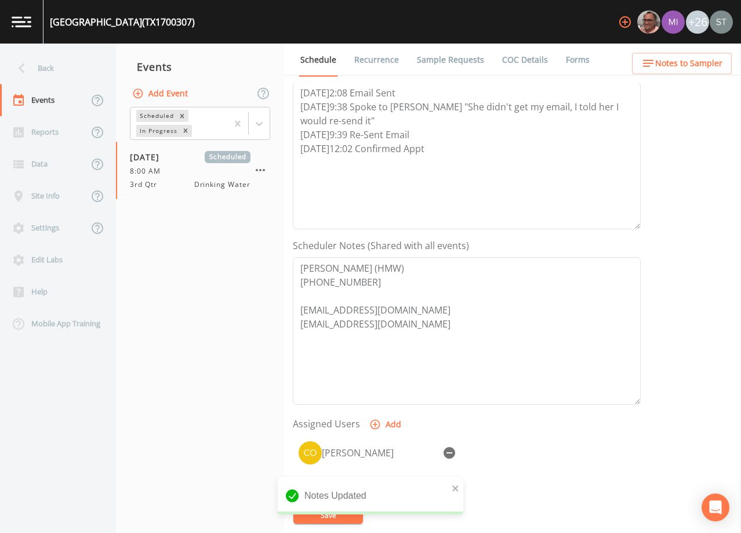
scroll to position [174, 0]
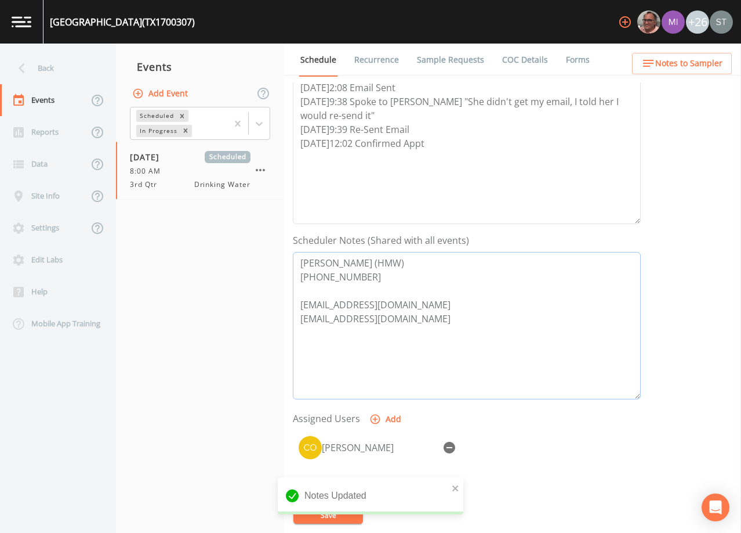
click at [435, 323] on textarea "[PERSON_NAME] (HMW) [PHONE_NUMBER] [EMAIL_ADDRESS][DOMAIN_NAME] [EMAIL_ADDRESS]…" at bounding box center [467, 325] width 348 height 147
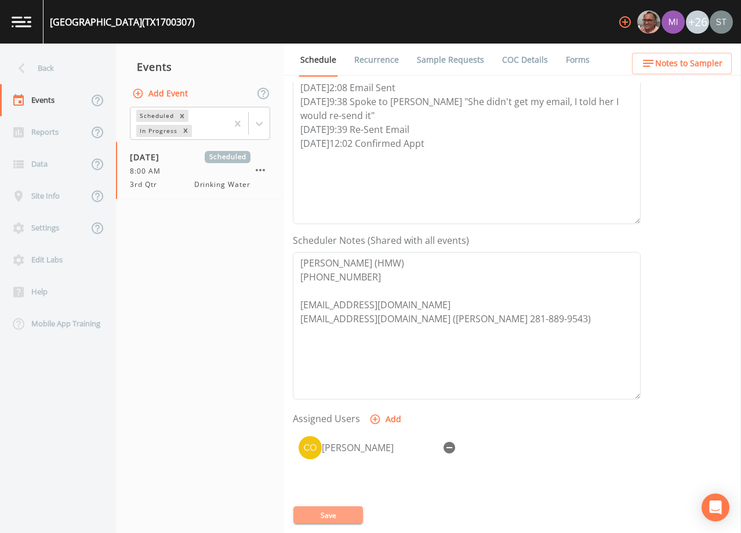
click at [338, 514] on button "Save" at bounding box center [329, 514] width 70 height 17
drag, startPoint x: 546, startPoint y: 321, endPoint x: 402, endPoint y: 314, distance: 144.1
click at [402, 314] on textarea "[PERSON_NAME] (HMW) [PHONE_NUMBER] [EMAIL_ADDRESS][DOMAIN_NAME] [EMAIL_ADDRESS]…" at bounding box center [467, 325] width 348 height 147
click at [609, 300] on textarea "[PERSON_NAME] (HMW) [PHONE_NUMBER] [EMAIL_ADDRESS][DOMAIN_NAME] [EMAIL_ADDRESS]…" at bounding box center [467, 325] width 348 height 147
click at [699, 57] on span "Notes to Sampler" at bounding box center [689, 63] width 67 height 15
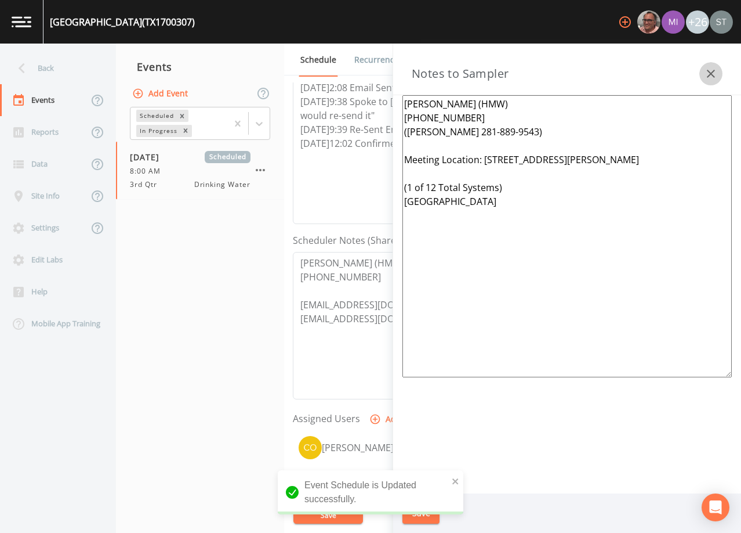
click at [711, 67] on icon "button" at bounding box center [711, 74] width 14 height 14
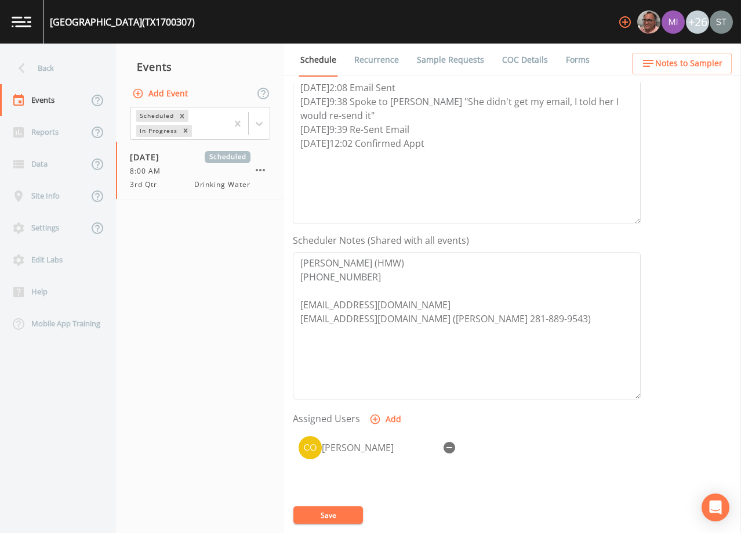
click at [448, 60] on link "Sample Requests" at bounding box center [450, 60] width 71 height 32
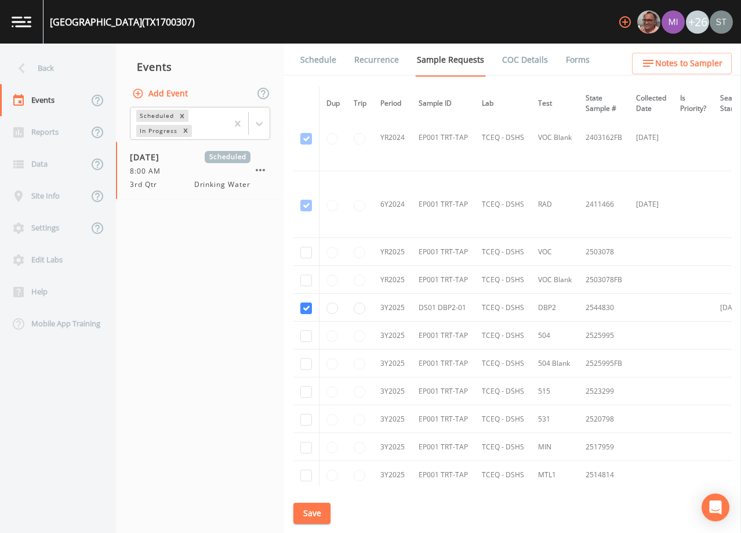
scroll to position [174, 0]
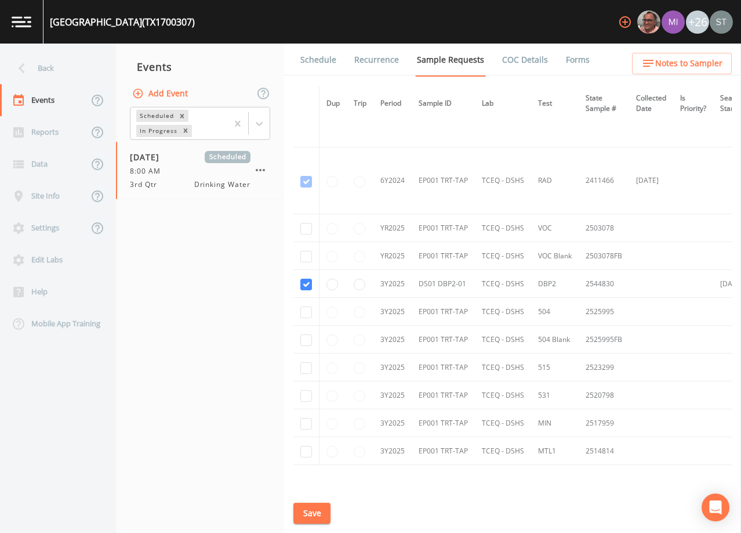
click at [316, 61] on link "Schedule" at bounding box center [318, 60] width 39 height 32
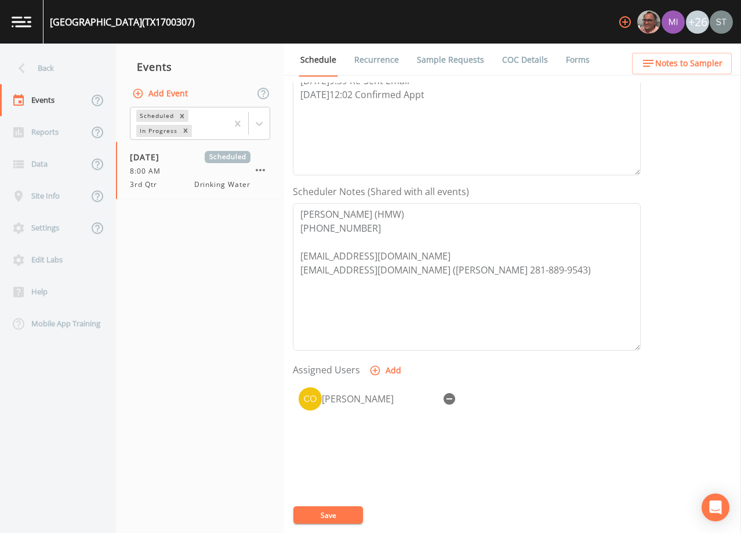
scroll to position [232, 0]
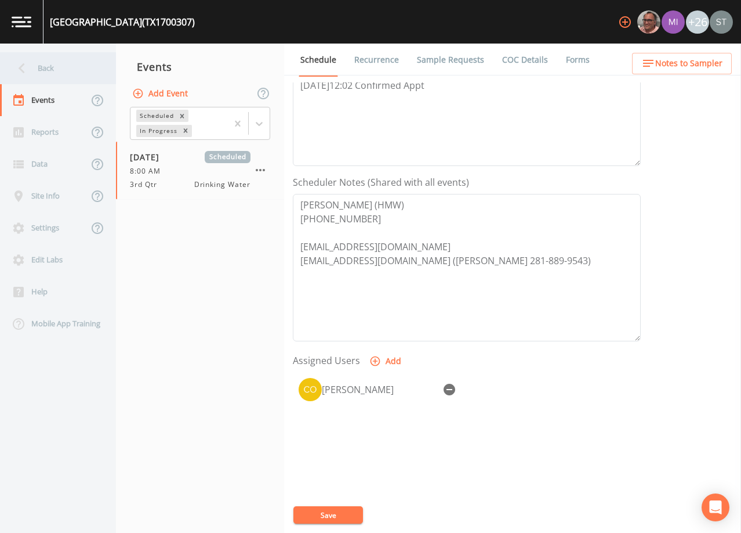
click at [58, 71] on div "Back" at bounding box center [52, 68] width 104 height 32
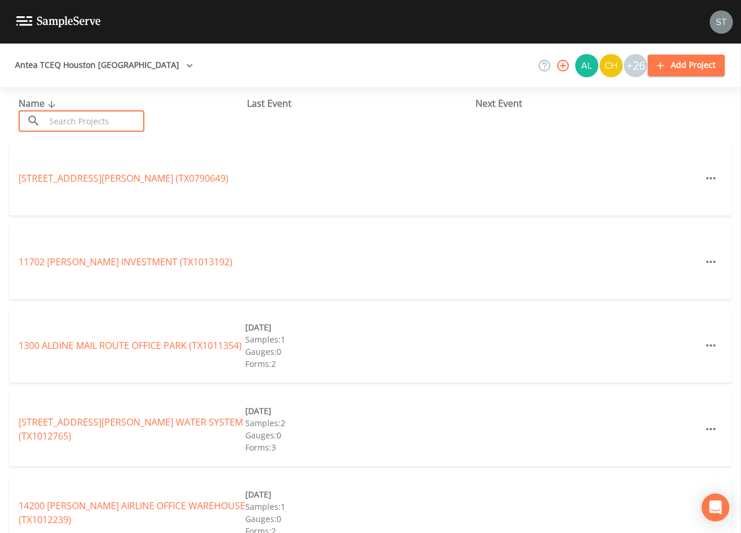
click at [97, 114] on input "text" at bounding box center [94, 120] width 99 height 21
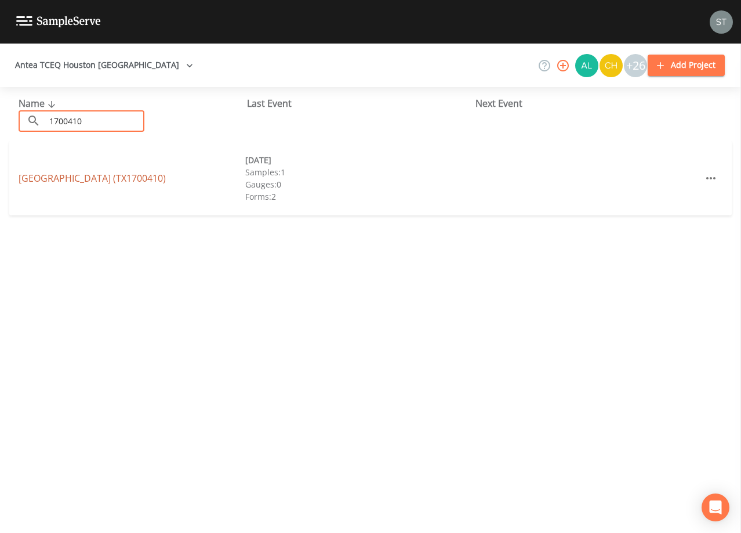
click at [123, 175] on link "[GEOGRAPHIC_DATA] (TX1700410)" at bounding box center [92, 178] width 147 height 13
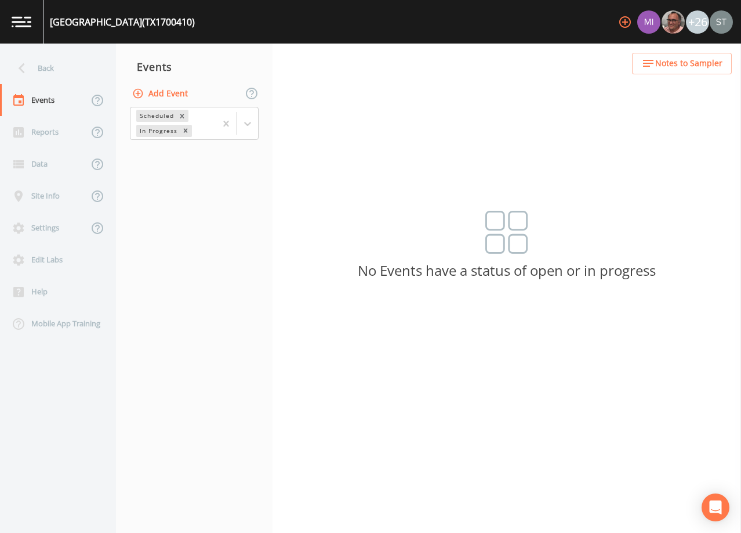
click at [165, 97] on button "Add Event" at bounding box center [161, 93] width 63 height 21
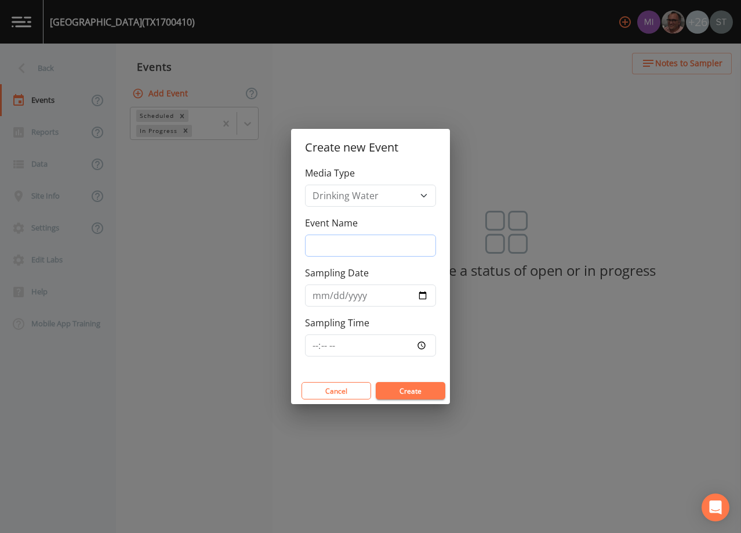
click at [342, 243] on input "Event Name" at bounding box center [370, 245] width 131 height 22
click at [322, 299] on input "Sampling Date" at bounding box center [370, 295] width 131 height 22
click at [417, 392] on button "Create" at bounding box center [411, 390] width 70 height 17
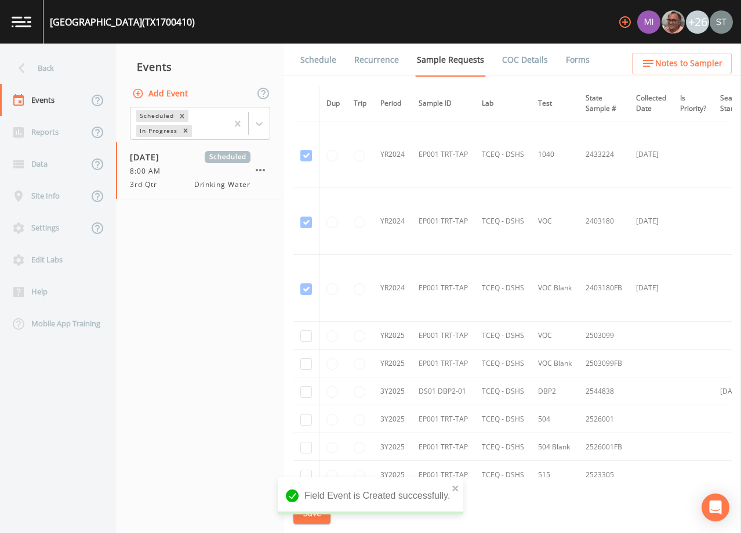
scroll to position [58, 0]
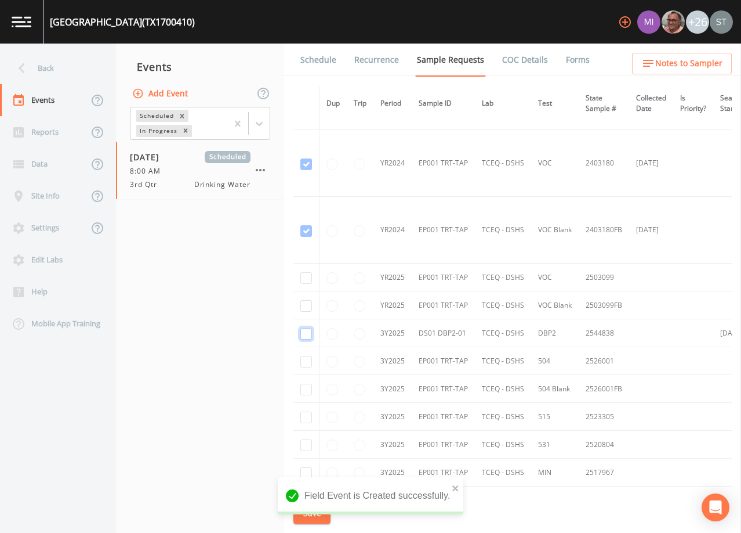
click at [308, 335] on input "checkbox" at bounding box center [307, 334] width 12 height 12
click at [314, 509] on button "Save" at bounding box center [312, 512] width 37 height 21
click at [319, 62] on link "Schedule" at bounding box center [318, 60] width 39 height 32
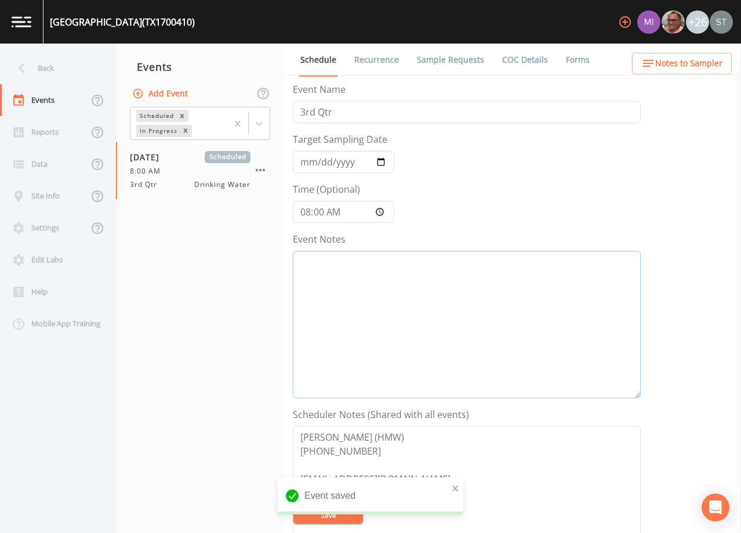
click at [467, 360] on textarea "Event Notes" at bounding box center [467, 324] width 348 height 147
click at [531, 328] on textarea "Event Notes" at bounding box center [467, 324] width 348 height 147
paste textarea "[DATE]2:08 Email Sent [DATE]9:38 Spoke to [PERSON_NAME] "She didn't get my emai…"
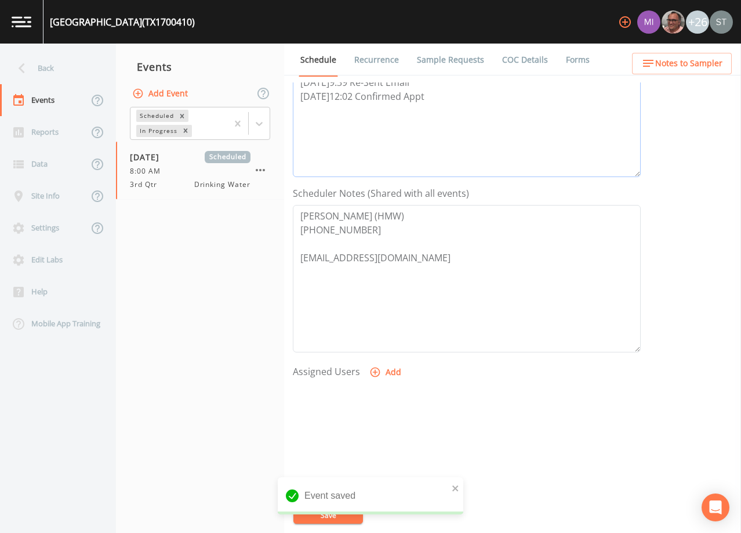
scroll to position [232, 0]
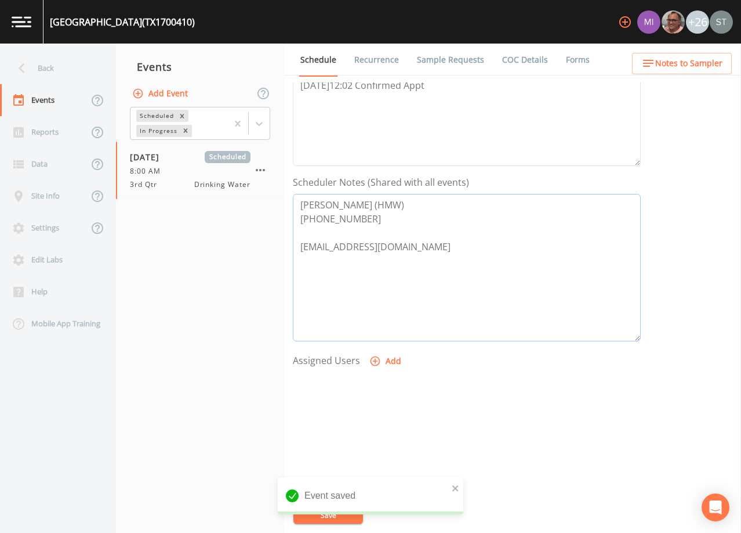
click at [438, 267] on textarea "[PERSON_NAME] (HMW) [PHONE_NUMBER] [EMAIL_ADDRESS][DOMAIN_NAME]" at bounding box center [467, 267] width 348 height 147
paste textarea "([PERSON_NAME] 281-889-9543)"
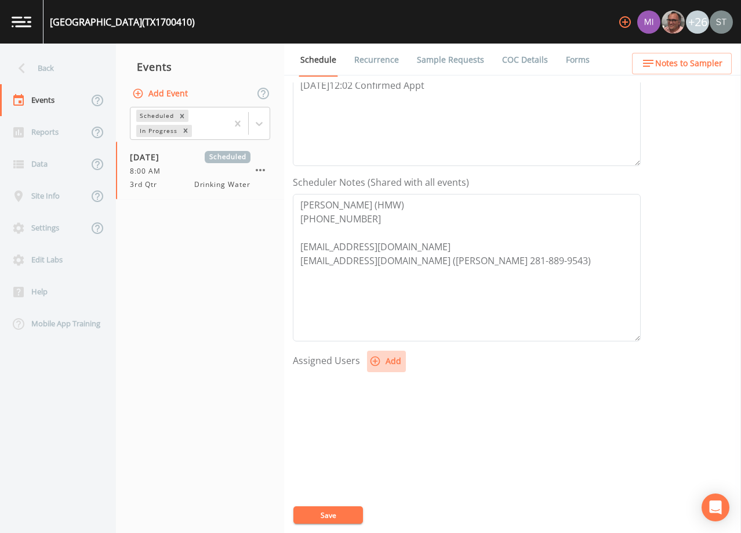
click at [388, 361] on button "Add" at bounding box center [386, 360] width 39 height 21
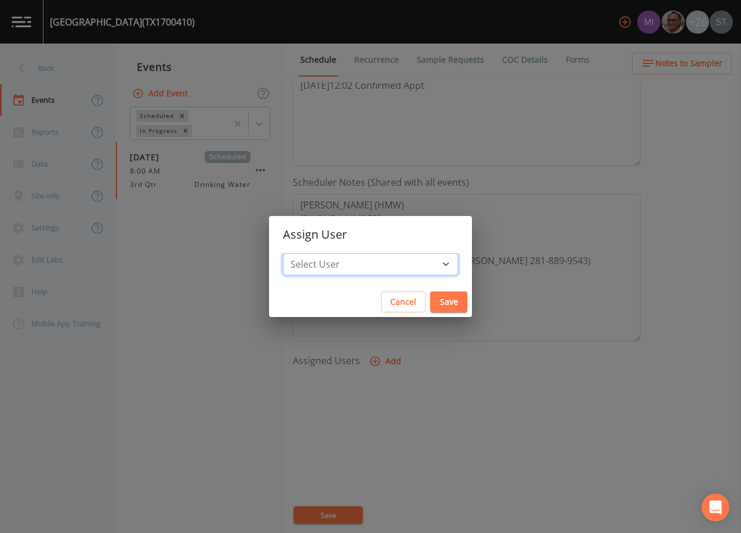
click at [378, 265] on select "Select User [PERSON_NAME] [PERSON_NAME] [PERSON_NAME] [PERSON_NAME] [PERSON_NAM…" at bounding box center [370, 264] width 175 height 22
click at [309, 253] on select "Select User [PERSON_NAME] [PERSON_NAME] [PERSON_NAME] [PERSON_NAME] [PERSON_NAM…" at bounding box center [370, 264] width 175 height 22
click at [431, 301] on button "Save" at bounding box center [449, 301] width 37 height 21
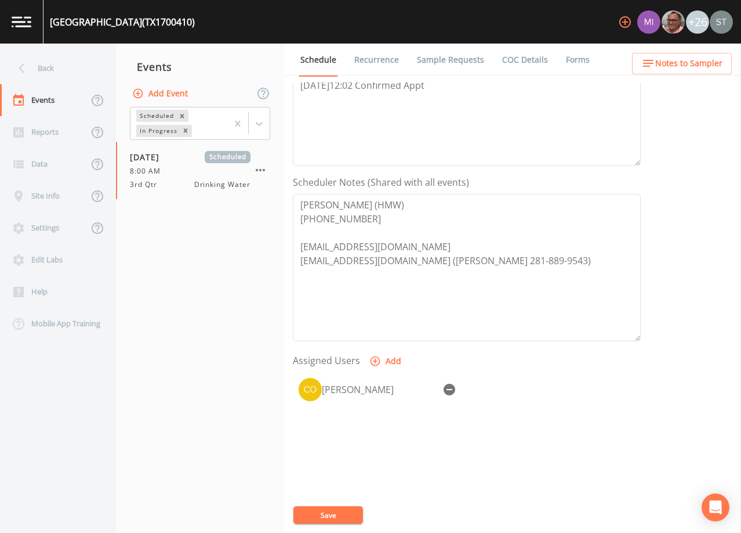
click at [337, 515] on button "Save" at bounding box center [329, 514] width 70 height 17
drag, startPoint x: 401, startPoint y: 262, endPoint x: 301, endPoint y: 262, distance: 100.4
click at [301, 262] on textarea "[PERSON_NAME] (HMW) [PHONE_NUMBER] [EMAIL_ADDRESS][DOMAIN_NAME] [EMAIL_ADDRESS]…" at bounding box center [467, 267] width 348 height 147
click at [579, 302] on textarea "[PERSON_NAME] (HMW) [PHONE_NUMBER] [EMAIL_ADDRESS][DOMAIN_NAME] [EMAIL_ADDRESS]…" at bounding box center [467, 267] width 348 height 147
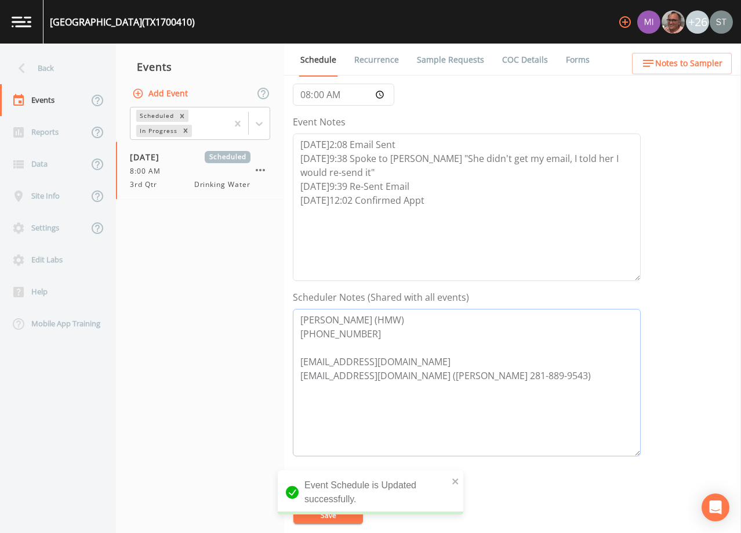
scroll to position [116, 0]
click at [432, 58] on link "Sample Requests" at bounding box center [450, 60] width 71 height 32
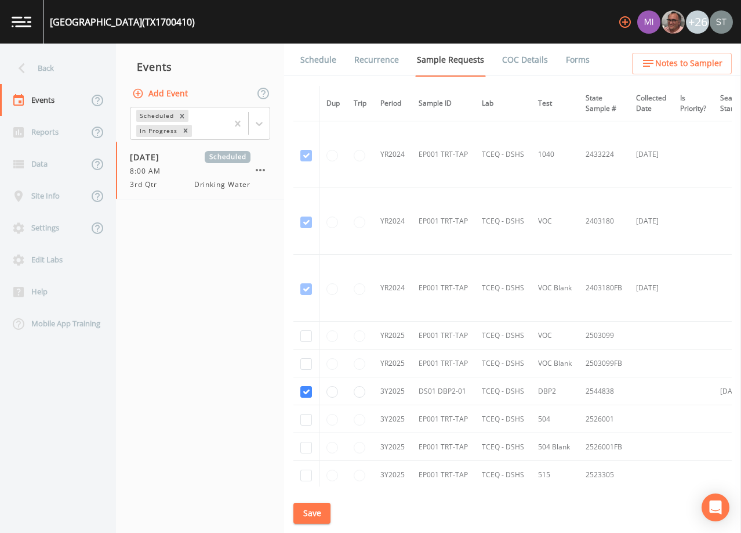
scroll to position [58, 0]
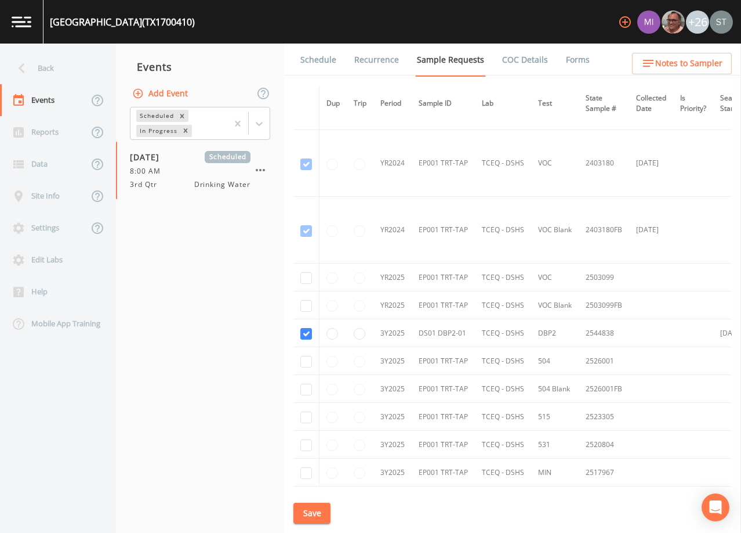
click at [312, 64] on link "Schedule" at bounding box center [318, 60] width 39 height 32
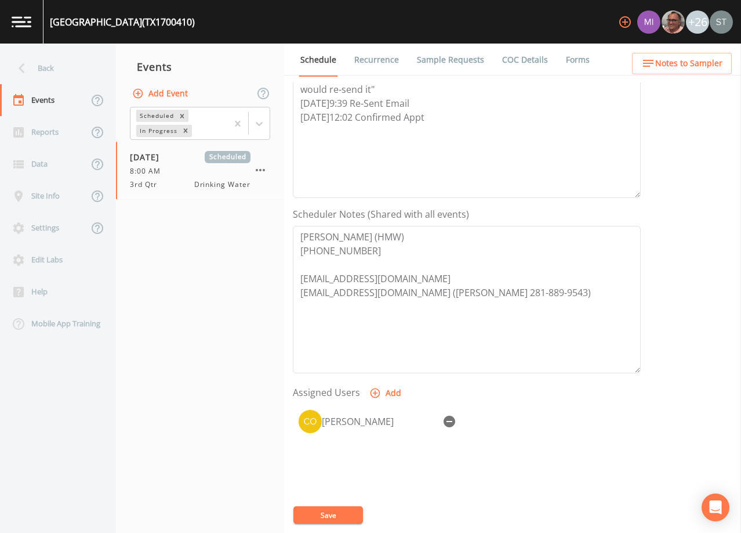
scroll to position [232, 0]
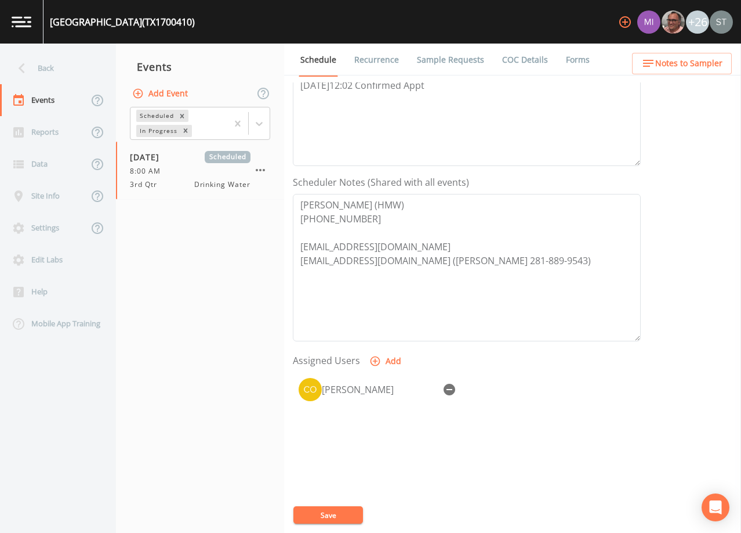
click at [699, 66] on span "Notes to Sampler" at bounding box center [689, 63] width 67 height 15
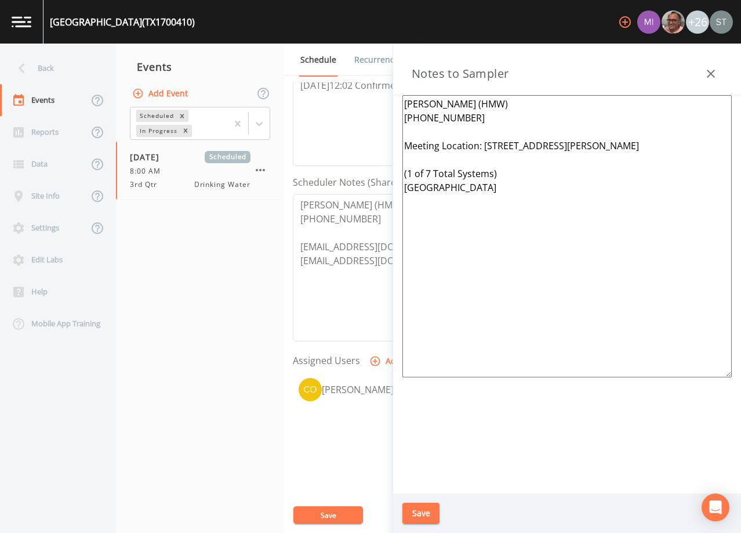
drag, startPoint x: 600, startPoint y: 216, endPoint x: 397, endPoint y: 176, distance: 207.0
click at [397, 176] on div "[PERSON_NAME] (HMW) [PHONE_NUMBER] Meeting Location: [STREET_ADDRESS][PERSON_NA…" at bounding box center [567, 294] width 348 height 398
paste textarea "12 Total Systems) [GEOGRAPHIC_DATA]"
click at [424, 512] on button "Save" at bounding box center [421, 512] width 37 height 21
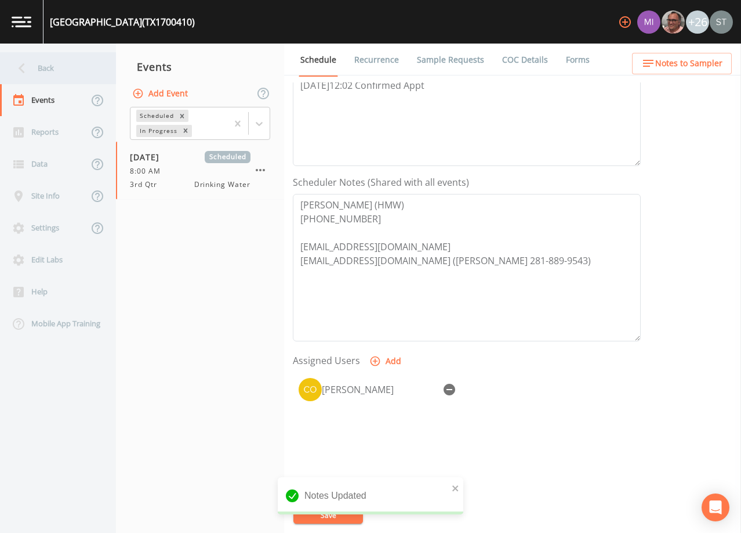
click at [57, 73] on div "Back" at bounding box center [52, 68] width 104 height 32
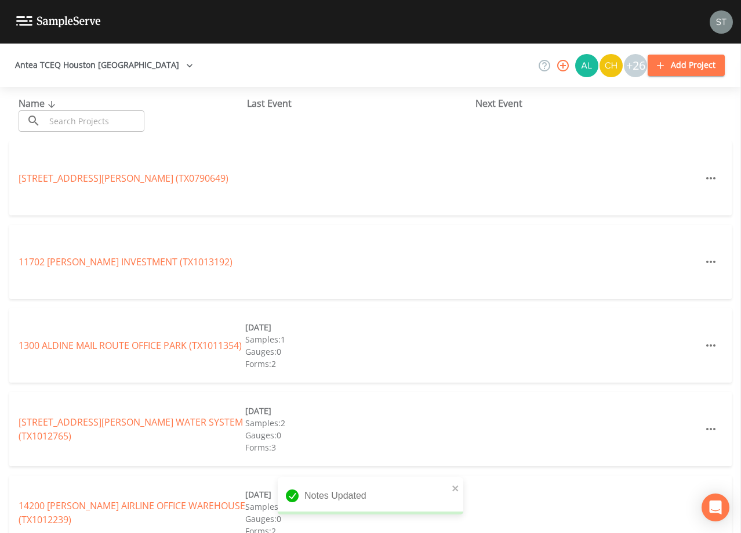
click at [108, 121] on input "text" at bounding box center [94, 120] width 99 height 21
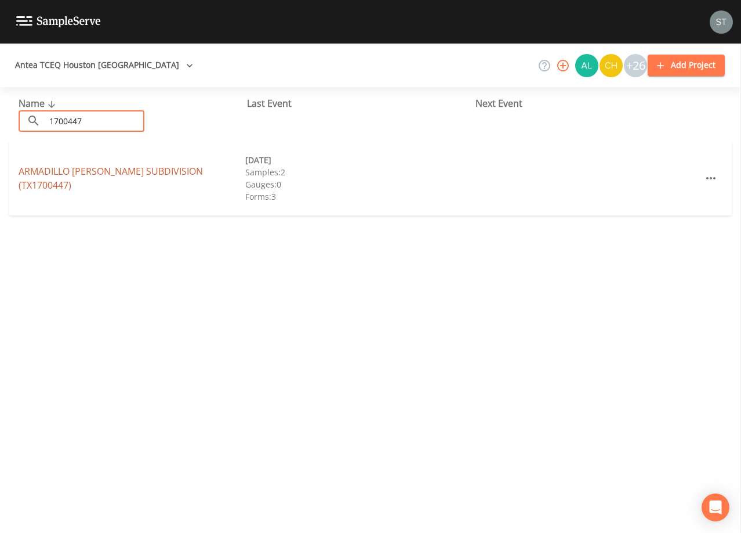
click at [136, 176] on link "[GEOGRAPHIC_DATA][PERSON_NAME] (TX1700447)" at bounding box center [111, 178] width 185 height 27
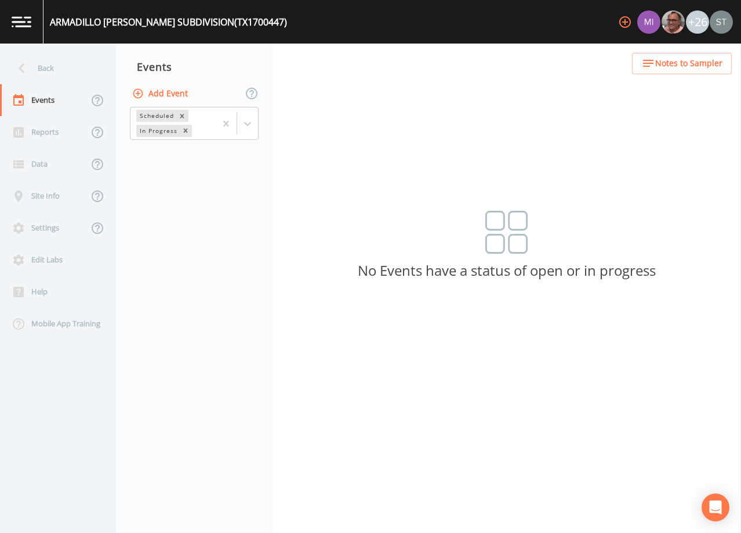
click at [178, 94] on button "Add Event" at bounding box center [161, 93] width 63 height 21
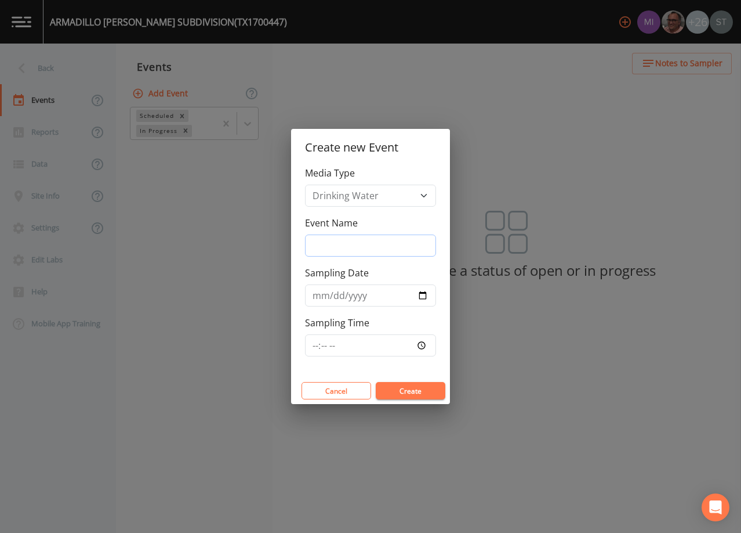
drag, startPoint x: 357, startPoint y: 238, endPoint x: 366, endPoint y: 248, distance: 12.8
click at [357, 238] on input "Event Name" at bounding box center [370, 245] width 131 height 22
click at [316, 299] on input "Sampling Date" at bounding box center [370, 295] width 131 height 22
click at [424, 388] on button "Create" at bounding box center [411, 390] width 70 height 17
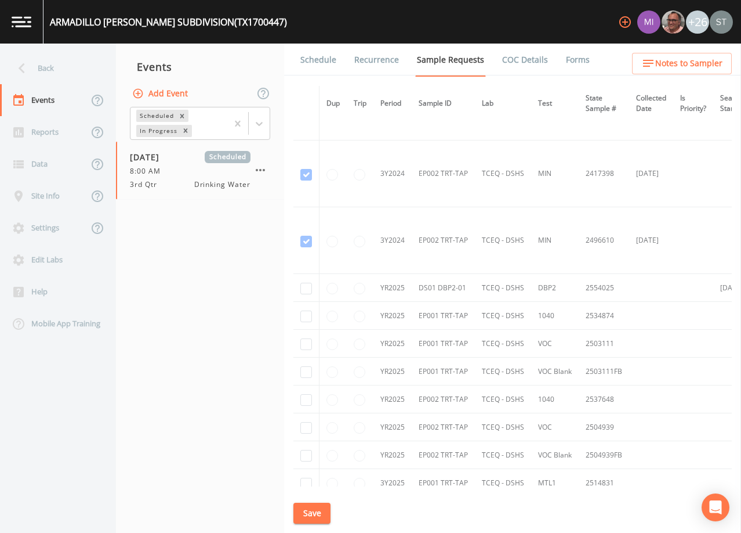
scroll to position [986, 0]
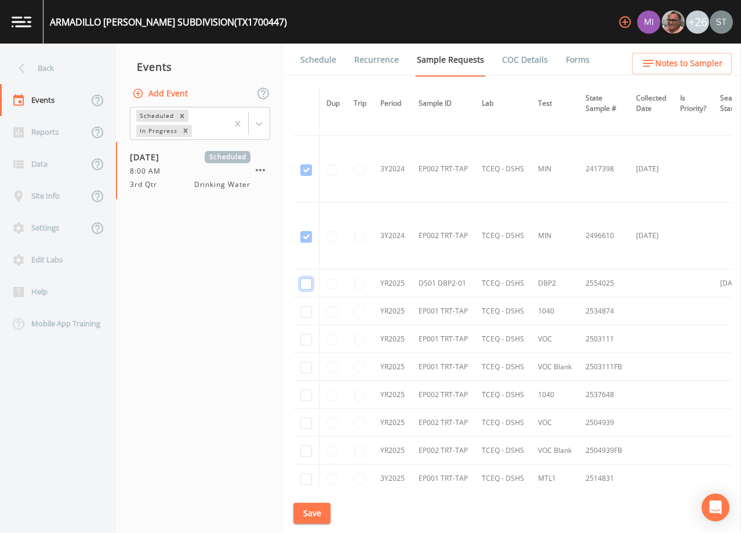
click at [304, 283] on input "checkbox" at bounding box center [307, 284] width 12 height 12
click at [312, 514] on button "Save" at bounding box center [312, 512] width 37 height 21
click at [317, 56] on link "Schedule" at bounding box center [318, 60] width 39 height 32
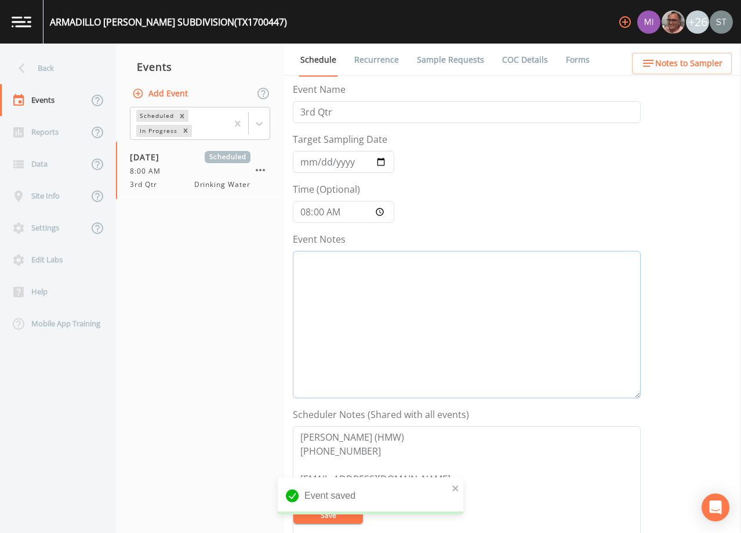
click at [426, 317] on textarea "Event Notes" at bounding box center [467, 324] width 348 height 147
click at [504, 318] on textarea "Event Notes" at bounding box center [467, 324] width 348 height 147
click at [529, 308] on textarea "Event Notes" at bounding box center [467, 324] width 348 height 147
paste textarea "[DATE]2:08 Email Sent [DATE]9:38 Spoke to [PERSON_NAME] "She didn't get my emai…"
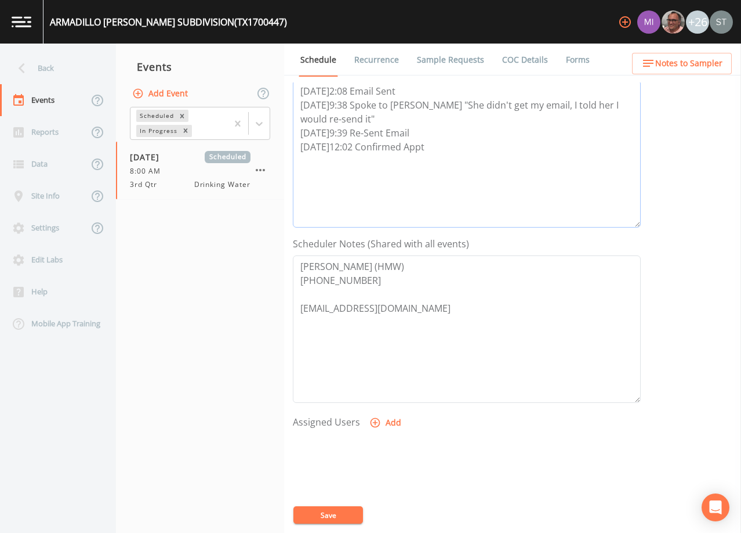
scroll to position [174, 0]
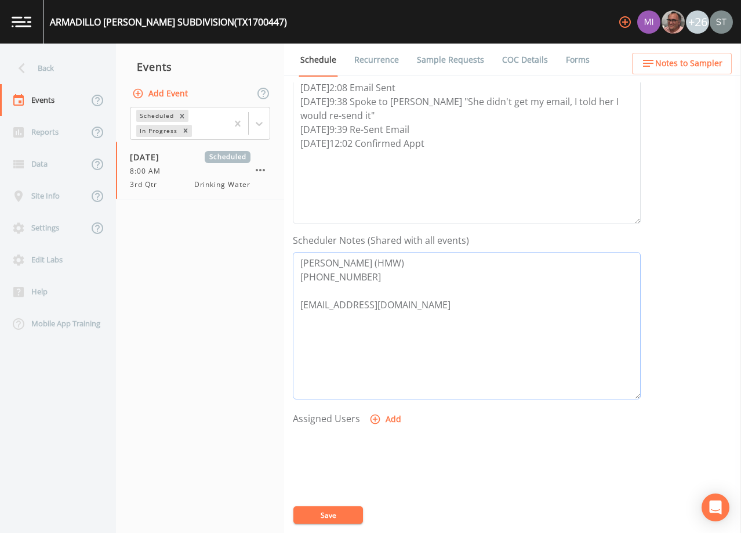
click at [441, 308] on textarea "[PERSON_NAME] (HMW) [PHONE_NUMBER] [EMAIL_ADDRESS][DOMAIN_NAME]" at bounding box center [467, 325] width 348 height 147
click at [429, 349] on textarea "[PERSON_NAME] (HMW) [PHONE_NUMBER] [EMAIL_ADDRESS][DOMAIN_NAME]" at bounding box center [467, 325] width 348 height 147
paste textarea "[EMAIL_ADDRESS][DOMAIN_NAME] ([PERSON_NAME] 281-889-9543)"
click at [410, 319] on textarea "[PERSON_NAME] (HMW) [PHONE_NUMBER] [EMAIL_ADDRESS][DOMAIN_NAME] [EMAIL_ADDRESS]…" at bounding box center [467, 325] width 348 height 147
click at [384, 414] on button "Add" at bounding box center [386, 418] width 39 height 21
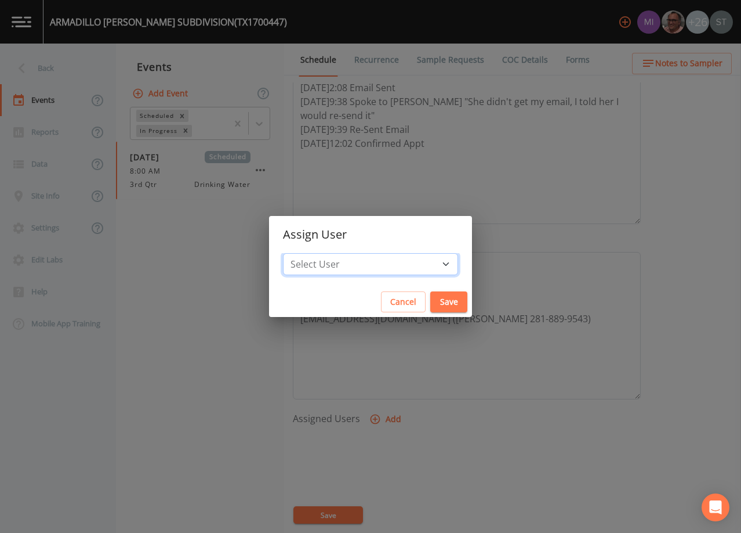
click at [382, 263] on select "Select User [PERSON_NAME] [PERSON_NAME] [PERSON_NAME] [PERSON_NAME] [PERSON_NAM…" at bounding box center [370, 264] width 175 height 22
click at [309, 253] on select "Select User [PERSON_NAME] [PERSON_NAME] [PERSON_NAME] [PERSON_NAME] [PERSON_NAM…" at bounding box center [370, 264] width 175 height 22
drag, startPoint x: 422, startPoint y: 298, endPoint x: 417, endPoint y: 306, distance: 10.5
click at [431, 298] on button "Save" at bounding box center [449, 301] width 37 height 21
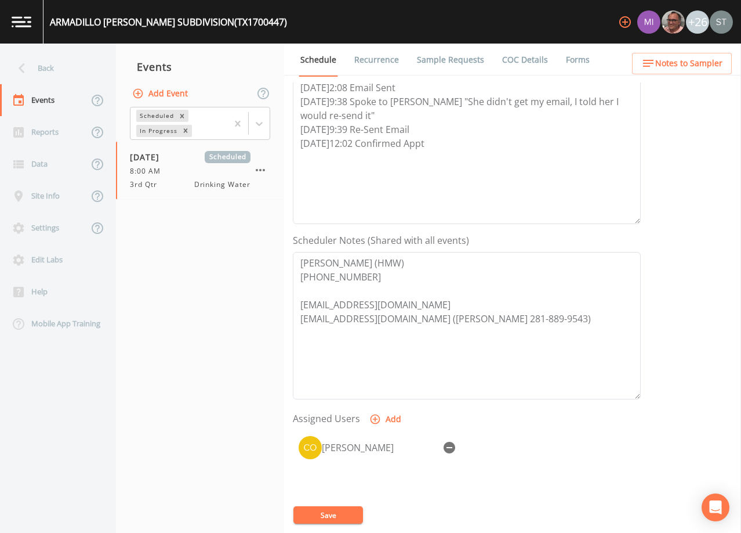
click at [339, 513] on button "Save" at bounding box center [329, 514] width 70 height 17
click at [680, 63] on span "Notes to Sampler" at bounding box center [689, 63] width 67 height 15
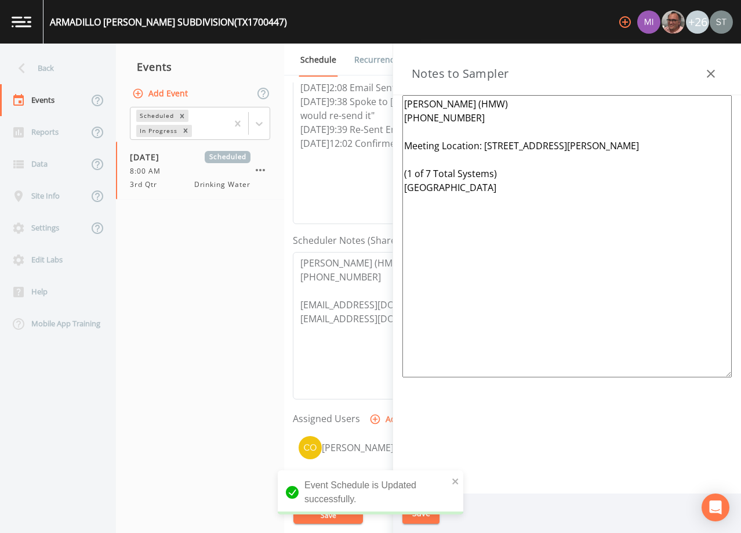
click at [448, 126] on textarea "[PERSON_NAME] (HMW) [PHONE_NUMBER] Meeting Location: [STREET_ADDRESS][PERSON_NA…" at bounding box center [568, 236] width 330 height 282
paste textarea "([PERSON_NAME] 281-889-9543)"
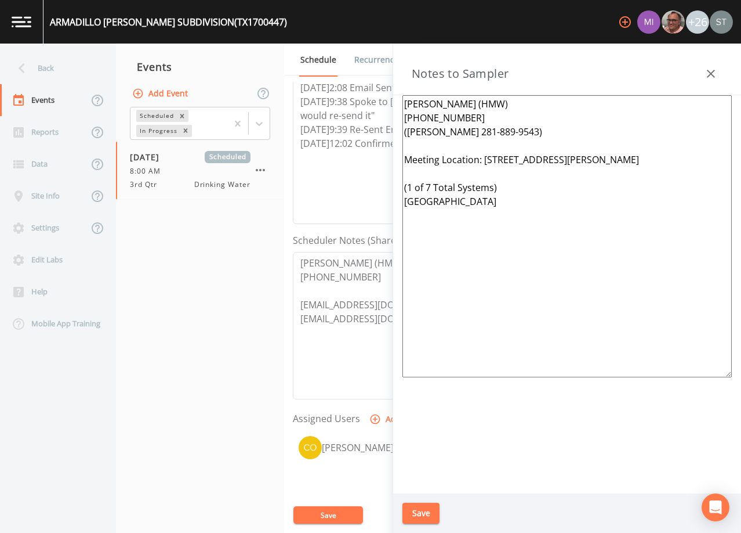
drag, startPoint x: 449, startPoint y: 218, endPoint x: 390, endPoint y: 190, distance: 65.4
click at [390, 190] on div "Back Events Reports Data Site Info Settings Edit Labs Help Mobile App Training …" at bounding box center [370, 288] width 741 height 489
paste textarea "12 Total Systems) [GEOGRAPHIC_DATA]"
click at [419, 512] on button "Save" at bounding box center [421, 512] width 37 height 21
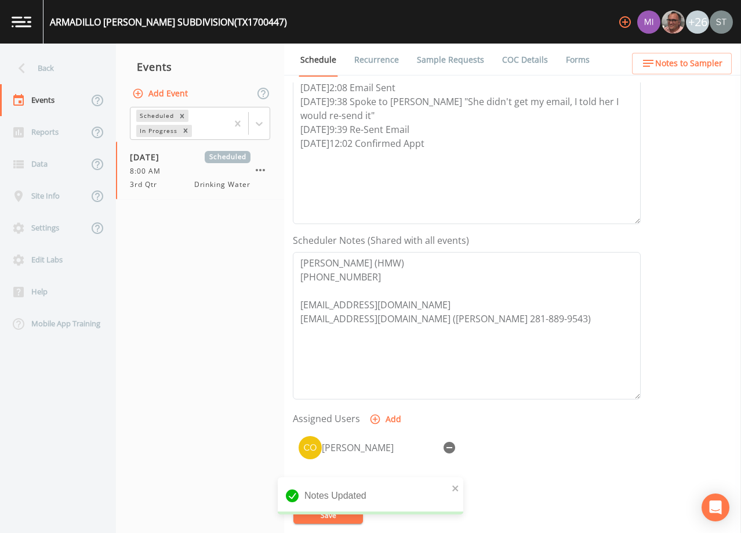
click at [710, 59] on span "Notes to Sampler" at bounding box center [689, 63] width 67 height 15
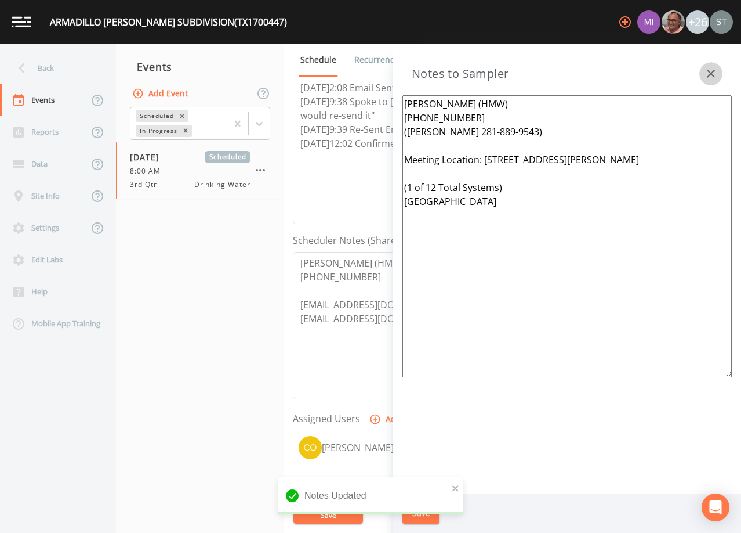
click at [715, 74] on icon "button" at bounding box center [711, 74] width 14 height 14
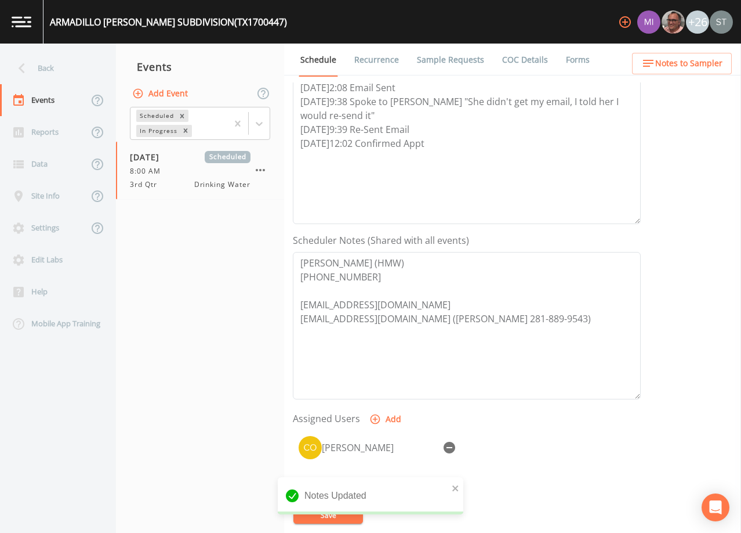
click at [453, 62] on link "Sample Requests" at bounding box center [450, 60] width 71 height 32
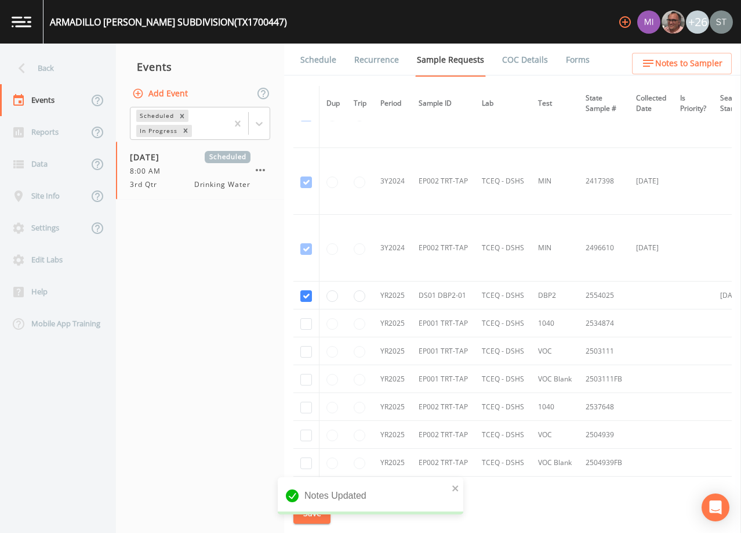
scroll to position [986, 0]
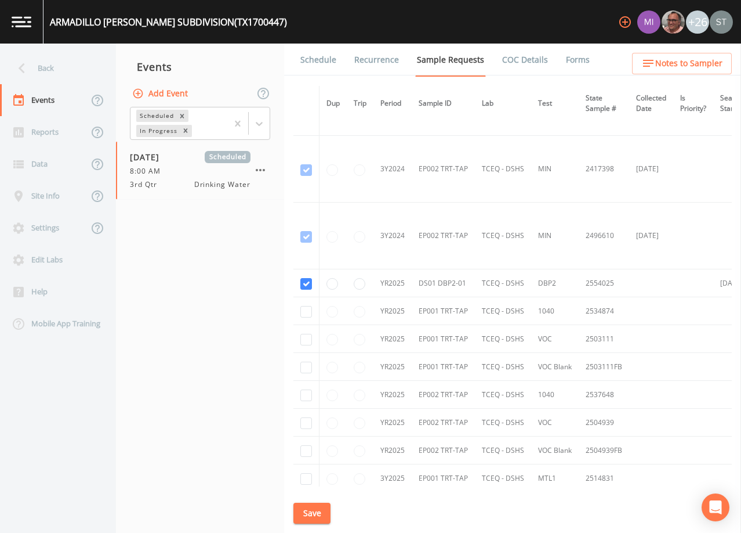
click at [314, 62] on link "Schedule" at bounding box center [318, 60] width 39 height 32
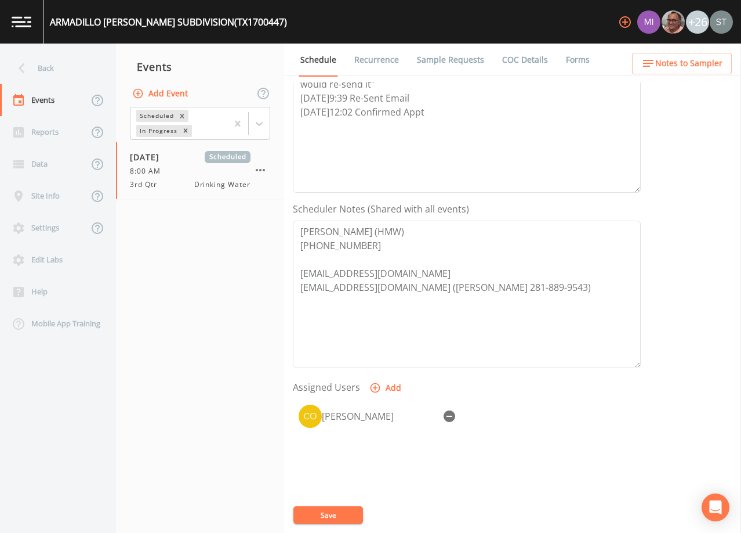
scroll to position [232, 0]
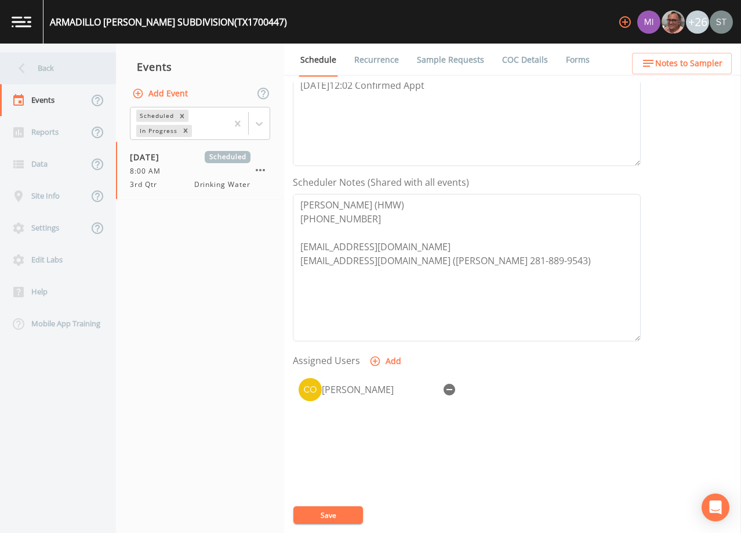
click at [53, 68] on div "Back" at bounding box center [52, 68] width 104 height 32
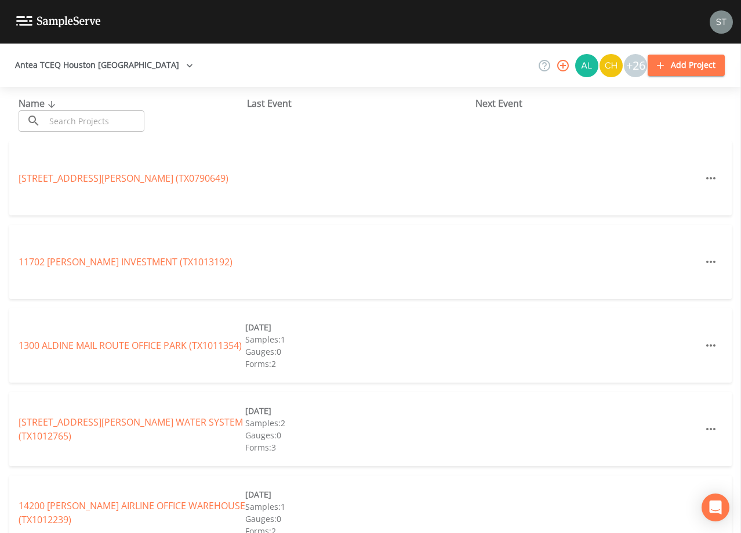
click at [103, 120] on input "text" at bounding box center [94, 120] width 99 height 21
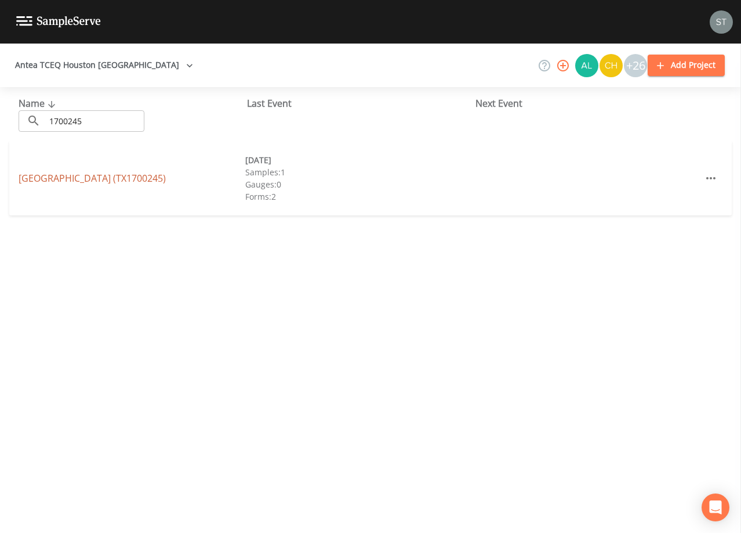
click at [156, 179] on link "[GEOGRAPHIC_DATA] (TX1700245)" at bounding box center [92, 178] width 147 height 13
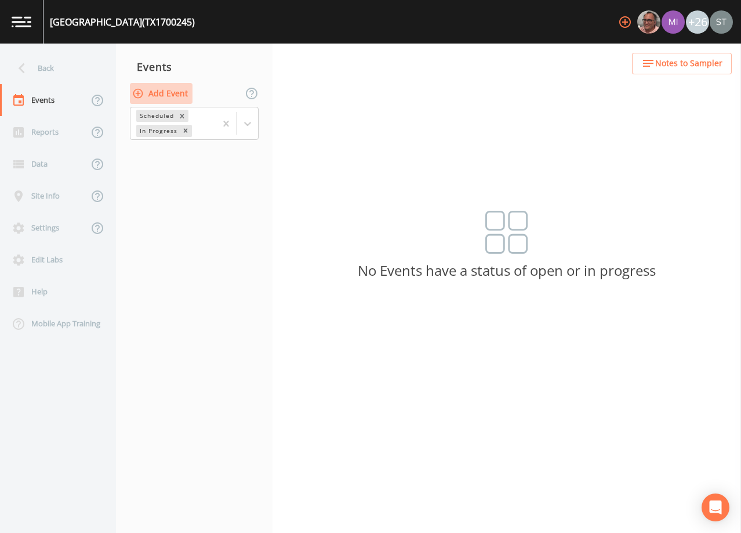
click at [164, 93] on button "Add Event" at bounding box center [161, 93] width 63 height 21
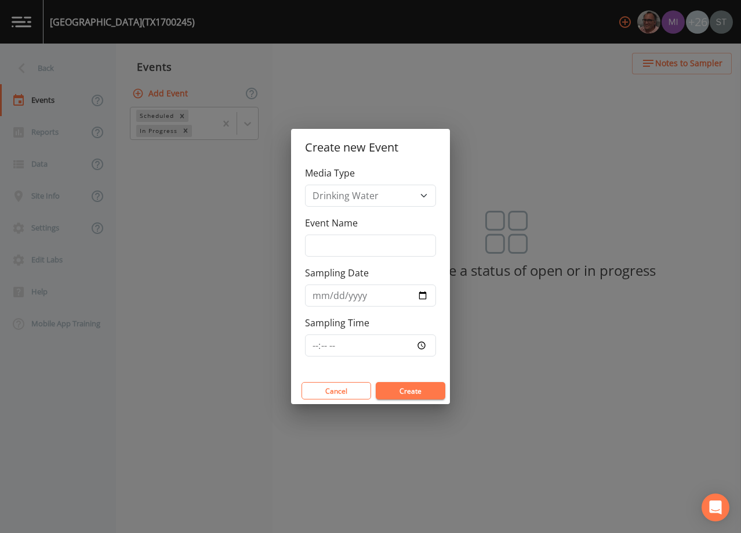
click at [370, 234] on div "Event Name" at bounding box center [370, 236] width 131 height 41
click at [375, 240] on input "Event Name" at bounding box center [370, 245] width 131 height 22
click at [321, 298] on input "Sampling Date" at bounding box center [370, 295] width 131 height 22
click at [403, 388] on button "Create" at bounding box center [411, 390] width 70 height 17
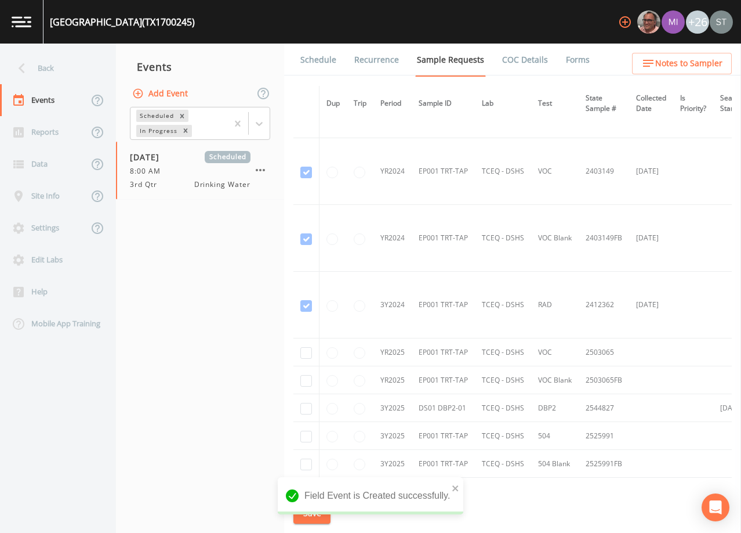
scroll to position [174, 0]
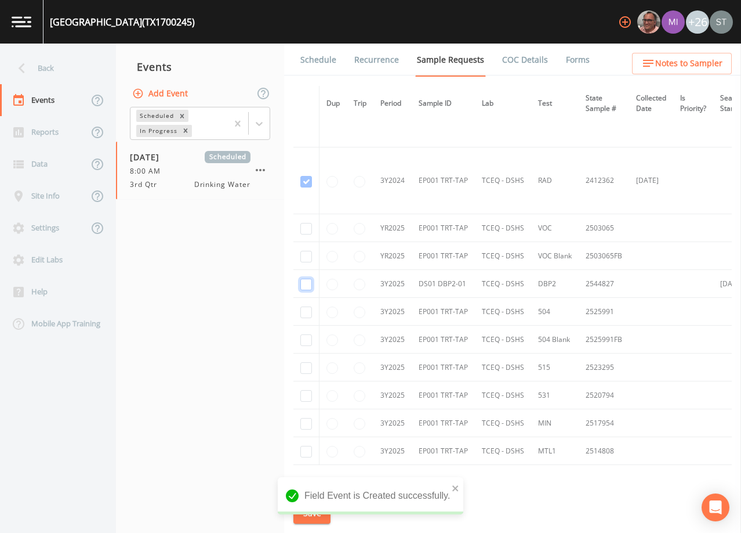
click at [308, 283] on input "checkbox" at bounding box center [307, 284] width 12 height 12
click at [317, 511] on button "Save" at bounding box center [312, 512] width 37 height 21
click at [318, 59] on link "Schedule" at bounding box center [318, 60] width 39 height 32
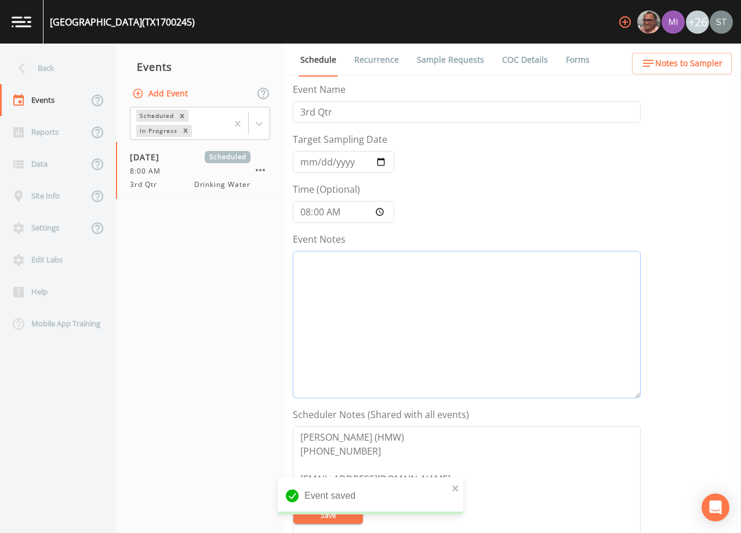
click at [446, 306] on textarea "Event Notes" at bounding box center [467, 324] width 348 height 147
click at [701, 71] on button "Notes to Sampler" at bounding box center [682, 63] width 100 height 21
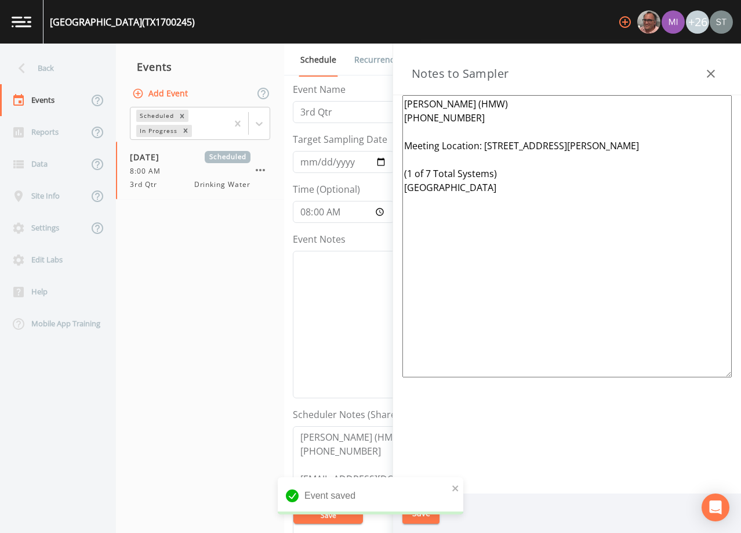
drag, startPoint x: 471, startPoint y: 208, endPoint x: 379, endPoint y: 175, distance: 98.2
click at [379, 175] on div "Back Events Reports Data Site Info Settings Edit Labs Help Mobile App Training …" at bounding box center [370, 288] width 741 height 489
paste textarea "12 Total Systems) [GEOGRAPHIC_DATA]"
click at [462, 130] on textarea "[PERSON_NAME] (HMW) [PHONE_NUMBER] Meeting Location: [STREET_ADDRESS][PERSON_NA…" at bounding box center [568, 236] width 330 height 282
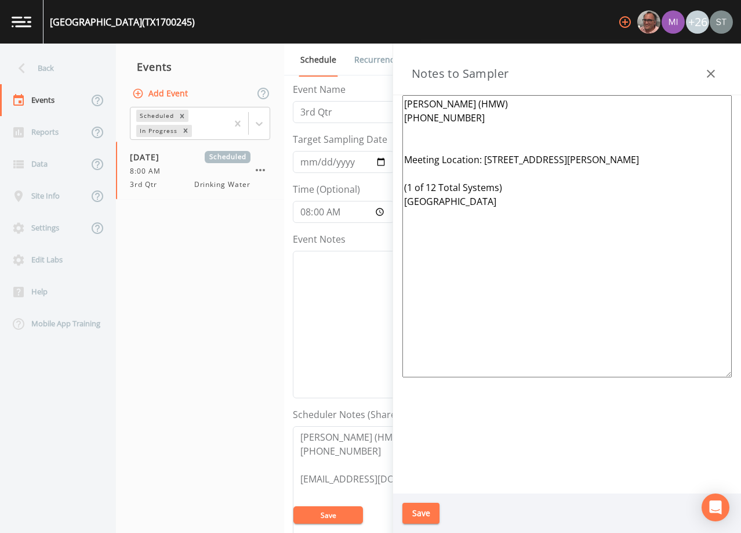
paste textarea "([PERSON_NAME] 281-889-9543)"
click at [419, 510] on button "Save" at bounding box center [421, 512] width 37 height 21
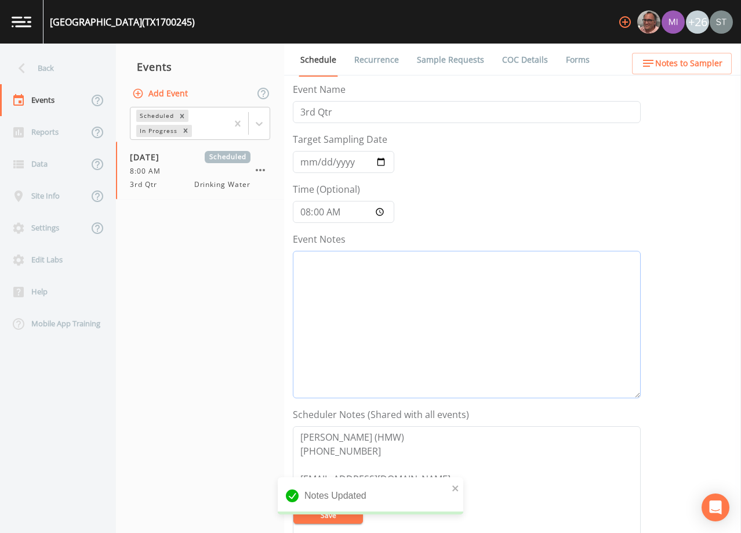
click at [494, 299] on textarea "Event Notes" at bounding box center [467, 324] width 348 height 147
paste textarea "[DATE]2:08 Email Sent [DATE]9:38 Spoke to [PERSON_NAME] "She didn't get my emai…"
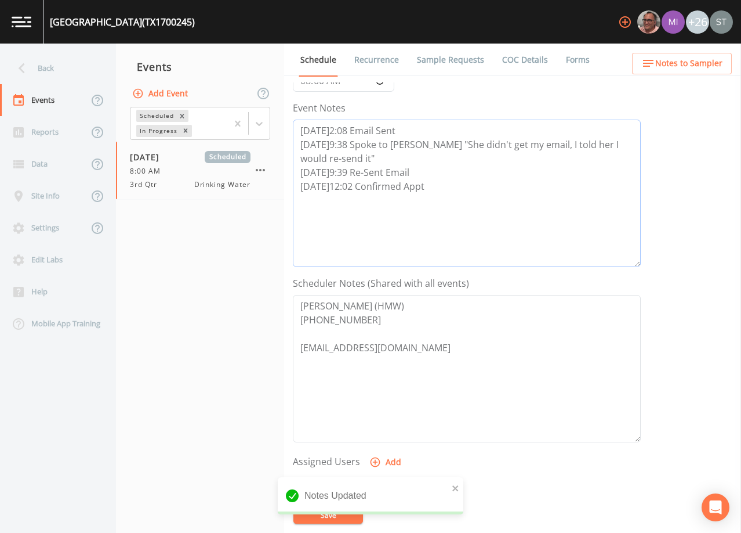
scroll to position [174, 0]
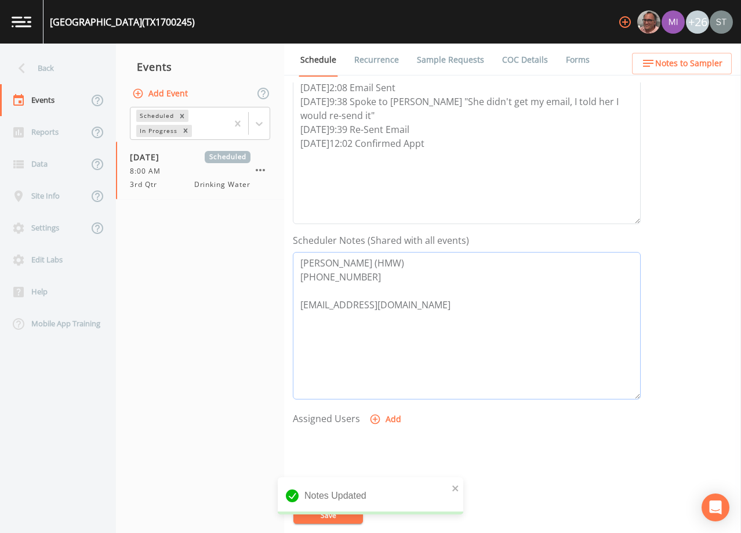
click at [444, 312] on textarea "[PERSON_NAME] (HMW) [PHONE_NUMBER] [EMAIL_ADDRESS][DOMAIN_NAME]" at bounding box center [467, 325] width 348 height 147
click at [398, 318] on textarea "[PERSON_NAME] (HMW) [PHONE_NUMBER] [EMAIL_ADDRESS][DOMAIN_NAME]" at bounding box center [467, 325] width 348 height 147
paste textarea "[EMAIL_ADDRESS][DOMAIN_NAME] ([PERSON_NAME] 281-889-9543)"
click at [382, 417] on button "Add" at bounding box center [386, 418] width 39 height 21
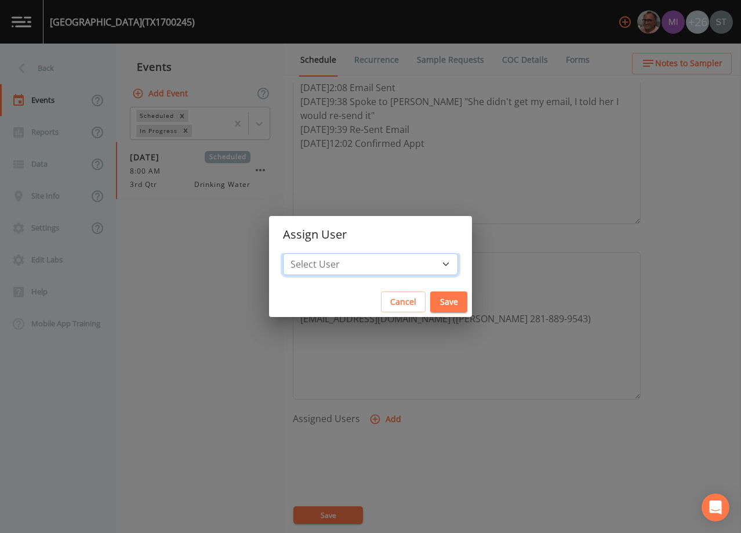
click at [384, 267] on select "Select User [PERSON_NAME] [PERSON_NAME] [PERSON_NAME] [PERSON_NAME] [PERSON_NAM…" at bounding box center [370, 264] width 175 height 22
click at [309, 253] on select "Select User [PERSON_NAME] [PERSON_NAME] [PERSON_NAME] [PERSON_NAME] [PERSON_NAM…" at bounding box center [370, 264] width 175 height 22
click at [431, 302] on button "Save" at bounding box center [449, 301] width 37 height 21
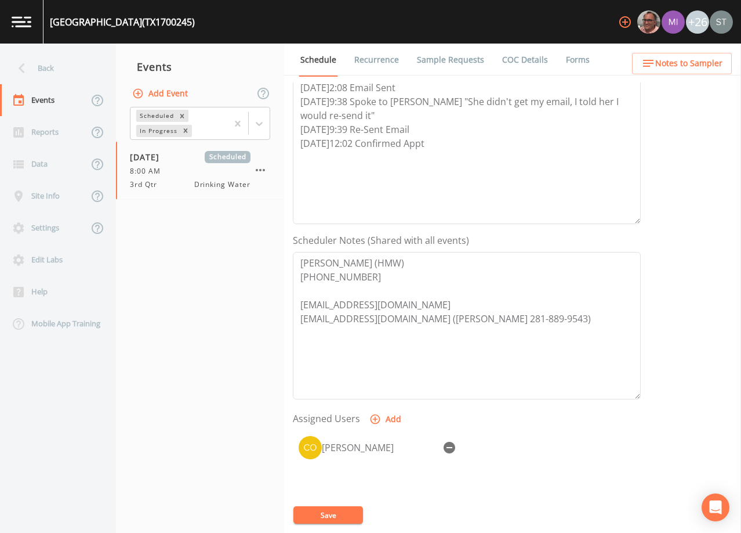
click at [342, 515] on button "Save" at bounding box center [329, 514] width 70 height 17
click at [725, 60] on button "Notes to Sampler" at bounding box center [682, 63] width 100 height 21
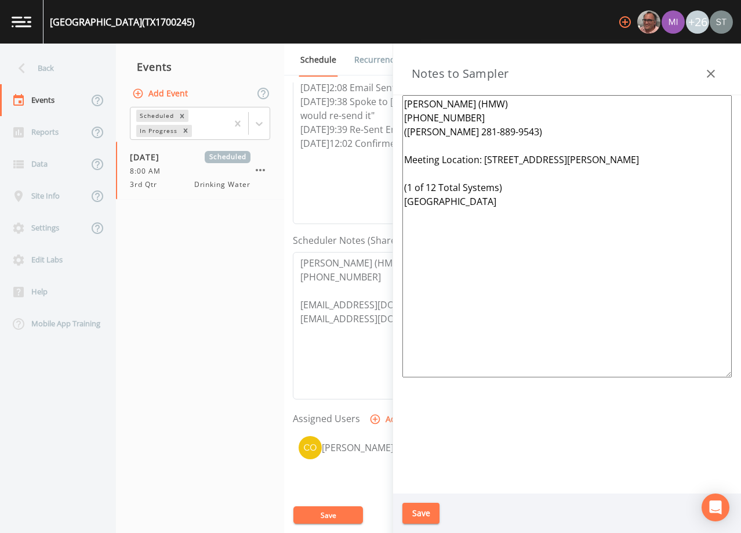
click at [719, 71] on button "button" at bounding box center [711, 73] width 23 height 23
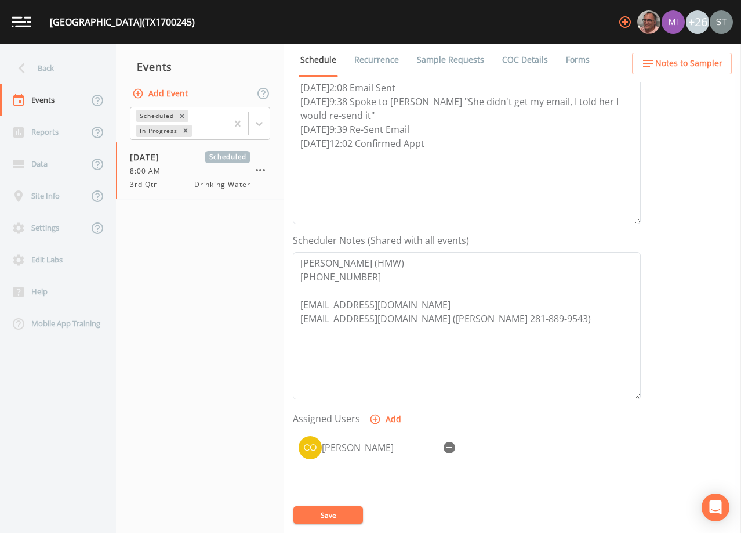
click at [439, 66] on link "Sample Requests" at bounding box center [450, 60] width 71 height 32
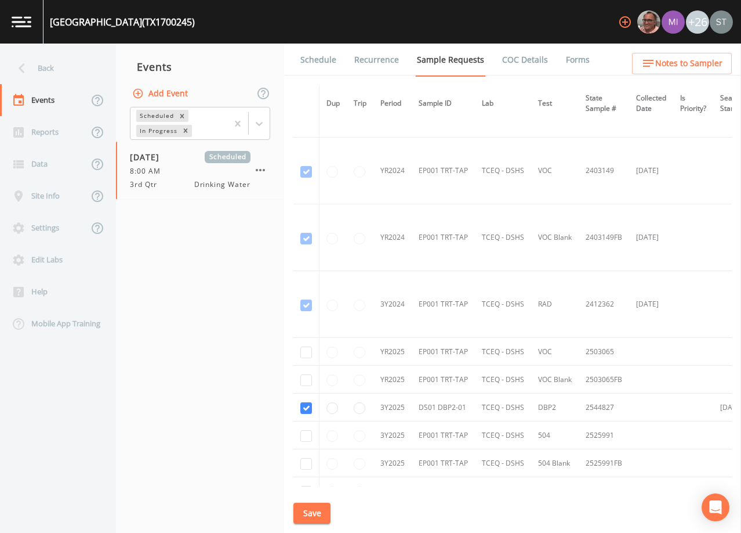
scroll to position [174, 0]
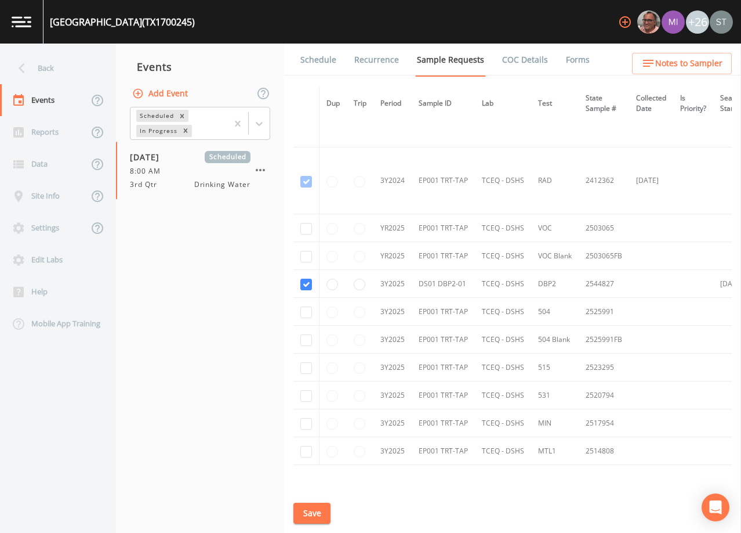
click at [311, 60] on link "Schedule" at bounding box center [318, 60] width 39 height 32
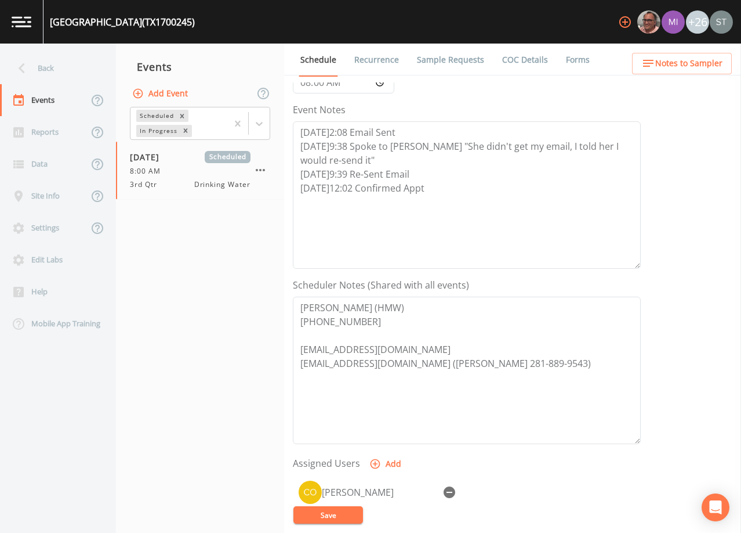
scroll to position [174, 0]
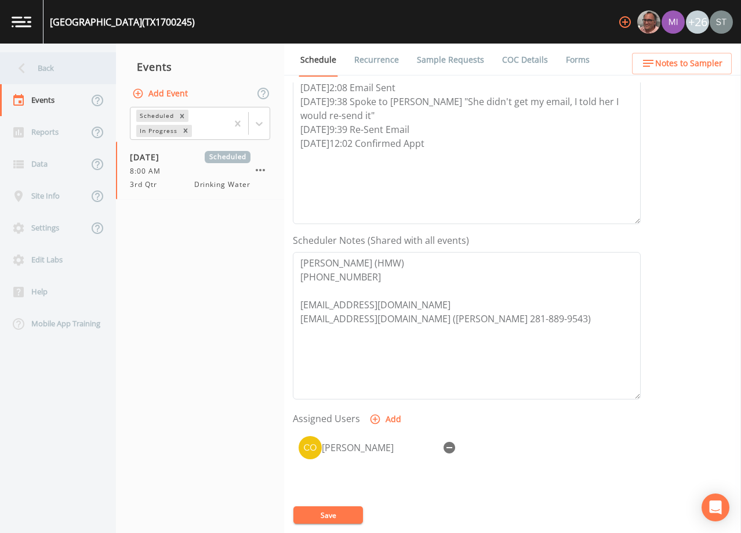
click at [48, 71] on div "Back" at bounding box center [52, 68] width 104 height 32
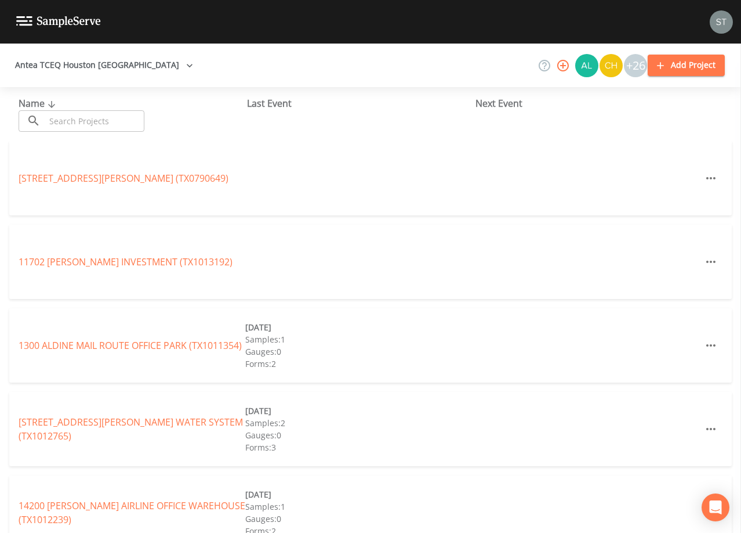
click at [91, 122] on input "text" at bounding box center [94, 120] width 99 height 21
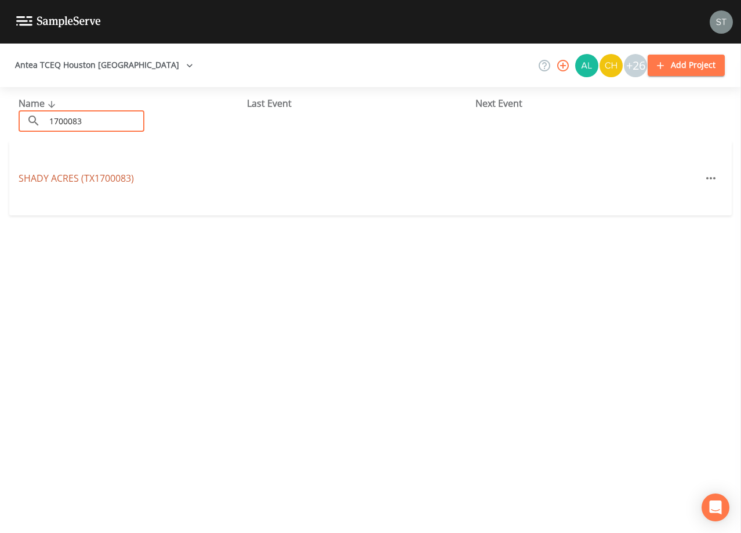
click at [114, 177] on link "[GEOGRAPHIC_DATA] (TX1700083)" at bounding box center [76, 178] width 115 height 13
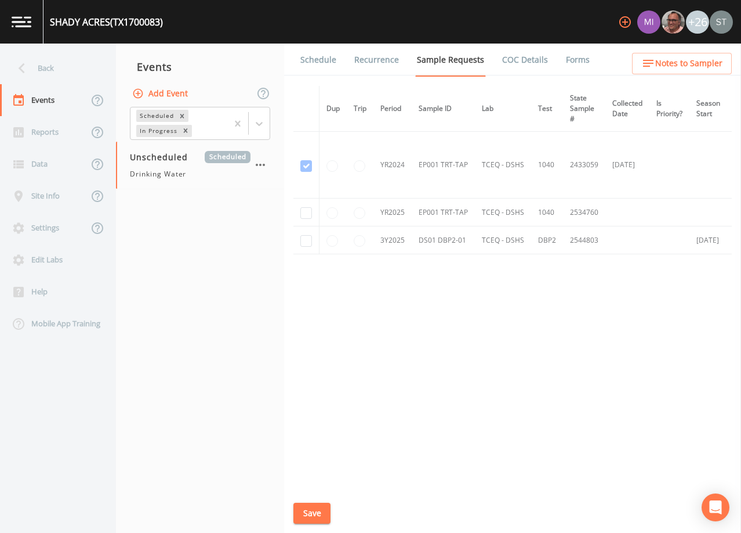
click at [319, 57] on link "Schedule" at bounding box center [318, 60] width 39 height 32
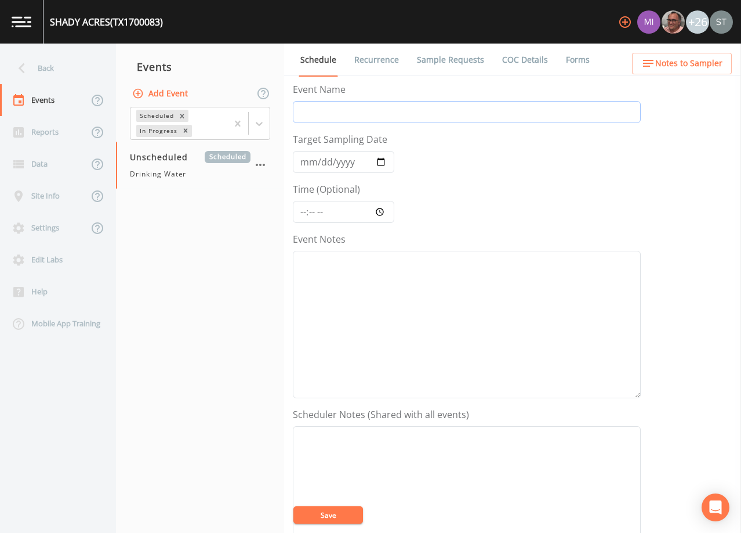
click at [336, 110] on input "Event Name" at bounding box center [467, 112] width 348 height 22
click at [306, 163] on input "Target Sampling Date" at bounding box center [344, 162] width 102 height 22
click at [463, 338] on textarea "Event Notes" at bounding box center [467, 324] width 348 height 147
click at [439, 472] on textarea "Event Notes" at bounding box center [467, 499] width 348 height 147
click at [388, 491] on textarea "[PERSON_NAME] (HMW) [PHONE_NUMBER] [EMAIL_ADDRESS][DOMAIN_NAME]" at bounding box center [467, 499] width 348 height 147
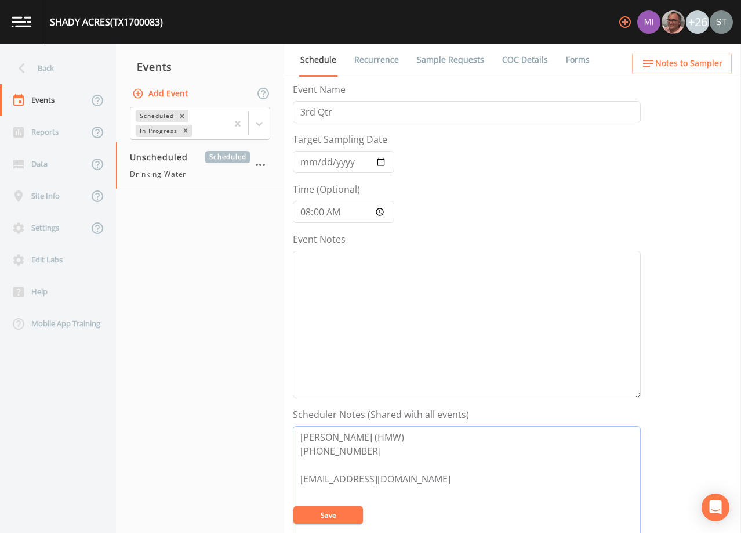
paste textarea "[EMAIL_ADDRESS][DOMAIN_NAME] ([PERSON_NAME] 281-889-9543)"
click at [424, 298] on textarea "Event Notes" at bounding box center [467, 324] width 348 height 147
click at [483, 321] on textarea "Event Notes" at bounding box center [467, 324] width 348 height 147
paste textarea "[DATE]2:08 Email Sent [DATE]9:38 Spoke to [PERSON_NAME] "She didn't get my emai…"
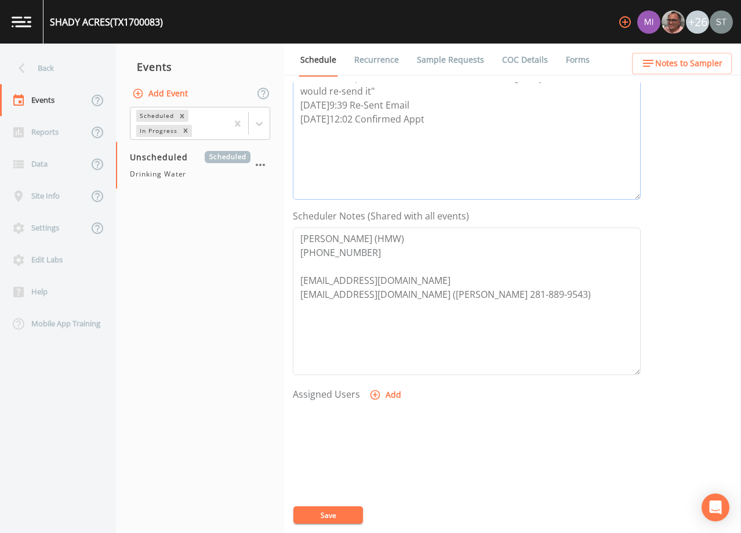
scroll to position [232, 0]
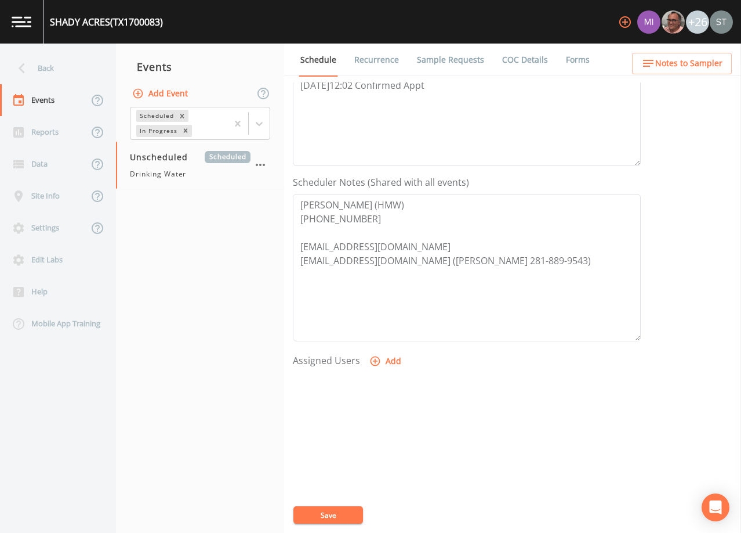
click at [378, 361] on icon "button" at bounding box center [376, 361] width 10 height 10
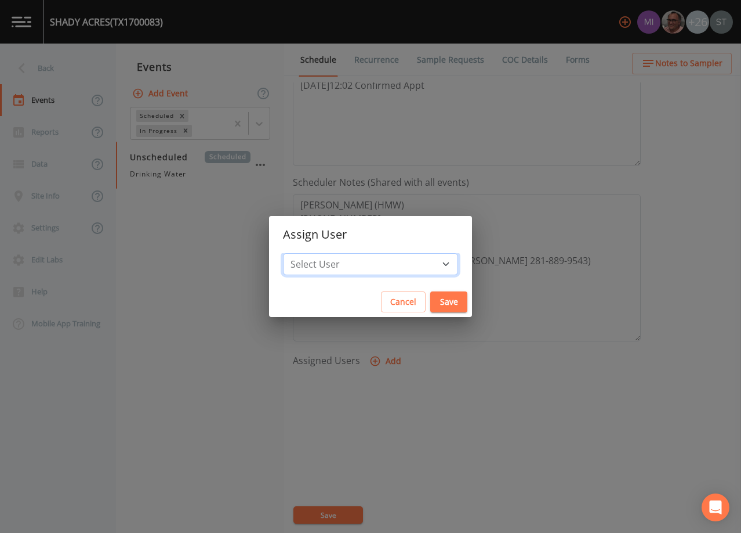
click at [375, 267] on select "Select User [PERSON_NAME] [PERSON_NAME] [PERSON_NAME] [PERSON_NAME] [PERSON_NAM…" at bounding box center [370, 264] width 175 height 22
click at [309, 253] on select "Select User [PERSON_NAME] [PERSON_NAME] [PERSON_NAME] [PERSON_NAME] [PERSON_NAM…" at bounding box center [370, 264] width 175 height 22
click at [431, 303] on button "Save" at bounding box center [449, 301] width 37 height 21
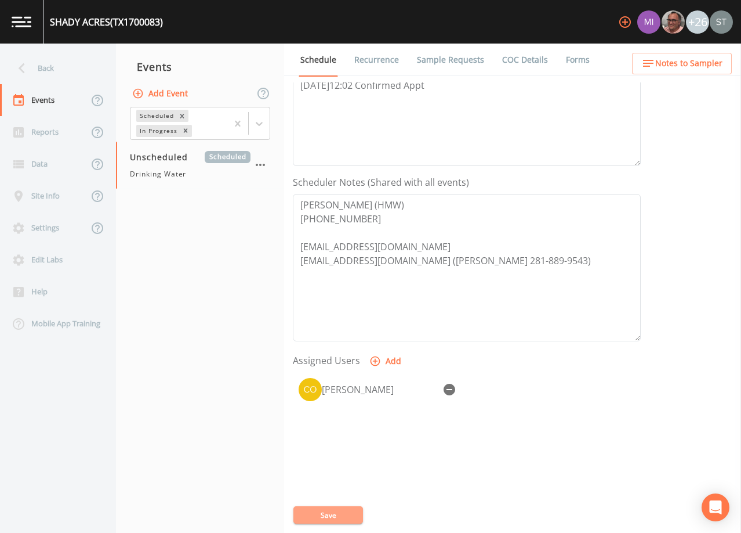
click at [342, 513] on button "Save" at bounding box center [329, 514] width 70 height 17
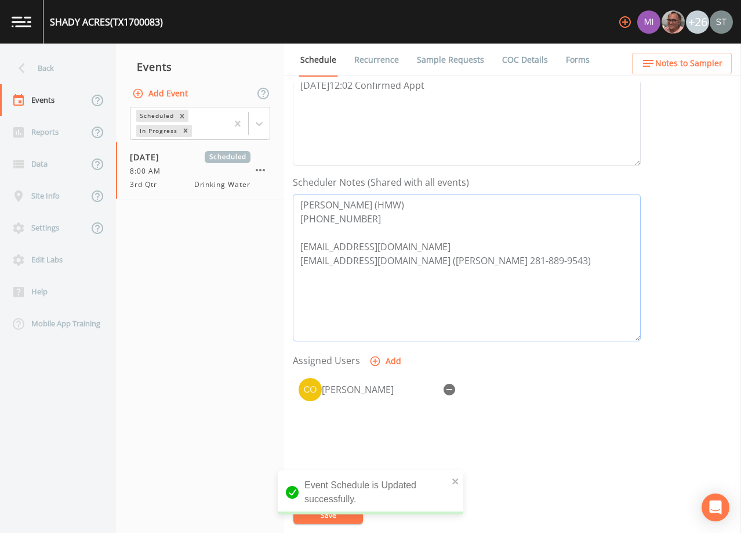
click at [375, 218] on textarea "[PERSON_NAME] (HMW) [PHONE_NUMBER] [EMAIL_ADDRESS][DOMAIN_NAME] [EMAIL_ADDRESS]…" at bounding box center [467, 267] width 348 height 147
click at [371, 218] on textarea "[PERSON_NAME] (HMW) [PHONE_NUMBER] [EMAIL_ADDRESS][DOMAIN_NAME] [EMAIL_ADDRESS]…" at bounding box center [467, 267] width 348 height 147
click at [377, 218] on textarea "[PERSON_NAME] (HMW) [PHONE_NUMBER] [EMAIL_ADDRESS][DOMAIN_NAME] [EMAIL_ADDRESS]…" at bounding box center [467, 267] width 348 height 147
drag, startPoint x: 376, startPoint y: 218, endPoint x: 291, endPoint y: 201, distance: 86.4
click at [291, 201] on div "Schedule Recurrence Sample Requests COC Details Forms Event Name 3rd Qtr Target…" at bounding box center [512, 288] width 457 height 489
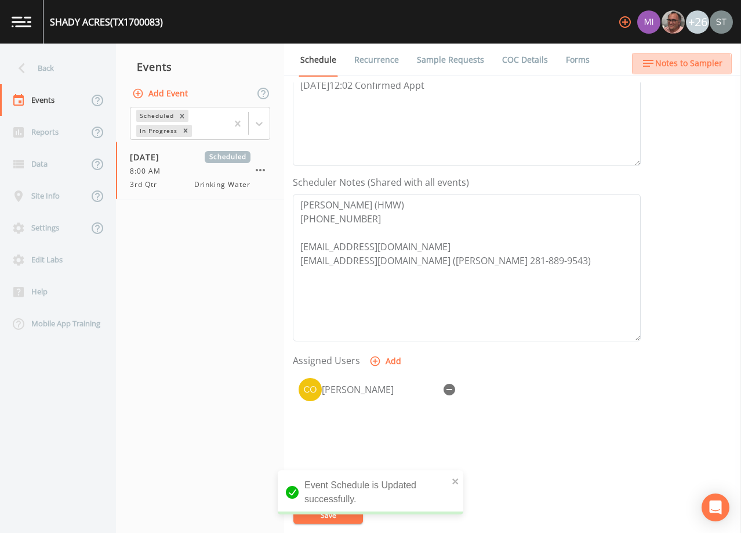
click at [679, 69] on span "Notes to Sampler" at bounding box center [689, 63] width 67 height 15
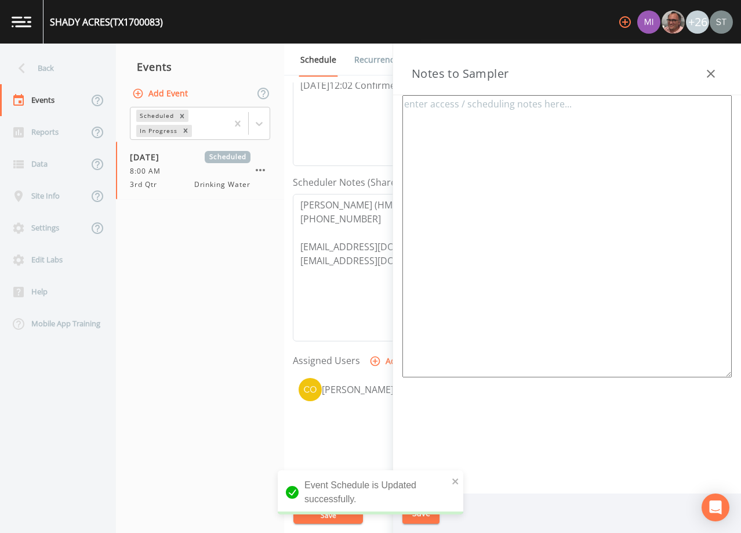
click at [541, 138] on textarea at bounding box center [568, 236] width 330 height 282
paste textarea "[PERSON_NAME] (HMW) [PHONE_NUMBER]"
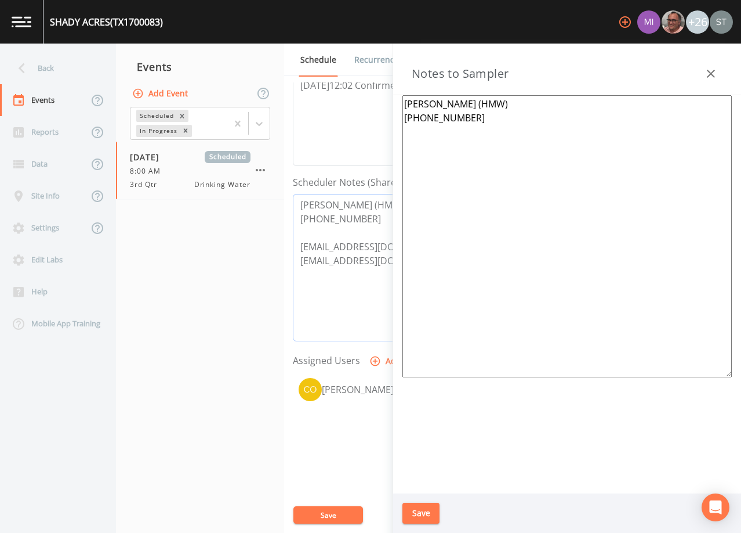
click at [366, 262] on textarea "[PERSON_NAME] (HMW) [PHONE_NUMBER] [EMAIL_ADDRESS][DOMAIN_NAME] [EMAIL_ADDRESS]…" at bounding box center [467, 267] width 348 height 147
click at [470, 143] on textarea "[PERSON_NAME] (HMW) [PHONE_NUMBER]" at bounding box center [568, 236] width 330 height 282
paste textarea "([PERSON_NAME] 281-889-9543)"
click at [424, 515] on button "Save" at bounding box center [421, 512] width 37 height 21
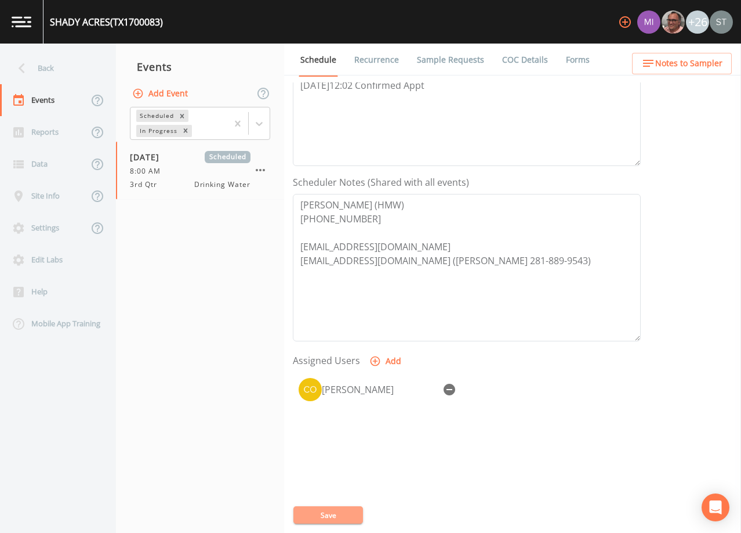
drag, startPoint x: 336, startPoint y: 516, endPoint x: 370, endPoint y: 457, distance: 67.6
click at [335, 515] on button "Save" at bounding box center [329, 514] width 70 height 17
click at [451, 58] on link "Sample Requests" at bounding box center [450, 60] width 71 height 32
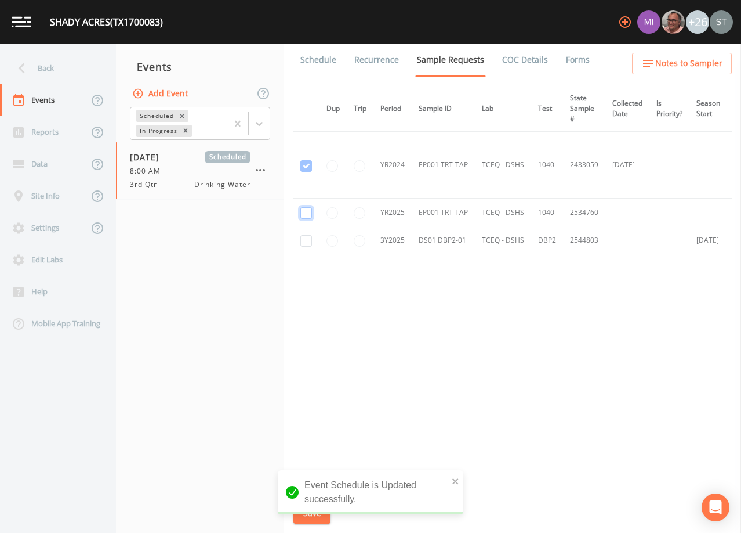
click at [309, 212] on input "checkbox" at bounding box center [307, 213] width 12 height 12
click at [306, 241] on input "checkbox" at bounding box center [307, 241] width 12 height 12
click at [317, 515] on button "Save" at bounding box center [312, 512] width 37 height 21
click at [313, 62] on link "Schedule" at bounding box center [318, 60] width 39 height 32
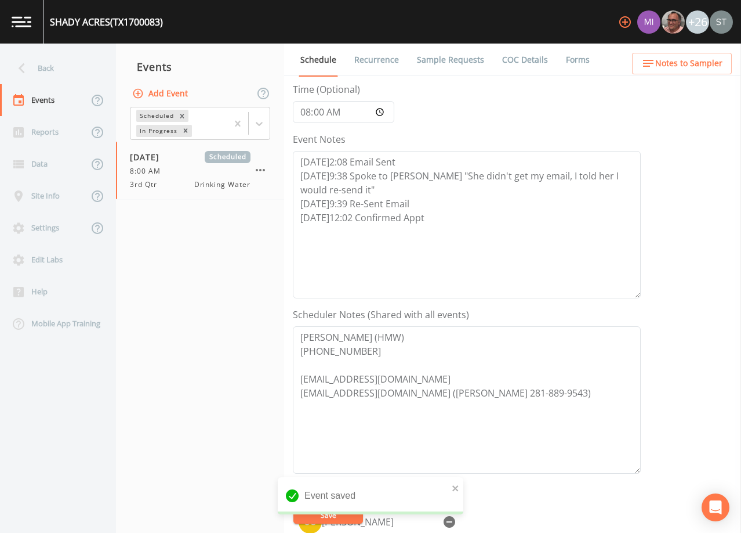
scroll to position [116, 0]
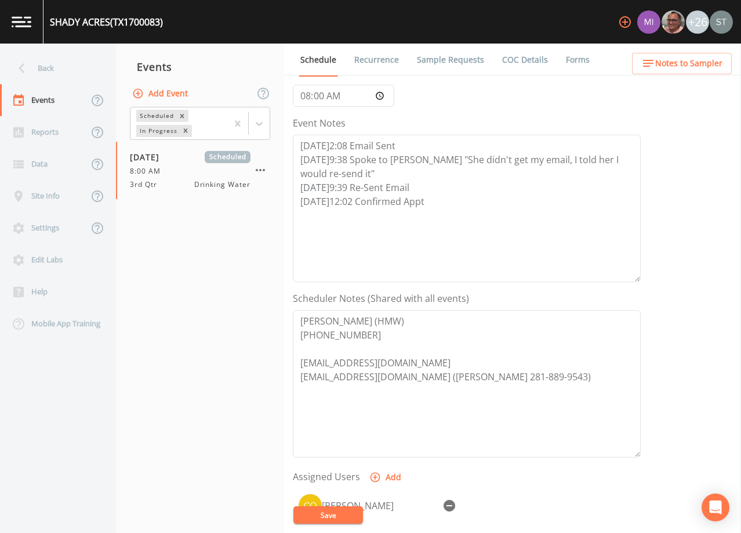
click at [701, 68] on span "Notes to Sampler" at bounding box center [689, 63] width 67 height 15
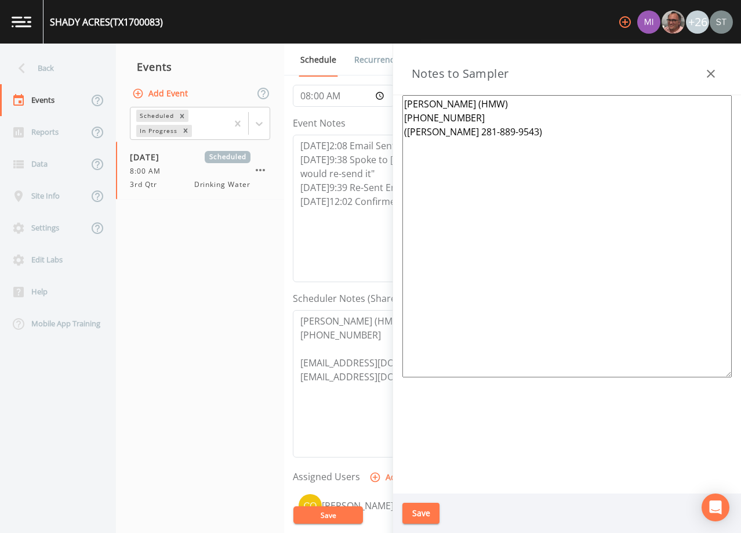
click at [509, 173] on textarea "[PERSON_NAME] (HMW) [PHONE_NUMBER] ([PERSON_NAME] 281-889-9543)" at bounding box center [568, 236] width 330 height 282
click at [550, 244] on textarea "[PERSON_NAME] (HMW) [PHONE_NUMBER] ([PERSON_NAME] 281-889-9543) Meeting Locatio…" at bounding box center [568, 236] width 330 height 282
paste textarea "(1 of 12 Total Systems) [GEOGRAPHIC_DATA]"
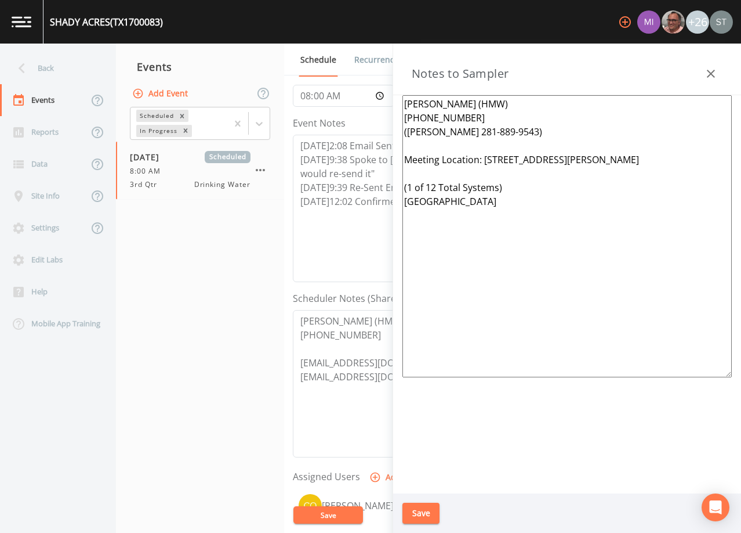
click at [426, 513] on button "Save" at bounding box center [421, 512] width 37 height 21
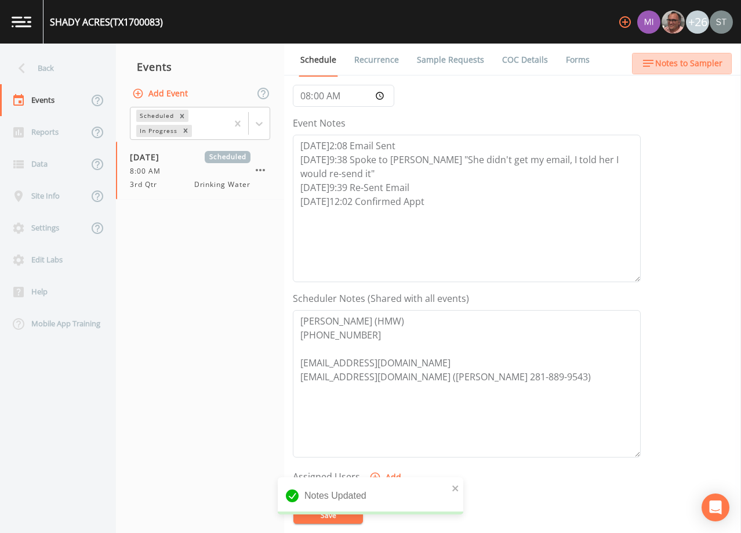
click at [710, 73] on button "Notes to Sampler" at bounding box center [682, 63] width 100 height 21
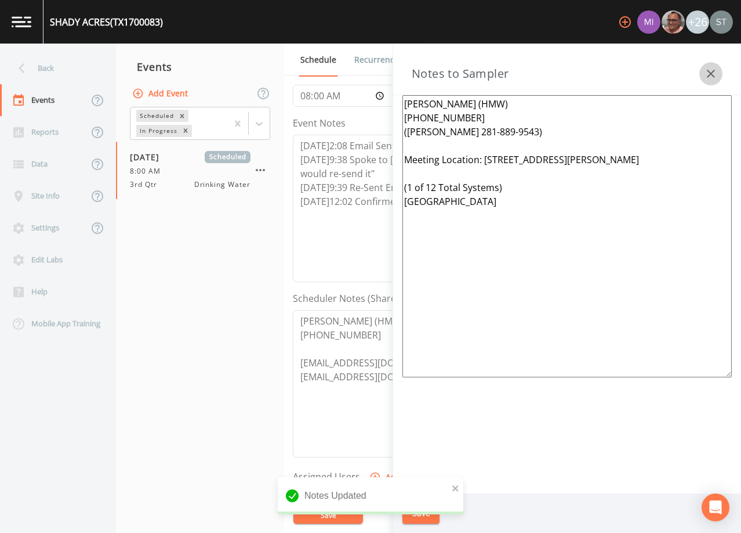
click at [707, 75] on icon "button" at bounding box center [711, 74] width 14 height 14
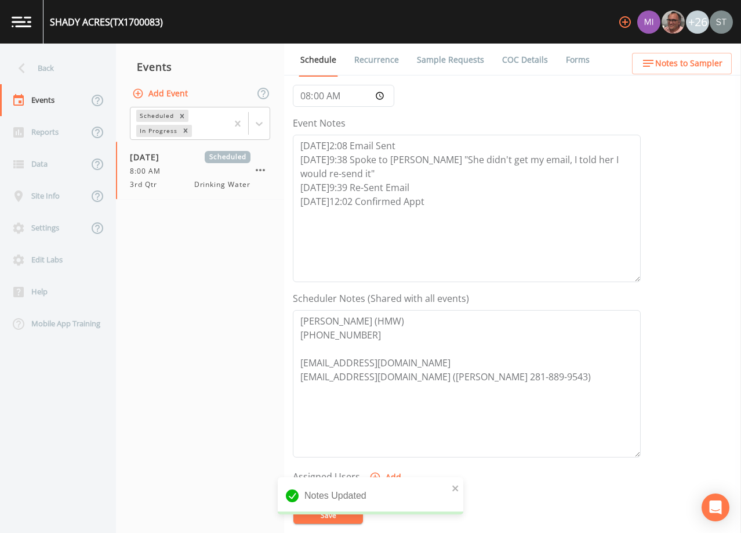
click at [442, 66] on link "Sample Requests" at bounding box center [450, 60] width 71 height 32
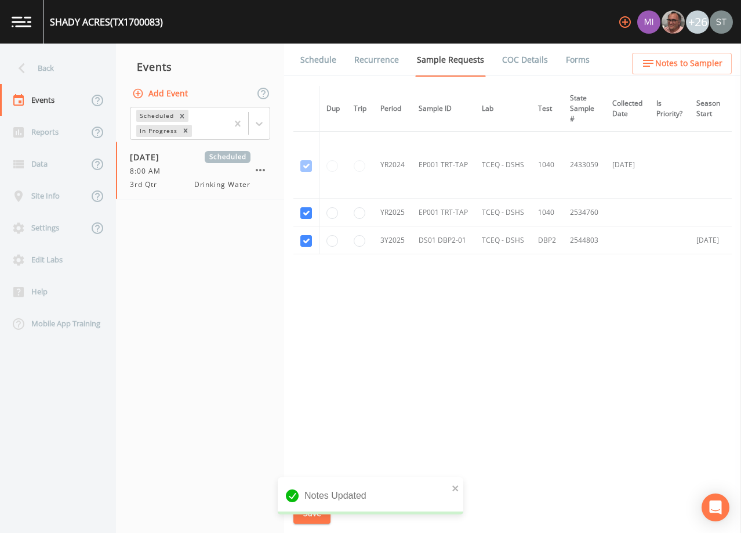
drag, startPoint x: 308, startPoint y: 56, endPoint x: 320, endPoint y: 56, distance: 11.6
click at [308, 56] on link "Schedule" at bounding box center [318, 60] width 39 height 32
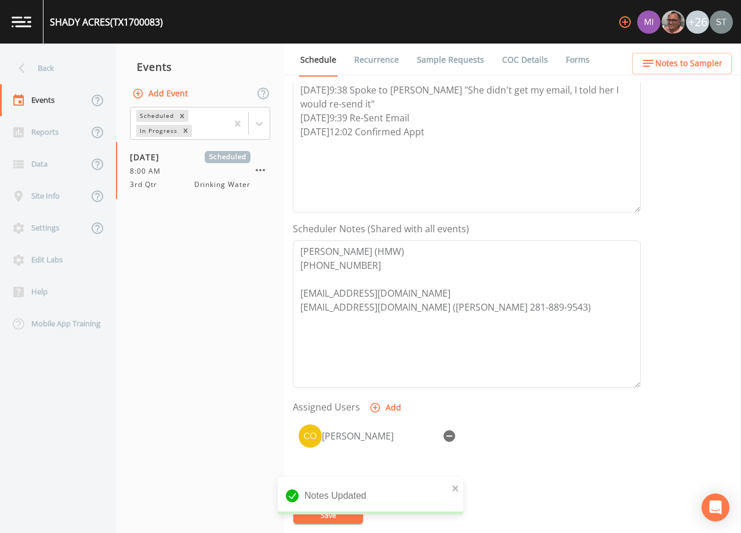
scroll to position [232, 0]
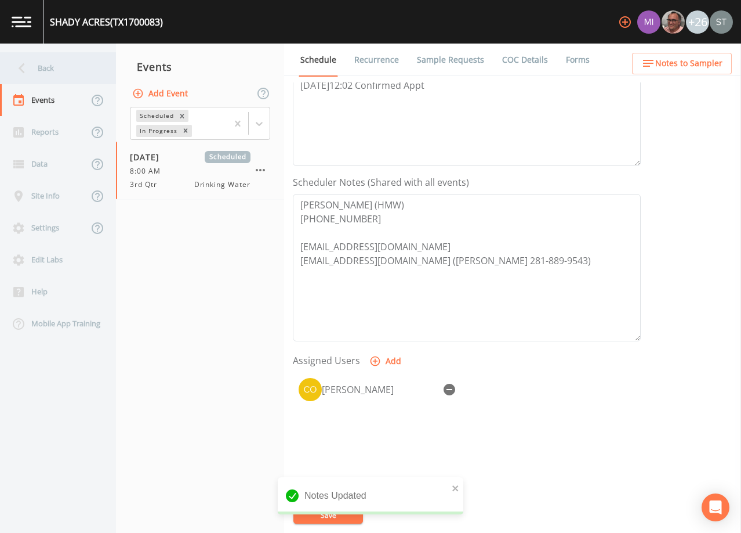
click at [52, 68] on div "Back" at bounding box center [52, 68] width 104 height 32
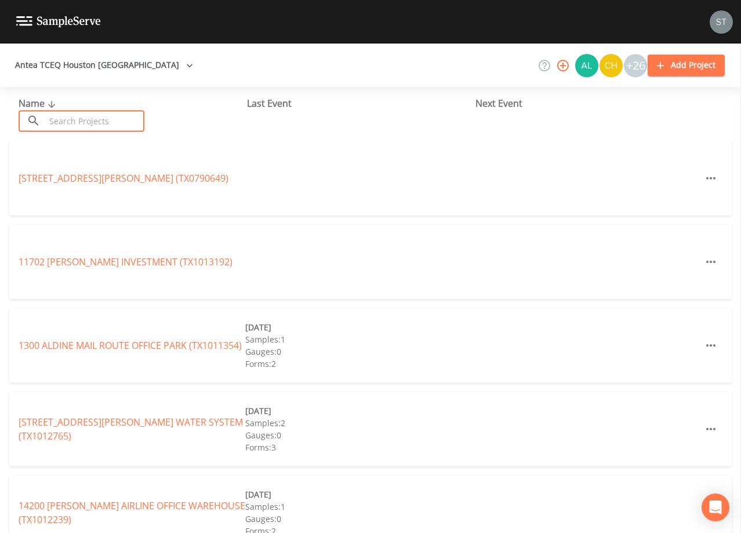
drag, startPoint x: 96, startPoint y: 116, endPoint x: 93, endPoint y: 109, distance: 7.5
click at [96, 115] on input "text" at bounding box center [94, 120] width 99 height 21
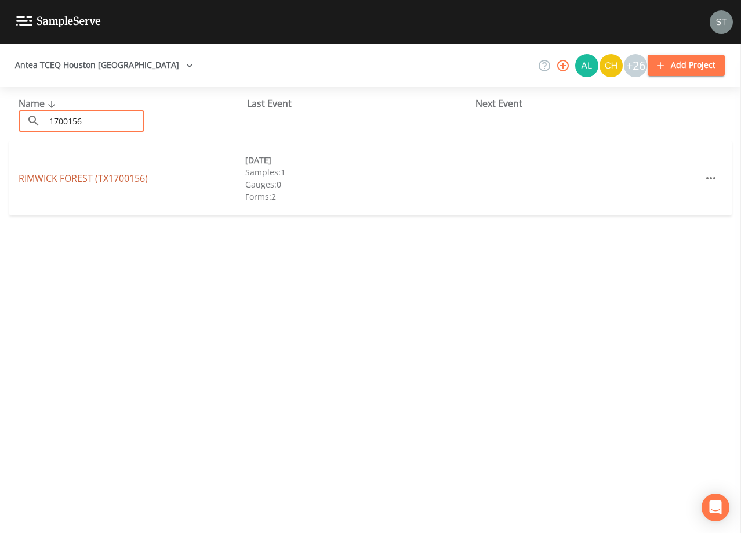
click at [113, 176] on link "[GEOGRAPHIC_DATA] (TX1700156)" at bounding box center [83, 178] width 129 height 13
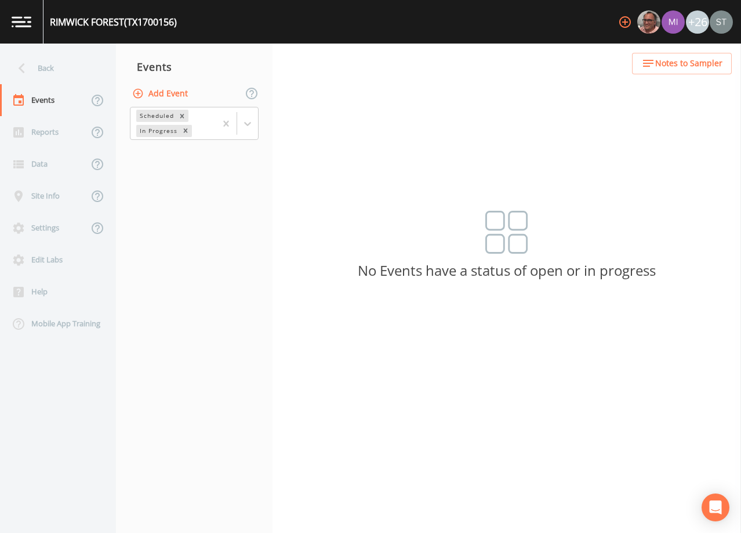
click at [162, 96] on button "Add Event" at bounding box center [161, 93] width 63 height 21
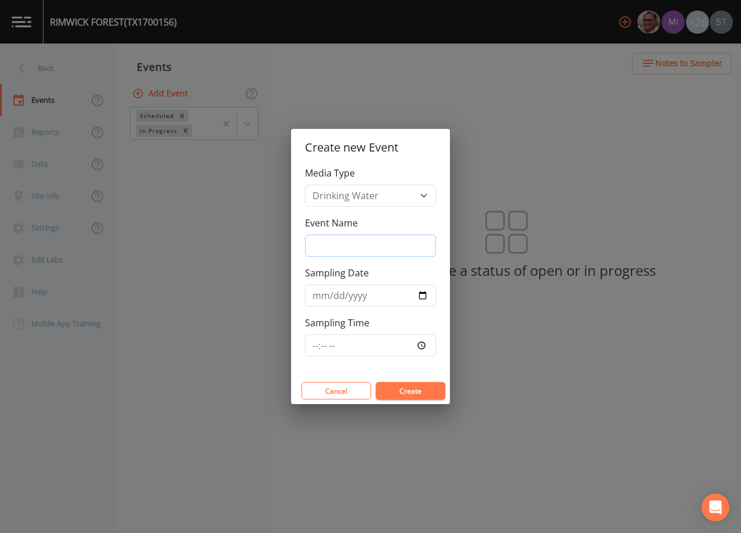
drag, startPoint x: 347, startPoint y: 243, endPoint x: 360, endPoint y: 249, distance: 14.8
click at [347, 243] on input "Event Name" at bounding box center [370, 245] width 131 height 22
click at [317, 296] on input "Sampling Date" at bounding box center [370, 295] width 131 height 22
click at [415, 392] on button "Create" at bounding box center [411, 390] width 70 height 17
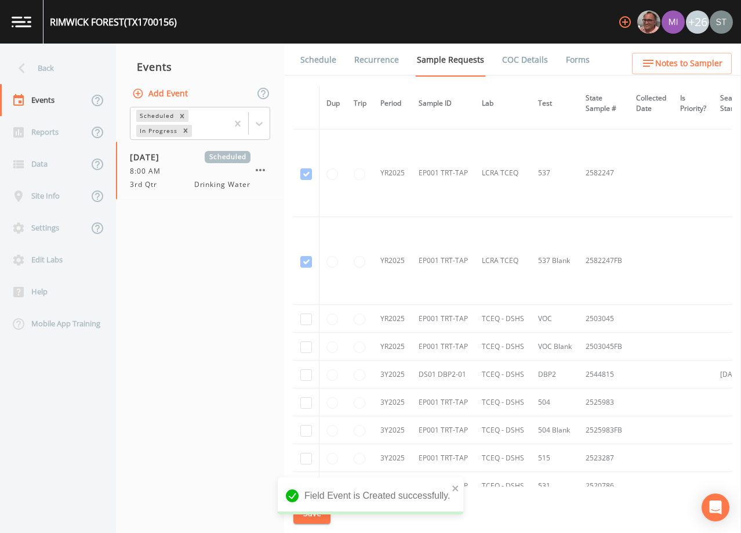
scroll to position [464, 0]
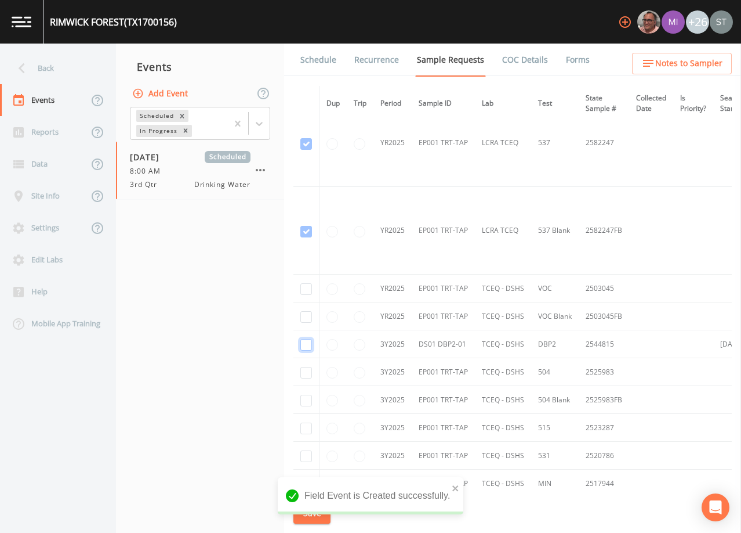
click at [306, 341] on input "checkbox" at bounding box center [307, 345] width 12 height 12
click at [317, 511] on button "Save" at bounding box center [312, 512] width 37 height 21
click at [321, 55] on link "Schedule" at bounding box center [318, 60] width 39 height 32
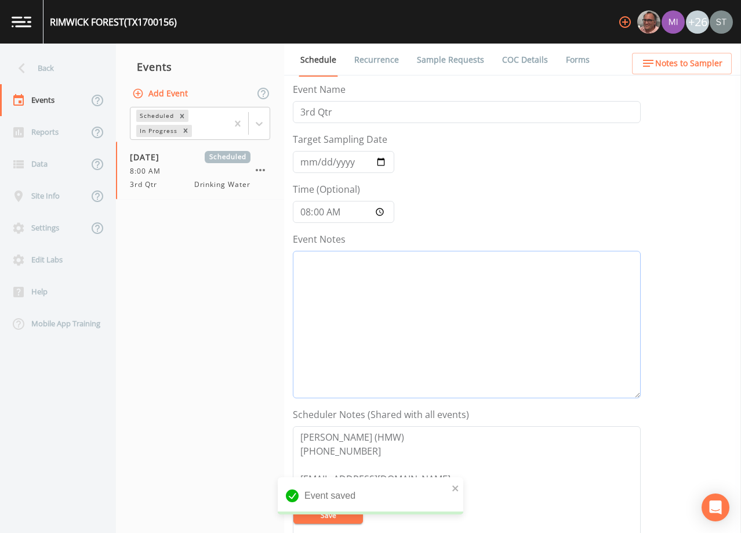
click at [448, 314] on textarea "Event Notes" at bounding box center [467, 324] width 348 height 147
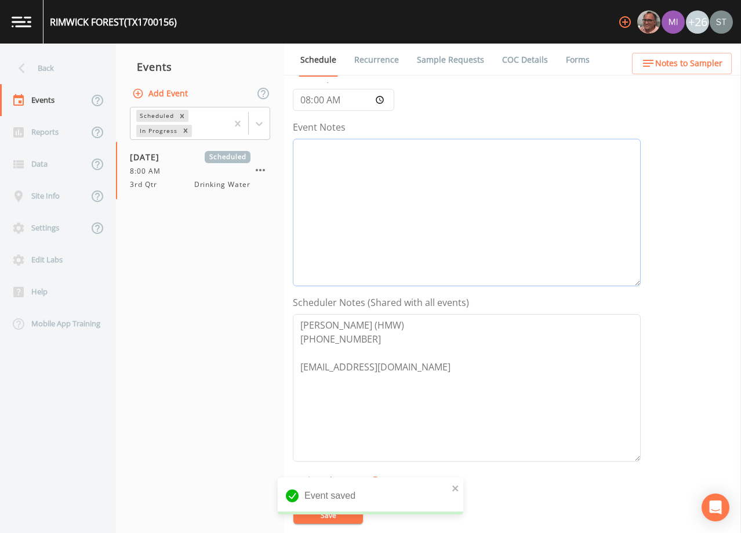
scroll to position [116, 0]
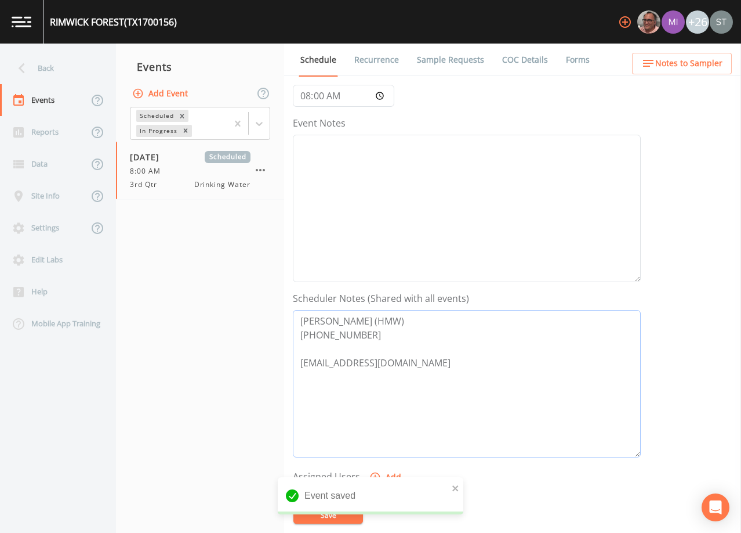
click at [451, 388] on textarea "[PERSON_NAME] (HMW) [PHONE_NUMBER] [EMAIL_ADDRESS][DOMAIN_NAME]" at bounding box center [467, 383] width 348 height 147
paste textarea "[EMAIL_ADDRESS][DOMAIN_NAME] ([PERSON_NAME] 281-889-9543)"
click at [386, 178] on textarea "Event Notes" at bounding box center [467, 208] width 348 height 147
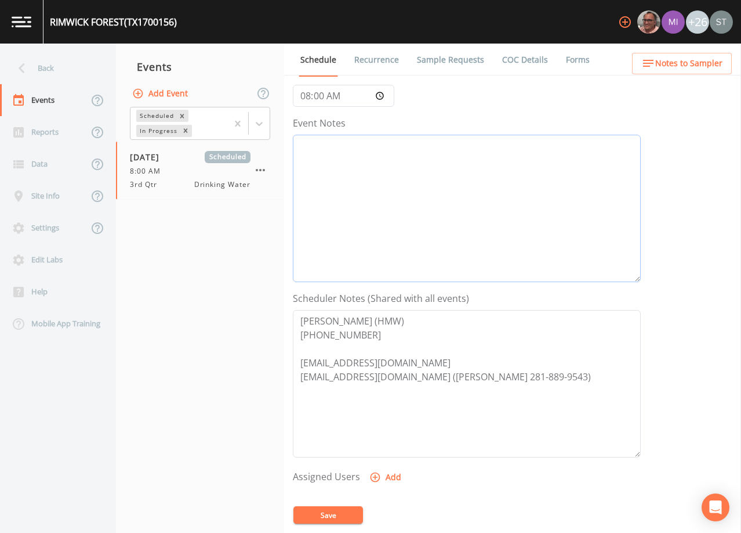
click at [483, 194] on textarea "Event Notes" at bounding box center [467, 208] width 348 height 147
paste textarea "[DATE]2:08 Email Sent [DATE]9:38 Spoke to [PERSON_NAME] "She didn't get my emai…"
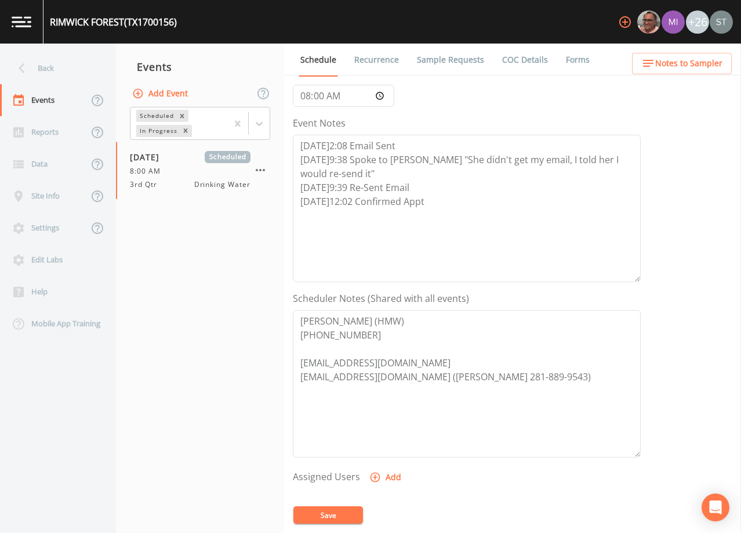
click at [384, 478] on button "Add" at bounding box center [386, 476] width 39 height 21
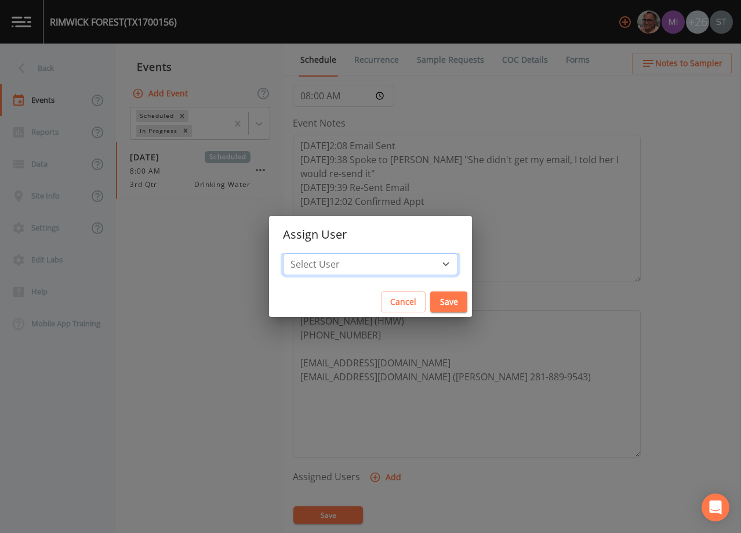
click at [372, 274] on select "Select User [PERSON_NAME] [PERSON_NAME] [PERSON_NAME] [PERSON_NAME] [PERSON_NAM…" at bounding box center [370, 264] width 175 height 22
click at [309, 253] on select "Select User [PERSON_NAME] [PERSON_NAME] [PERSON_NAME] [PERSON_NAME] [PERSON_NAM…" at bounding box center [370, 264] width 175 height 22
click at [431, 304] on button "Save" at bounding box center [449, 301] width 37 height 21
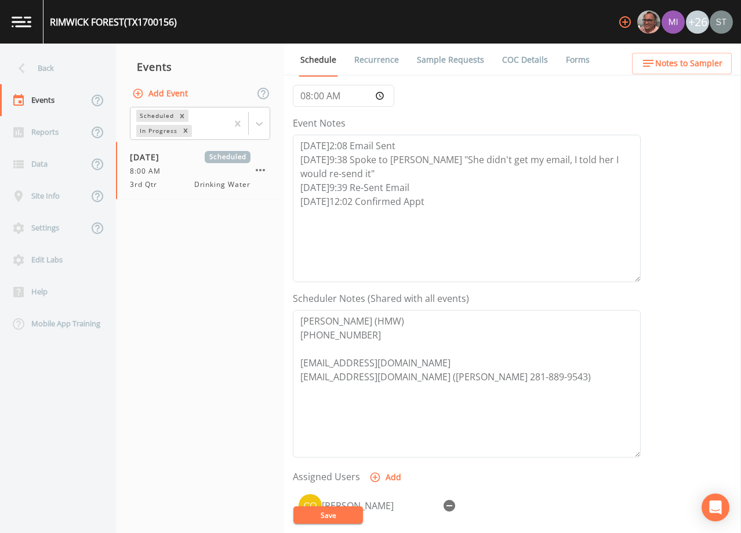
click at [339, 509] on button "Save" at bounding box center [329, 514] width 70 height 17
click at [680, 63] on span "Notes to Sampler" at bounding box center [689, 63] width 67 height 15
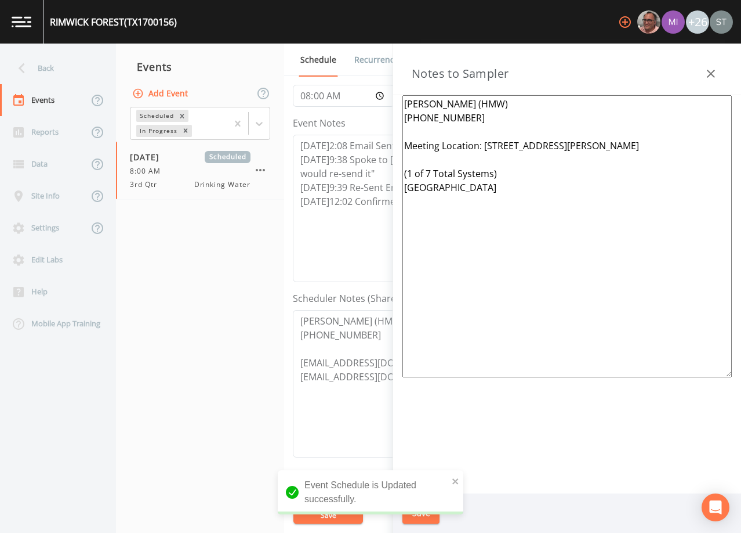
click at [512, 117] on textarea "[PERSON_NAME] (HMW) [PHONE_NUMBER] Meeting Location: [STREET_ADDRESS][PERSON_NA…" at bounding box center [568, 236] width 330 height 282
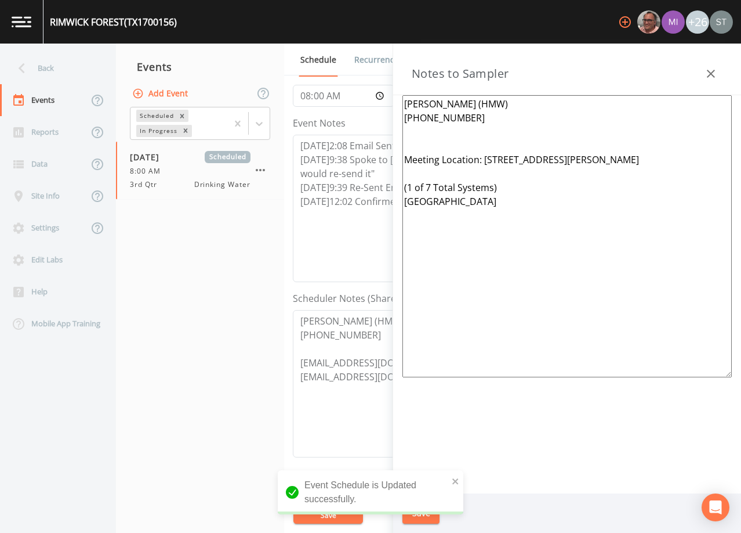
paste textarea "([PERSON_NAME] 281-889-9543)"
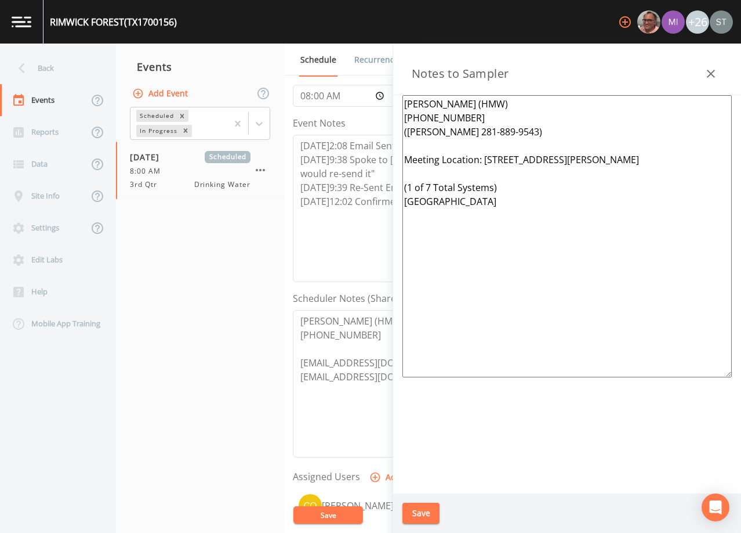
drag, startPoint x: 482, startPoint y: 223, endPoint x: 392, endPoint y: 187, distance: 96.9
click at [392, 187] on div "Back Events Reports Data Site Info Settings Edit Labs Help Mobile App Training …" at bounding box center [370, 288] width 741 height 489
paste textarea "12 Total Systems) [GEOGRAPHIC_DATA]"
click at [426, 512] on button "Save" at bounding box center [421, 512] width 37 height 21
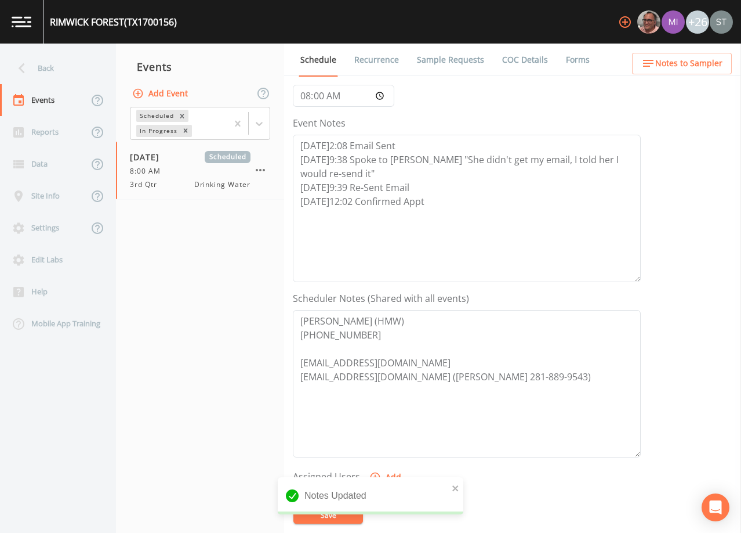
click at [704, 67] on span "Notes to Sampler" at bounding box center [689, 63] width 67 height 15
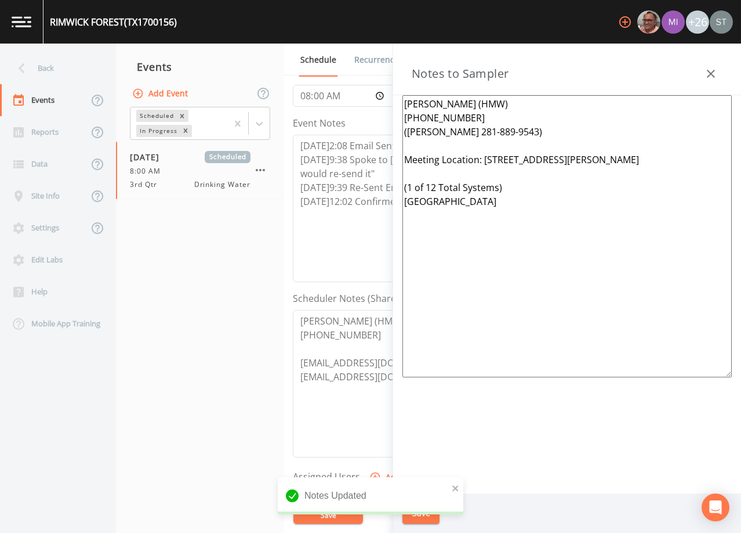
click at [712, 73] on icon "button" at bounding box center [711, 74] width 8 height 8
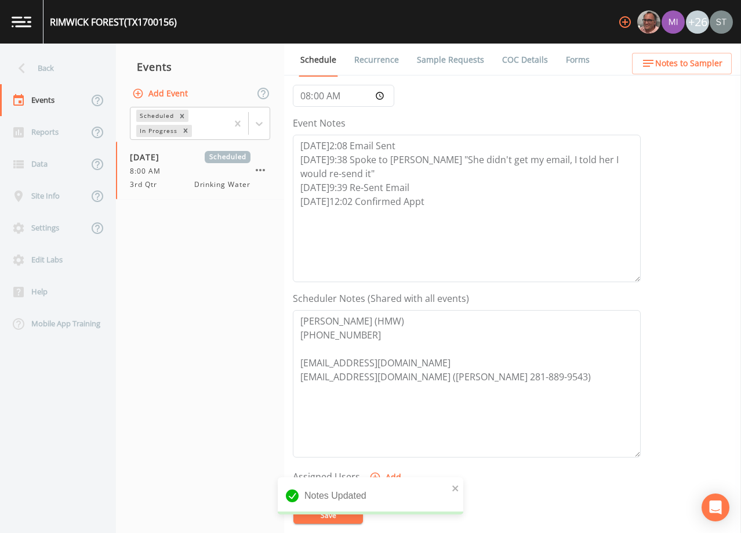
click at [460, 60] on link "Sample Requests" at bounding box center [450, 60] width 71 height 32
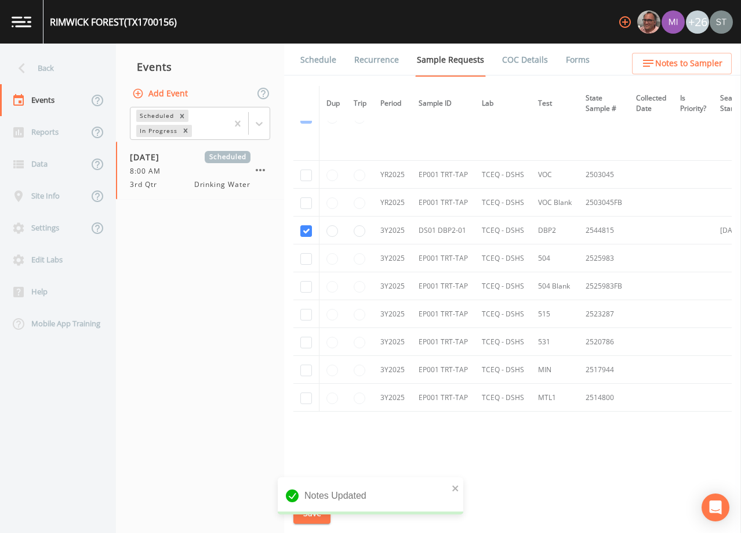
scroll to position [580, 0]
click at [314, 57] on link "Schedule" at bounding box center [318, 60] width 39 height 32
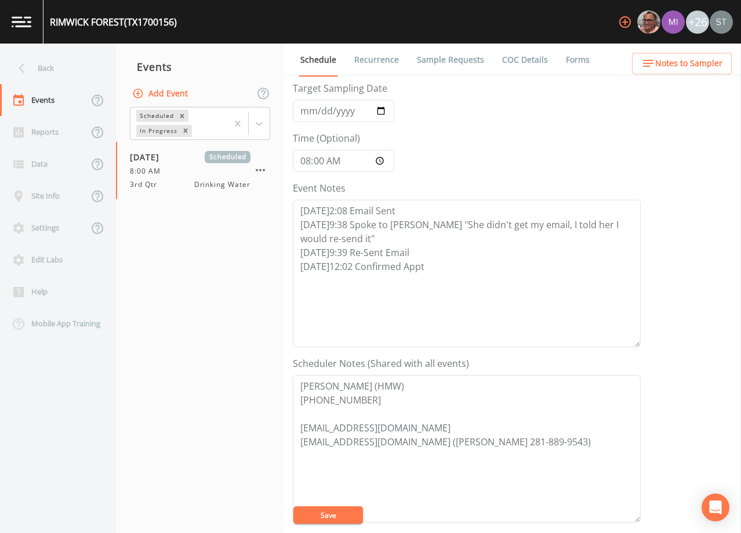
scroll to position [232, 0]
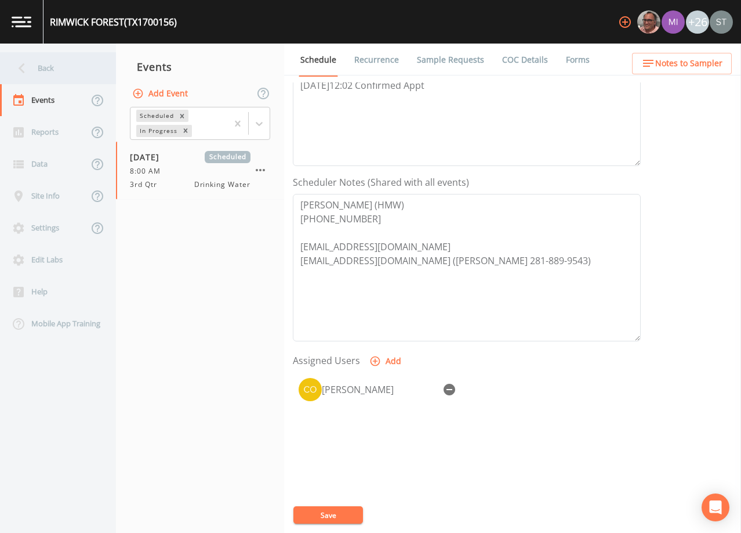
click at [43, 66] on div "Back" at bounding box center [52, 68] width 104 height 32
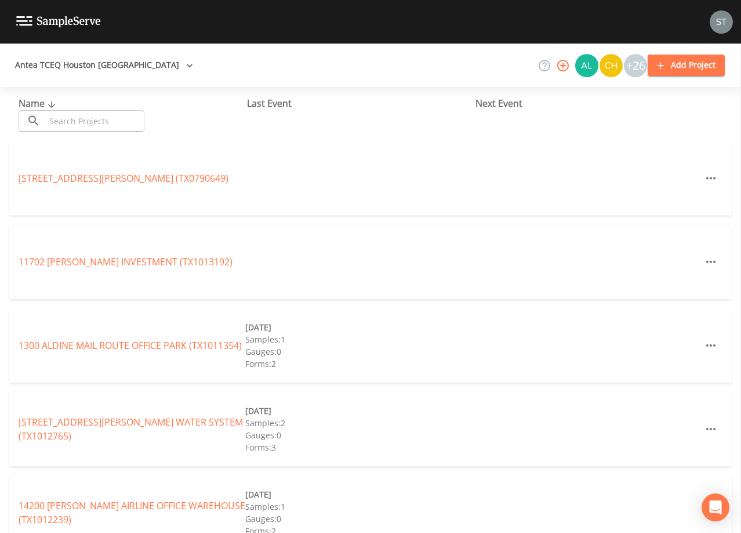
click at [107, 121] on input "text" at bounding box center [94, 120] width 99 height 21
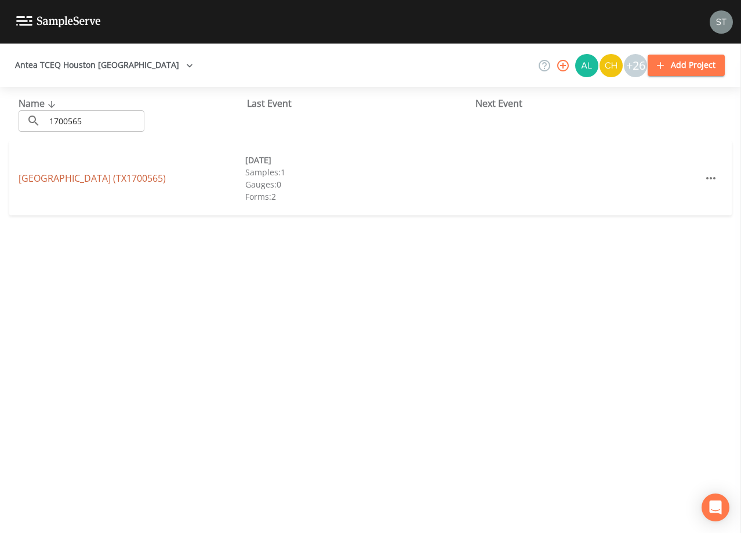
click at [140, 175] on link "[GEOGRAPHIC_DATA] (TX1700565)" at bounding box center [92, 178] width 147 height 13
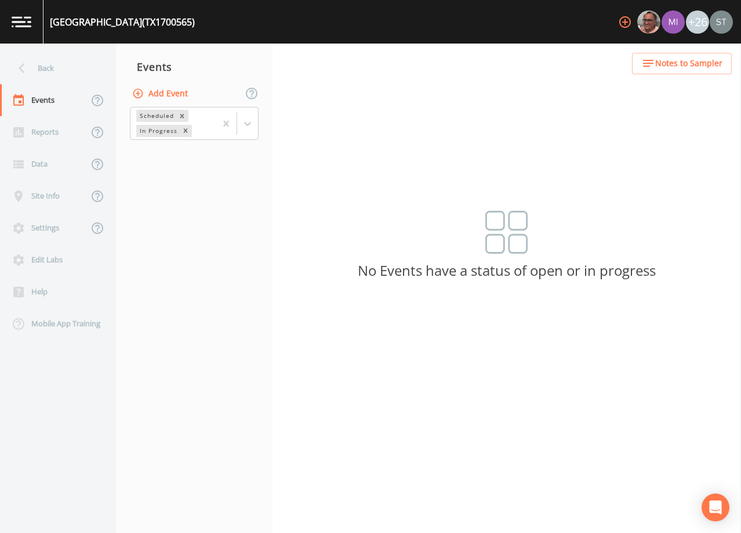
click at [165, 93] on button "Add Event" at bounding box center [161, 93] width 63 height 21
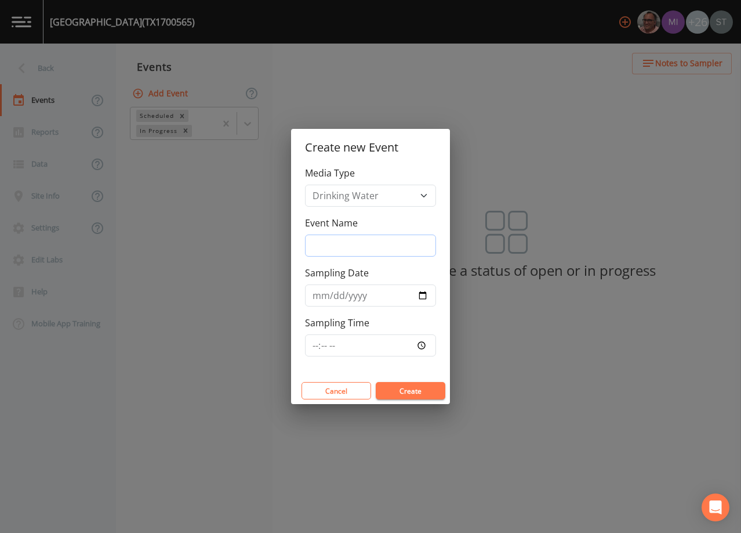
click at [377, 244] on input "Event Name" at bounding box center [370, 245] width 131 height 22
click at [319, 297] on input "Sampling Date" at bounding box center [370, 295] width 131 height 22
click at [410, 390] on button "Create" at bounding box center [411, 390] width 70 height 17
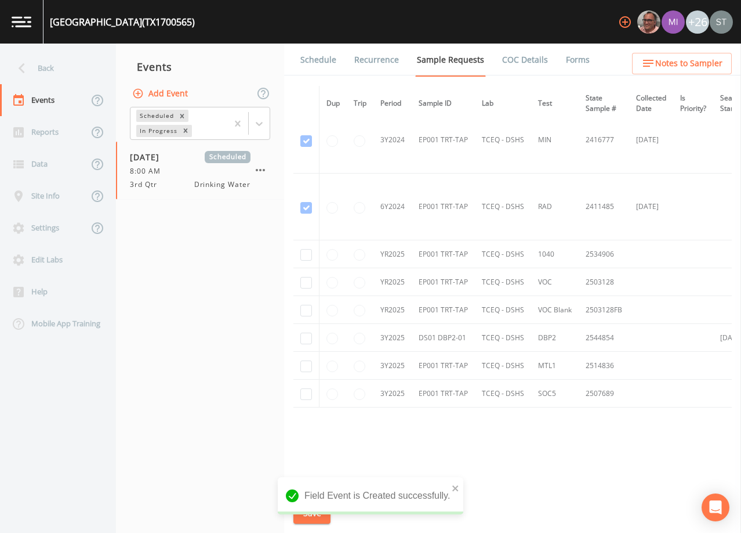
scroll to position [432, 0]
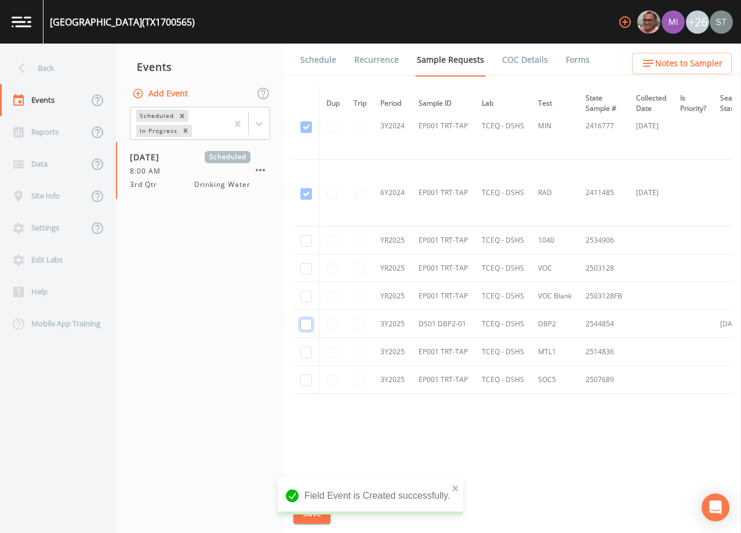
click at [309, 321] on input "checkbox" at bounding box center [307, 325] width 12 height 12
click at [309, 511] on button "Save" at bounding box center [312, 512] width 37 height 21
click at [325, 66] on link "Schedule" at bounding box center [318, 60] width 39 height 32
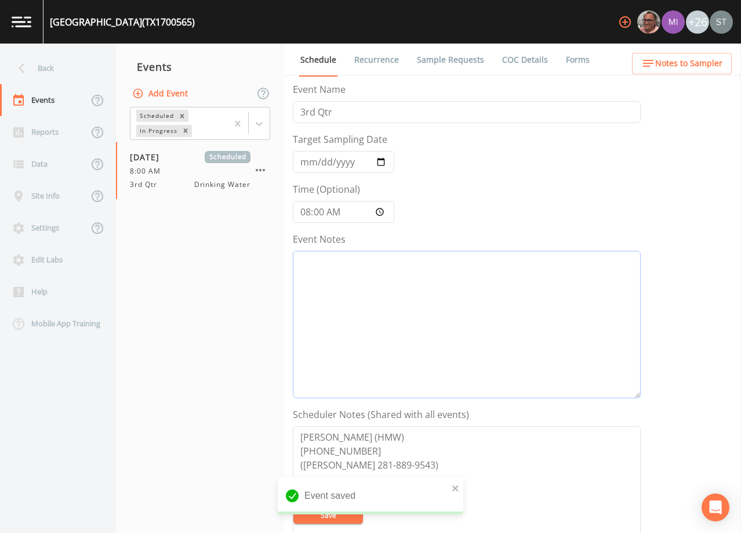
click at [429, 305] on textarea "Event Notes" at bounding box center [467, 324] width 348 height 147
click at [490, 302] on textarea "Event Notes" at bounding box center [467, 324] width 348 height 147
paste textarea "[DATE]2:08 Email Sent [DATE]9:38 Spoke to [PERSON_NAME] "She didn't get my emai…"
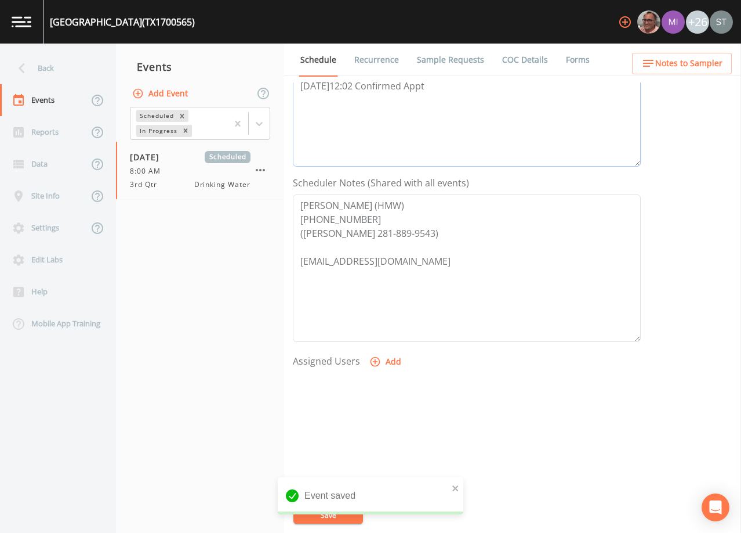
scroll to position [232, 0]
click at [440, 292] on textarea "[PERSON_NAME] (HMW) [PHONE_NUMBER] ([PERSON_NAME] 281-889-9543) [EMAIL_ADDRESS]…" at bounding box center [467, 267] width 348 height 147
paste textarea "[EMAIL_ADDRESS][DOMAIN_NAME] ([PERSON_NAME] 281-889-9543)"
drag, startPoint x: 450, startPoint y: 237, endPoint x: 273, endPoint y: 240, distance: 177.0
click at [273, 240] on div "Back Events Reports Data Site Info Settings Edit Labs Help Mobile App Training …" at bounding box center [370, 288] width 741 height 489
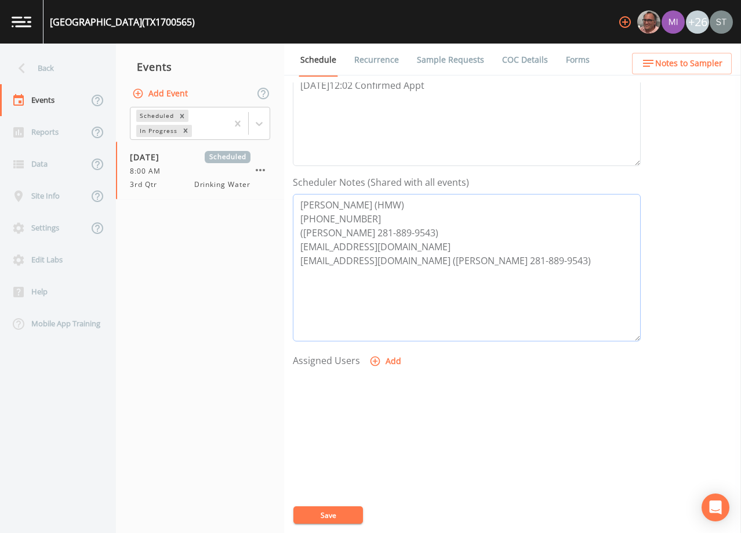
drag, startPoint x: 430, startPoint y: 234, endPoint x: 295, endPoint y: 235, distance: 135.2
click at [295, 235] on textarea "[PERSON_NAME] (HMW) [PHONE_NUMBER] ([PERSON_NAME] 281-889-9543) [EMAIL_ADDRESS]…" at bounding box center [467, 267] width 348 height 147
click at [384, 356] on button "Add" at bounding box center [386, 360] width 39 height 21
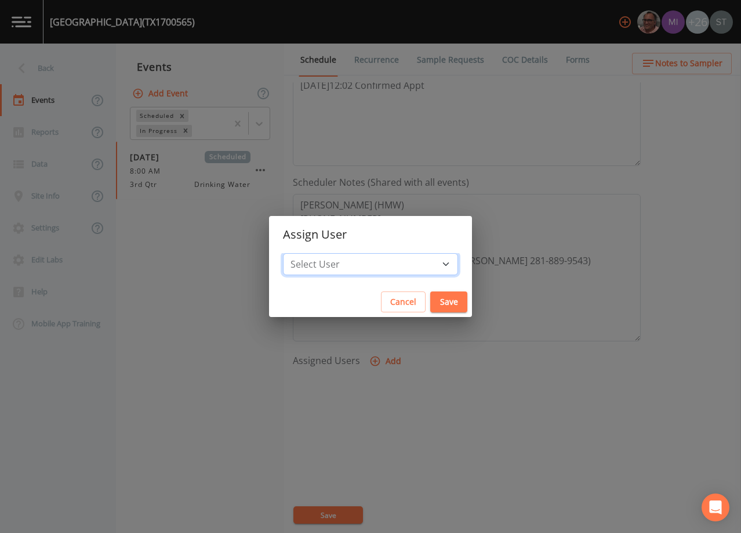
click at [367, 264] on select "Select User [PERSON_NAME] [PERSON_NAME] [PERSON_NAME] [PERSON_NAME] [PERSON_NAM…" at bounding box center [370, 264] width 175 height 22
click at [309, 253] on select "Select User [PERSON_NAME] [PERSON_NAME] [PERSON_NAME] [PERSON_NAME] [PERSON_NAM…" at bounding box center [370, 264] width 175 height 22
click at [431, 301] on button "Save" at bounding box center [449, 301] width 37 height 21
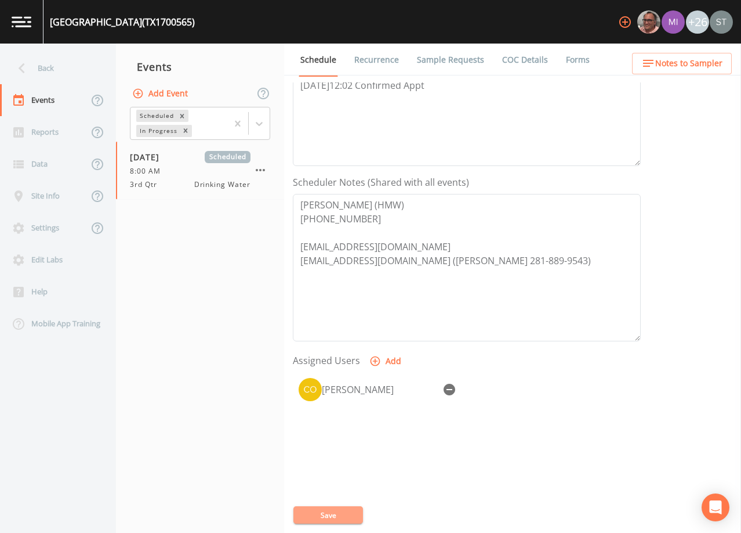
click at [343, 512] on button "Save" at bounding box center [329, 514] width 70 height 17
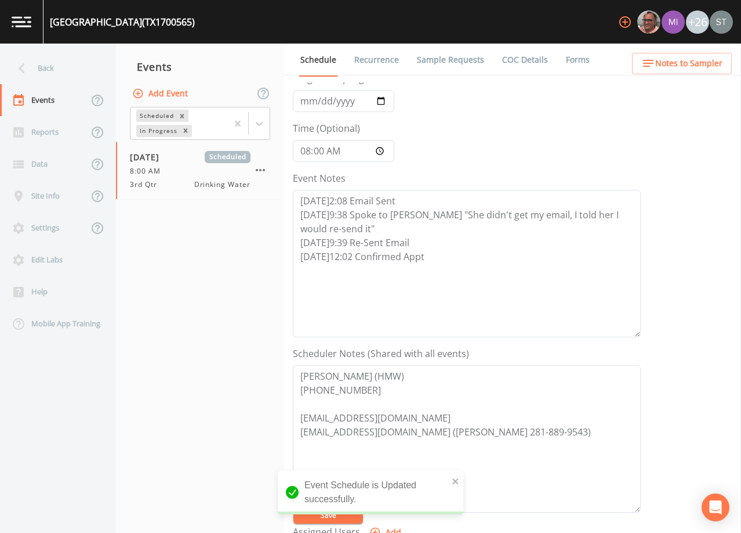
scroll to position [58, 0]
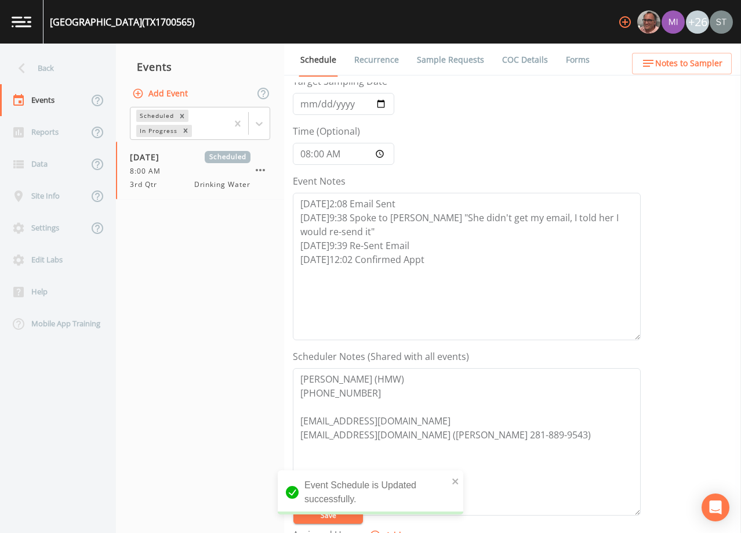
click at [679, 66] on span "Notes to Sampler" at bounding box center [689, 63] width 67 height 15
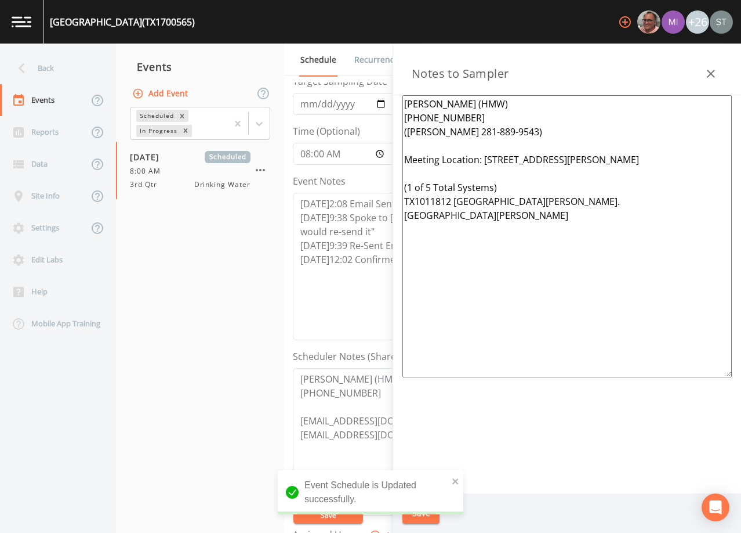
drag, startPoint x: 589, startPoint y: 269, endPoint x: 374, endPoint y: 183, distance: 231.5
click at [374, 183] on div "Back Events Reports Data Site Info Settings Edit Labs Help Mobile App Training …" at bounding box center [370, 288] width 741 height 489
paste textarea "12 Total Systems) [GEOGRAPHIC_DATA]"
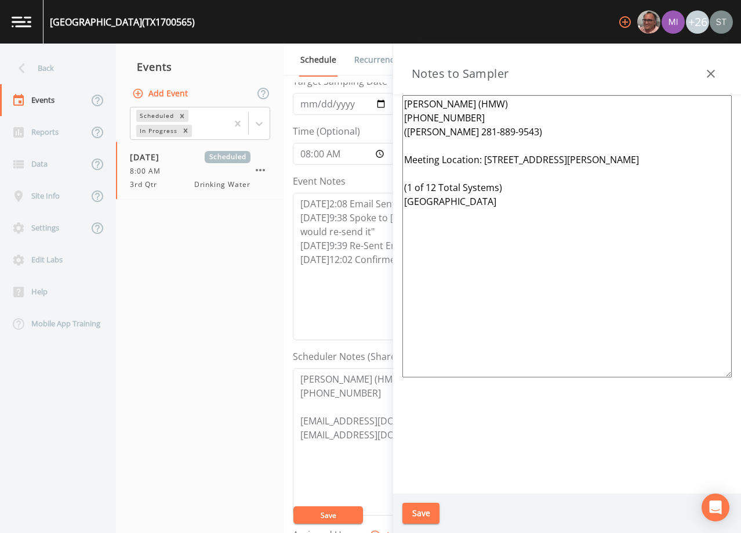
click at [418, 513] on button "Save" at bounding box center [421, 512] width 37 height 21
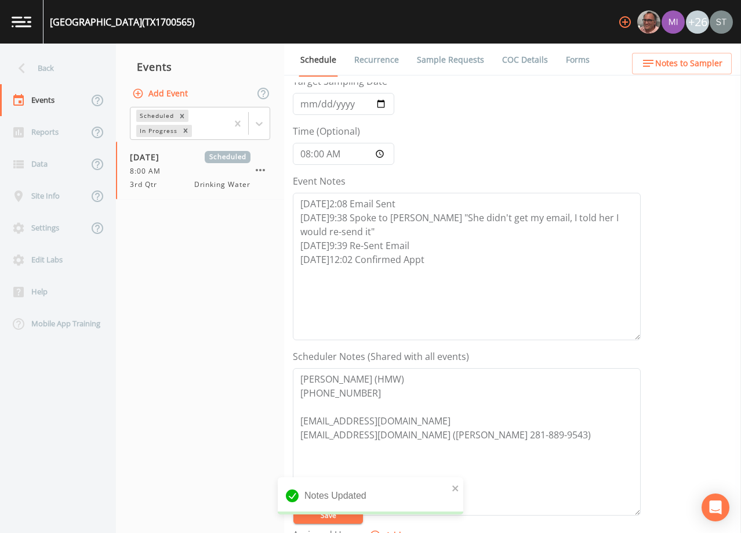
click at [708, 64] on span "Notes to Sampler" at bounding box center [689, 63] width 67 height 15
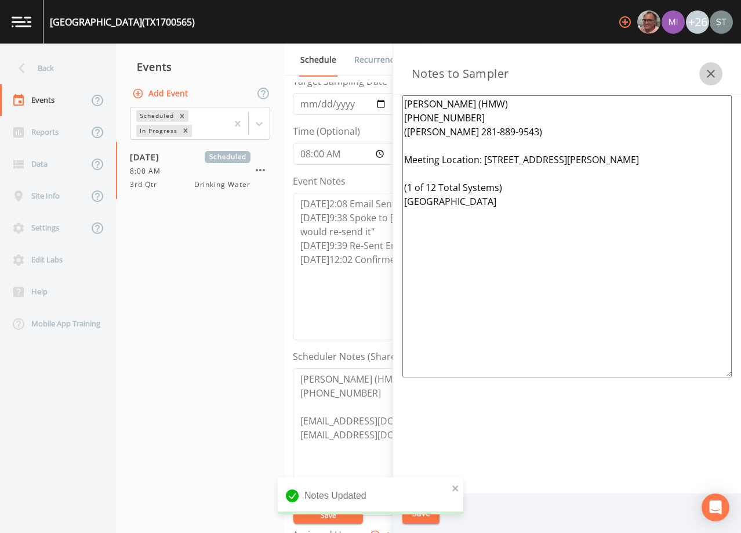
click at [704, 71] on button "button" at bounding box center [711, 73] width 23 height 23
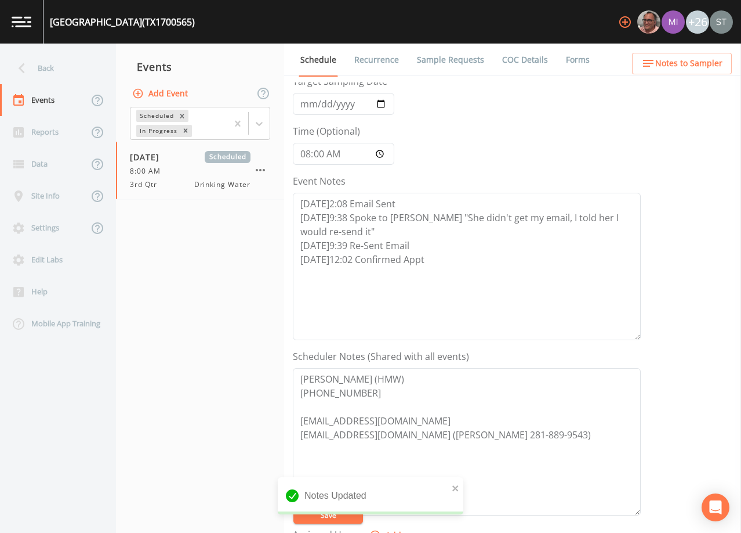
click at [440, 60] on link "Sample Requests" at bounding box center [450, 60] width 71 height 32
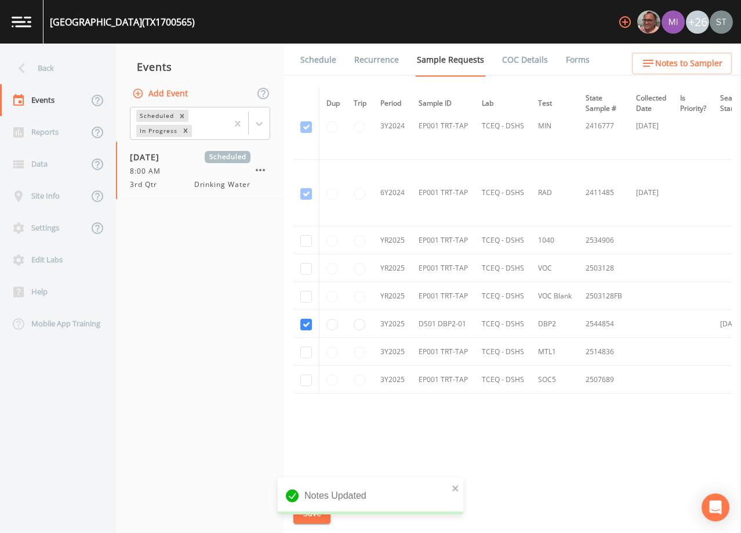
scroll to position [432, 0]
click at [314, 62] on link "Schedule" at bounding box center [318, 60] width 39 height 32
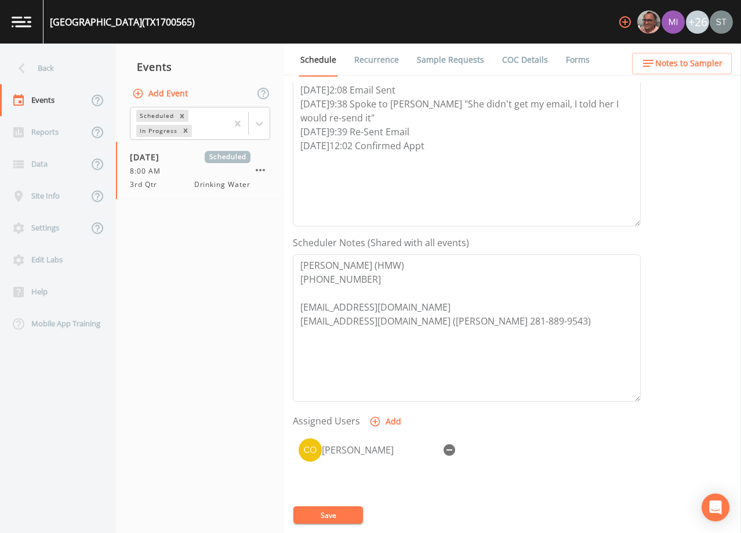
scroll to position [232, 0]
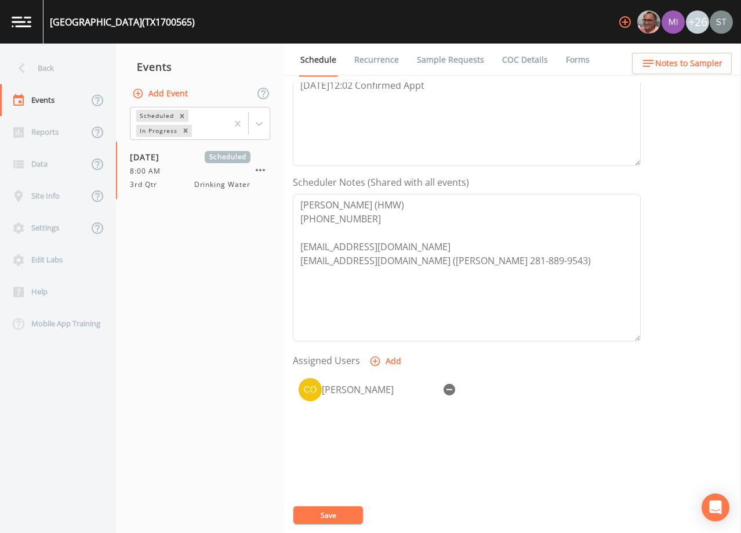
click at [700, 69] on span "Notes to Sampler" at bounding box center [689, 63] width 67 height 15
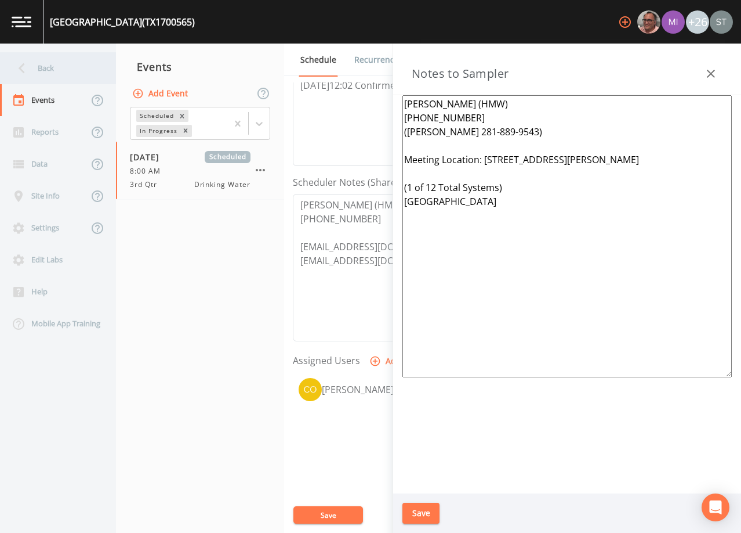
click at [57, 68] on div "Back" at bounding box center [52, 68] width 104 height 32
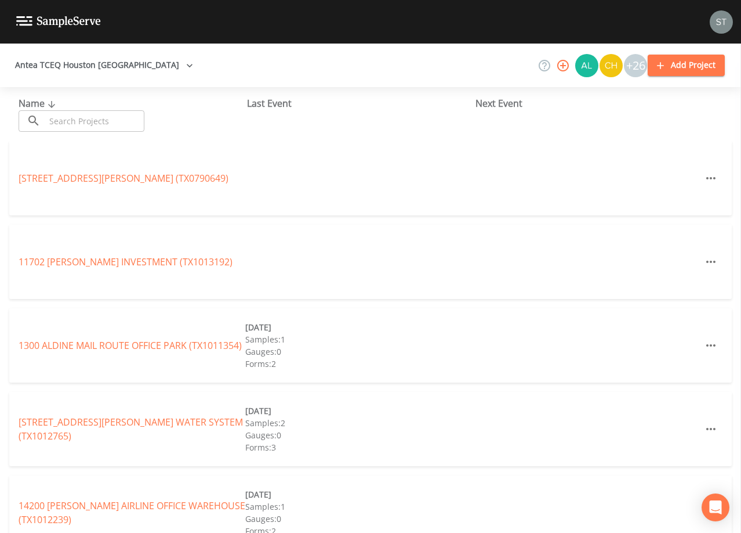
click at [99, 118] on input "text" at bounding box center [94, 120] width 99 height 21
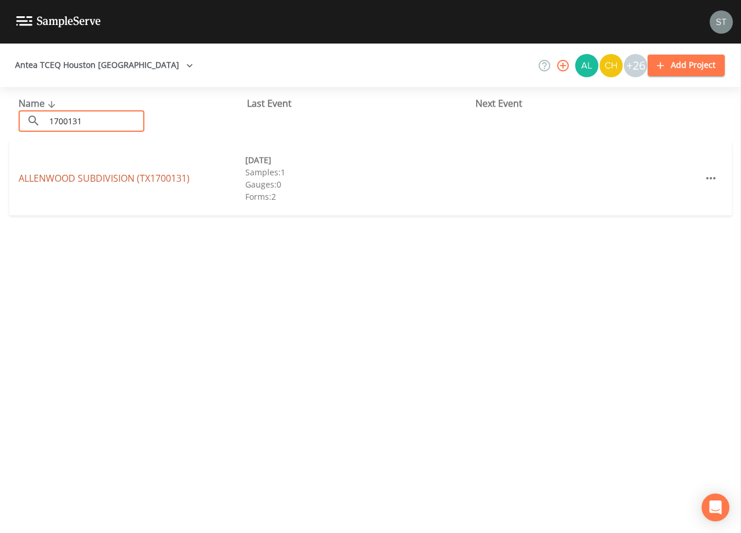
click at [153, 180] on link "[GEOGRAPHIC_DATA] (TX1700131)" at bounding box center [104, 178] width 171 height 13
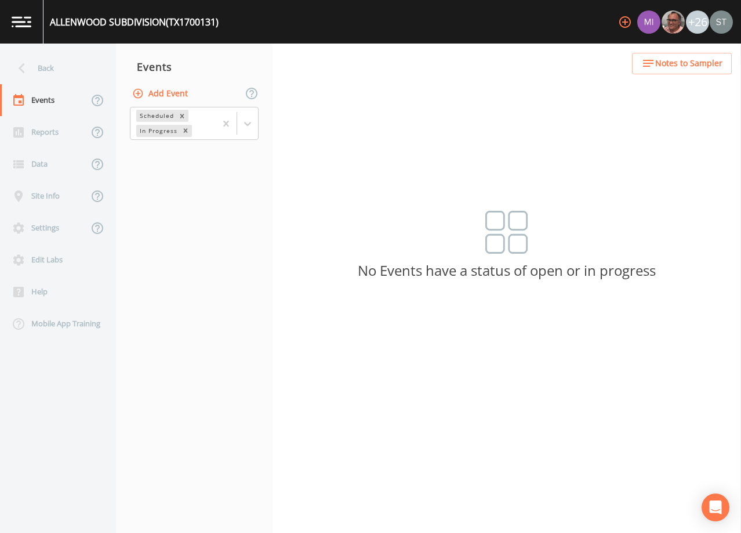
drag, startPoint x: 175, startPoint y: 88, endPoint x: 173, endPoint y: 96, distance: 7.6
click at [173, 96] on button "Add Event" at bounding box center [161, 93] width 63 height 21
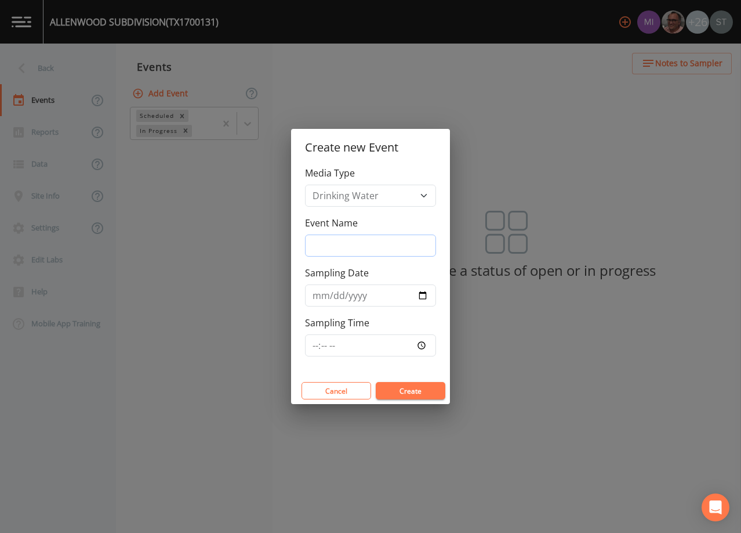
click at [392, 241] on input "Event Name" at bounding box center [370, 245] width 131 height 22
click at [309, 297] on input "Sampling Date" at bounding box center [370, 295] width 131 height 22
click at [409, 389] on button "Create" at bounding box center [411, 390] width 70 height 17
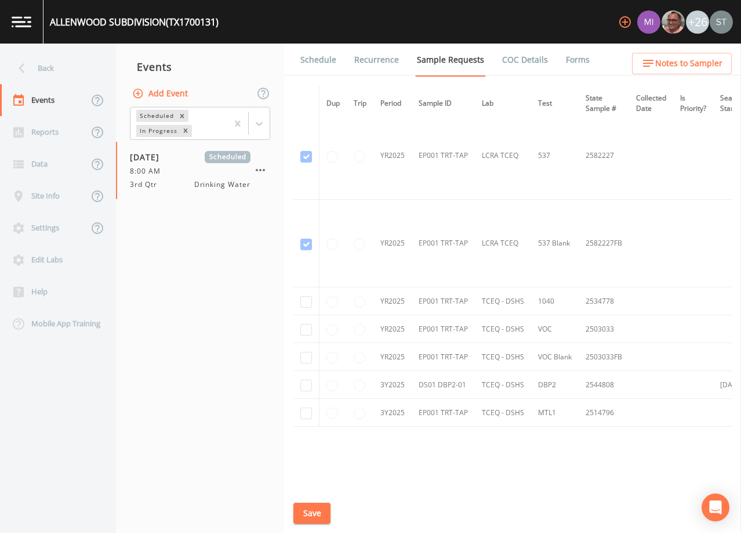
scroll to position [754, 0]
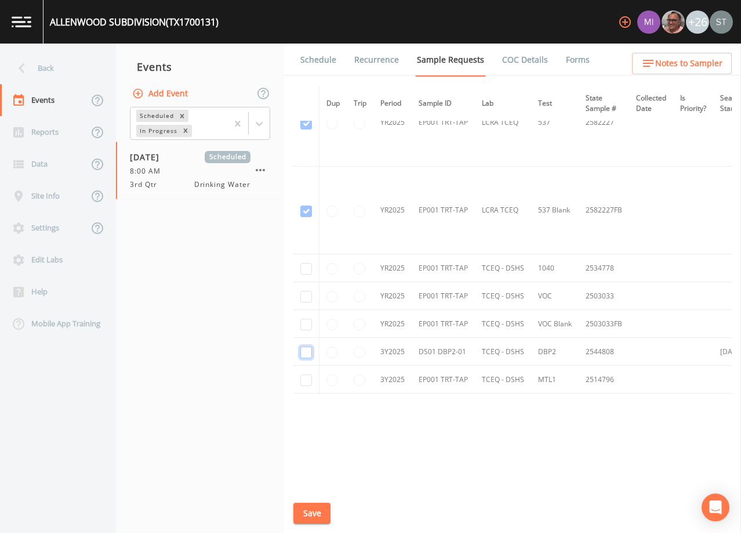
click at [303, 348] on input "checkbox" at bounding box center [307, 352] width 12 height 12
click at [319, 508] on button "Save" at bounding box center [312, 512] width 37 height 21
click at [312, 514] on button "Save" at bounding box center [312, 512] width 37 height 21
click at [317, 70] on link "Schedule" at bounding box center [318, 60] width 39 height 32
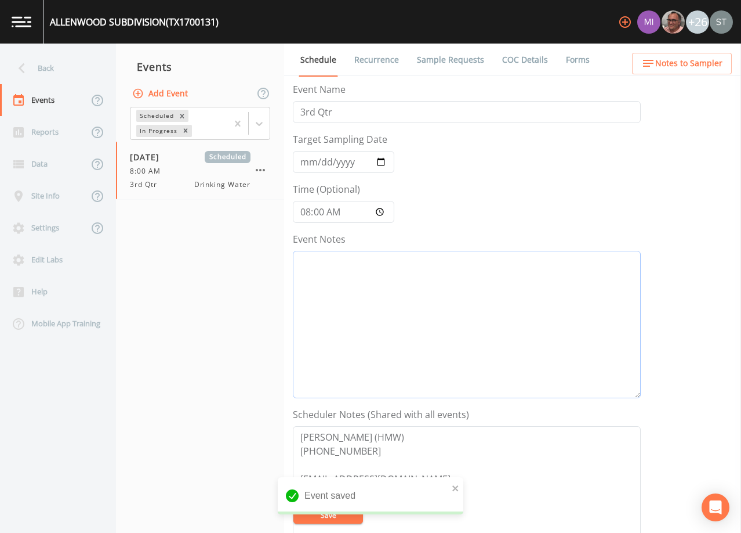
click at [431, 331] on textarea "Event Notes" at bounding box center [467, 324] width 348 height 147
click at [580, 301] on textarea "Event Notes" at bounding box center [467, 324] width 348 height 147
paste textarea "[DATE]2:08 Email Sent [DATE]9:38 Spoke to [PERSON_NAME] "She didn't get my emai…"
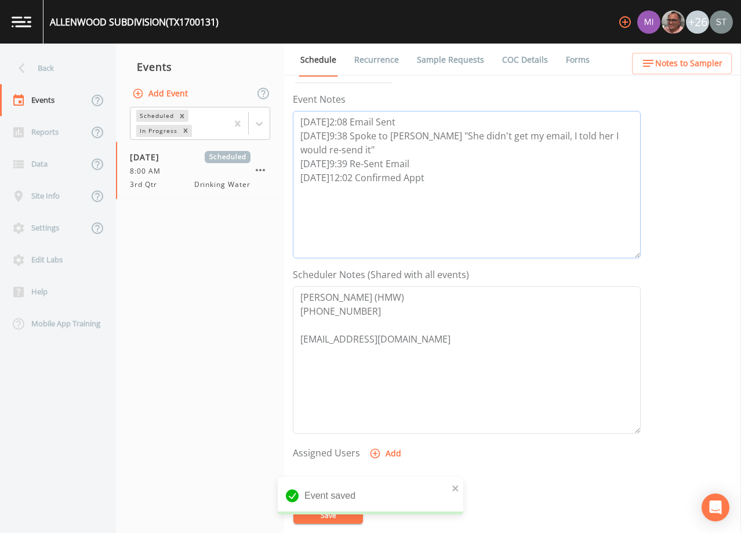
scroll to position [174, 0]
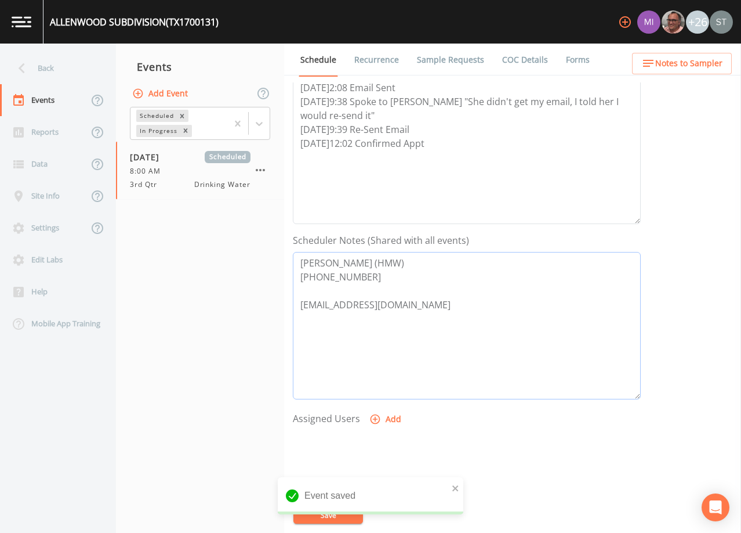
click at [425, 348] on textarea "[PERSON_NAME] (HMW) [PHONE_NUMBER] [EMAIL_ADDRESS][DOMAIN_NAME]" at bounding box center [467, 325] width 348 height 147
paste textarea "[EMAIL_ADDRESS][DOMAIN_NAME] ([PERSON_NAME] 281-889-9543)"
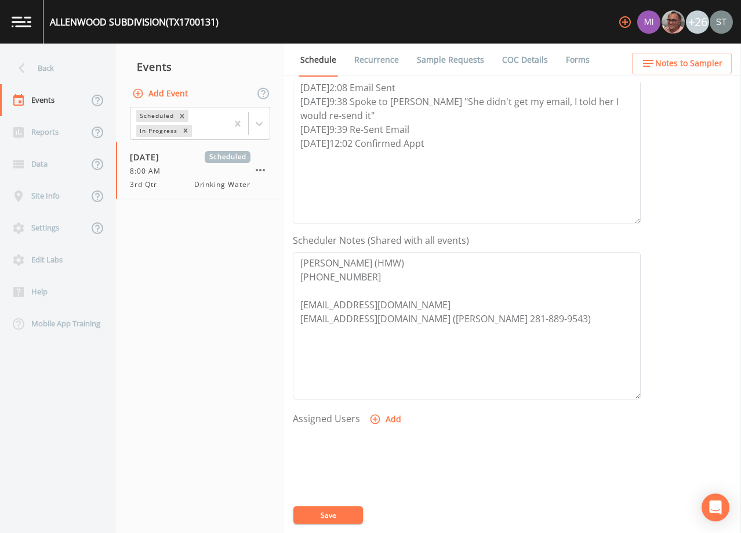
click at [385, 420] on button "Add" at bounding box center [386, 418] width 39 height 21
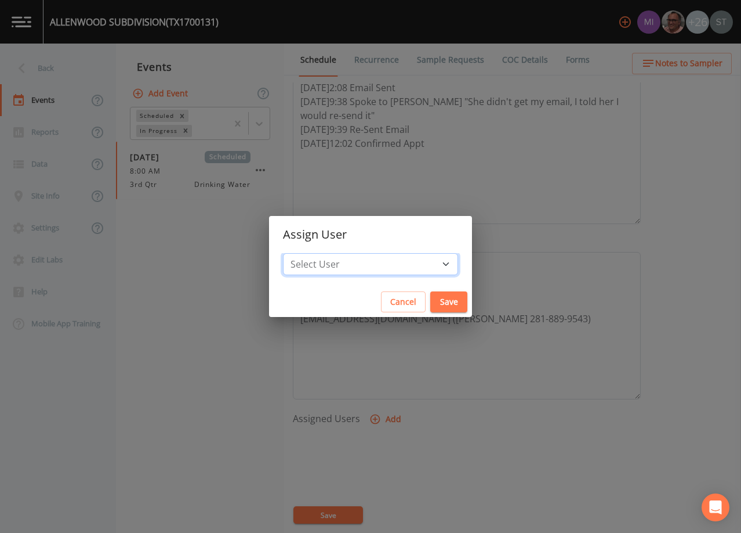
click at [386, 262] on select "Select User [PERSON_NAME] [PERSON_NAME] [PERSON_NAME] [PERSON_NAME] [PERSON_NAM…" at bounding box center [370, 264] width 175 height 22
click at [309, 253] on select "Select User [PERSON_NAME] [PERSON_NAME] [PERSON_NAME] [PERSON_NAME] [PERSON_NAM…" at bounding box center [370, 264] width 175 height 22
click at [431, 299] on button "Save" at bounding box center [449, 301] width 37 height 21
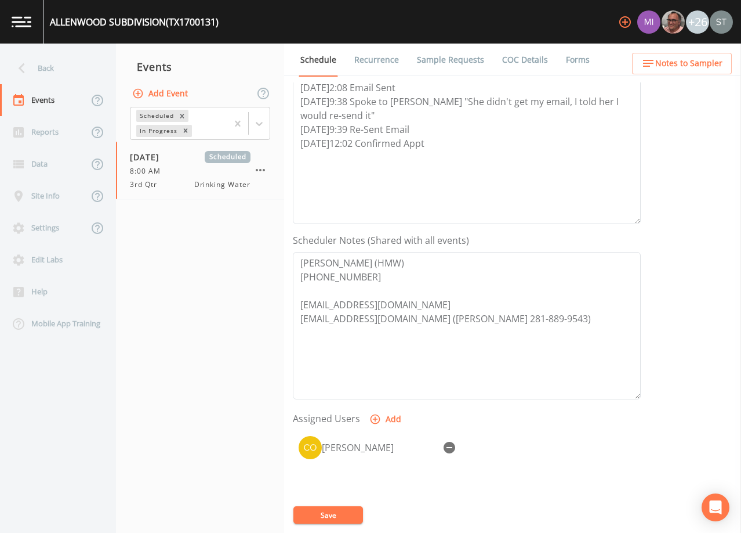
click at [342, 512] on button "Save" at bounding box center [329, 514] width 70 height 17
click at [689, 62] on span "Notes to Sampler" at bounding box center [689, 63] width 67 height 15
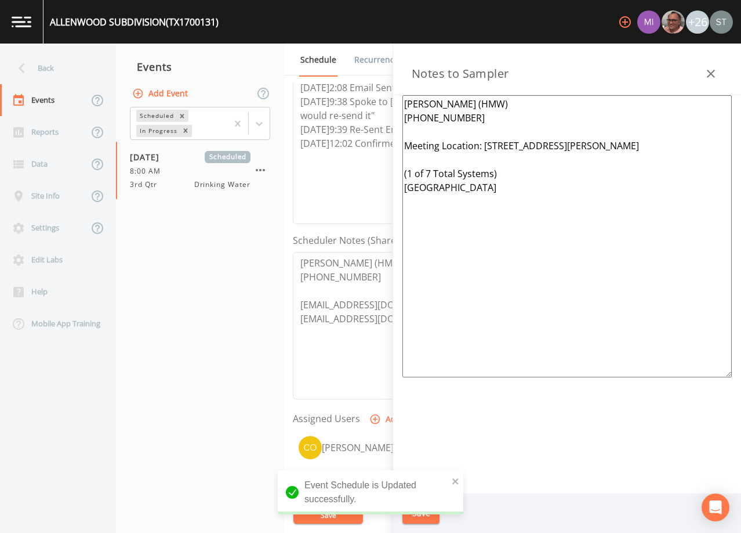
click at [464, 125] on textarea "[PERSON_NAME] (HMW) [PHONE_NUMBER] Meeting Location: [STREET_ADDRESS][PERSON_NA…" at bounding box center [568, 236] width 330 height 282
paste textarea "[EMAIL_ADDRESS][DOMAIN_NAME] ([PERSON_NAME] 281-889-9543)"
drag, startPoint x: 506, startPoint y: 131, endPoint x: 406, endPoint y: 132, distance: 100.4
click at [406, 132] on textarea "[PERSON_NAME] (HMW) [PHONE_NUMBER] [EMAIL_ADDRESS][DOMAIN_NAME] ([PERSON_NAME] …" at bounding box center [568, 236] width 330 height 282
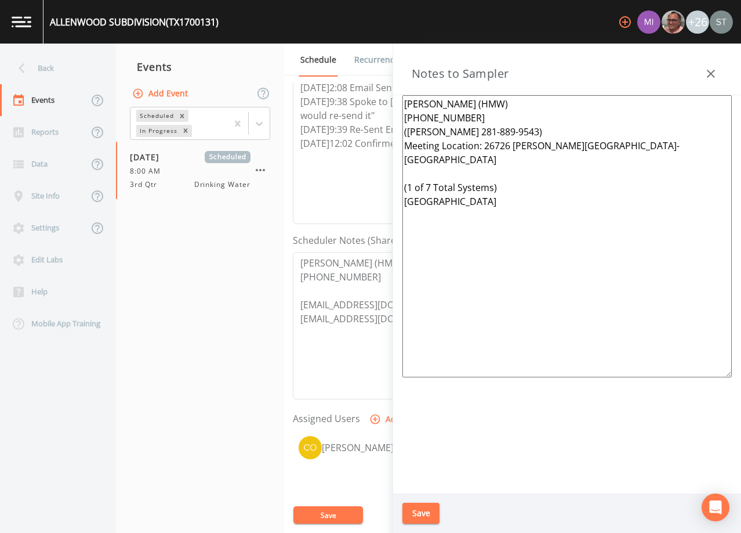
click at [535, 131] on textarea "[PERSON_NAME] (HMW) [PHONE_NUMBER] ([PERSON_NAME] 281-889-9543) Meeting Locatio…" at bounding box center [568, 236] width 330 height 282
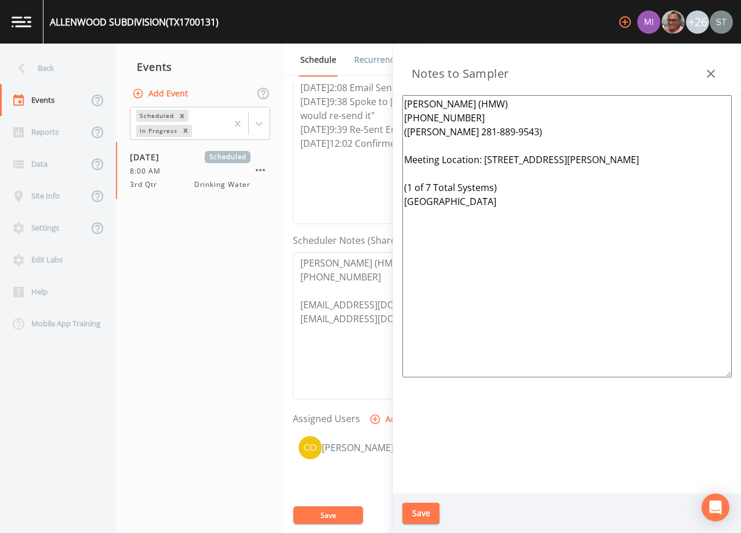
drag, startPoint x: 482, startPoint y: 230, endPoint x: 381, endPoint y: 188, distance: 108.7
click at [381, 188] on div "Back Events Reports Data Site Info Settings Edit Labs Help Mobile App Training …" at bounding box center [370, 288] width 741 height 489
paste textarea "12 Total Systems) [GEOGRAPHIC_DATA]"
click at [430, 512] on button "Save" at bounding box center [421, 512] width 37 height 21
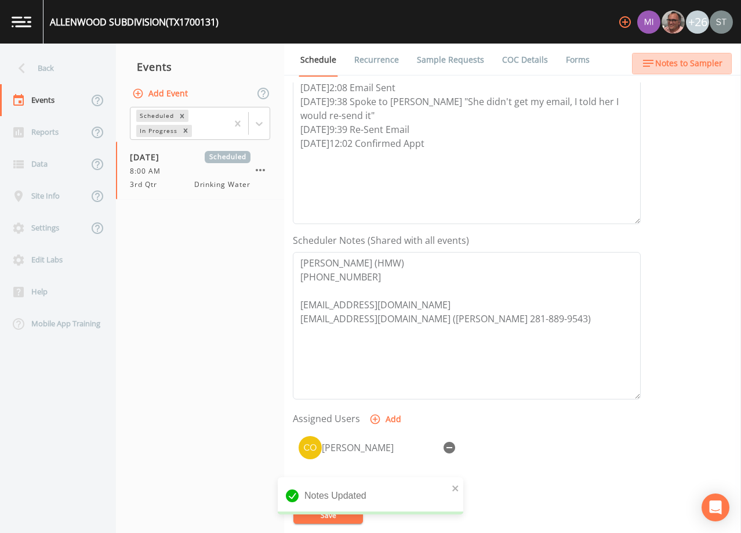
click at [707, 62] on span "Notes to Sampler" at bounding box center [689, 63] width 67 height 15
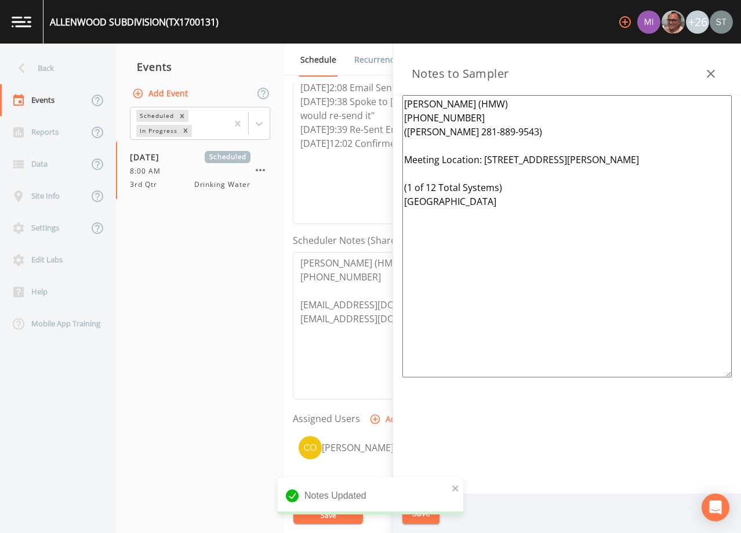
click at [709, 70] on icon "button" at bounding box center [711, 74] width 14 height 14
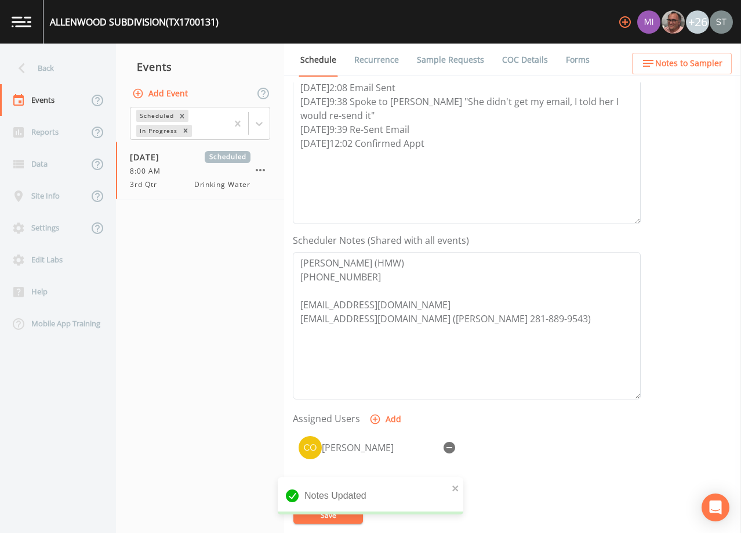
click at [446, 62] on link "Sample Requests" at bounding box center [450, 60] width 71 height 32
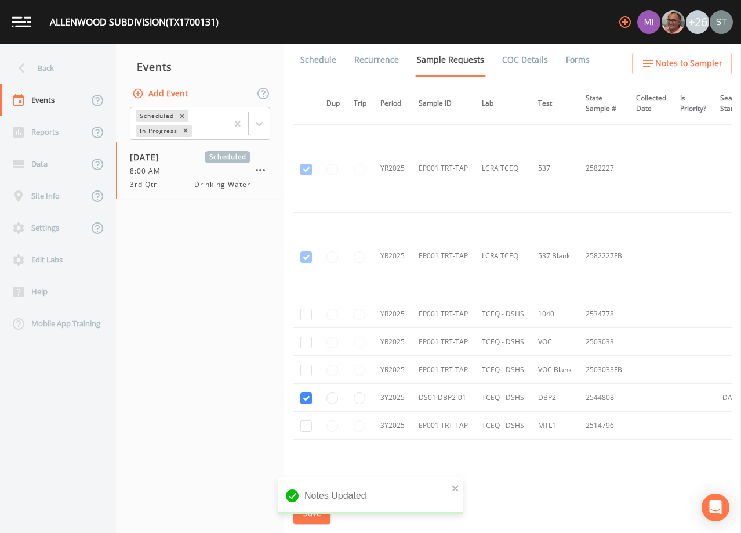
scroll to position [754, 0]
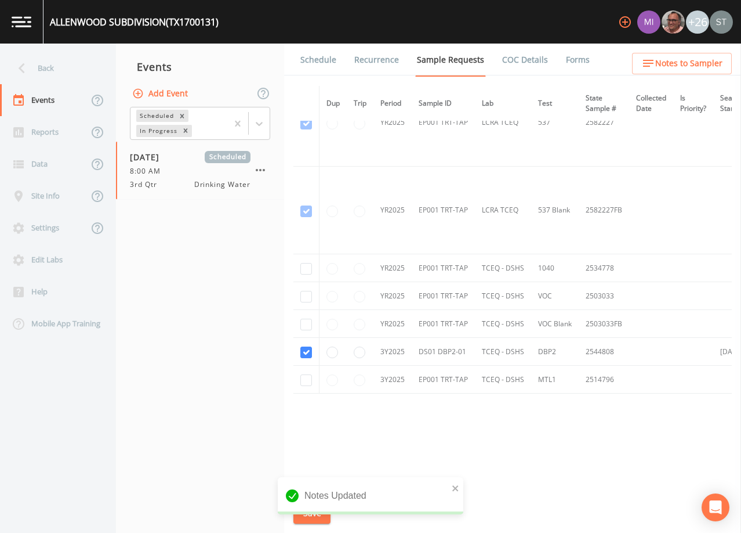
click at [320, 68] on link "Schedule" at bounding box center [318, 60] width 39 height 32
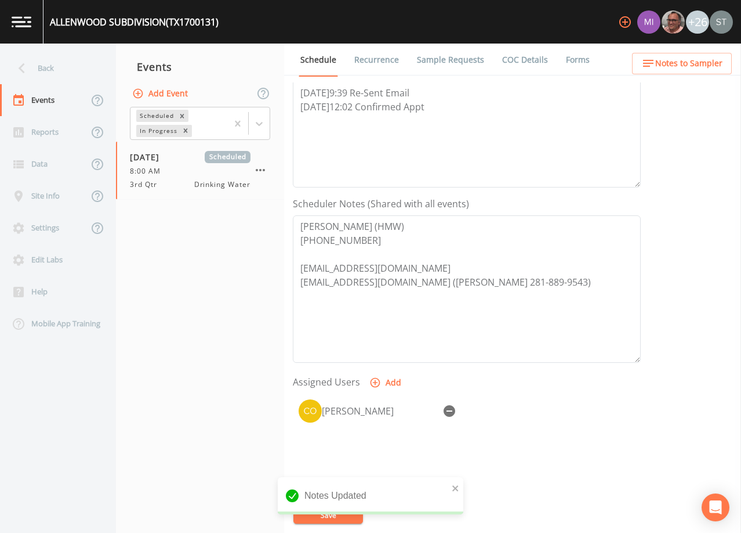
scroll to position [232, 0]
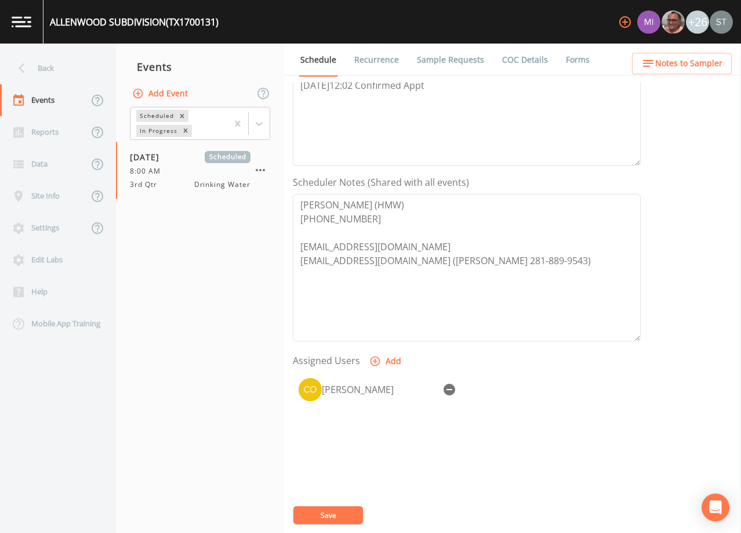
click at [59, 77] on div "Back" at bounding box center [52, 68] width 104 height 32
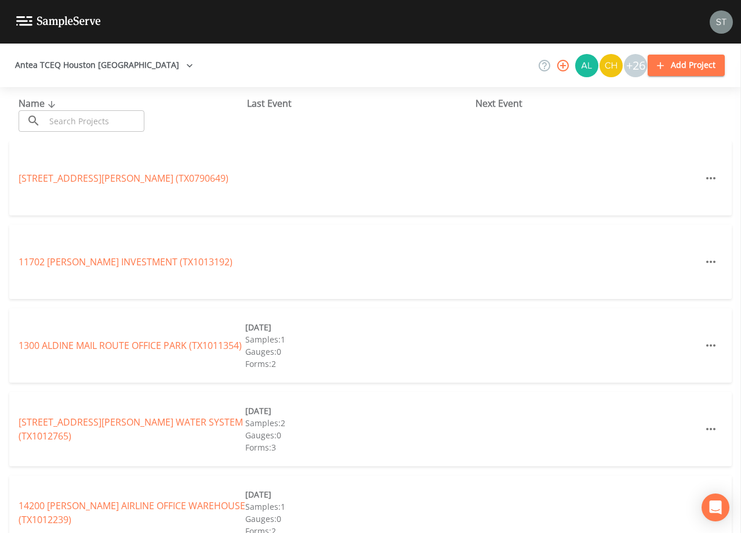
click at [103, 118] on input "text" at bounding box center [94, 120] width 99 height 21
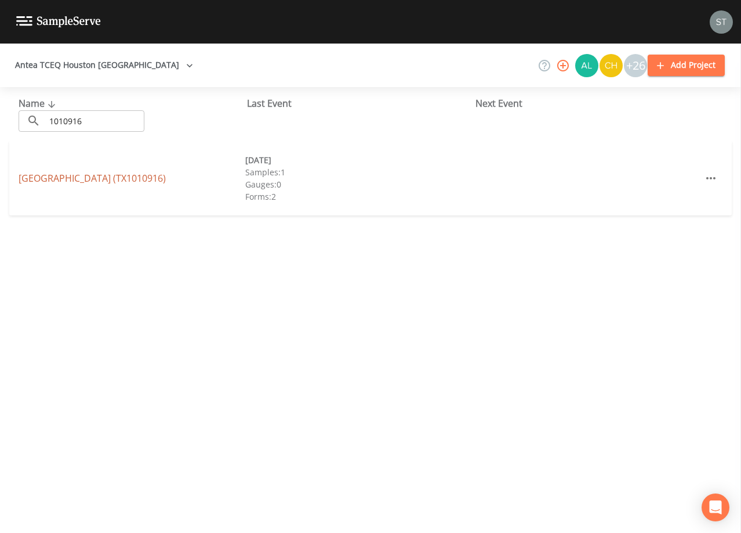
click at [138, 179] on link "[GEOGRAPHIC_DATA] (TX1010916)" at bounding box center [92, 178] width 147 height 13
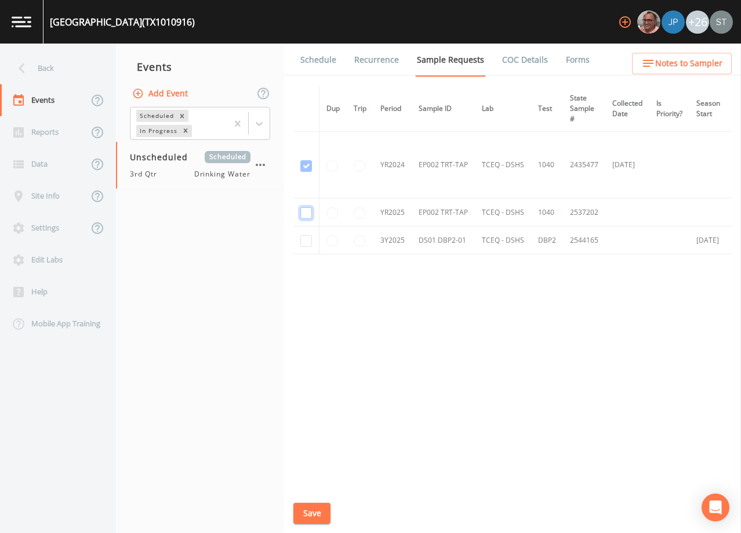
click at [308, 212] on input "checkbox" at bounding box center [307, 213] width 12 height 12
click at [307, 237] on input "checkbox" at bounding box center [307, 241] width 12 height 12
click at [310, 510] on button "Save" at bounding box center [312, 512] width 37 height 21
click at [319, 60] on link "Schedule" at bounding box center [318, 60] width 39 height 32
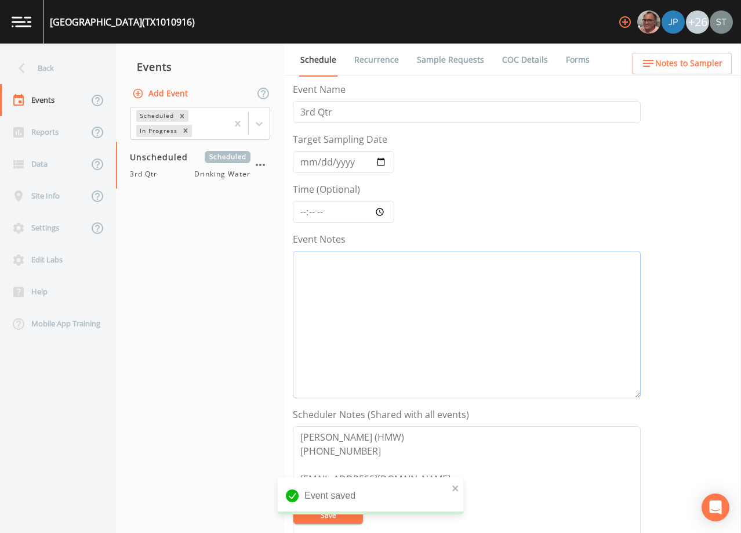
click at [464, 310] on textarea "Event Notes" at bounding box center [467, 324] width 348 height 147
click at [310, 161] on input "Target Sampling Date" at bounding box center [344, 162] width 102 height 22
click at [419, 302] on textarea "Event Notes" at bounding box center [467, 324] width 348 height 147
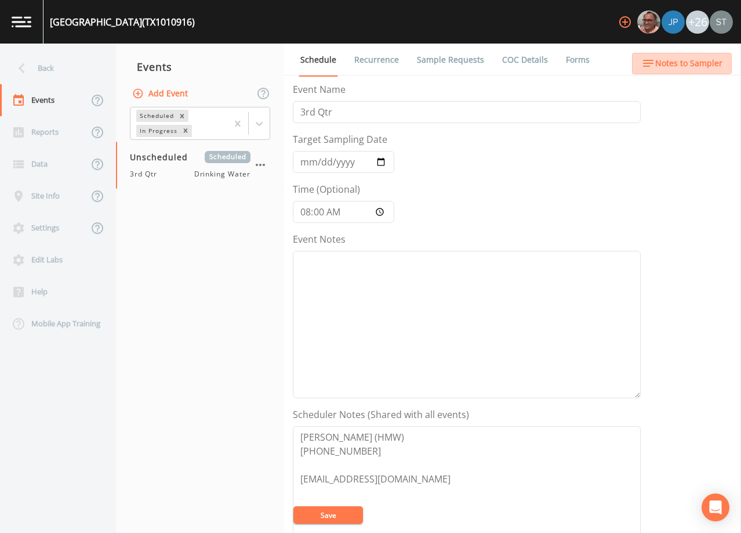
click at [709, 64] on span "Notes to Sampler" at bounding box center [689, 63] width 67 height 15
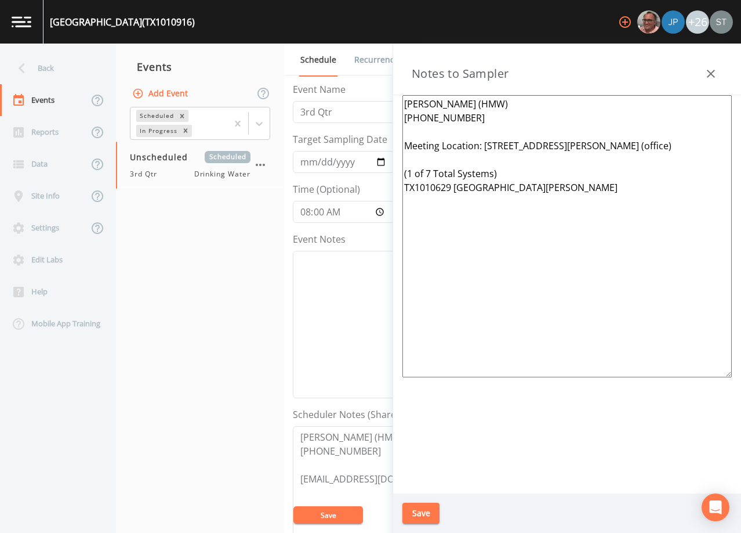
drag, startPoint x: 565, startPoint y: 294, endPoint x: 392, endPoint y: 185, distance: 203.9
click at [392, 185] on div "Back Events Reports Data Site Info Settings Edit Labs Help Mobile App Training …" at bounding box center [370, 288] width 741 height 489
drag, startPoint x: 566, startPoint y: 293, endPoint x: 329, endPoint y: 182, distance: 262.1
click at [329, 182] on div "Back Events Reports Data Site Info Settings Edit Labs Help Mobile App Training …" at bounding box center [370, 288] width 741 height 489
paste textarea
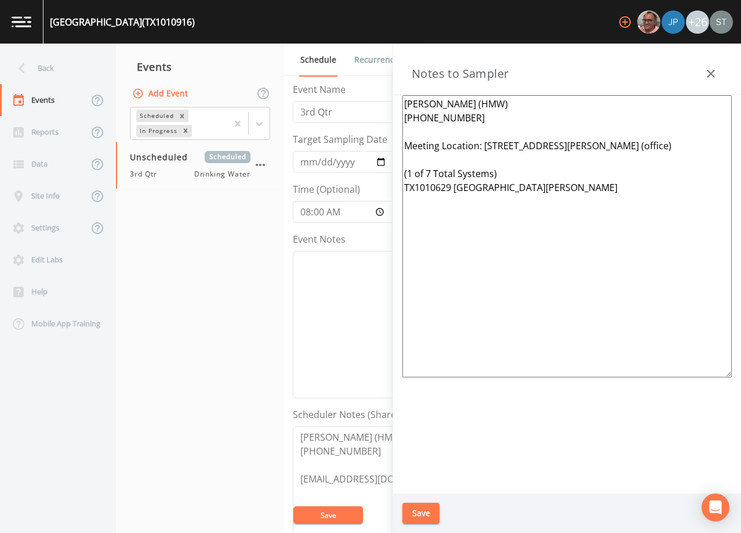
drag, startPoint x: 426, startPoint y: 279, endPoint x: 364, endPoint y: 186, distance: 112.5
click at [364, 186] on div "Back Events Reports Data Site Info Settings Edit Labs Help Mobile App Training …" at bounding box center [370, 288] width 741 height 489
click at [568, 284] on textarea "[PERSON_NAME] (HMW) [PHONE_NUMBER] Meeting Location: [STREET_ADDRESS][PERSON_NA…" at bounding box center [568, 236] width 330 height 282
paste textarea "(1 of 12 Total Systems) [GEOGRAPHIC_DATA]"
drag, startPoint x: 462, startPoint y: 164, endPoint x: 384, endPoint y: 161, distance: 79.0
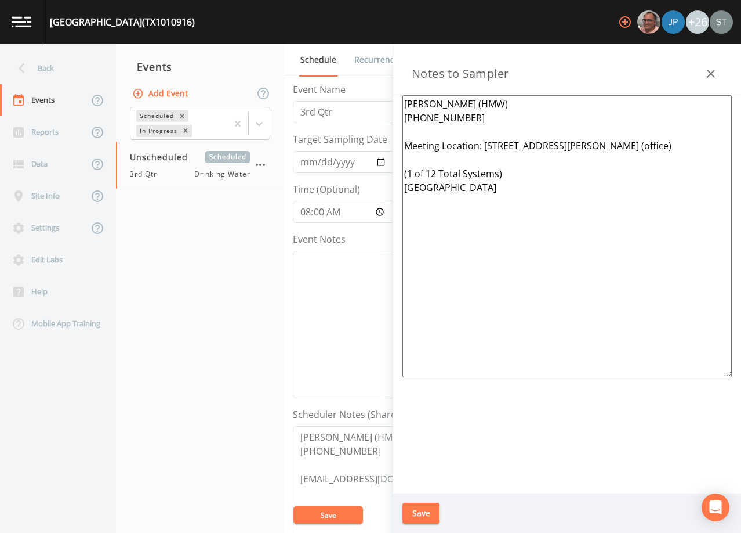
click at [384, 161] on div "Back Events Reports Data Site Info Settings Edit Labs Help Mobile App Training …" at bounding box center [370, 288] width 741 height 489
click at [460, 125] on textarea "[PERSON_NAME] (HMW) [PHONE_NUMBER] Meeting Location: [STREET_ADDRESS][PERSON_NA…" at bounding box center [568, 236] width 330 height 282
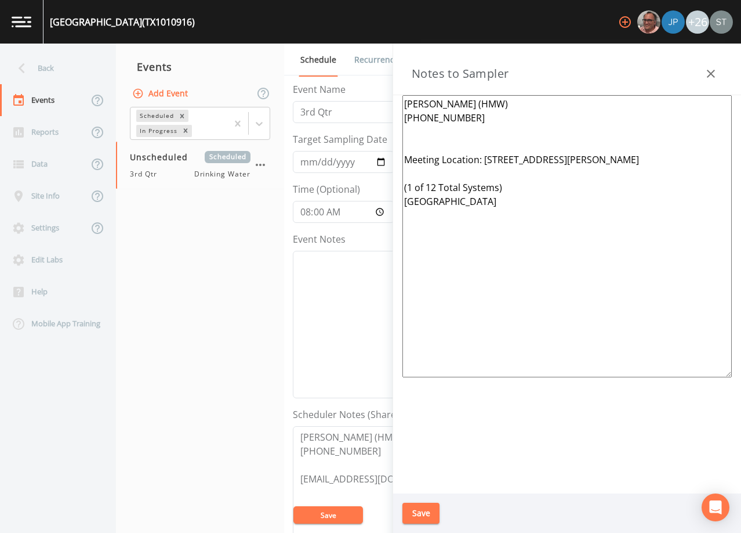
click at [426, 123] on textarea "[PERSON_NAME] (HMW) [PHONE_NUMBER] Meeting Location: [STREET_ADDRESS][PERSON_NA…" at bounding box center [568, 236] width 330 height 282
paste textarea "([PERSON_NAME] 281-889-9543)"
click at [428, 509] on button "Save" at bounding box center [421, 512] width 37 height 21
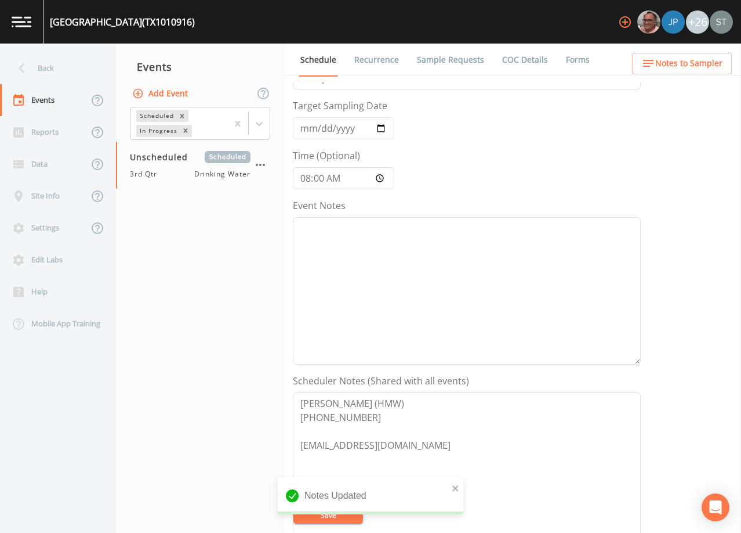
scroll to position [116, 0]
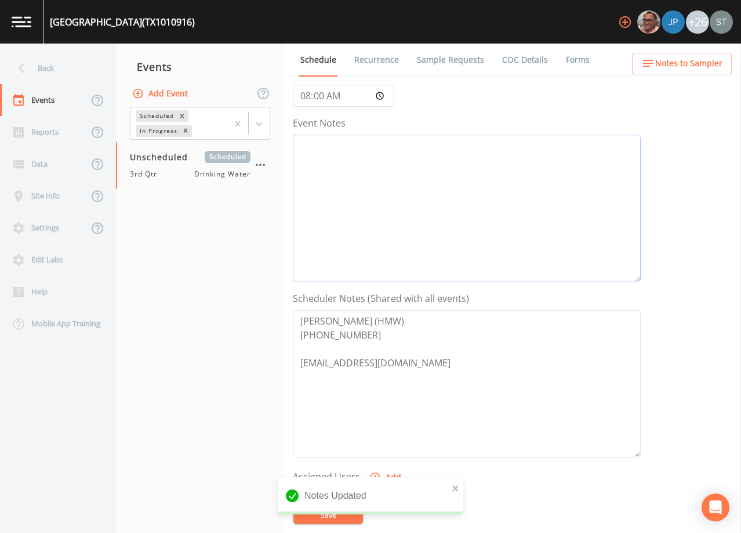
click at [448, 205] on textarea "Event Notes" at bounding box center [467, 208] width 348 height 147
click at [502, 200] on textarea "Event Notes" at bounding box center [467, 208] width 348 height 147
paste textarea "[DATE]2:08 Email Sent [DATE]9:38 Spoke to [PERSON_NAME] "She didn't get my emai…"
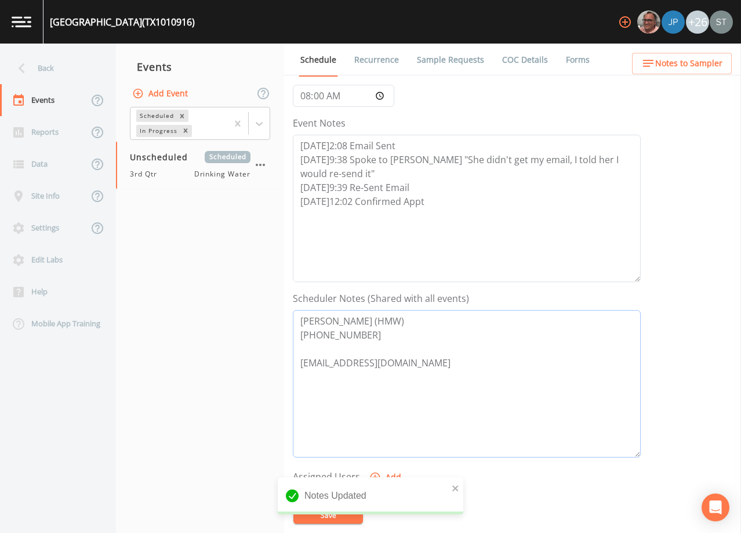
click at [453, 372] on textarea "[PERSON_NAME] (HMW) [PHONE_NUMBER] [EMAIL_ADDRESS][DOMAIN_NAME]" at bounding box center [467, 383] width 348 height 147
paste textarea "[EMAIL_ADDRESS][DOMAIN_NAME] ([PERSON_NAME] 281-889-9543)"
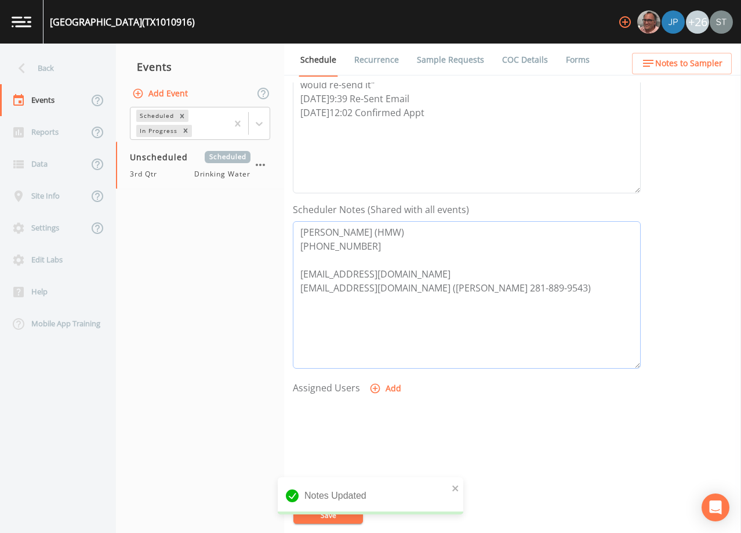
scroll to position [232, 0]
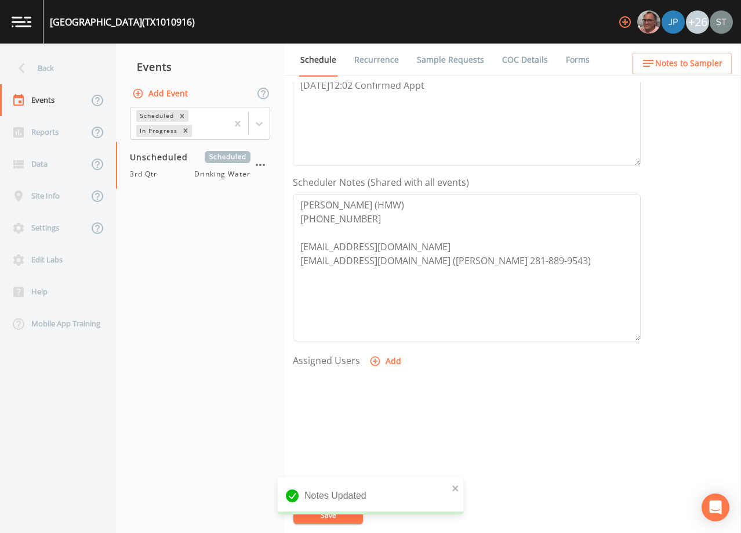
click at [389, 361] on button "Add" at bounding box center [386, 360] width 39 height 21
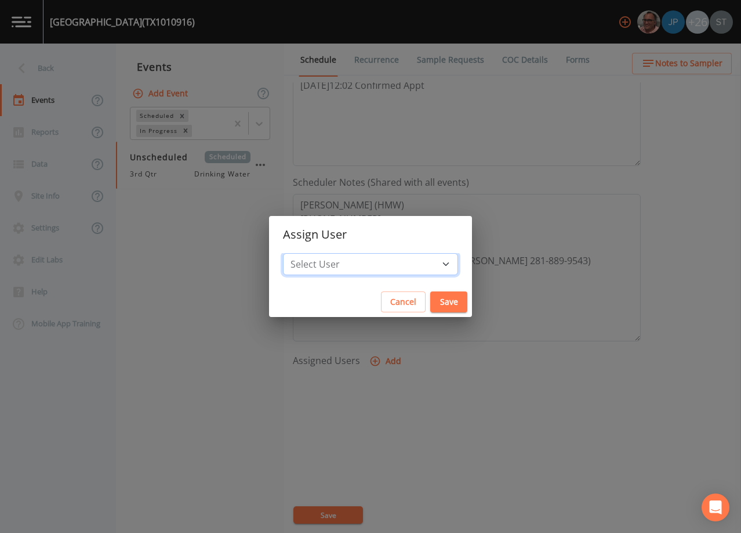
click at [377, 263] on select "Select User [PERSON_NAME] [PERSON_NAME] [PERSON_NAME] [PERSON_NAME] [PERSON_NAM…" at bounding box center [370, 264] width 175 height 22
click at [309, 253] on select "Select User [PERSON_NAME] [PERSON_NAME] [PERSON_NAME] [PERSON_NAME] [PERSON_NAM…" at bounding box center [370, 264] width 175 height 22
drag, startPoint x: 425, startPoint y: 305, endPoint x: 398, endPoint y: 339, distance: 43.3
click at [431, 305] on button "Save" at bounding box center [449, 301] width 37 height 21
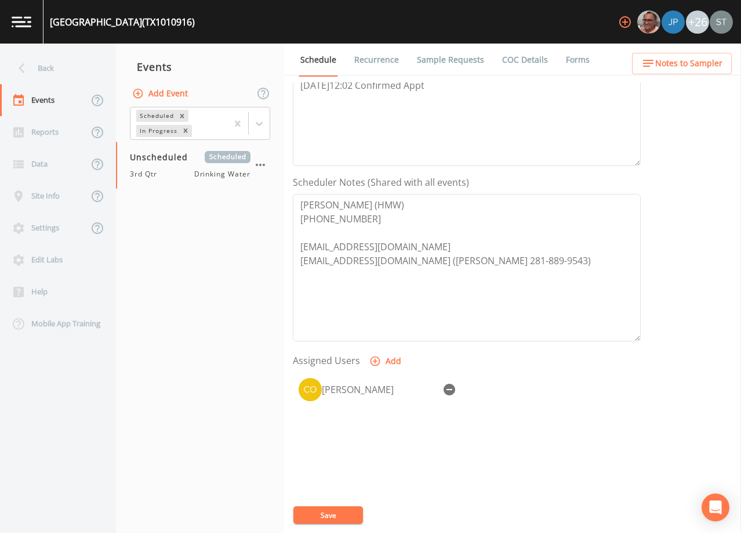
click at [348, 512] on button "Save" at bounding box center [329, 514] width 70 height 17
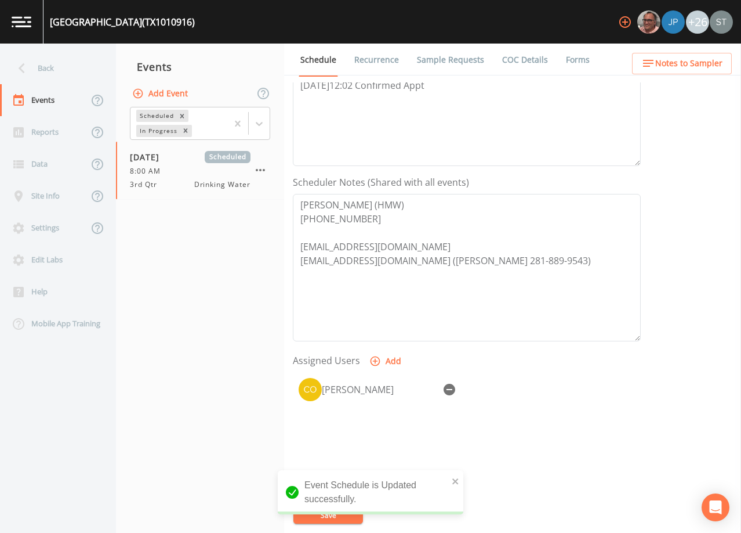
click at [438, 55] on link "Sample Requests" at bounding box center [450, 60] width 71 height 32
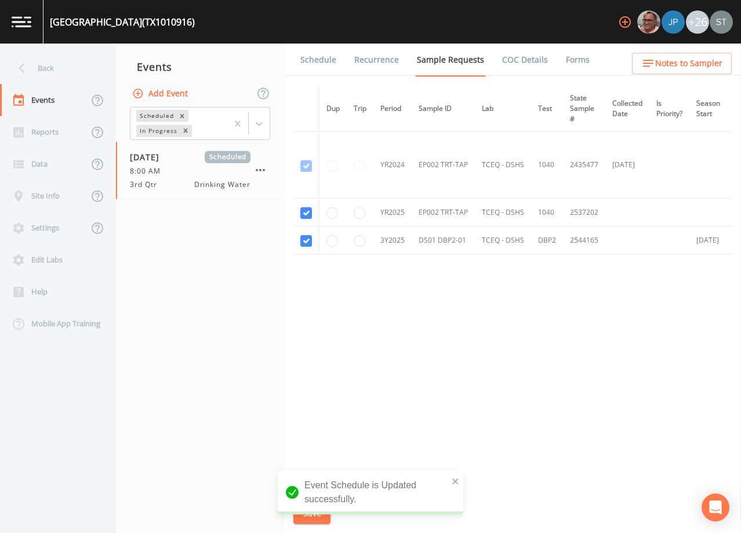
click at [321, 63] on link "Schedule" at bounding box center [318, 60] width 39 height 32
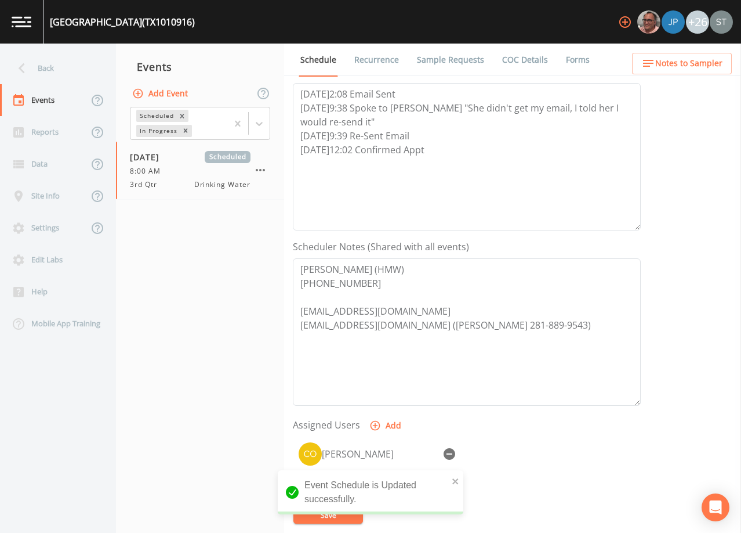
scroll to position [174, 0]
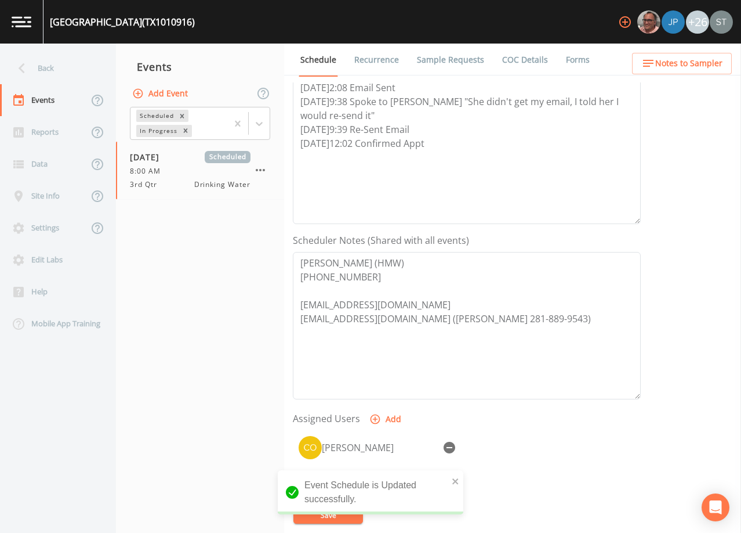
click at [702, 62] on span "Notes to Sampler" at bounding box center [689, 63] width 67 height 15
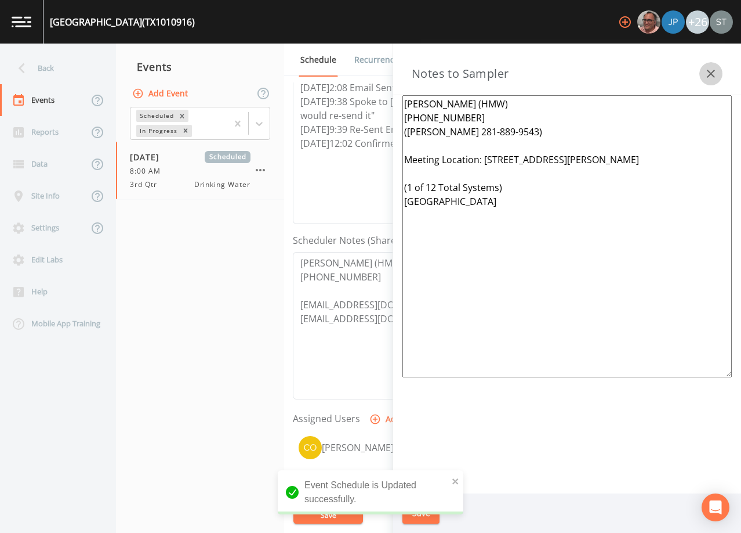
click at [705, 70] on icon "button" at bounding box center [711, 74] width 14 height 14
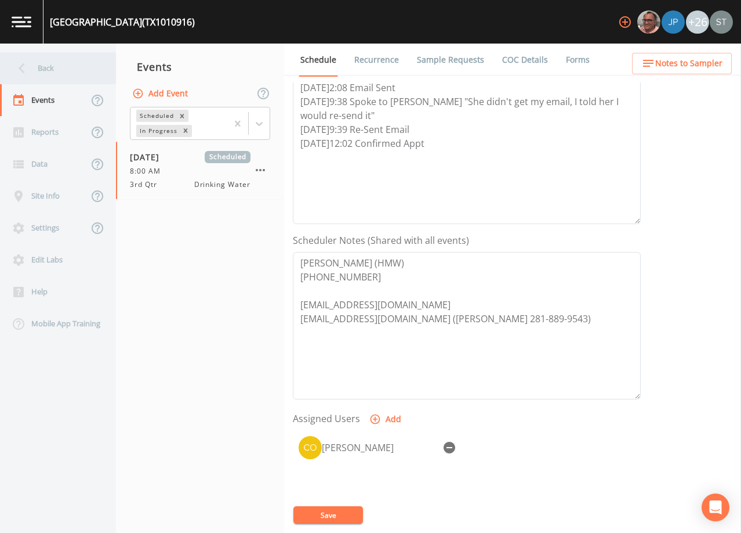
click at [59, 73] on div "Back" at bounding box center [52, 68] width 104 height 32
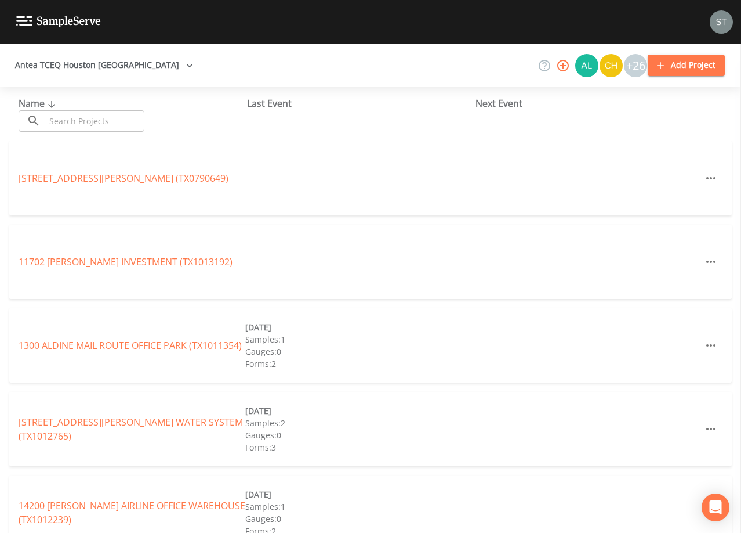
click at [84, 120] on input "text" at bounding box center [94, 120] width 99 height 21
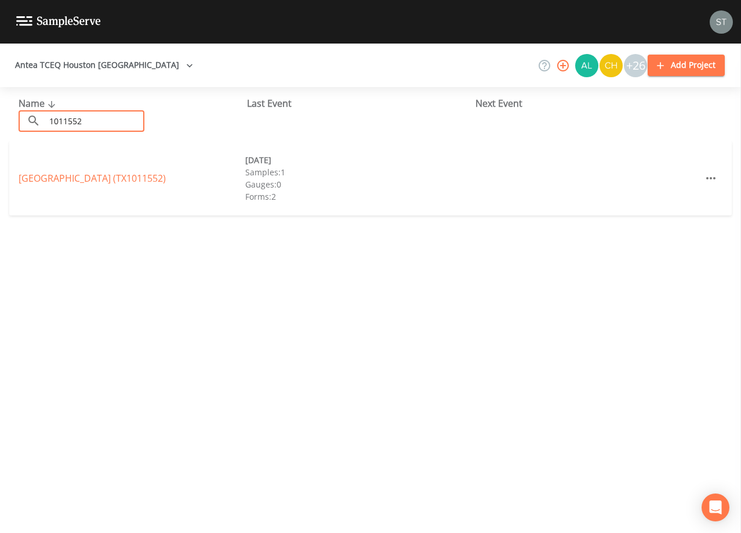
click at [120, 175] on link "[GEOGRAPHIC_DATA] (TX1011552)" at bounding box center [92, 178] width 147 height 13
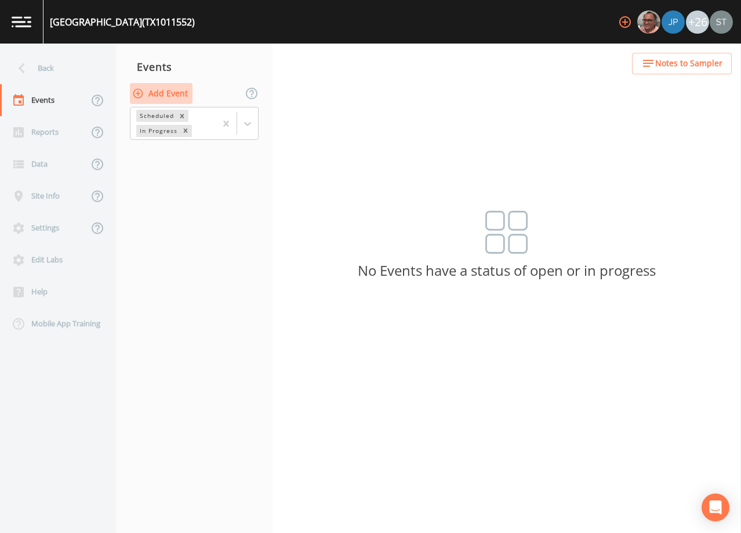
click at [168, 93] on button "Add Event" at bounding box center [161, 93] width 63 height 21
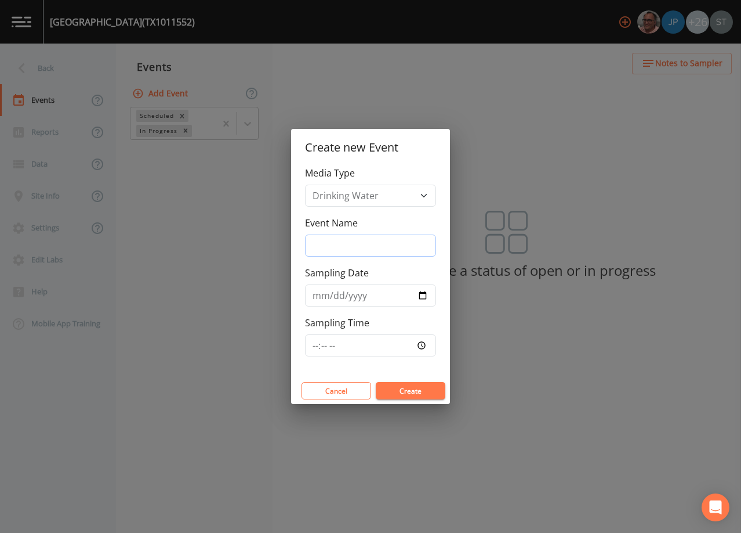
click at [364, 248] on input "Event Name" at bounding box center [370, 245] width 131 height 22
click at [319, 296] on input "Sampling Date" at bounding box center [370, 295] width 131 height 22
click at [407, 388] on button "Create" at bounding box center [411, 390] width 70 height 17
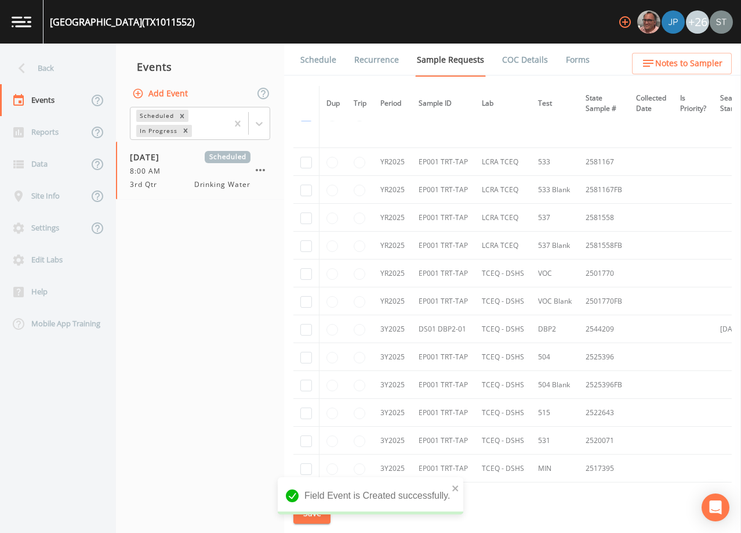
scroll to position [174, 0]
click at [308, 330] on input "checkbox" at bounding box center [307, 329] width 12 height 12
click at [313, 516] on button "Save" at bounding box center [312, 512] width 37 height 21
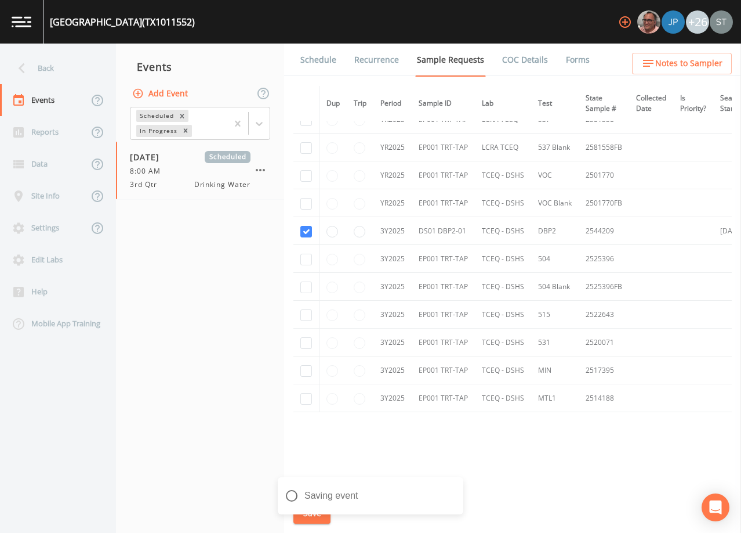
scroll to position [293, 0]
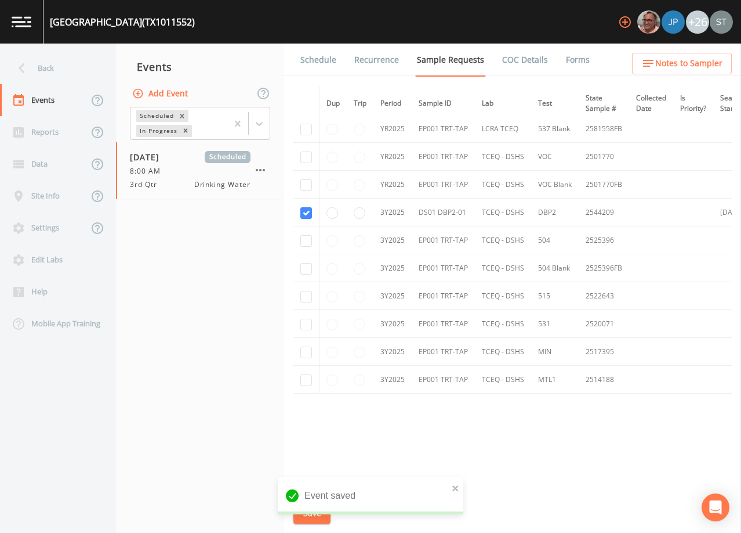
click at [312, 62] on link "Schedule" at bounding box center [318, 60] width 39 height 32
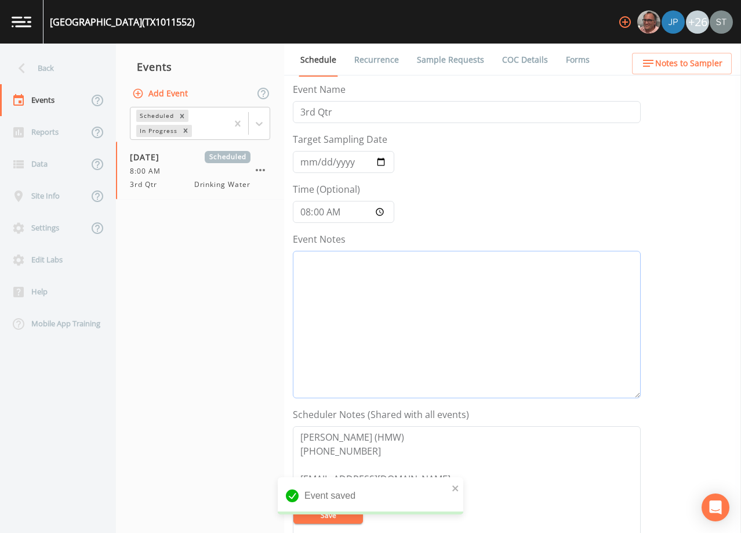
click at [400, 309] on textarea "Event Notes" at bounding box center [467, 324] width 348 height 147
click at [508, 303] on textarea "Event Notes" at bounding box center [467, 324] width 348 height 147
paste textarea "[DATE]2:08 Email Sent [DATE]9:38 Spoke to [PERSON_NAME] "She didn't get my emai…"
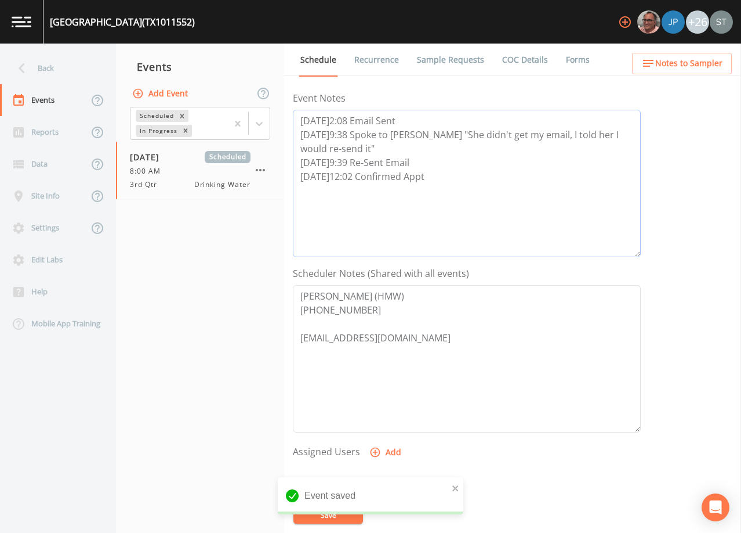
scroll to position [174, 0]
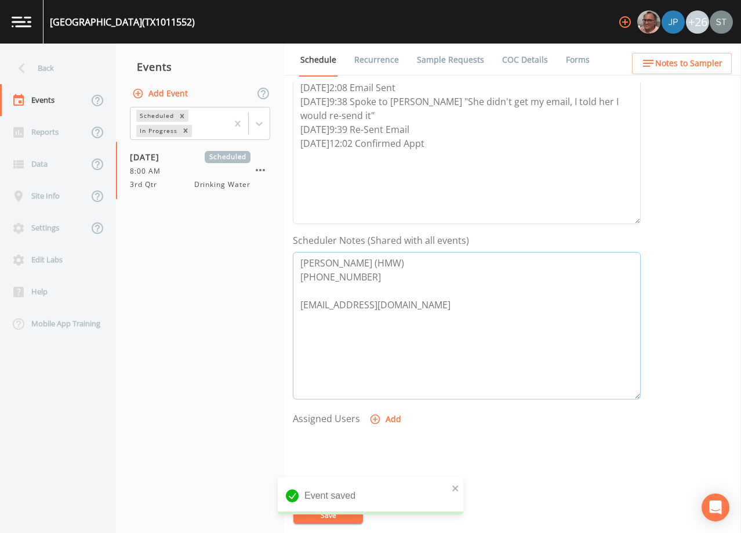
click at [422, 352] on textarea "[PERSON_NAME] (HMW) [PHONE_NUMBER] [EMAIL_ADDRESS][DOMAIN_NAME]" at bounding box center [467, 325] width 348 height 147
paste textarea "[EMAIL_ADDRESS][DOMAIN_NAME] ([PERSON_NAME] 281-889-9543)"
click at [382, 414] on button "Add" at bounding box center [386, 418] width 39 height 21
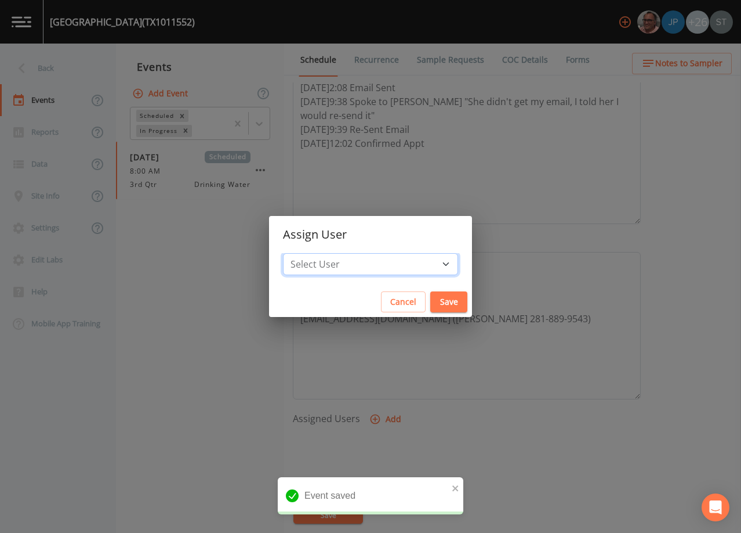
click at [372, 264] on select "Select User [PERSON_NAME] [PERSON_NAME] [PERSON_NAME] [PERSON_NAME] [PERSON_NAM…" at bounding box center [370, 264] width 175 height 22
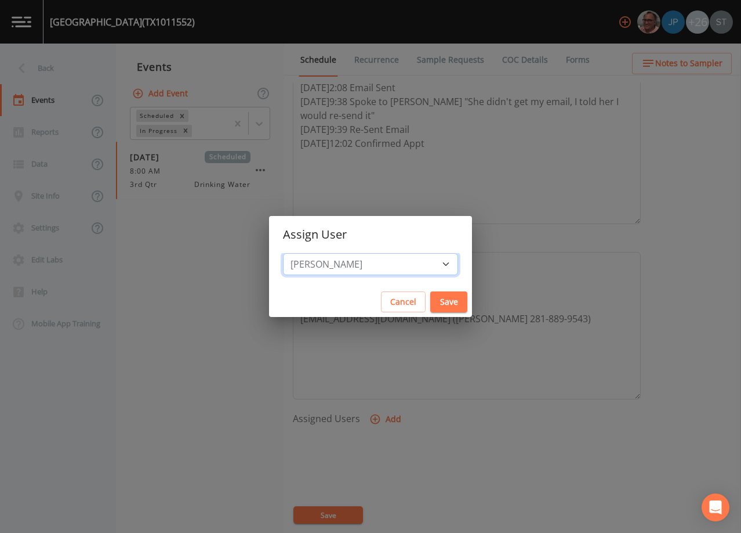
click at [309, 253] on select "Select User [PERSON_NAME] [PERSON_NAME] [PERSON_NAME] [PERSON_NAME] [PERSON_NAM…" at bounding box center [370, 264] width 175 height 22
drag, startPoint x: 430, startPoint y: 300, endPoint x: 420, endPoint y: 332, distance: 33.4
click at [431, 300] on button "Save" at bounding box center [449, 301] width 37 height 21
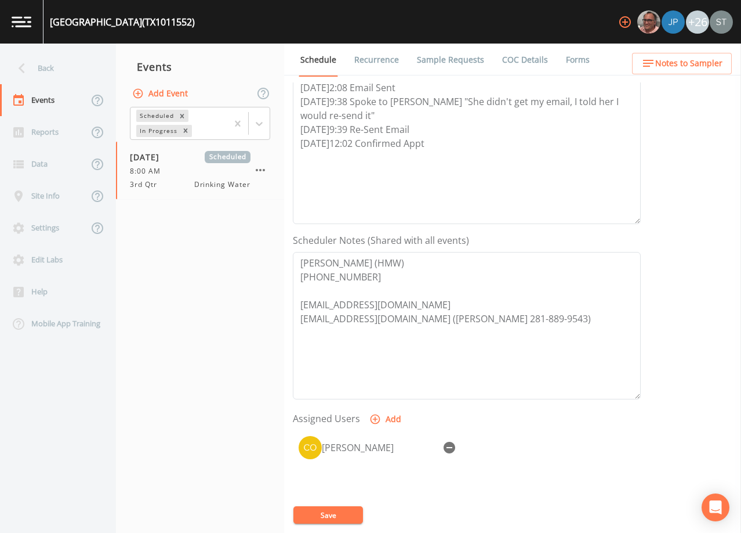
drag, startPoint x: 338, startPoint y: 515, endPoint x: 433, endPoint y: 401, distance: 148.3
click at [338, 515] on button "Save" at bounding box center [329, 514] width 70 height 17
click at [689, 66] on span "Notes to Sampler" at bounding box center [689, 63] width 67 height 15
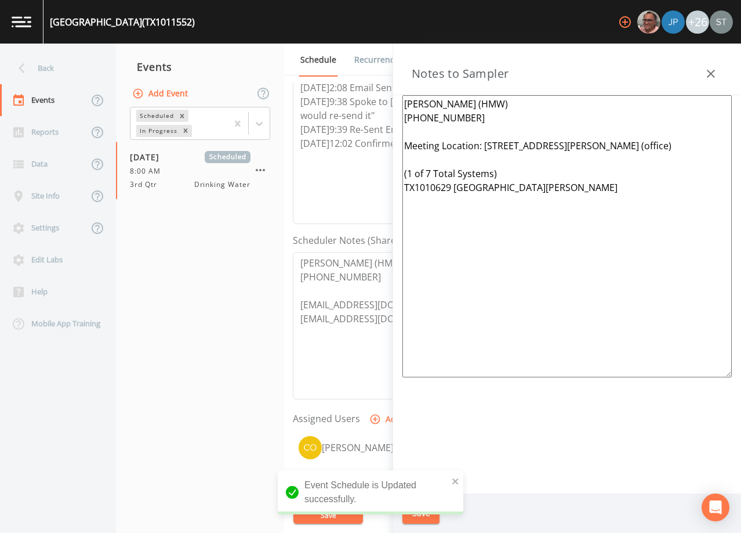
click at [489, 131] on textarea "[PERSON_NAME] (HMW) [PHONE_NUMBER] Meeting Location: [STREET_ADDRESS][PERSON_NA…" at bounding box center [568, 236] width 330 height 282
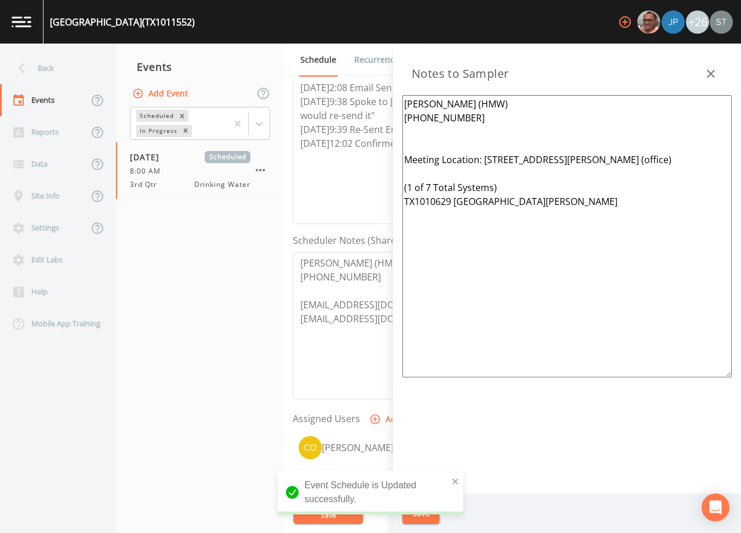
paste textarea "[EMAIL_ADDRESS][DOMAIN_NAME] ([PERSON_NAME] 281-889-9543)"
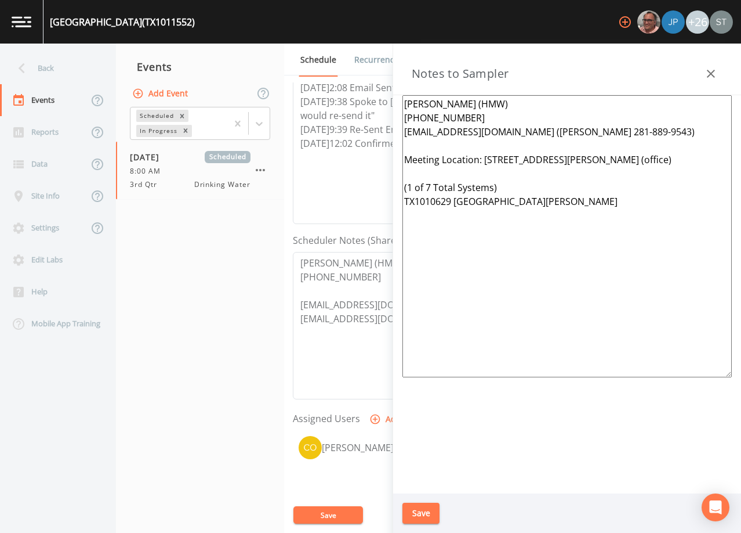
drag, startPoint x: 508, startPoint y: 130, endPoint x: 394, endPoint y: 129, distance: 114.3
click at [394, 129] on div "[PERSON_NAME] (HMW) [PHONE_NUMBER] [EMAIL_ADDRESS][DOMAIN_NAME] ([PERSON_NAME] …" at bounding box center [567, 294] width 348 height 398
drag, startPoint x: 589, startPoint y: 334, endPoint x: 366, endPoint y: 173, distance: 275.2
click at [366, 173] on div "Back Events Reports Data Site Info Settings Edit Labs Help Mobile App Training …" at bounding box center [370, 288] width 741 height 489
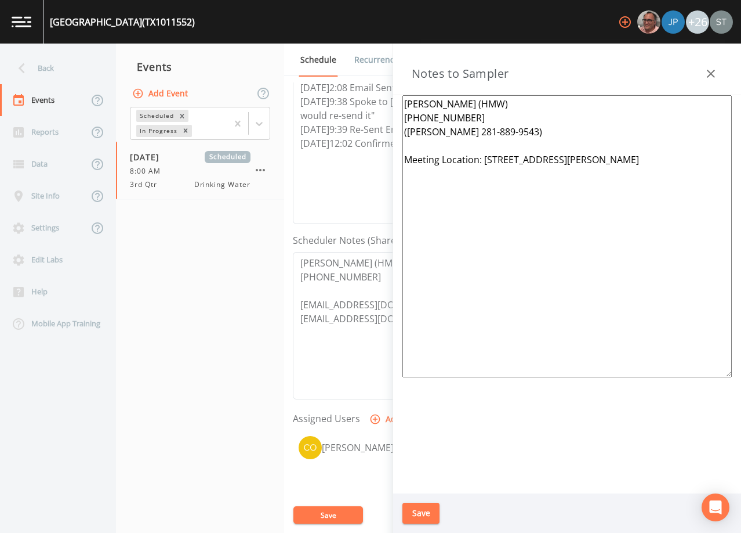
click at [593, 256] on textarea "[PERSON_NAME] (HMW) [PHONE_NUMBER] ([PERSON_NAME] 281-889-9543) Meeting Locatio…" at bounding box center [568, 236] width 330 height 282
paste textarea "(1 of 12 Total Systems) [GEOGRAPHIC_DATA]"
click at [425, 505] on button "Save" at bounding box center [421, 512] width 37 height 21
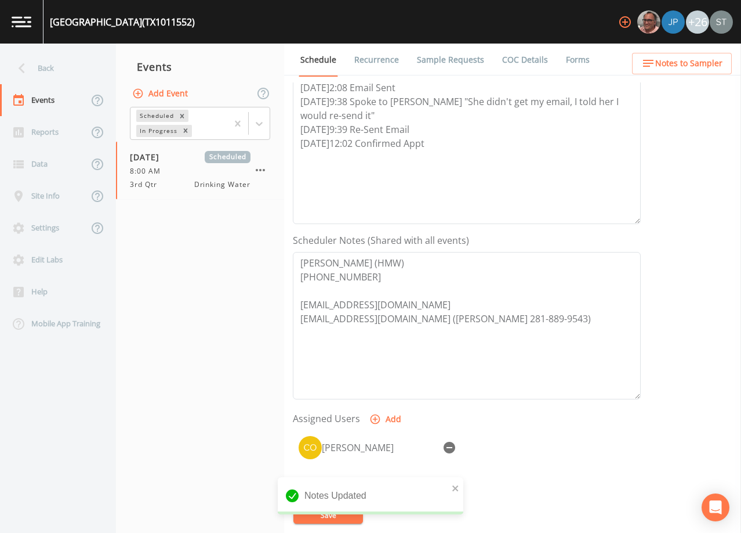
click at [705, 61] on span "Notes to Sampler" at bounding box center [689, 63] width 67 height 15
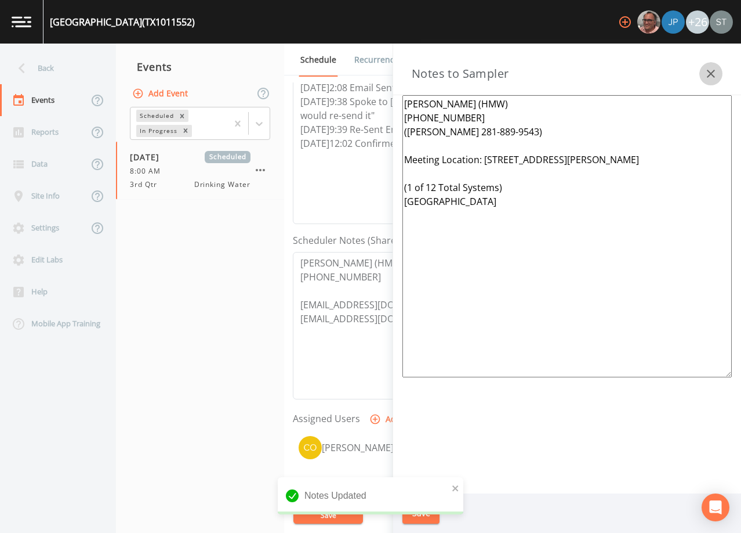
click at [706, 65] on button "button" at bounding box center [711, 73] width 23 height 23
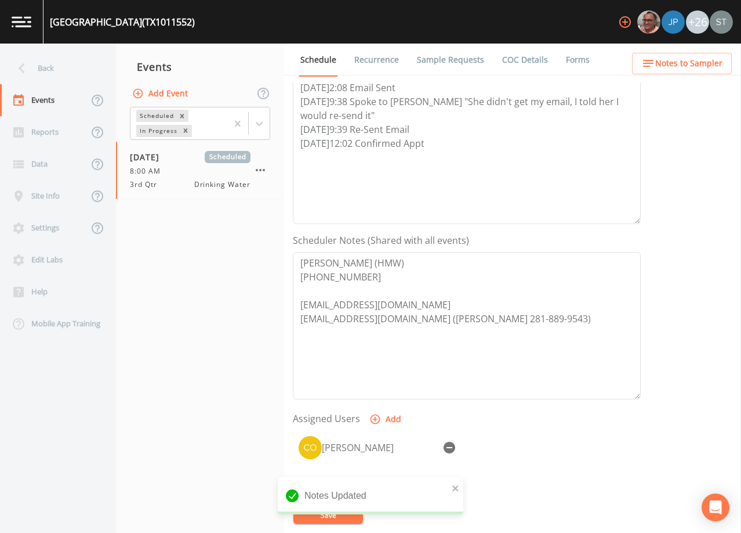
click at [449, 62] on link "Sample Requests" at bounding box center [450, 60] width 71 height 32
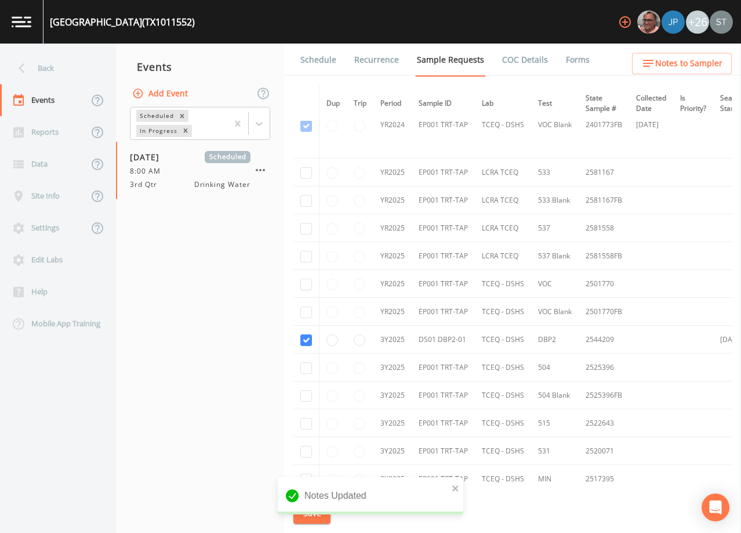
scroll to position [232, 0]
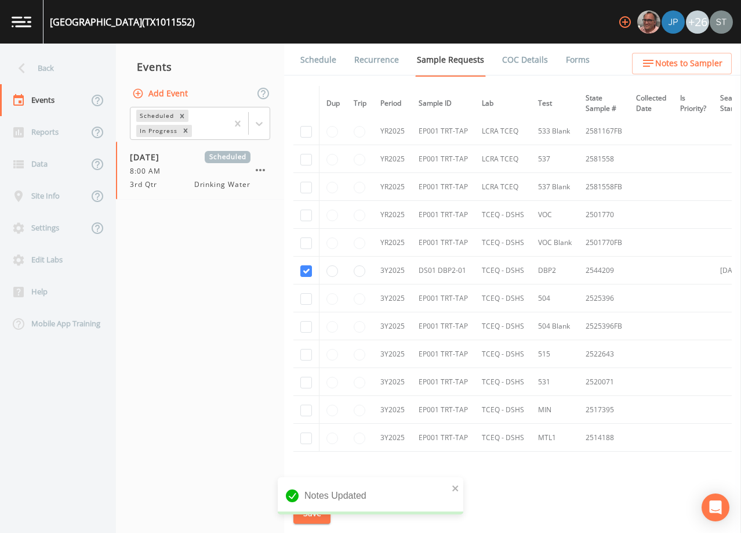
click at [325, 62] on link "Schedule" at bounding box center [318, 60] width 39 height 32
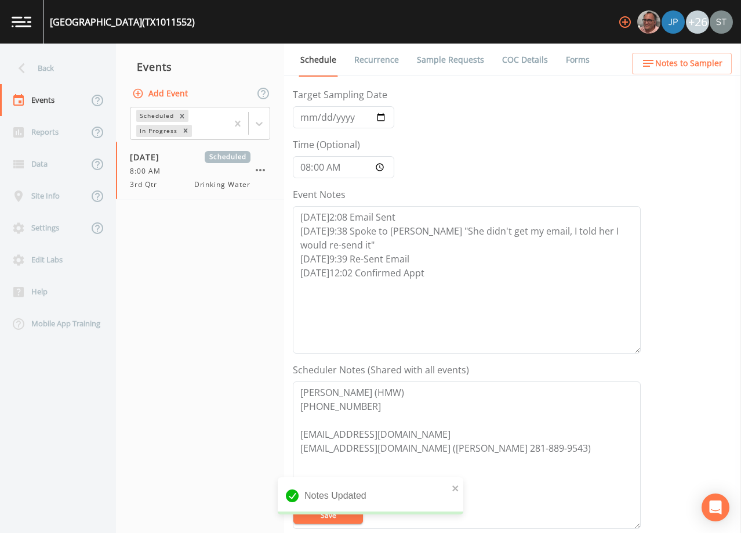
scroll to position [232, 0]
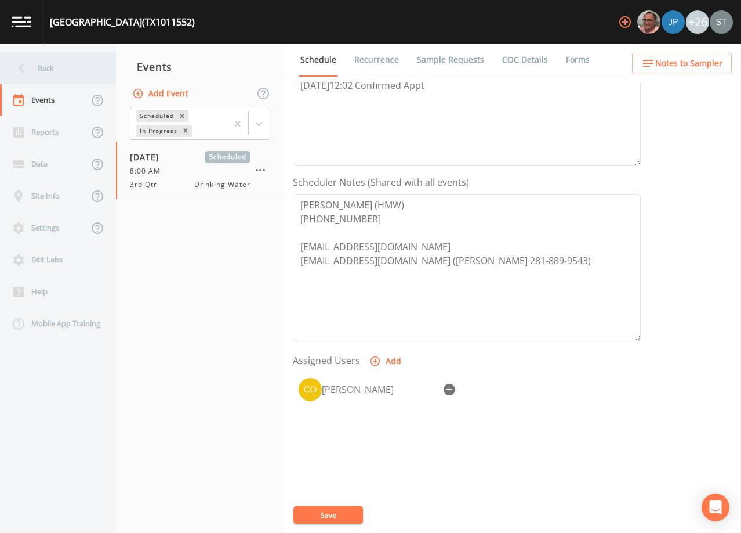
click at [56, 74] on div "Back" at bounding box center [52, 68] width 104 height 32
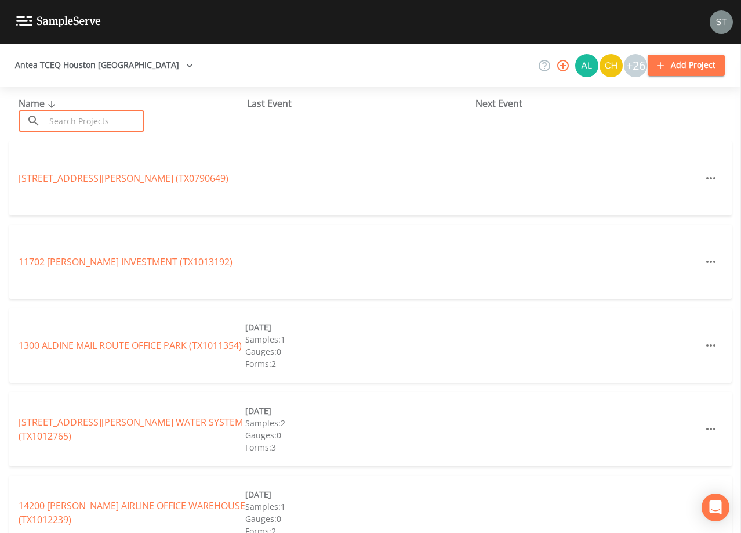
click at [88, 120] on input "text" at bounding box center [94, 120] width 99 height 21
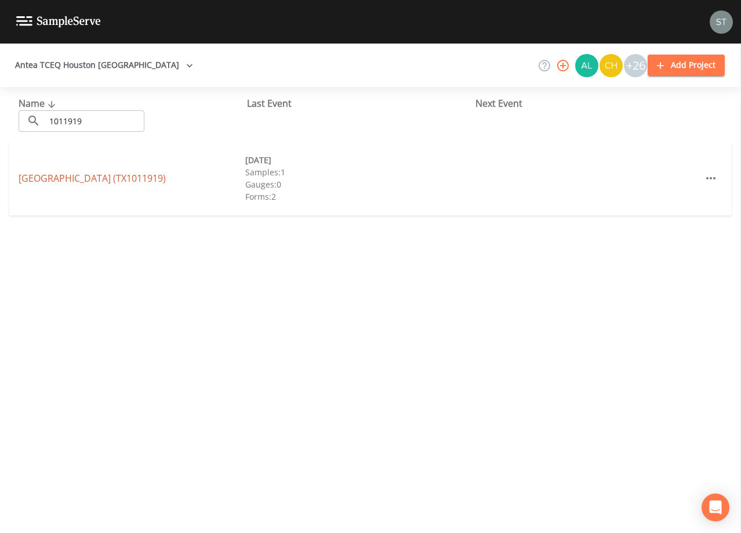
click at [166, 175] on link "[GEOGRAPHIC_DATA] (TX1011919)" at bounding box center [92, 178] width 147 height 13
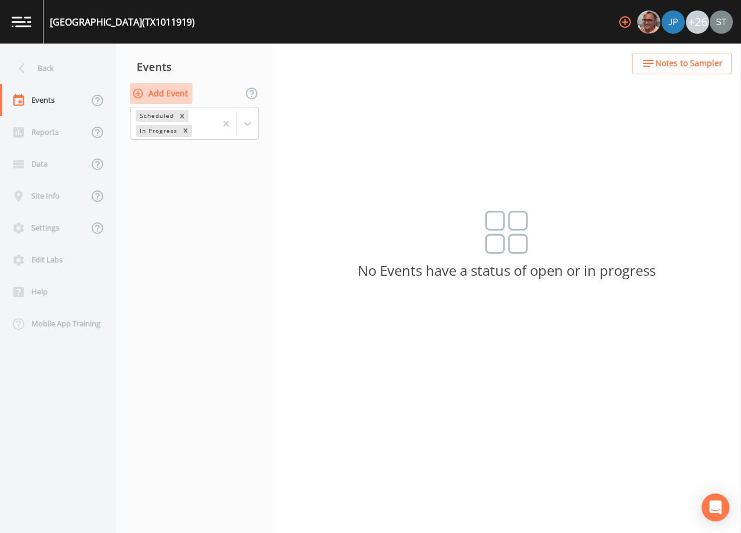
click at [168, 91] on button "Add Event" at bounding box center [161, 93] width 63 height 21
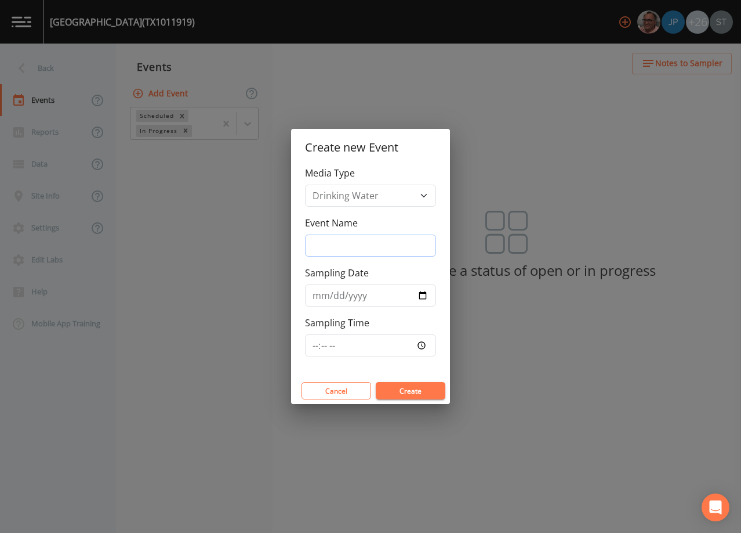
click at [348, 246] on input "Event Name" at bounding box center [370, 245] width 131 height 22
click at [322, 297] on input "Sampling Date" at bounding box center [370, 295] width 131 height 22
click at [401, 389] on button "Create" at bounding box center [411, 390] width 70 height 17
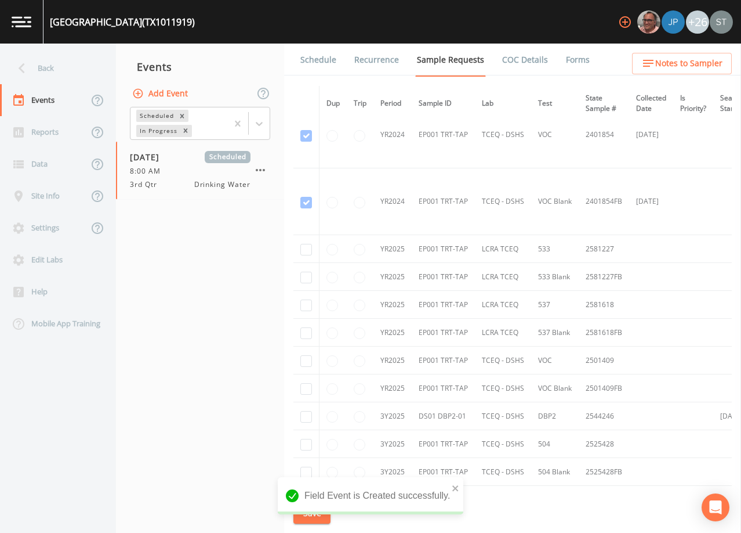
scroll to position [116, 0]
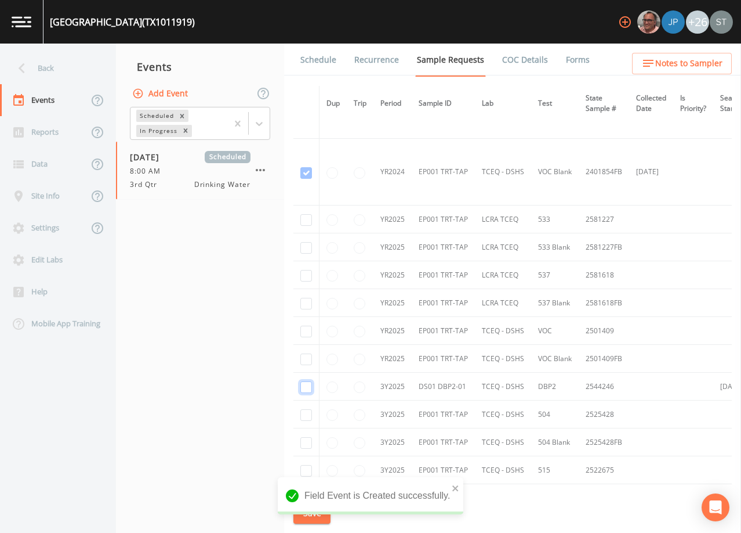
click at [309, 386] on input "checkbox" at bounding box center [307, 387] width 12 height 12
click at [302, 517] on button "Save" at bounding box center [312, 512] width 37 height 21
click at [319, 65] on link "Schedule" at bounding box center [318, 60] width 39 height 32
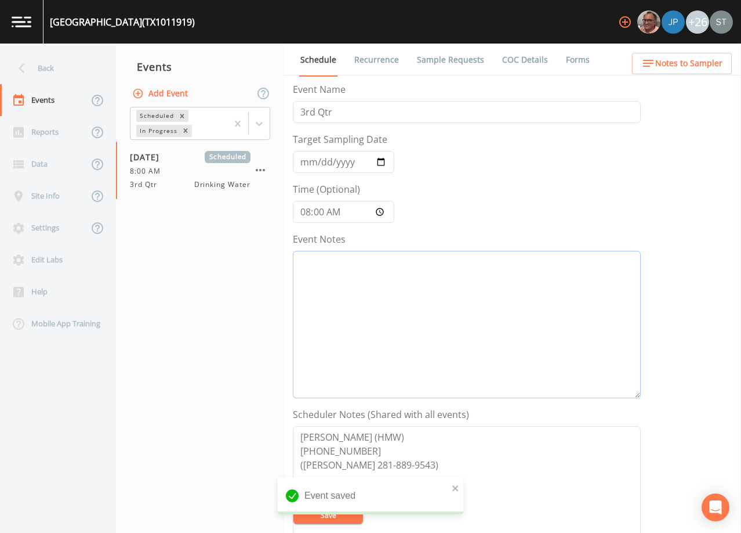
drag, startPoint x: 420, startPoint y: 348, endPoint x: 470, endPoint y: 329, distance: 53.2
click at [426, 345] on textarea "Event Notes" at bounding box center [467, 324] width 348 height 147
click at [685, 63] on span "Notes to Sampler" at bounding box center [689, 63] width 67 height 15
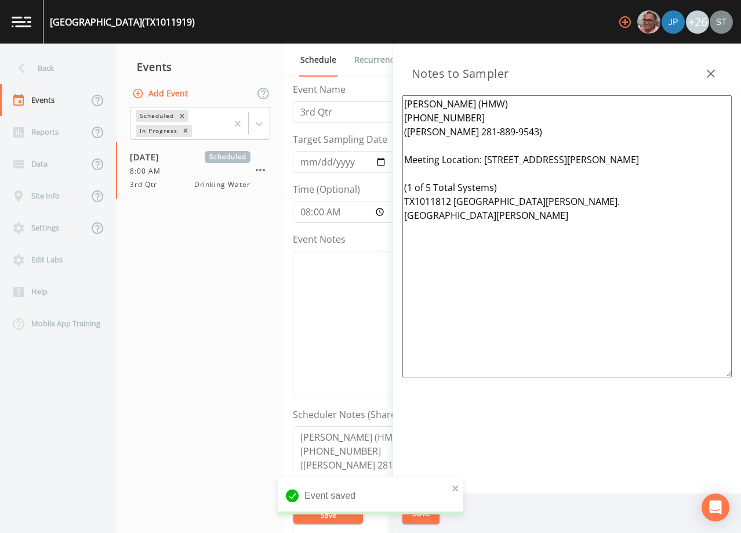
drag, startPoint x: 466, startPoint y: 264, endPoint x: 363, endPoint y: 187, distance: 128.9
click at [363, 187] on div "Back Events Reports Data Site Info Settings Edit Labs Help Mobile App Training …" at bounding box center [370, 288] width 741 height 489
paste textarea "12 Total Systems) [GEOGRAPHIC_DATA]"
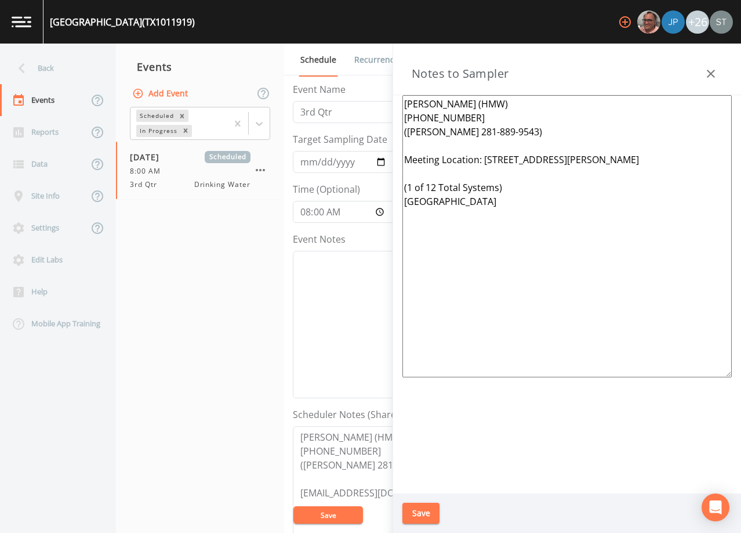
drag, startPoint x: 425, startPoint y: 513, endPoint x: 714, endPoint y: 335, distance: 338.9
click at [425, 512] on button "Save" at bounding box center [421, 512] width 37 height 21
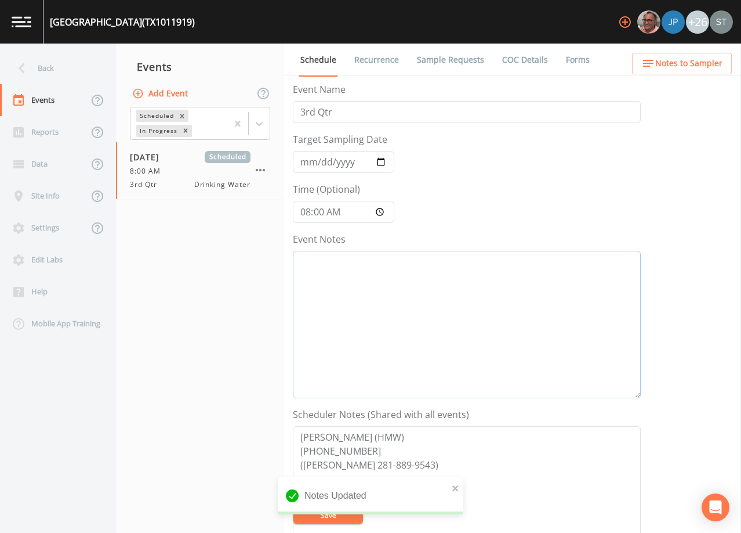
click at [476, 309] on textarea "Event Notes" at bounding box center [467, 324] width 348 height 147
paste textarea "[DATE]2:08 Email Sent [DATE]9:38 Spoke to [PERSON_NAME] "She didn't get my emai…"
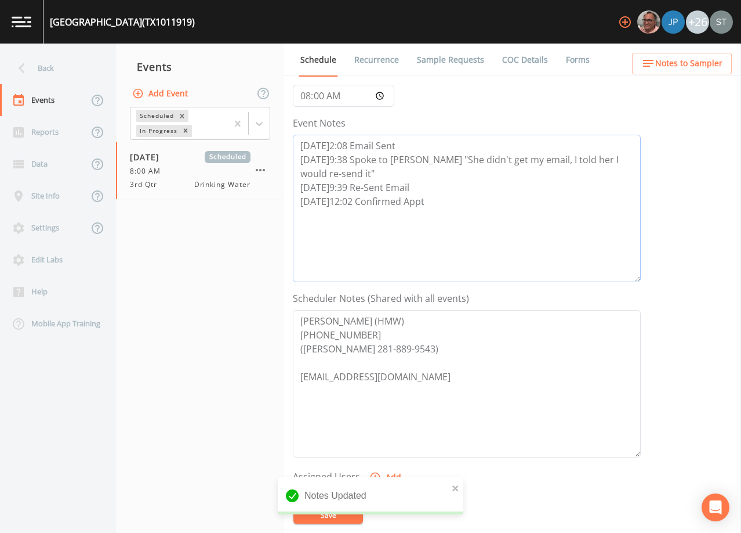
scroll to position [174, 0]
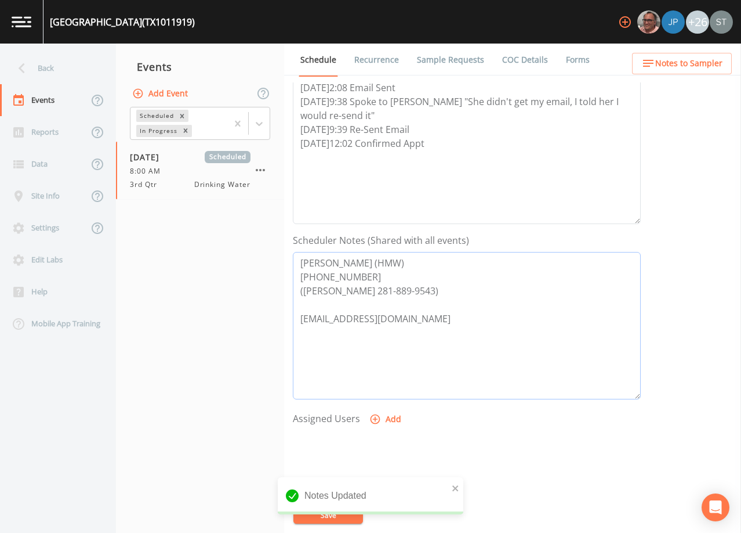
click at [456, 325] on textarea "[PERSON_NAME] (HMW) [PHONE_NUMBER] ([PERSON_NAME] 281-889-9543) [EMAIL_ADDRESS]…" at bounding box center [467, 325] width 348 height 147
paste textarea "[EMAIL_ADDRESS][DOMAIN_NAME] ([PERSON_NAME] 281-889-9543)"
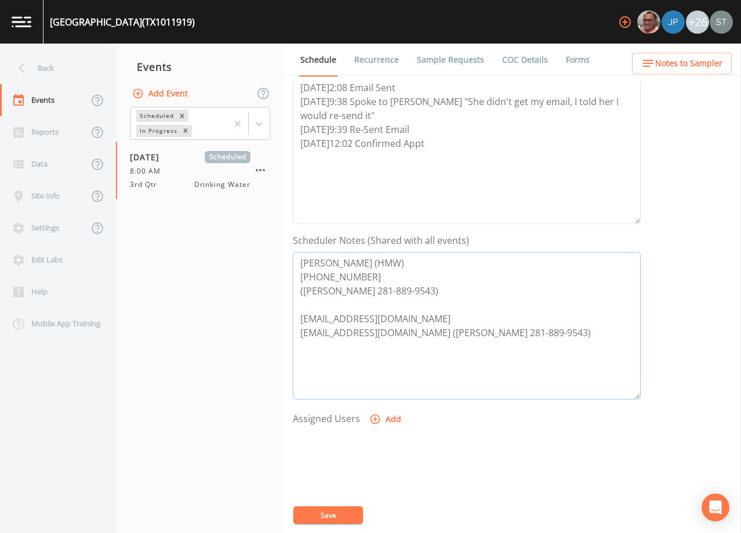
drag, startPoint x: 435, startPoint y: 293, endPoint x: 290, endPoint y: 289, distance: 145.1
click at [290, 289] on div "Schedule Recurrence Sample Requests COC Details Forms Event Name 3rd Qtr Target…" at bounding box center [512, 288] width 457 height 489
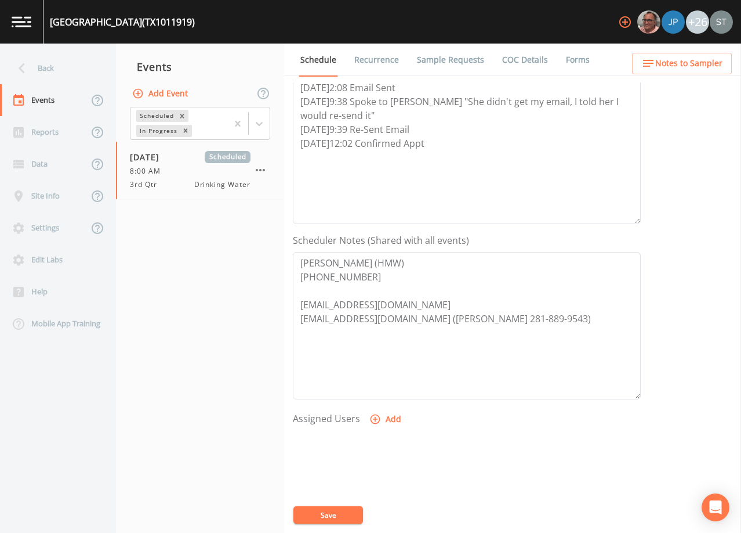
click at [387, 417] on button "Add" at bounding box center [386, 418] width 39 height 21
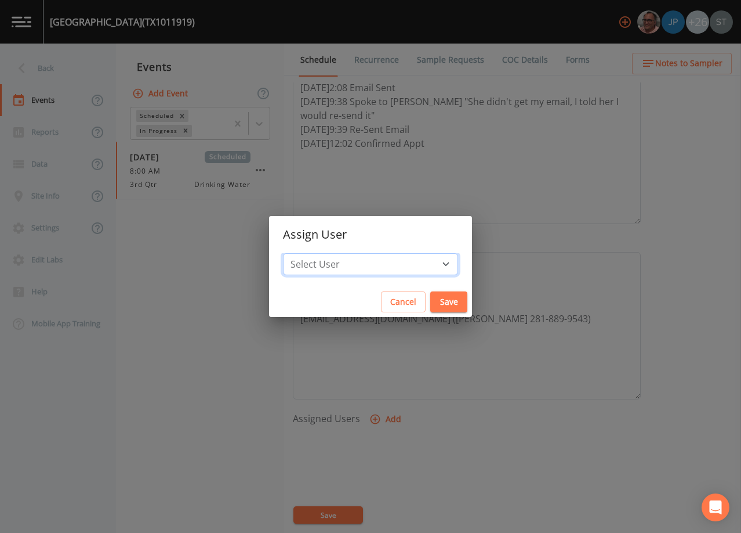
click at [371, 267] on select "Select User [PERSON_NAME] [PERSON_NAME] [PERSON_NAME] [PERSON_NAME] [PERSON_NAM…" at bounding box center [370, 264] width 175 height 22
click at [309, 253] on select "Select User [PERSON_NAME] [PERSON_NAME] [PERSON_NAME] [PERSON_NAME] [PERSON_NAM…" at bounding box center [370, 264] width 175 height 22
click at [431, 301] on button "Save" at bounding box center [449, 301] width 37 height 21
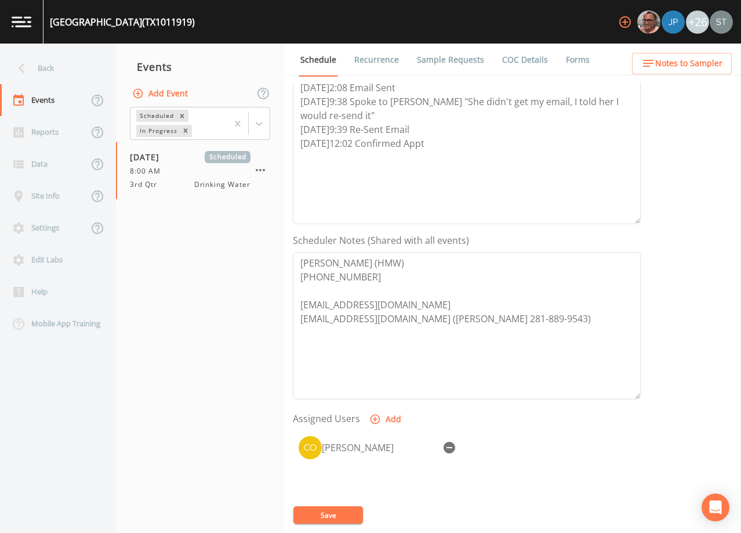
click at [342, 512] on button "Save" at bounding box center [329, 514] width 70 height 17
click at [447, 67] on link "Sample Requests" at bounding box center [450, 60] width 71 height 32
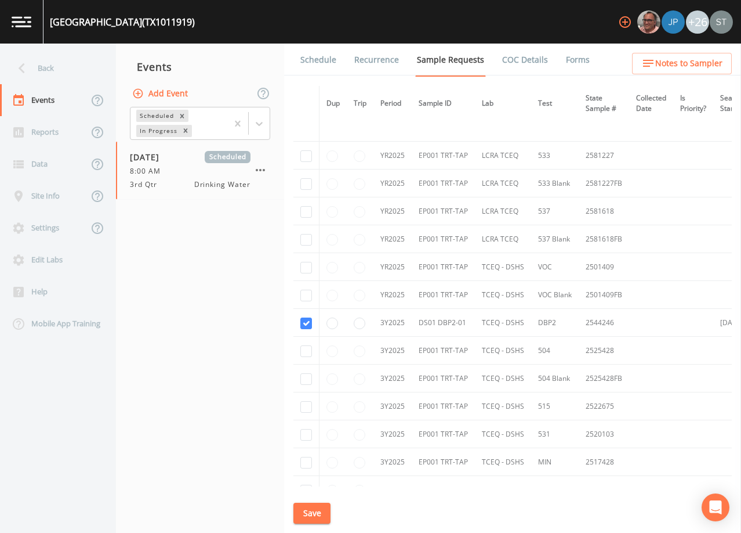
scroll to position [232, 0]
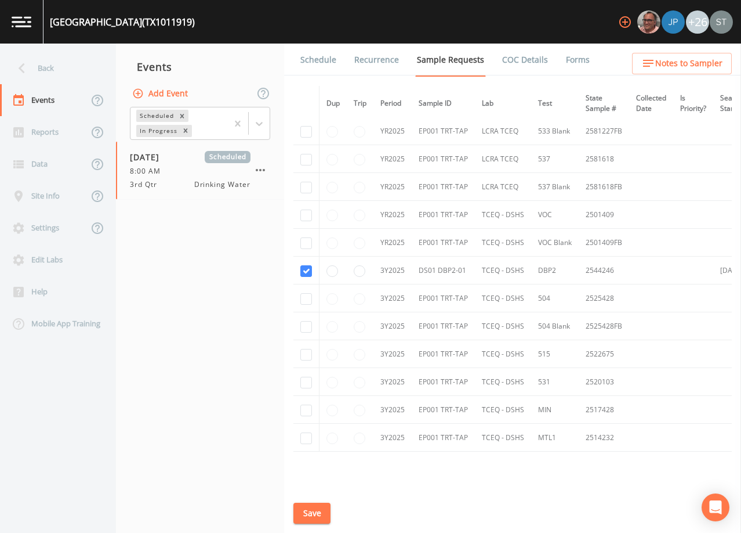
click at [314, 63] on link "Schedule" at bounding box center [318, 60] width 39 height 32
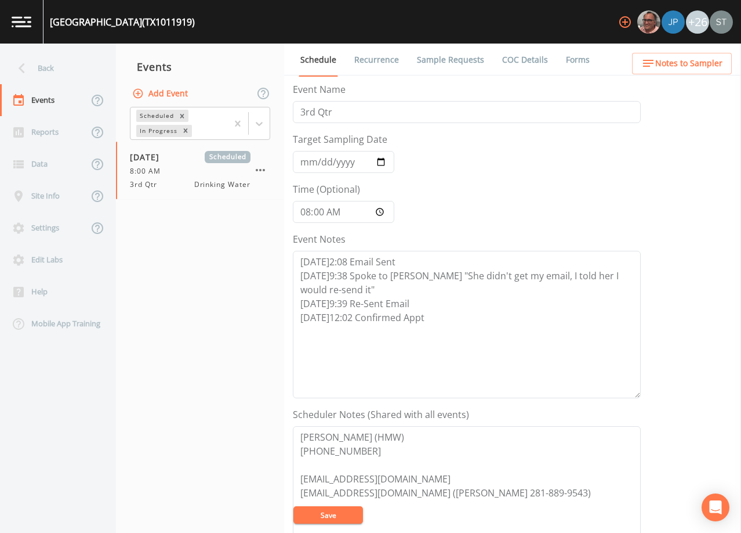
click at [718, 64] on span "Notes to Sampler" at bounding box center [689, 63] width 67 height 15
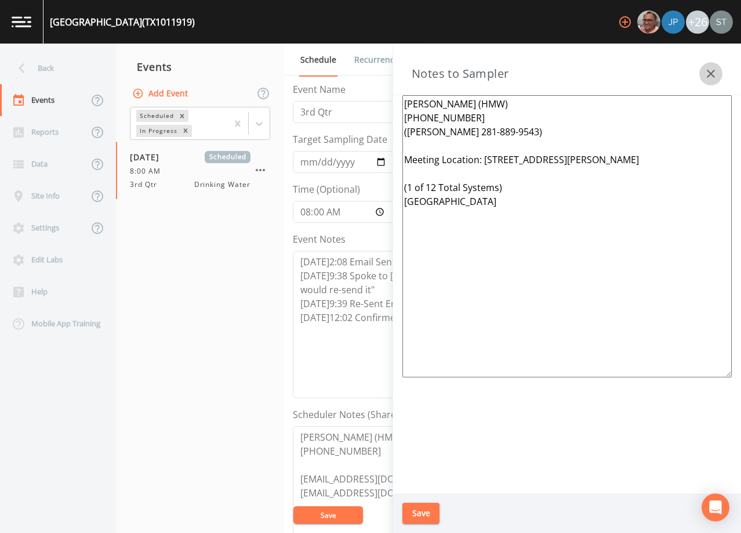
click at [710, 70] on icon "button" at bounding box center [711, 74] width 14 height 14
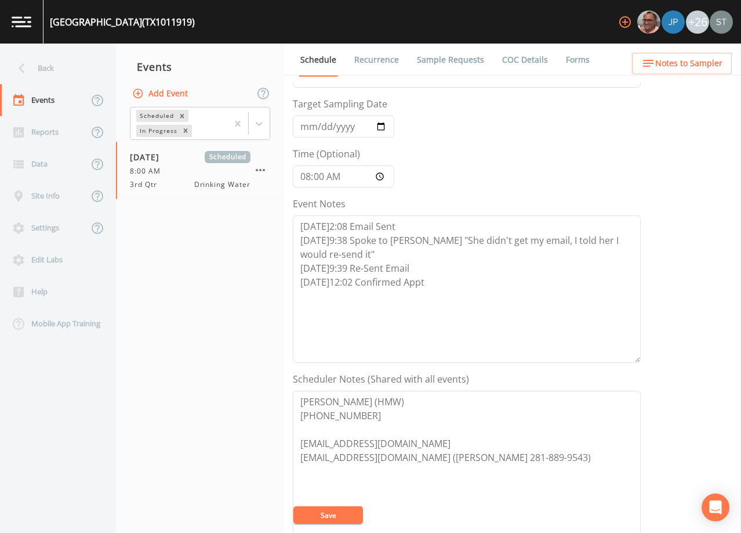
scroll to position [174, 0]
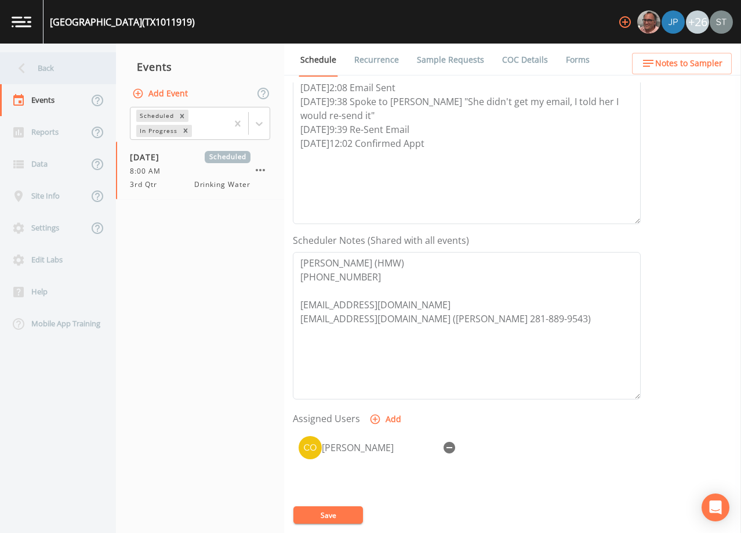
click at [59, 72] on div "Back" at bounding box center [52, 68] width 104 height 32
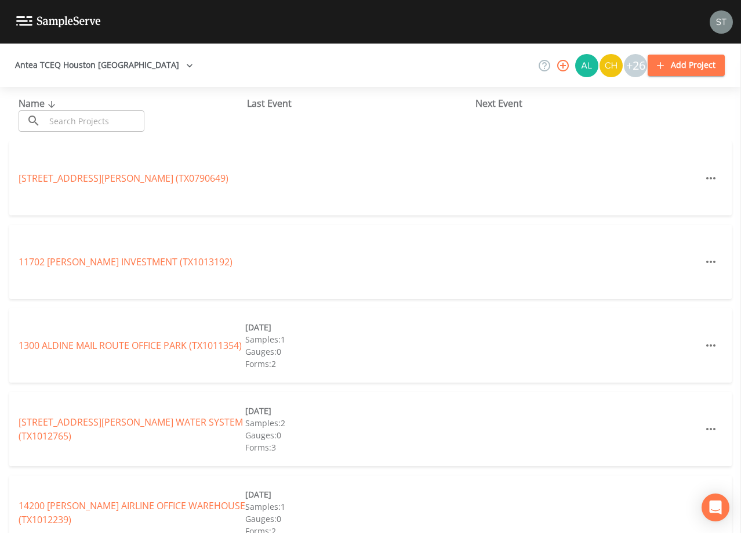
click at [84, 115] on input "text" at bounding box center [94, 120] width 99 height 21
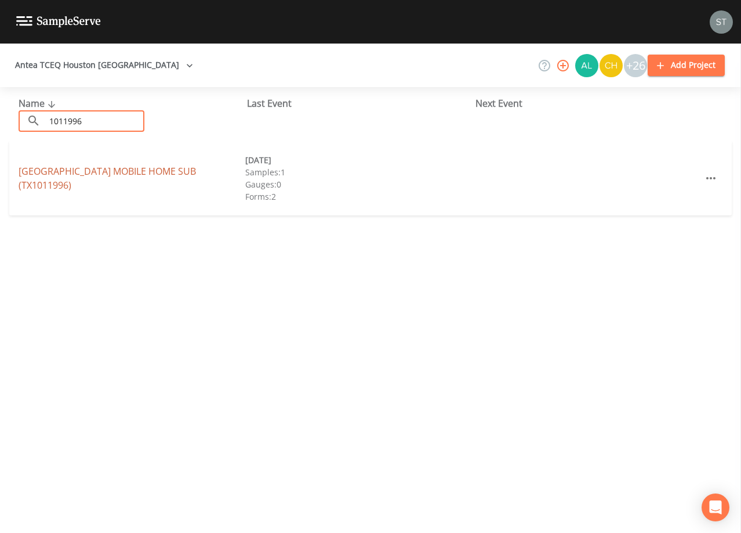
click at [137, 168] on link "[GEOGRAPHIC_DATA] MOBILE HOME SUB (TX1011996)" at bounding box center [108, 178] width 178 height 27
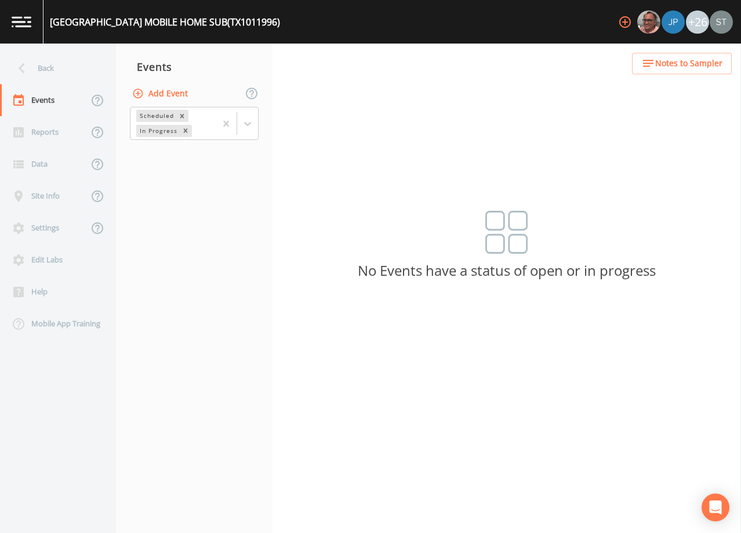
click at [174, 94] on button "Add Event" at bounding box center [161, 93] width 63 height 21
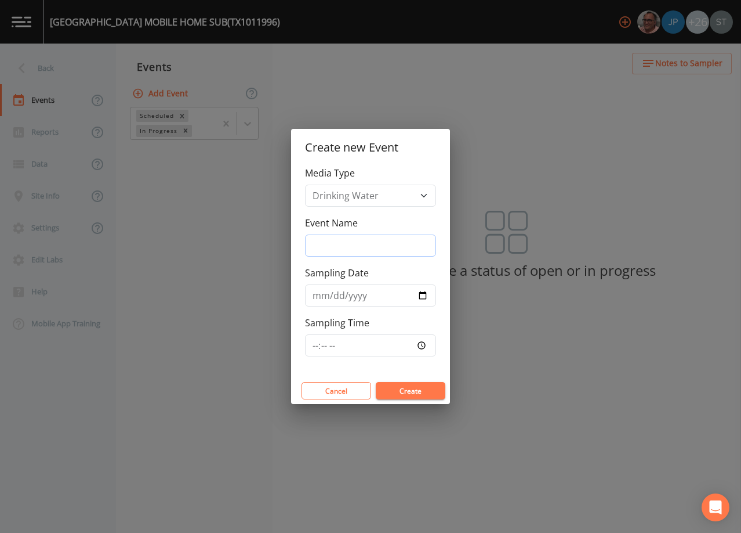
click at [384, 243] on input "Event Name" at bounding box center [370, 245] width 131 height 22
click at [315, 299] on input "Sampling Date" at bounding box center [370, 295] width 131 height 22
click at [404, 387] on button "Create" at bounding box center [411, 390] width 70 height 17
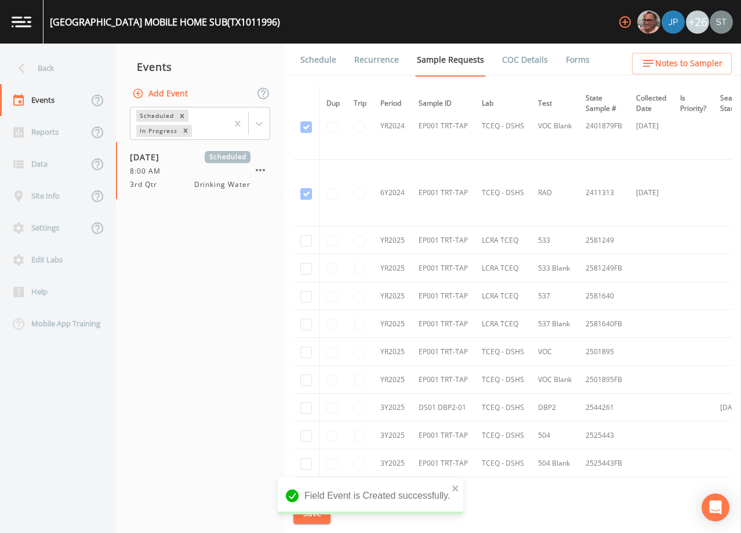
scroll to position [174, 0]
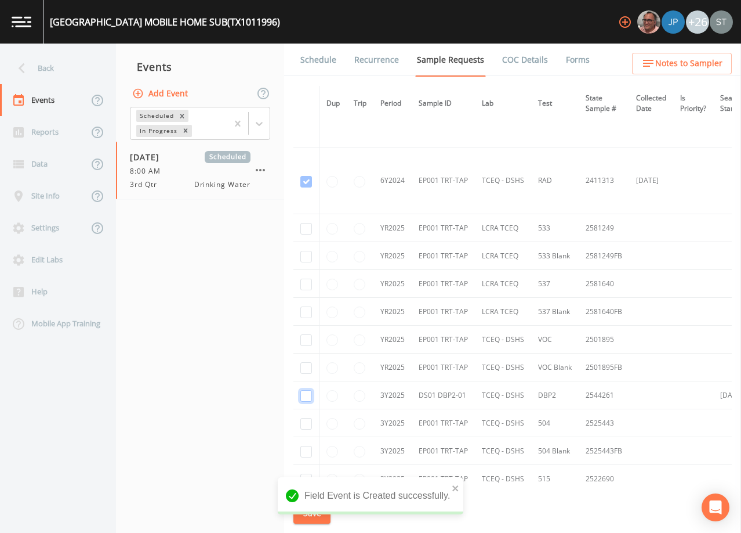
click at [304, 395] on input "checkbox" at bounding box center [307, 396] width 12 height 12
click at [315, 513] on button "Save" at bounding box center [312, 512] width 37 height 21
click at [328, 71] on link "Schedule" at bounding box center [318, 60] width 39 height 32
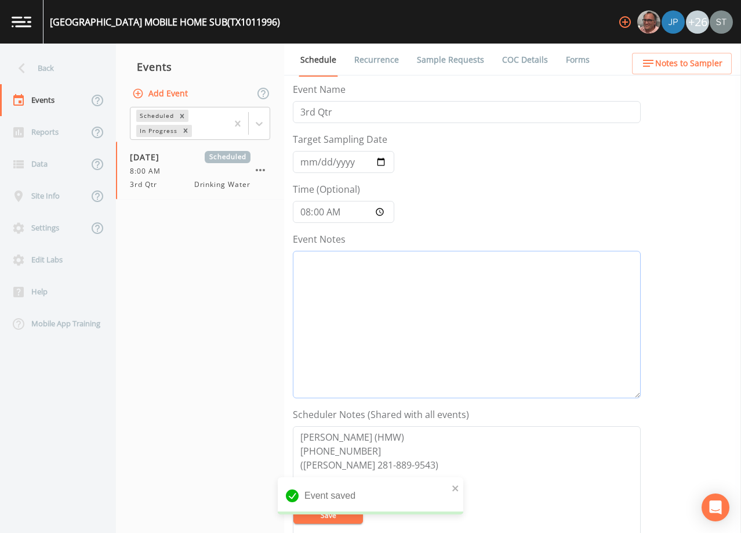
click at [471, 313] on textarea "Event Notes" at bounding box center [467, 324] width 348 height 147
click at [475, 313] on textarea "Event Notes" at bounding box center [467, 324] width 348 height 147
paste textarea "[DATE]2:08 Email Sent [DATE]9:38 Spoke to [PERSON_NAME] "She didn't get my emai…"
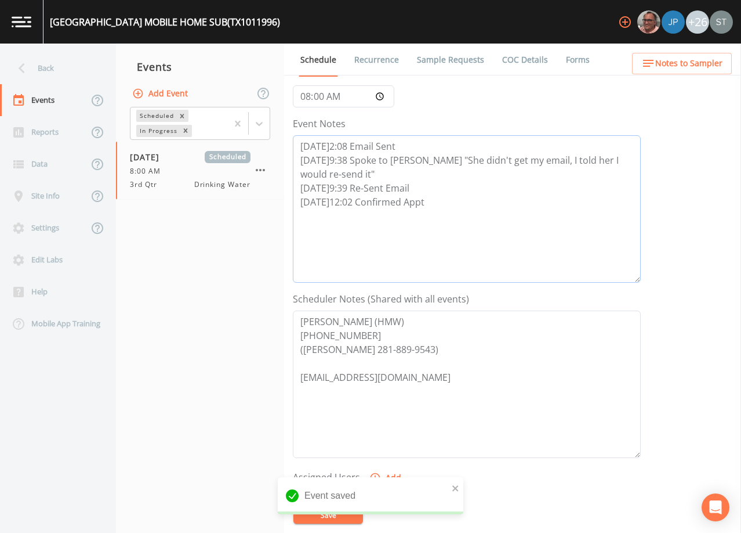
scroll to position [174, 0]
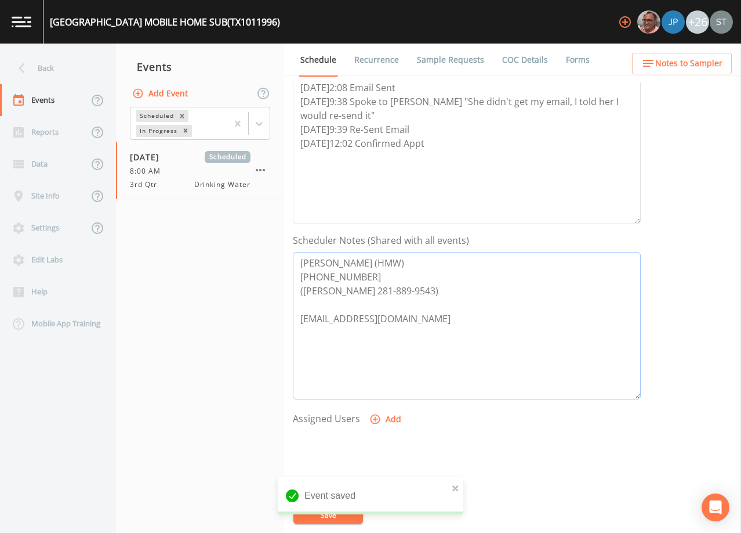
click at [407, 348] on textarea "[PERSON_NAME] (HMW) [PHONE_NUMBER] ([PERSON_NAME] 281-889-9543) [EMAIL_ADDRESS]…" at bounding box center [467, 325] width 348 height 147
paste textarea "[EMAIL_ADDRESS][DOMAIN_NAME] ([PERSON_NAME] 281-889-9543)"
drag, startPoint x: 451, startPoint y: 291, endPoint x: 289, endPoint y: 295, distance: 161.9
click at [289, 295] on div "Schedule Recurrence Sample Requests COC Details Forms Event Name 3rd Qtr Target…" at bounding box center [512, 288] width 457 height 489
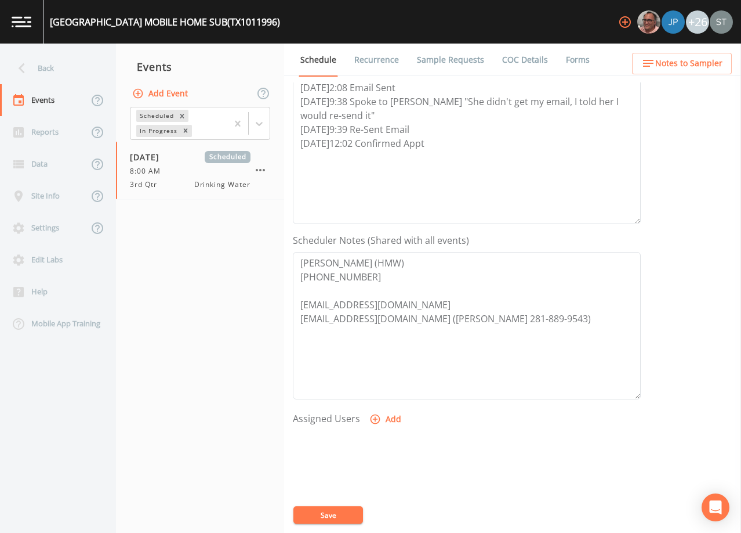
click at [389, 417] on button "Add" at bounding box center [386, 418] width 39 height 21
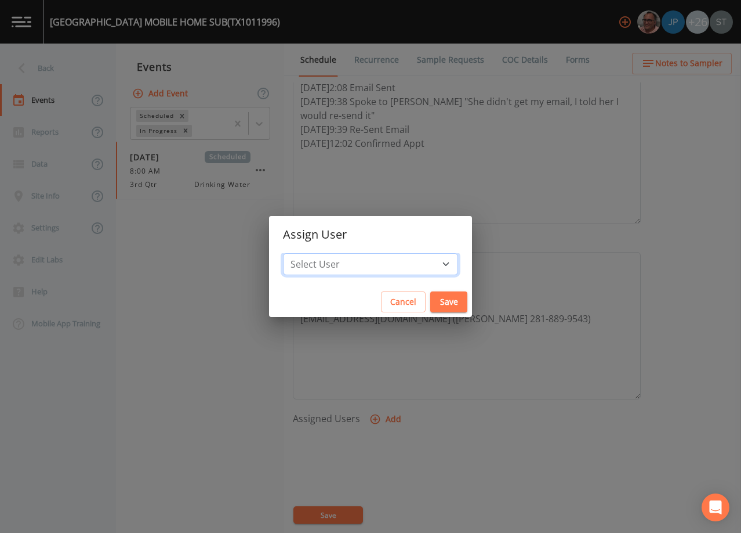
click at [374, 266] on select "Select User [PERSON_NAME] [PERSON_NAME] [PERSON_NAME] [PERSON_NAME] [PERSON_NAM…" at bounding box center [370, 264] width 175 height 22
click at [309, 253] on select "Select User [PERSON_NAME] [PERSON_NAME] [PERSON_NAME] [PERSON_NAME] [PERSON_NAM…" at bounding box center [370, 264] width 175 height 22
click at [431, 296] on button "Save" at bounding box center [449, 301] width 37 height 21
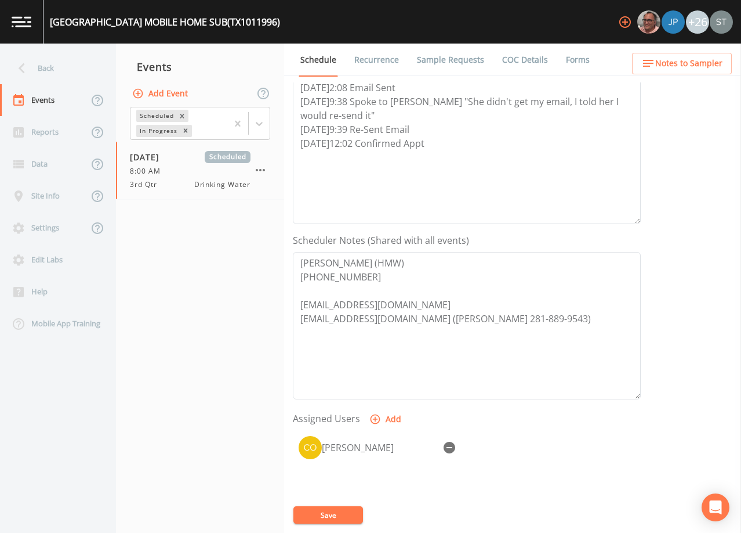
drag, startPoint x: 340, startPoint y: 514, endPoint x: 527, endPoint y: 388, distance: 225.8
click at [341, 512] on button "Save" at bounding box center [329, 514] width 70 height 17
click at [692, 63] on span "Notes to Sampler" at bounding box center [689, 63] width 67 height 15
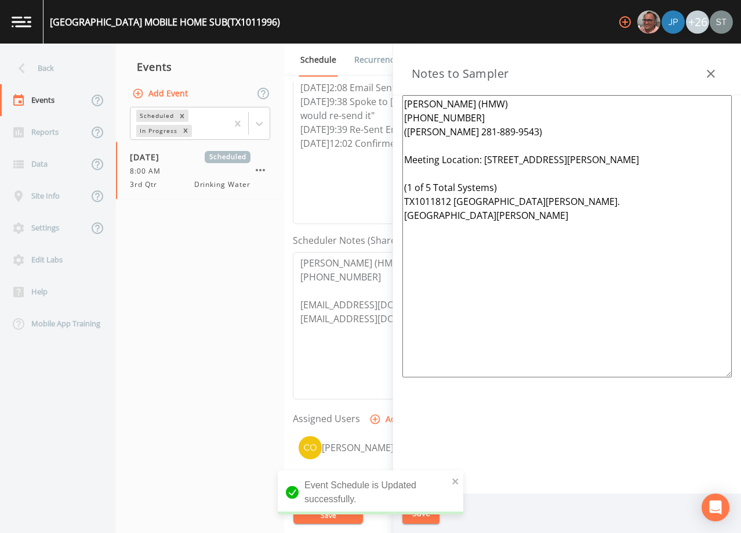
drag, startPoint x: 549, startPoint y: 277, endPoint x: 391, endPoint y: 185, distance: 182.5
click at [391, 185] on div "Back Events Reports Data Site Info Settings Edit Labs Help Mobile App Training …" at bounding box center [370, 288] width 741 height 489
paste textarea "12 Total Systems) [GEOGRAPHIC_DATA]"
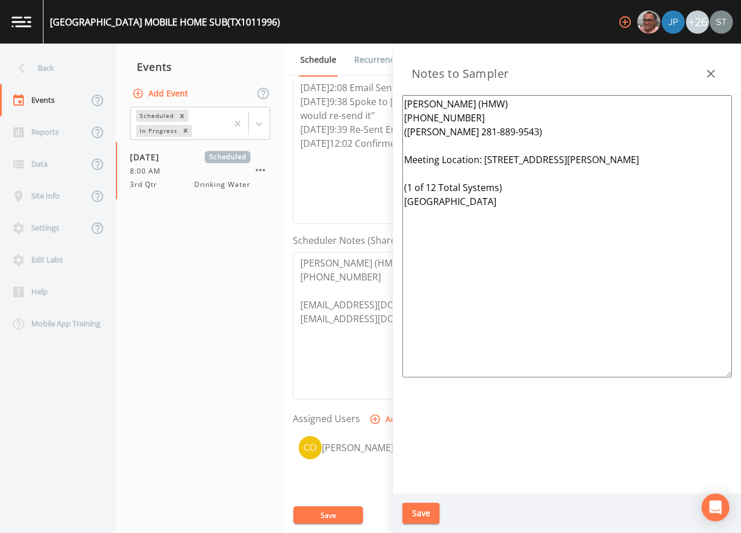
click at [426, 518] on button "Save" at bounding box center [421, 512] width 37 height 21
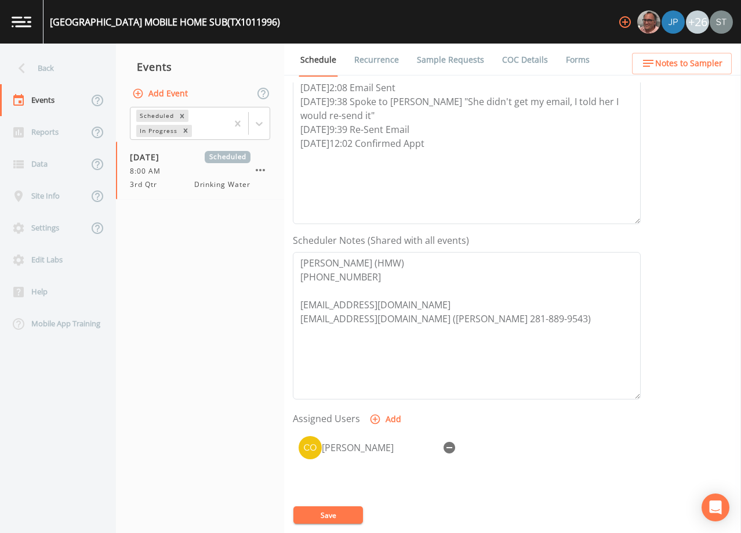
click at [452, 63] on link "Sample Requests" at bounding box center [450, 60] width 71 height 32
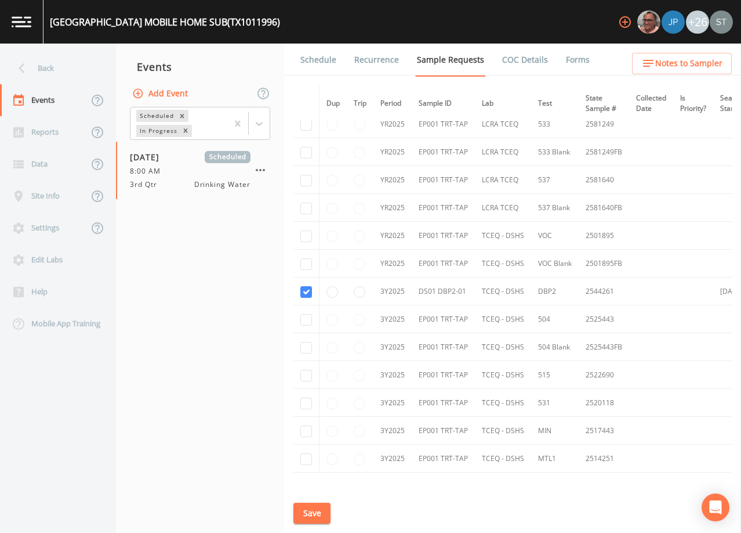
scroll to position [290, 0]
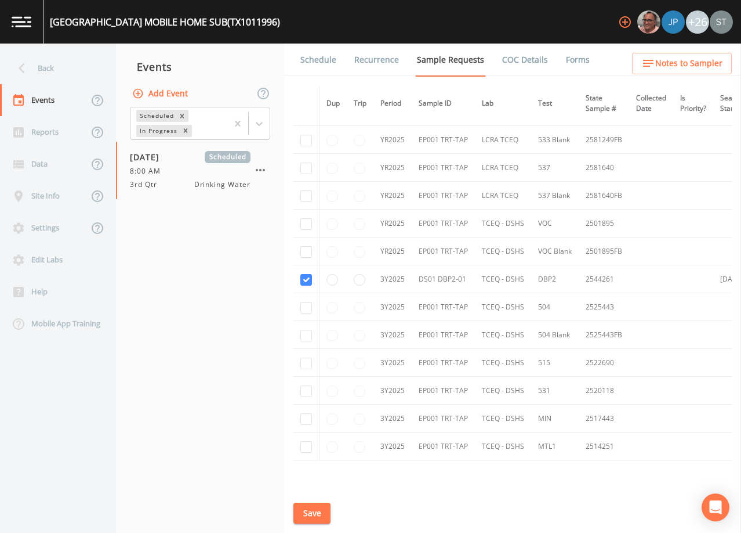
click at [324, 61] on link "Schedule" at bounding box center [318, 60] width 39 height 32
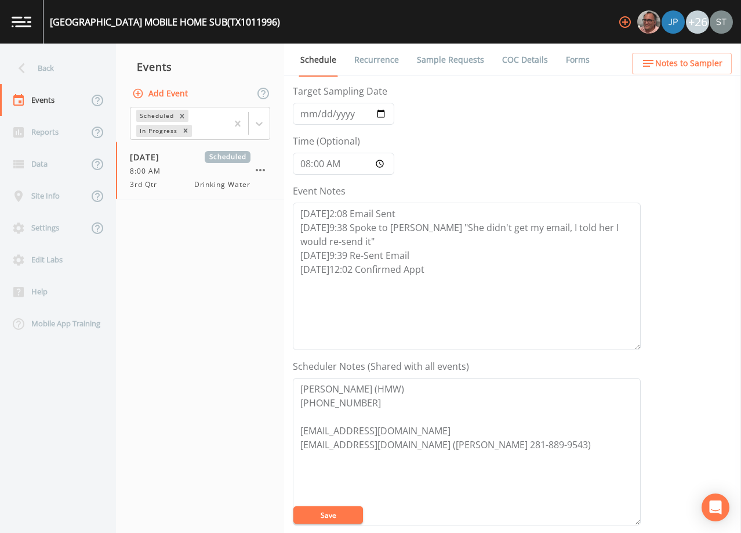
scroll to position [232, 0]
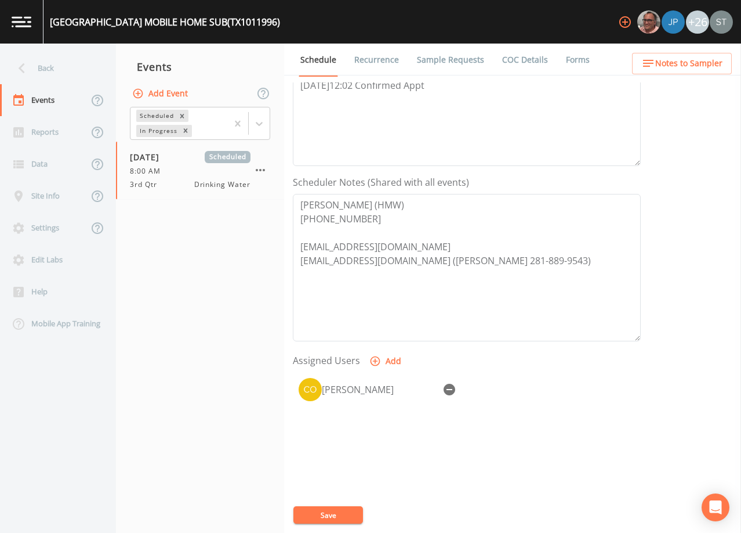
click at [692, 68] on span "Notes to Sampler" at bounding box center [689, 63] width 67 height 15
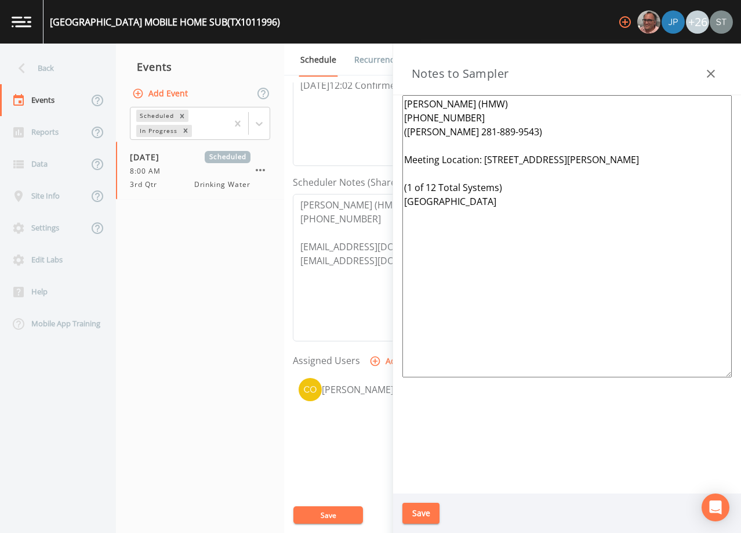
click at [708, 71] on icon "button" at bounding box center [711, 74] width 14 height 14
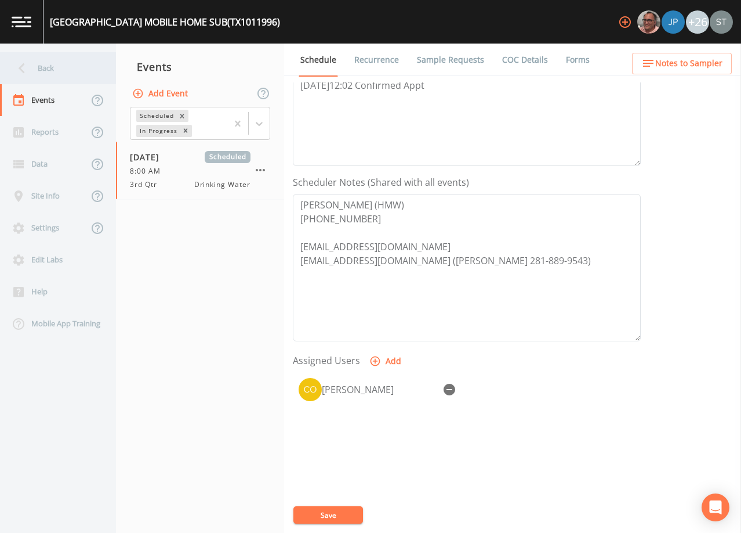
click at [45, 76] on div "Back" at bounding box center [52, 68] width 104 height 32
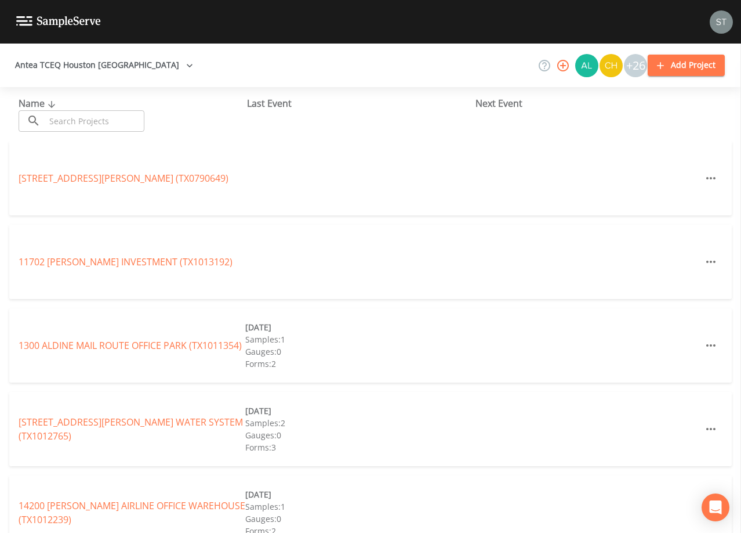
click at [122, 119] on input "text" at bounding box center [94, 120] width 99 height 21
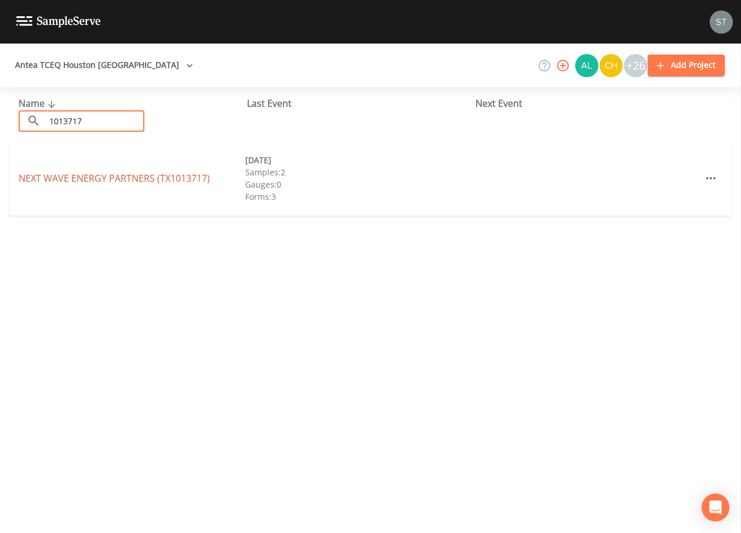
click at [107, 180] on link "NEXT WAVE ENERGY PARTNERS (TX1013717)" at bounding box center [114, 178] width 191 height 13
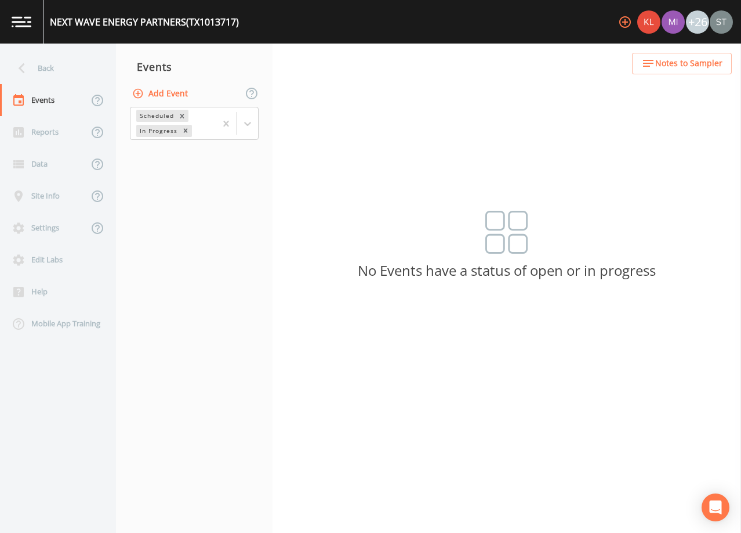
click at [168, 93] on button "Add Event" at bounding box center [161, 93] width 63 height 21
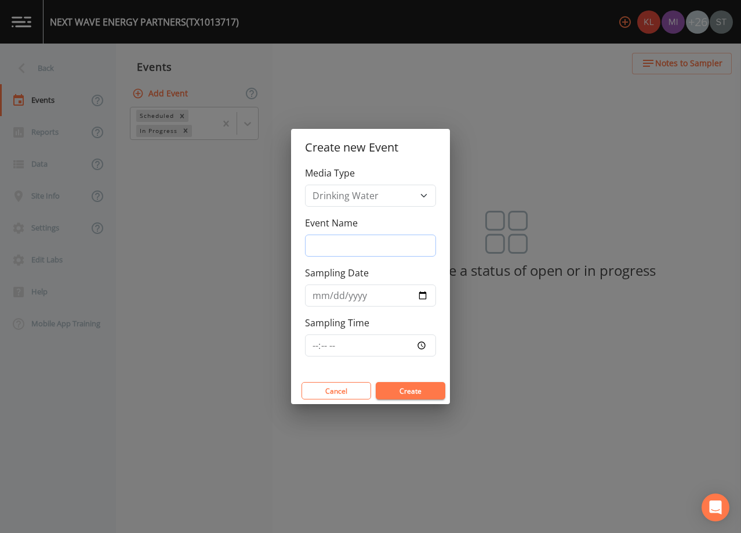
click at [361, 243] on input "Event Name" at bounding box center [370, 245] width 131 height 22
click at [317, 298] on input "Sampling Date" at bounding box center [370, 295] width 131 height 22
click at [405, 385] on button "Create" at bounding box center [411, 390] width 70 height 17
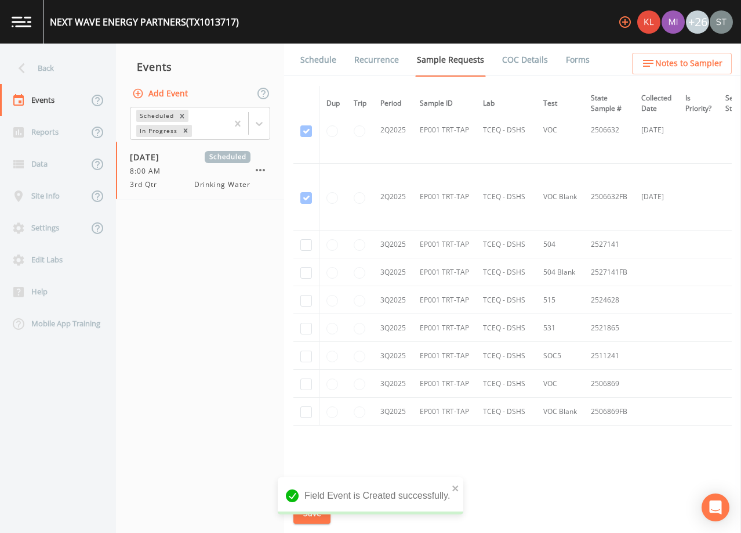
scroll to position [1794, 0]
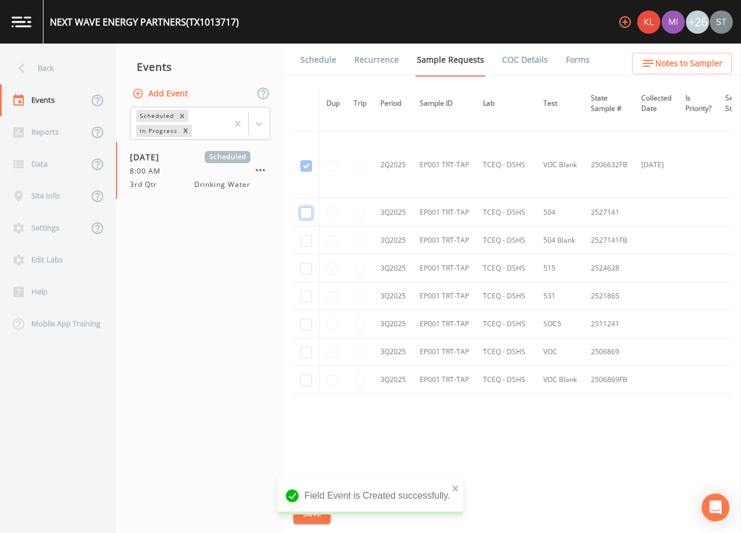
click at [309, 211] on input "checkbox" at bounding box center [307, 213] width 12 height 12
click at [303, 237] on input "checkbox" at bounding box center [307, 241] width 12 height 12
click at [303, 269] on input "checkbox" at bounding box center [307, 269] width 12 height 12
click at [306, 299] on td at bounding box center [307, 296] width 26 height 28
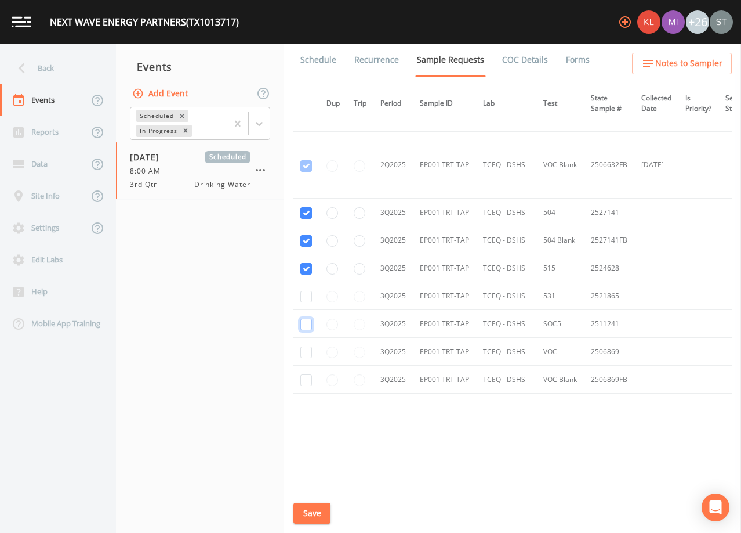
click at [303, 323] on input "checkbox" at bounding box center [307, 325] width 12 height 12
click at [306, 294] on input "checkbox" at bounding box center [307, 297] width 12 height 12
drag, startPoint x: 305, startPoint y: 350, endPoint x: 305, endPoint y: 367, distance: 16.8
click at [305, 350] on input "checkbox" at bounding box center [307, 352] width 12 height 12
click at [303, 377] on input "checkbox" at bounding box center [307, 380] width 12 height 12
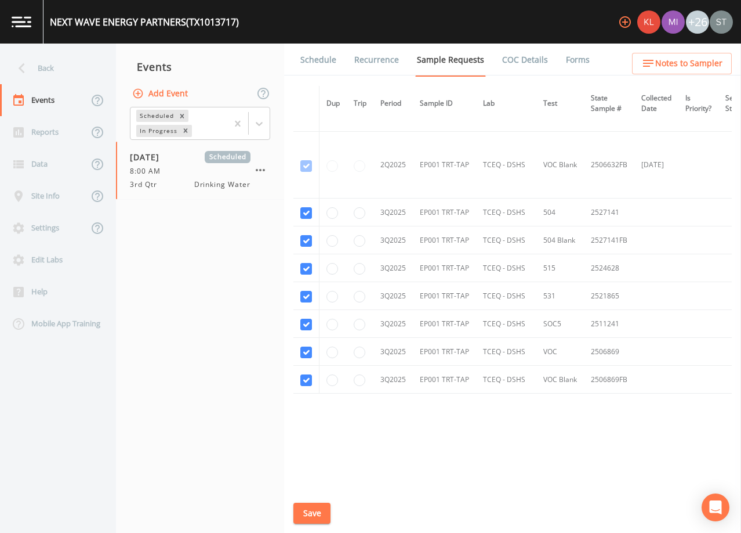
click at [316, 513] on button "Save" at bounding box center [312, 512] width 37 height 21
click at [320, 67] on link "Schedule" at bounding box center [318, 60] width 39 height 32
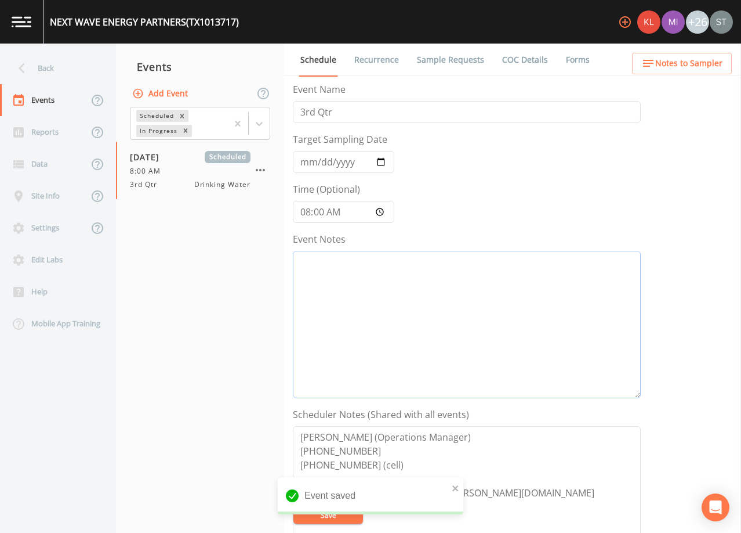
click at [439, 325] on textarea "Event Notes" at bounding box center [467, 324] width 348 height 147
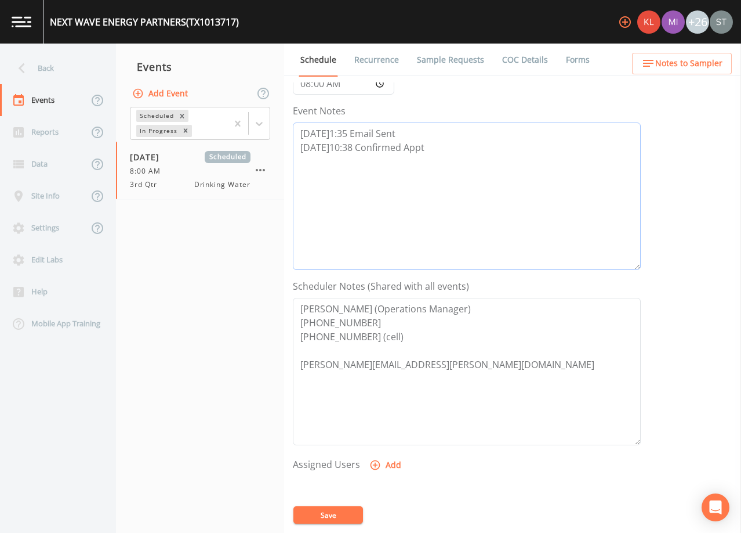
scroll to position [174, 0]
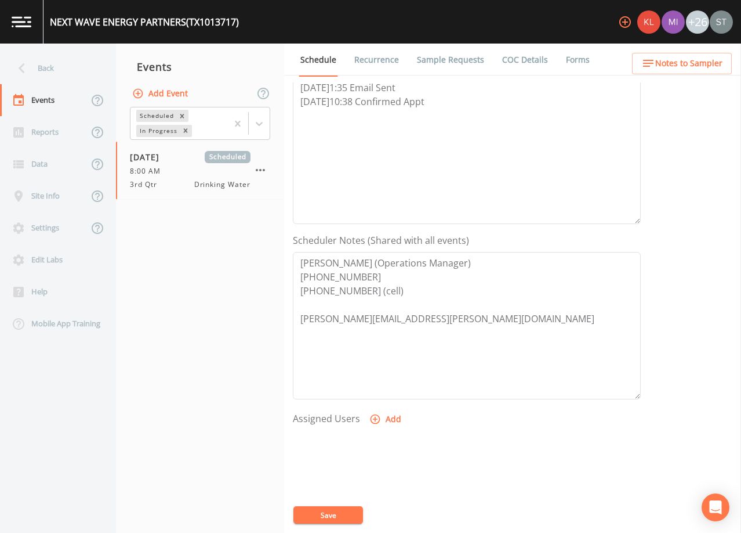
click at [393, 417] on button "Add" at bounding box center [386, 418] width 39 height 21
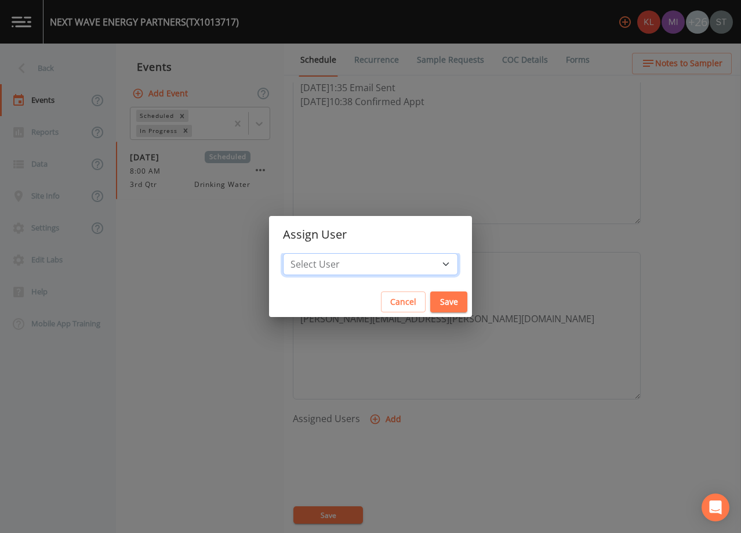
click at [378, 261] on select "Select User [PERSON_NAME] [PERSON_NAME] [PERSON_NAME] [PERSON_NAME] [PERSON_NAM…" at bounding box center [370, 264] width 175 height 22
click at [309, 253] on select "Select User [PERSON_NAME] [PERSON_NAME] [PERSON_NAME] [PERSON_NAME] [PERSON_NAM…" at bounding box center [370, 264] width 175 height 22
click at [431, 303] on button "Save" at bounding box center [449, 301] width 37 height 21
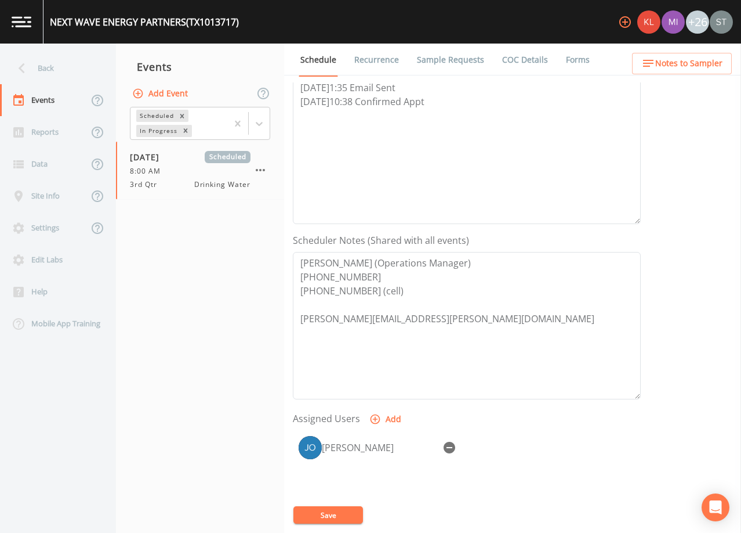
click at [324, 511] on button "Save" at bounding box center [329, 514] width 70 height 17
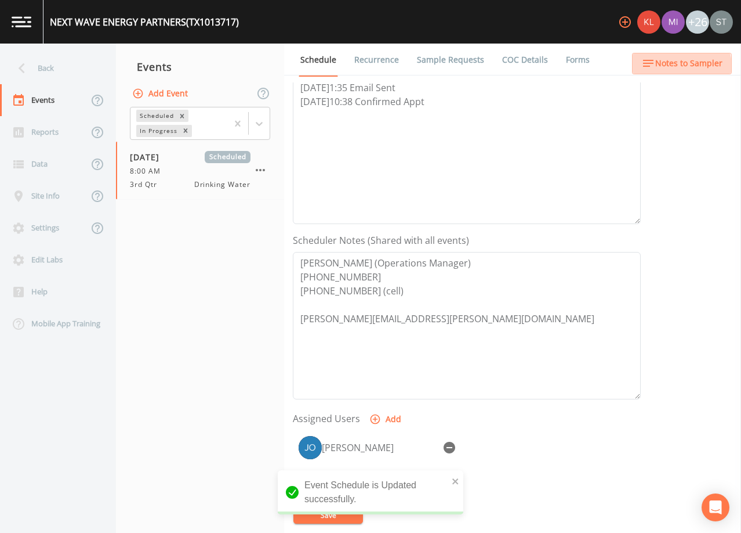
click at [681, 66] on span "Notes to Sampler" at bounding box center [689, 63] width 67 height 15
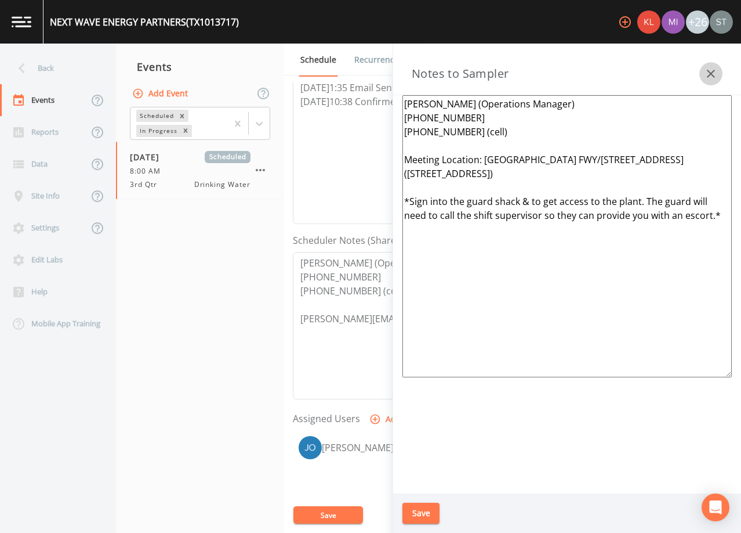
click at [709, 69] on icon "button" at bounding box center [711, 74] width 14 height 14
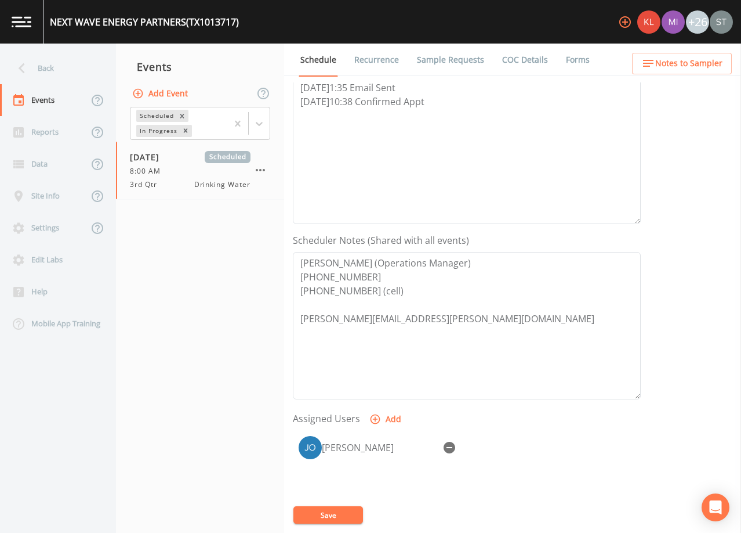
click at [446, 61] on link "Sample Requests" at bounding box center [450, 60] width 71 height 32
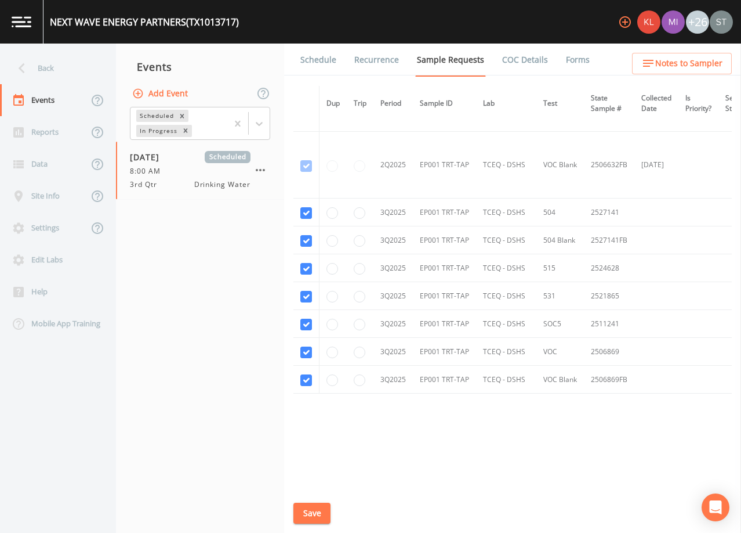
scroll to position [1794, 0]
click at [324, 66] on link "Schedule" at bounding box center [318, 60] width 39 height 32
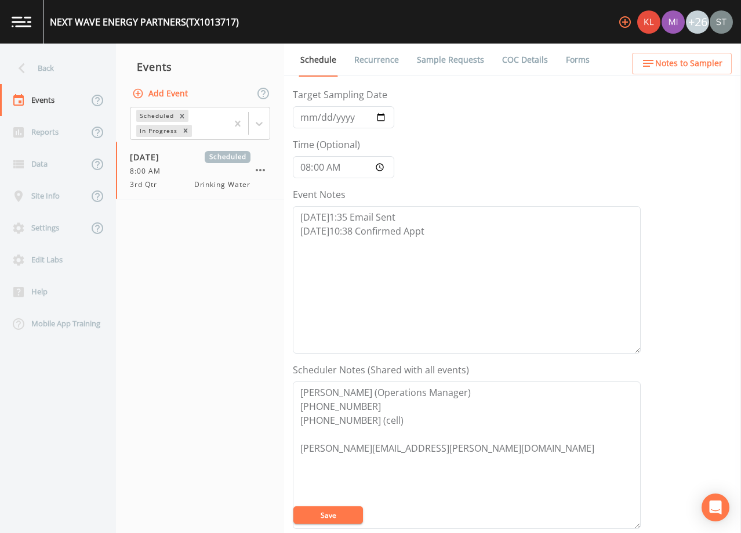
scroll to position [232, 0]
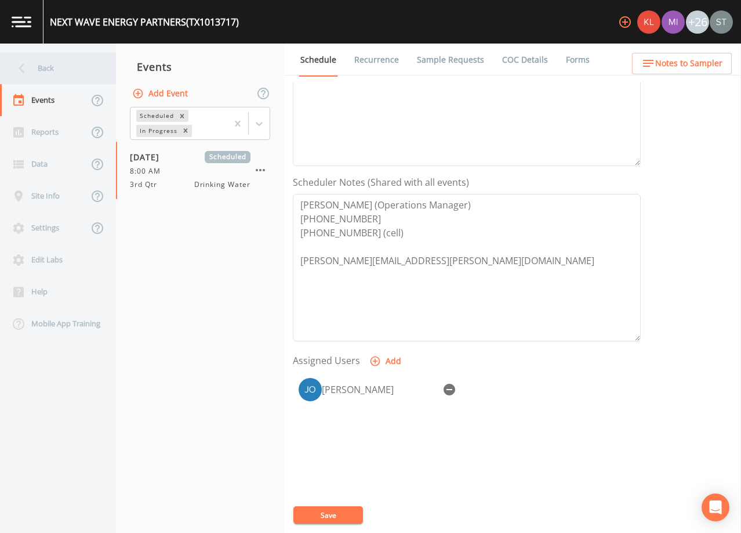
click at [39, 67] on div "Back" at bounding box center [52, 68] width 104 height 32
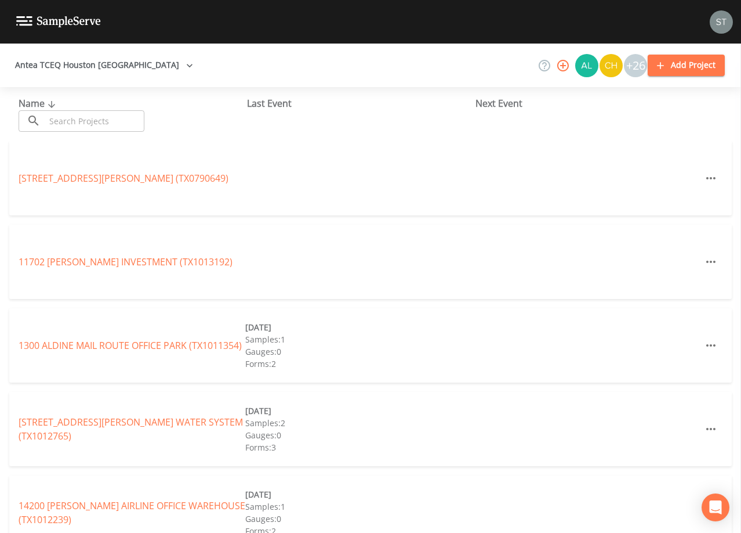
drag, startPoint x: 96, startPoint y: 118, endPoint x: 102, endPoint y: 118, distance: 5.8
click at [96, 118] on input "text" at bounding box center [94, 120] width 99 height 21
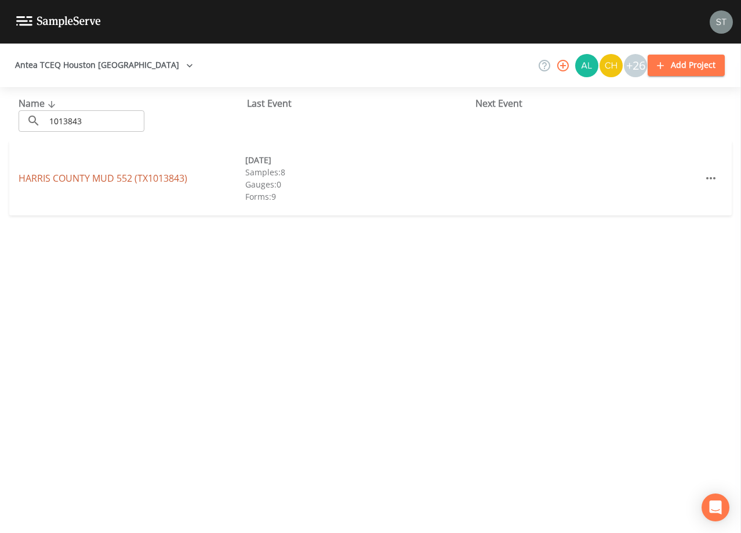
click at [131, 173] on link "[GEOGRAPHIC_DATA] 552 (TX1013843)" at bounding box center [103, 178] width 169 height 13
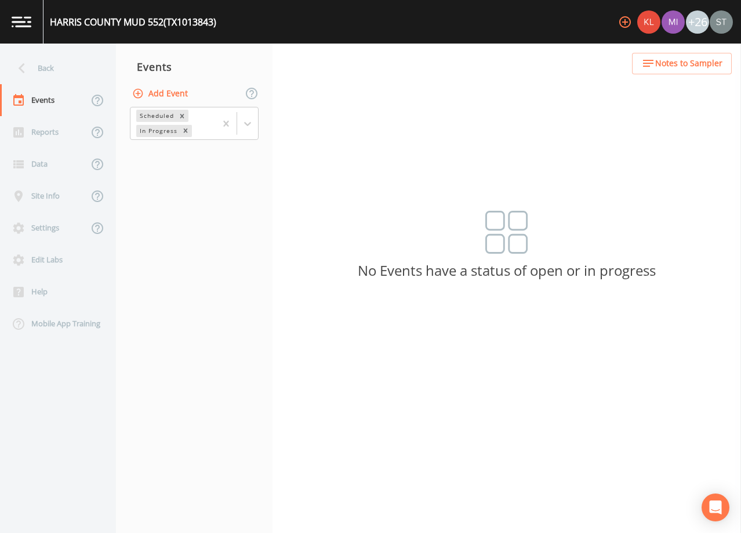
click at [171, 94] on button "Add Event" at bounding box center [161, 93] width 63 height 21
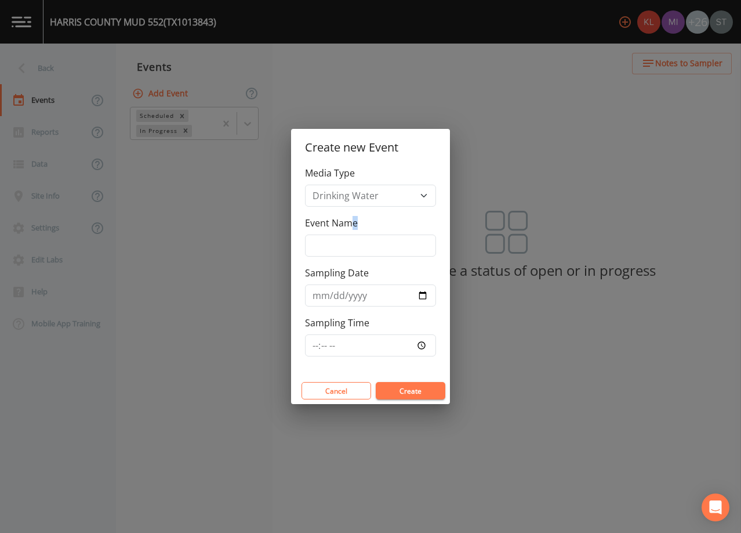
click at [355, 231] on div "Event Name" at bounding box center [370, 236] width 131 height 41
click at [364, 240] on input "Event Name" at bounding box center [370, 245] width 131 height 22
click at [313, 294] on input "Sampling Date" at bounding box center [370, 295] width 131 height 22
click at [408, 390] on button "Create" at bounding box center [411, 390] width 70 height 17
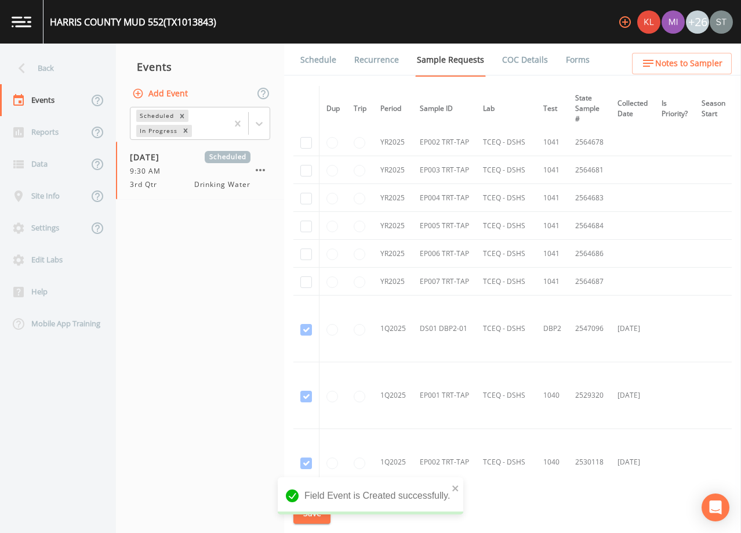
scroll to position [174, 0]
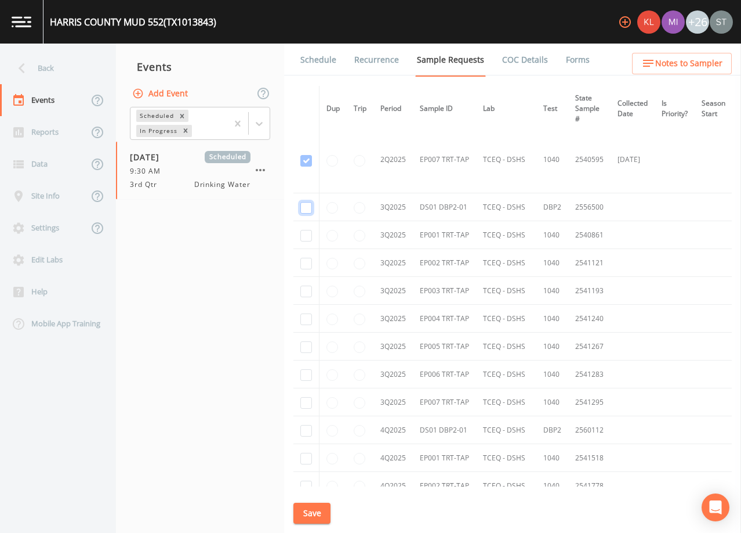
click at [307, 205] on input "checkbox" at bounding box center [307, 208] width 12 height 12
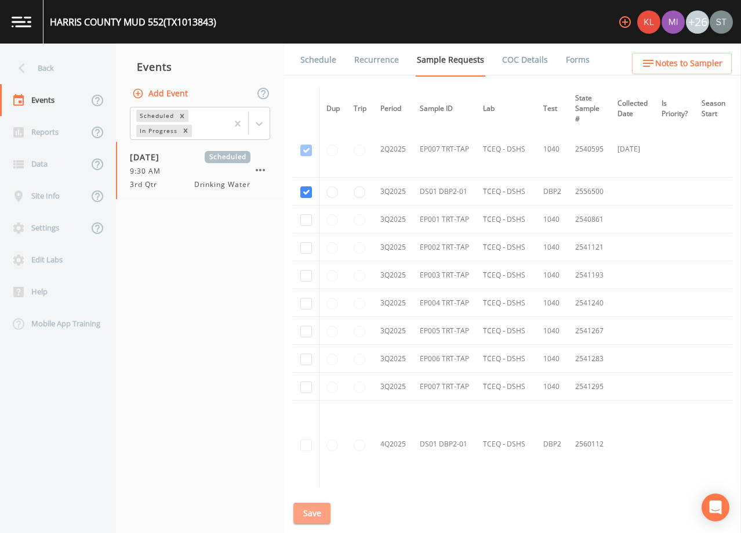
click at [321, 511] on button "Save" at bounding box center [312, 512] width 37 height 21
click at [327, 67] on link "Schedule" at bounding box center [318, 60] width 39 height 32
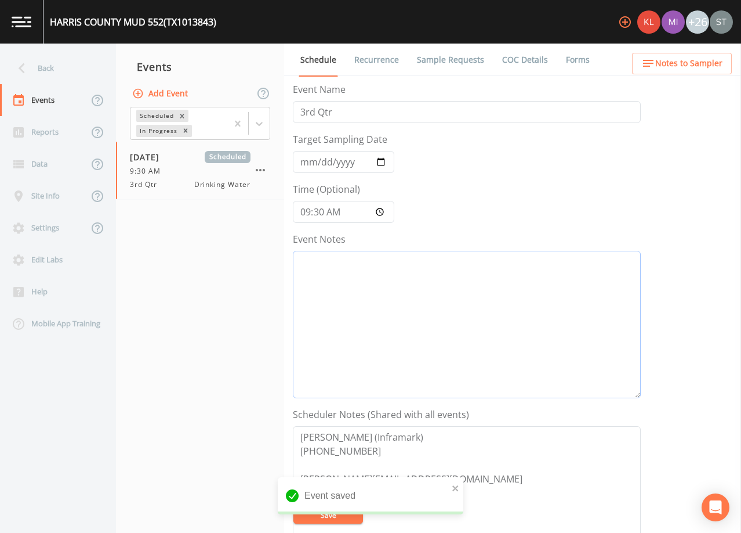
click at [419, 320] on textarea "Event Notes" at bounding box center [467, 324] width 348 height 147
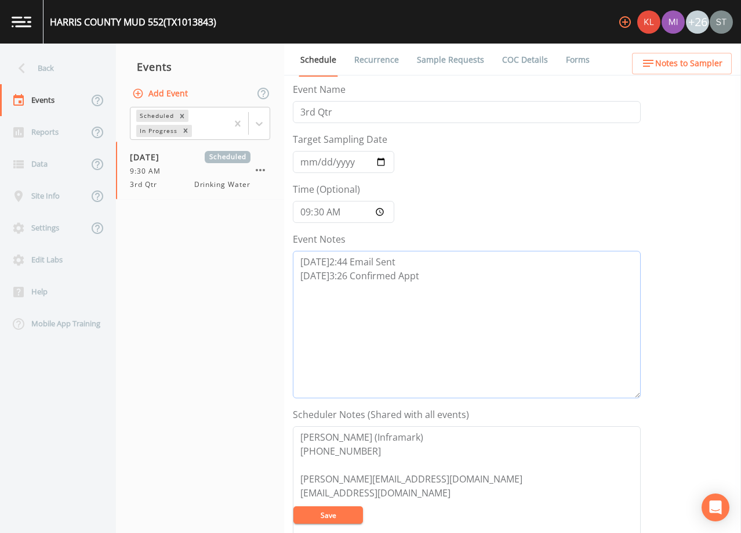
scroll to position [116, 0]
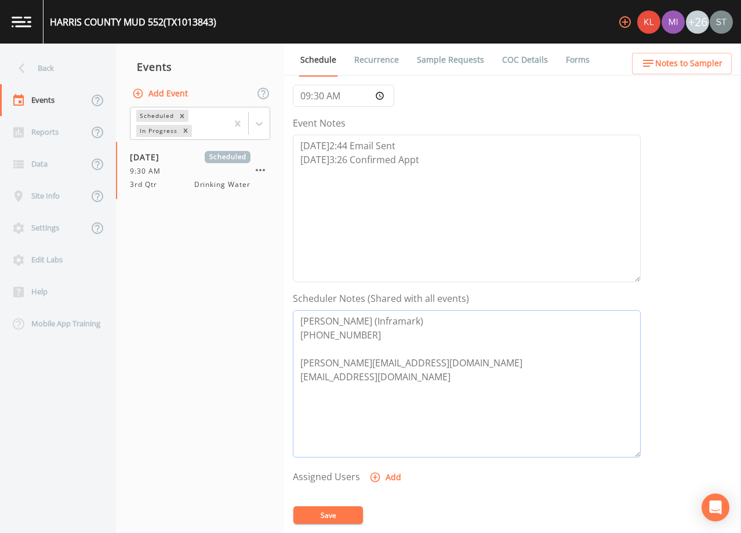
drag, startPoint x: 364, startPoint y: 323, endPoint x: 277, endPoint y: 316, distance: 86.7
click at [277, 316] on div "Back Events Reports Data Site Info Settings Edit Labs Help Mobile App Training …" at bounding box center [370, 288] width 741 height 489
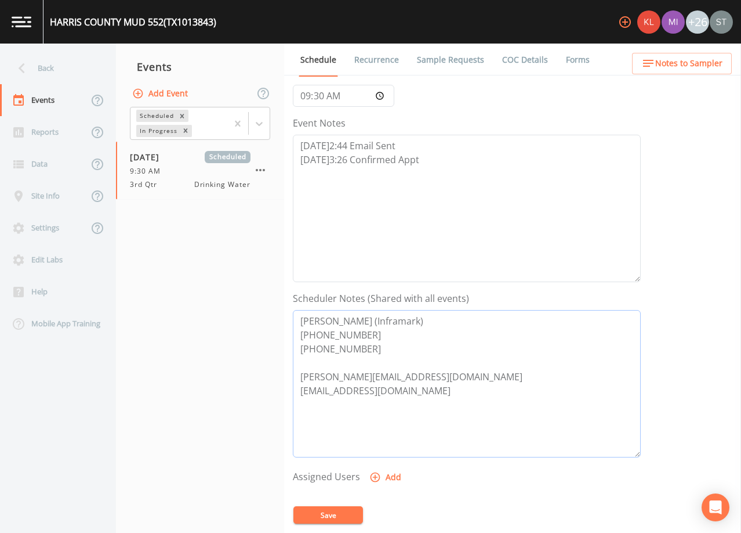
drag, startPoint x: 354, startPoint y: 379, endPoint x: 301, endPoint y: 375, distance: 54.1
click at [300, 375] on textarea "[PERSON_NAME] (Inframark) [PHONE_NUMBER] [PHONE_NUMBER] [PERSON_NAME][EMAIL_ADD…" at bounding box center [467, 383] width 348 height 147
click at [389, 477] on button "Add" at bounding box center [386, 476] width 39 height 21
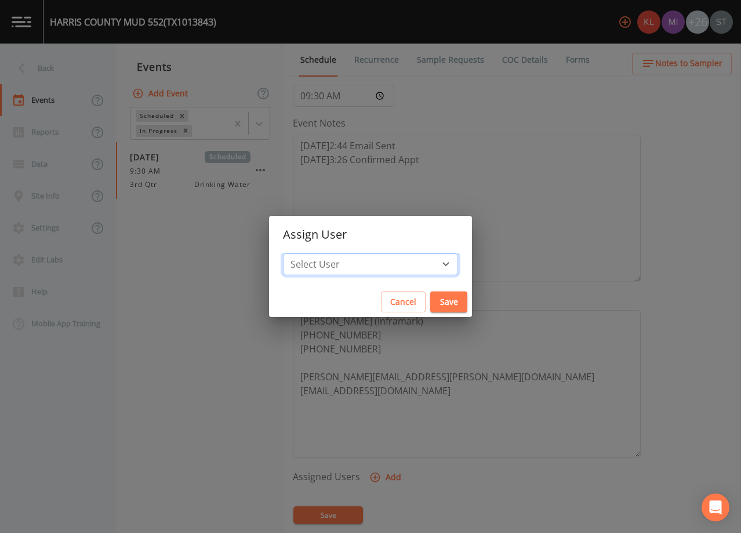
click at [368, 263] on select "Select User [PERSON_NAME] [PERSON_NAME] [PERSON_NAME] [PERSON_NAME] [PERSON_NAM…" at bounding box center [370, 264] width 175 height 22
click at [309, 253] on select "Select User [PERSON_NAME] [PERSON_NAME] [PERSON_NAME] [PERSON_NAME] [PERSON_NAM…" at bounding box center [370, 264] width 175 height 22
click at [431, 302] on button "Save" at bounding box center [449, 301] width 37 height 21
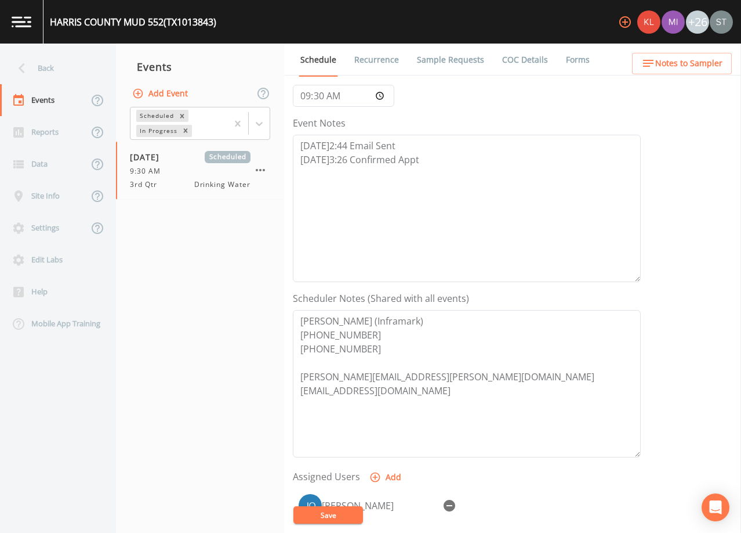
click at [343, 512] on button "Save" at bounding box center [329, 514] width 70 height 17
click at [694, 62] on span "Notes to Sampler" at bounding box center [689, 63] width 67 height 15
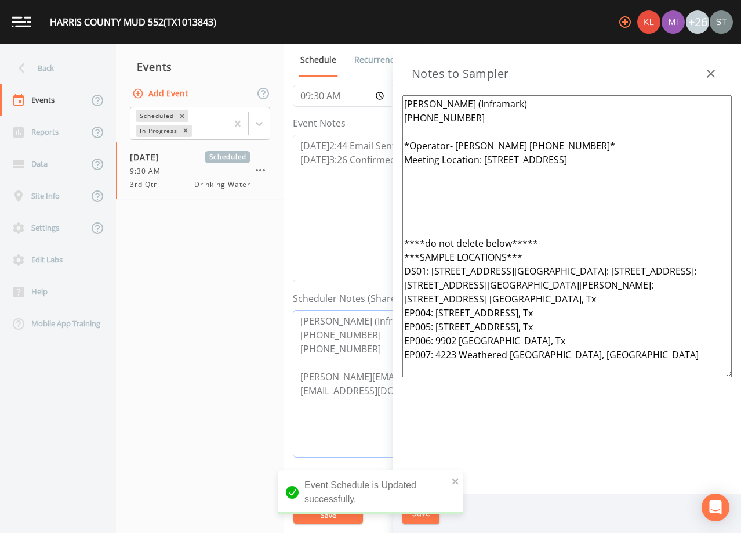
drag, startPoint x: 362, startPoint y: 350, endPoint x: 282, endPoint y: 313, distance: 88.3
click at [282, 313] on div "Back Events Reports Data Site Info Settings Edit Labs Help Mobile App Training …" at bounding box center [370, 288] width 741 height 489
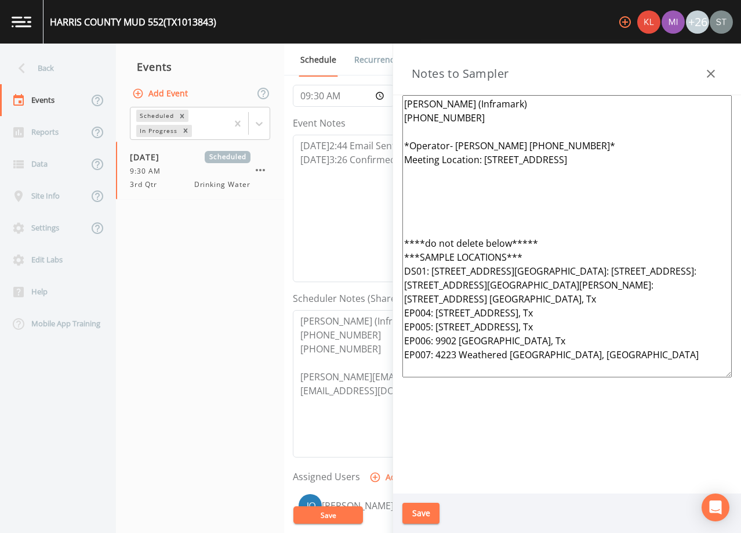
drag, startPoint x: 448, startPoint y: 115, endPoint x: 360, endPoint y: 84, distance: 93.6
click at [360, 84] on div "Back Events Reports Data Site Info Settings Edit Labs Help Mobile App Training …" at bounding box center [370, 288] width 741 height 489
paste textarea "[PERSON_NAME] (Inframark) [PHONE_NUMBER] [PHONE_NUMBER]"
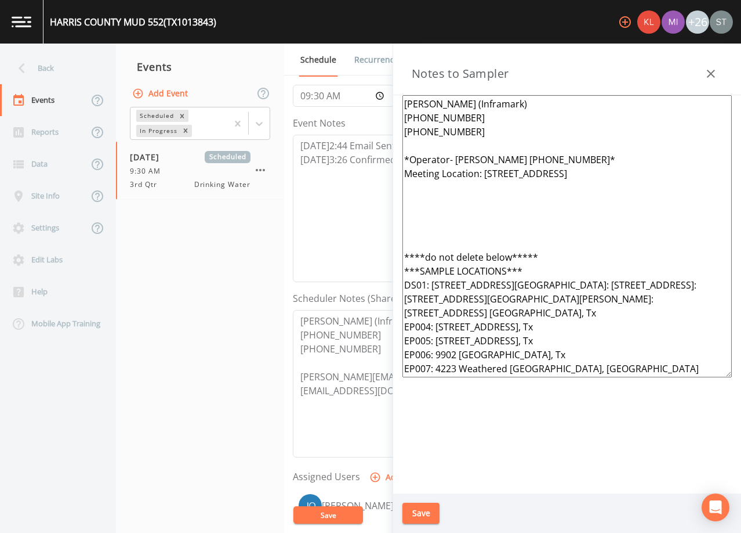
drag, startPoint x: 647, startPoint y: 175, endPoint x: 486, endPoint y: 174, distance: 160.7
click at [486, 174] on textarea "[PERSON_NAME] (Inframark) [PHONE_NUMBER] [PHONE_NUMBER] *Operator- [PERSON_NAME…" at bounding box center [568, 236] width 330 height 282
drag, startPoint x: 563, startPoint y: 162, endPoint x: 457, endPoint y: 158, distance: 105.7
click at [457, 158] on textarea "[PERSON_NAME] (Inframark) [PHONE_NUMBER] [PHONE_NUMBER] *Operator- [PERSON_NAME…" at bounding box center [568, 236] width 330 height 282
click at [449, 218] on textarea "[PERSON_NAME] (Inframark) [PHONE_NUMBER] [PHONE_NUMBER] *Operator- [PERSON_NAME…" at bounding box center [568, 236] width 330 height 282
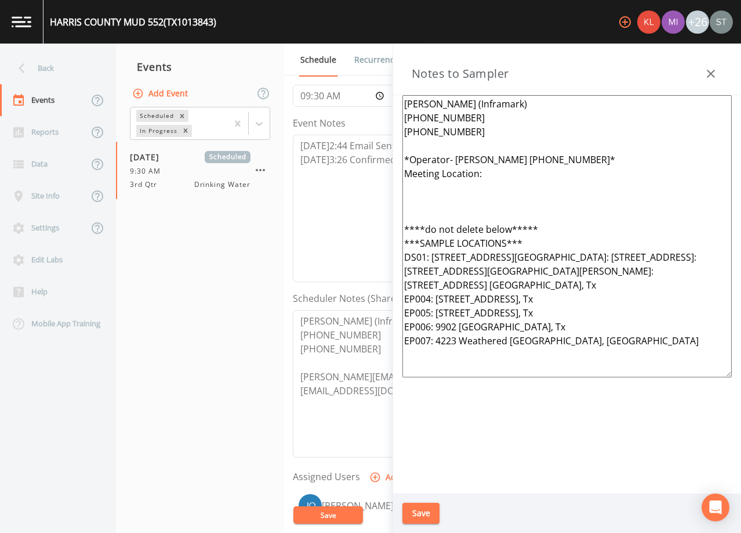
click at [505, 171] on textarea "[PERSON_NAME] (Inframark) [PHONE_NUMBER] [PHONE_NUMBER] *Operator- [PERSON_NAME…" at bounding box center [568, 236] width 330 height 282
click at [428, 512] on button "Save" at bounding box center [421, 512] width 37 height 21
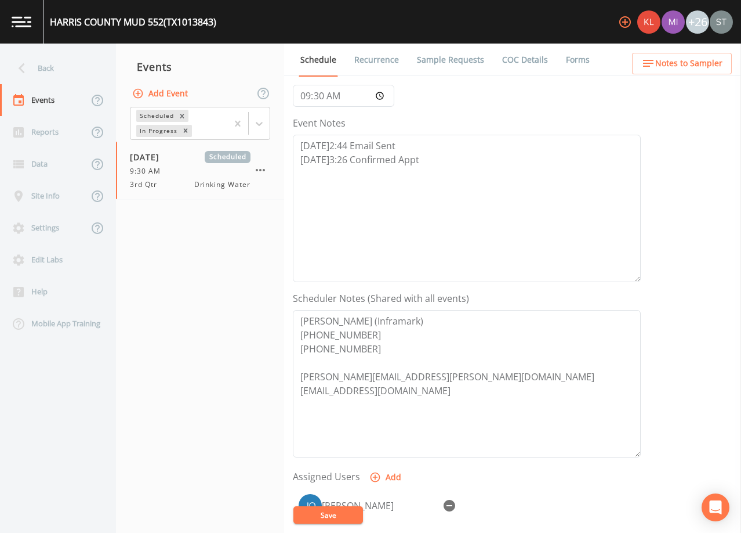
click at [696, 61] on span "Notes to Sampler" at bounding box center [689, 63] width 67 height 15
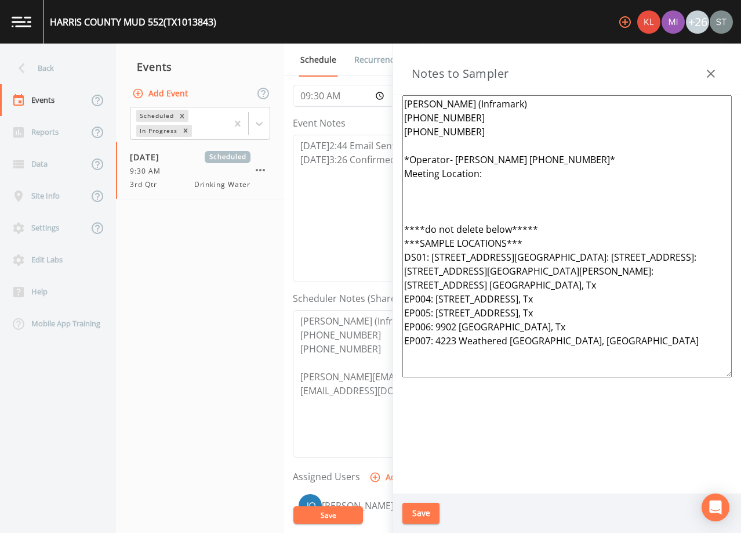
click at [712, 69] on icon "button" at bounding box center [711, 74] width 14 height 14
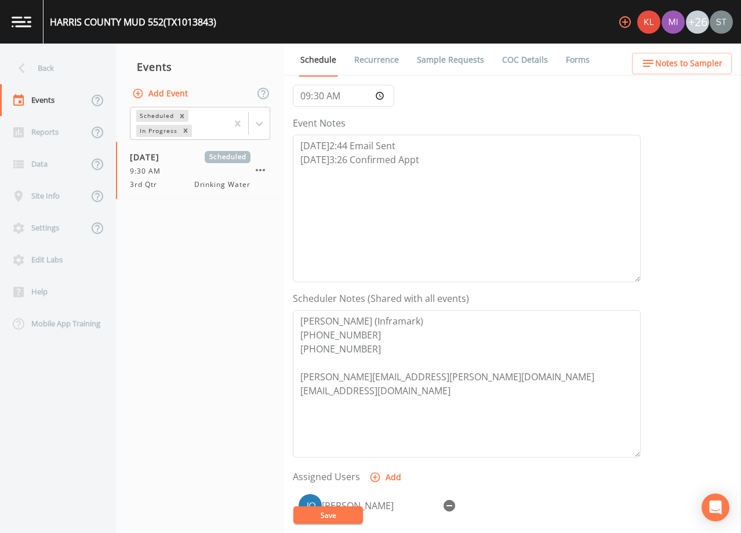
click at [445, 58] on link "Sample Requests" at bounding box center [450, 60] width 71 height 32
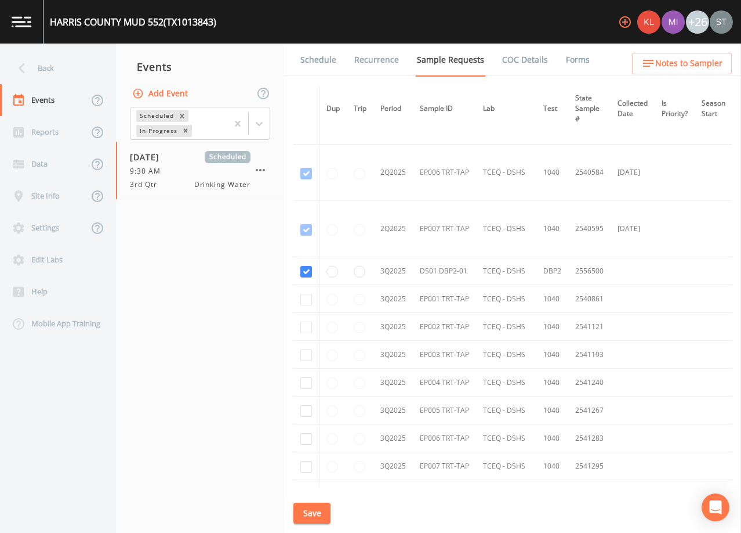
scroll to position [1102, 0]
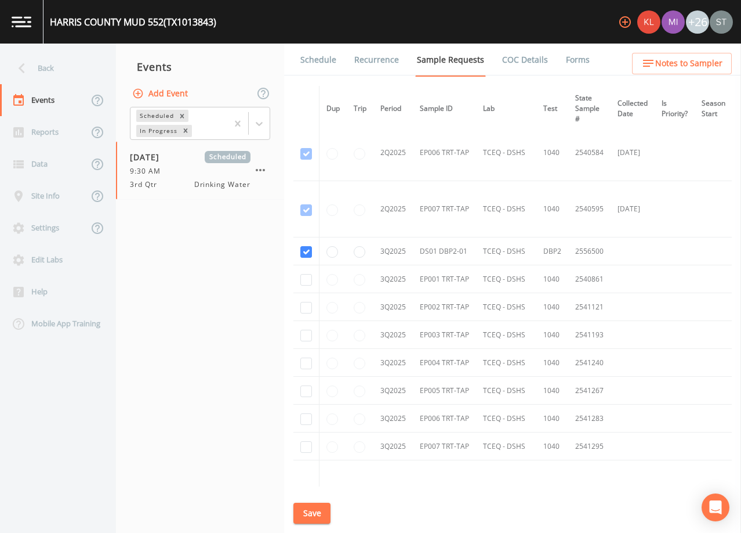
click at [321, 66] on link "Schedule" at bounding box center [318, 60] width 39 height 32
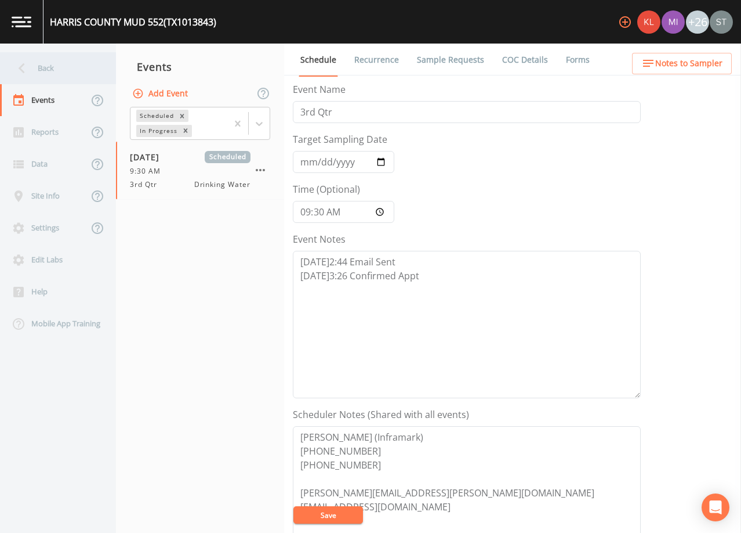
click at [57, 70] on div "Back" at bounding box center [52, 68] width 104 height 32
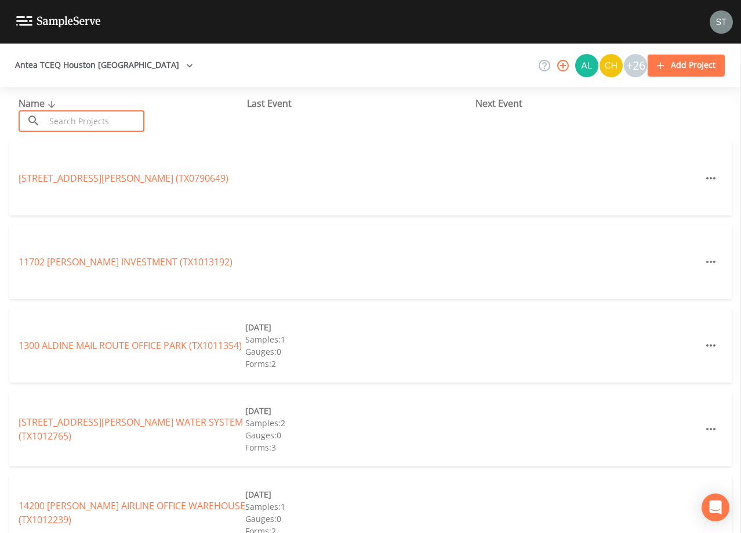
click at [92, 114] on input "text" at bounding box center [94, 120] width 99 height 21
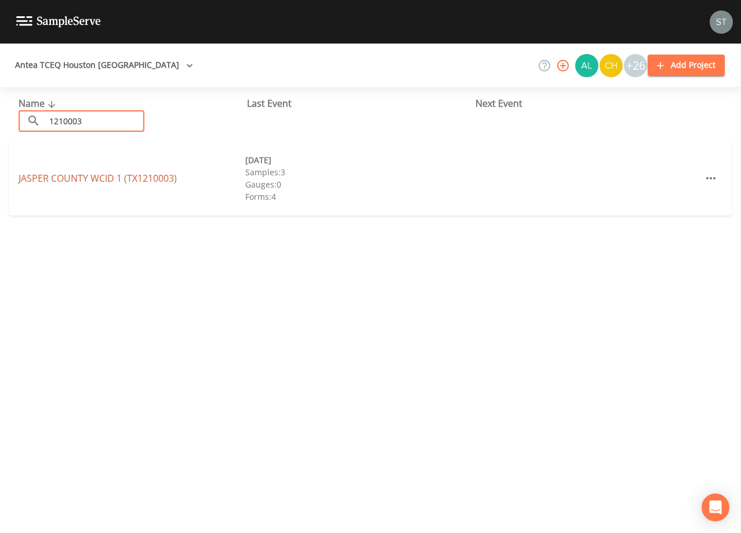
click at [156, 179] on link "JASPER COUNTY WCID 1 (TX1210003)" at bounding box center [98, 178] width 158 height 13
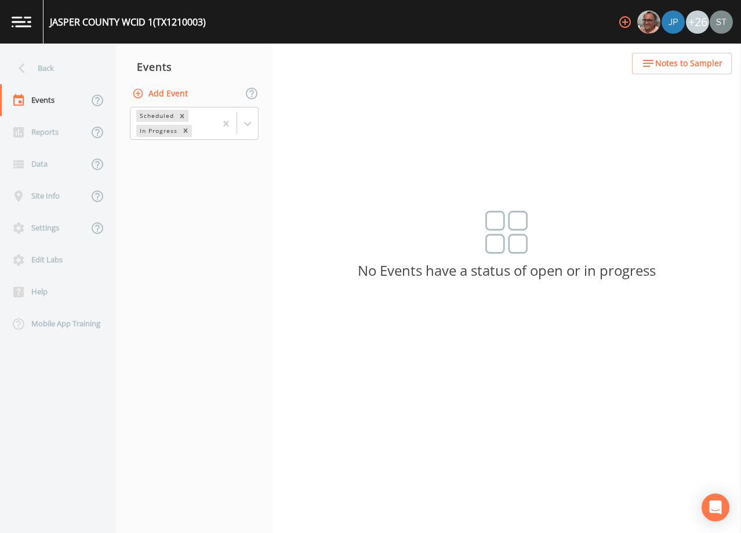
click at [168, 95] on button "Add Event" at bounding box center [161, 93] width 63 height 21
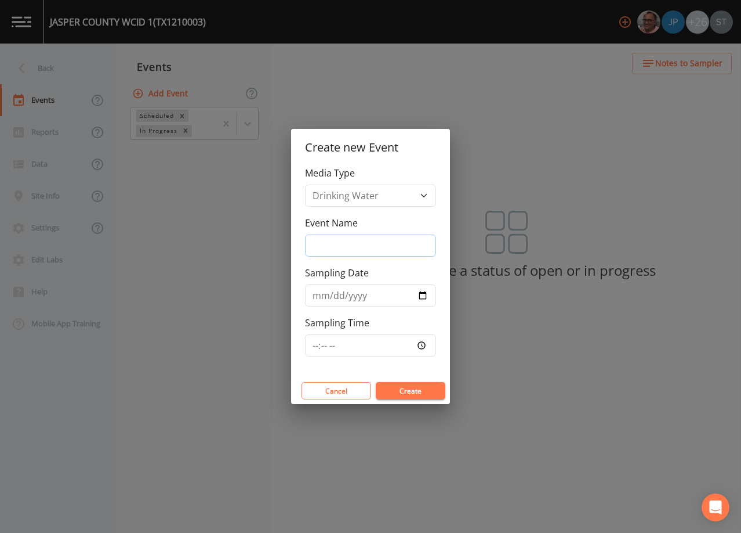
click at [342, 247] on input "Event Name" at bounding box center [370, 245] width 131 height 22
click at [314, 295] on input "Sampling Date" at bounding box center [370, 295] width 131 height 22
click at [414, 393] on button "Create" at bounding box center [411, 390] width 70 height 17
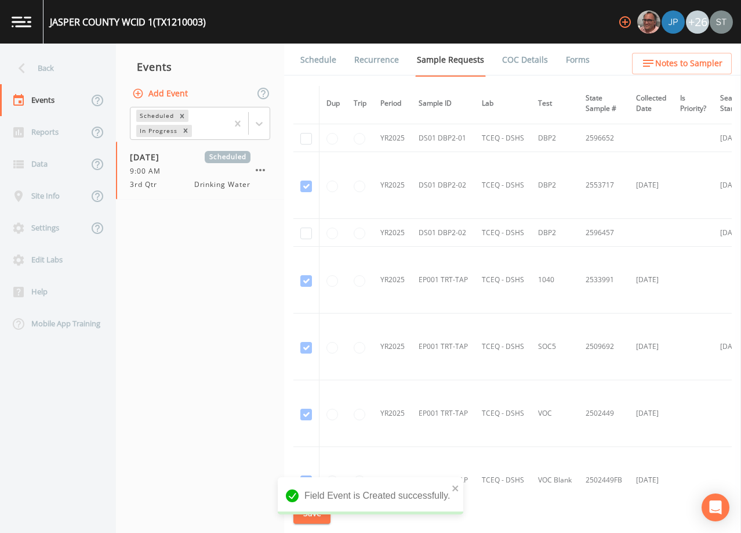
scroll to position [406, 0]
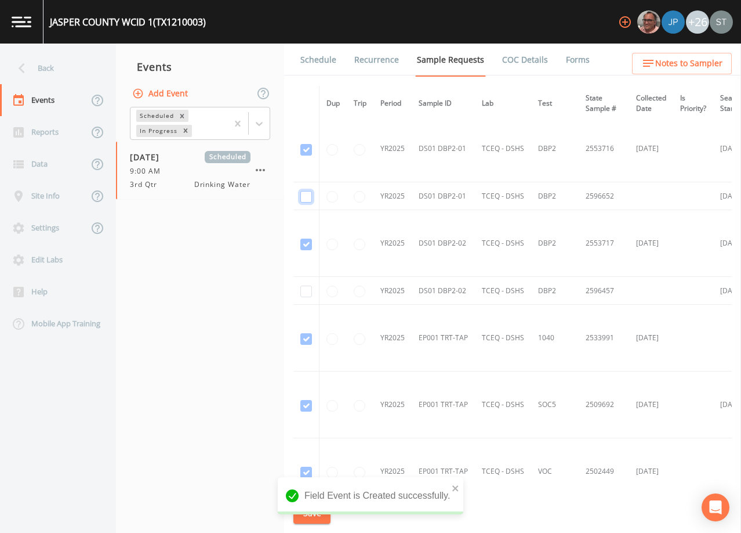
click at [309, 193] on input "checkbox" at bounding box center [307, 197] width 12 height 12
click at [303, 289] on input "checkbox" at bounding box center [307, 291] width 12 height 12
click at [319, 511] on button "Save" at bounding box center [312, 512] width 37 height 21
click at [319, 65] on link "Schedule" at bounding box center [318, 60] width 39 height 32
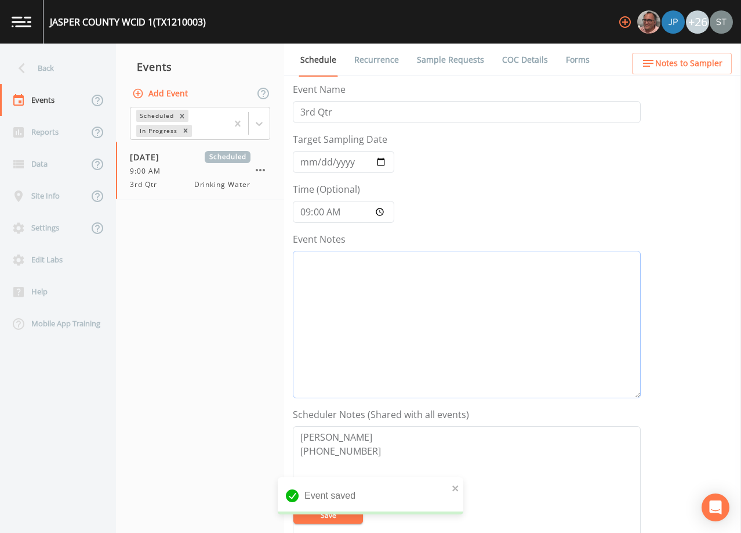
click at [406, 311] on textarea "Event Notes" at bounding box center [467, 324] width 348 height 147
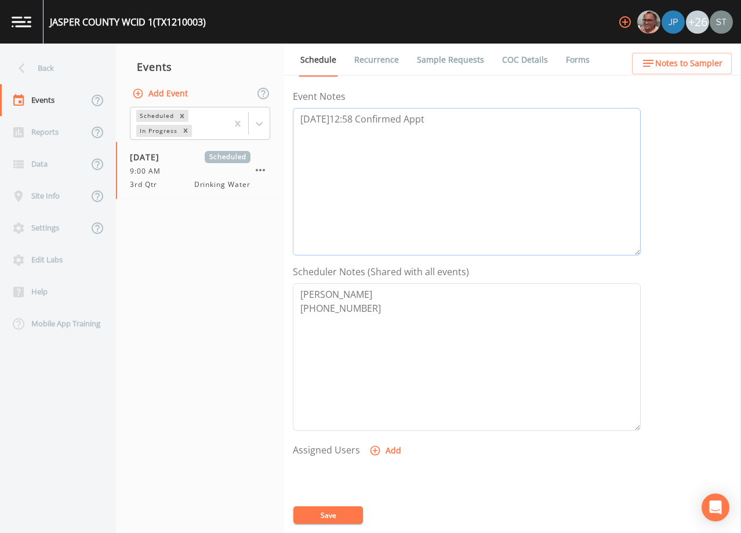
scroll to position [174, 0]
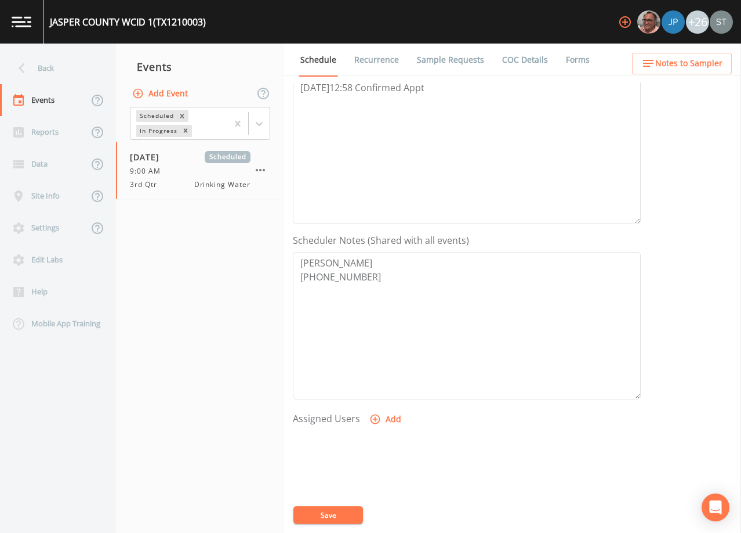
click at [385, 422] on button "Add" at bounding box center [386, 418] width 39 height 21
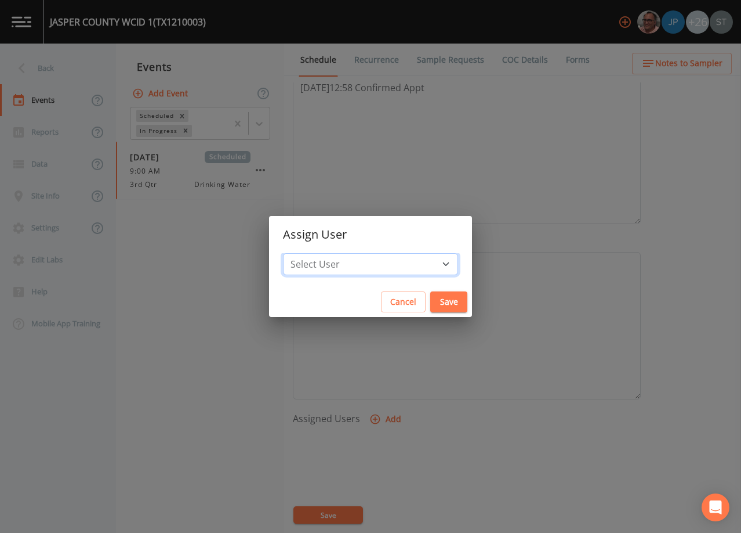
click at [378, 264] on select "Select User [PERSON_NAME] [PERSON_NAME] [PERSON_NAME] [PERSON_NAME] [PERSON_NAM…" at bounding box center [370, 264] width 175 height 22
click at [309, 253] on select "Select User [PERSON_NAME] [PERSON_NAME] [PERSON_NAME] [PERSON_NAME] [PERSON_NAM…" at bounding box center [370, 264] width 175 height 22
click at [431, 298] on button "Save" at bounding box center [449, 301] width 37 height 21
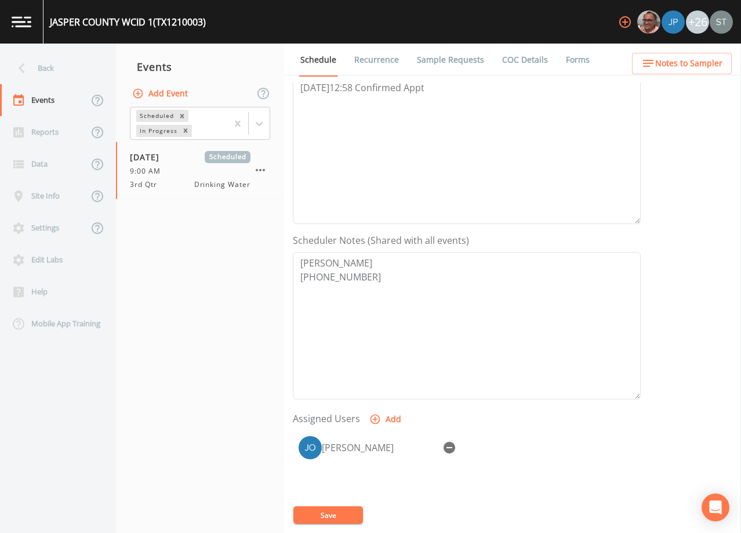
click at [343, 512] on button "Save" at bounding box center [329, 514] width 70 height 17
click at [686, 68] on span "Notes to Sampler" at bounding box center [689, 63] width 67 height 15
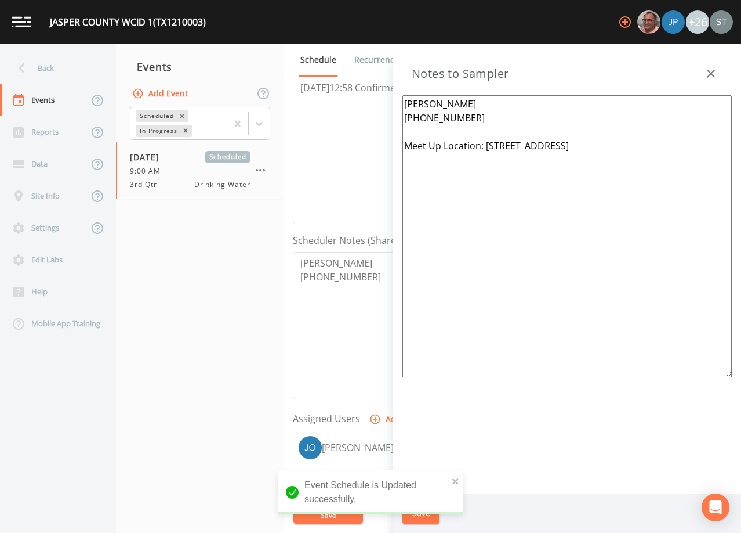
drag, startPoint x: 625, startPoint y: 143, endPoint x: 631, endPoint y: 144, distance: 6.6
click at [631, 144] on textarea "[PERSON_NAME] [PHONE_NUMBER] Meet Up Location: [STREET_ADDRESS]" at bounding box center [568, 236] width 330 height 282
drag, startPoint x: 443, startPoint y: 145, endPoint x: 424, endPoint y: 143, distance: 19.8
click at [424, 143] on textarea "[PERSON_NAME] [PHONE_NUMBER] Meet Up Location: [STREET_ADDRESS]" at bounding box center [568, 236] width 330 height 282
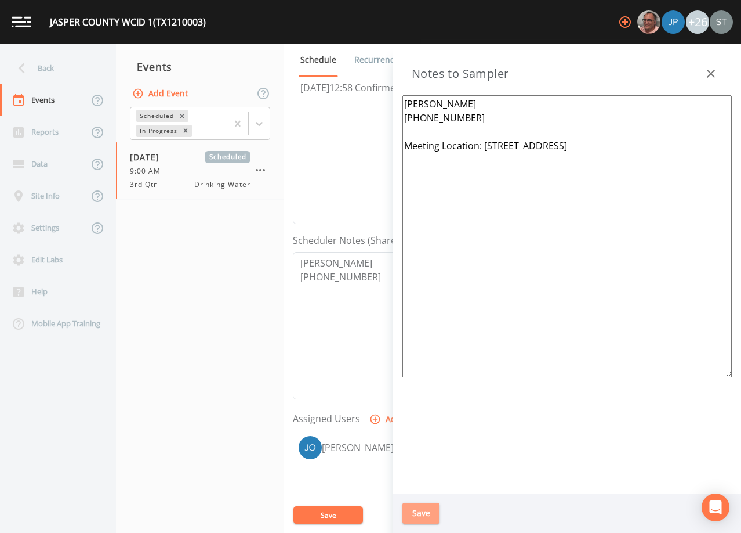
click at [428, 513] on button "Save" at bounding box center [421, 512] width 37 height 21
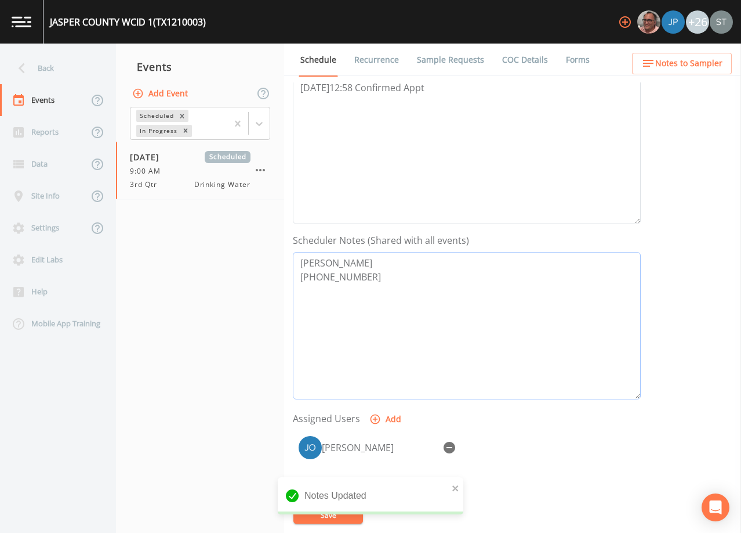
click at [446, 325] on textarea "[PERSON_NAME] [PHONE_NUMBER]" at bounding box center [467, 325] width 348 height 147
click at [436, 60] on link "Sample Requests" at bounding box center [450, 60] width 71 height 32
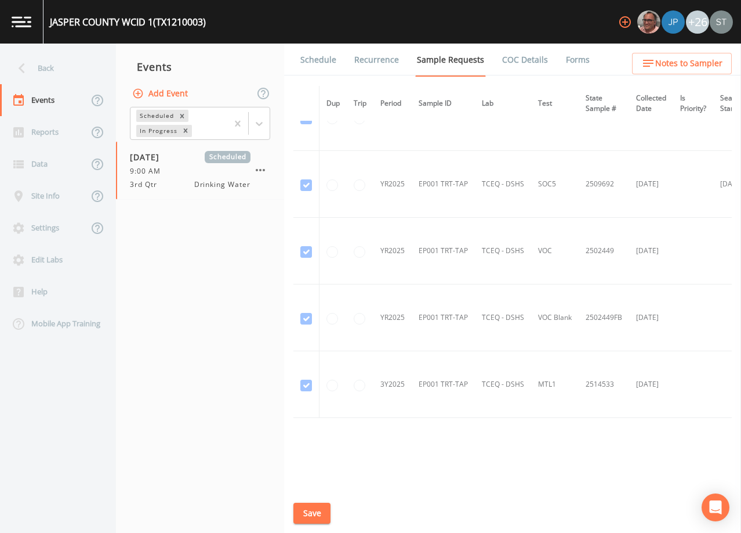
scroll to position [654, 0]
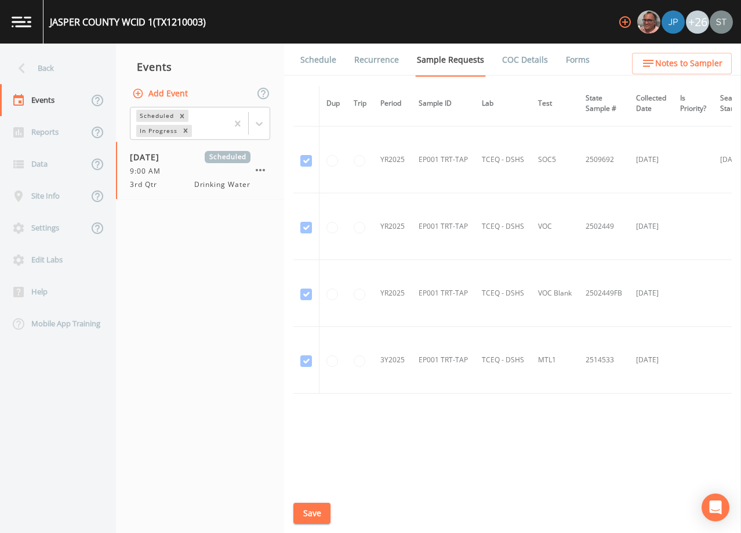
click at [316, 56] on link "Schedule" at bounding box center [318, 60] width 39 height 32
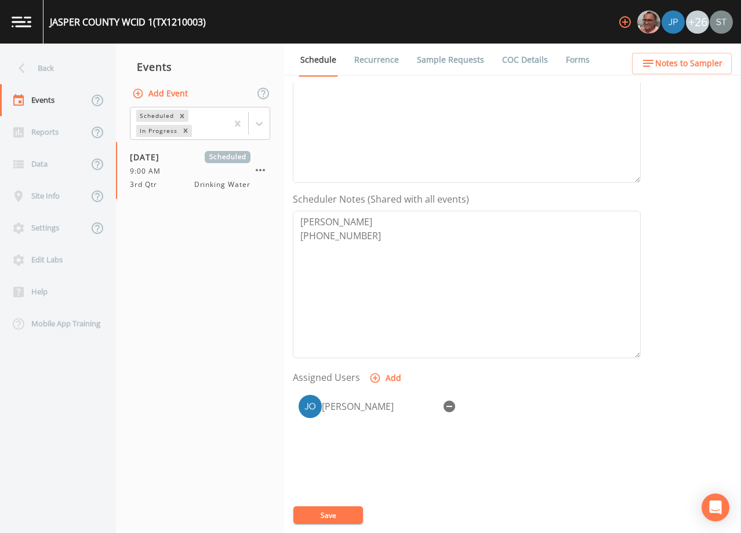
scroll to position [232, 0]
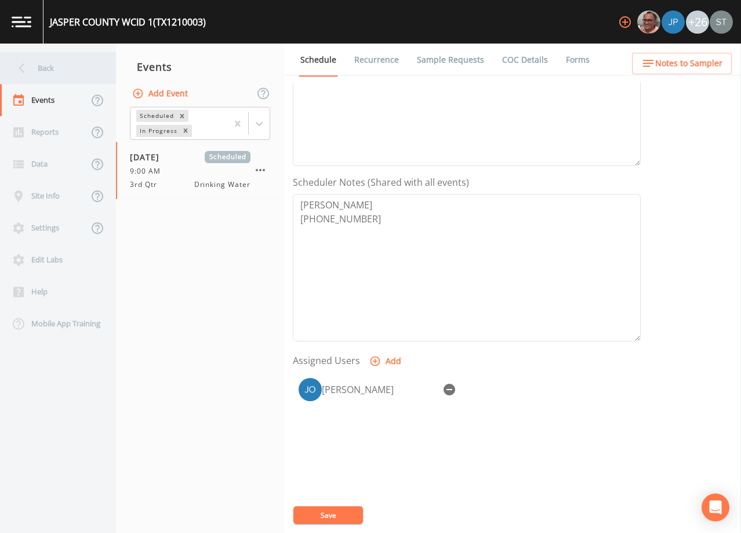
click at [53, 69] on div "Back" at bounding box center [52, 68] width 104 height 32
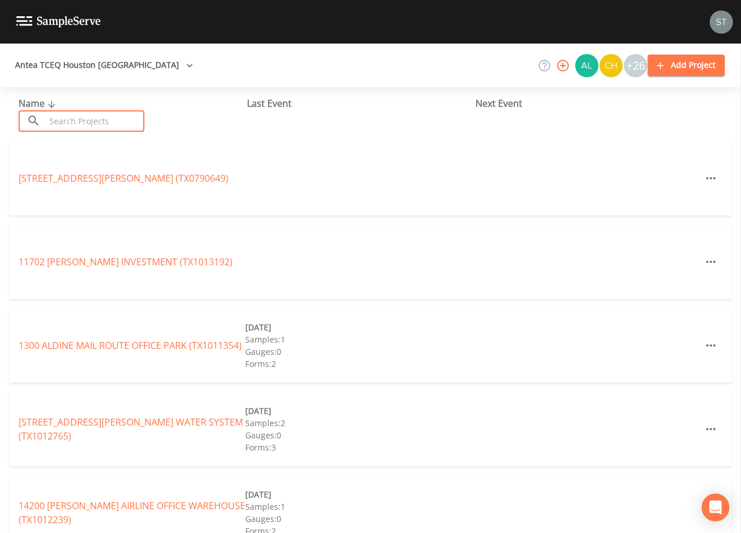
click at [88, 118] on input "text" at bounding box center [94, 120] width 99 height 21
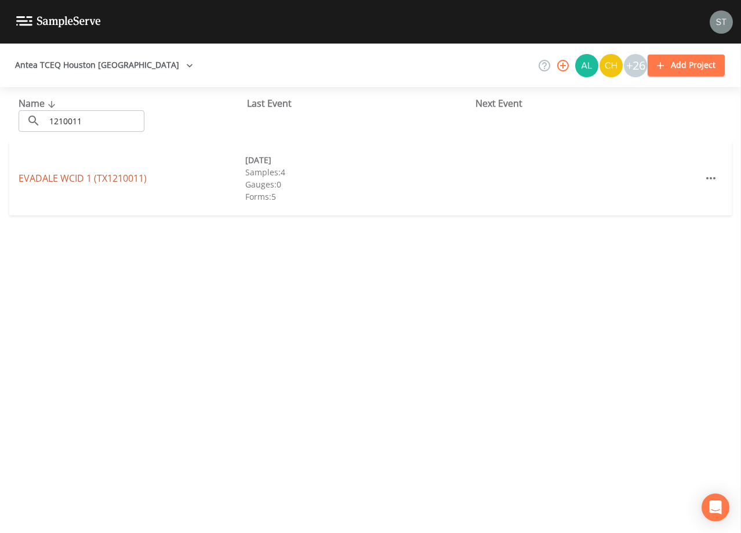
click at [111, 176] on link "EVADALE WCID 1 (TX1210011)" at bounding box center [83, 178] width 128 height 13
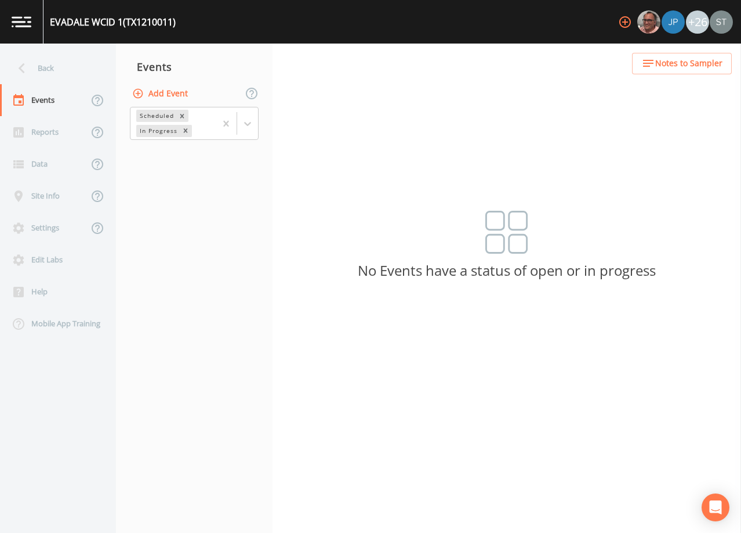
click at [169, 93] on button "Add Event" at bounding box center [161, 93] width 63 height 21
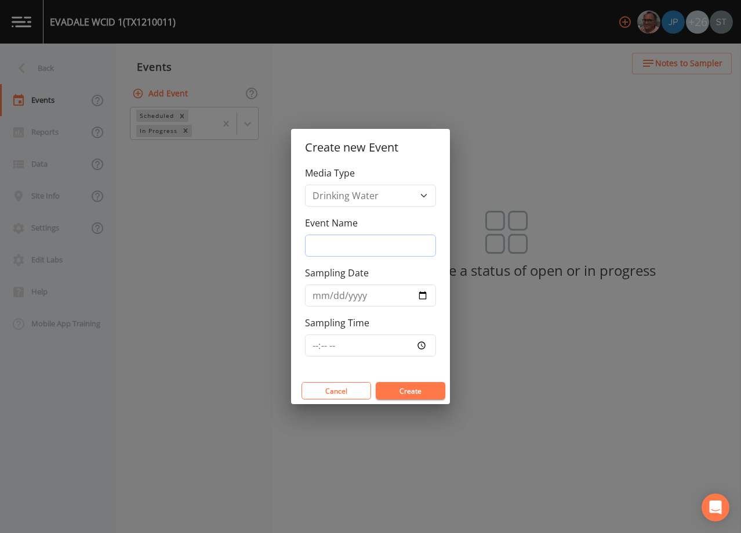
click at [352, 248] on input "Event Name" at bounding box center [370, 245] width 131 height 22
click at [314, 297] on input "Sampling Date" at bounding box center [370, 295] width 131 height 22
click at [398, 391] on button "Create" at bounding box center [411, 390] width 70 height 17
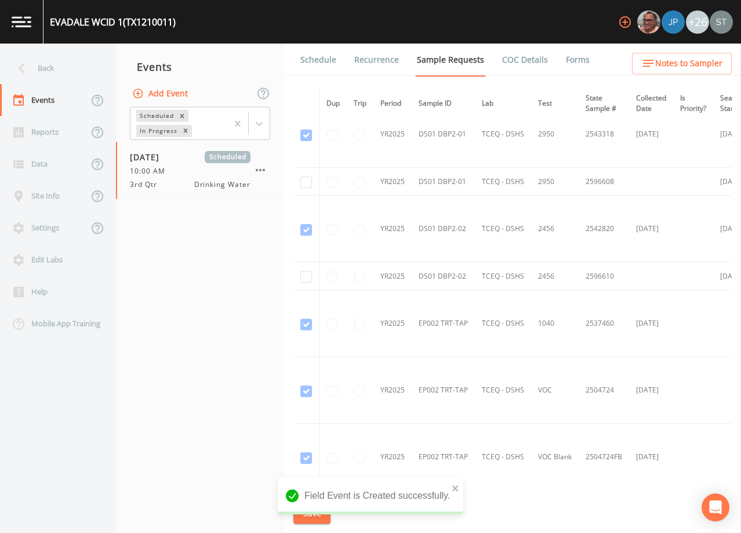
scroll to position [1334, 0]
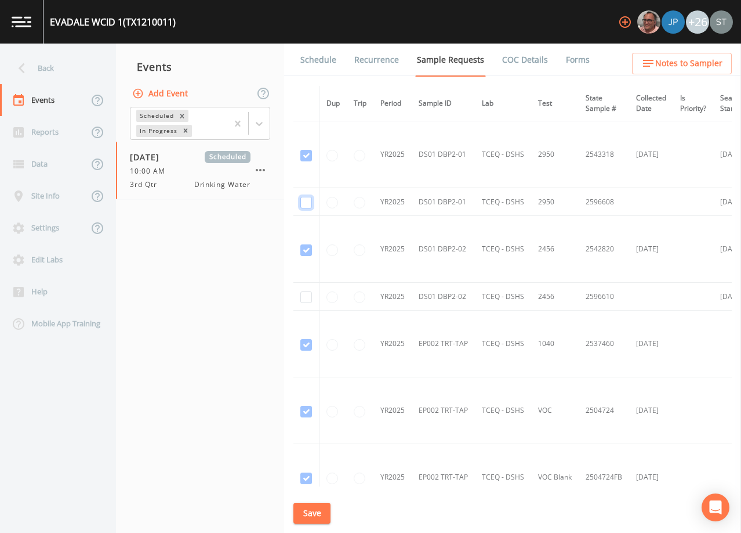
click at [305, 202] on input "checkbox" at bounding box center [307, 203] width 12 height 12
click at [305, 294] on input "checkbox" at bounding box center [307, 297] width 12 height 12
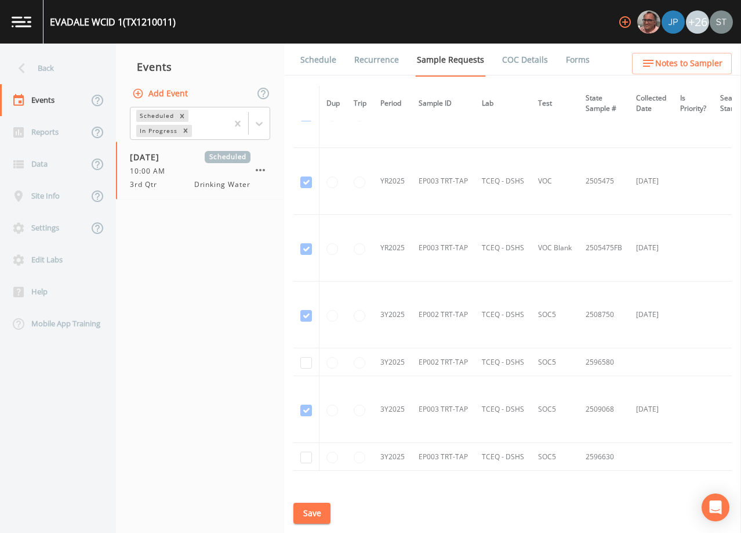
scroll to position [1844, 0]
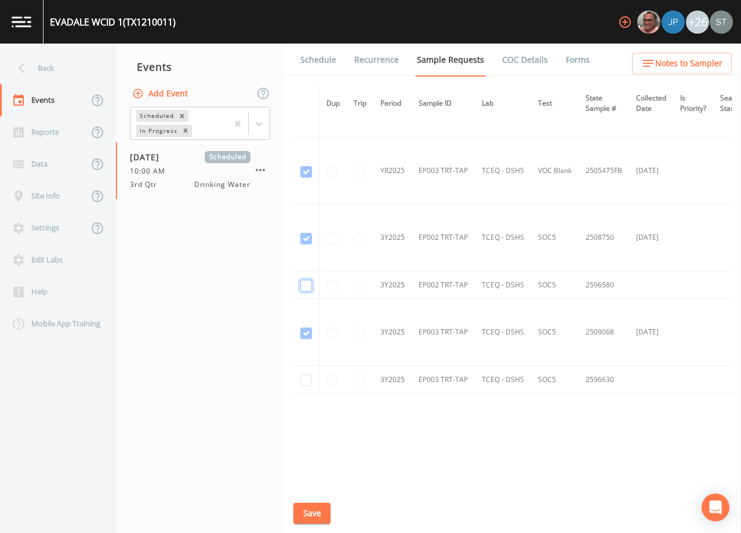
click at [306, 283] on input "checkbox" at bounding box center [307, 286] width 12 height 12
click at [306, 378] on input "checkbox" at bounding box center [307, 380] width 12 height 12
click at [312, 507] on button "Save" at bounding box center [312, 512] width 37 height 21
click at [327, 64] on link "Schedule" at bounding box center [318, 60] width 39 height 32
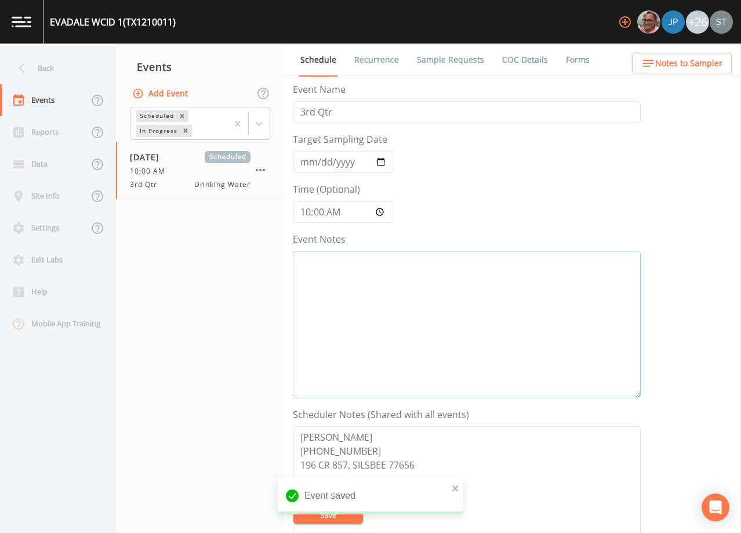
click at [450, 320] on textarea "Event Notes" at bounding box center [467, 324] width 348 height 147
click at [361, 259] on textarea "[DATE]12:59 COnfirmed Appt" at bounding box center [467, 324] width 348 height 147
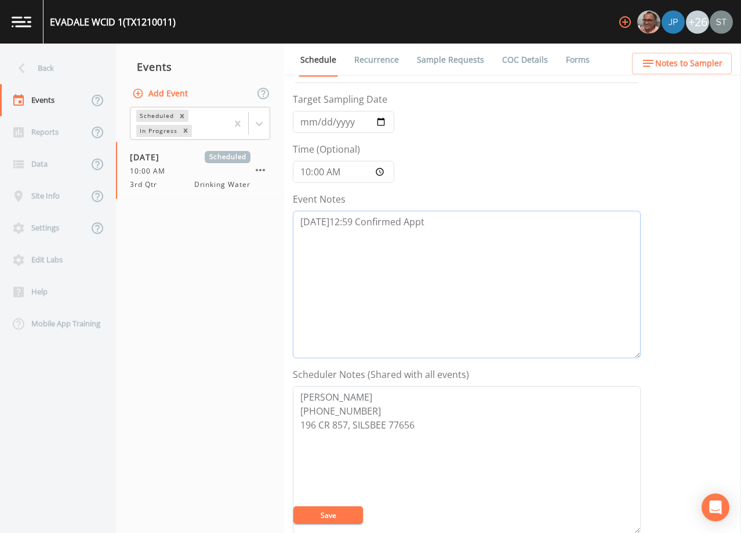
scroll to position [58, 0]
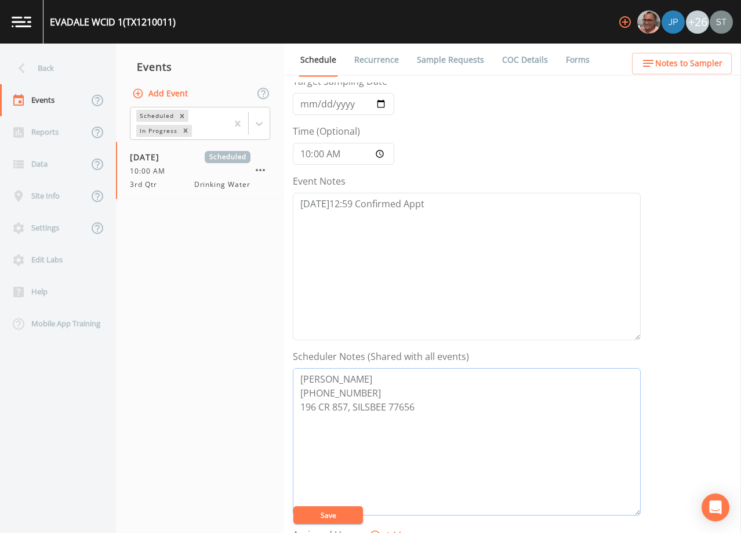
click at [404, 392] on textarea "[PERSON_NAME] [PHONE_NUMBER] 196 CR 857, SILSBEE 77656" at bounding box center [467, 441] width 348 height 147
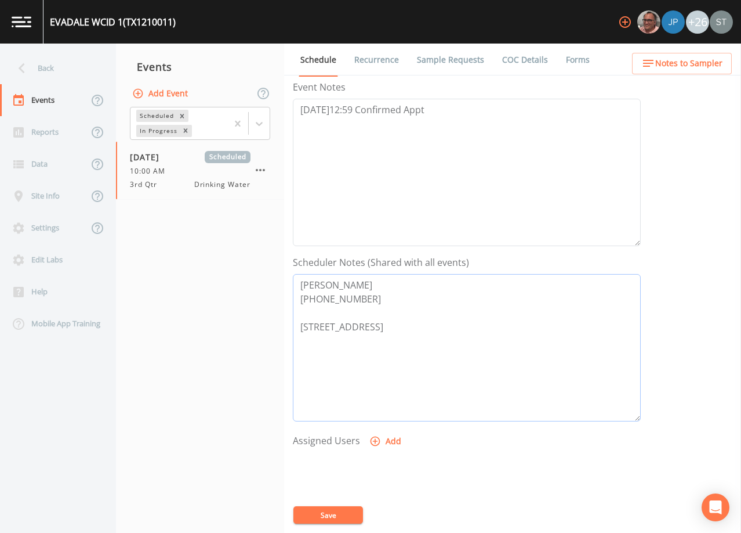
scroll to position [174, 0]
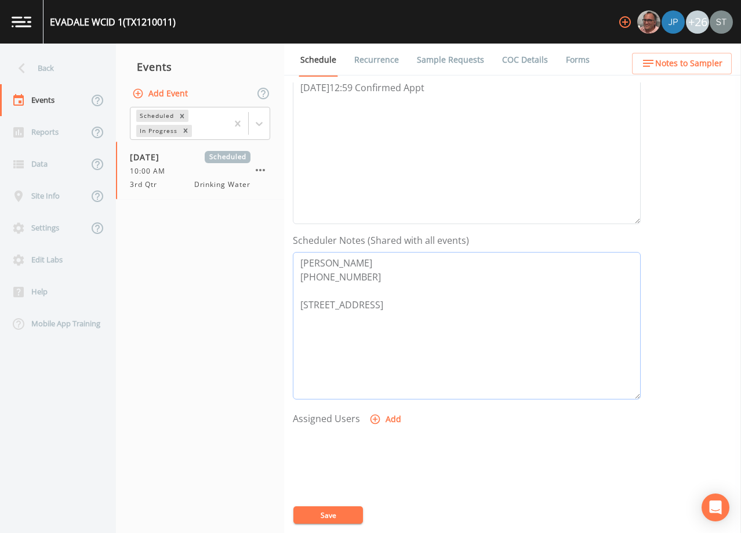
click at [303, 305] on textarea "[PERSON_NAME] [PHONE_NUMBER] [STREET_ADDRESS]" at bounding box center [467, 325] width 348 height 147
click at [394, 417] on button "Add" at bounding box center [386, 418] width 39 height 21
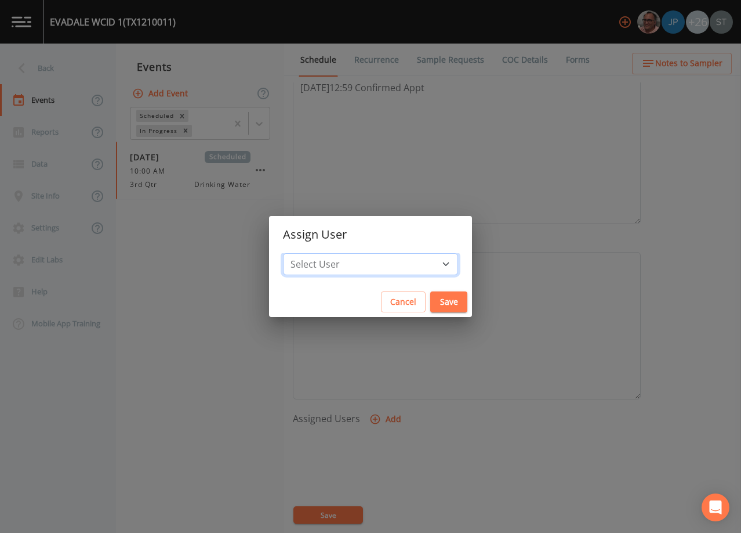
click at [390, 263] on select "Select User [PERSON_NAME] [PERSON_NAME] [PERSON_NAME] [PERSON_NAME] [PERSON_NAM…" at bounding box center [370, 264] width 175 height 22
click at [309, 253] on select "Select User [PERSON_NAME] [PERSON_NAME] [PERSON_NAME] [PERSON_NAME] [PERSON_NAM…" at bounding box center [370, 264] width 175 height 22
click at [431, 301] on button "Save" at bounding box center [449, 301] width 37 height 21
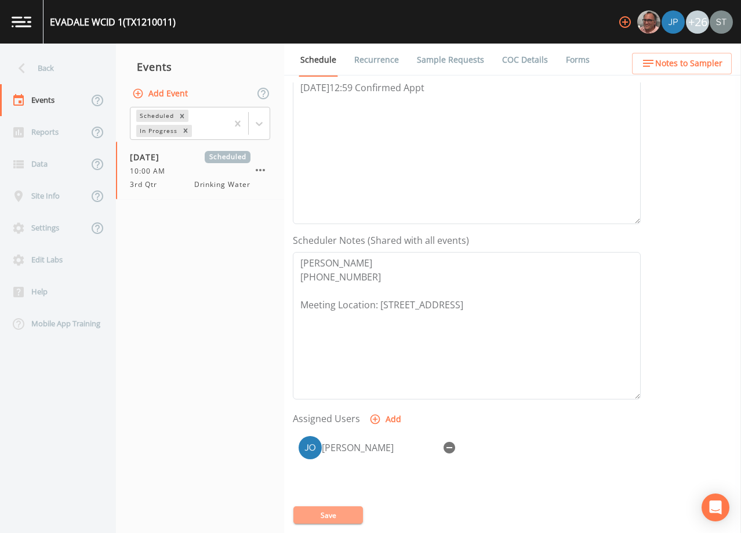
click at [351, 516] on button "Save" at bounding box center [329, 514] width 70 height 17
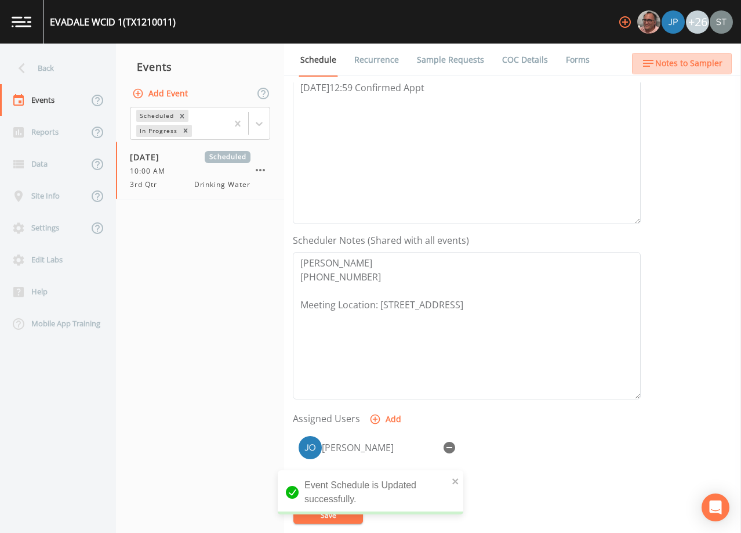
click at [690, 66] on span "Notes to Sampler" at bounding box center [689, 63] width 67 height 15
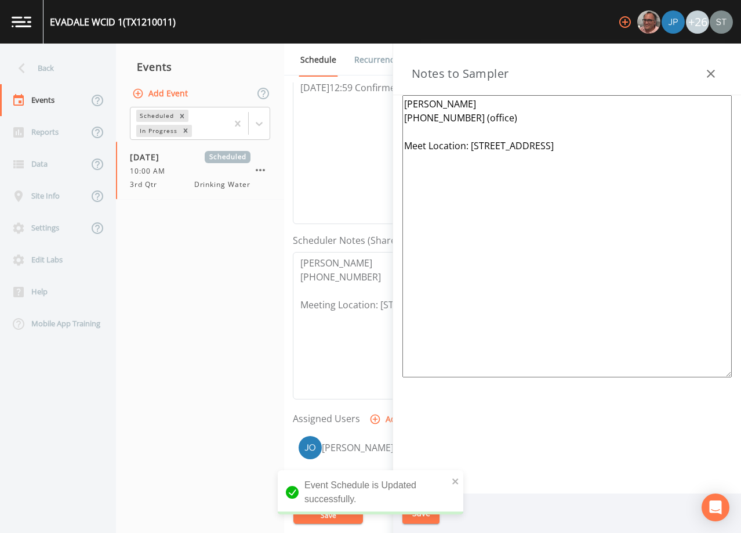
drag, startPoint x: 517, startPoint y: 115, endPoint x: 466, endPoint y: 113, distance: 51.1
click at [466, 113] on textarea "[PERSON_NAME] [PHONE_NUMBER] (office) Meet Location: [STREET_ADDRESS]" at bounding box center [568, 236] width 330 height 282
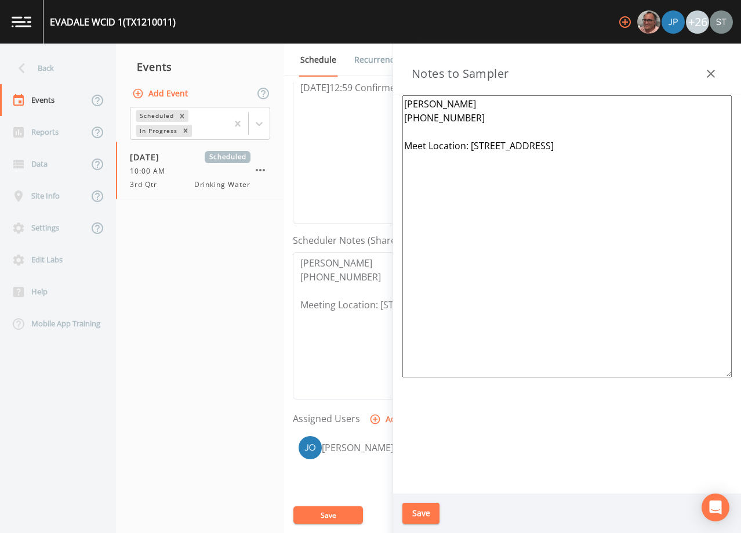
click at [425, 142] on textarea "[PERSON_NAME] [PHONE_NUMBER] Meet Location: [STREET_ADDRESS]" at bounding box center [568, 236] width 330 height 282
click at [598, 146] on textarea "[PERSON_NAME] [PHONE_NUMBER] Meeting Location: [STREET_ADDRESS]" at bounding box center [568, 236] width 330 height 282
click at [489, 140] on textarea "[PERSON_NAME] [PHONE_NUMBER] Meeting Location: [STREET_ADDRESS]" at bounding box center [568, 236] width 330 height 282
drag, startPoint x: 654, startPoint y: 144, endPoint x: 577, endPoint y: 143, distance: 77.2
click at [577, 143] on textarea "[PERSON_NAME] [PHONE_NUMBER] Meeting Location: [STREET_ADDRESS]" at bounding box center [568, 236] width 330 height 282
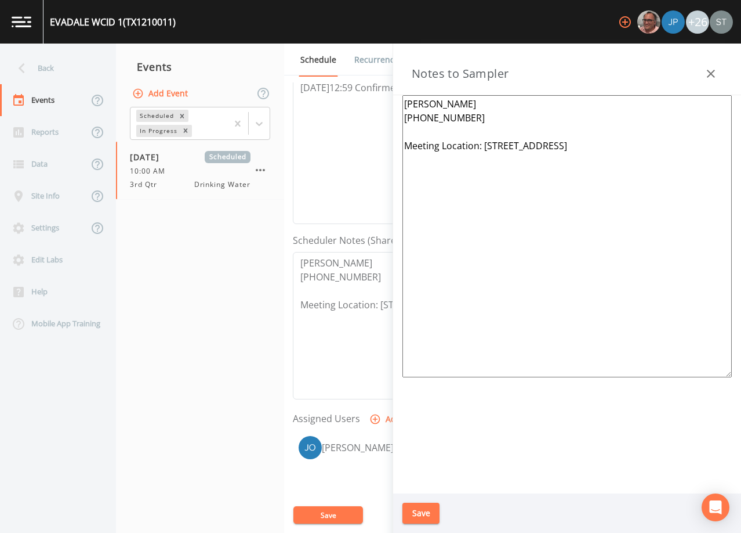
click at [428, 511] on button "Save" at bounding box center [421, 512] width 37 height 21
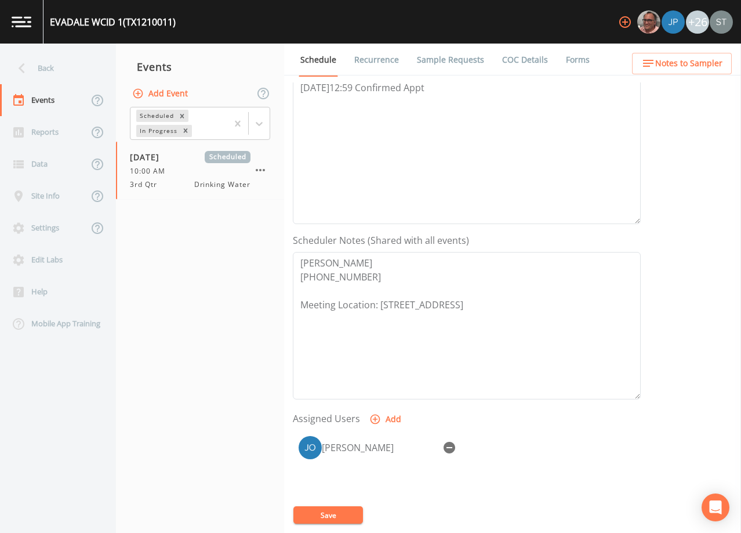
click at [711, 71] on button "Notes to Sampler" at bounding box center [682, 63] width 100 height 21
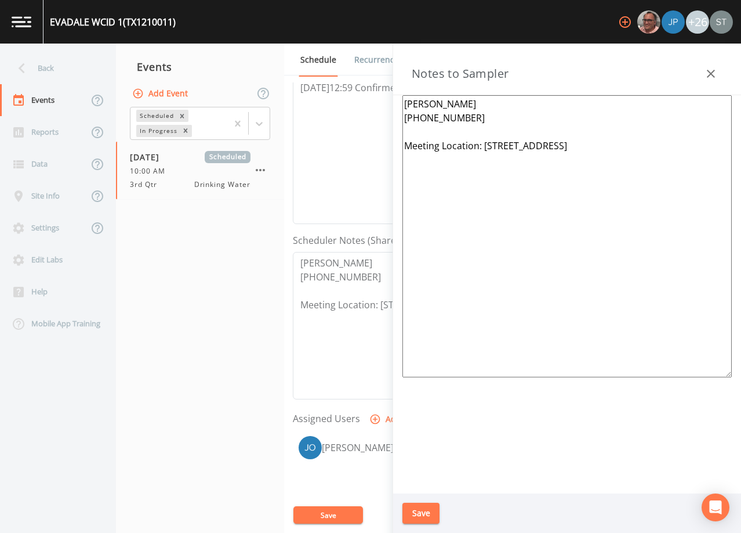
click at [713, 68] on icon "button" at bounding box center [711, 74] width 14 height 14
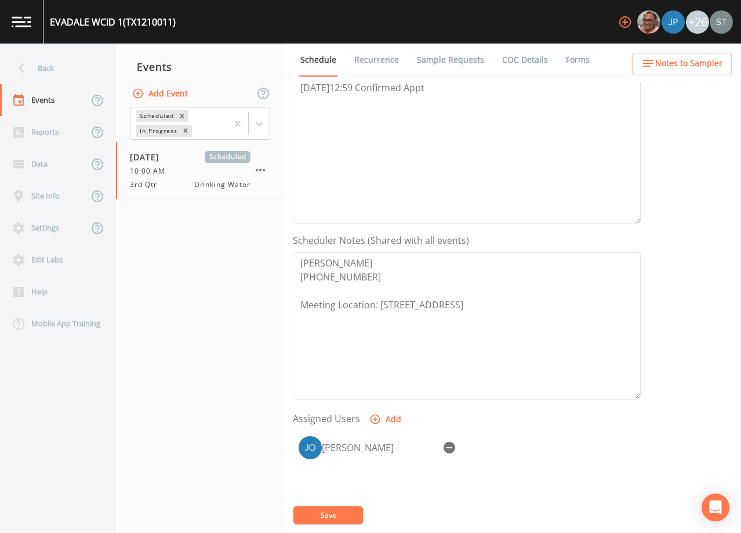
click at [449, 60] on link "Sample Requests" at bounding box center [450, 60] width 71 height 32
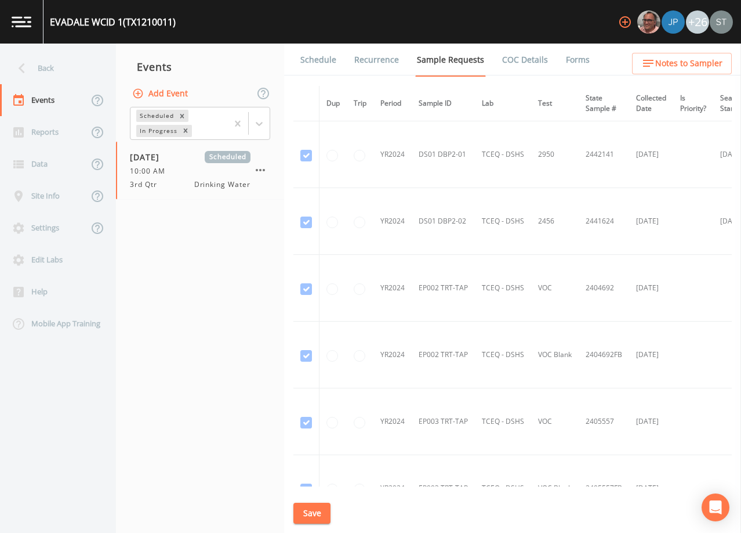
click at [323, 61] on link "Schedule" at bounding box center [318, 60] width 39 height 32
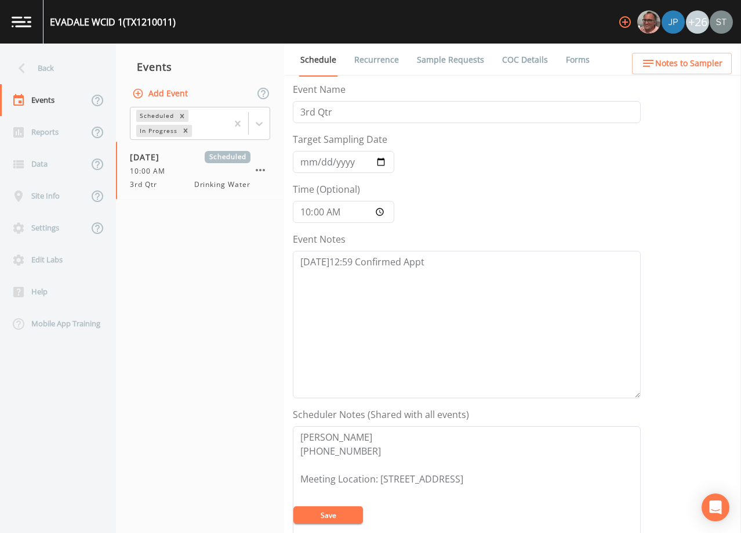
click at [453, 60] on link "Sample Requests" at bounding box center [450, 60] width 71 height 32
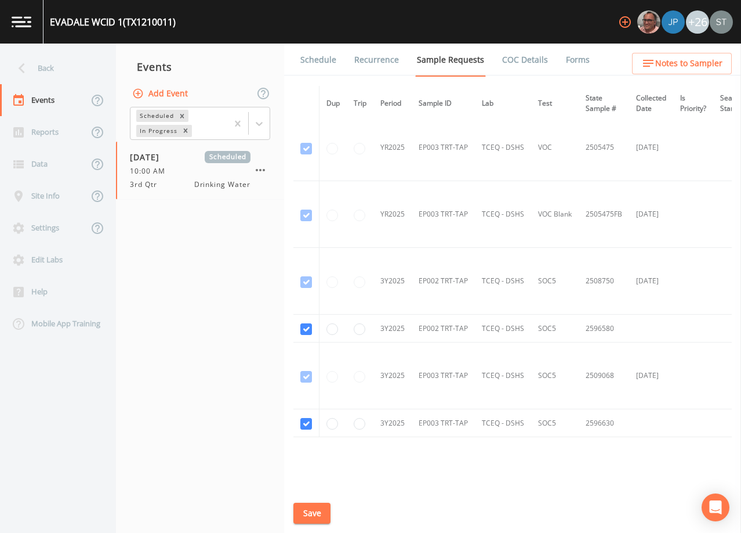
scroll to position [1799, 0]
click at [331, 59] on link "Schedule" at bounding box center [318, 60] width 39 height 32
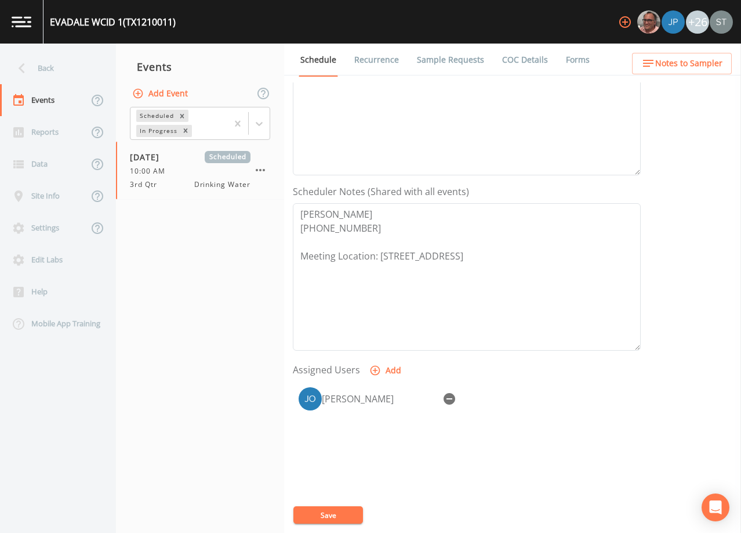
scroll to position [232, 0]
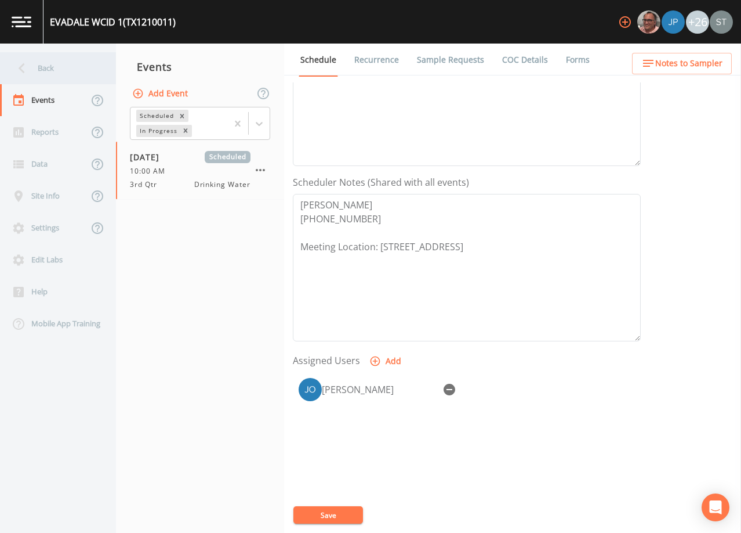
click at [46, 71] on div "Back" at bounding box center [52, 68] width 104 height 32
